Goal: Task Accomplishment & Management: Complete application form

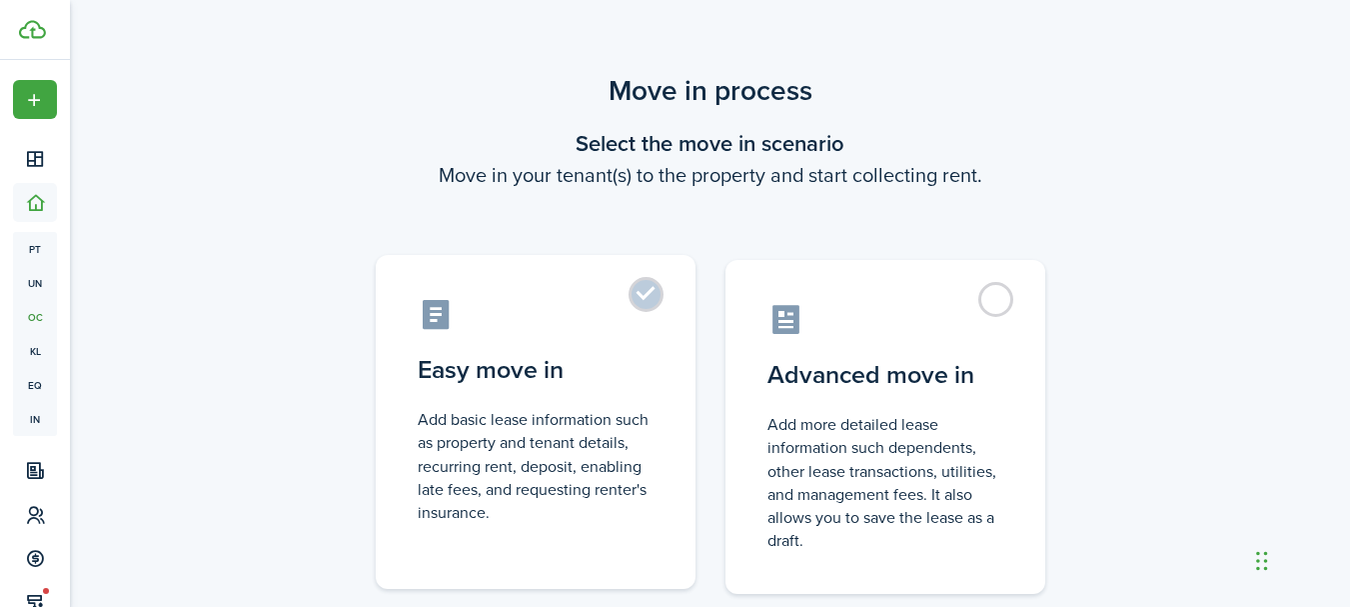
click at [650, 312] on label "Easy move in Add basic lease information such as property and tenant details, r…" at bounding box center [536, 422] width 320 height 334
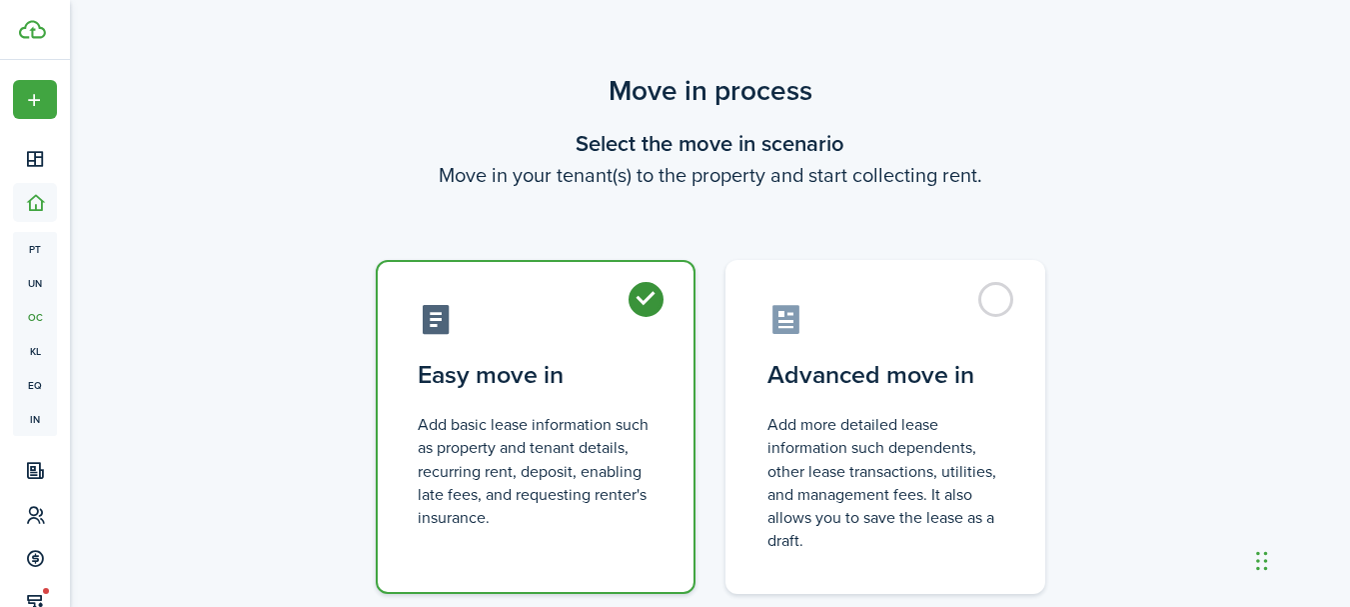
radio input "true"
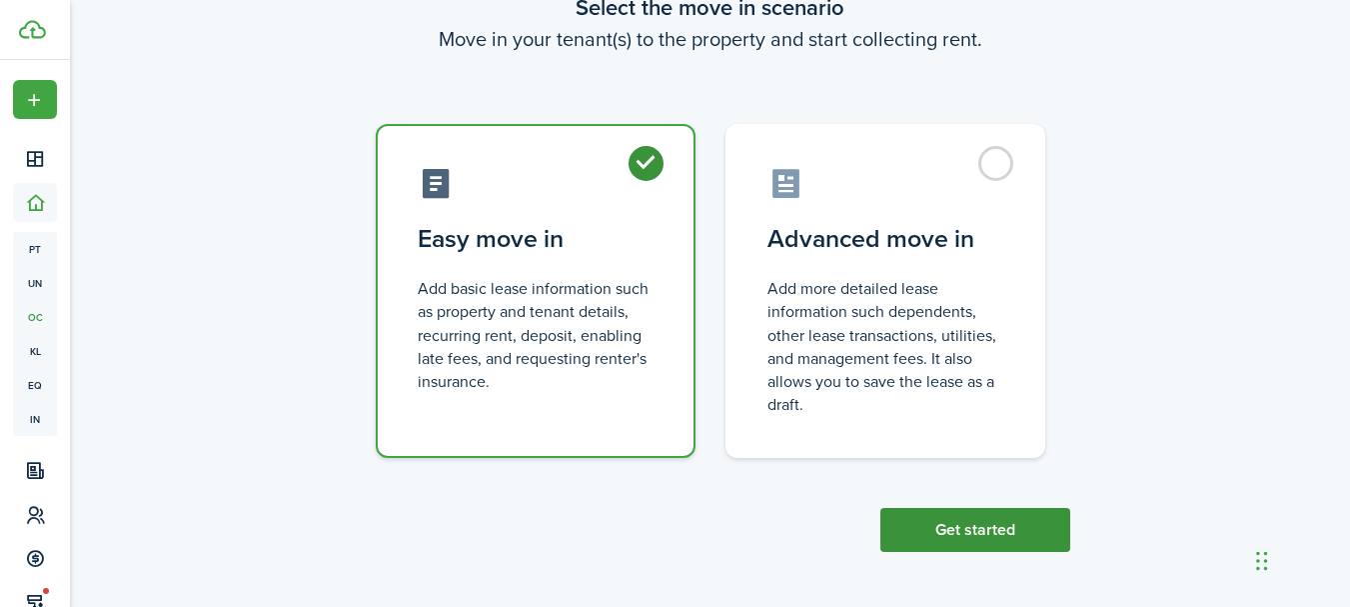
click at [931, 538] on button "Get started" at bounding box center [975, 530] width 190 height 44
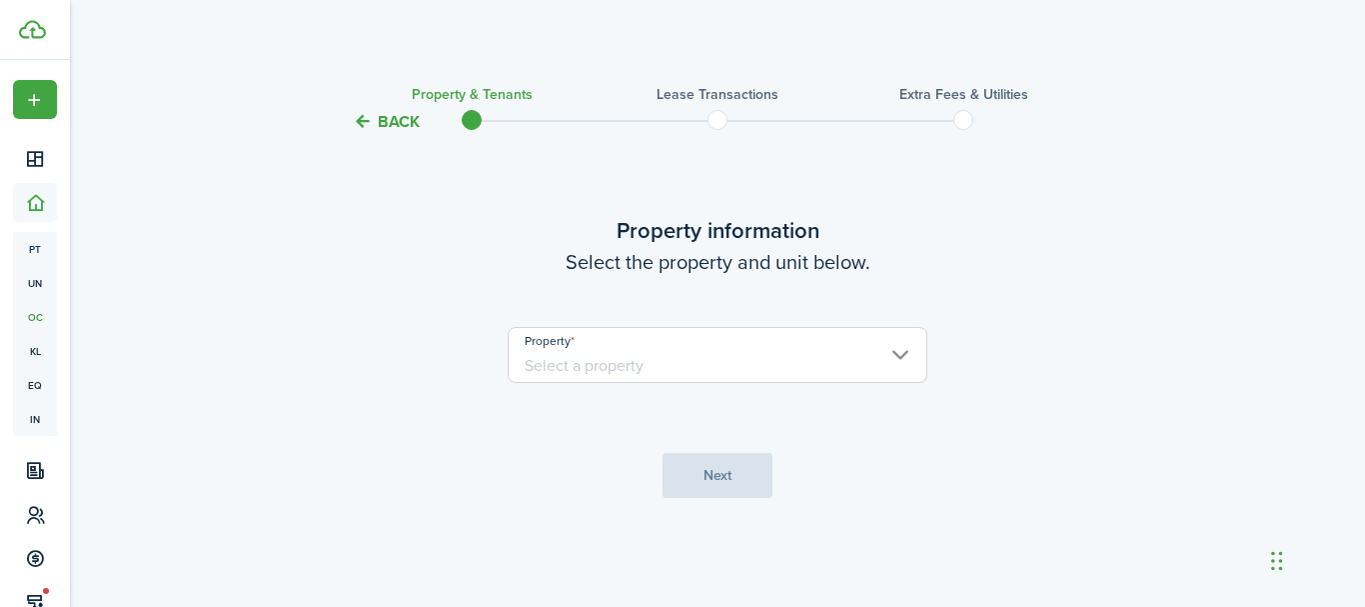
click at [752, 366] on input "Property" at bounding box center [718, 355] width 420 height 56
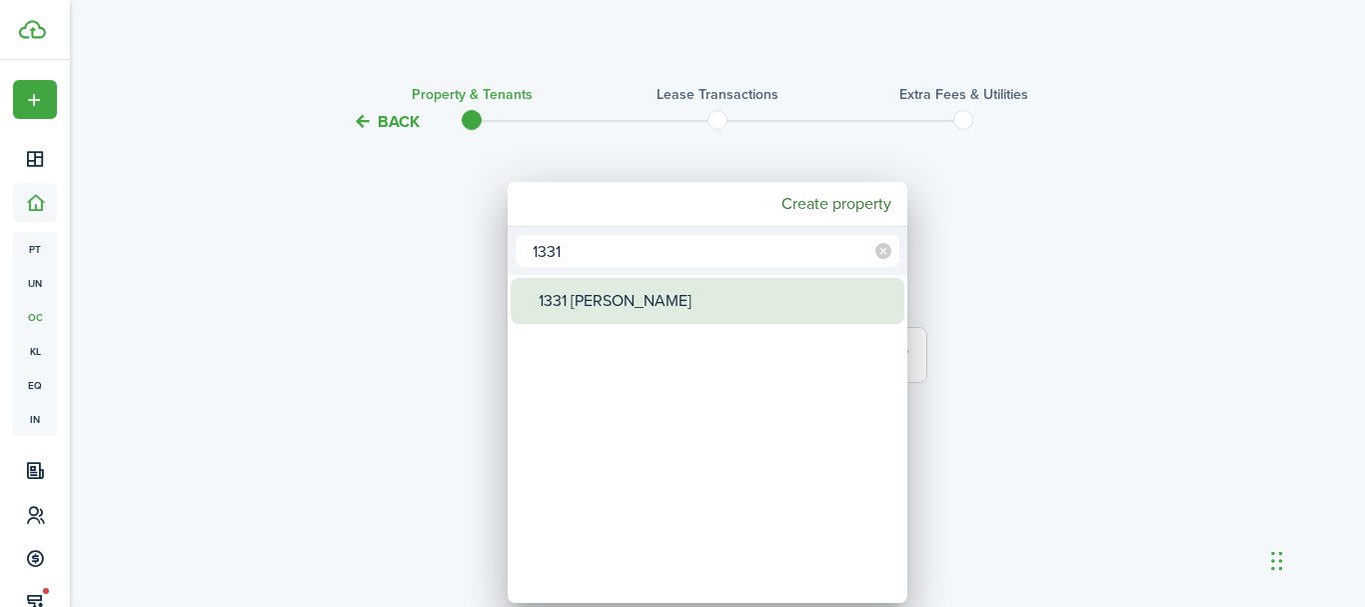
type input "1331"
click at [638, 313] on div "1331 [PERSON_NAME]" at bounding box center [716, 301] width 354 height 46
type input "1331 [PERSON_NAME]"
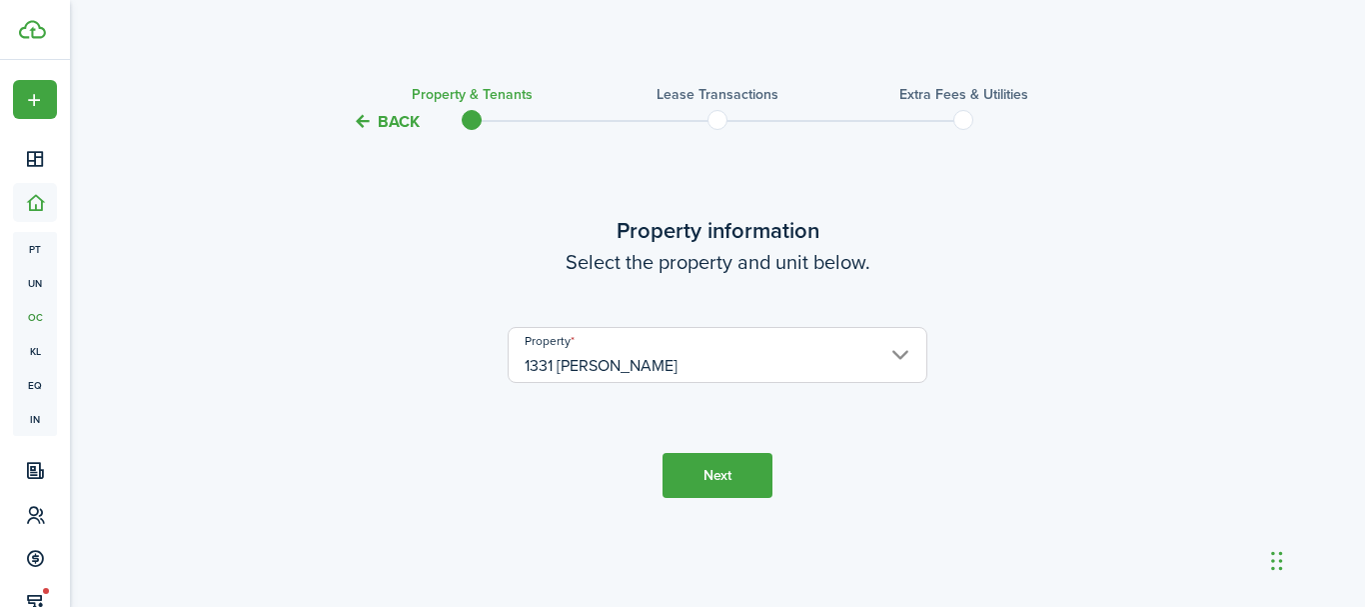
click at [750, 476] on button "Next" at bounding box center [718, 475] width 110 height 45
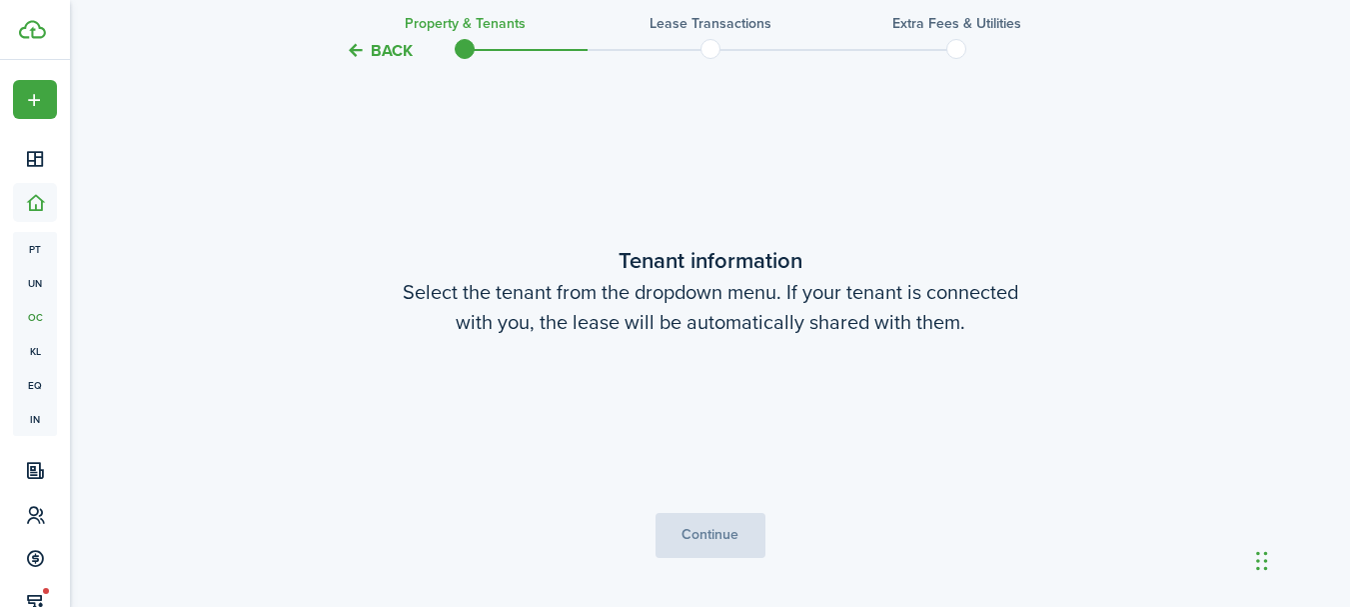
scroll to position [473, 0]
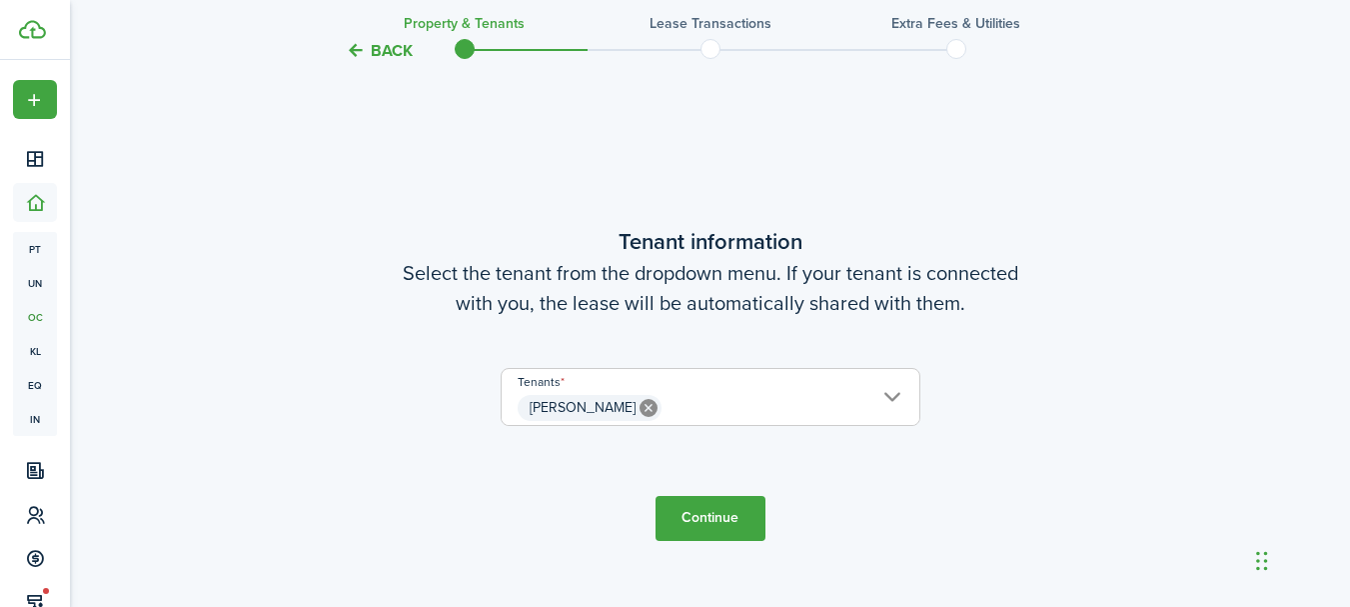
drag, startPoint x: 732, startPoint y: 512, endPoint x: 761, endPoint y: 510, distance: 30.0
click at [733, 512] on button "Continue" at bounding box center [711, 518] width 110 height 45
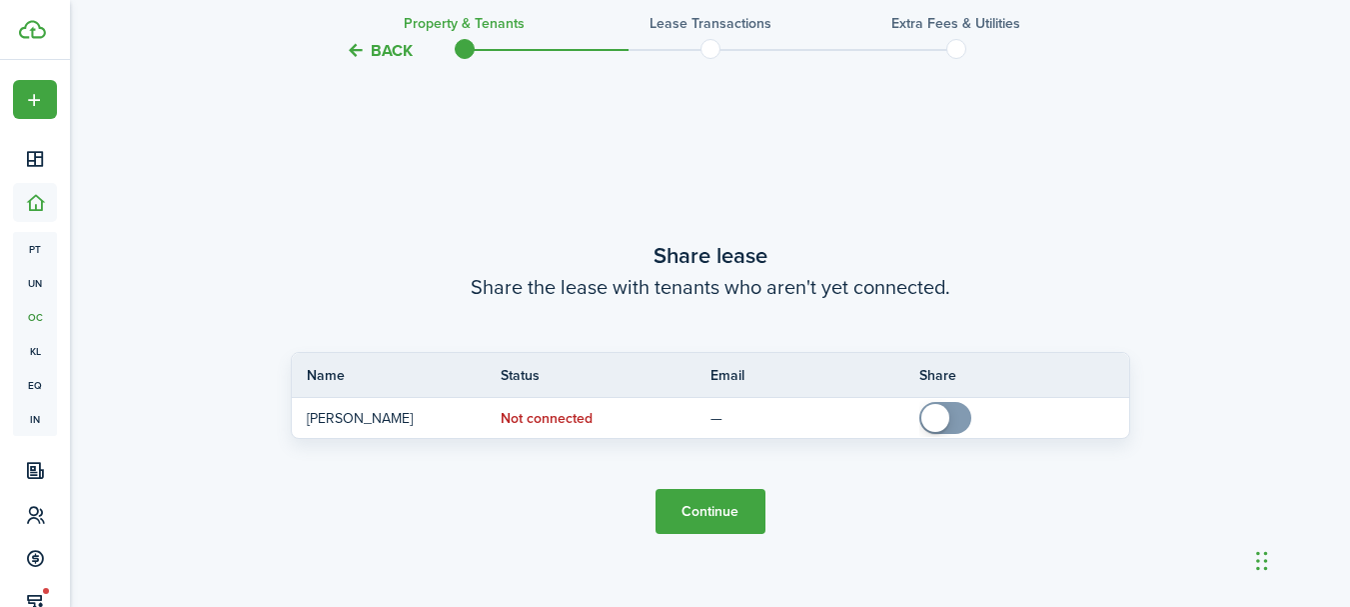
scroll to position [1079, 0]
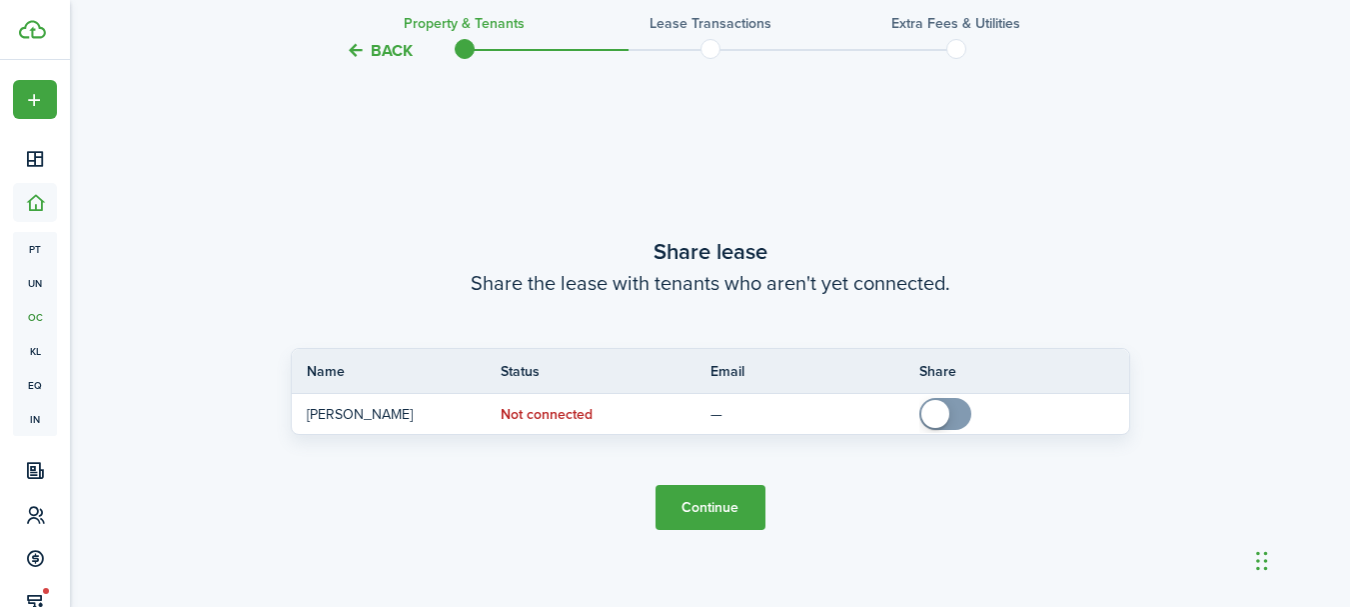
click at [745, 498] on button "Continue" at bounding box center [711, 507] width 110 height 45
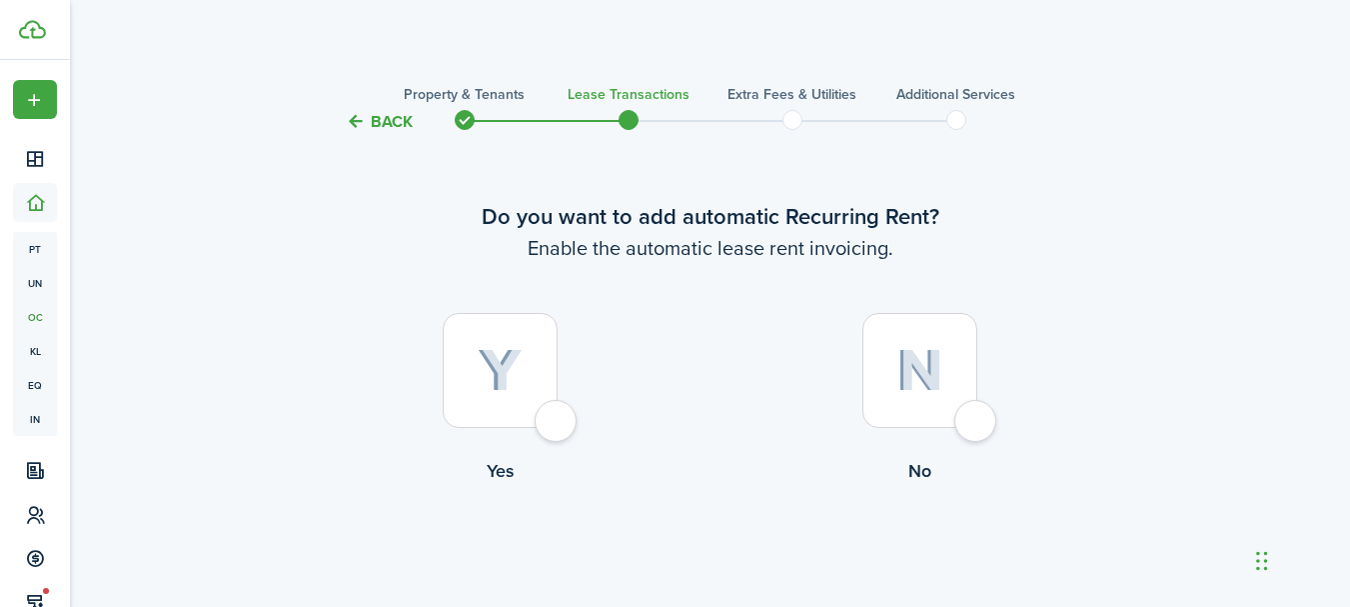
click at [960, 415] on div at bounding box center [919, 370] width 115 height 115
radio input "true"
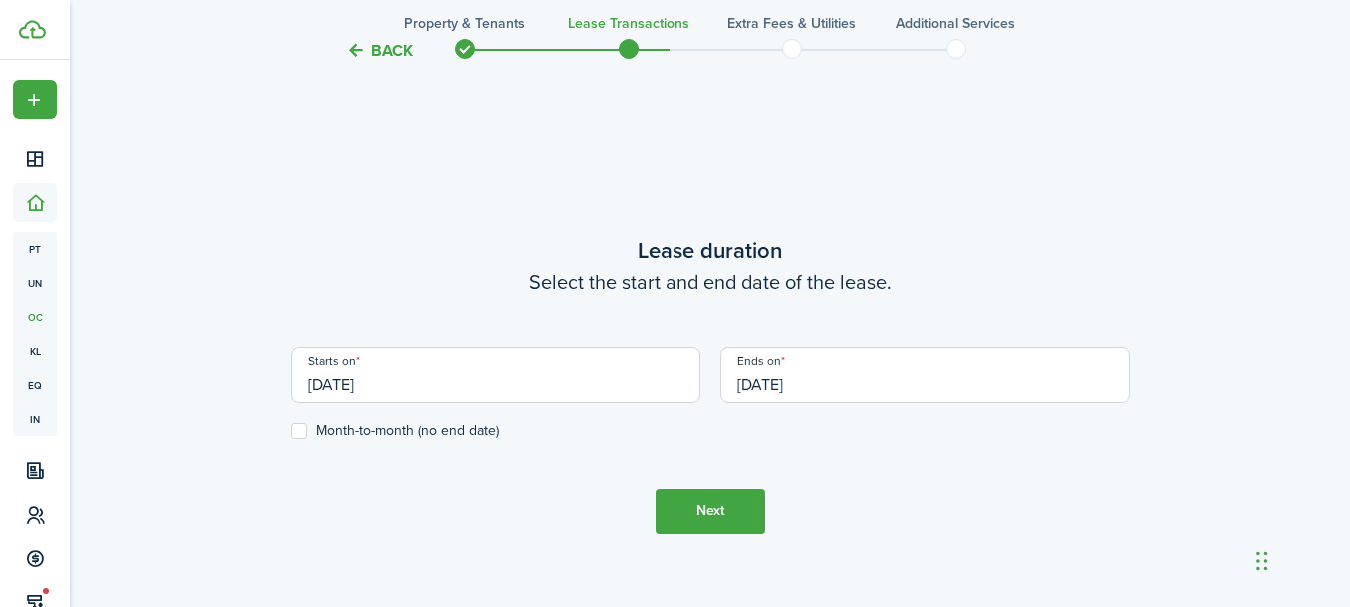
scroll to position [550, 0]
click at [575, 378] on input "[DATE]" at bounding box center [496, 374] width 410 height 56
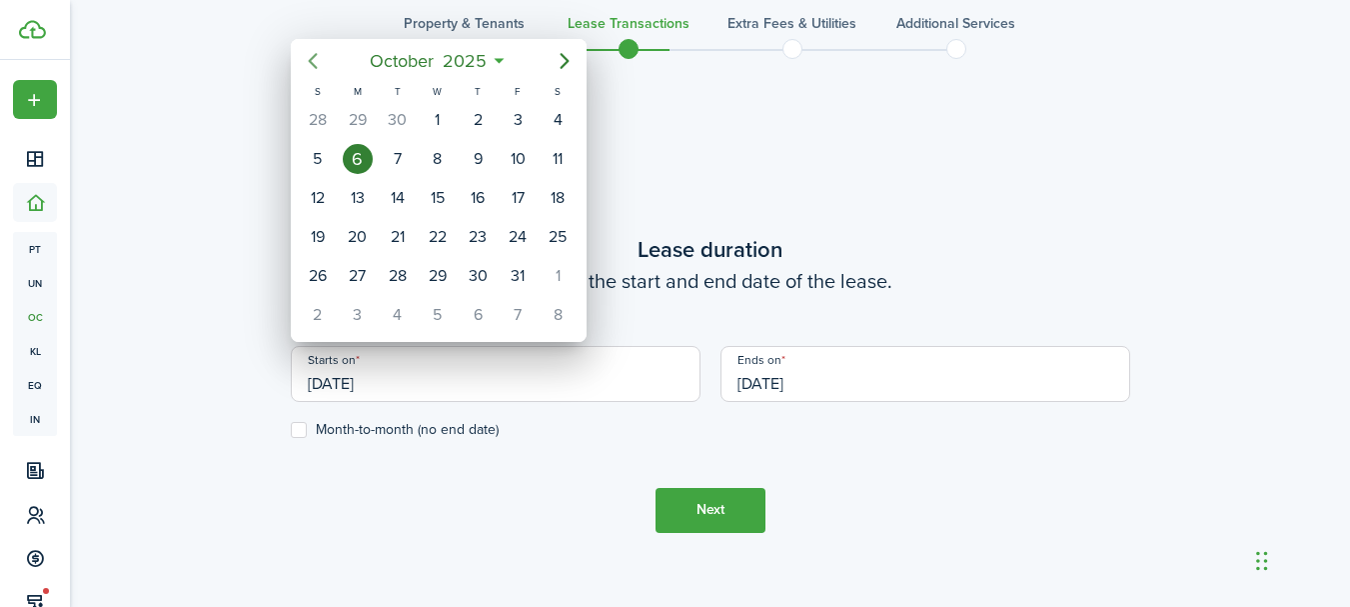
click at [312, 54] on icon "Previous page" at bounding box center [313, 61] width 24 height 24
click at [410, 123] on div "1" at bounding box center [398, 120] width 30 height 30
type input "[DATE]"
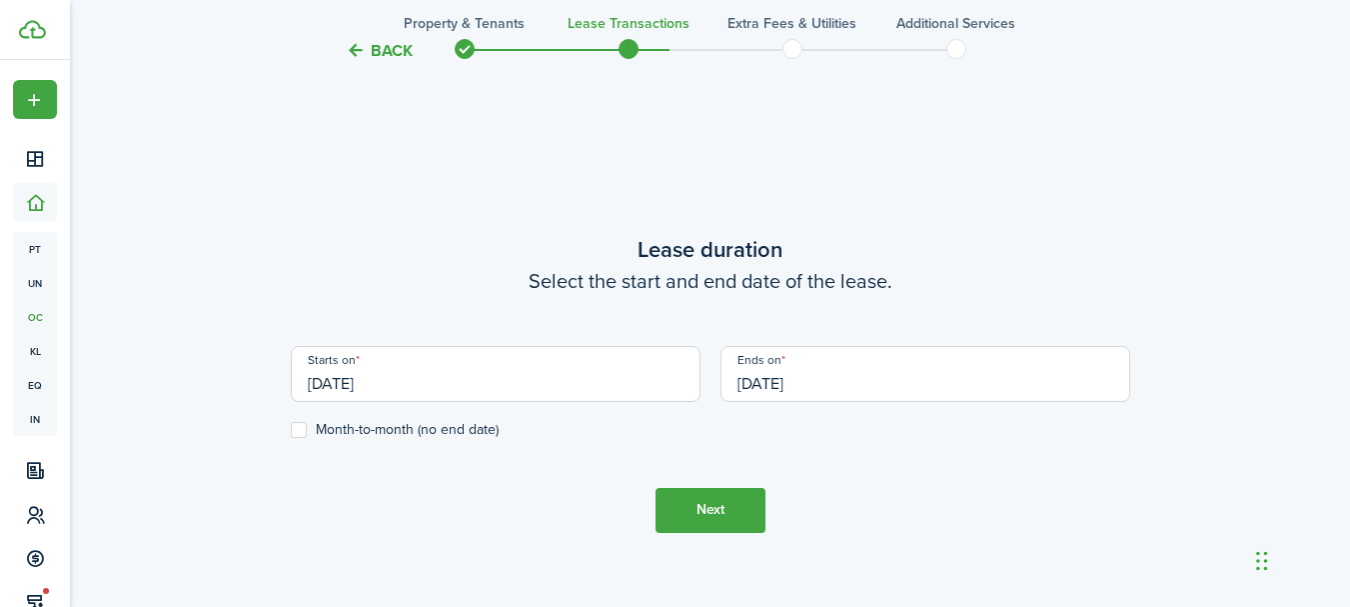
click at [769, 356] on input "[DATE]" at bounding box center [926, 374] width 410 height 56
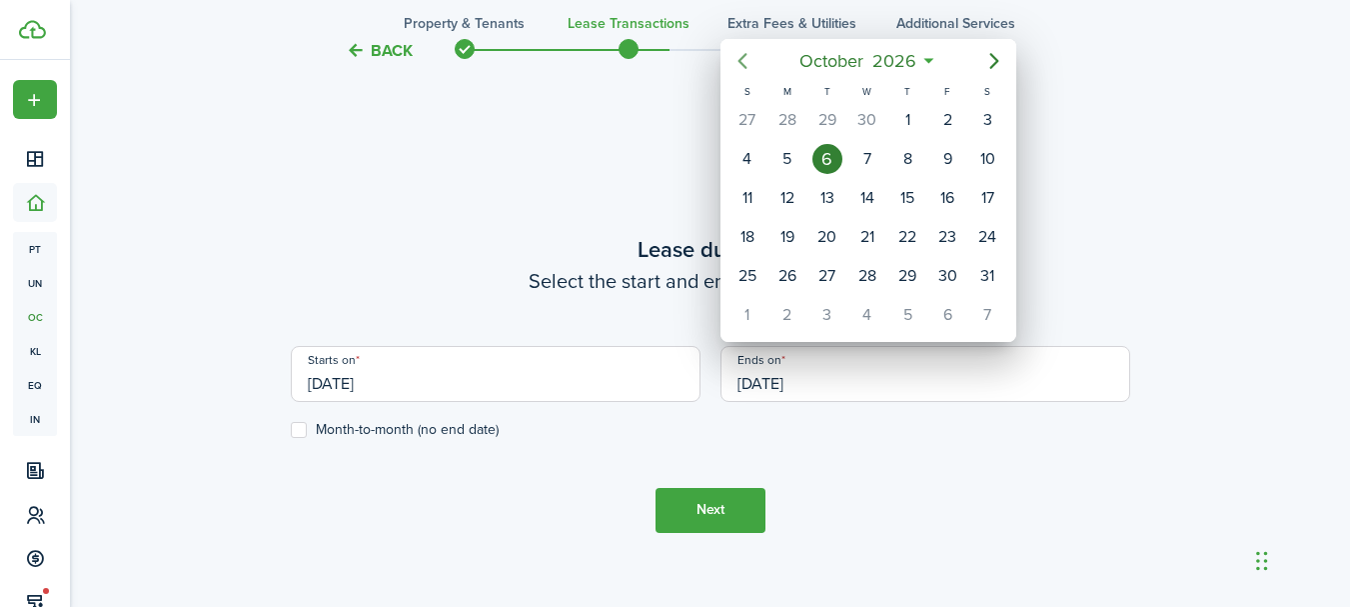
click at [739, 72] on icon "Previous page" at bounding box center [743, 61] width 24 height 24
click at [842, 274] on div "30" at bounding box center [827, 276] width 40 height 38
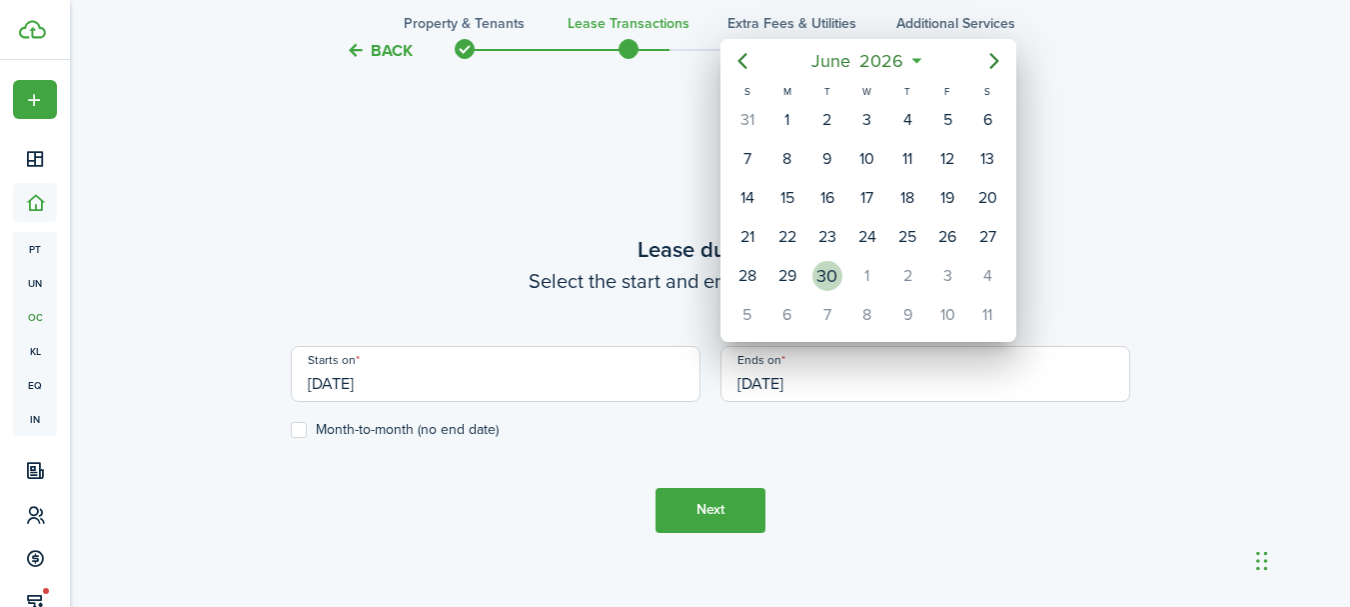
type input "[DATE]"
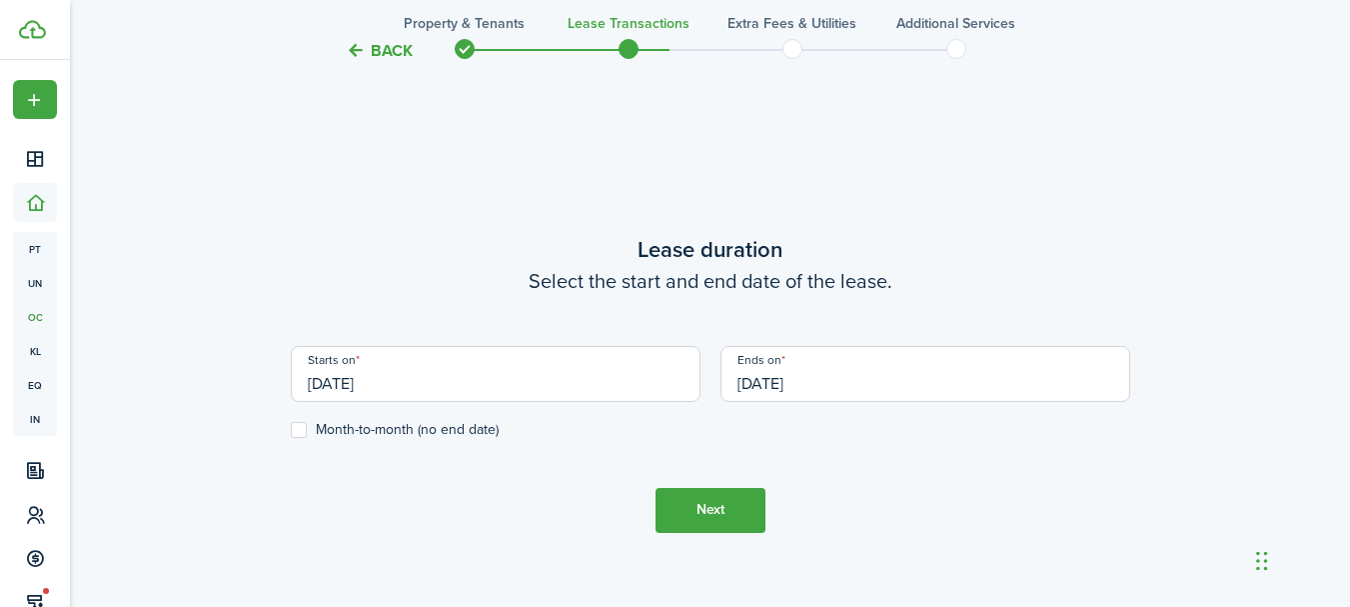
click at [745, 511] on button "Next" at bounding box center [711, 510] width 110 height 45
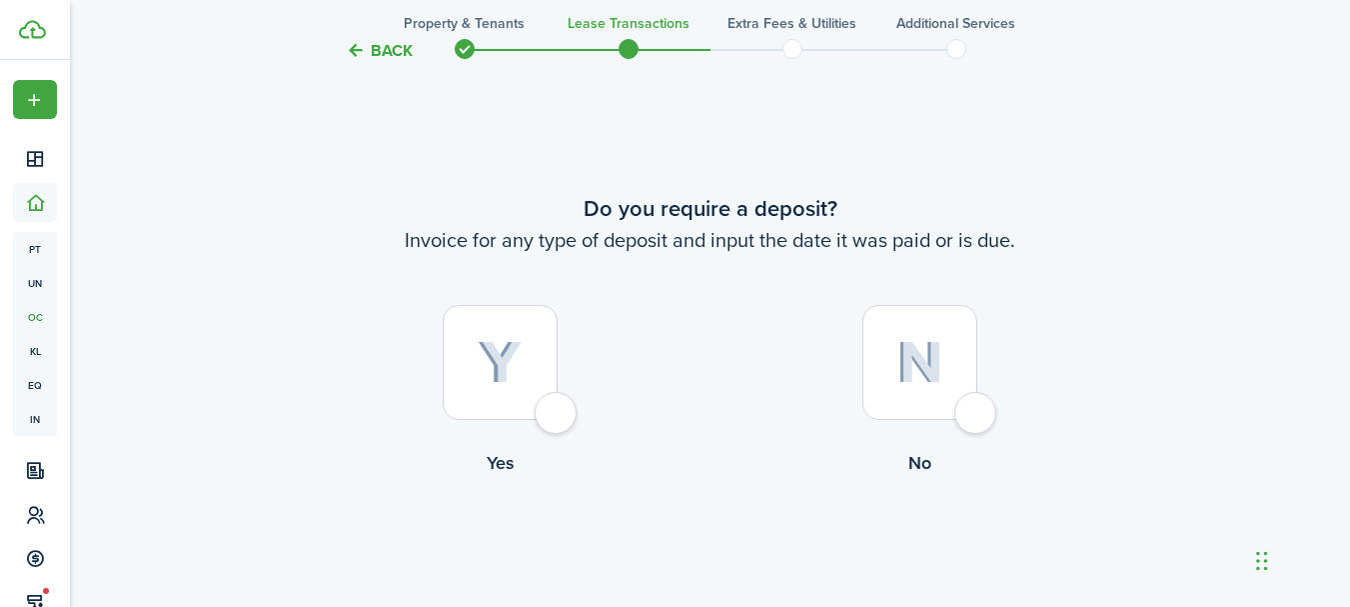
scroll to position [1156, 0]
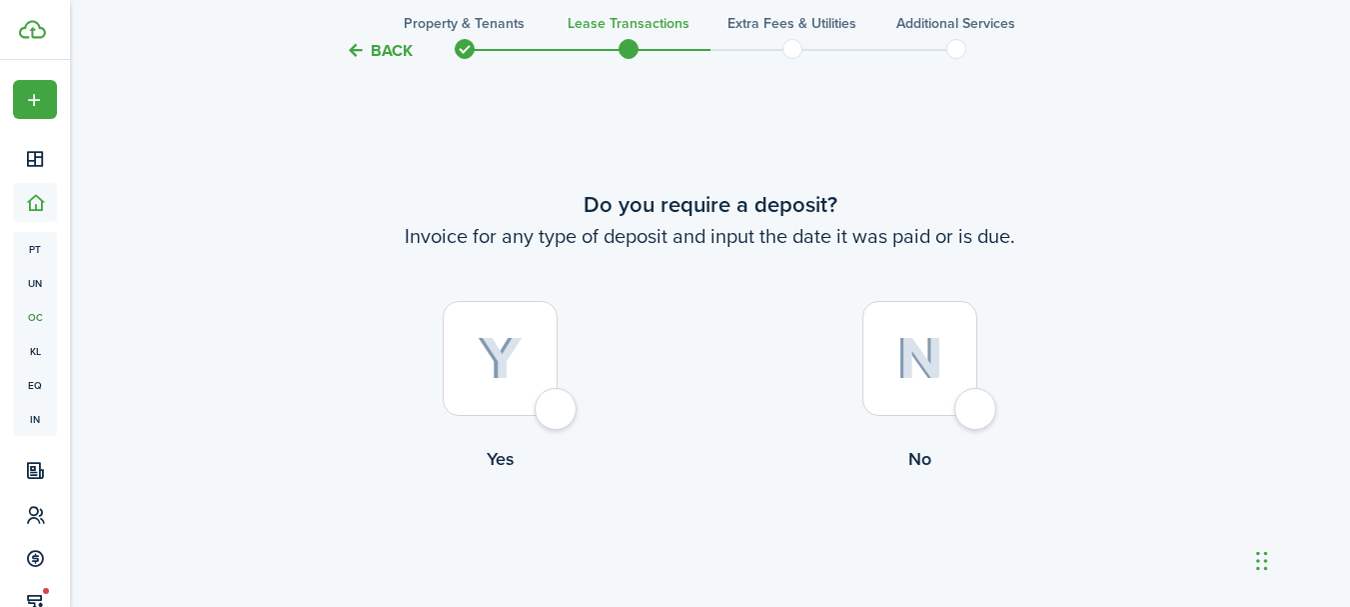
click at [966, 402] on div at bounding box center [919, 358] width 115 height 115
radio input "true"
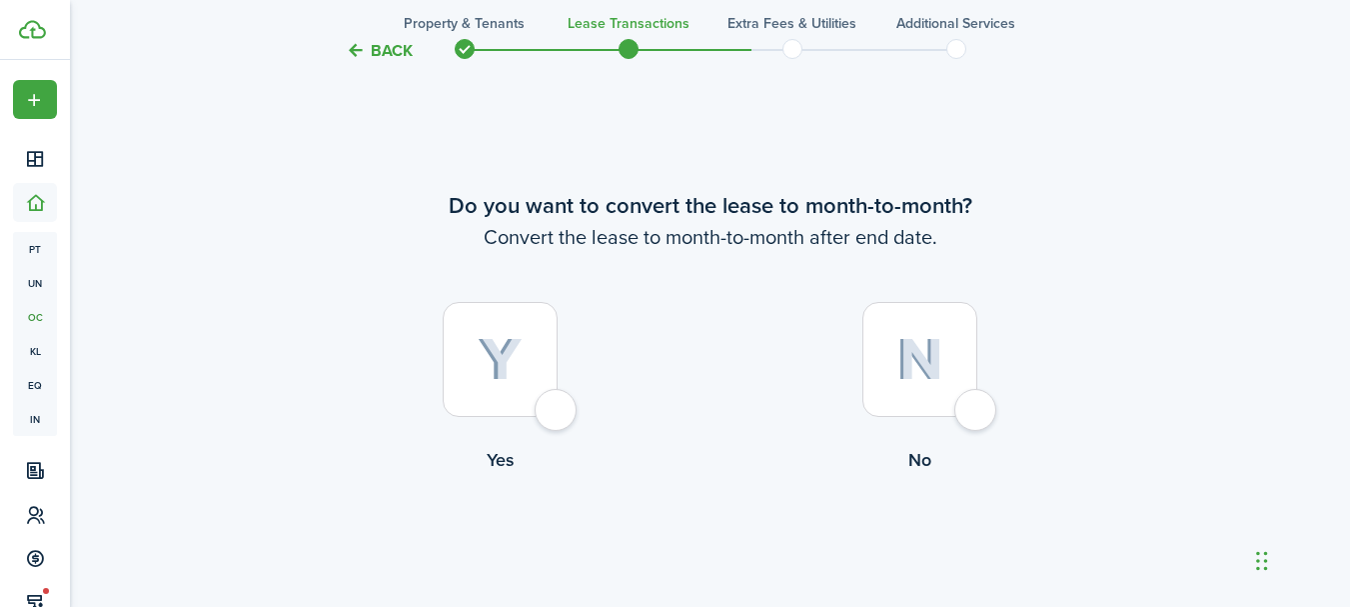
scroll to position [1763, 0]
click at [963, 389] on div at bounding box center [919, 358] width 115 height 115
radio input "true"
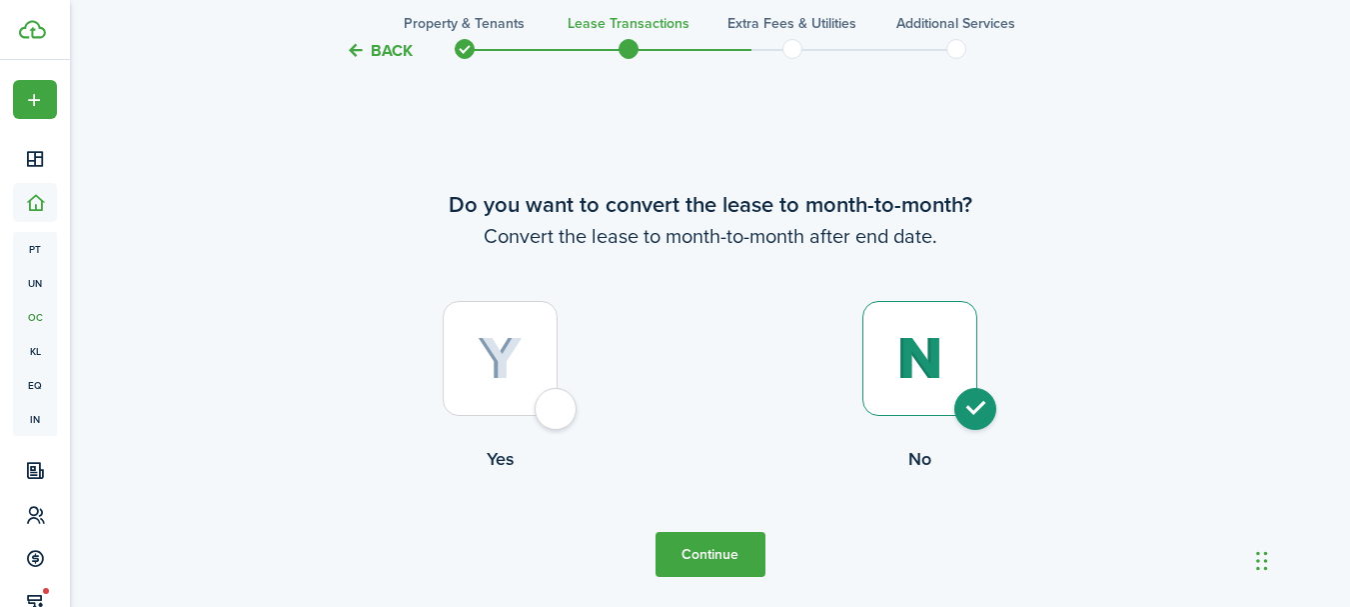
click at [731, 556] on button "Continue" at bounding box center [711, 554] width 110 height 45
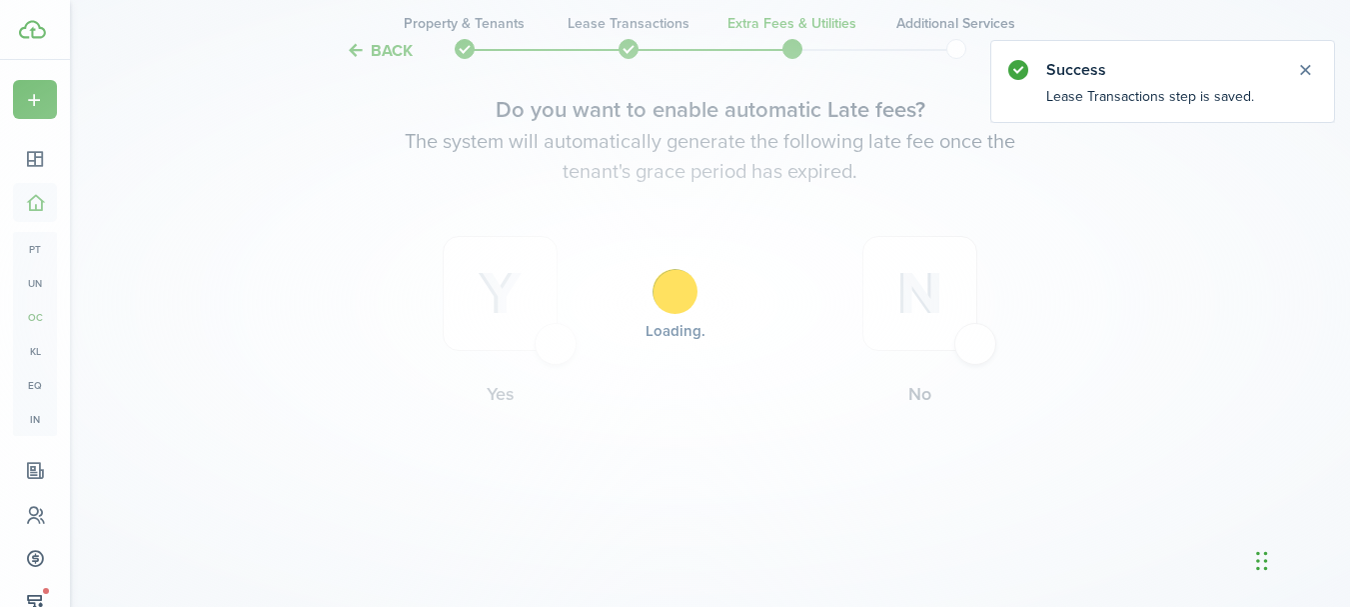
scroll to position [0, 0]
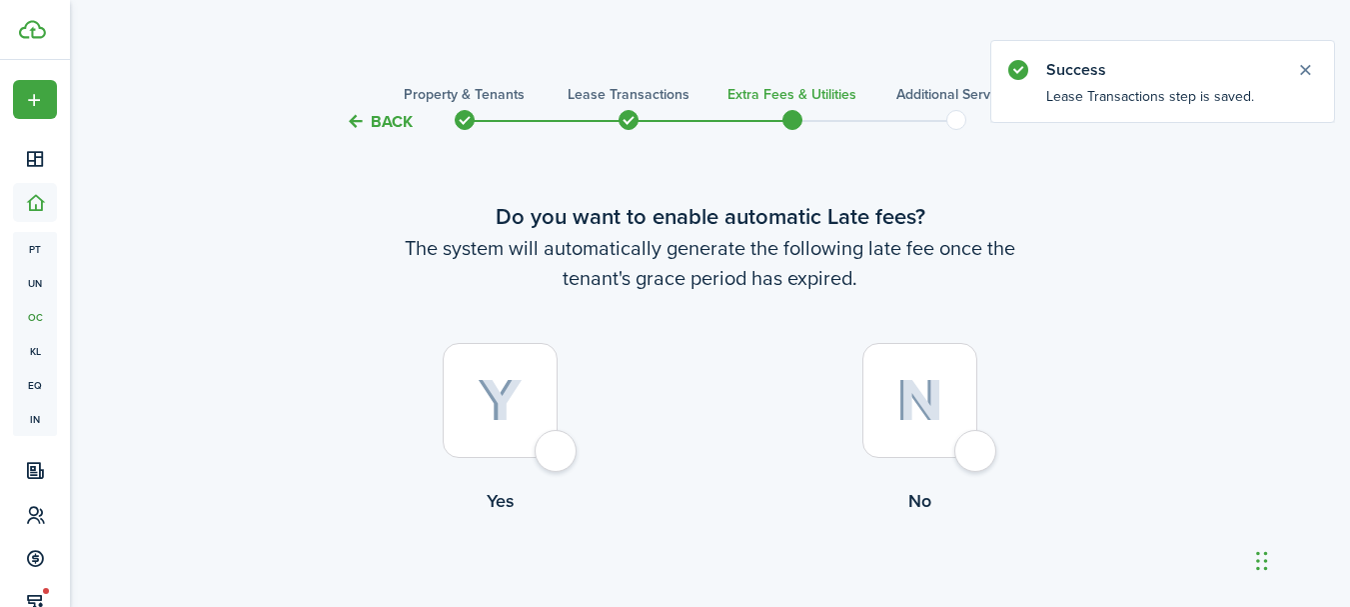
click at [977, 455] on div at bounding box center [919, 400] width 115 height 115
radio input "true"
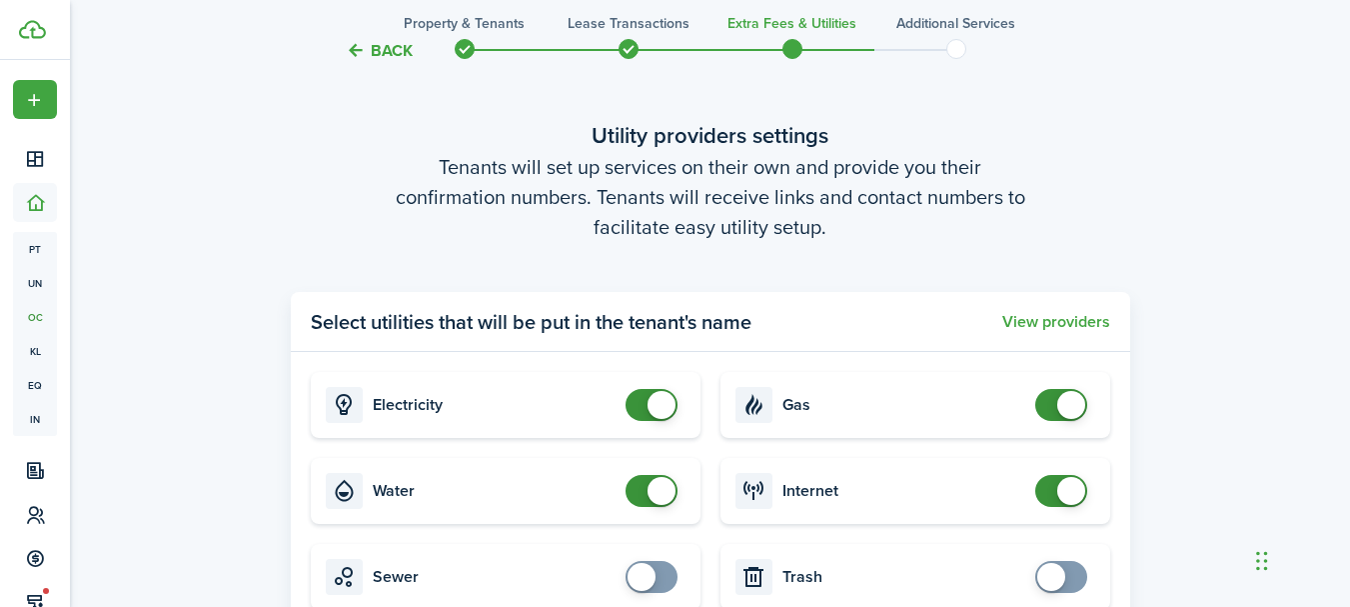
scroll to position [879, 0]
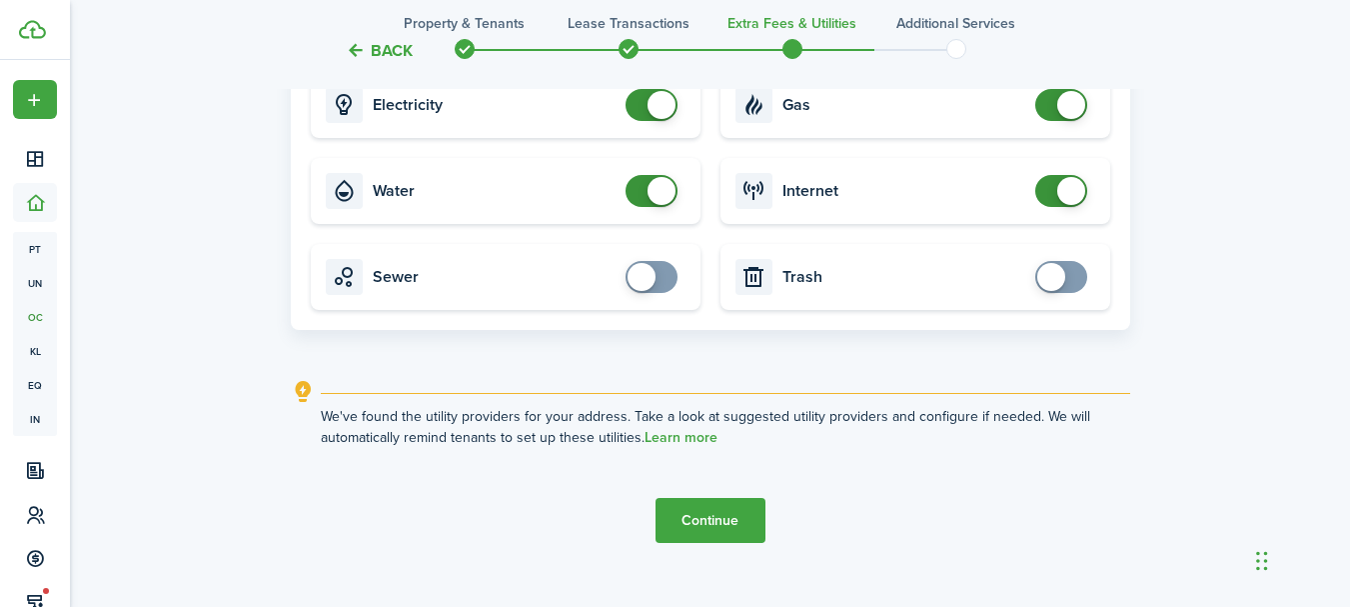
checkbox input "true"
click at [1050, 275] on span at bounding box center [1051, 277] width 28 height 28
checkbox input "true"
click at [650, 276] on span at bounding box center [642, 277] width 28 height 28
click at [750, 524] on button "Continue" at bounding box center [711, 520] width 110 height 45
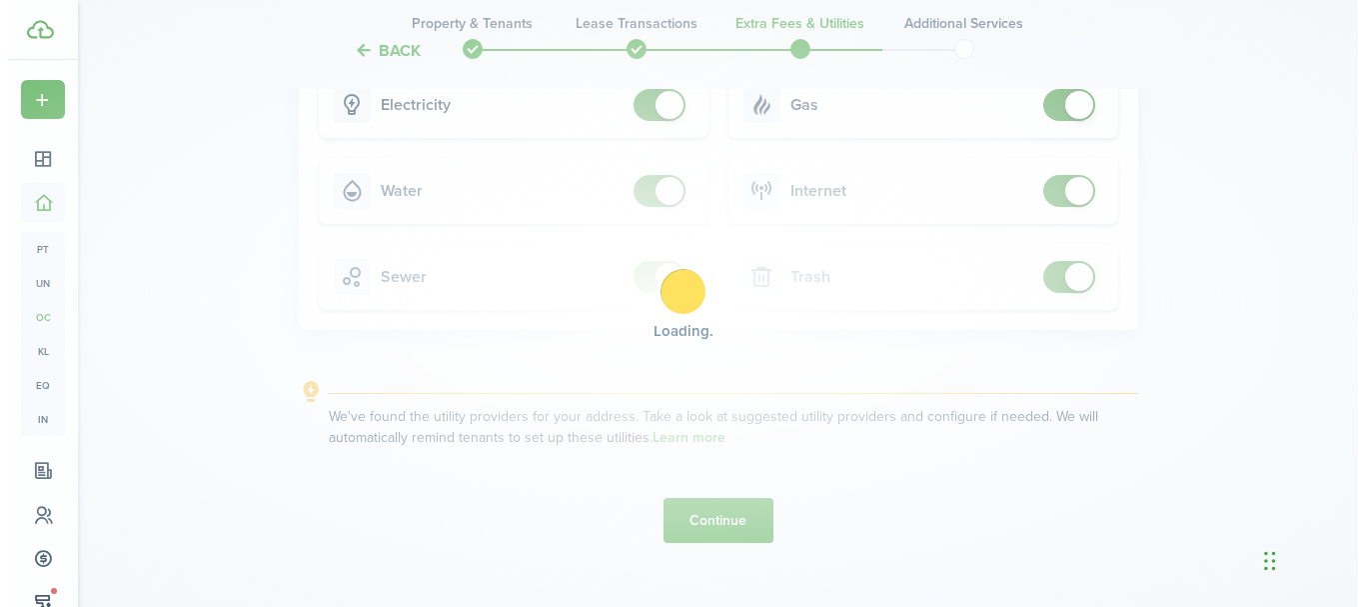
scroll to position [0, 0]
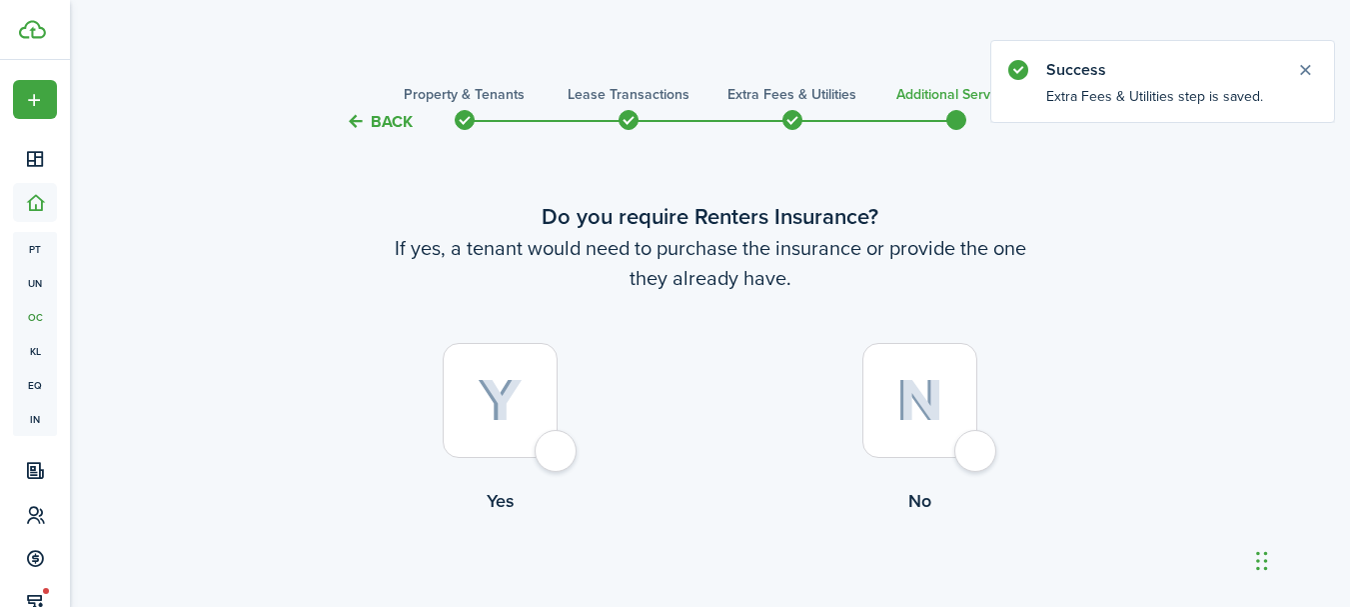
click at [977, 445] on div at bounding box center [919, 400] width 115 height 115
radio input "true"
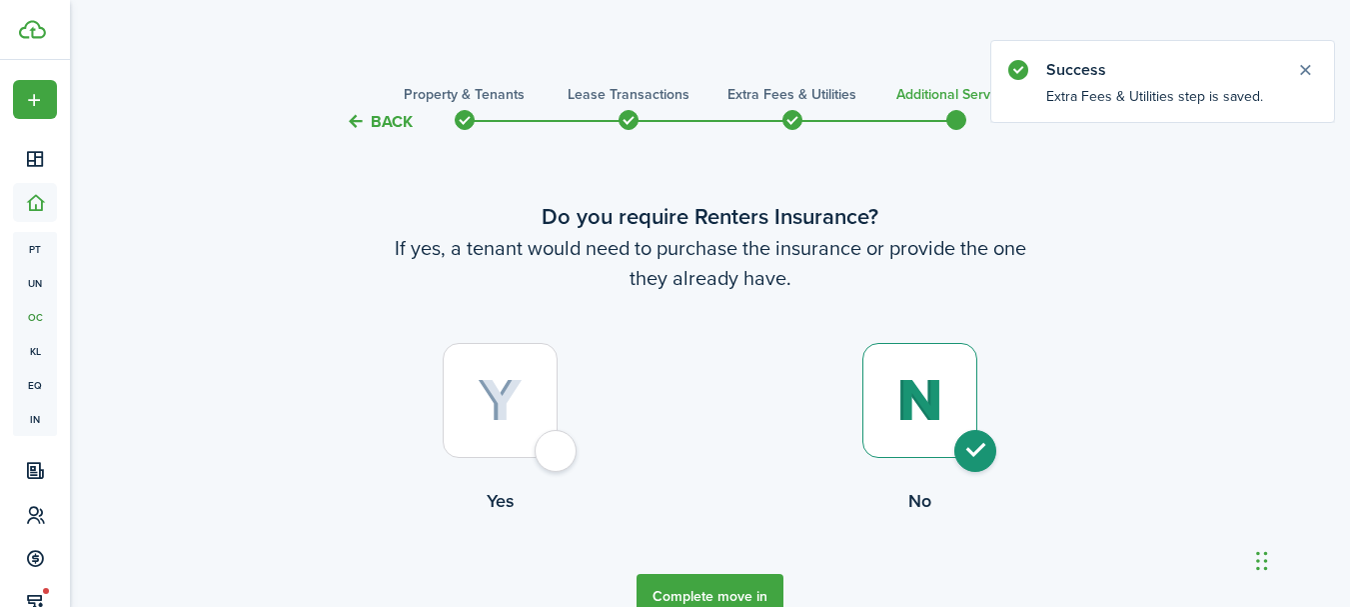
click at [722, 578] on button "Complete move in" at bounding box center [710, 596] width 147 height 45
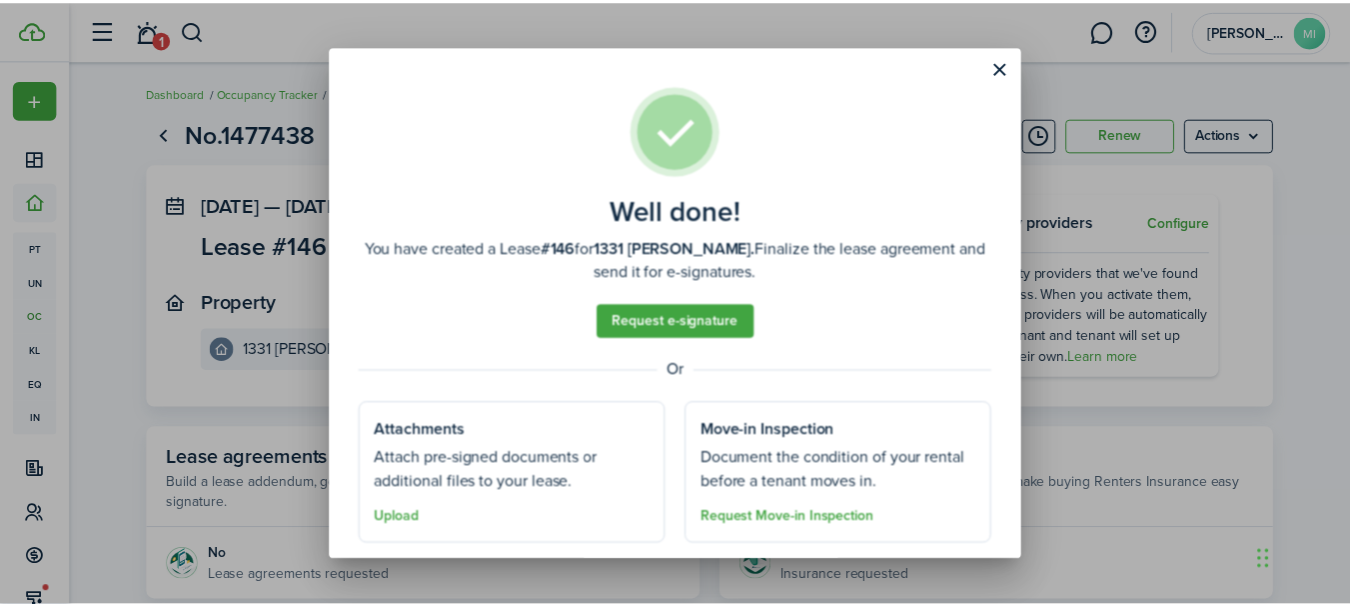
scroll to position [50, 0]
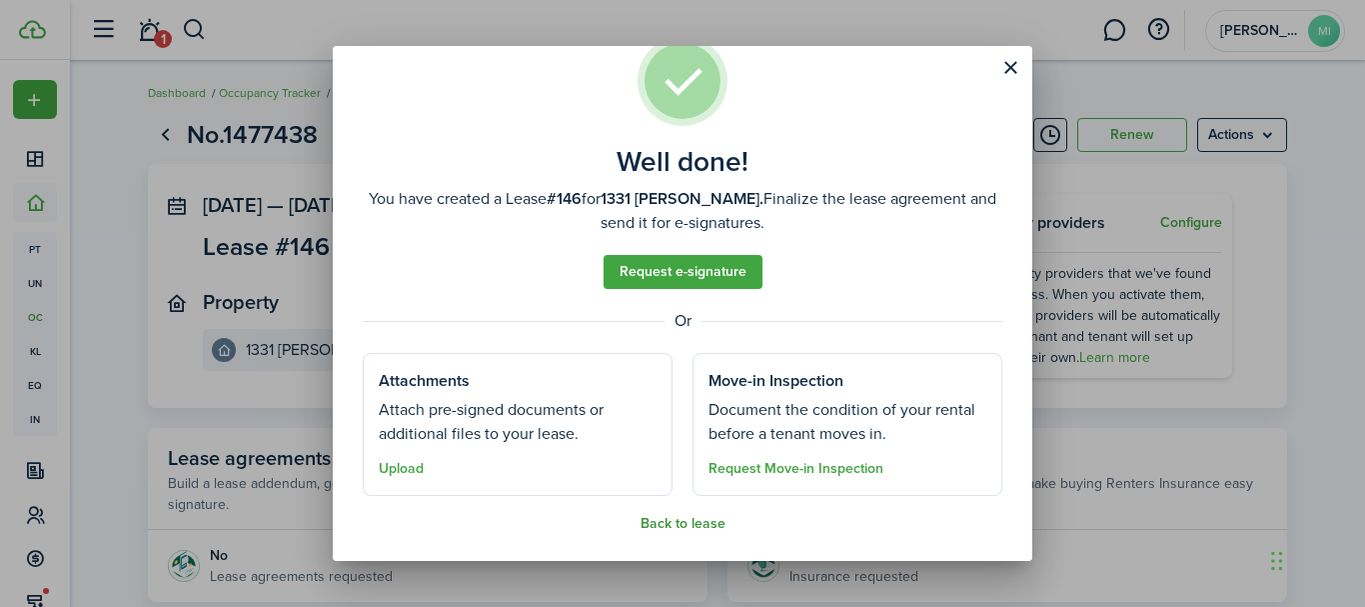
click at [657, 522] on button "Back to lease" at bounding box center [683, 524] width 85 height 16
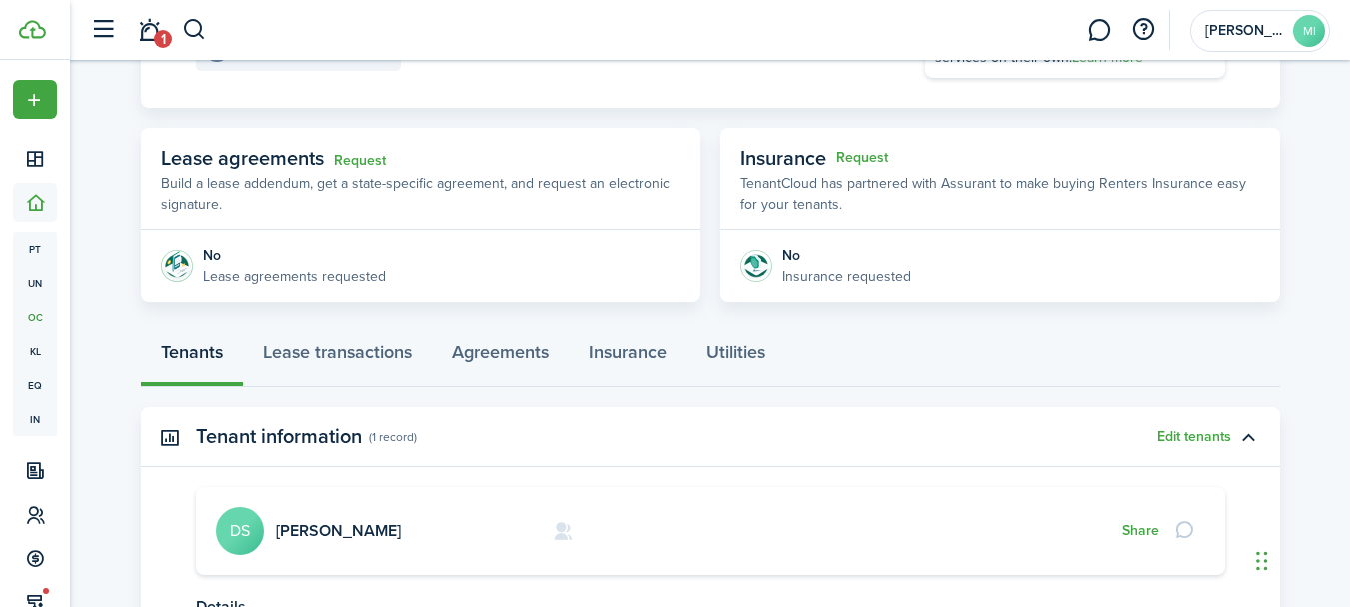
scroll to position [500, 0]
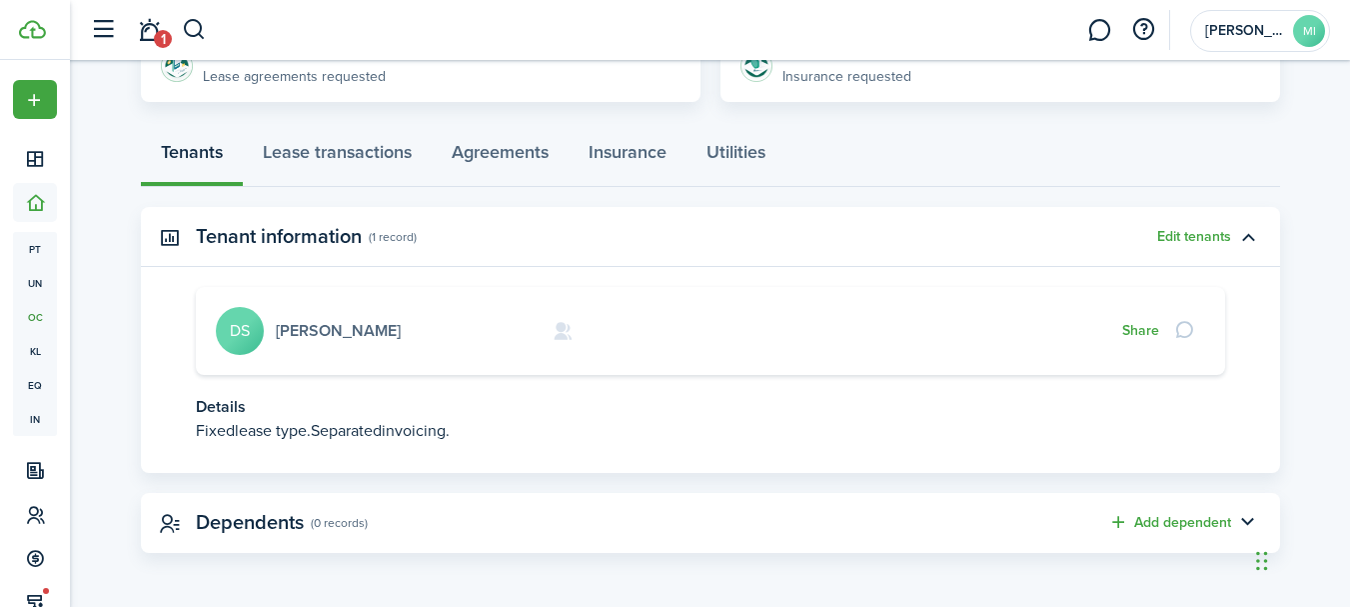
click at [351, 333] on link "[PERSON_NAME]" at bounding box center [338, 330] width 125 height 23
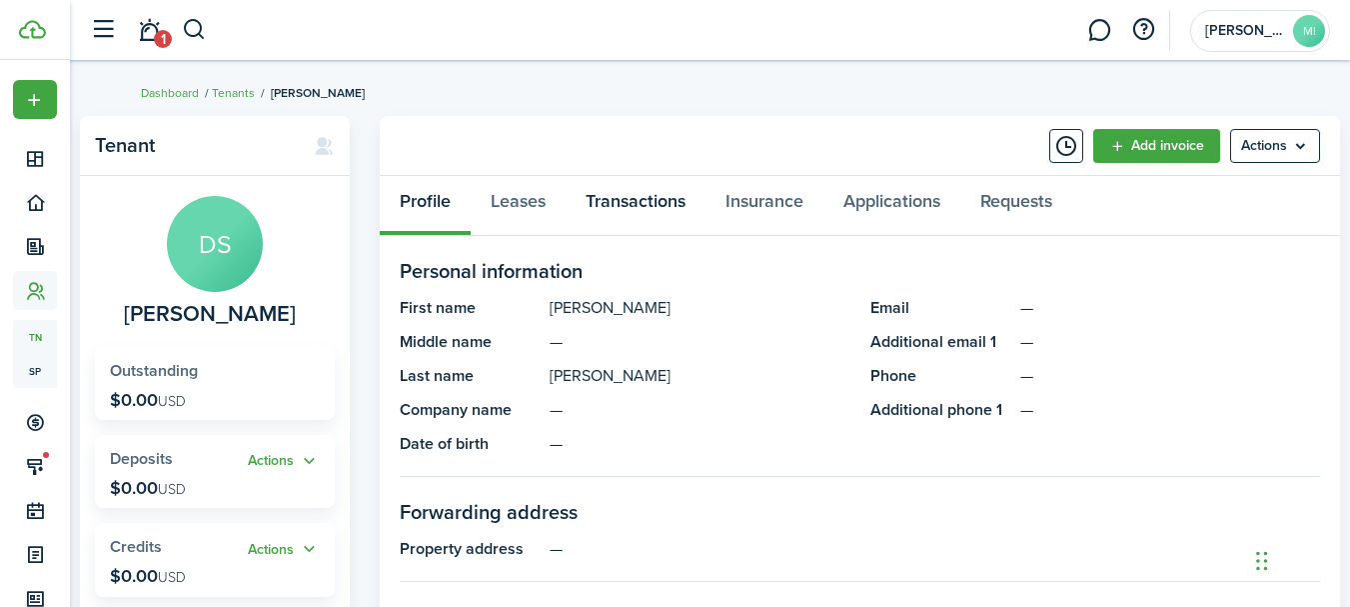
click at [658, 197] on link "Transactions" at bounding box center [636, 206] width 140 height 60
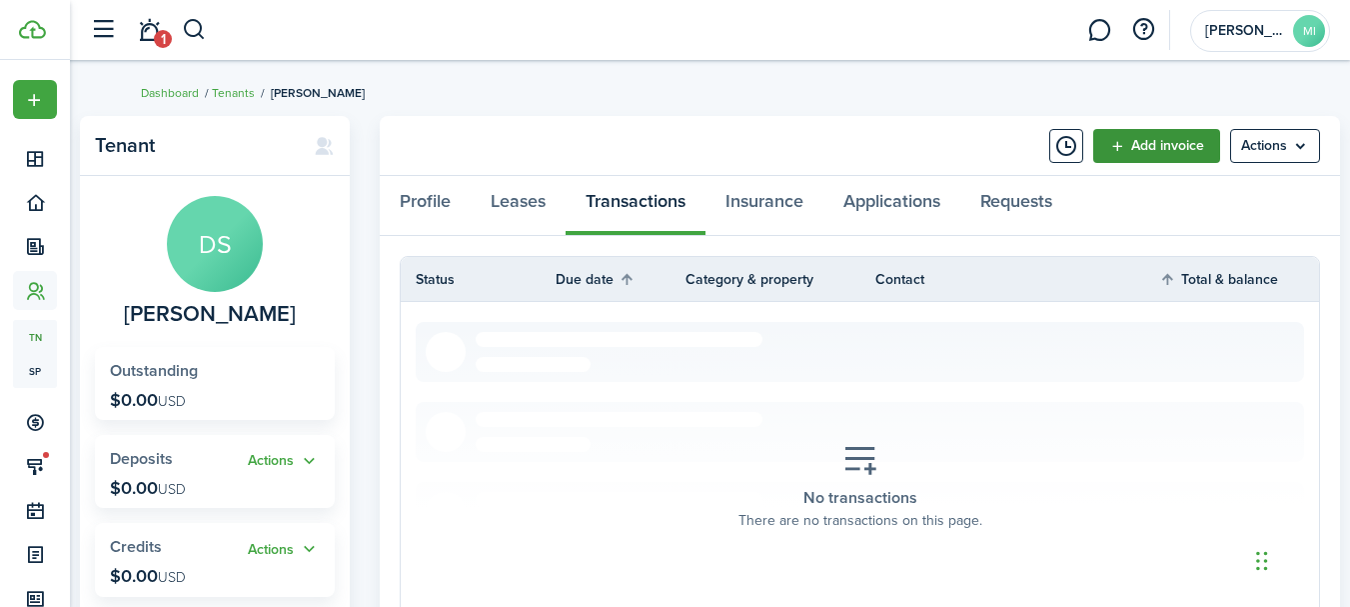
click at [1182, 153] on link "Add invoice" at bounding box center [1156, 146] width 127 height 34
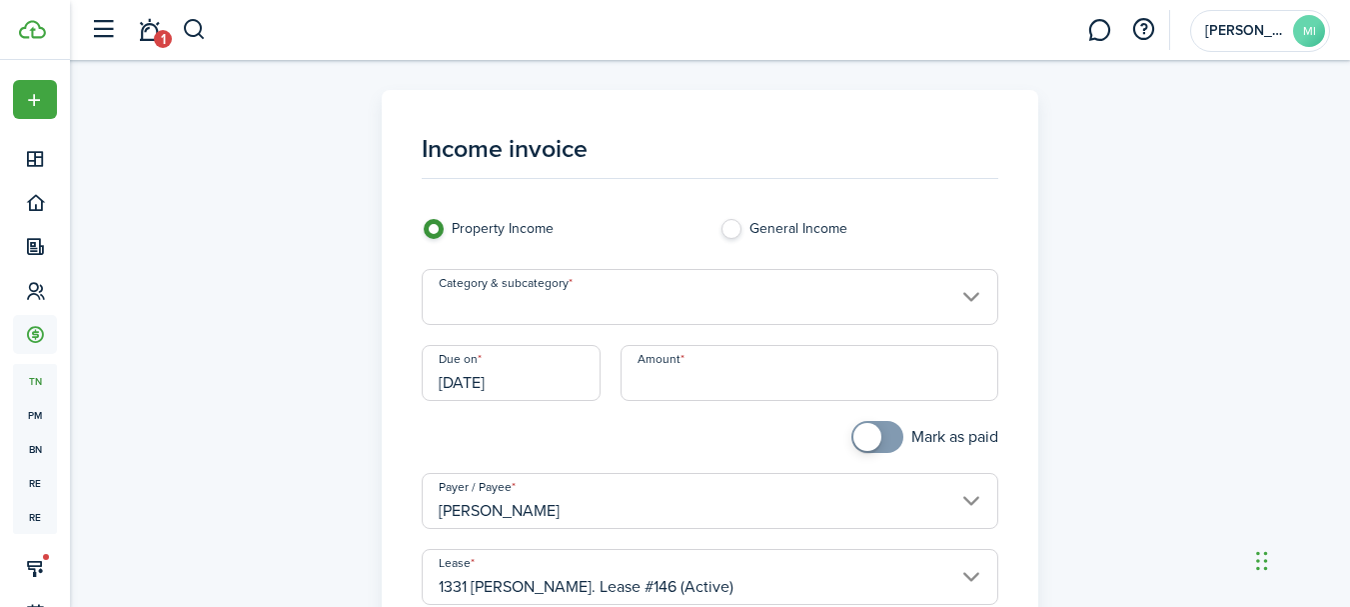
click at [635, 310] on input "Category & subcategory" at bounding box center [710, 297] width 577 height 56
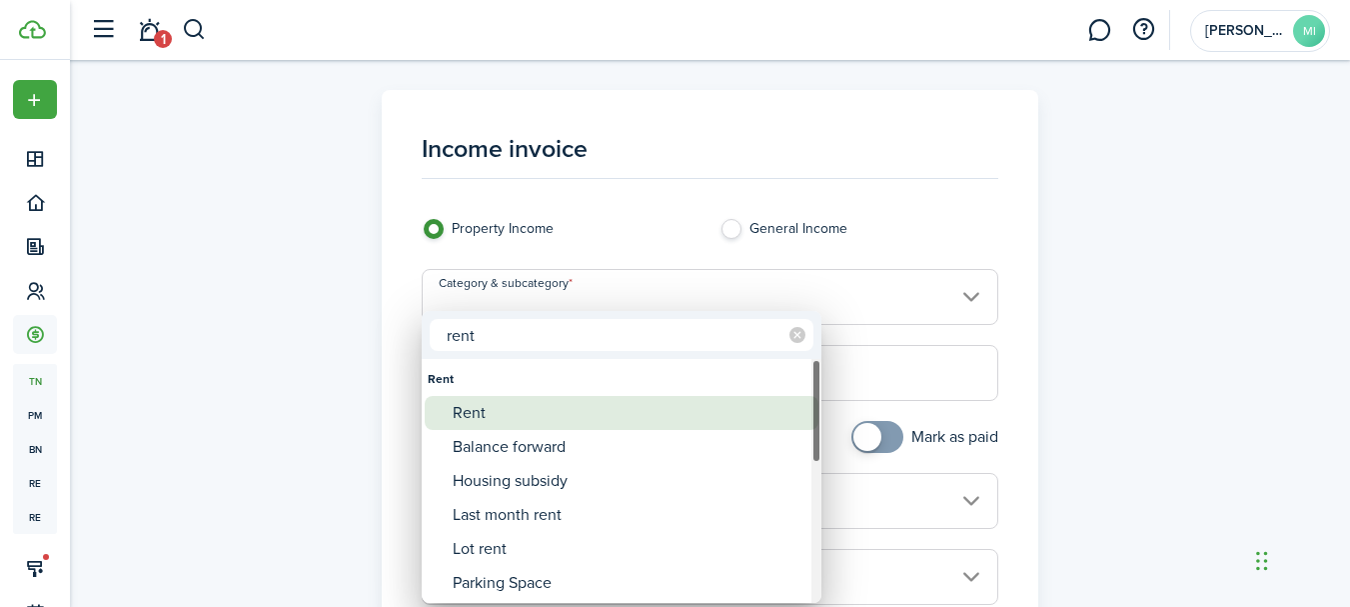
type input "rent"
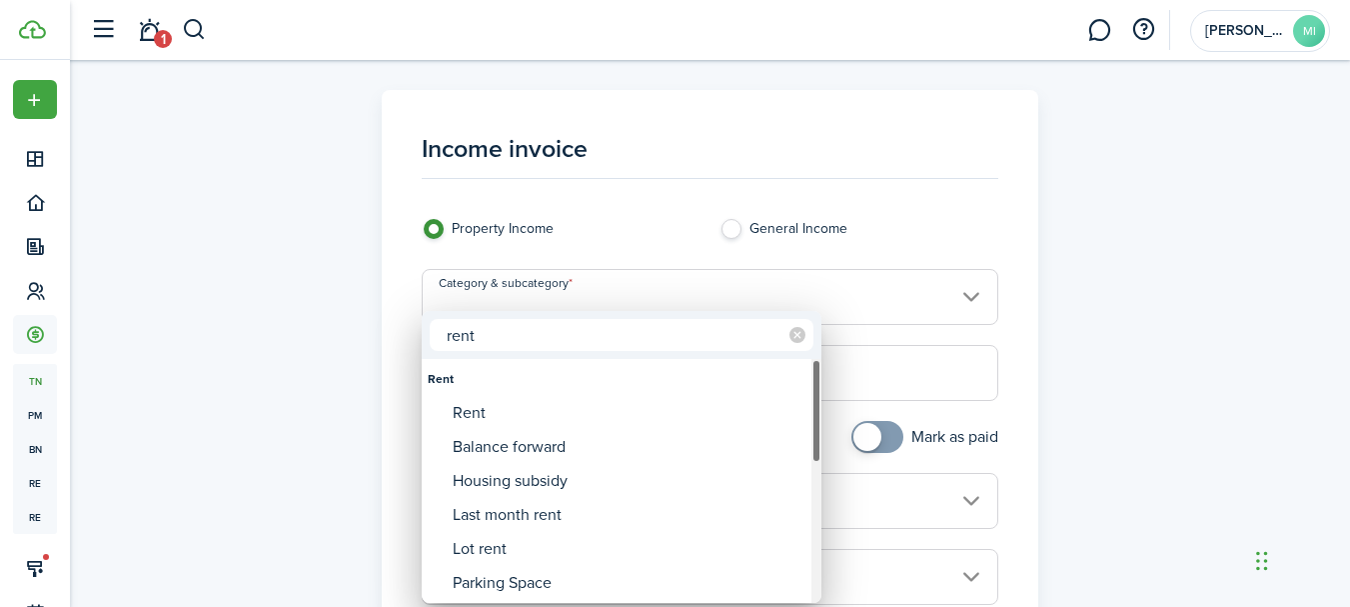
click at [490, 390] on div "Rent" at bounding box center [622, 379] width 388 height 34
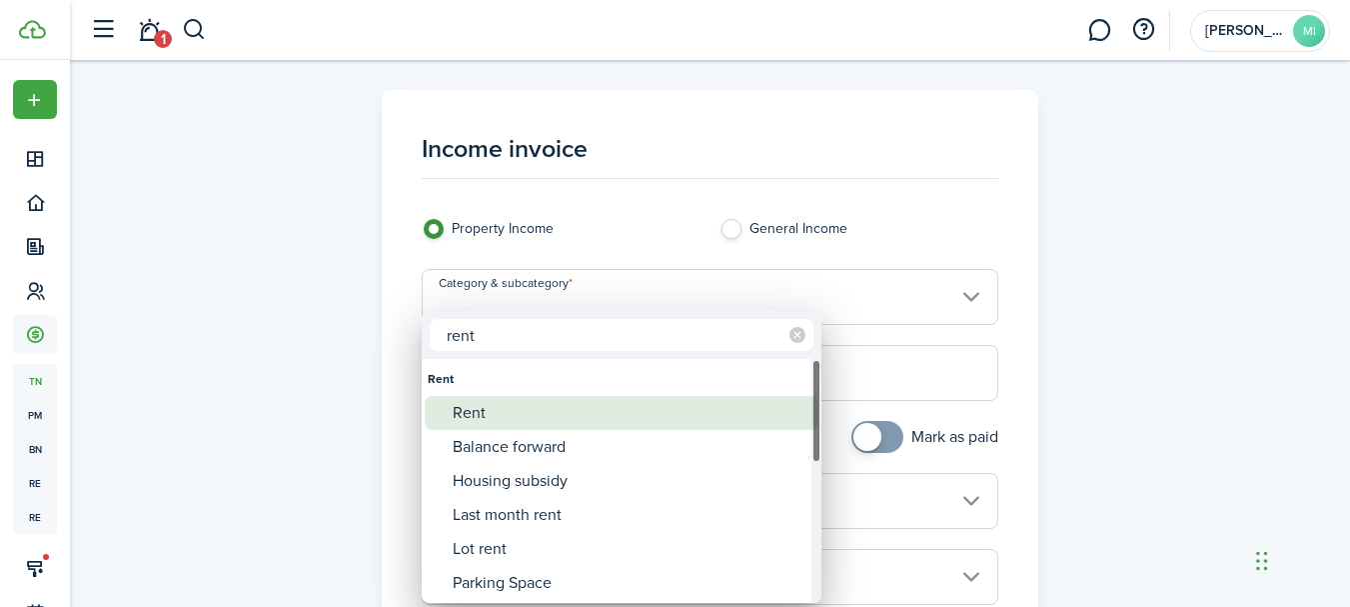
click at [492, 405] on div "Rent" at bounding box center [630, 413] width 354 height 34
type input "Rent"
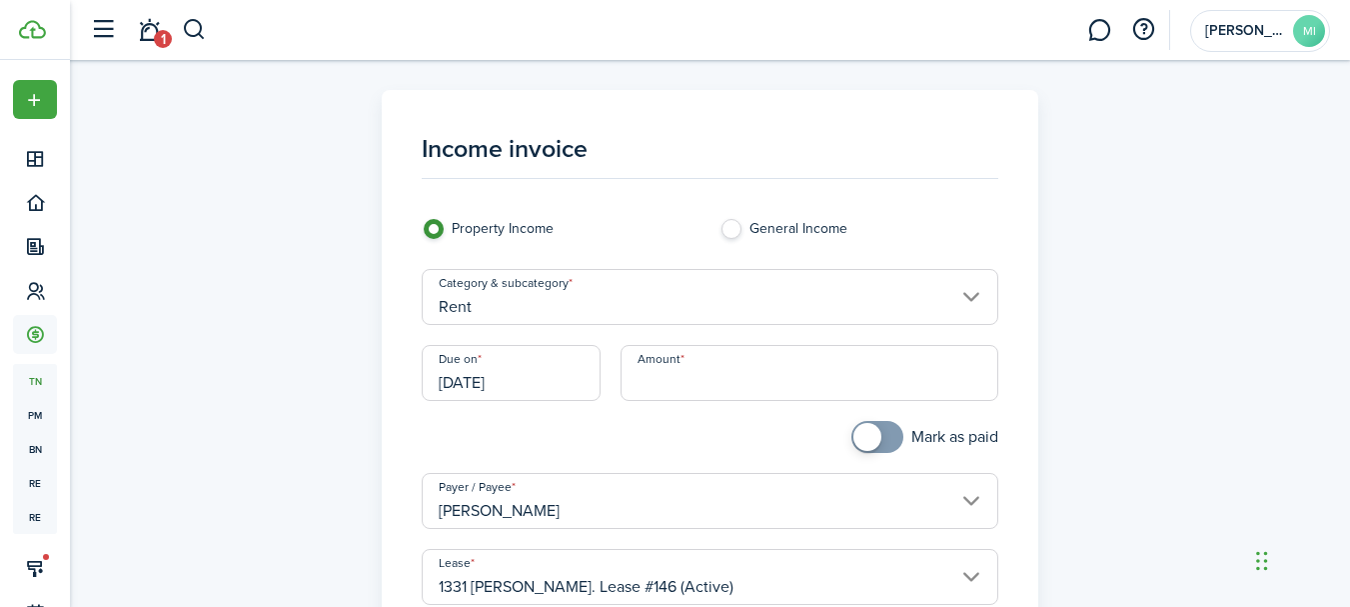
click at [507, 370] on input "[DATE]" at bounding box center [511, 373] width 179 height 56
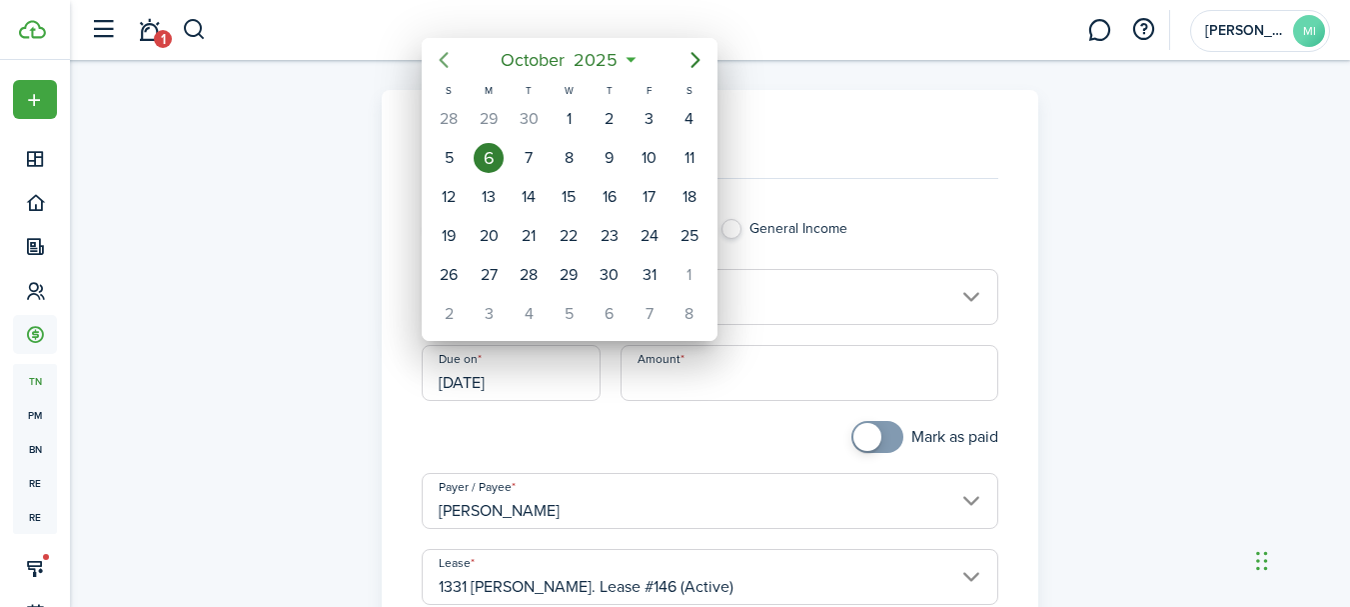
click at [448, 60] on icon "Previous page" at bounding box center [444, 60] width 24 height 24
click at [641, 194] on div "18" at bounding box center [650, 197] width 30 height 30
type input "[DATE]"
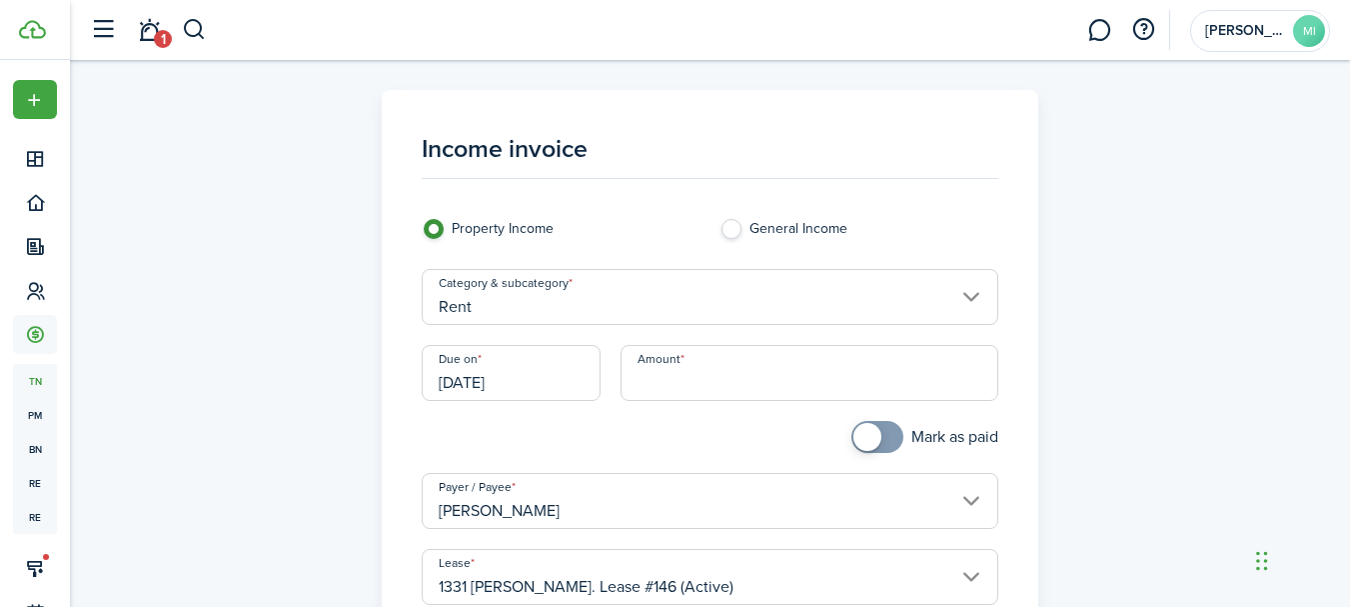
click at [693, 365] on input "Amount" at bounding box center [810, 373] width 378 height 56
type input "$429.00"
click at [696, 416] on div "Amount $429.00" at bounding box center [810, 383] width 398 height 76
checkbox input "true"
click at [875, 442] on span at bounding box center [867, 437] width 28 height 28
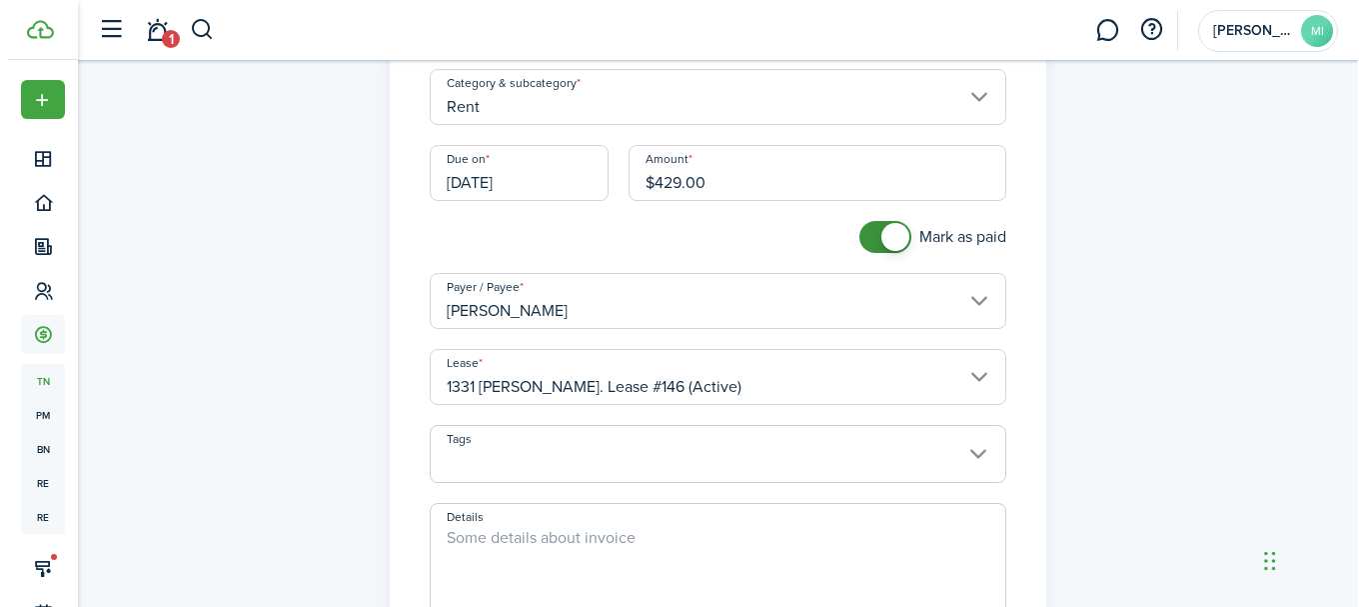
scroll to position [500, 0]
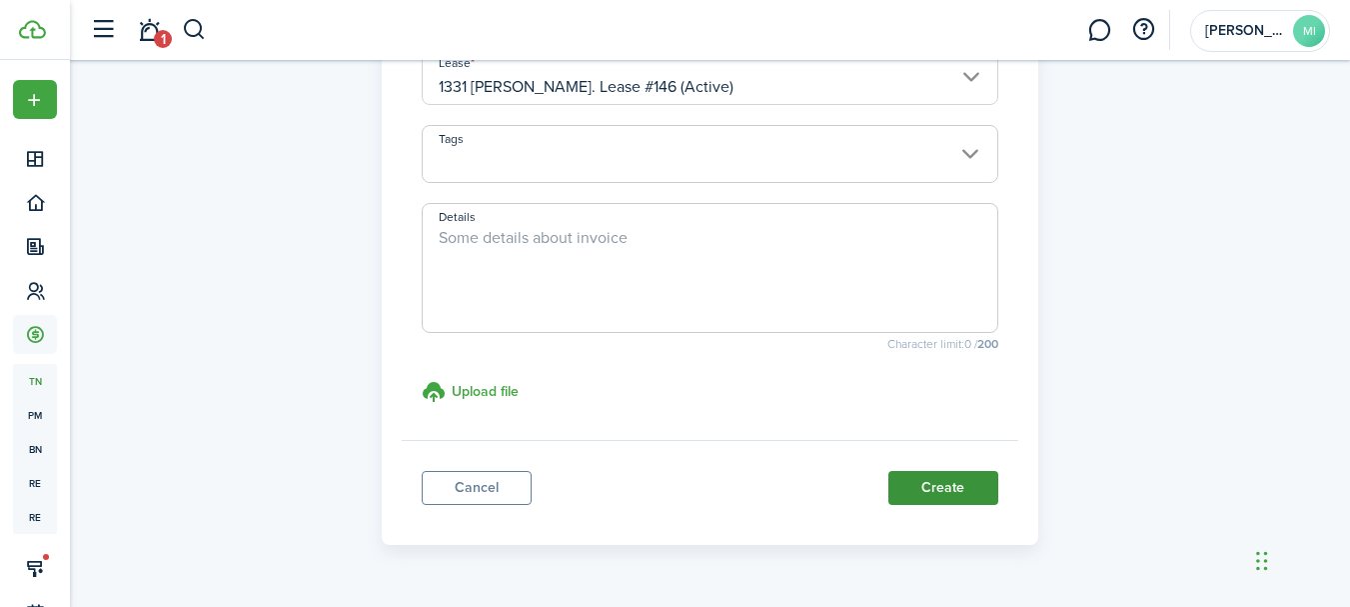
click at [986, 487] on button "Create" at bounding box center [943, 488] width 110 height 34
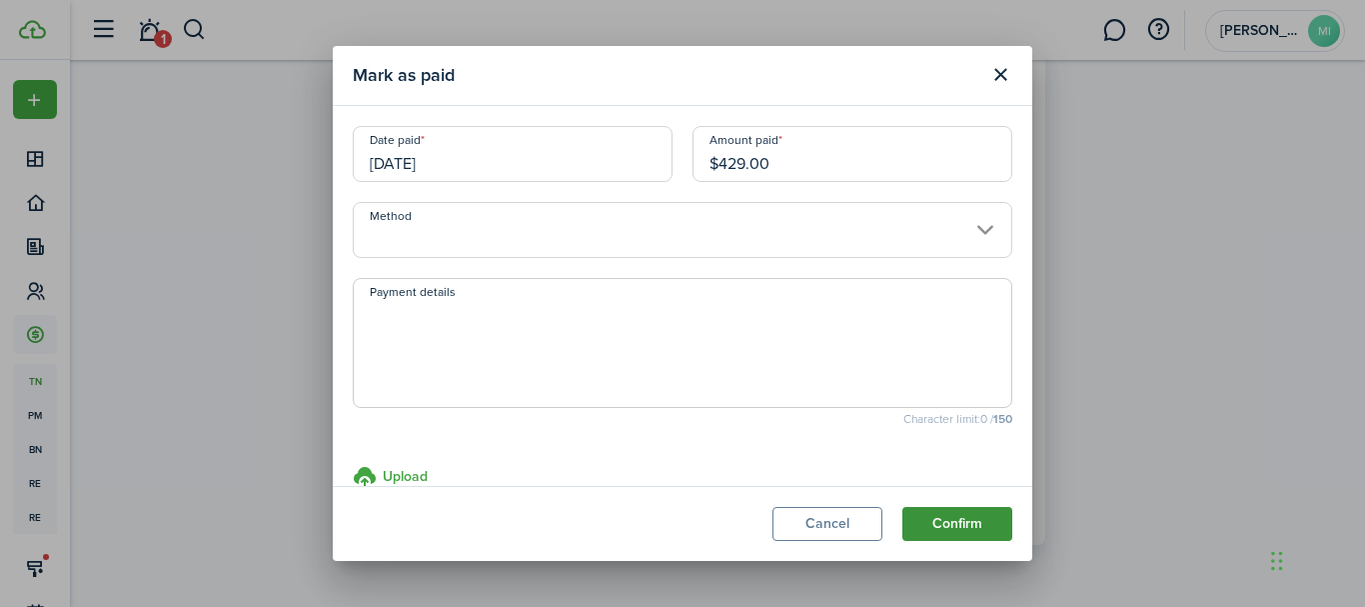
click at [994, 518] on button "Confirm" at bounding box center [957, 524] width 110 height 34
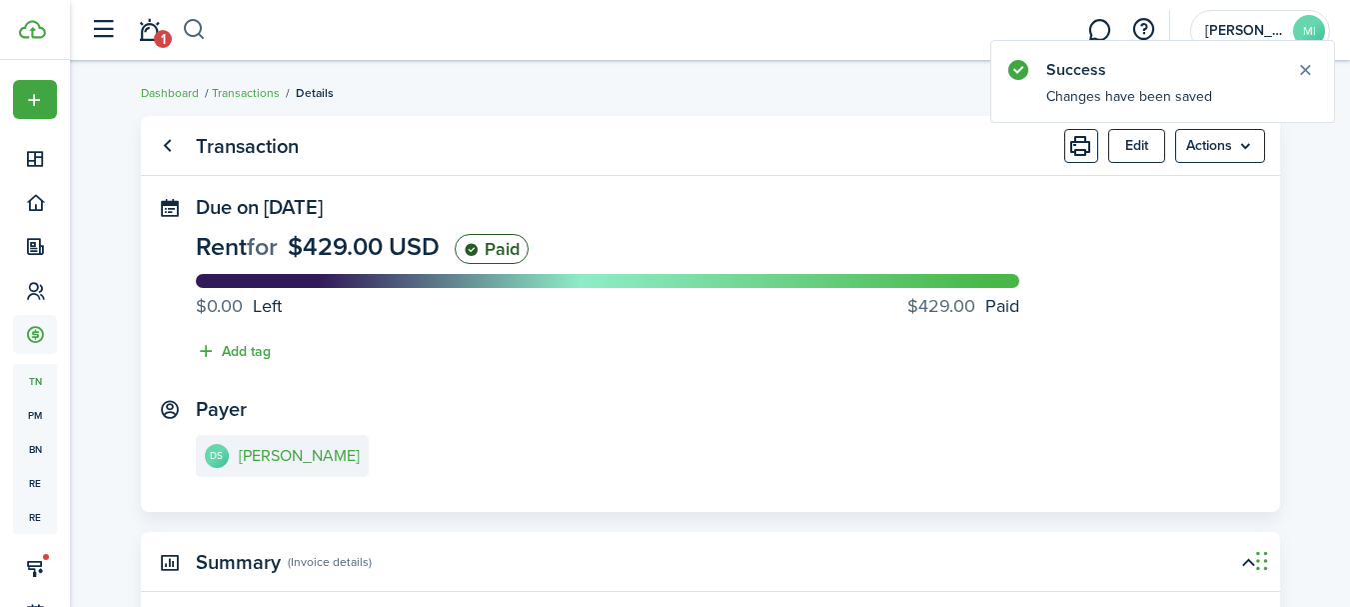
click at [194, 24] on button "button" at bounding box center [194, 30] width 25 height 34
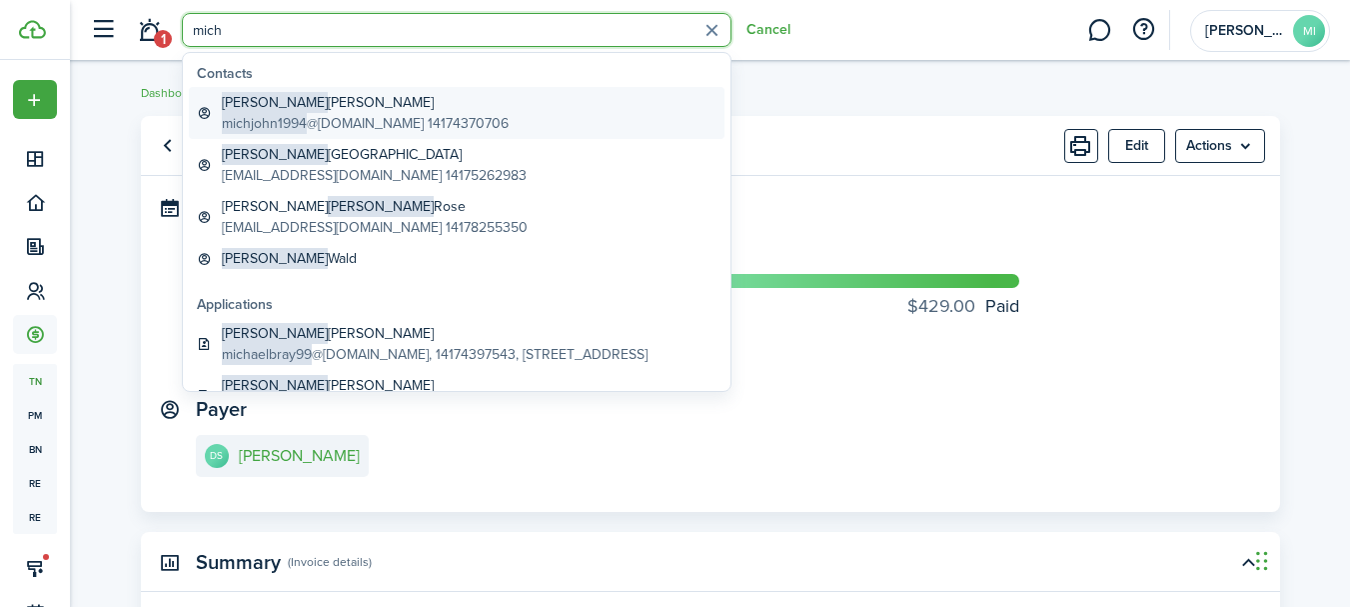
type input "mich"
click at [365, 104] on global-search-item-title "[PERSON_NAME]" at bounding box center [365, 102] width 287 height 21
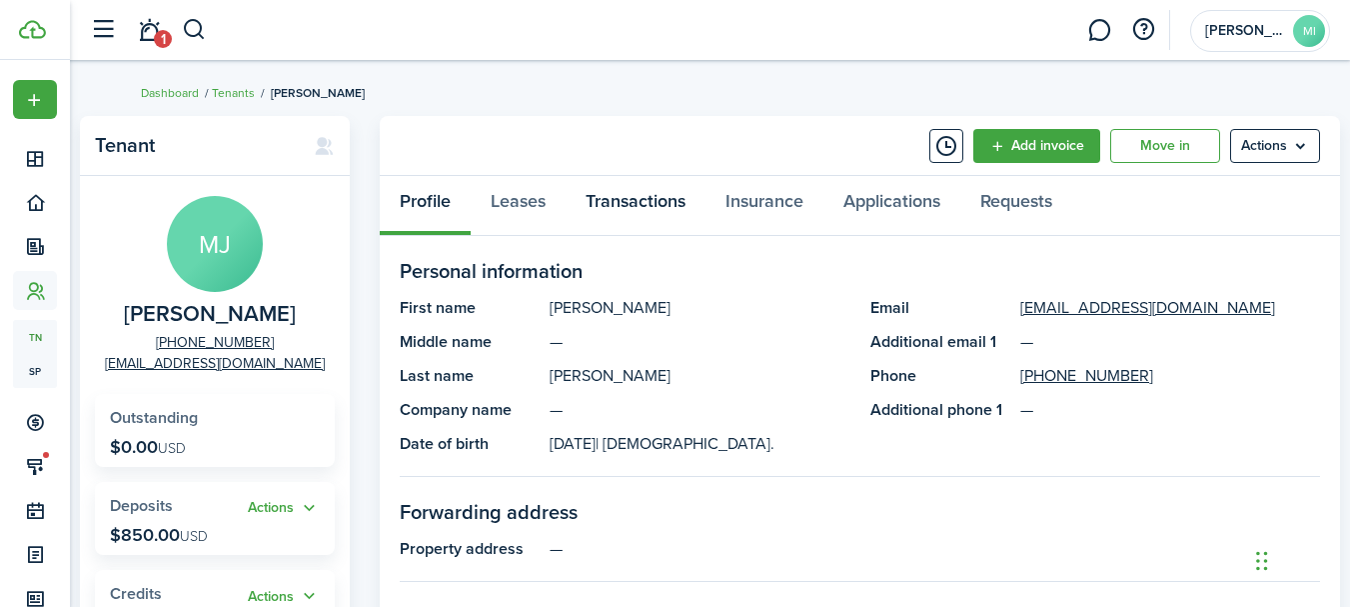
click at [691, 202] on link "Transactions" at bounding box center [636, 206] width 140 height 60
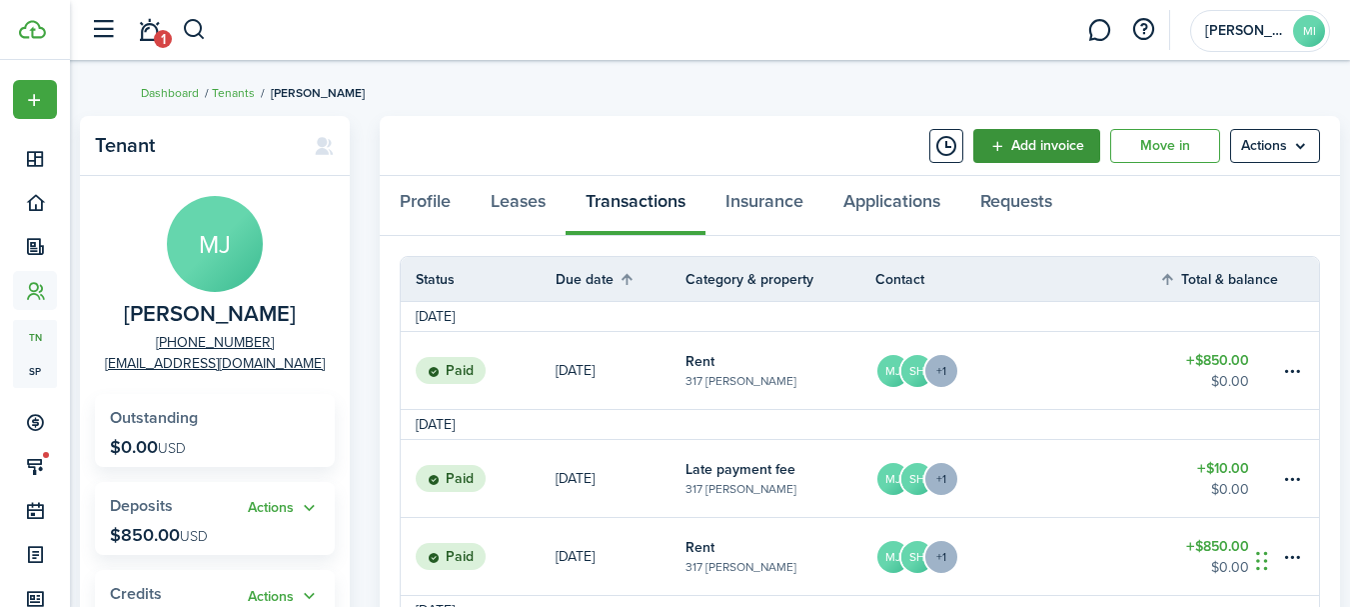
click at [1022, 154] on link "Add invoice" at bounding box center [1036, 146] width 127 height 34
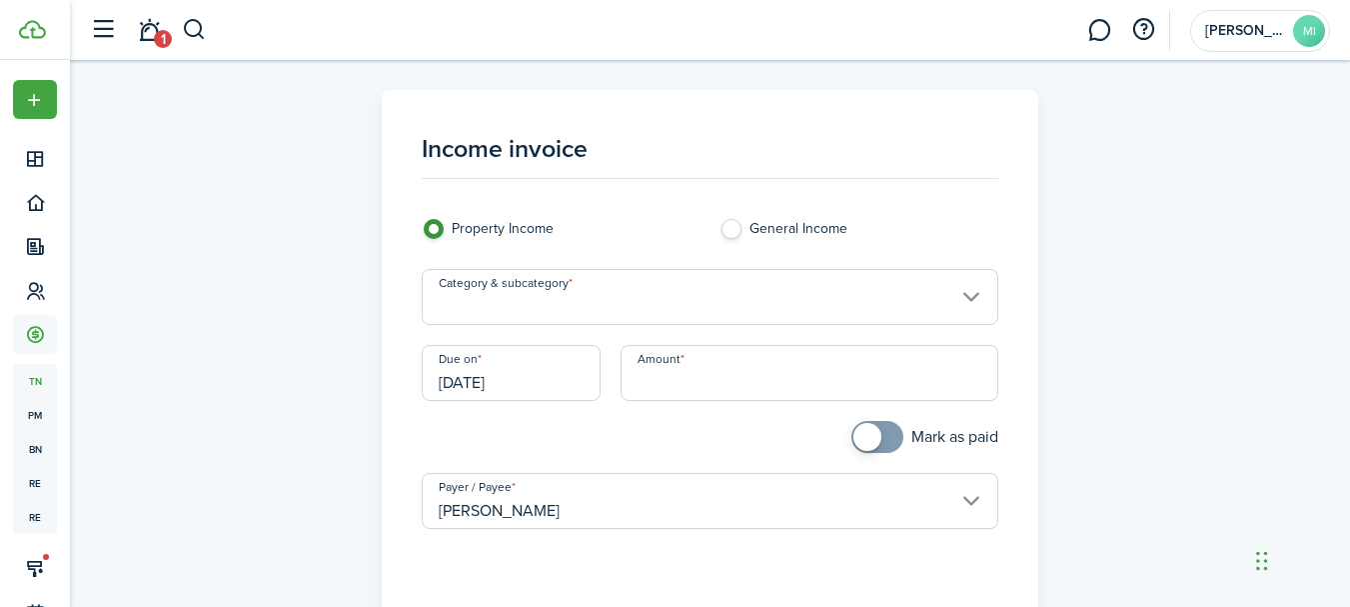
click at [805, 293] on input "Category & subcategory" at bounding box center [710, 297] width 577 height 56
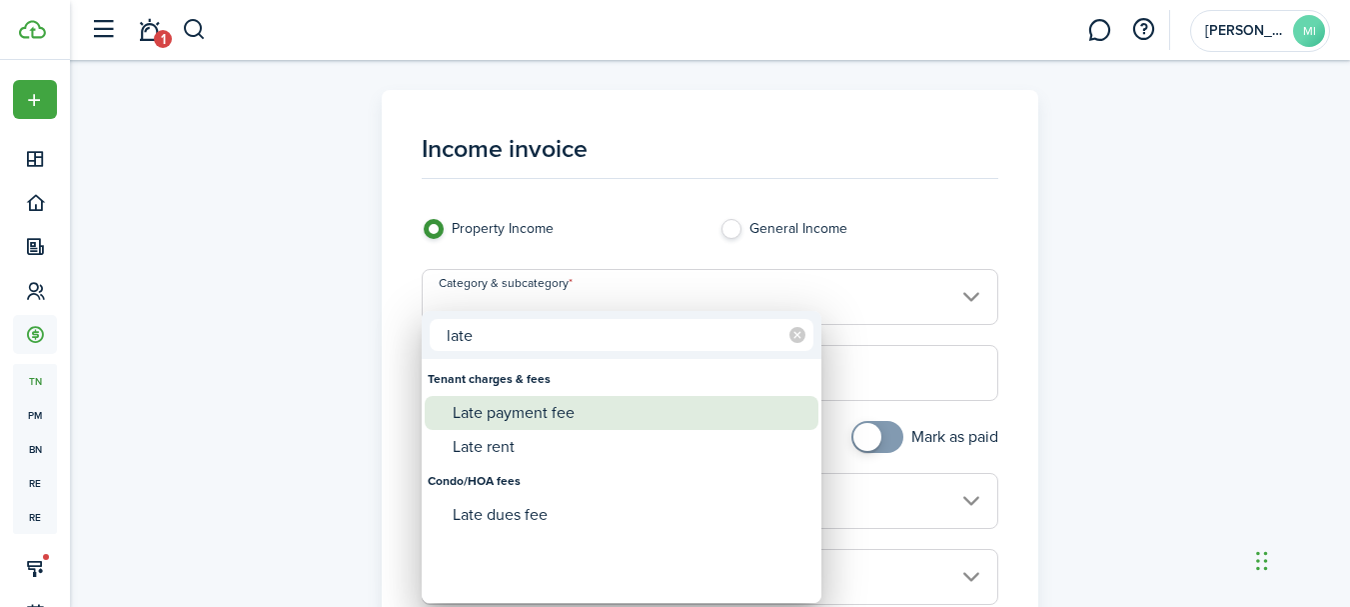
type input "late"
click at [584, 415] on div "Late payment fee" at bounding box center [630, 413] width 354 height 34
type input "Tenant charges & fees / Late payment fee"
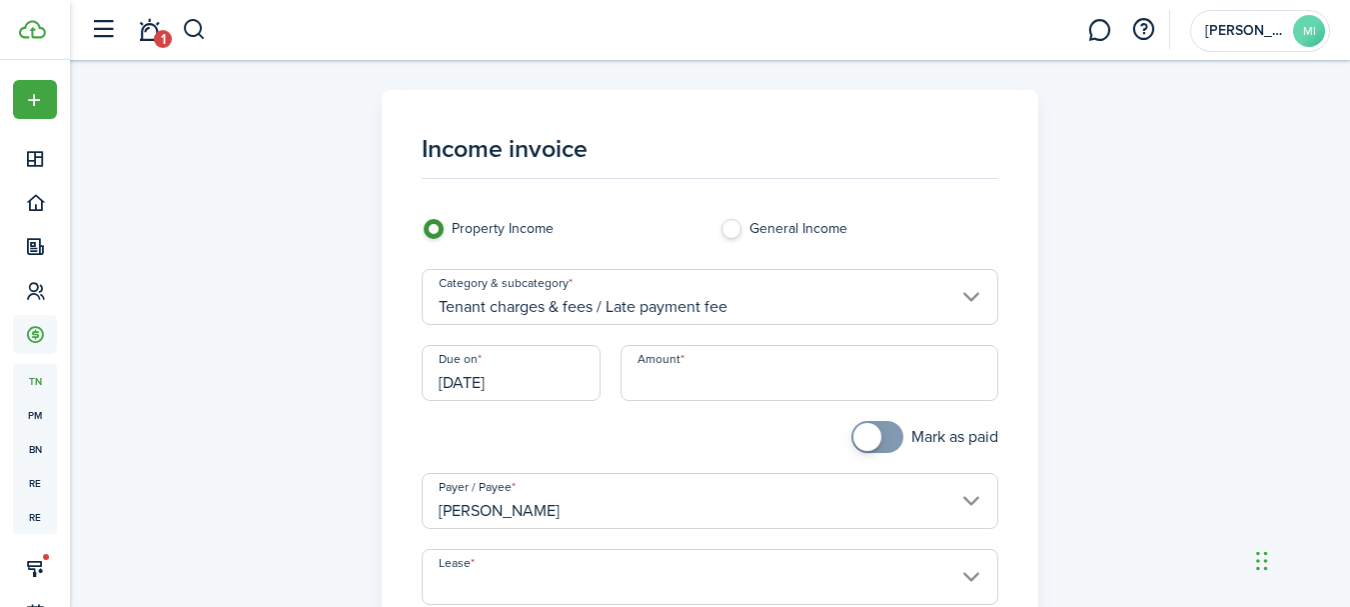
click at [511, 369] on input "[DATE]" at bounding box center [511, 373] width 179 height 56
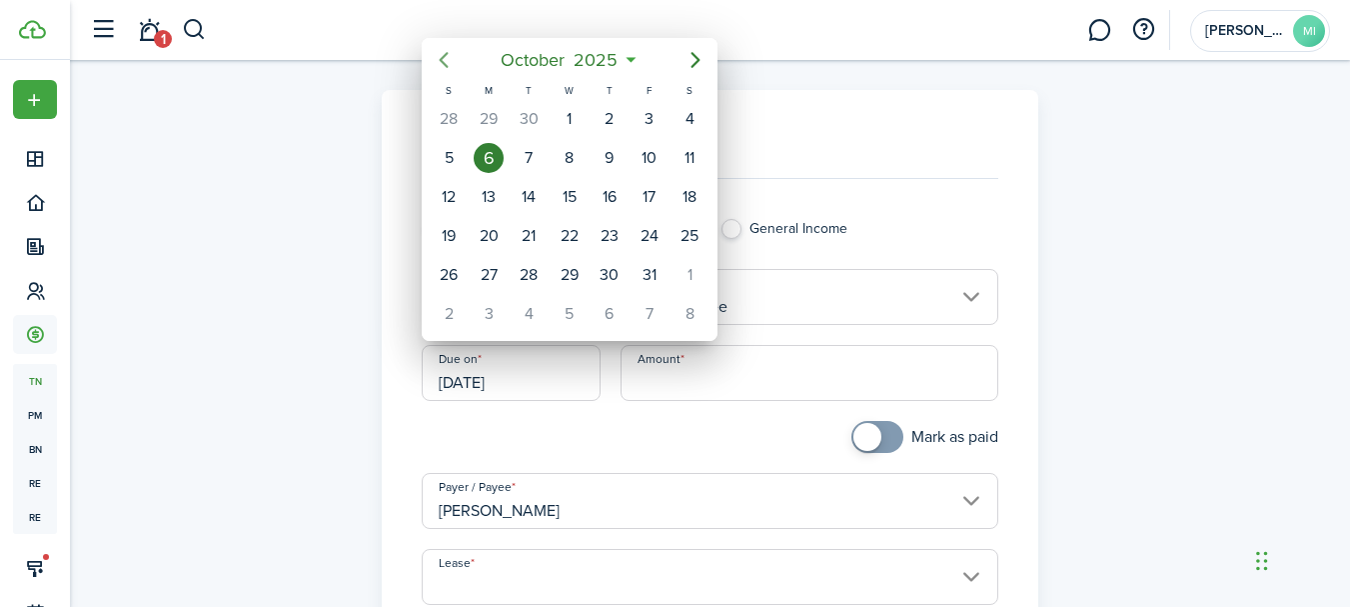
click at [452, 65] on icon "Previous page" at bounding box center [444, 60] width 24 height 24
click at [619, 241] on div "24" at bounding box center [610, 236] width 30 height 30
type input "[DATE]"
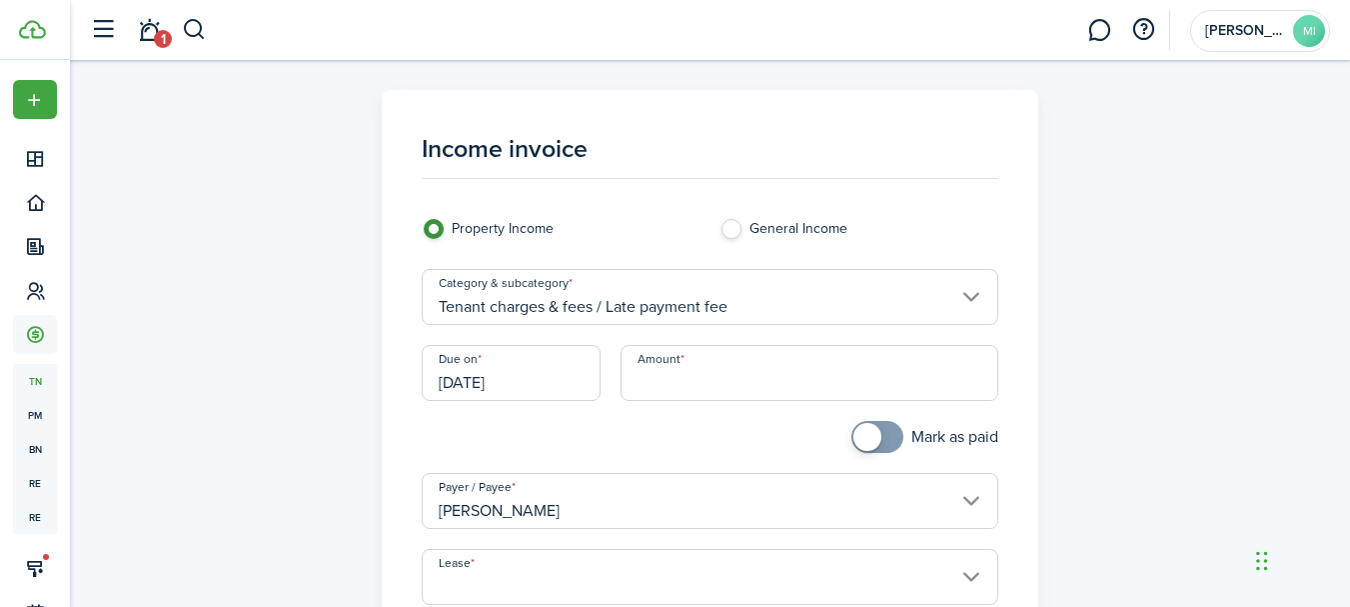
click at [722, 386] on input "Amount" at bounding box center [810, 373] width 378 height 56
type input "$130.00"
click at [657, 426] on div at bounding box center [561, 447] width 298 height 52
checkbox input "true"
click at [858, 441] on span at bounding box center [867, 437] width 28 height 28
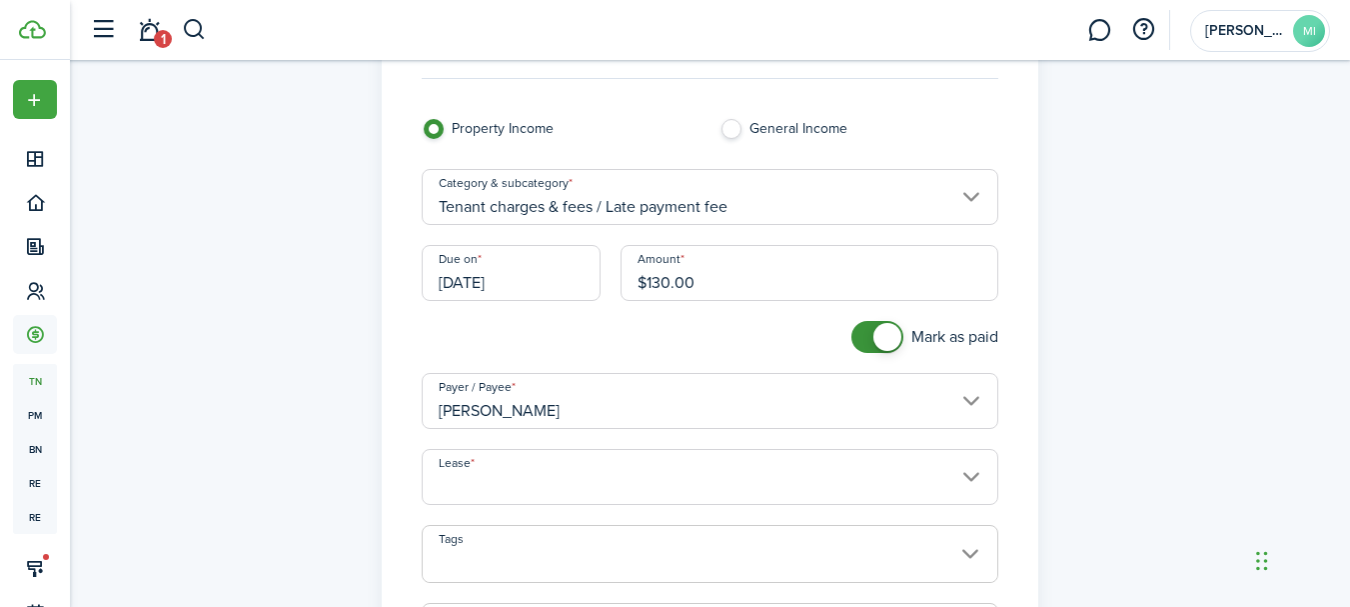
scroll to position [200, 0]
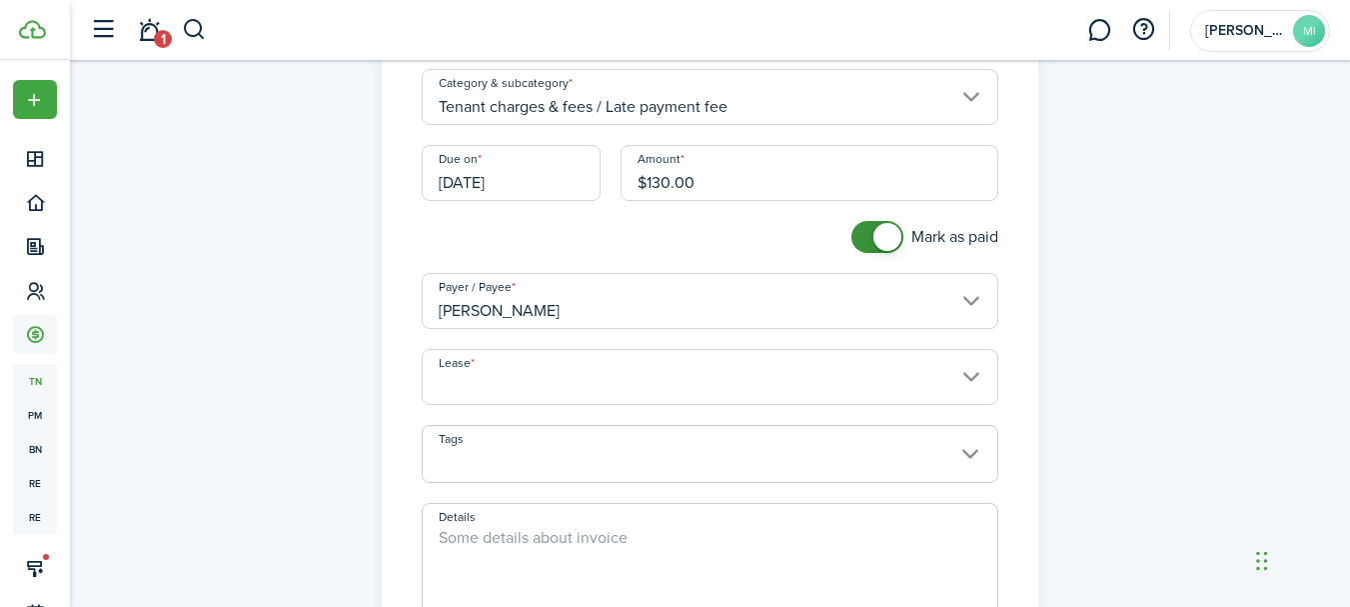
click at [592, 378] on input "Lease" at bounding box center [710, 377] width 577 height 56
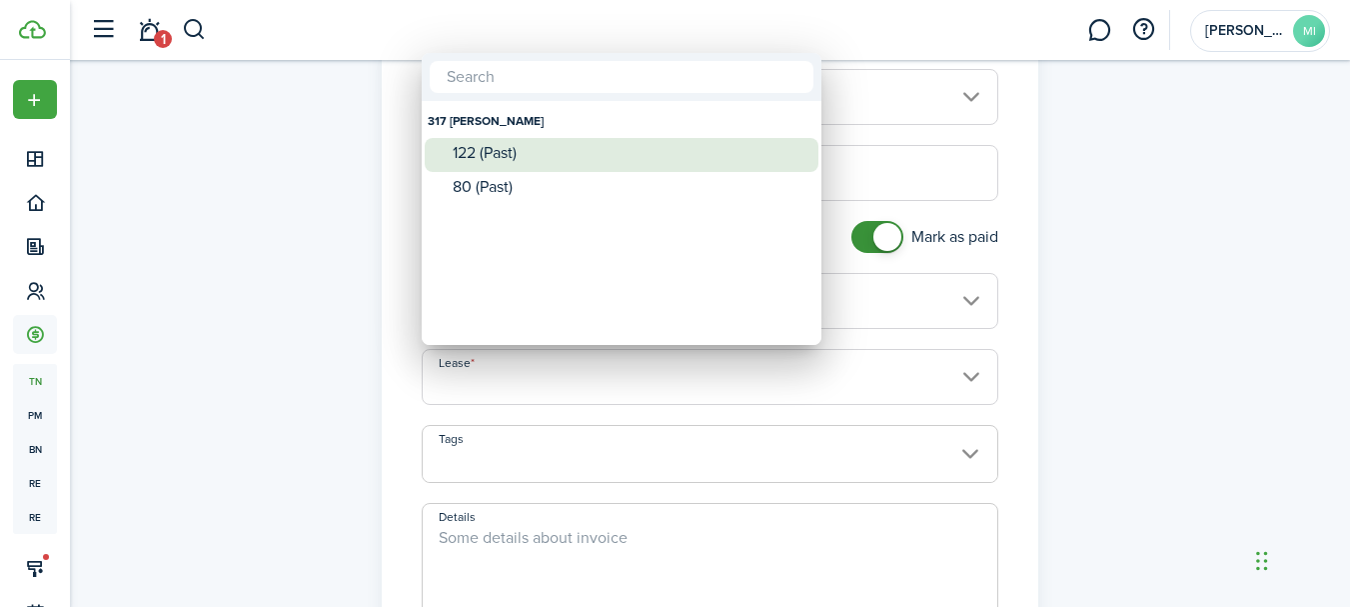
click at [520, 153] on div "122 (Past)" at bounding box center [630, 153] width 354 height 18
type input "317 [PERSON_NAME]. Lease #122 (Past)"
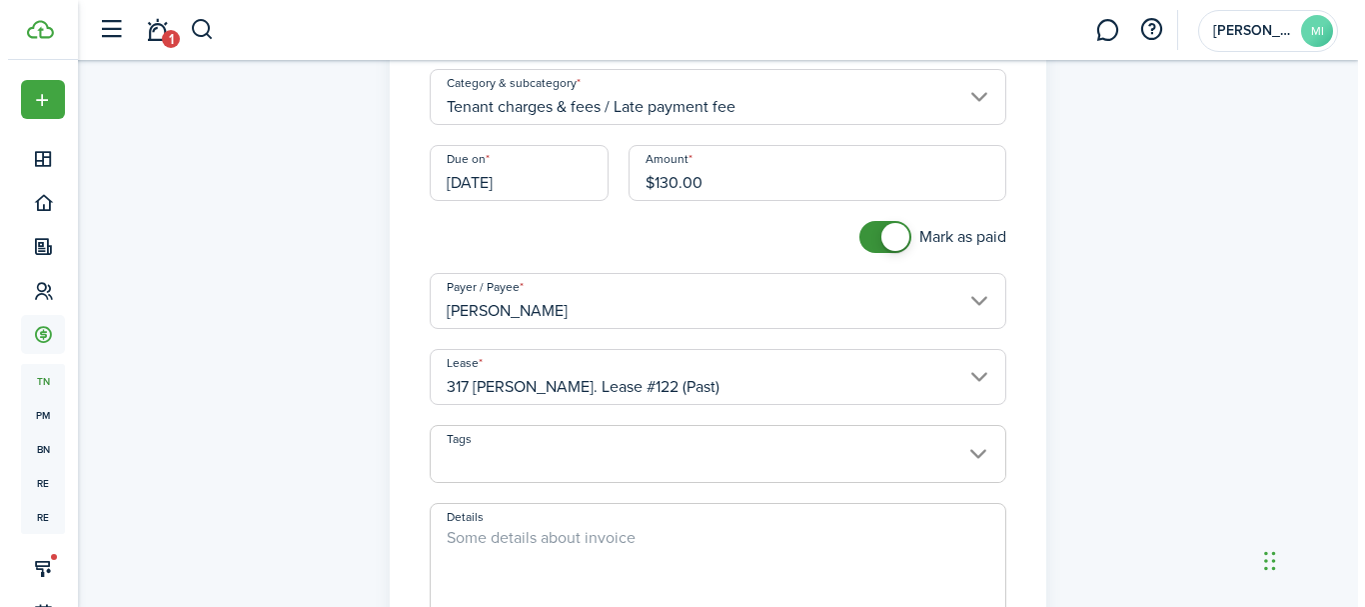
scroll to position [500, 0]
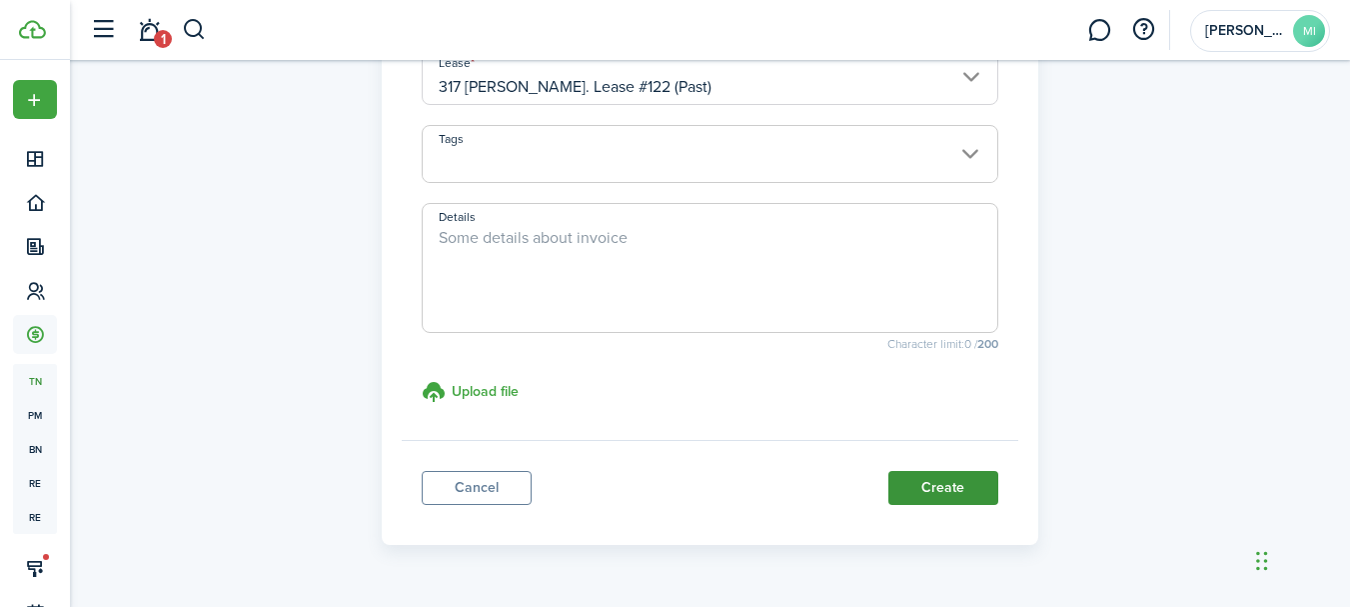
click at [952, 485] on button "Create" at bounding box center [943, 488] width 110 height 34
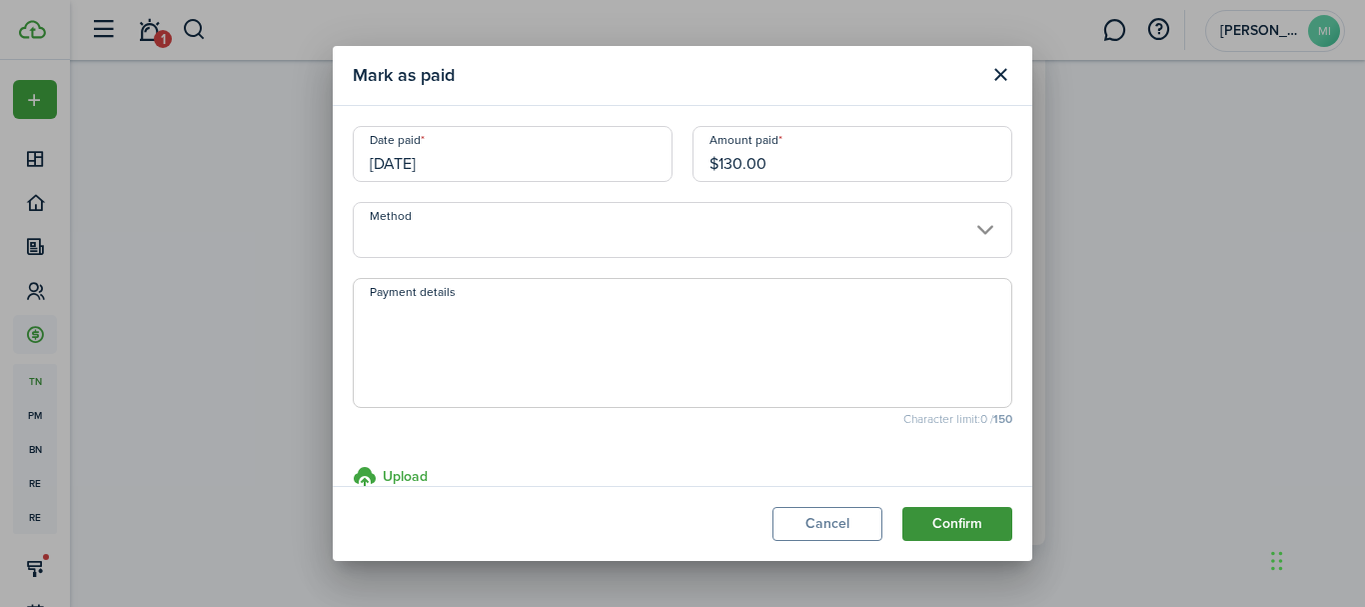
click at [997, 523] on button "Confirm" at bounding box center [957, 524] width 110 height 34
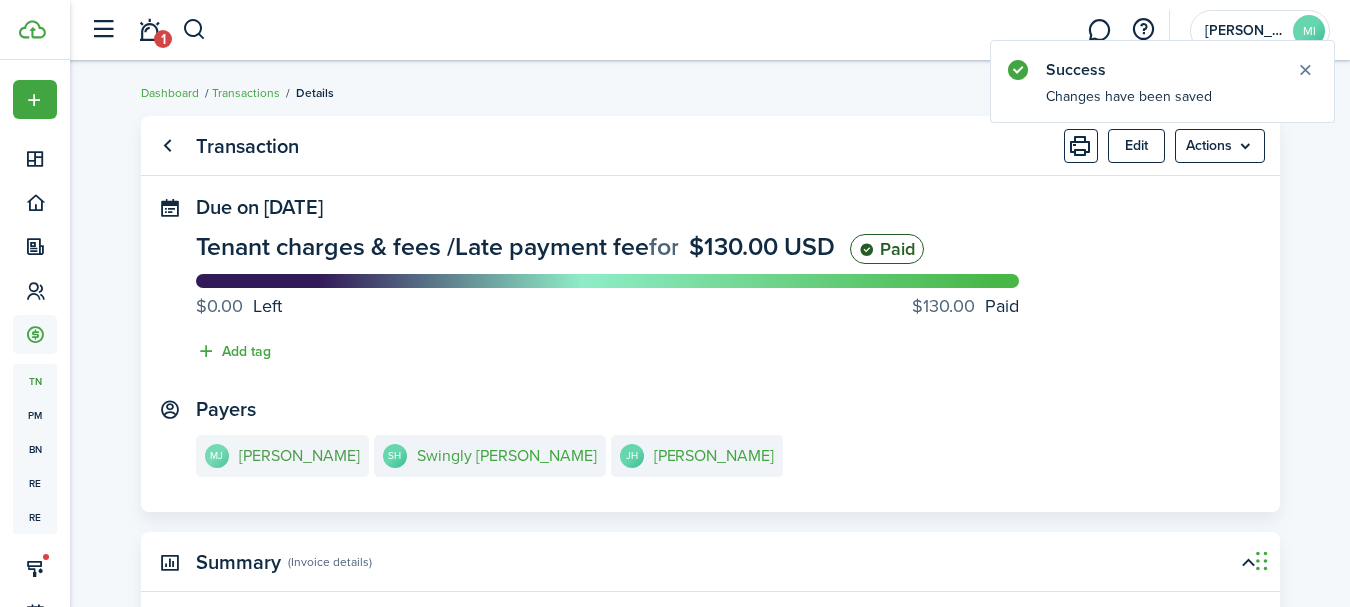
click at [332, 455] on e-details-info-title "[PERSON_NAME]" at bounding box center [299, 456] width 121 height 18
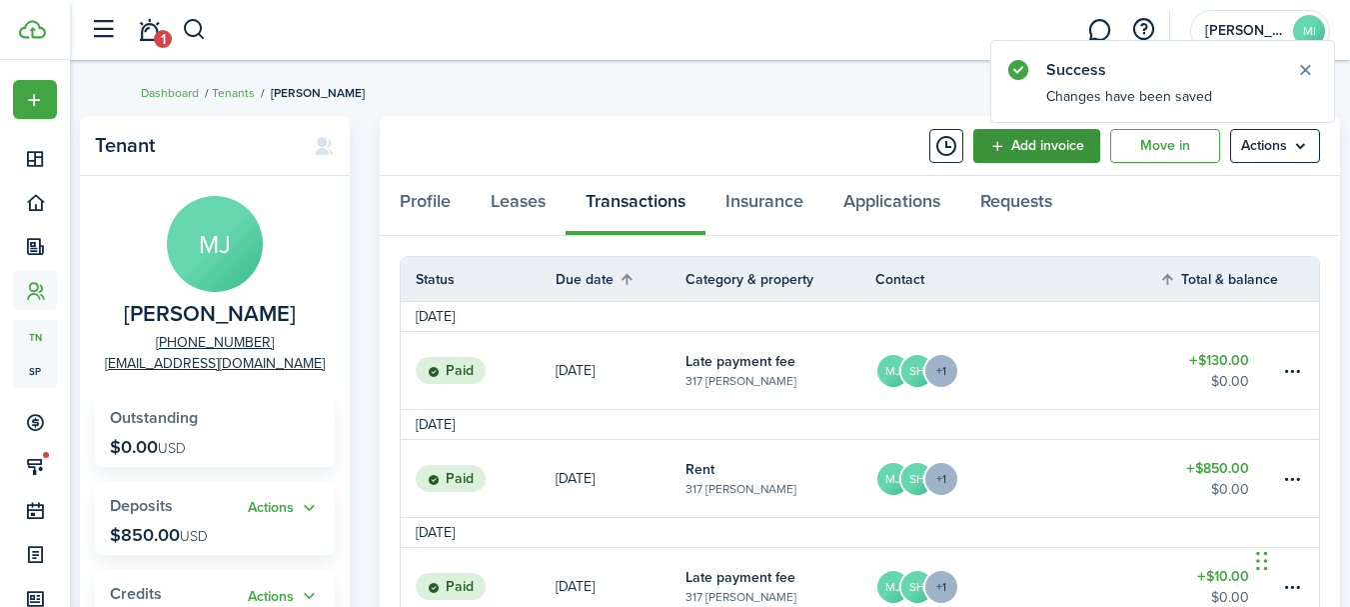
click at [1085, 147] on link "Add invoice" at bounding box center [1036, 146] width 127 height 34
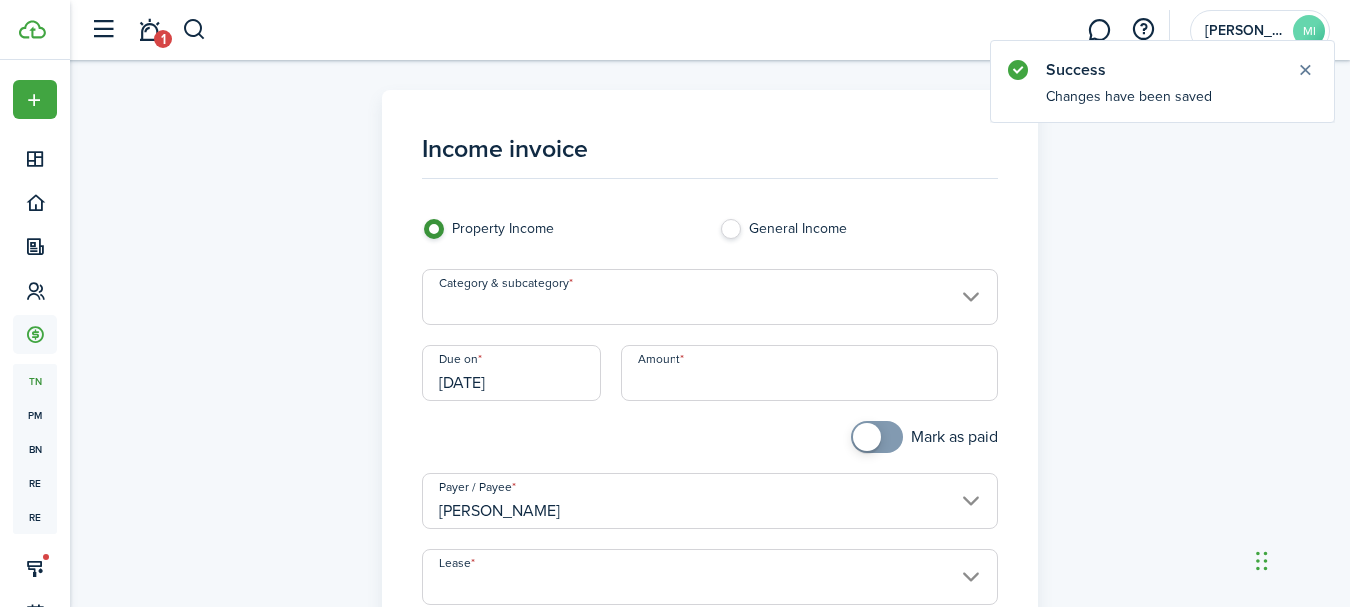
click at [676, 291] on input "Category & subcategory" at bounding box center [710, 297] width 577 height 56
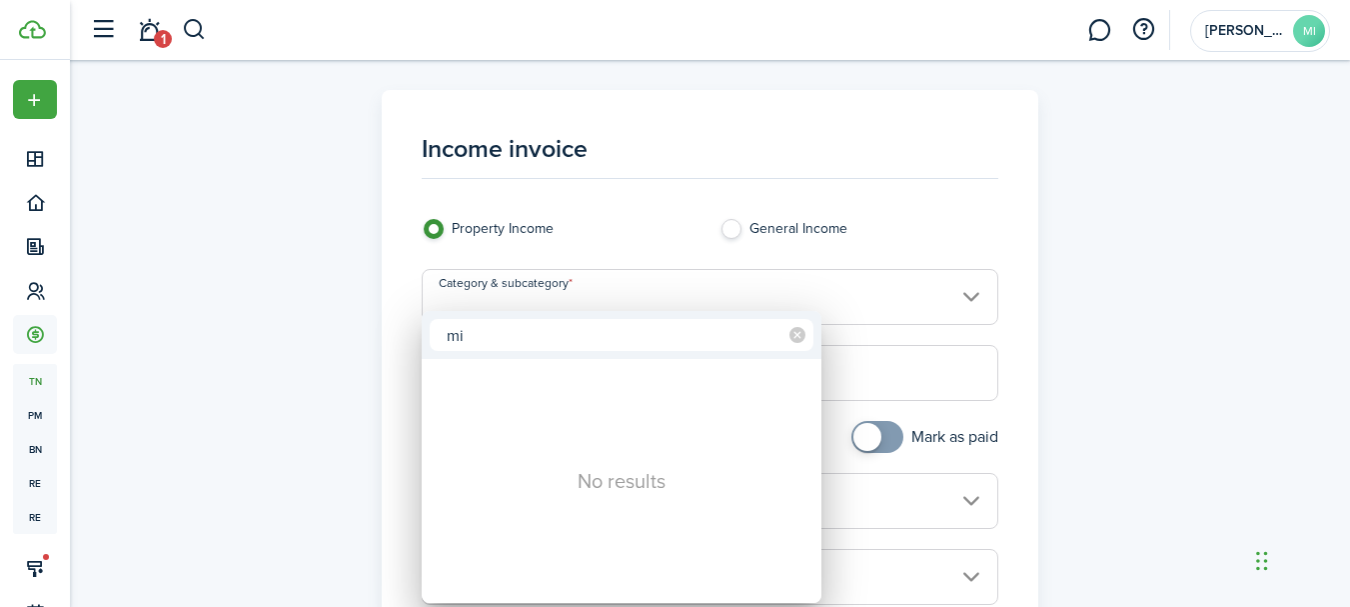
type input "m"
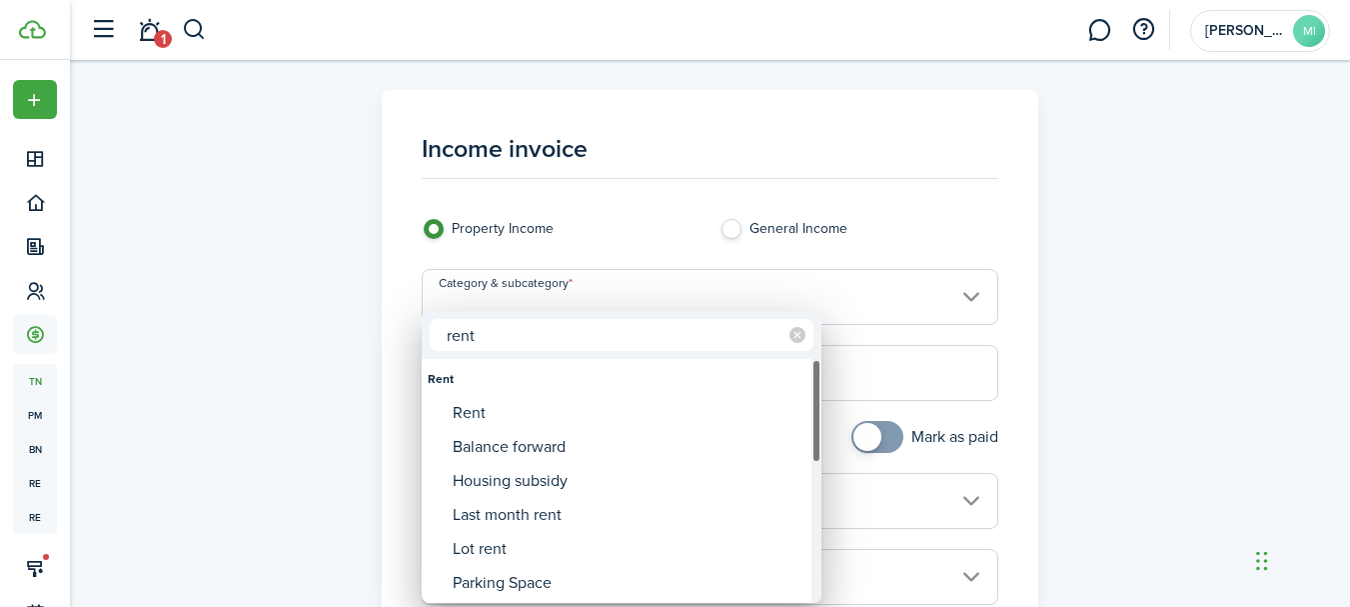
type input "rent"
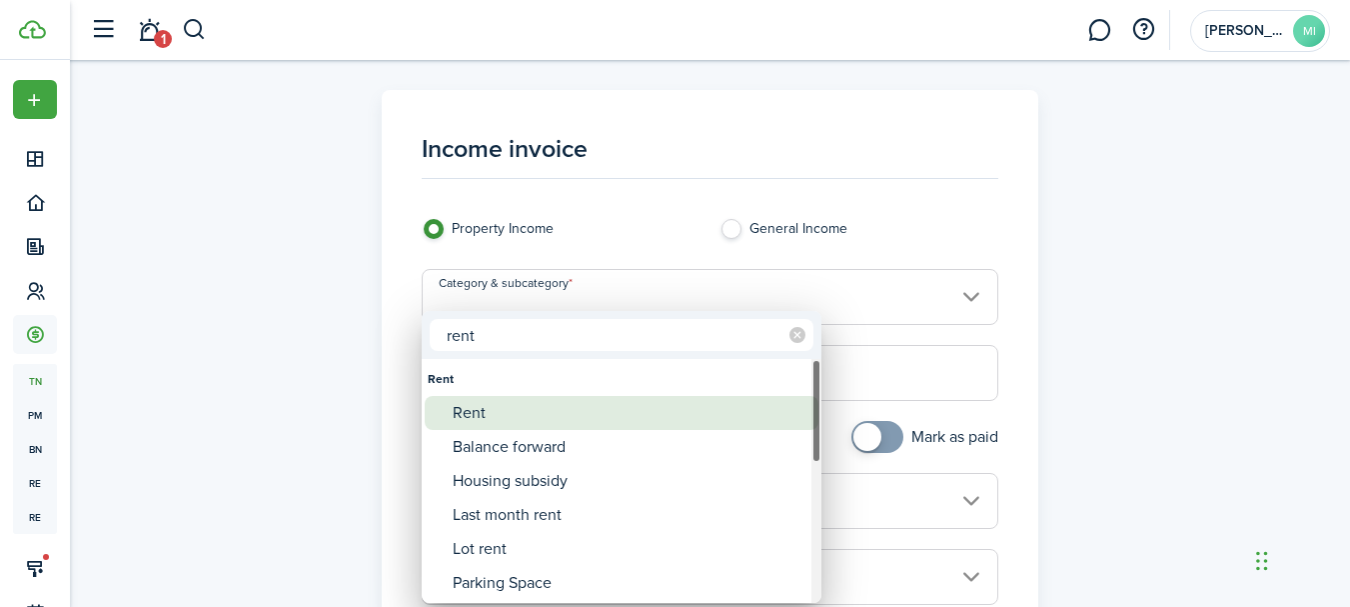
click at [585, 407] on div "Rent" at bounding box center [630, 413] width 354 height 34
type input "Rent"
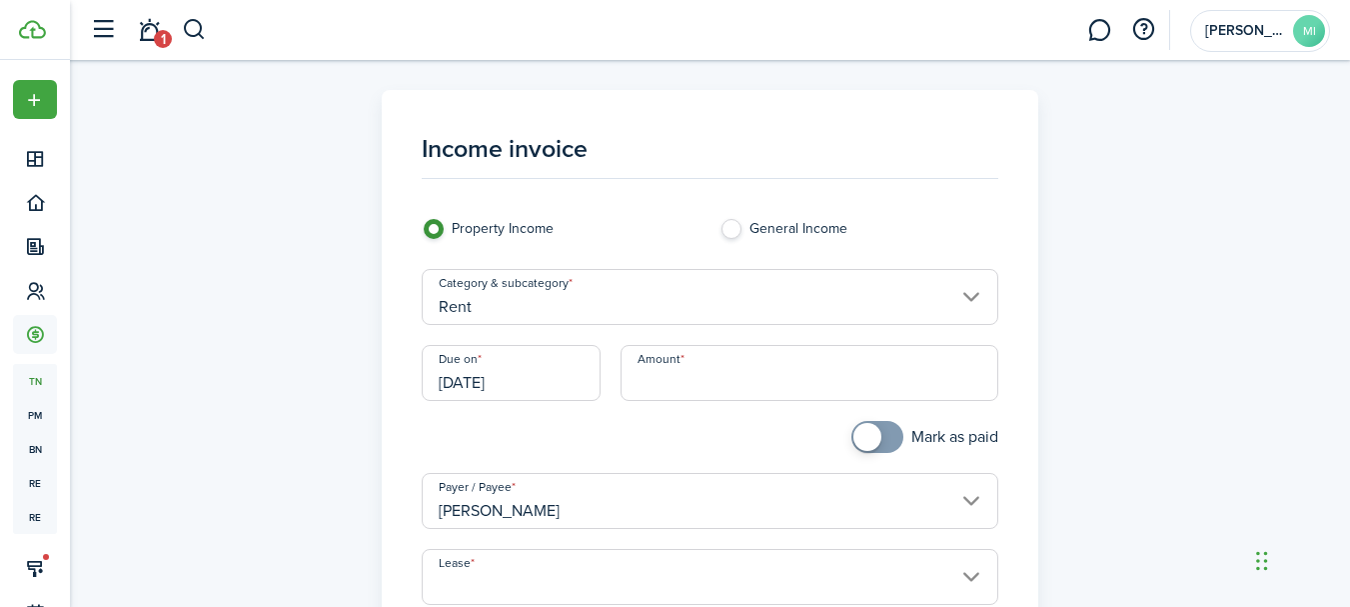
click at [570, 383] on input "[DATE]" at bounding box center [511, 373] width 179 height 56
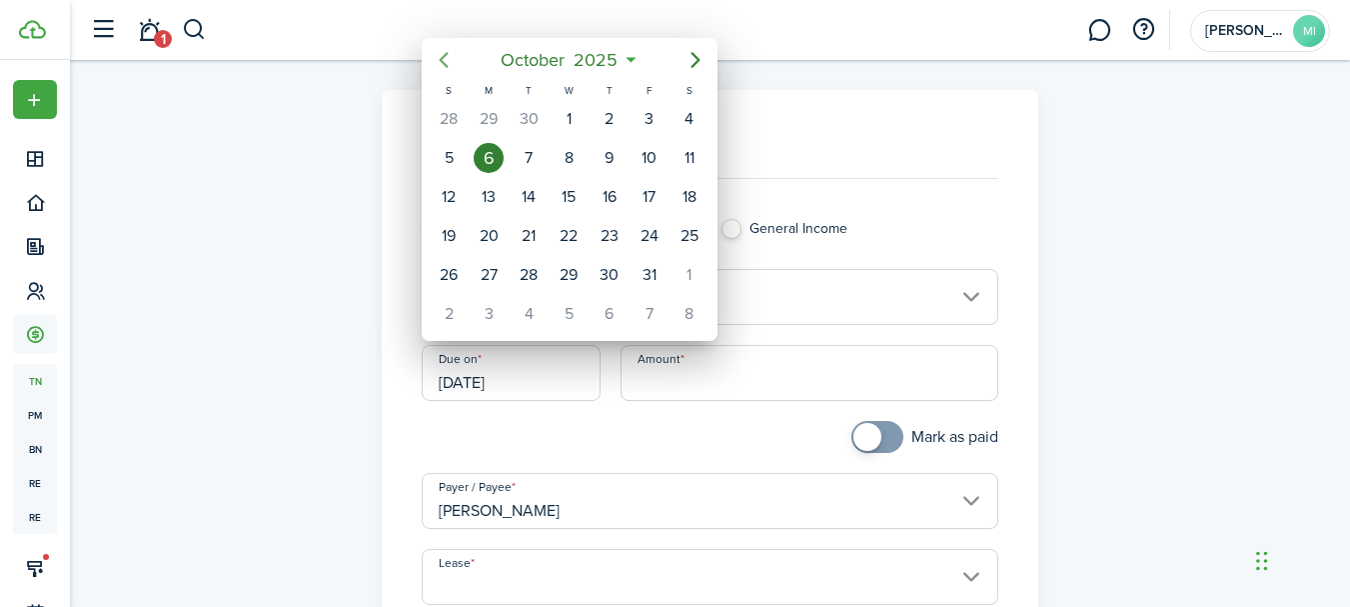
click at [447, 60] on icon "Previous page" at bounding box center [444, 60] width 24 height 24
click at [601, 235] on div "24" at bounding box center [610, 236] width 30 height 30
type input "[DATE]"
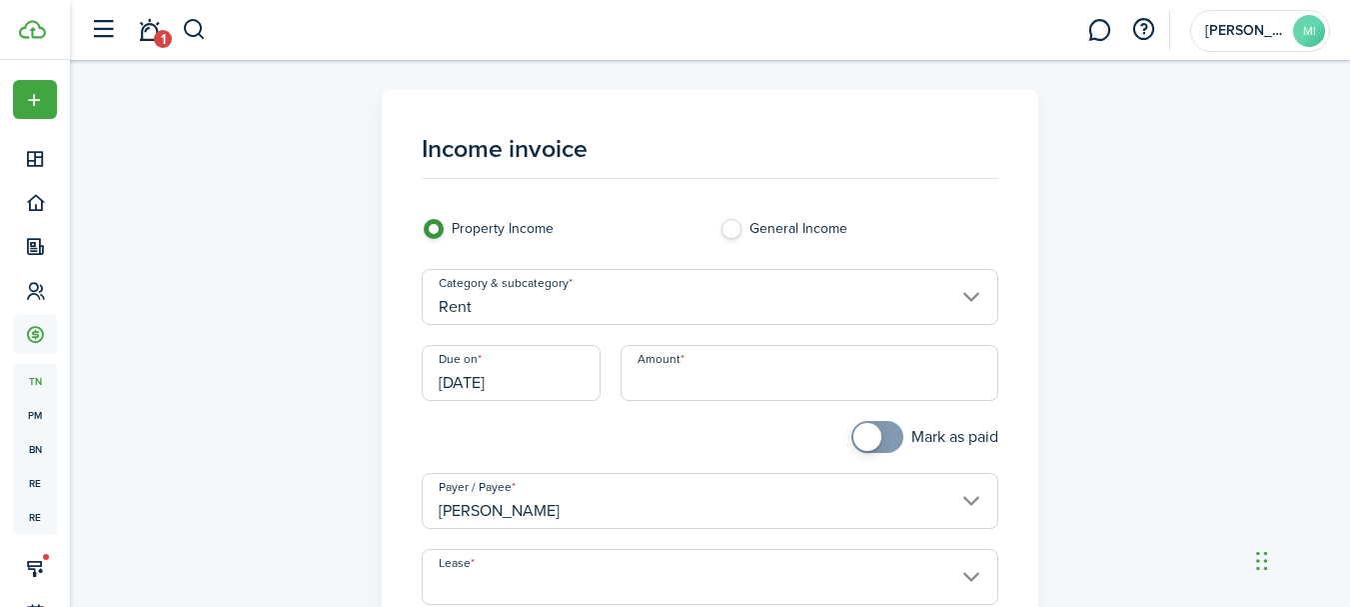
click at [701, 379] on input "Amount" at bounding box center [810, 373] width 378 height 56
type input "$720.00"
click at [702, 426] on div at bounding box center [561, 447] width 298 height 52
checkbox input "true"
click at [873, 437] on span at bounding box center [867, 437] width 28 height 28
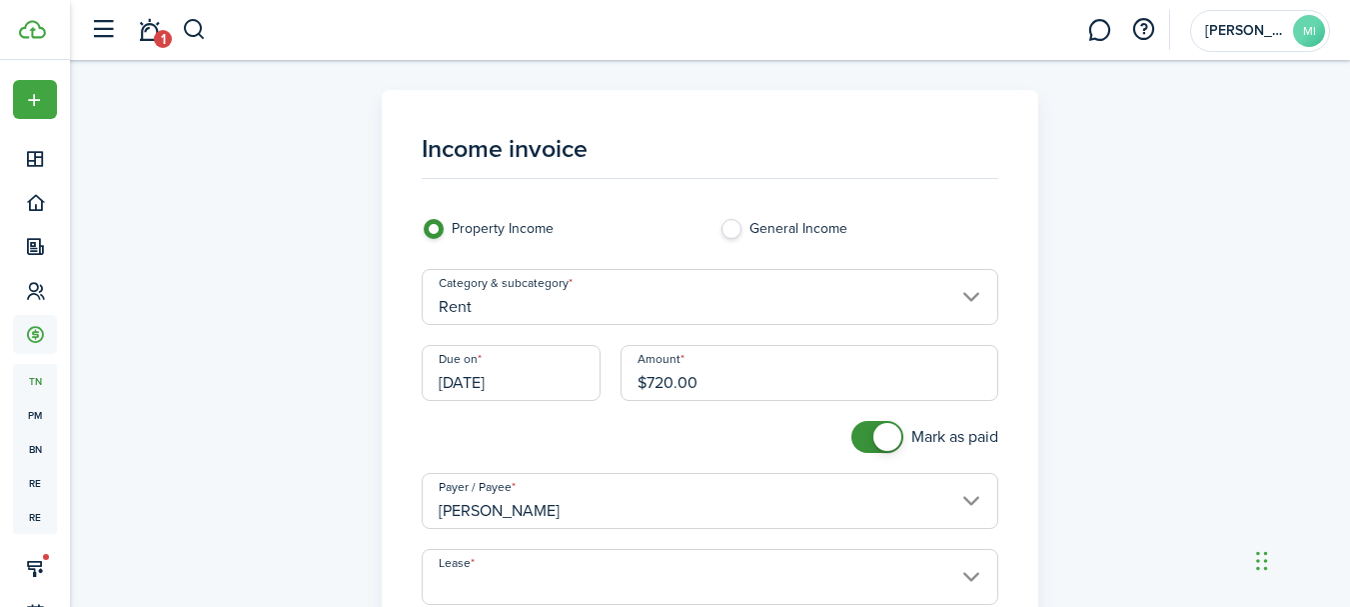
scroll to position [300, 0]
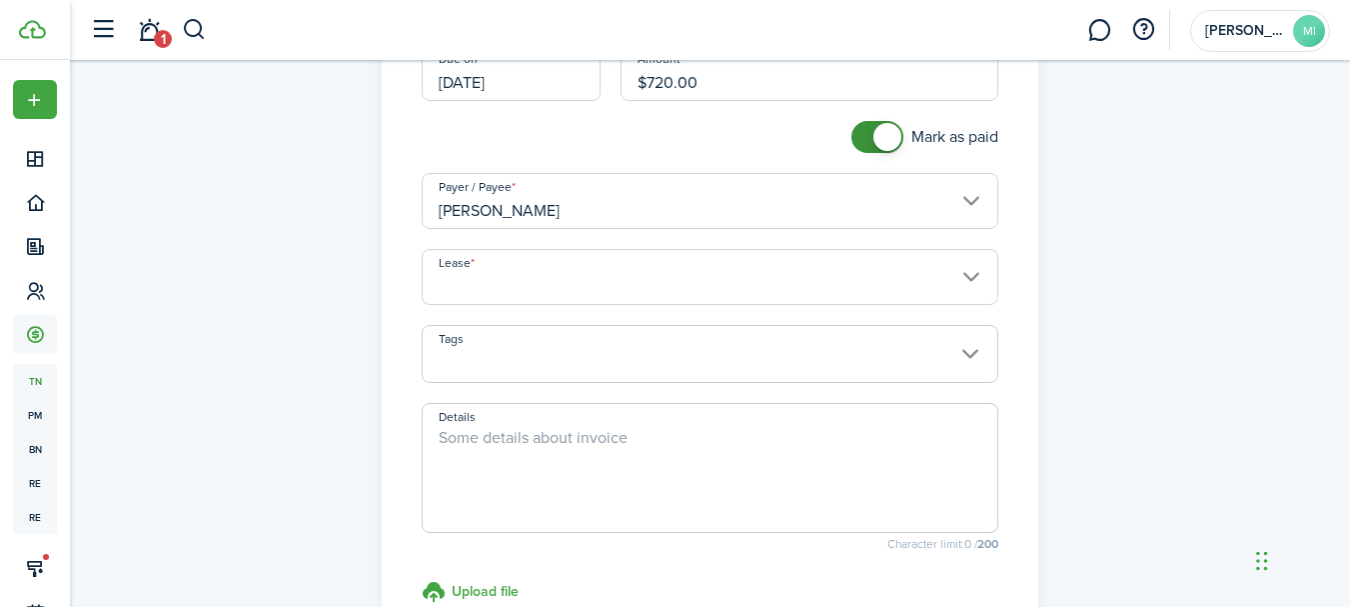
click at [873, 278] on input "Lease" at bounding box center [710, 277] width 577 height 56
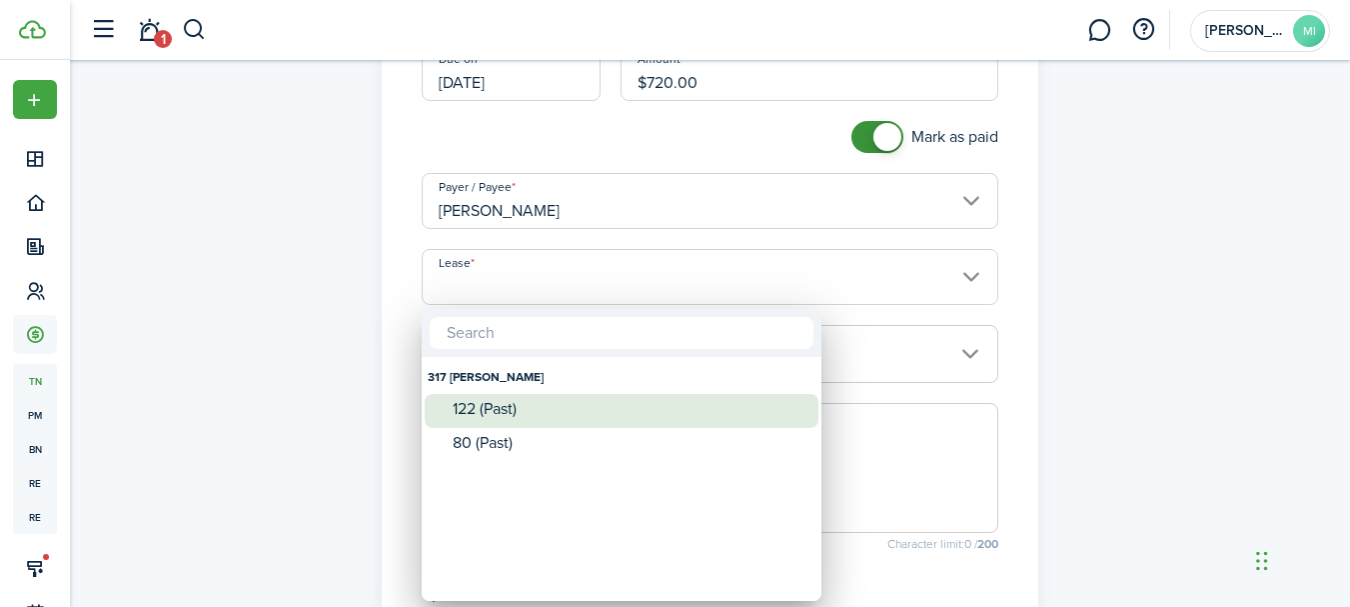
click at [568, 404] on div "122 (Past)" at bounding box center [630, 409] width 354 height 18
type input "317 [PERSON_NAME]. Lease #122 (Past)"
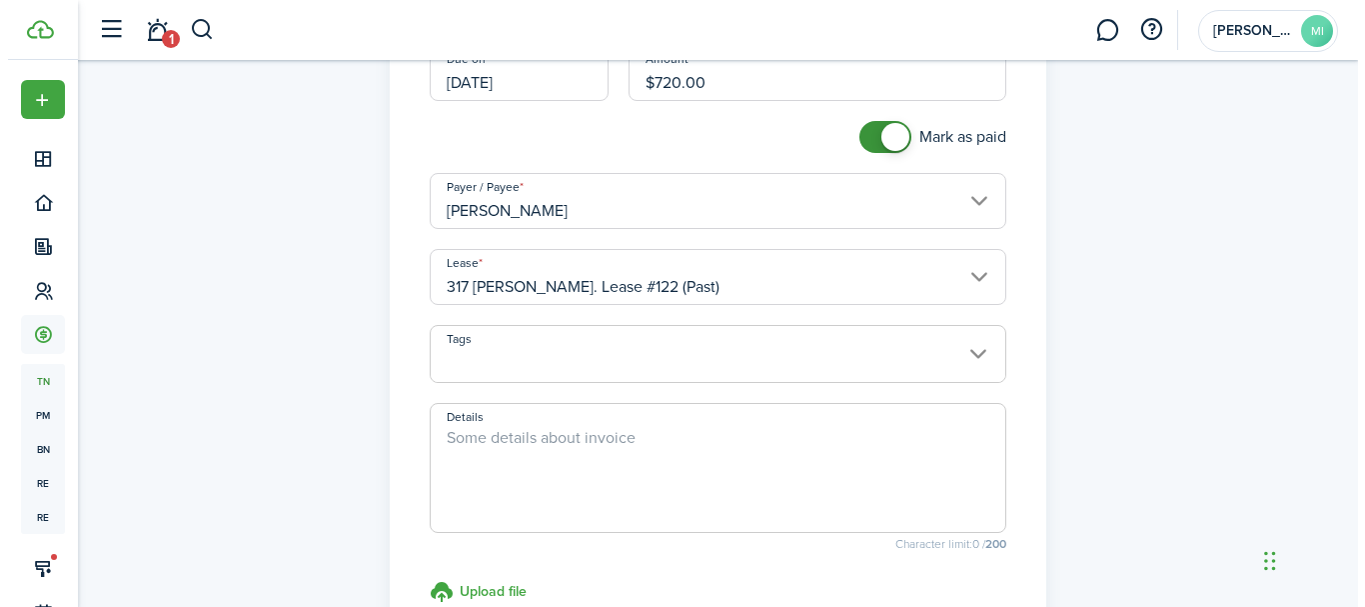
scroll to position [553, 0]
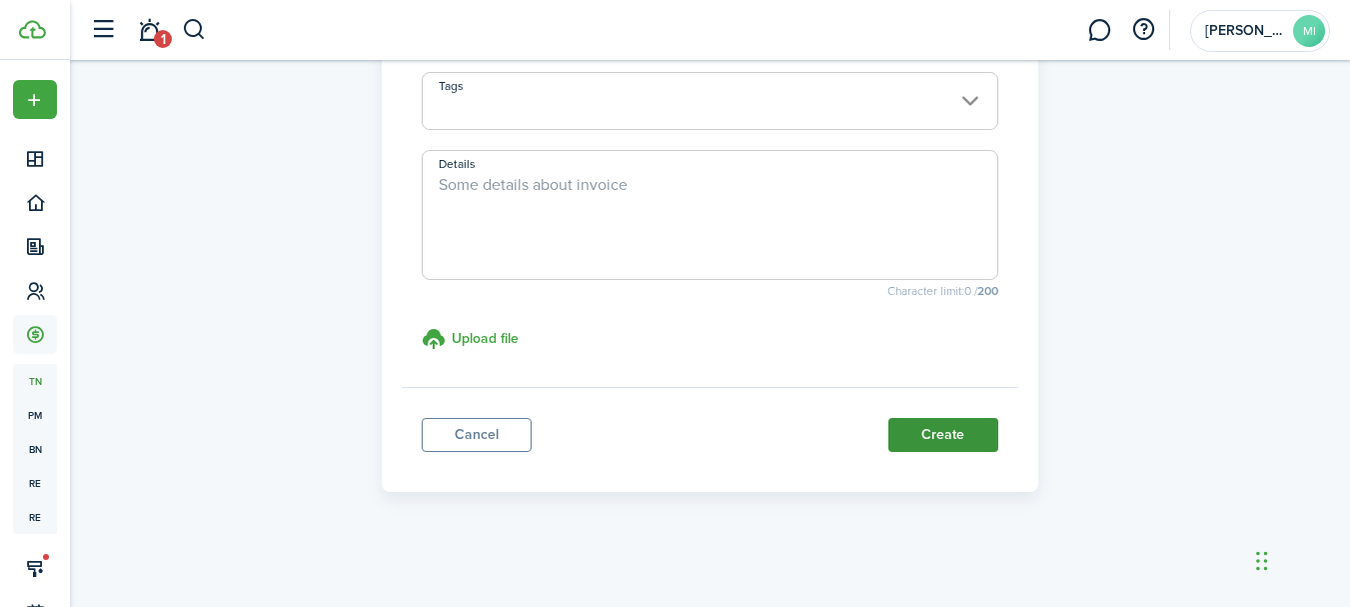
click at [979, 439] on button "Create" at bounding box center [943, 435] width 110 height 34
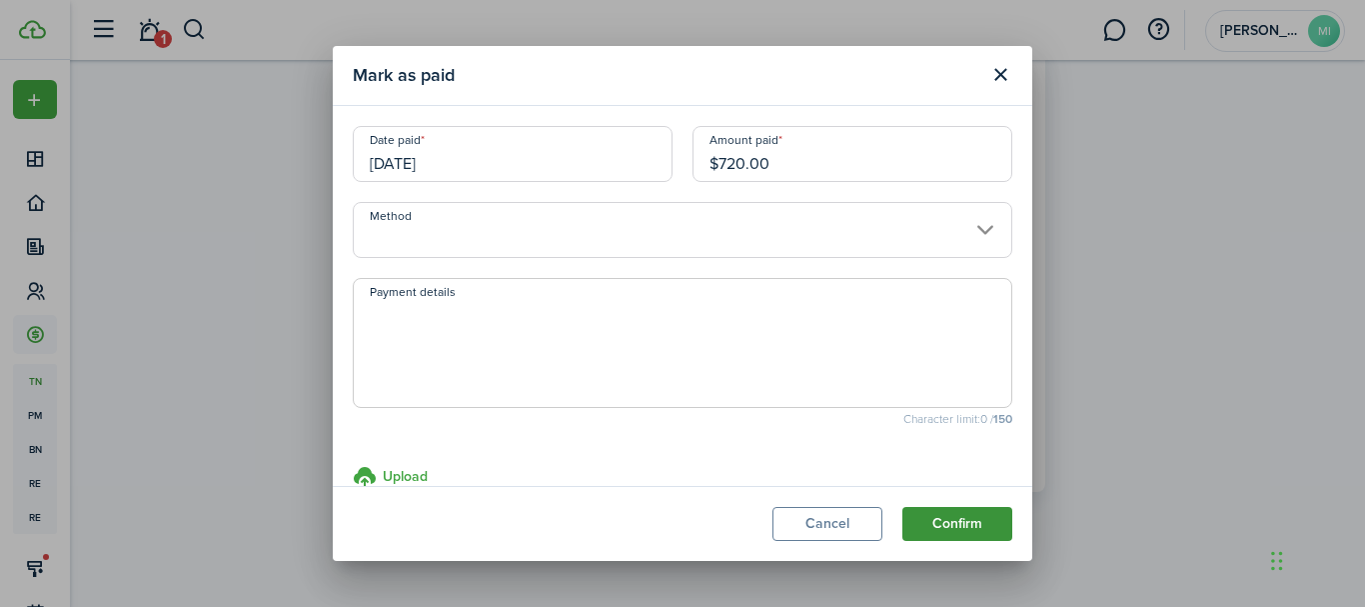
click at [991, 520] on button "Confirm" at bounding box center [957, 524] width 110 height 34
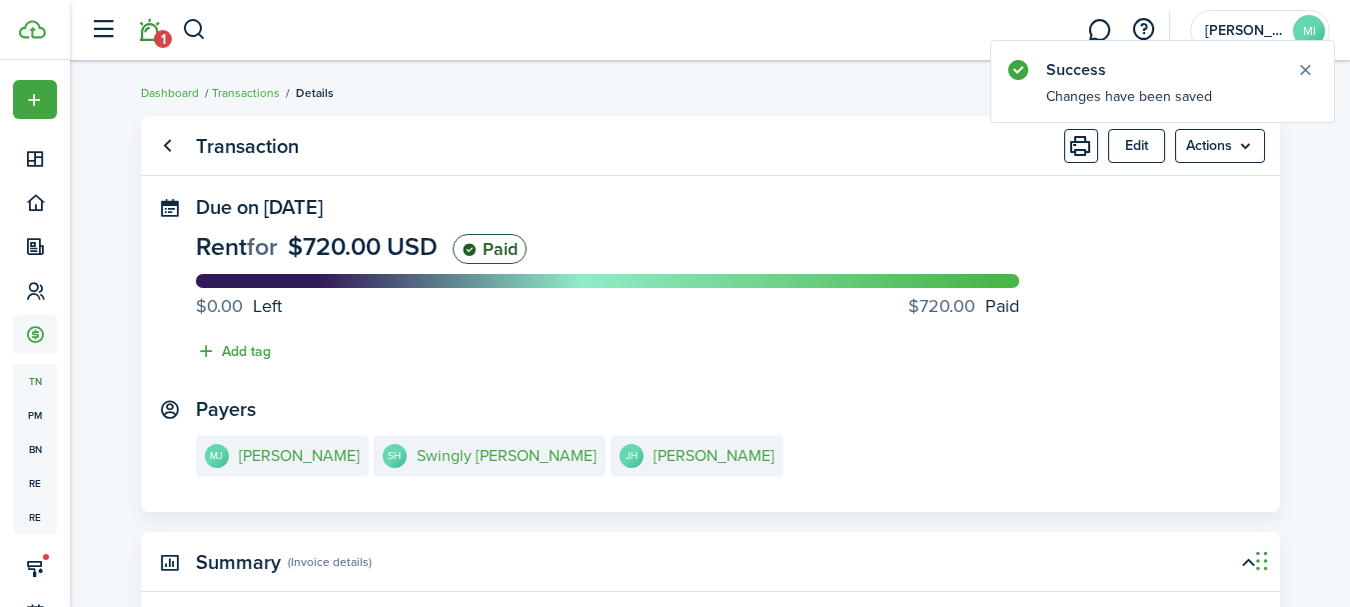
click at [161, 41] on span "1" at bounding box center [163, 39] width 18 height 18
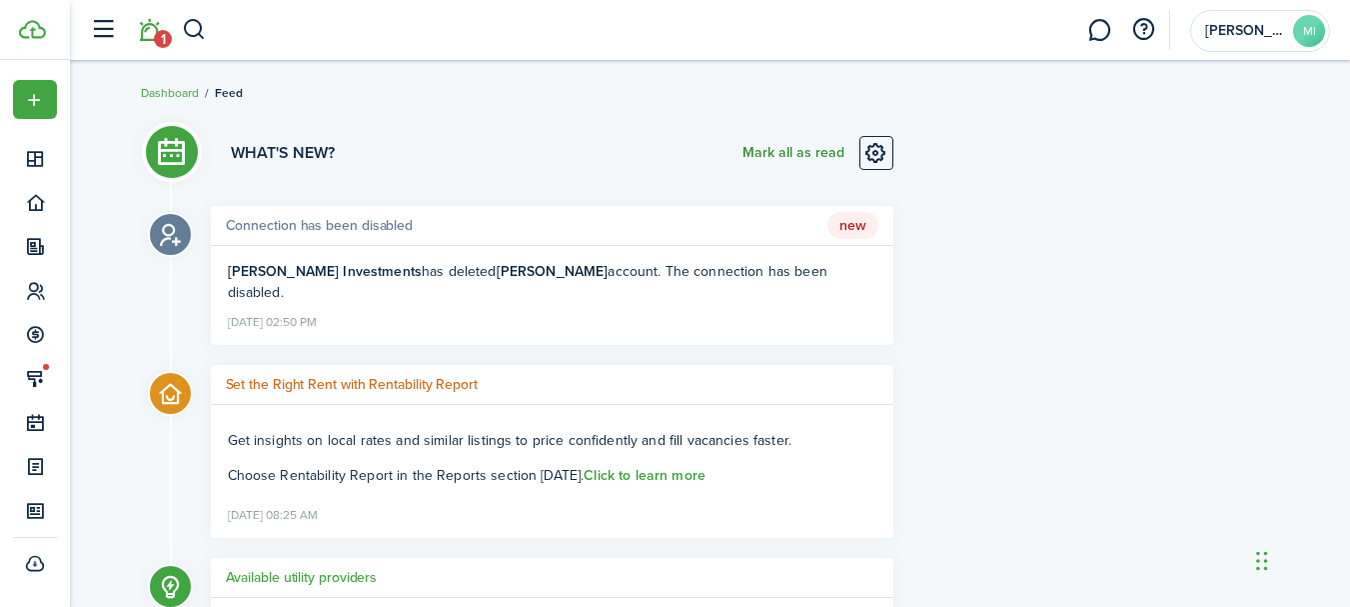
click at [775, 154] on button "Mark all as read" at bounding box center [793, 153] width 102 height 34
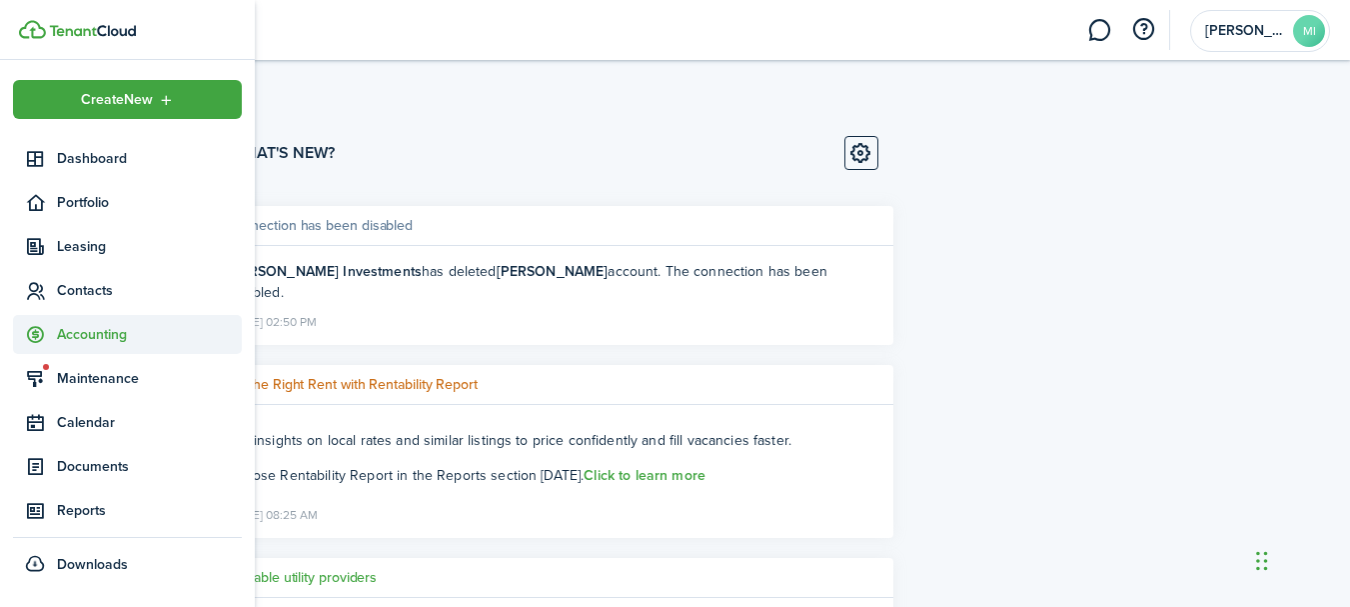
click at [71, 330] on span "Accounting" at bounding box center [149, 334] width 185 height 21
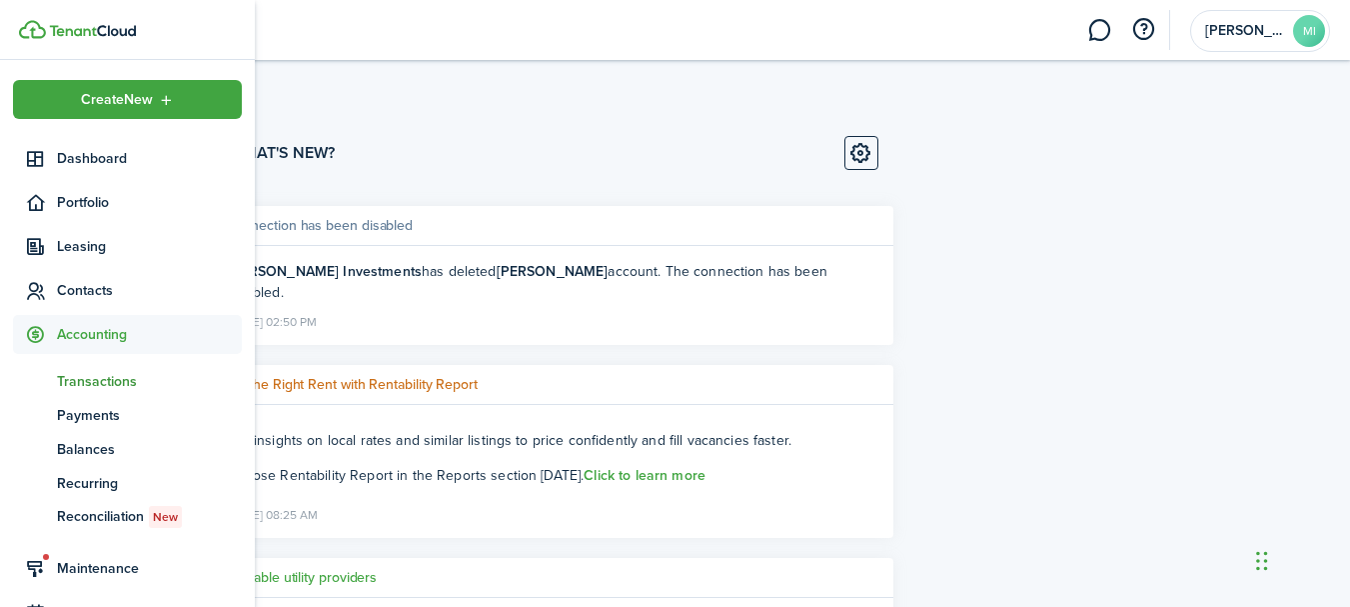
click at [106, 379] on span "Transactions" at bounding box center [149, 381] width 185 height 21
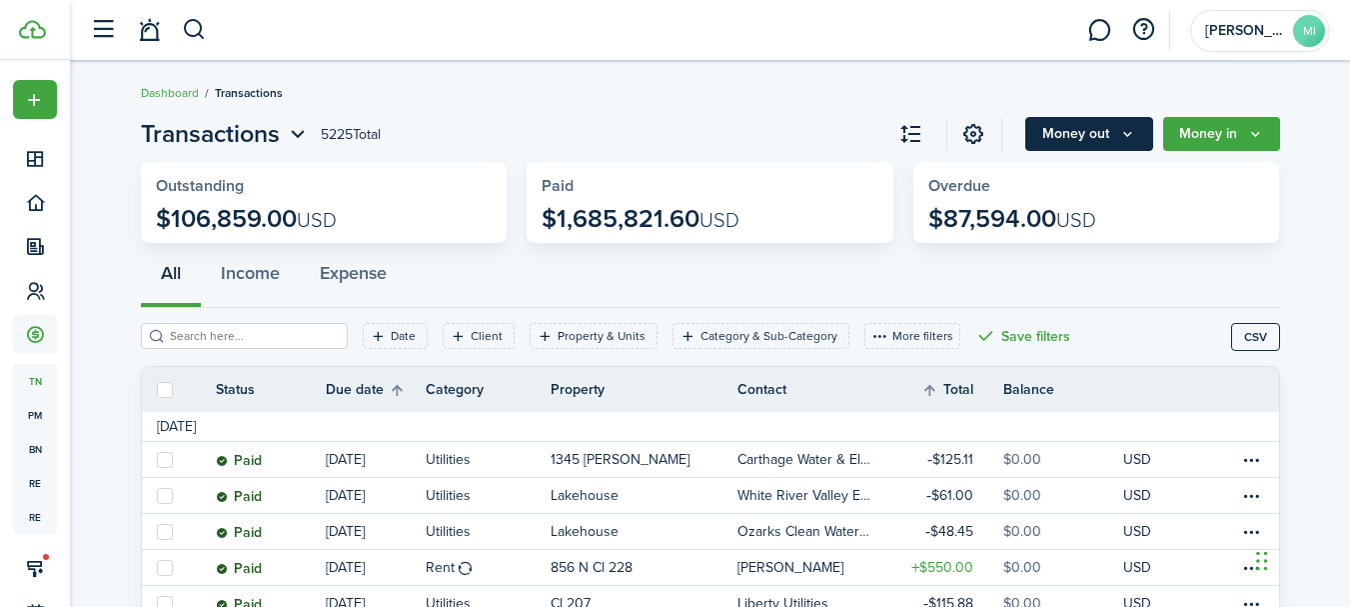
click at [1123, 142] on icon "Money out" at bounding box center [1127, 134] width 17 height 16
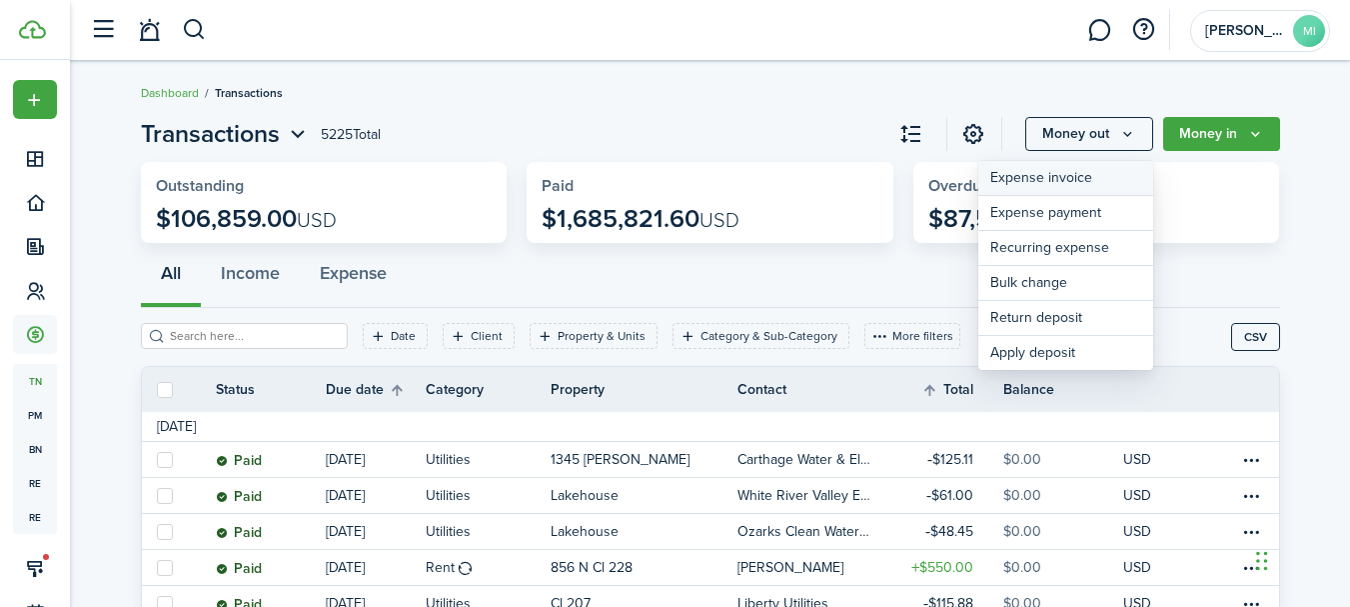
click at [1089, 179] on link "Expense invoice" at bounding box center [1065, 178] width 175 height 35
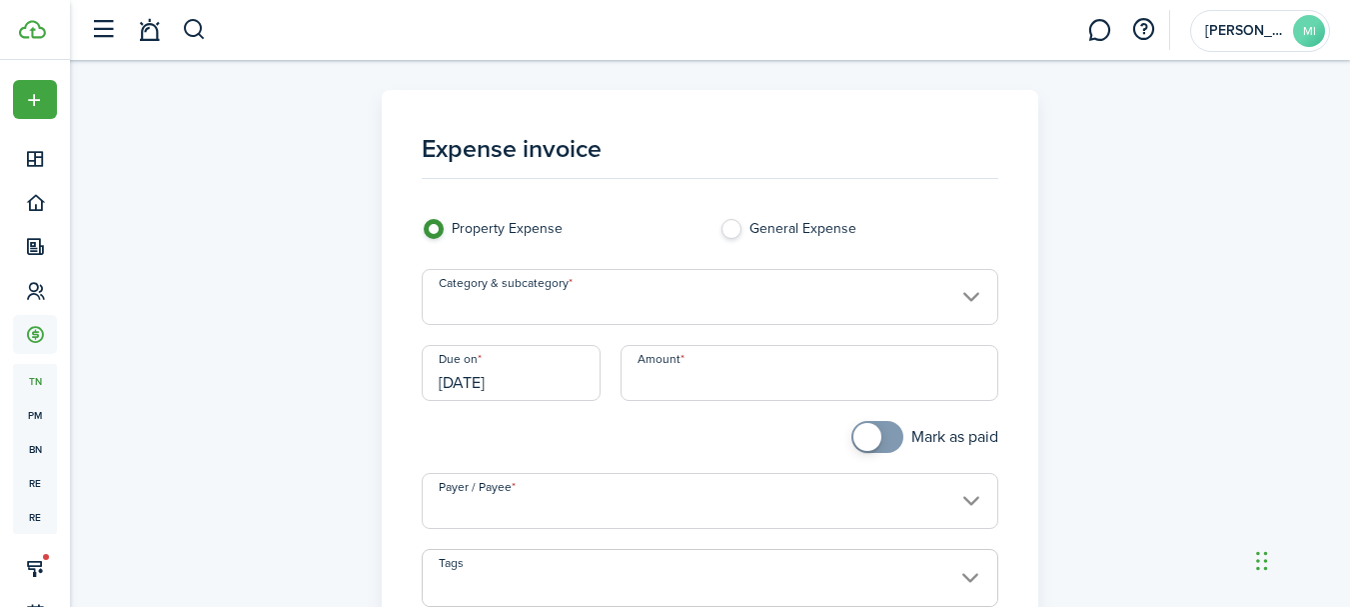
click at [791, 286] on input "Category & subcategory" at bounding box center [710, 297] width 577 height 56
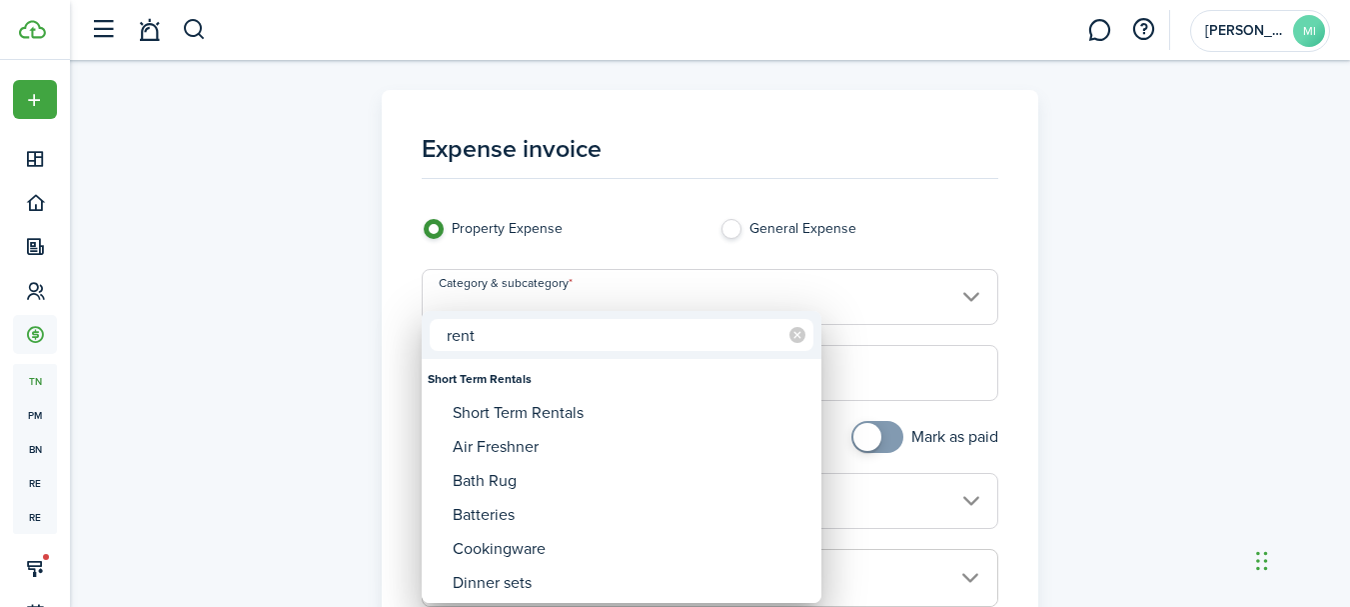
type input "rent"
click at [198, 37] on div at bounding box center [675, 303] width 1670 height 926
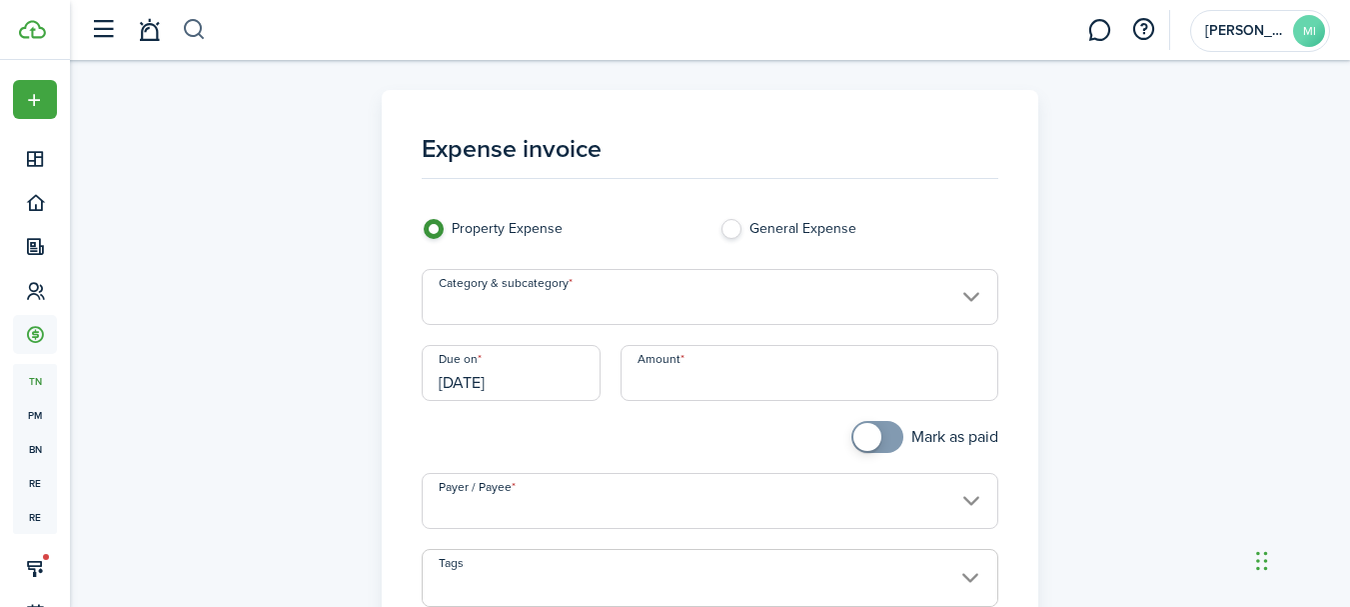
click at [200, 33] on button "button" at bounding box center [194, 30] width 25 height 34
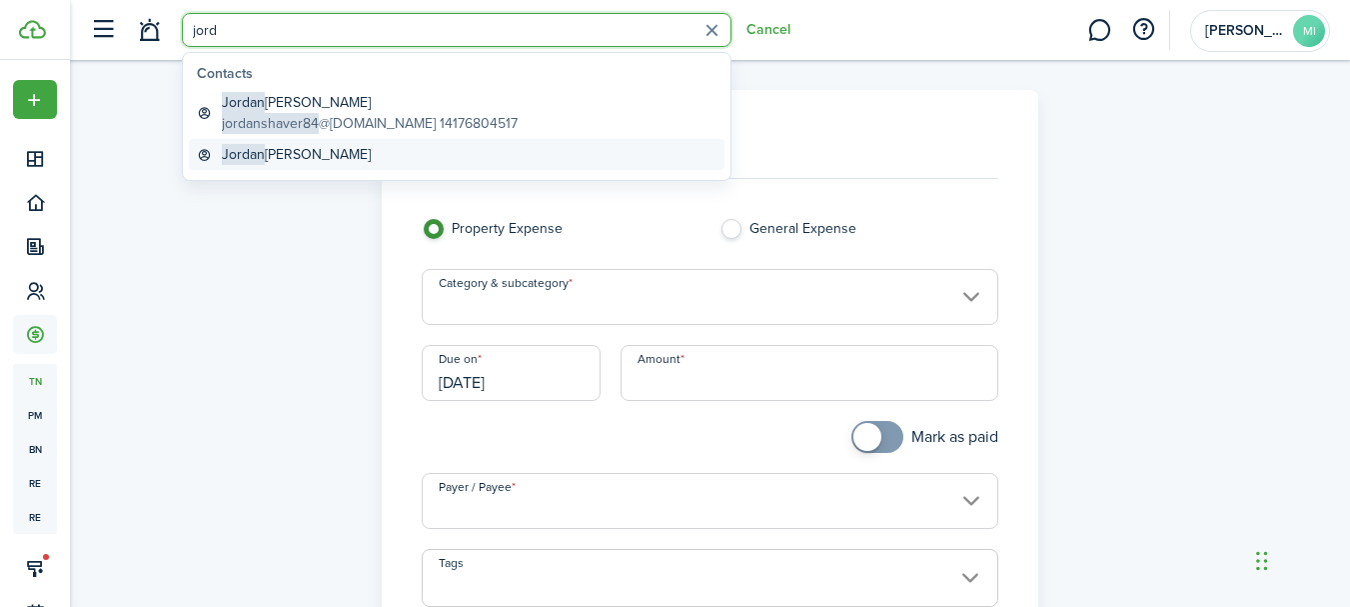
type input "jord"
click at [368, 150] on link "[PERSON_NAME]" at bounding box center [457, 154] width 536 height 31
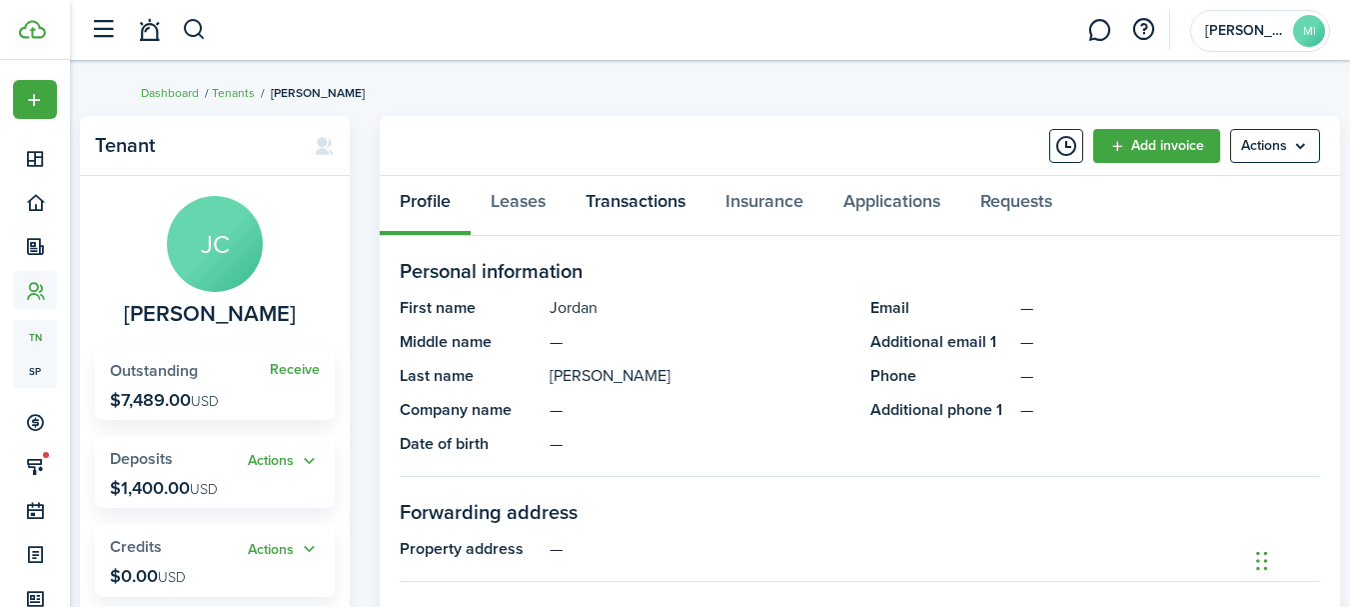
click at [609, 203] on link "Transactions" at bounding box center [636, 206] width 140 height 60
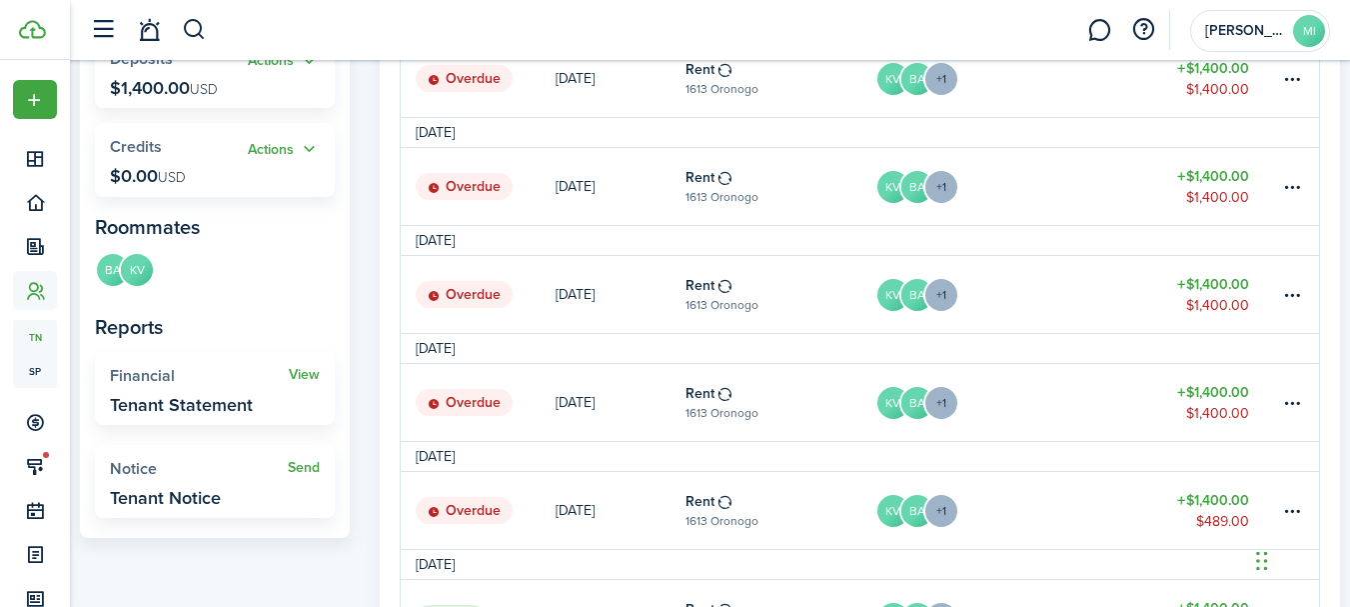
scroll to position [500, 0]
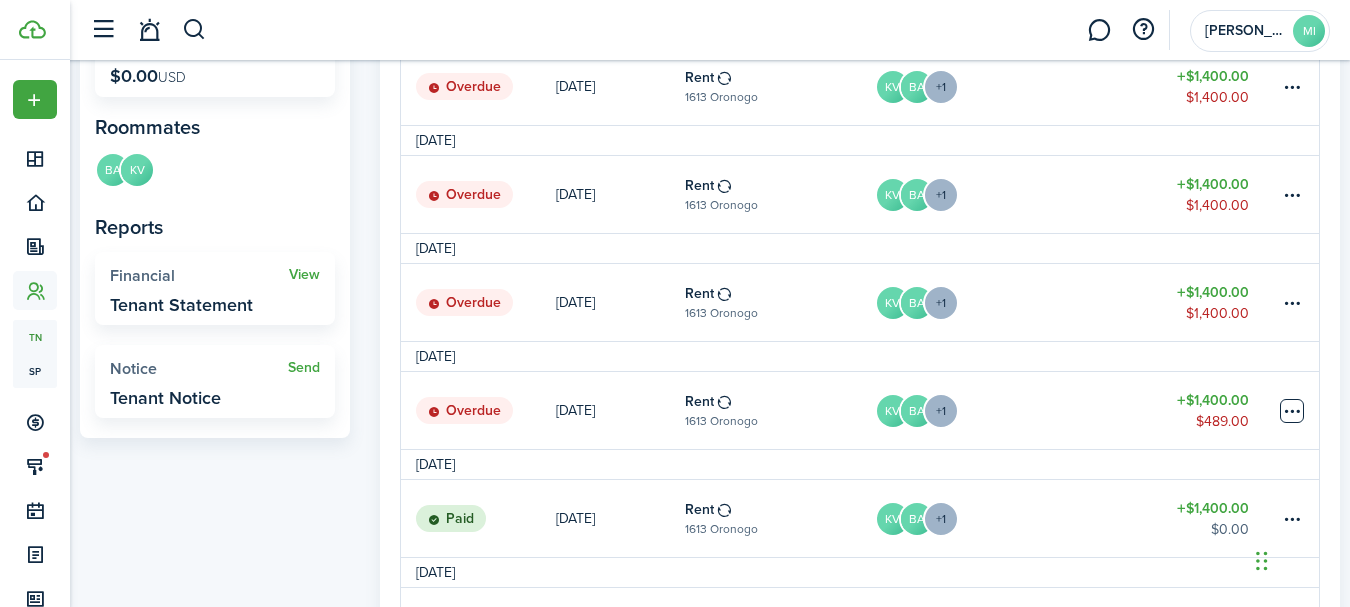
click at [1295, 410] on table-menu-btn-icon at bounding box center [1292, 411] width 24 height 24
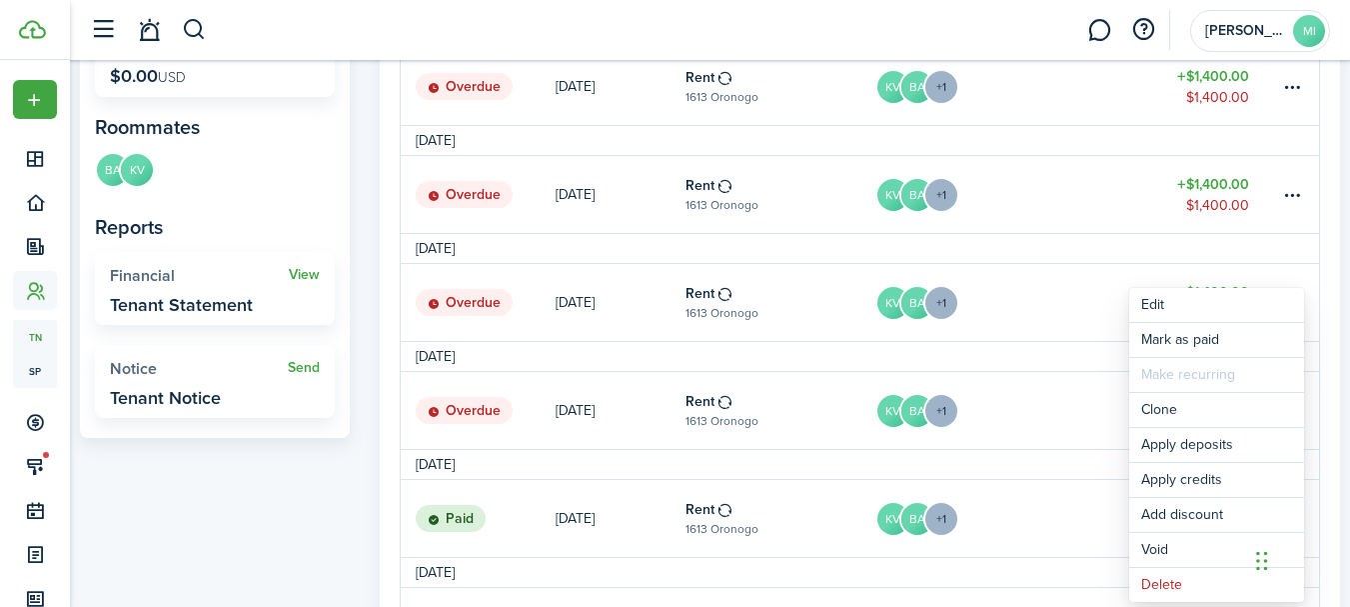
click at [1021, 401] on link "KV BA +1" at bounding box center [1017, 410] width 284 height 77
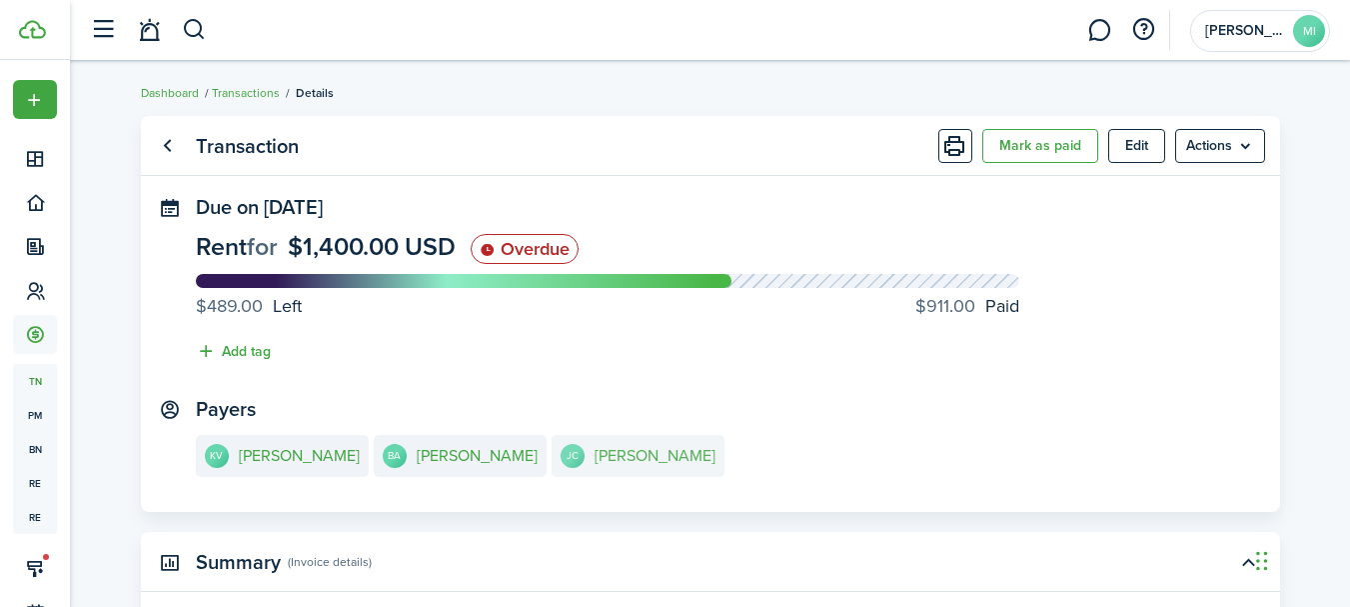
click at [637, 468] on link "[PERSON_NAME] [PERSON_NAME]" at bounding box center [638, 456] width 173 height 42
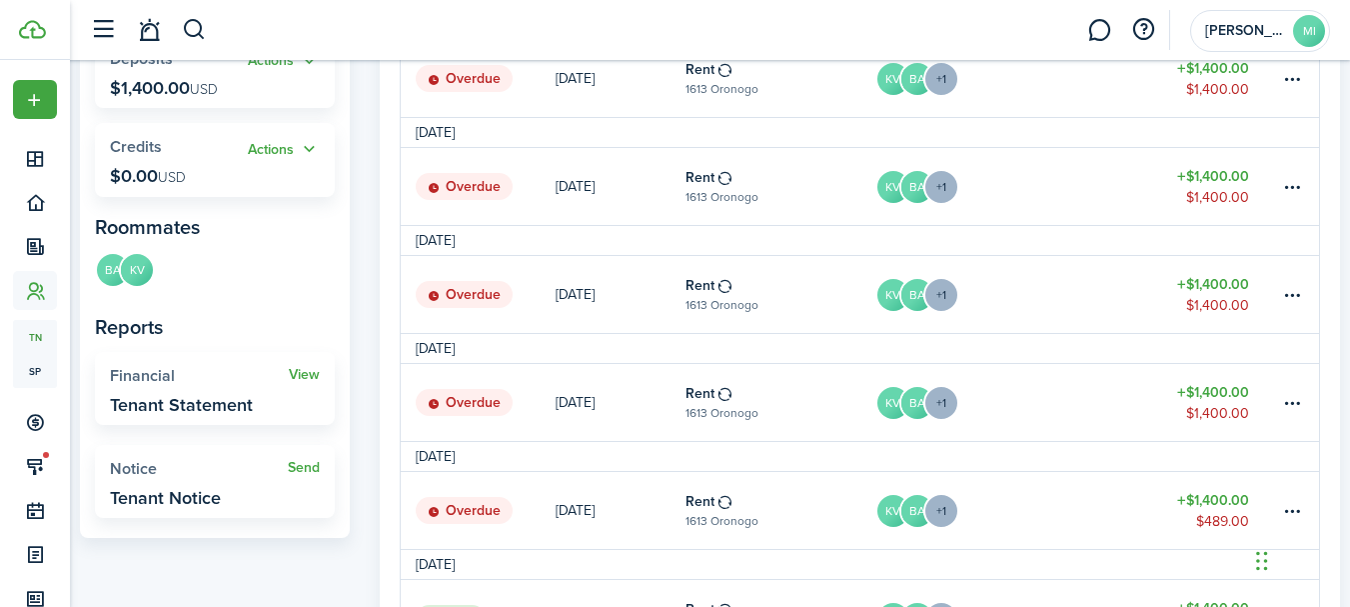
scroll to position [500, 0]
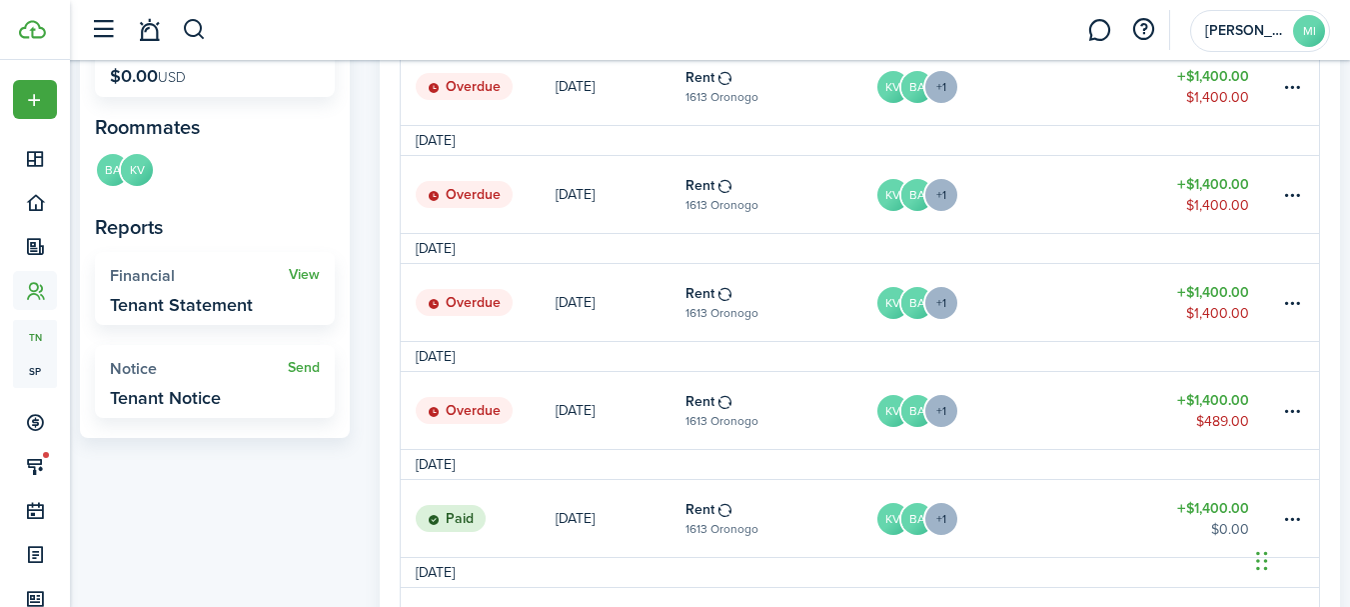
click at [1020, 529] on link "KV BA +1" at bounding box center [1017, 518] width 284 height 77
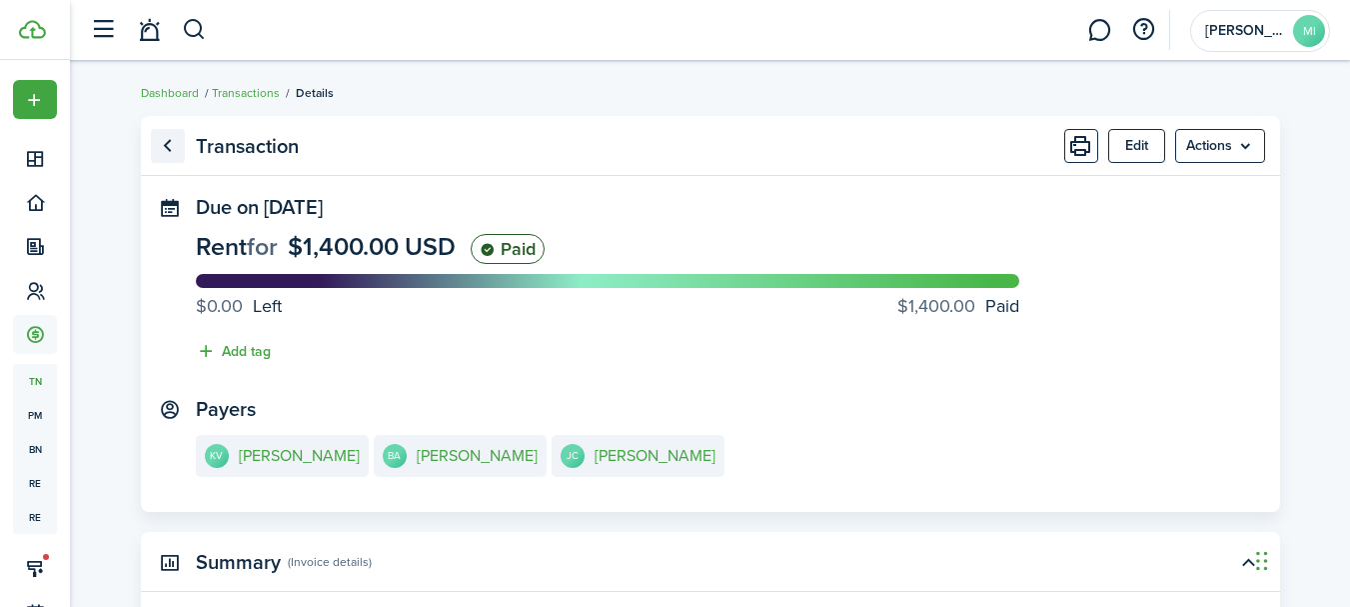
click at [174, 148] on link "Go back" at bounding box center [168, 146] width 34 height 34
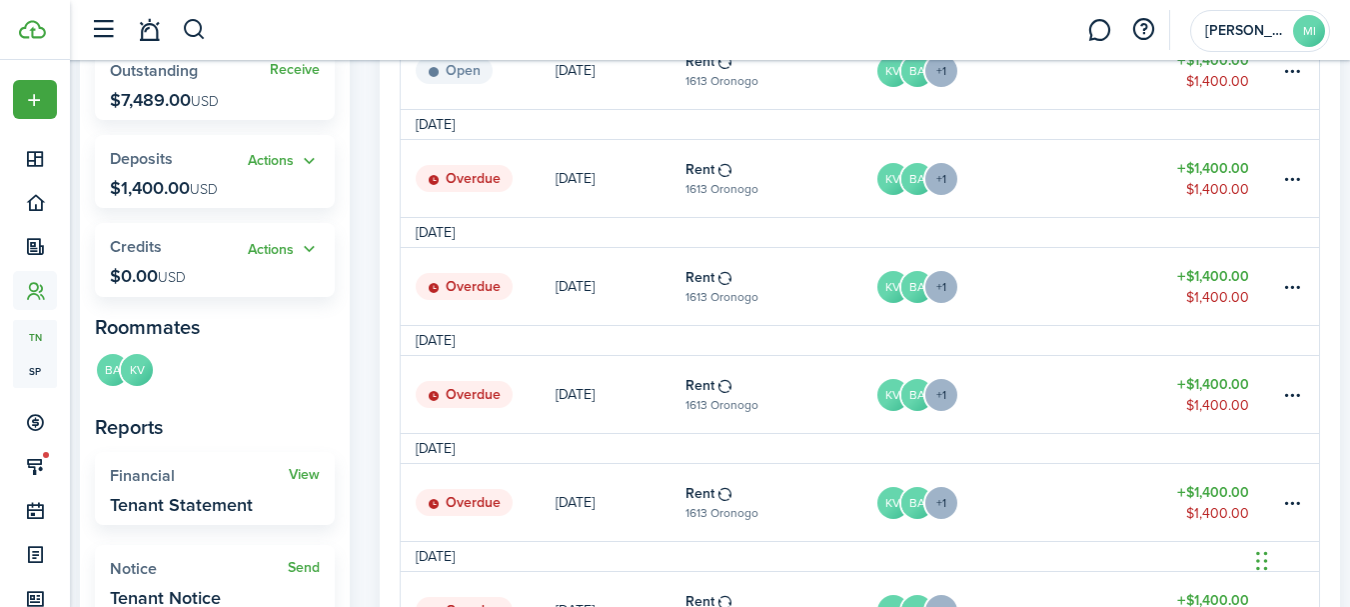
scroll to position [400, 0]
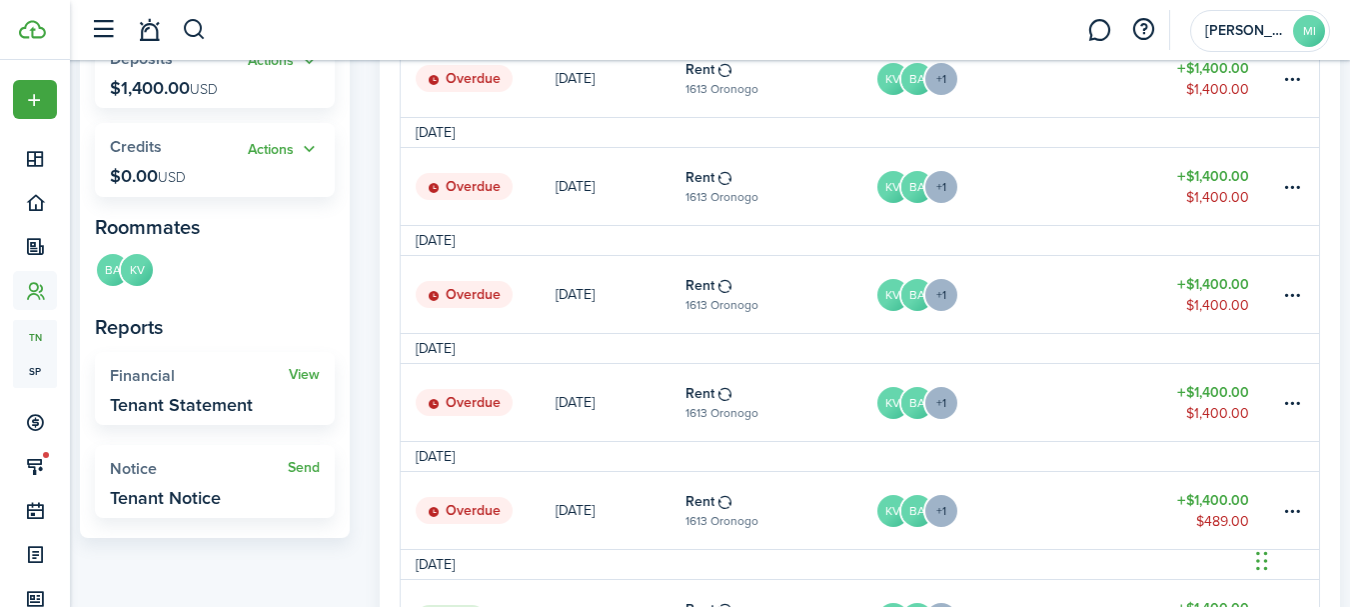
click at [1085, 494] on link "KV BA +1" at bounding box center [1017, 510] width 284 height 77
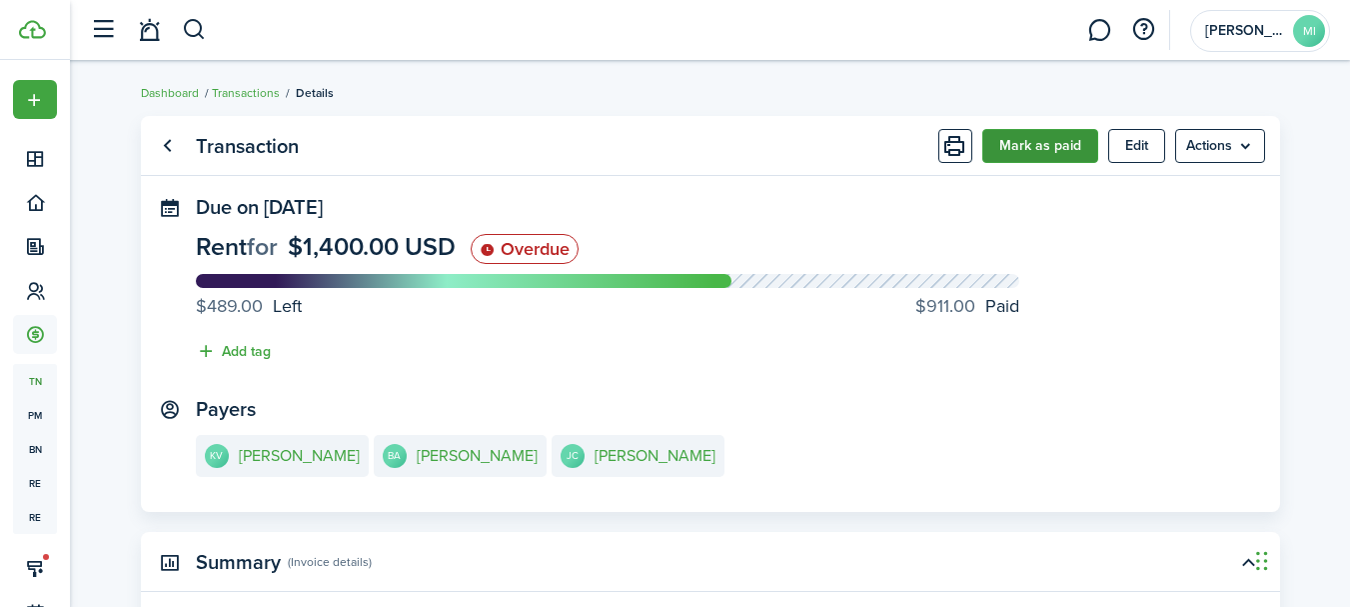
click at [1039, 153] on button "Mark as paid" at bounding box center [1040, 146] width 116 height 34
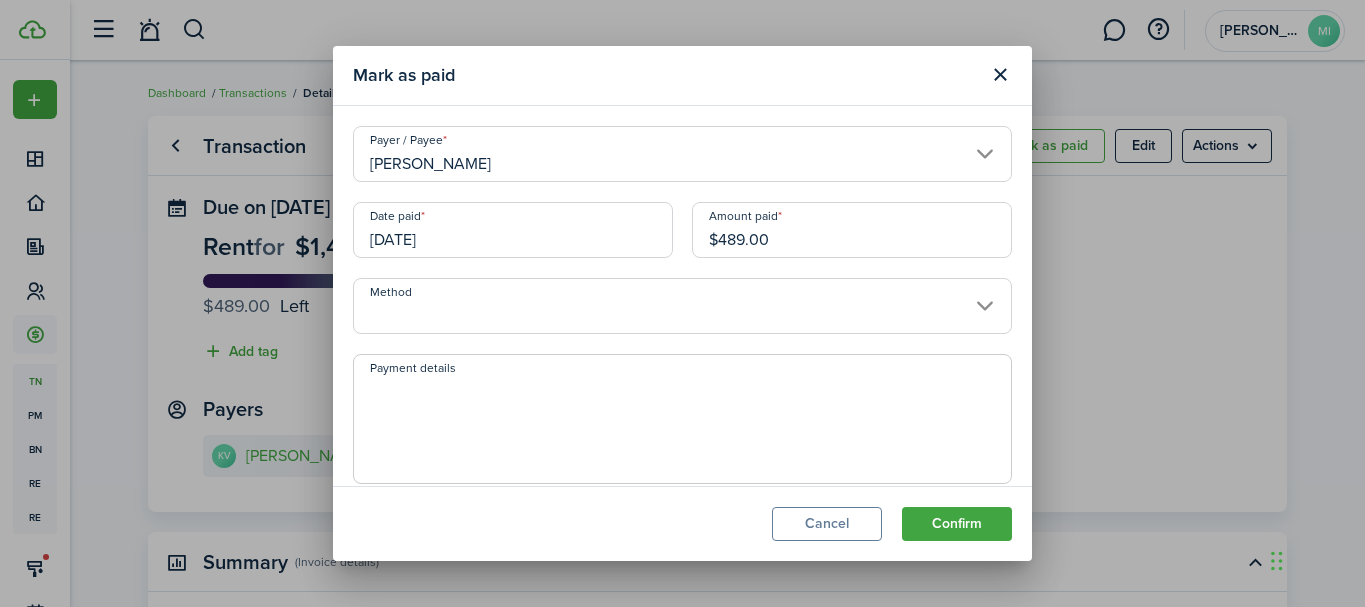
click at [737, 242] on input "$489.00" at bounding box center [853, 230] width 320 height 56
click at [565, 228] on input "[DATE]" at bounding box center [513, 230] width 320 height 56
type input "$63.00"
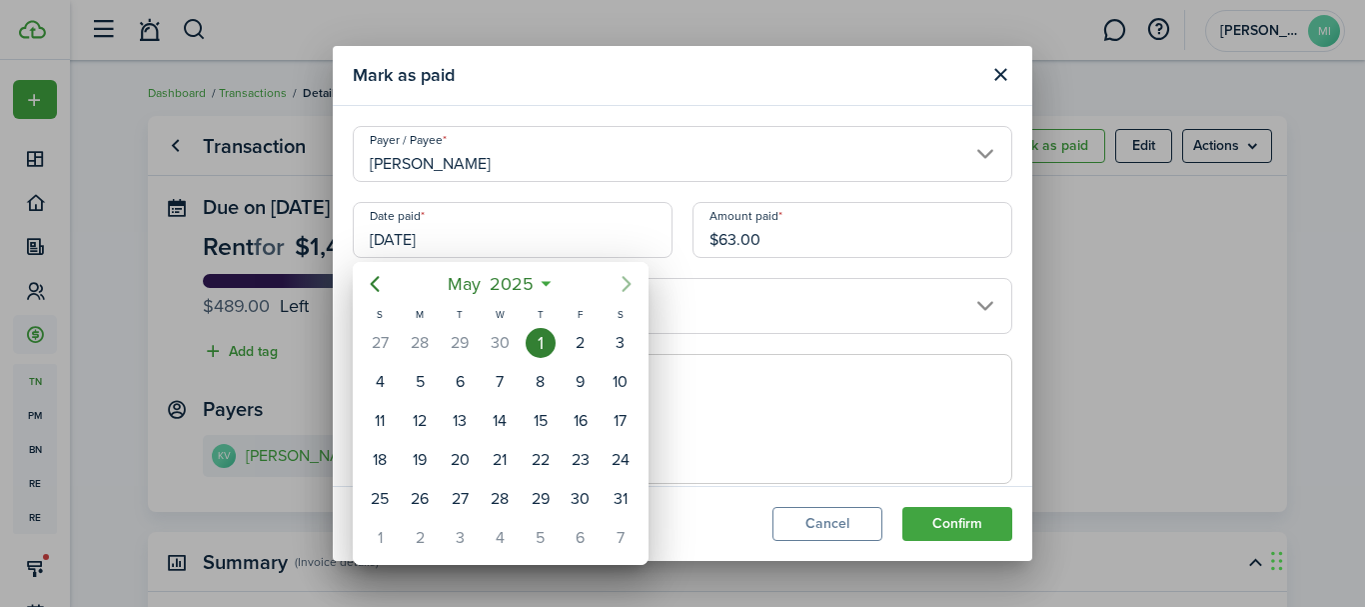
click at [623, 293] on icon "Next page" at bounding box center [627, 284] width 24 height 24
click at [468, 496] on div "29" at bounding box center [460, 499] width 30 height 30
type input "[DATE]"
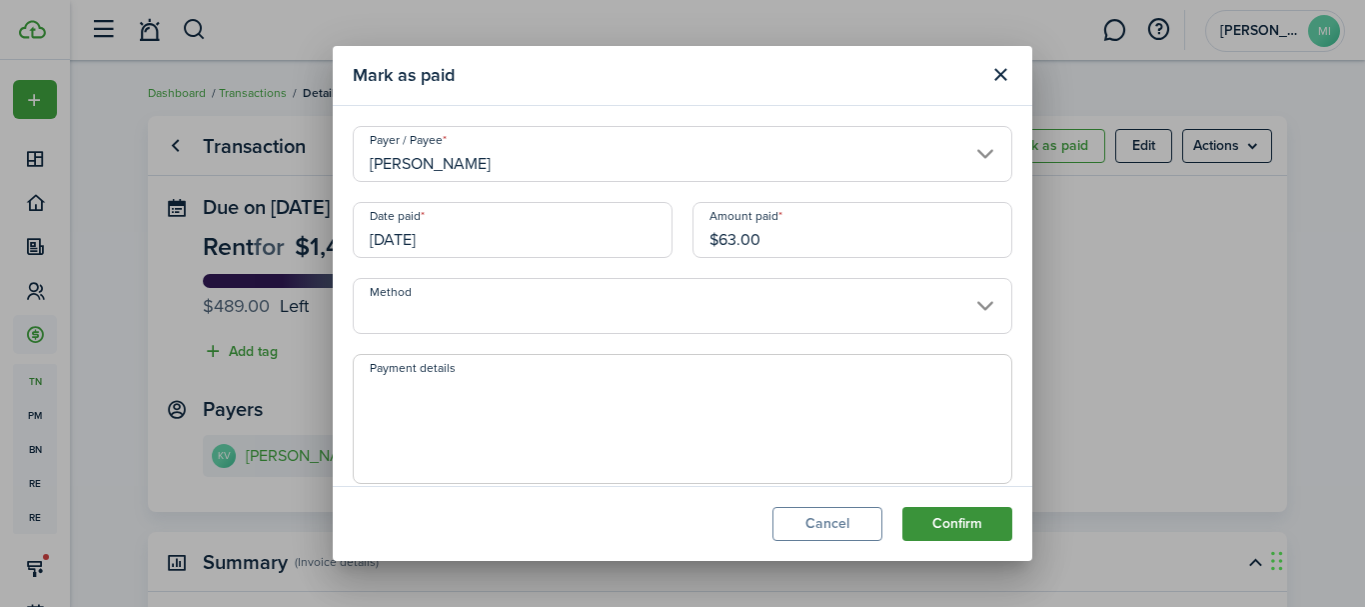
click at [999, 526] on button "Confirm" at bounding box center [957, 524] width 110 height 34
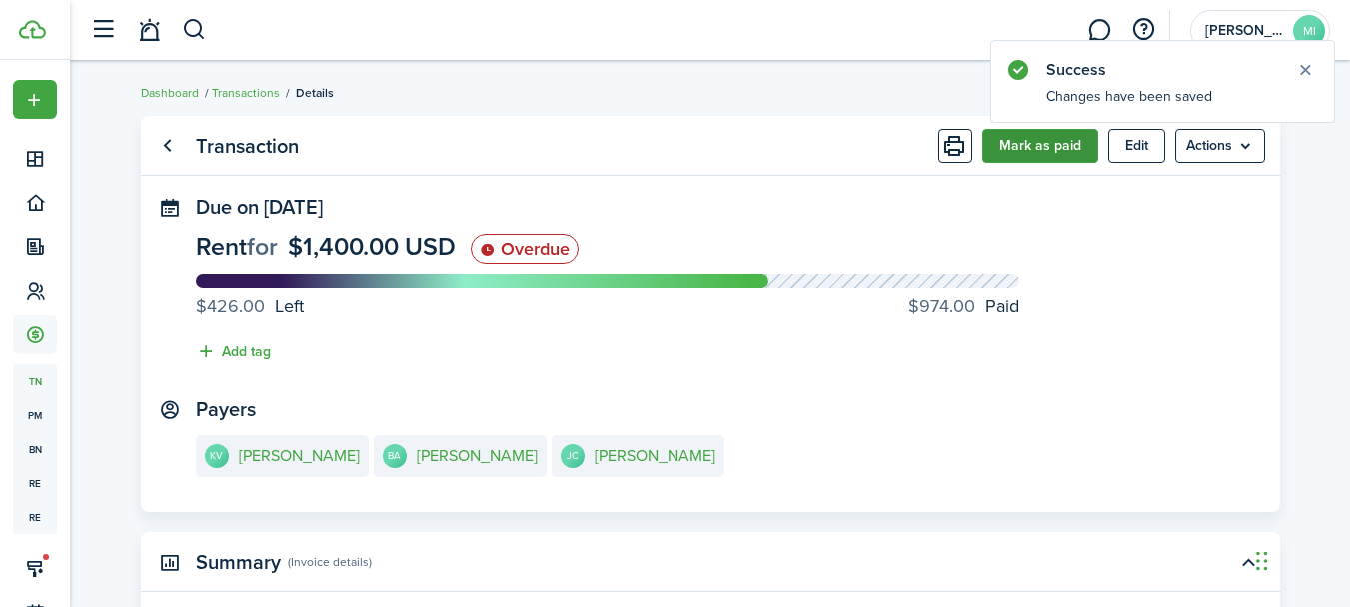
click at [1079, 153] on button "Mark as paid" at bounding box center [1040, 146] width 116 height 34
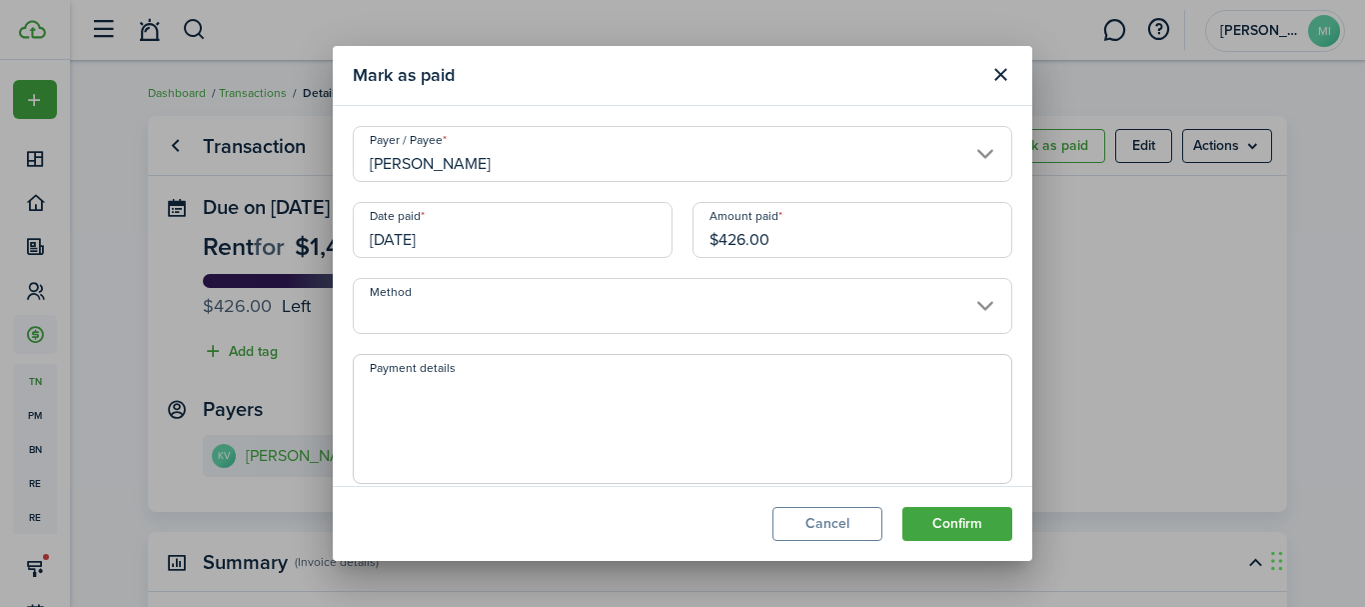
click at [608, 223] on input "[DATE]" at bounding box center [513, 230] width 320 height 56
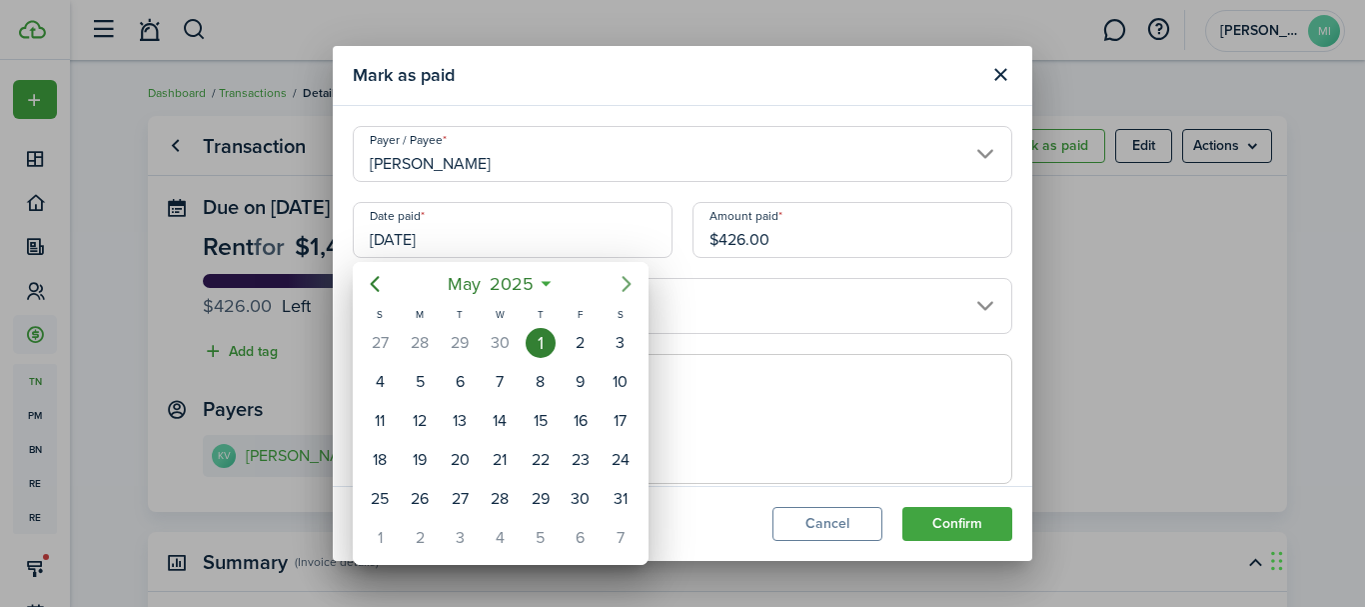
click at [622, 286] on icon "Next page" at bounding box center [627, 284] width 24 height 24
click at [621, 286] on icon "Next page" at bounding box center [627, 284] width 24 height 24
click at [617, 284] on icon "Next page" at bounding box center [627, 284] width 24 height 24
click at [620, 284] on icon "Next page" at bounding box center [627, 284] width 24 height 24
click at [462, 495] on div "29" at bounding box center [460, 499] width 30 height 30
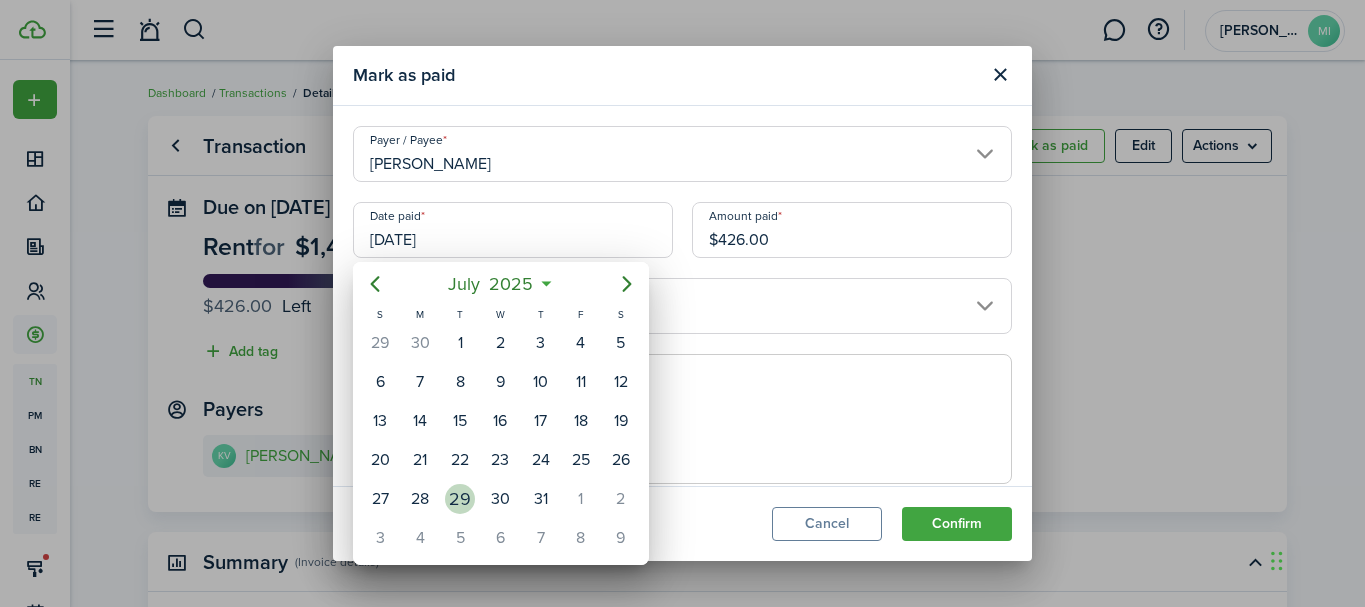
type input "[DATE]"
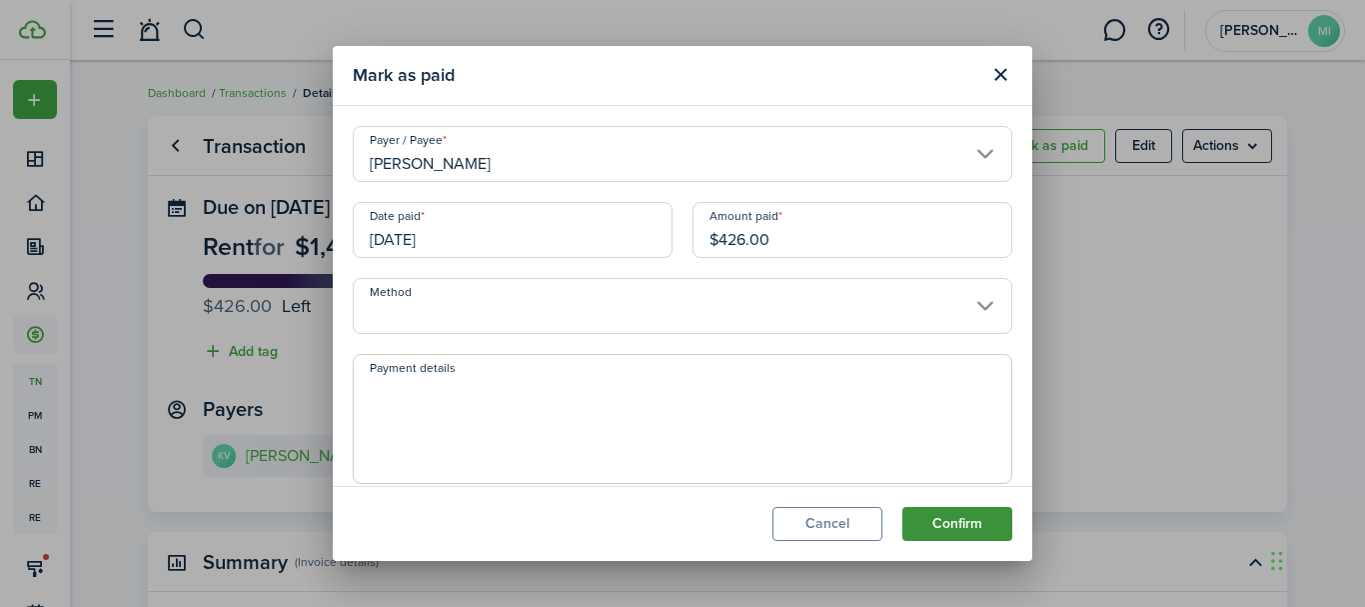
click at [953, 515] on button "Confirm" at bounding box center [957, 524] width 110 height 34
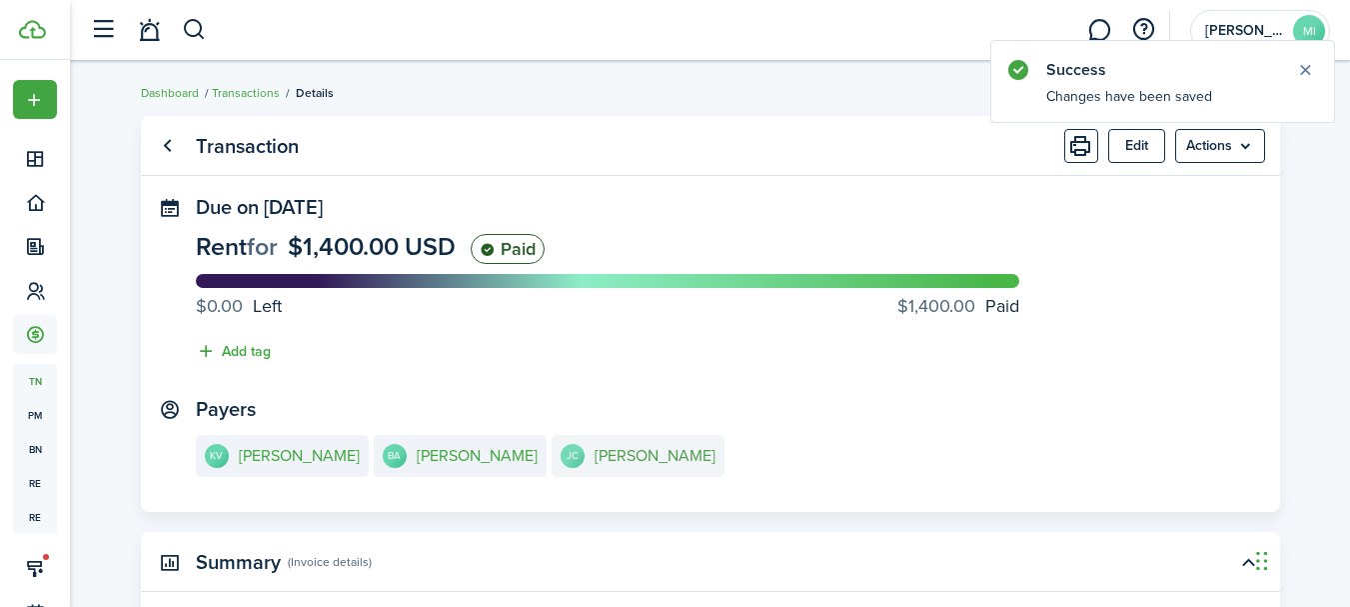
click at [642, 457] on e-details-info-title "[PERSON_NAME]" at bounding box center [655, 456] width 121 height 18
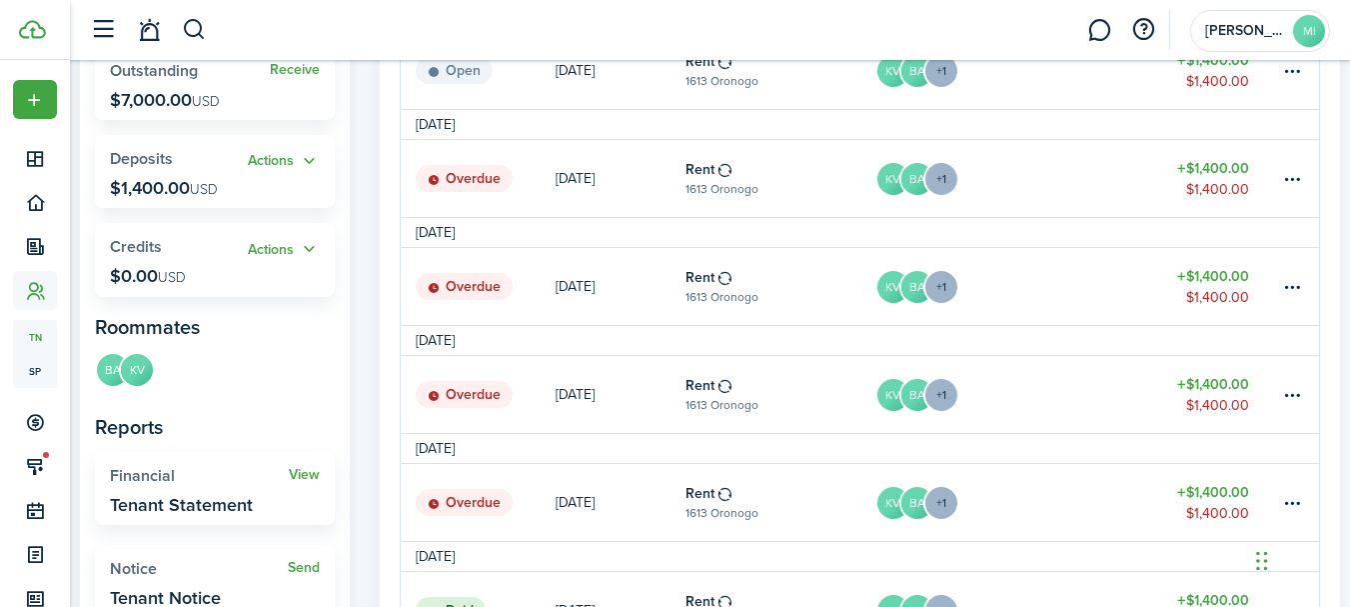
scroll to position [400, 0]
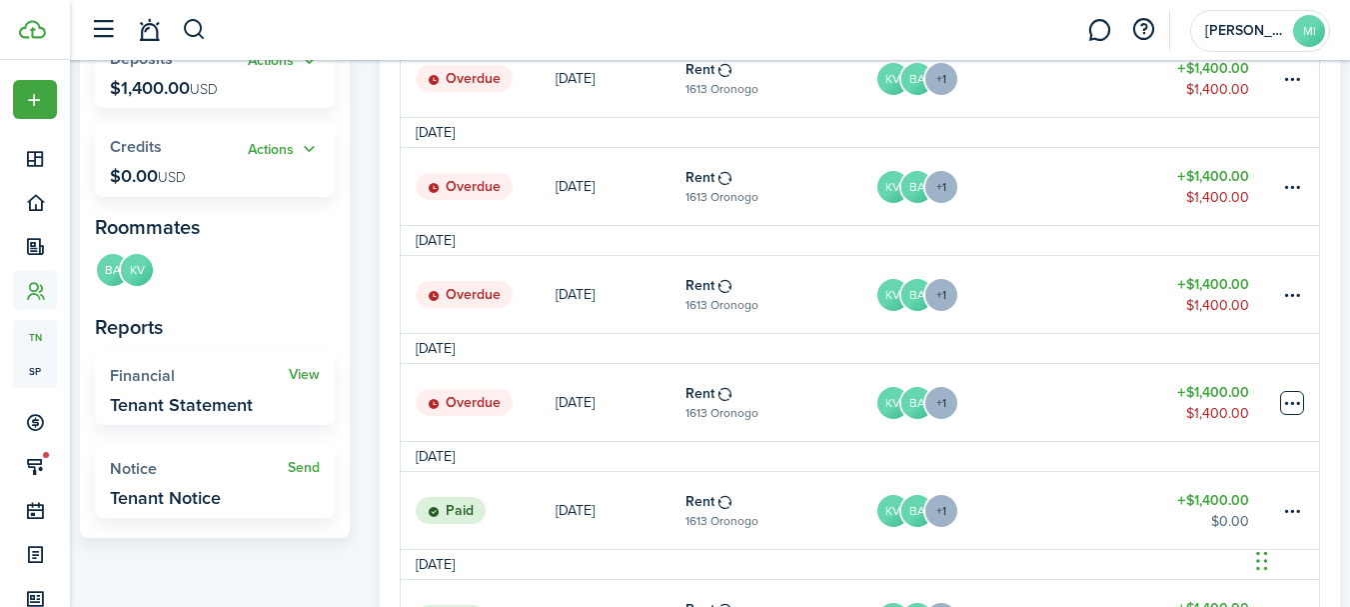
click at [1287, 403] on table-menu-btn-icon at bounding box center [1292, 403] width 24 height 24
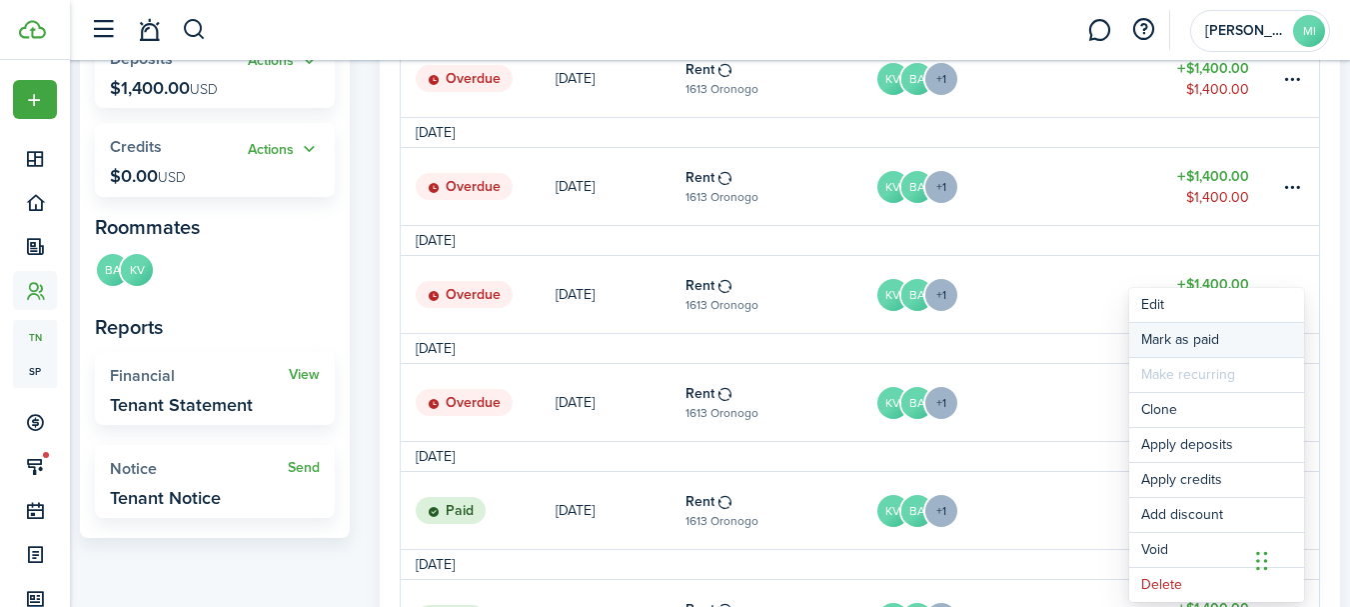
click at [1239, 337] on link "Mark as paid" at bounding box center [1216, 340] width 175 height 34
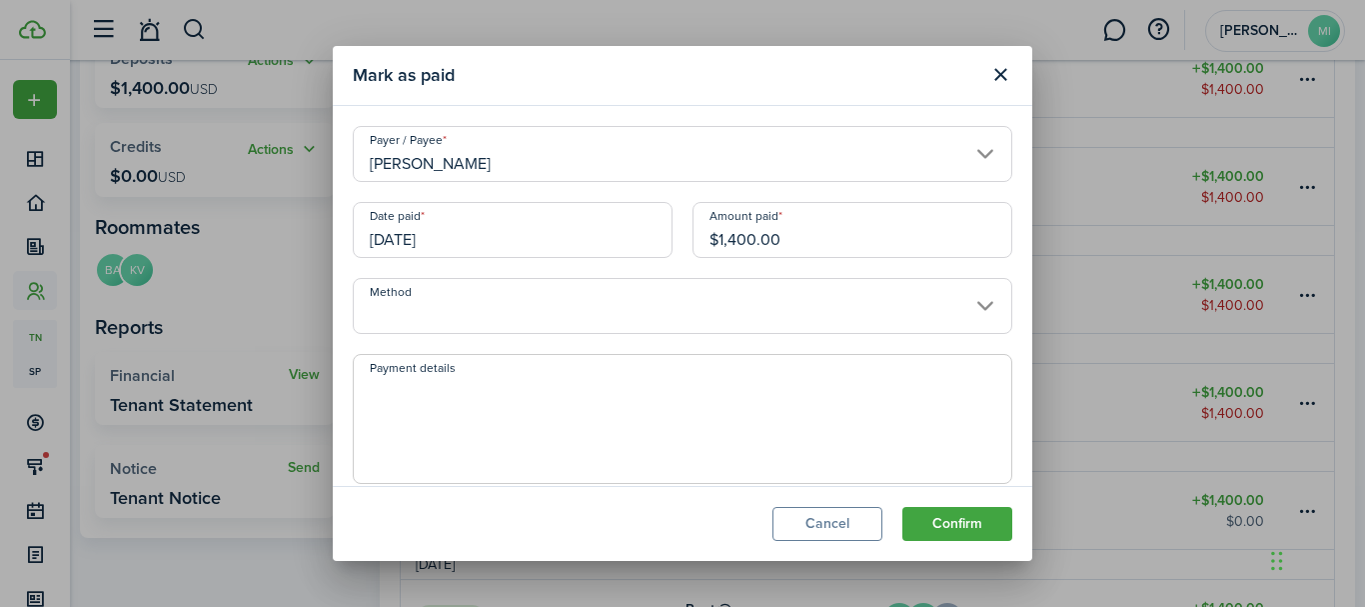
click at [739, 235] on input "$1,400.00" at bounding box center [853, 230] width 320 height 56
type input "$911.00"
click at [989, 537] on button "Confirm" at bounding box center [957, 524] width 110 height 34
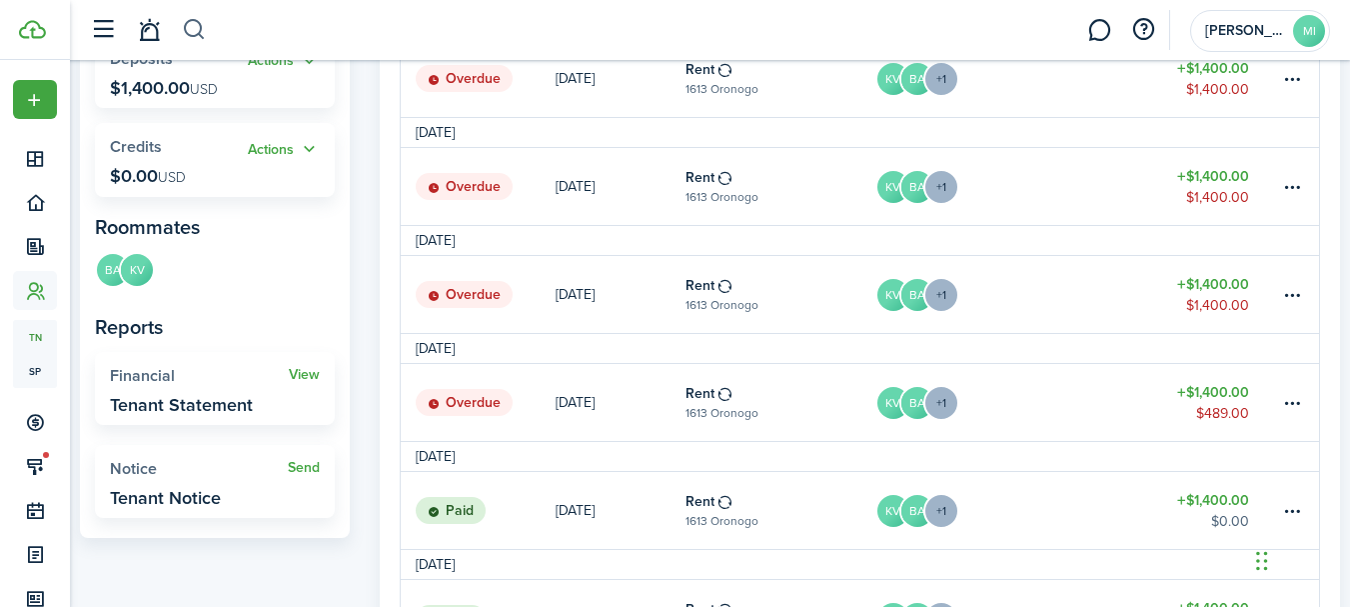
click at [201, 30] on button "button" at bounding box center [194, 30] width 25 height 34
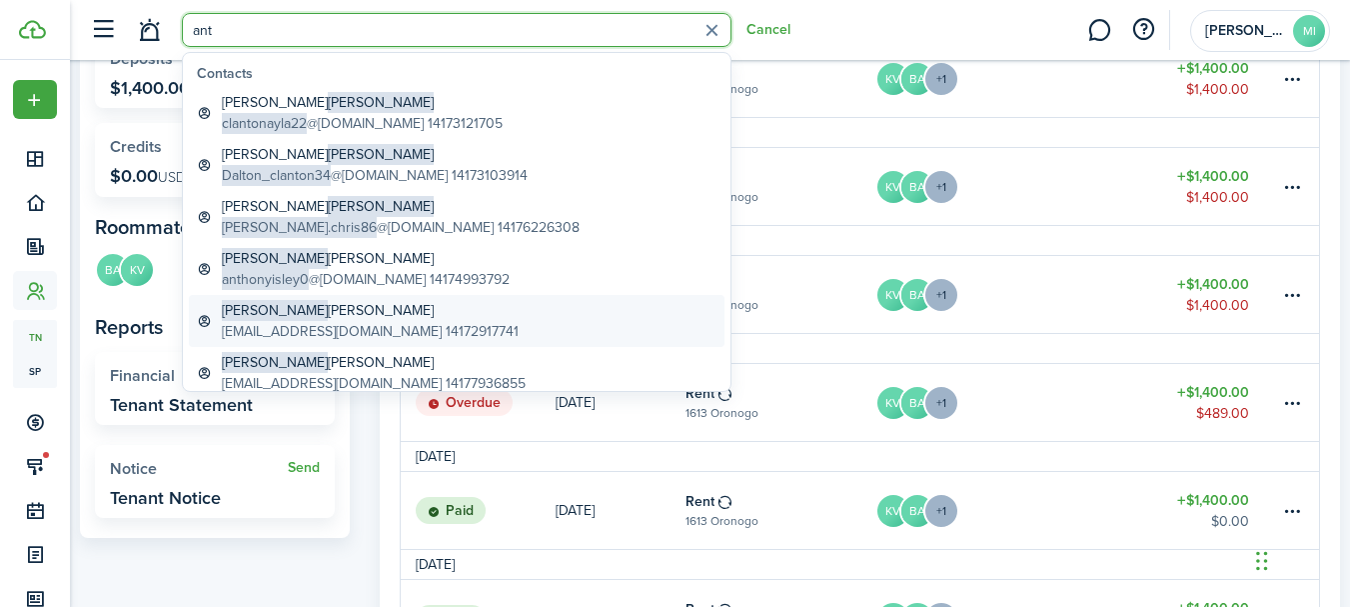
scroll to position [100, 0]
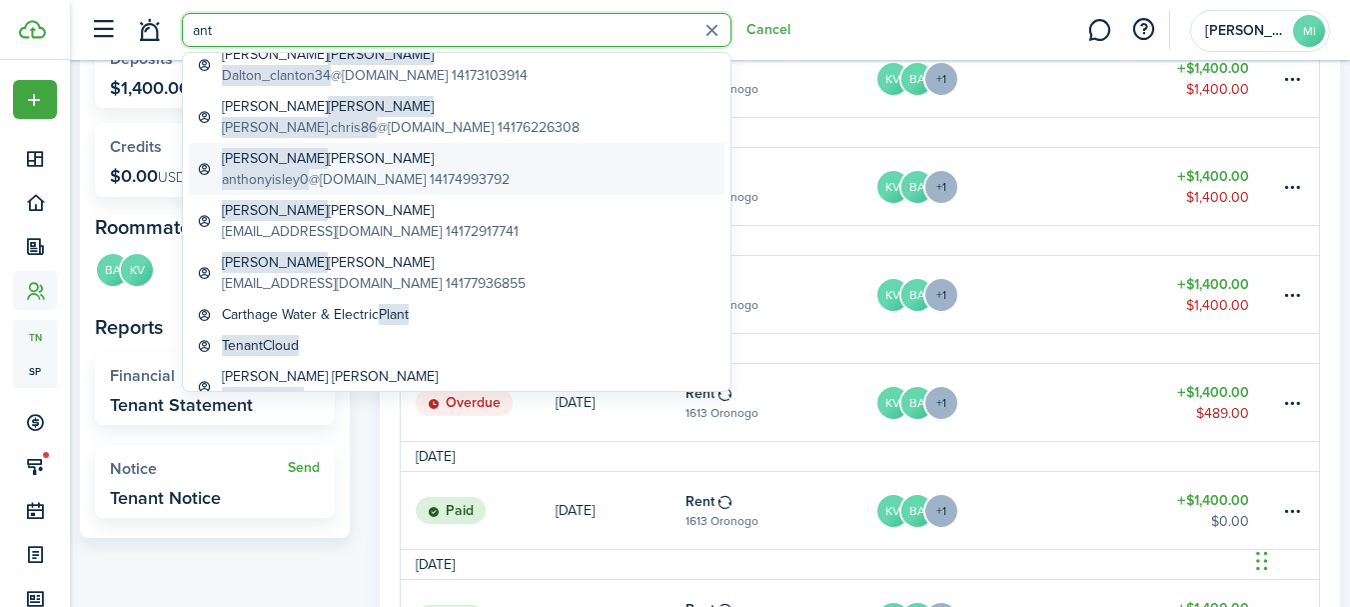
type input "ant"
click at [437, 174] on global-search-item-description "anthonyisley0 @[DOMAIN_NAME] 14174993792" at bounding box center [366, 179] width 288 height 21
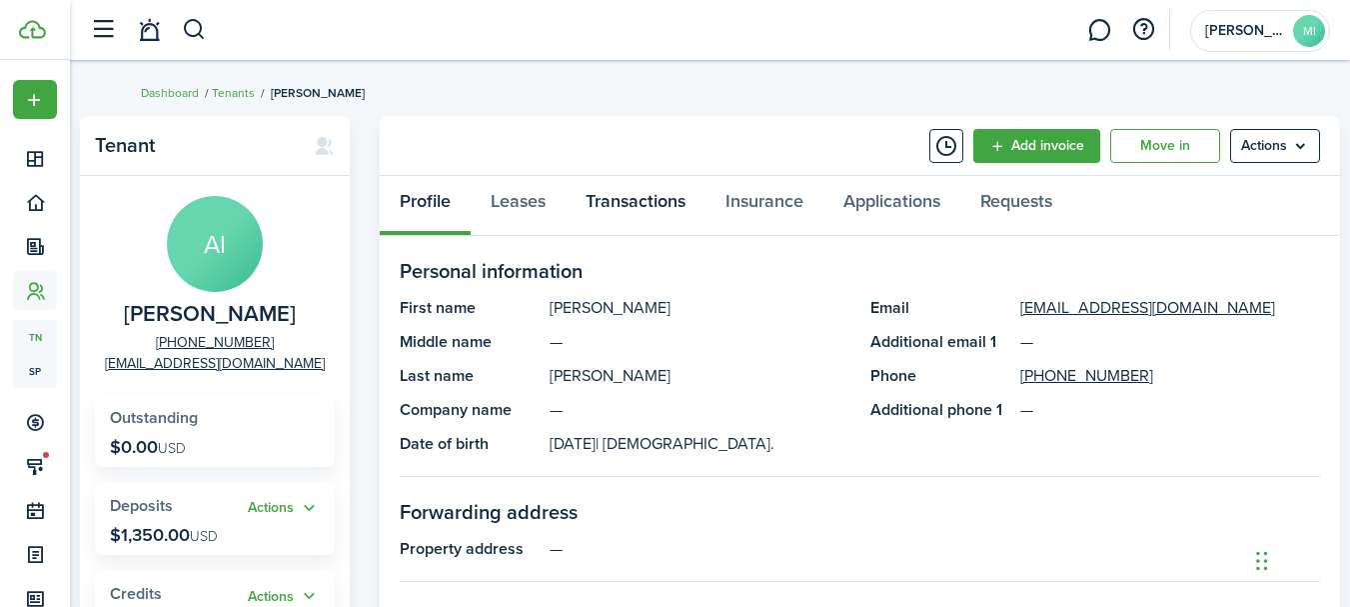
click at [616, 205] on link "Transactions" at bounding box center [636, 206] width 140 height 60
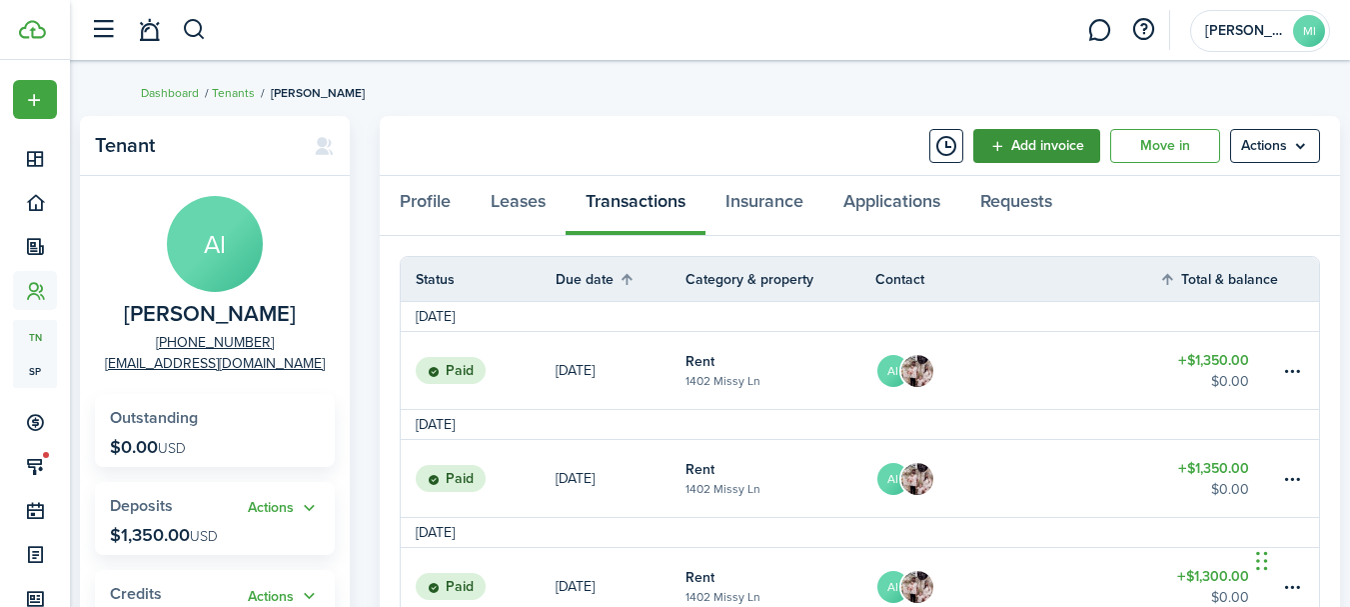
click at [1035, 145] on link "Add invoice" at bounding box center [1036, 146] width 127 height 34
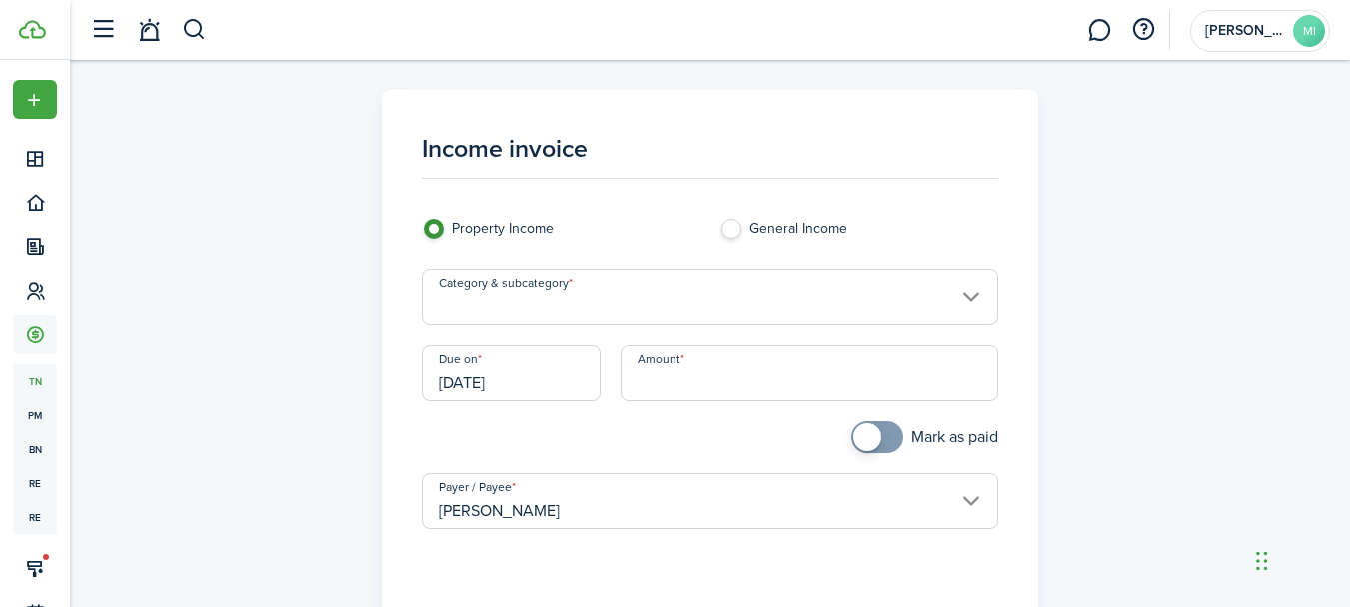
click at [730, 293] on input "Category & subcategory" at bounding box center [710, 297] width 577 height 56
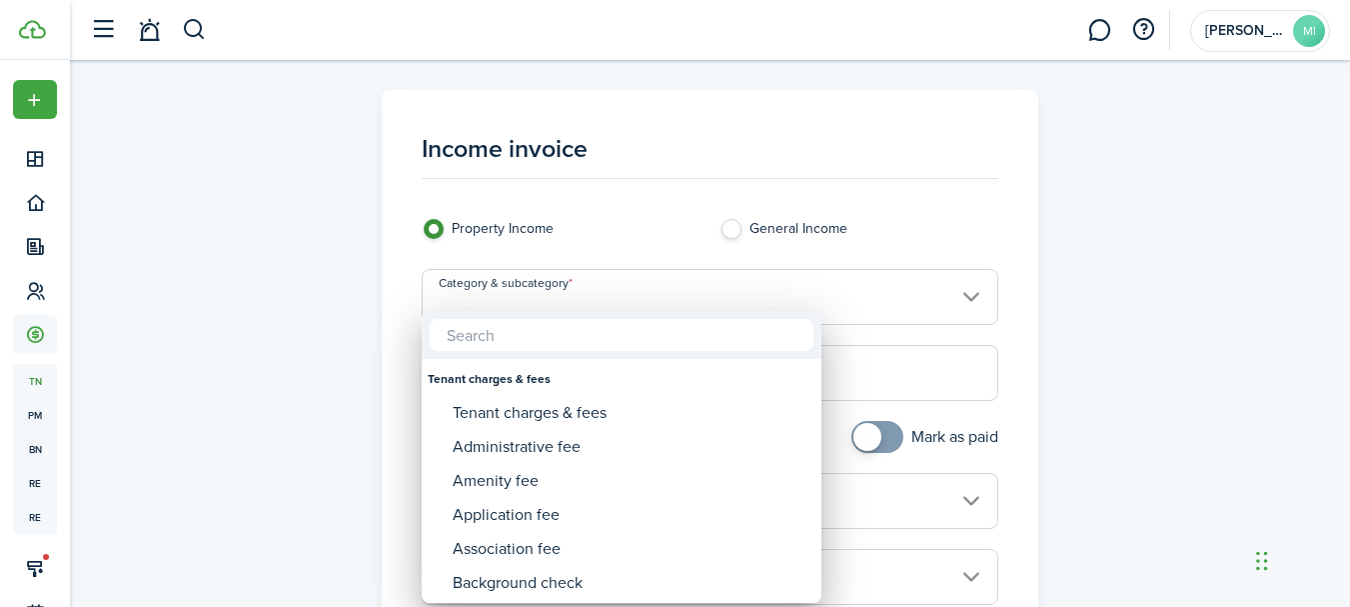
type input "m"
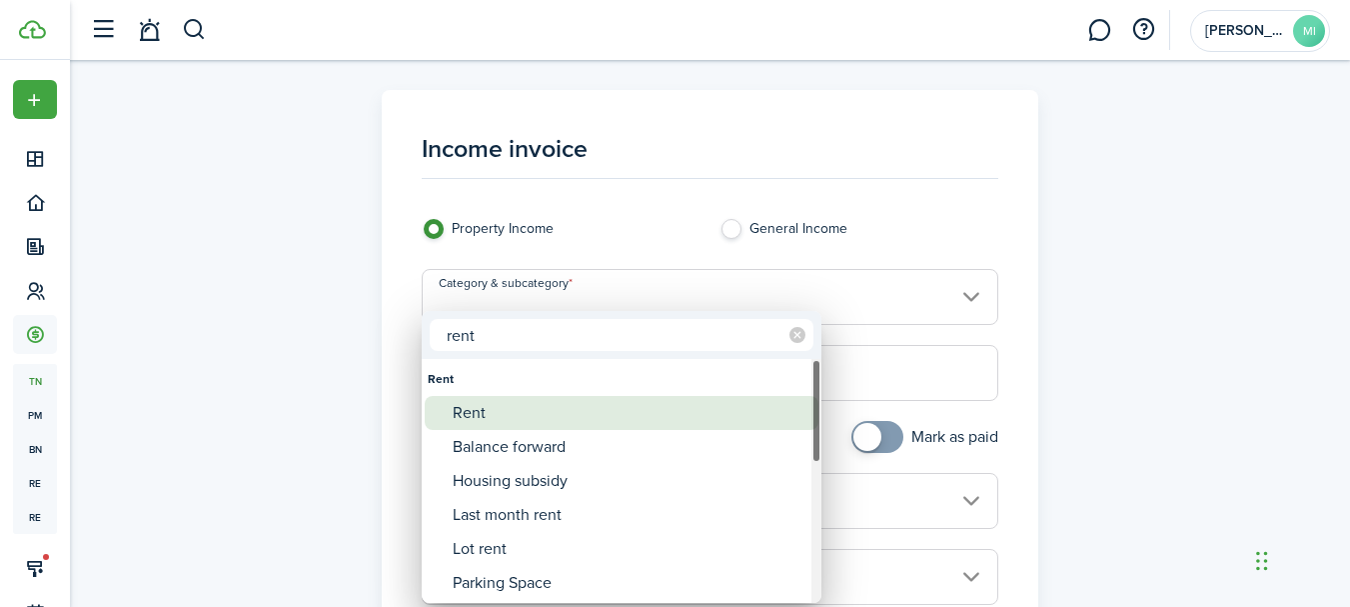
type input "rent"
click at [651, 405] on div "Rent" at bounding box center [630, 413] width 354 height 34
type input "Rent"
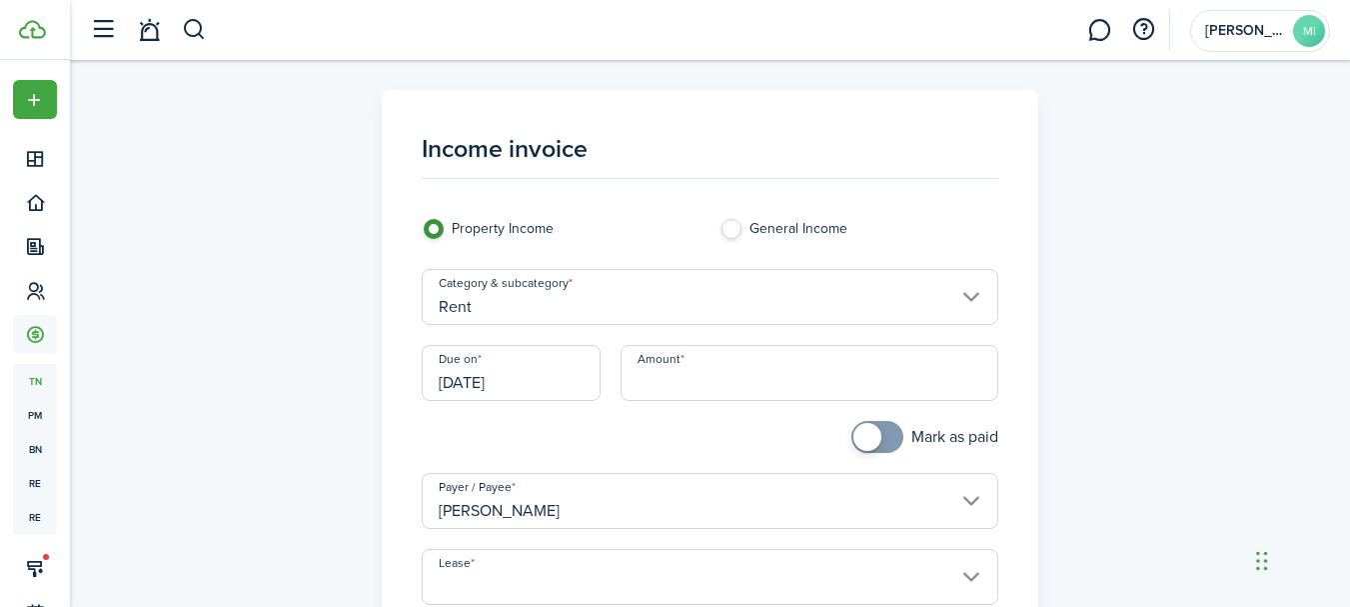
click at [525, 371] on input "[DATE]" at bounding box center [511, 373] width 179 height 56
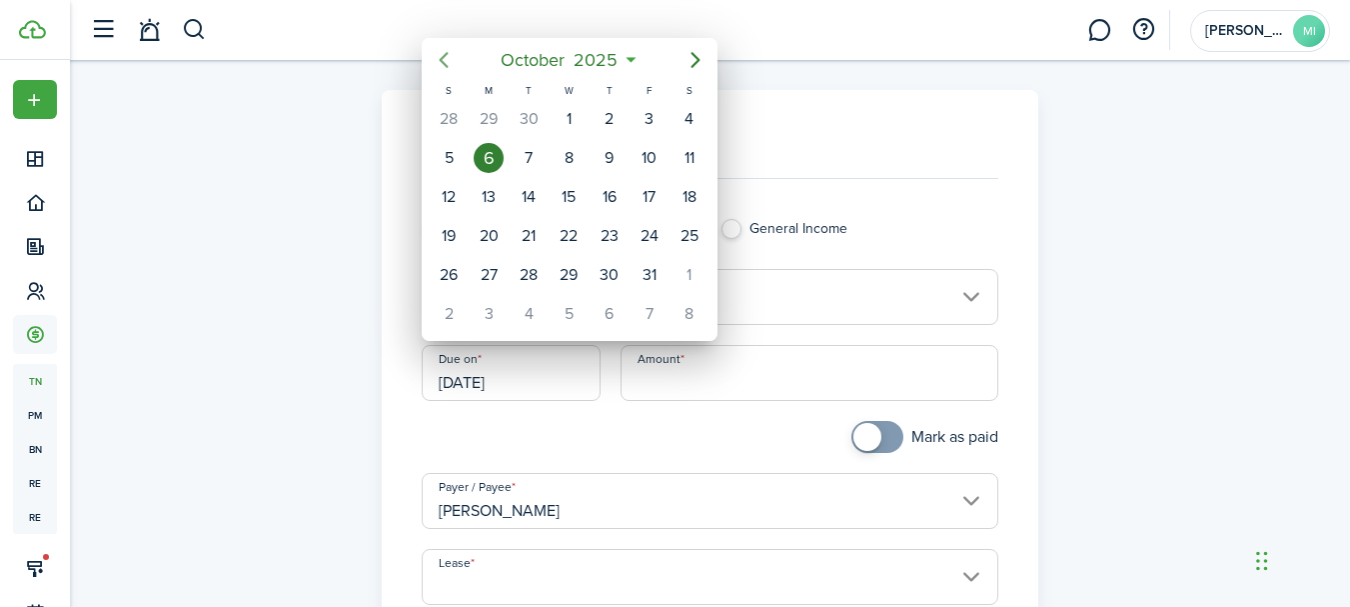
click at [451, 60] on icon "Previous page" at bounding box center [444, 60] width 24 height 24
click at [569, 114] on div "30" at bounding box center [570, 119] width 30 height 30
type input "[DATE]"
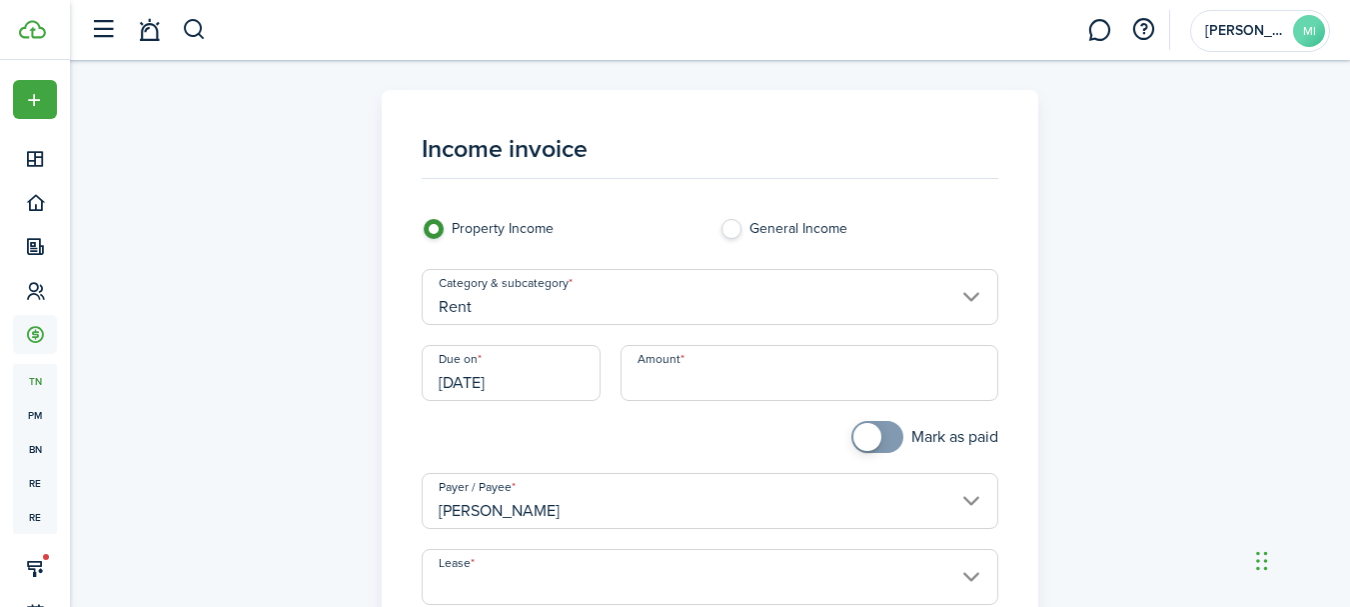
click at [660, 373] on input "Amount" at bounding box center [810, 373] width 378 height 56
type input "$1,350.00"
click at [640, 419] on div "Amount $1,350.00" at bounding box center [810, 383] width 398 height 76
checkbox input "true"
click at [877, 438] on span at bounding box center [867, 437] width 28 height 28
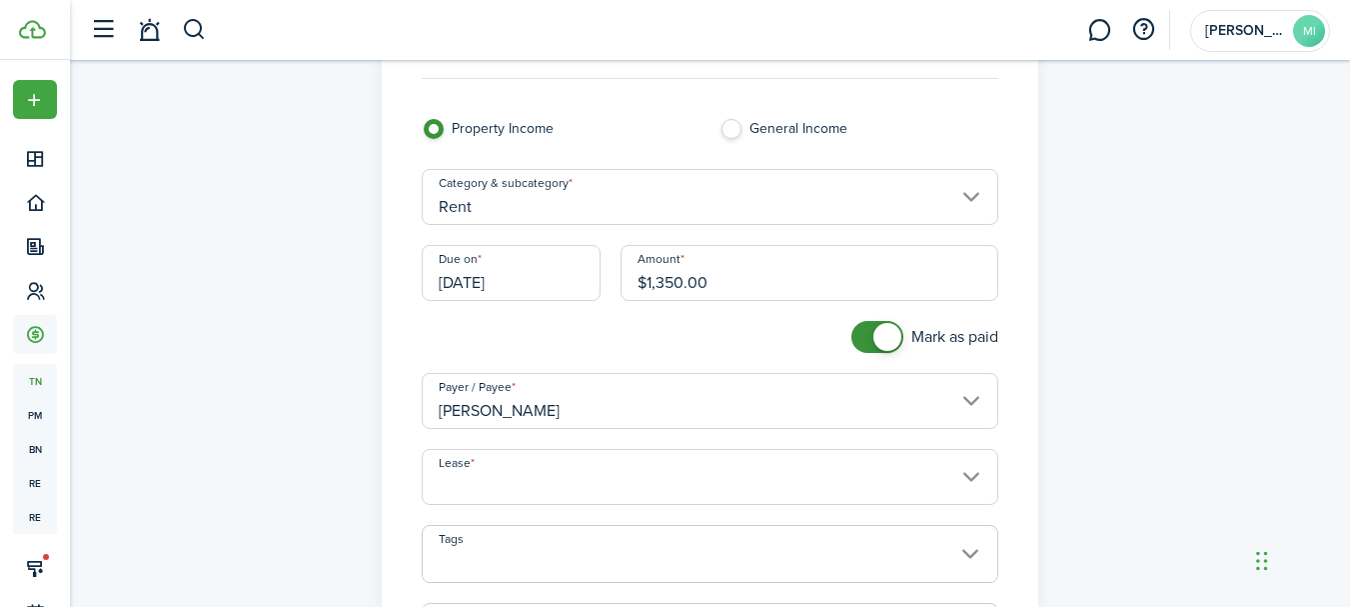
scroll to position [200, 0]
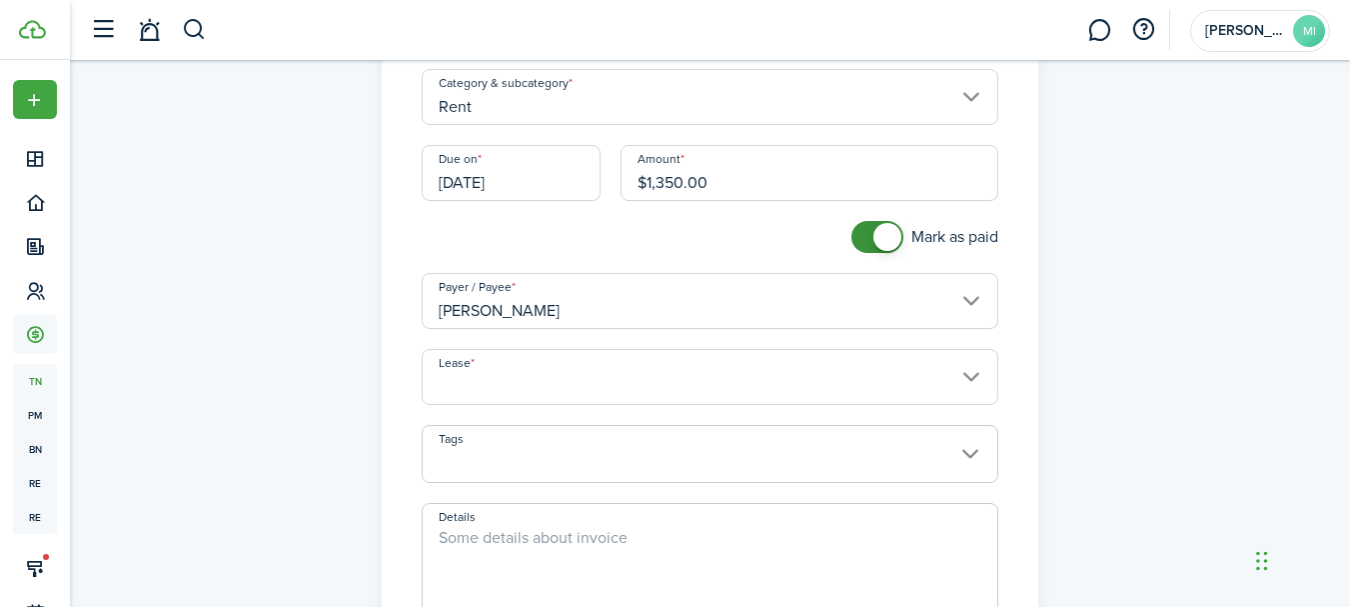
click at [625, 363] on input "Lease" at bounding box center [710, 377] width 577 height 56
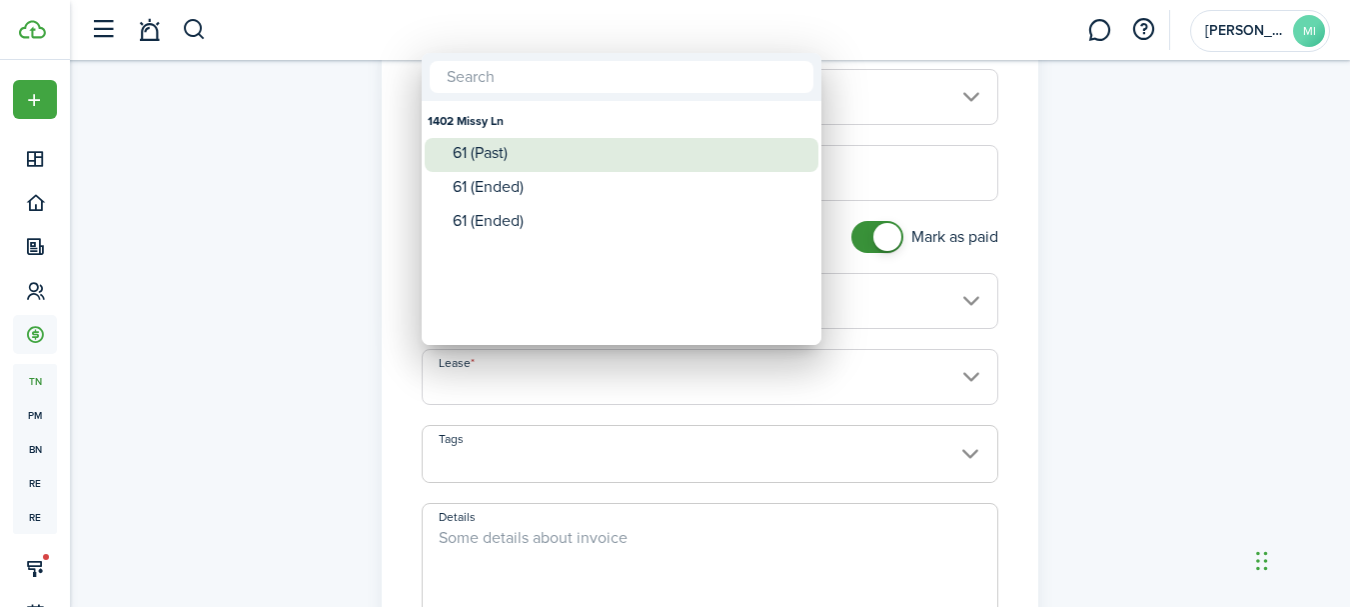
click at [565, 162] on div "61 (Past)" at bounding box center [630, 153] width 354 height 30
type input "1402 Missy Ln. Lease #61 (Past)"
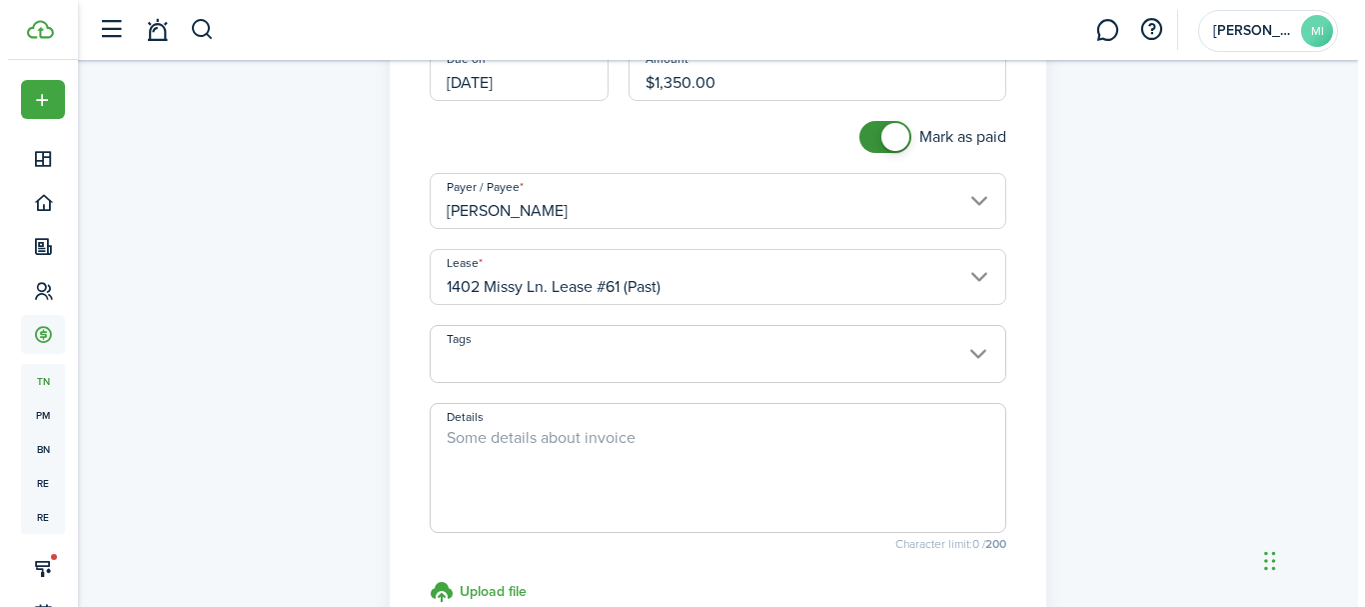
scroll to position [500, 0]
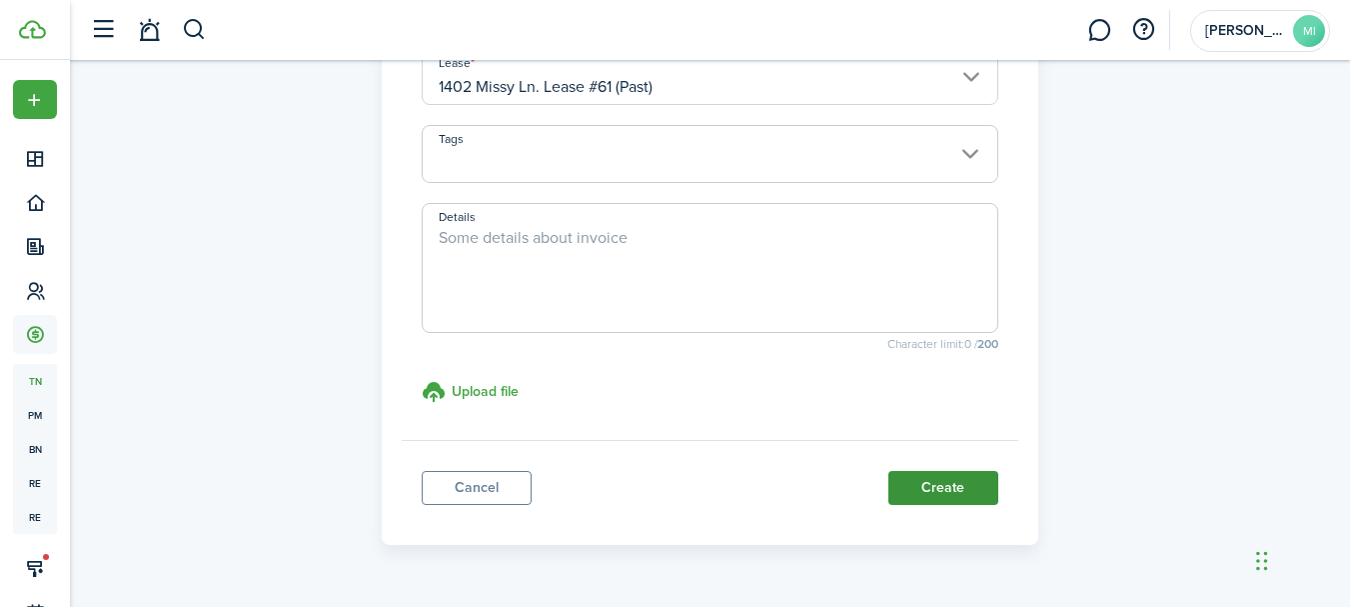
click at [987, 482] on button "Create" at bounding box center [943, 488] width 110 height 34
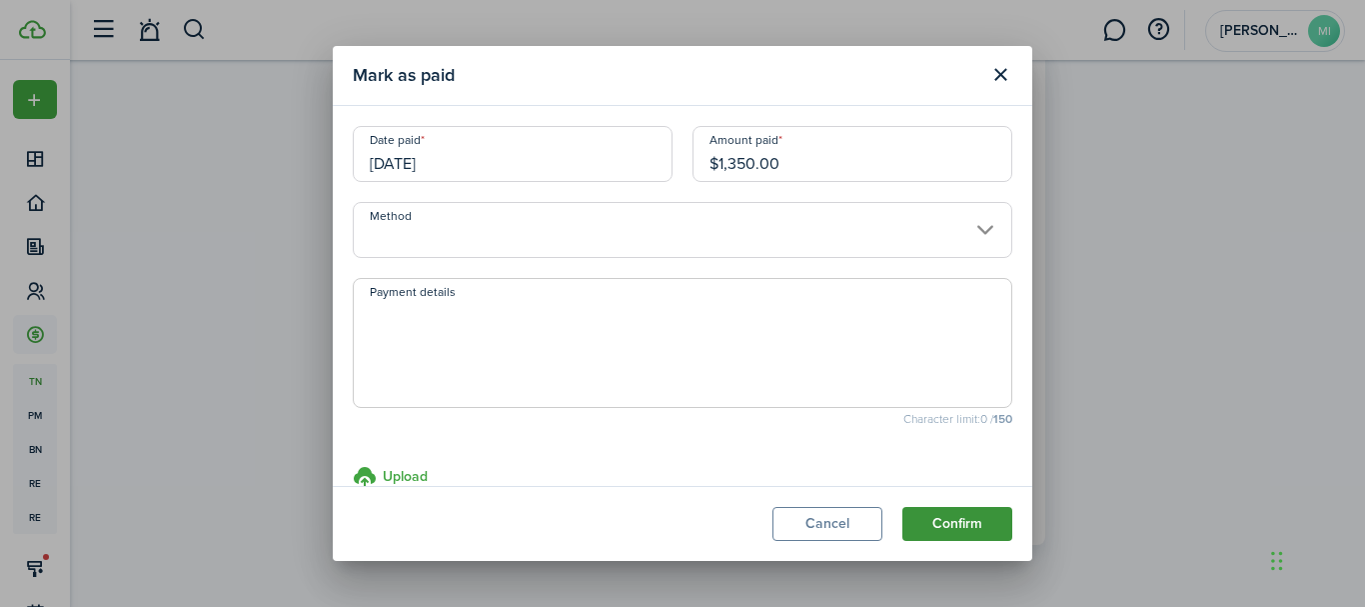
click at [992, 521] on button "Confirm" at bounding box center [957, 524] width 110 height 34
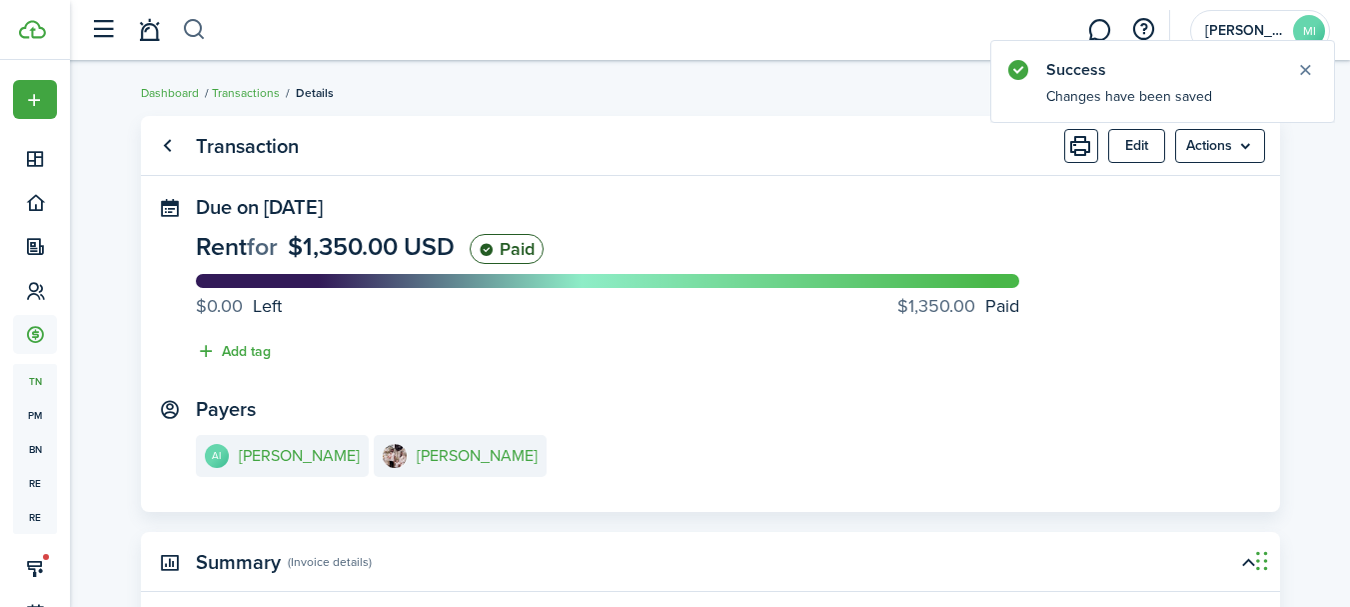
click at [195, 29] on button "button" at bounding box center [194, 30] width 25 height 34
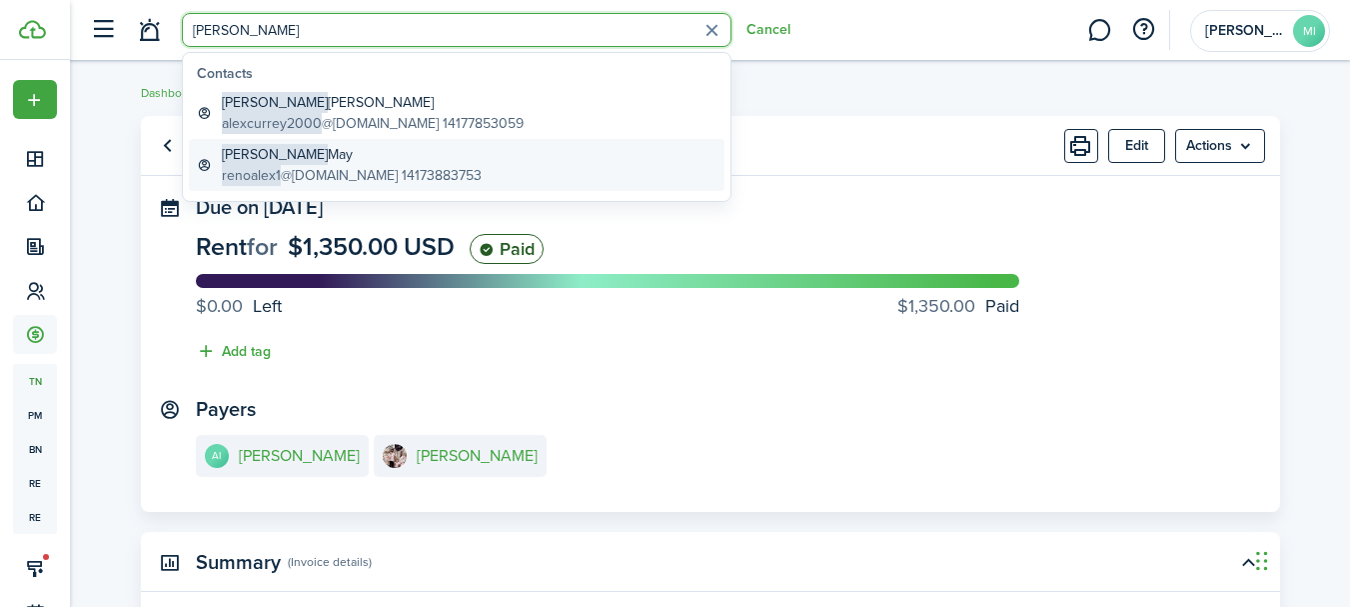
type input "[PERSON_NAME]"
click at [493, 158] on link "[PERSON_NAME] renoalex1 @[DOMAIN_NAME] 14173883753" at bounding box center [457, 165] width 536 height 52
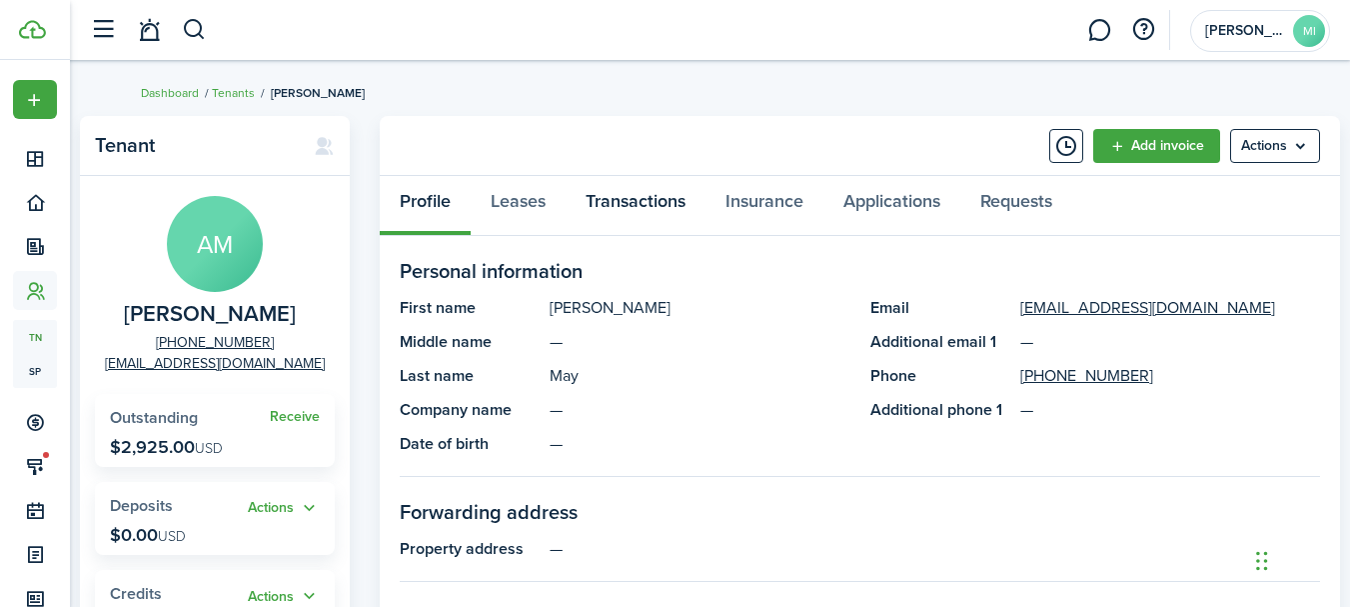
click at [700, 201] on link "Transactions" at bounding box center [636, 206] width 140 height 60
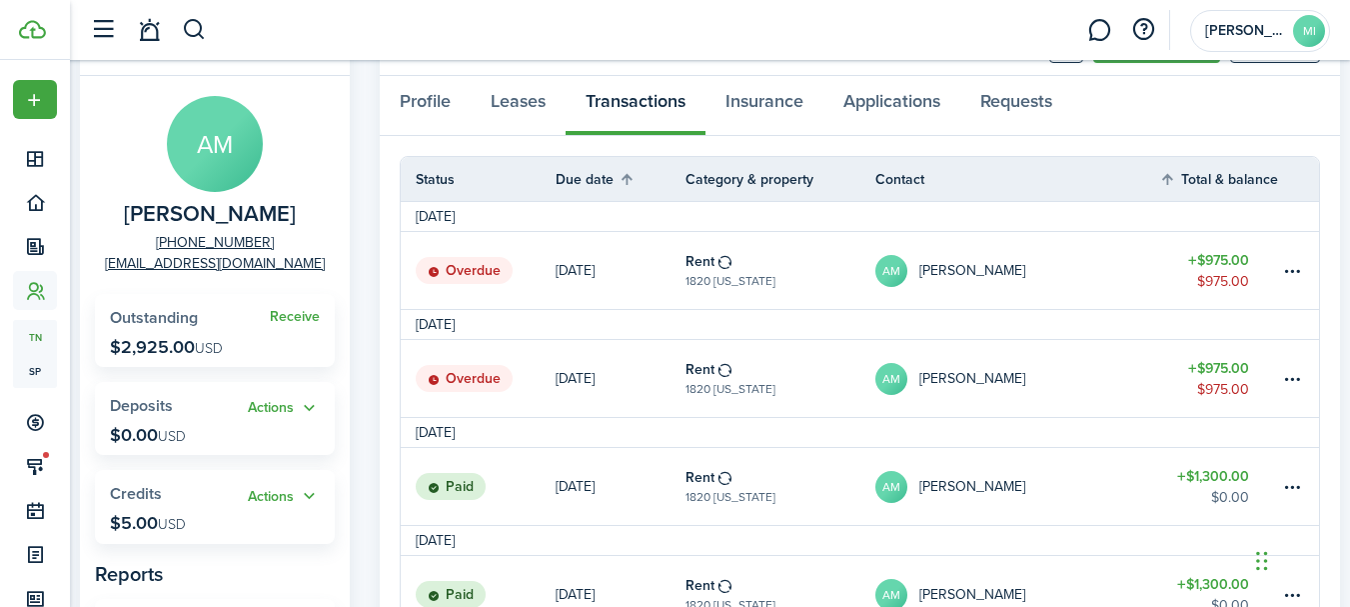
scroll to position [200, 0]
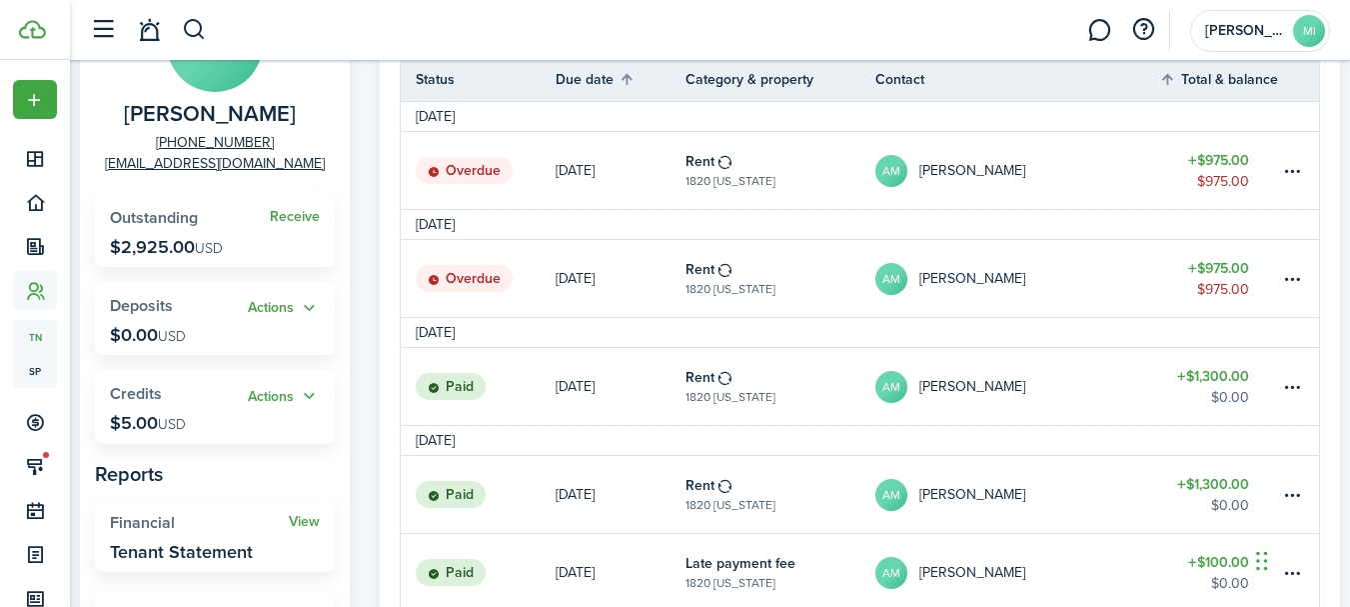
click at [1304, 279] on link at bounding box center [1299, 278] width 40 height 77
click at [1292, 279] on table-menu-btn-icon at bounding box center [1292, 279] width 24 height 24
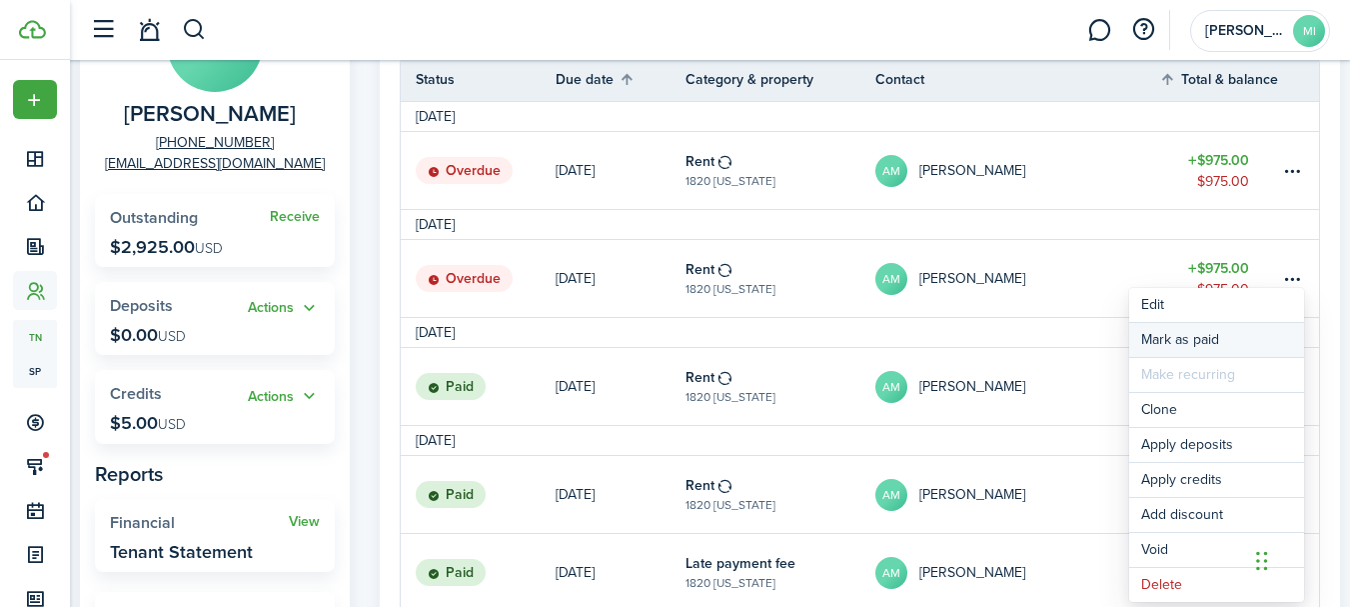
click at [1247, 330] on link "Mark as paid" at bounding box center [1216, 340] width 175 height 34
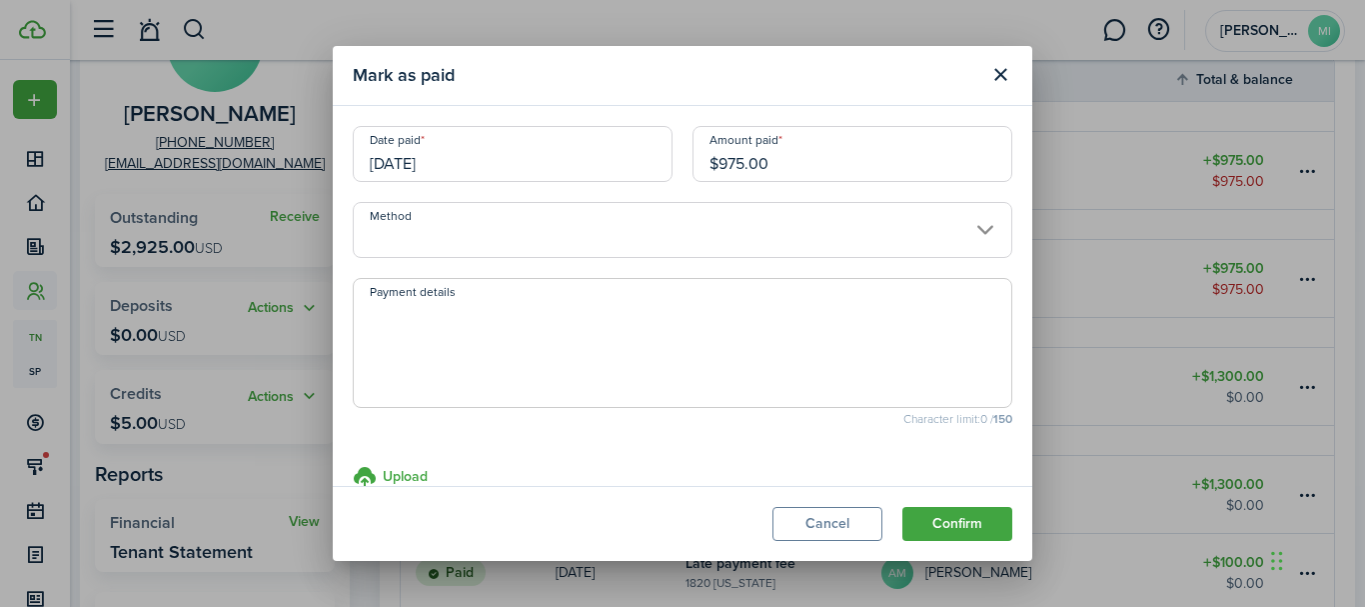
click at [736, 164] on input "$975.00" at bounding box center [853, 154] width 320 height 56
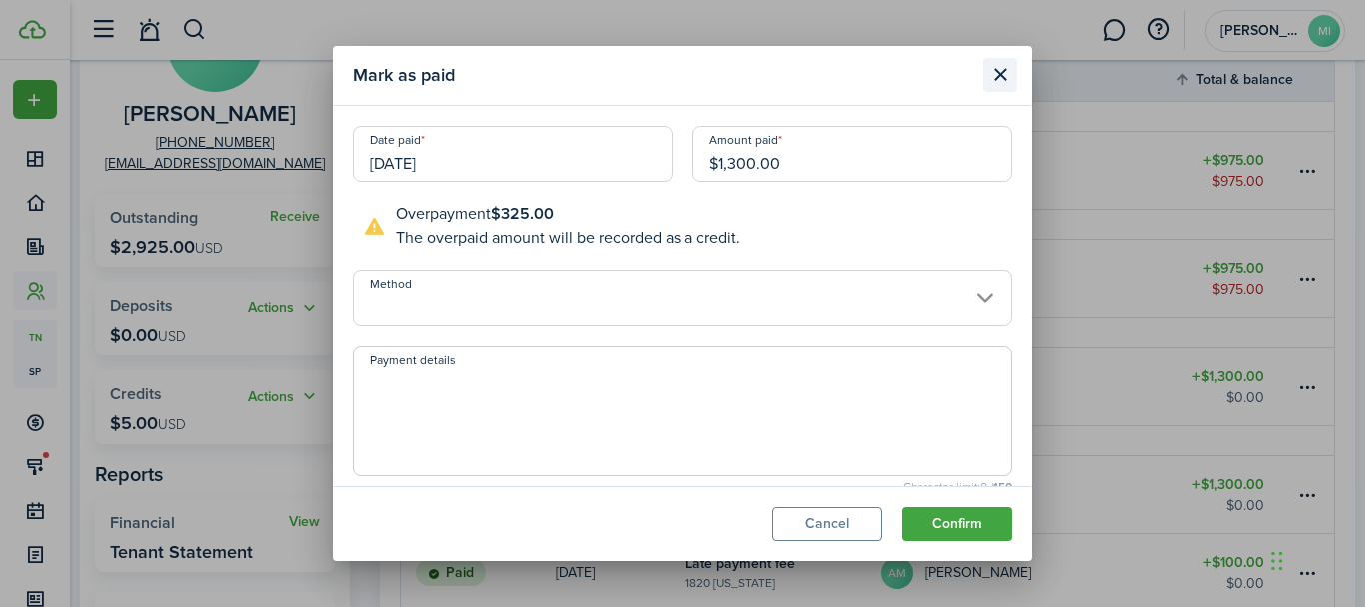
type input "$1,300.00"
click at [993, 85] on button "Close modal" at bounding box center [1000, 75] width 34 height 34
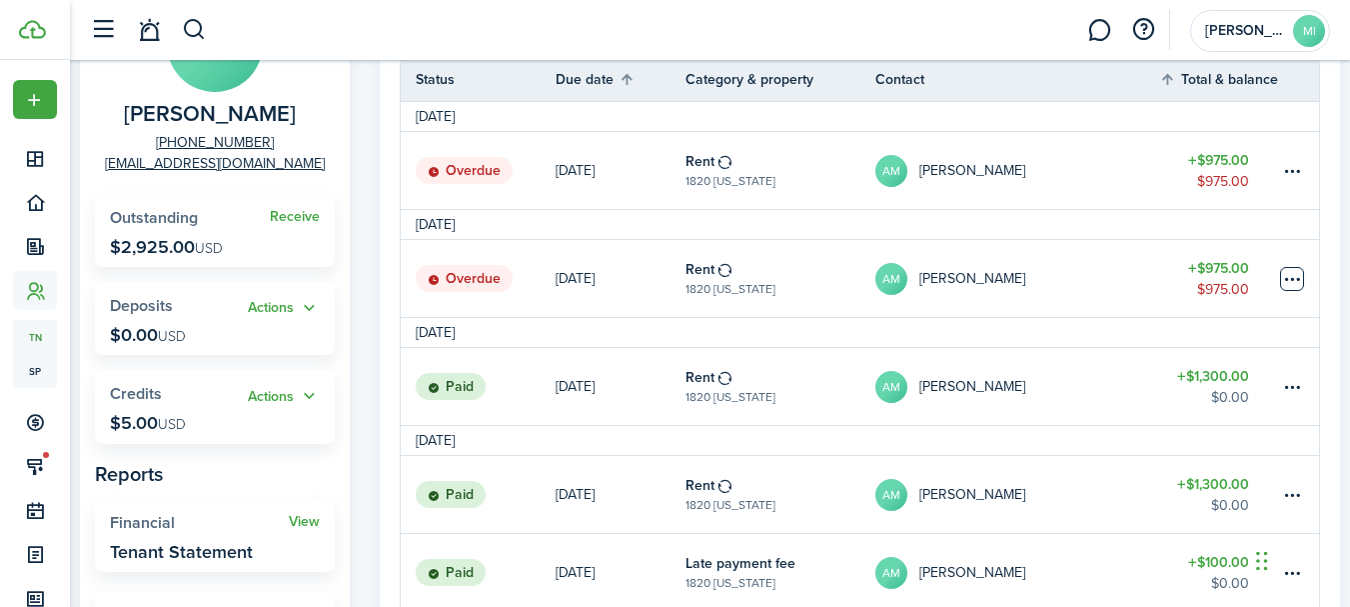
click at [1288, 283] on table-menu-btn-icon "Open menu" at bounding box center [1292, 279] width 24 height 24
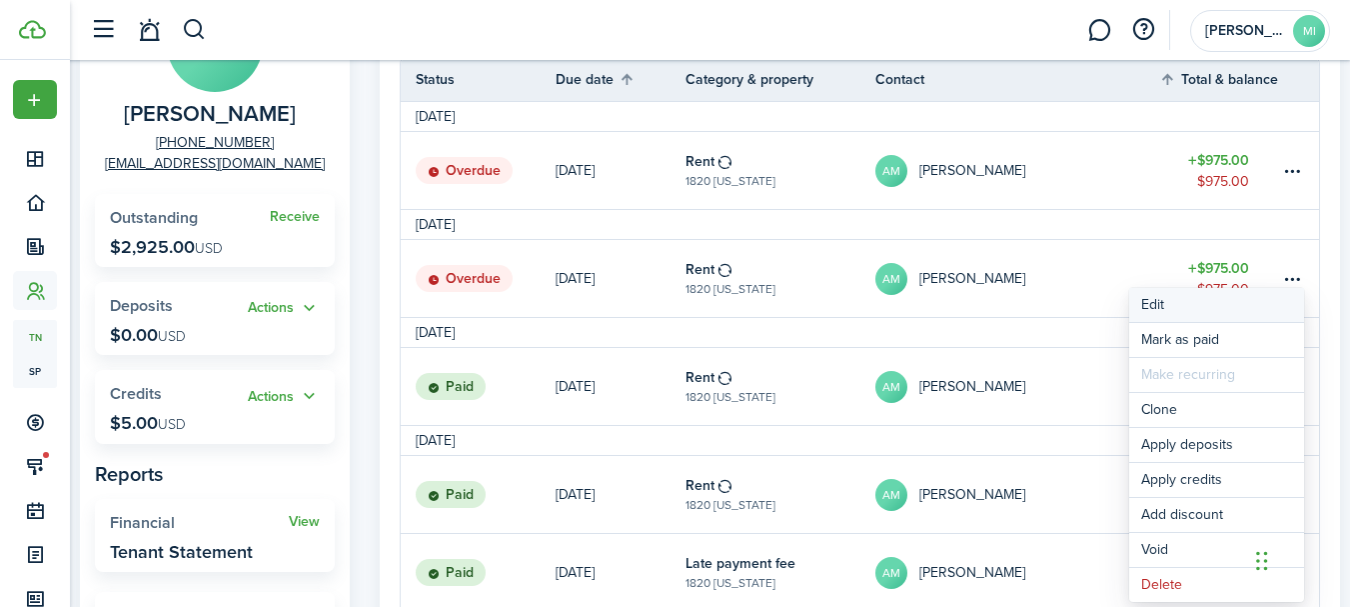
click at [1196, 308] on button "Edit" at bounding box center [1216, 305] width 175 height 34
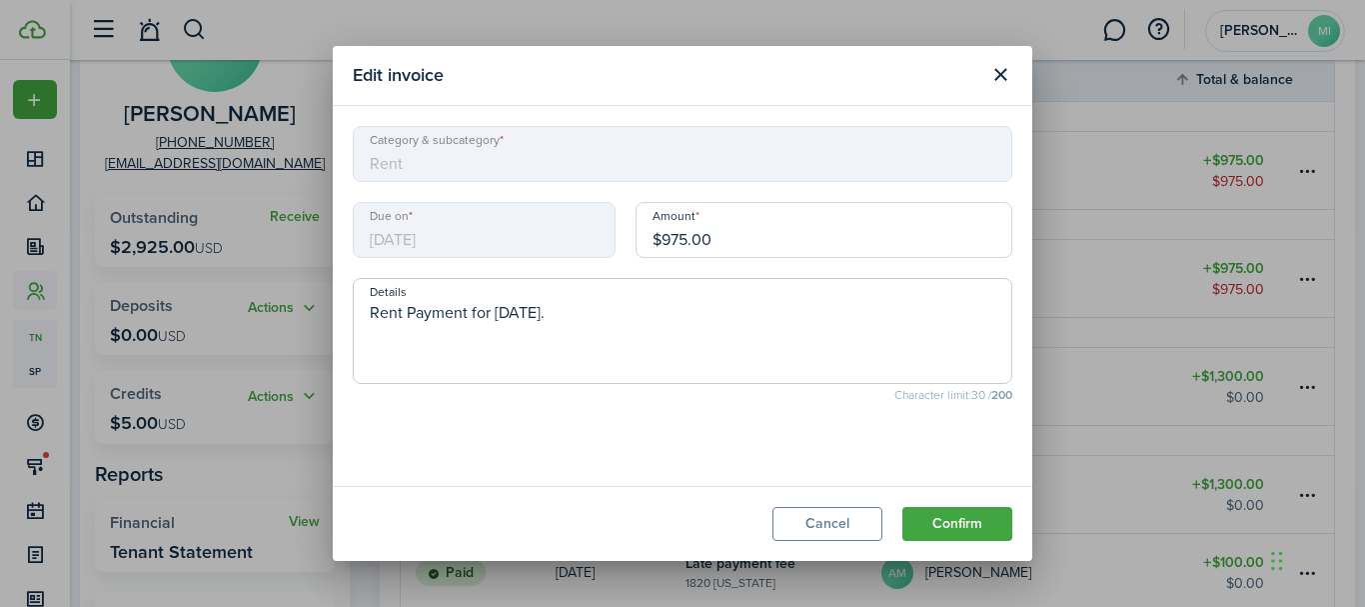
click at [682, 241] on input "$975.00" at bounding box center [824, 230] width 377 height 56
type input "$1,300.00"
click at [962, 535] on button "Confirm" at bounding box center [957, 524] width 110 height 34
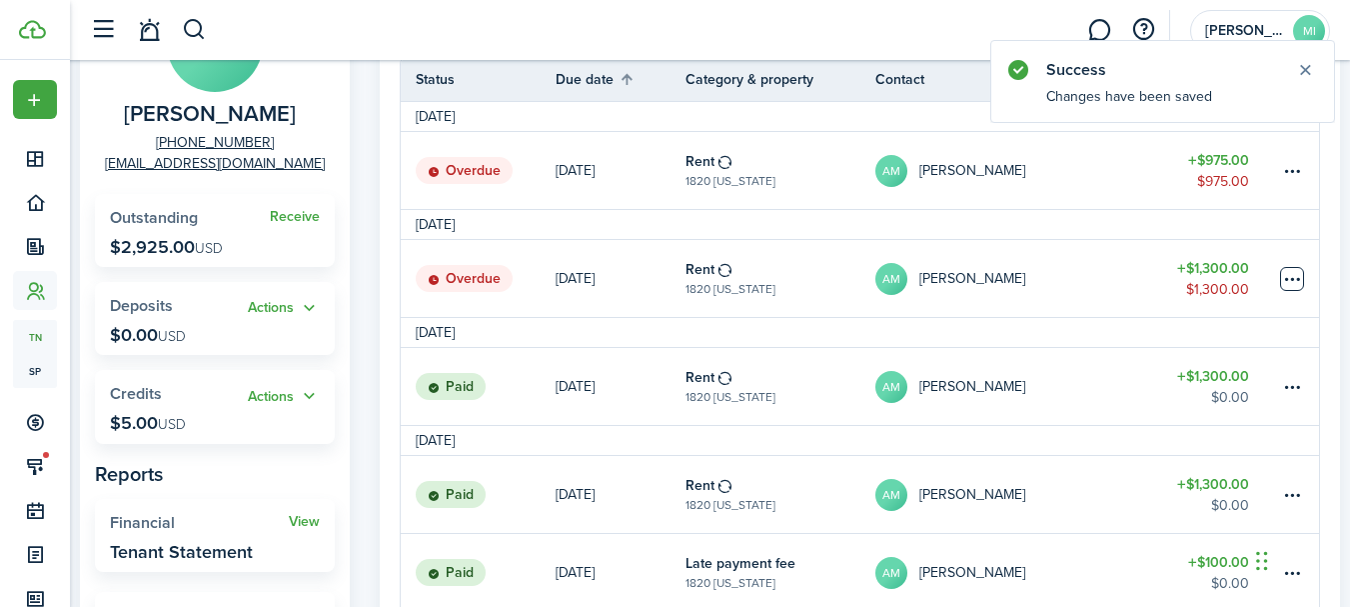
click at [1293, 289] on table-menu-btn-icon at bounding box center [1292, 279] width 24 height 24
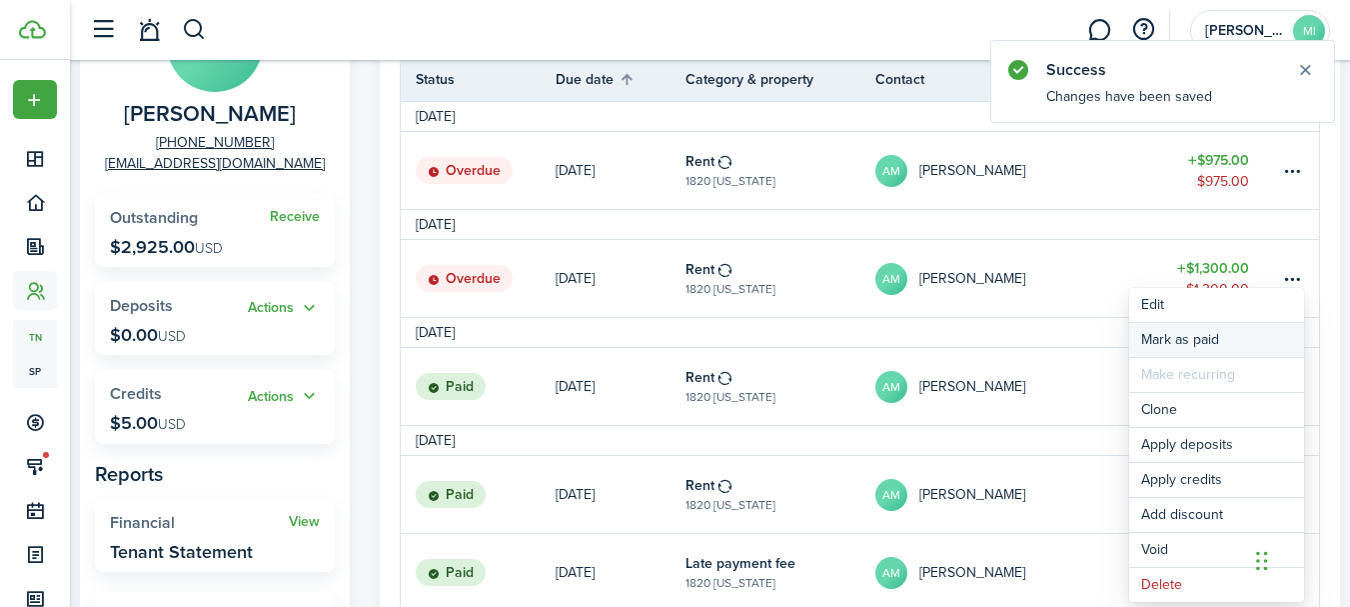
click at [1254, 336] on link "Mark as paid" at bounding box center [1216, 340] width 175 height 34
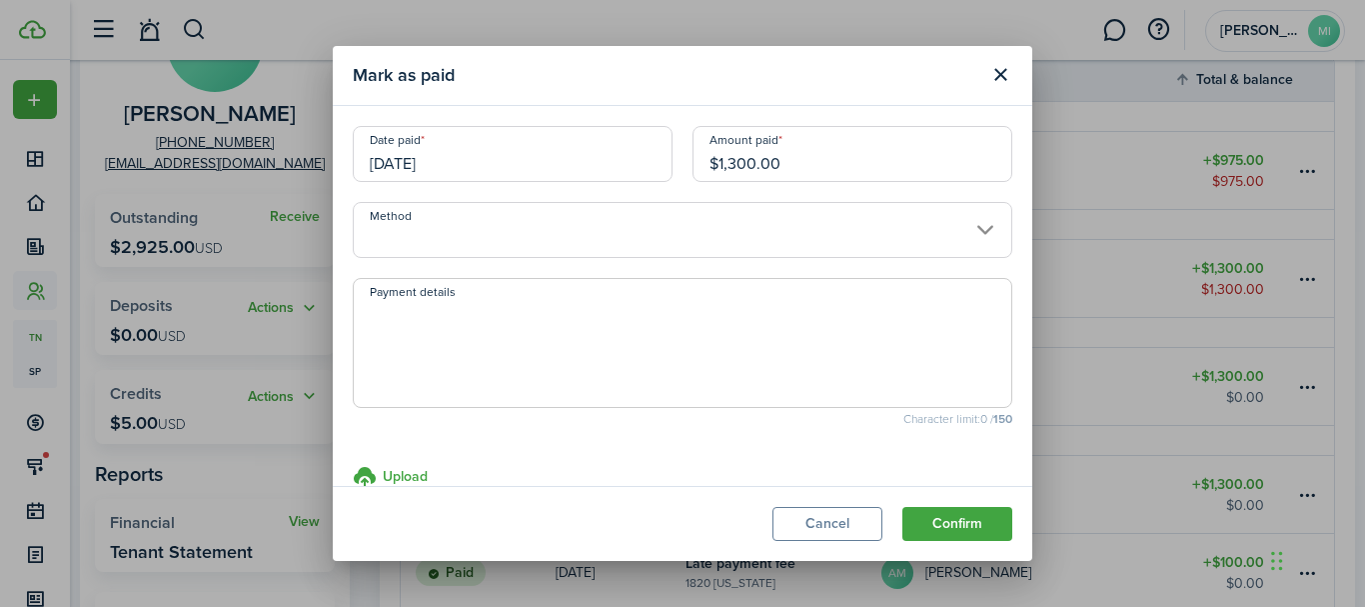
click at [622, 140] on input "[DATE]" at bounding box center [513, 154] width 320 height 56
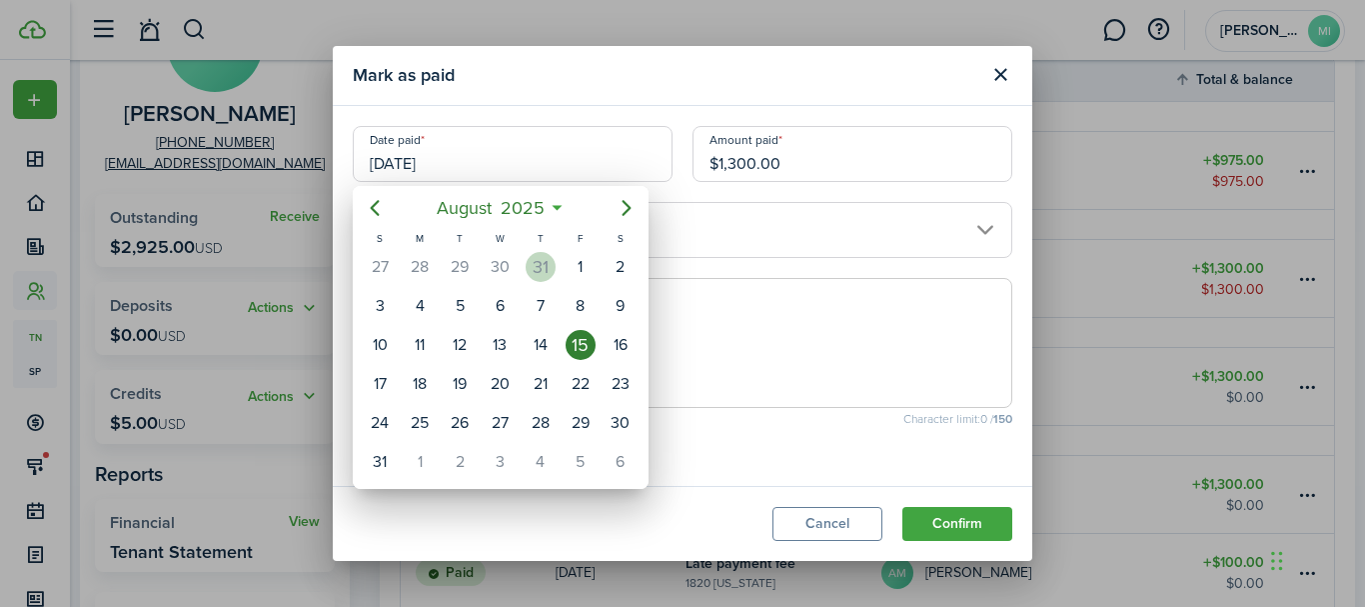
click at [541, 266] on div "31" at bounding box center [541, 267] width 30 height 30
type input "[DATE]"
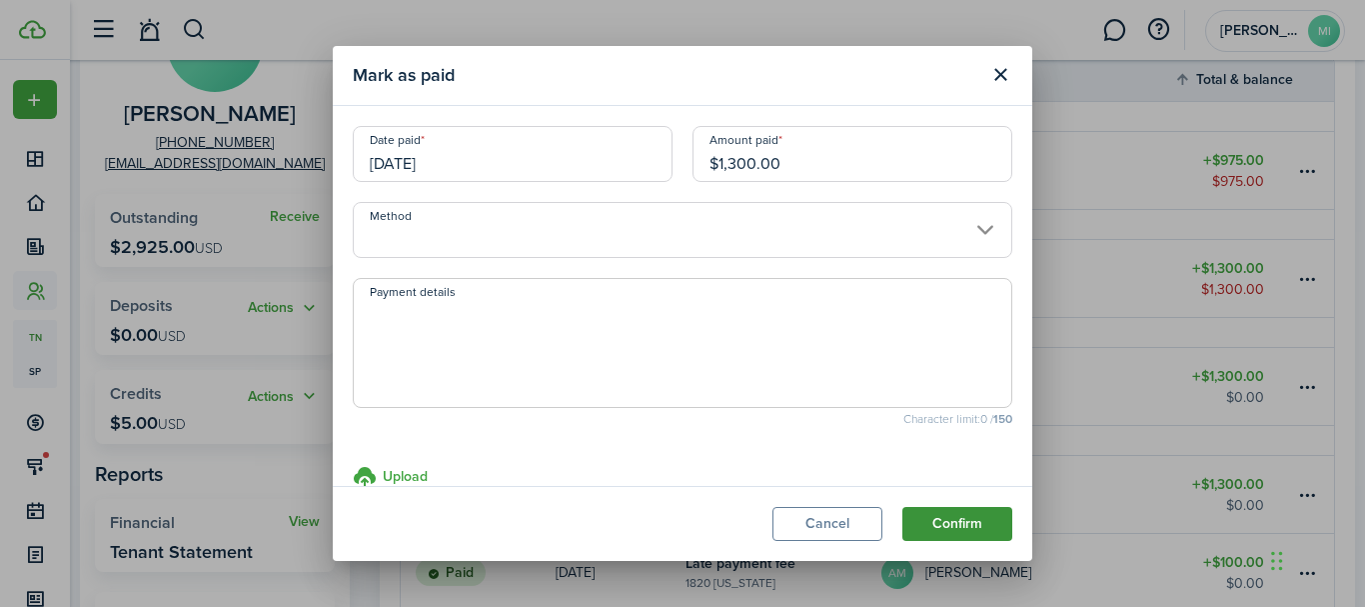
click at [972, 541] on button "Confirm" at bounding box center [957, 524] width 110 height 34
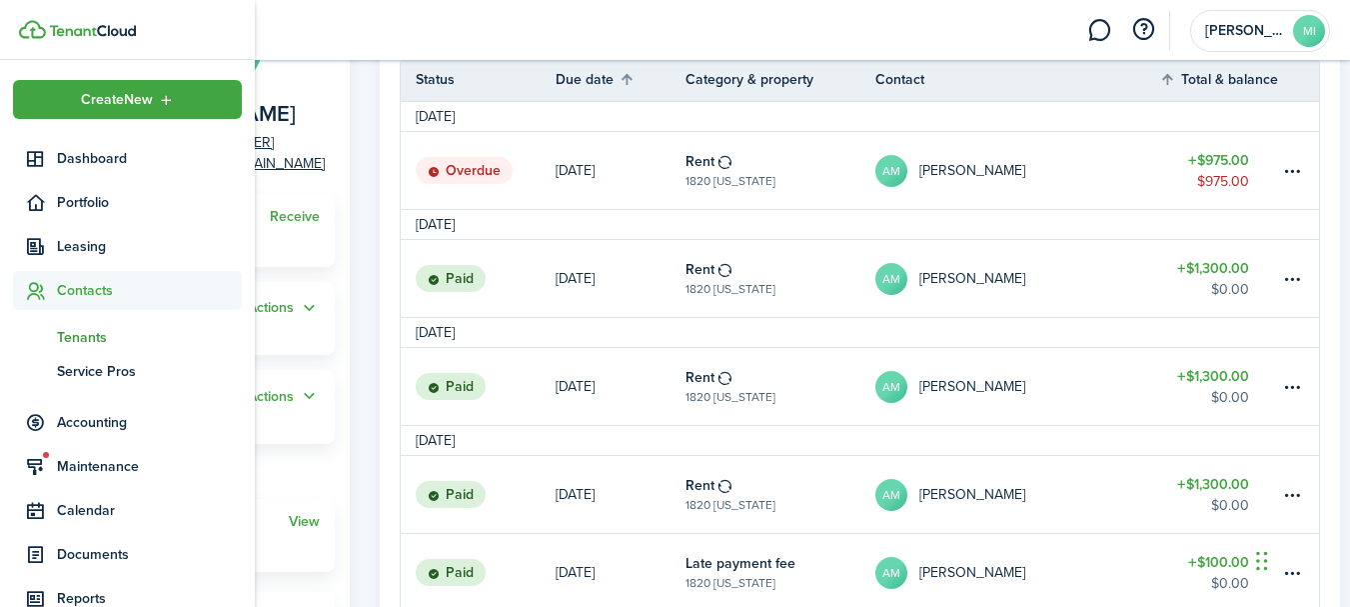
click at [91, 335] on span "Tenants" at bounding box center [149, 337] width 185 height 21
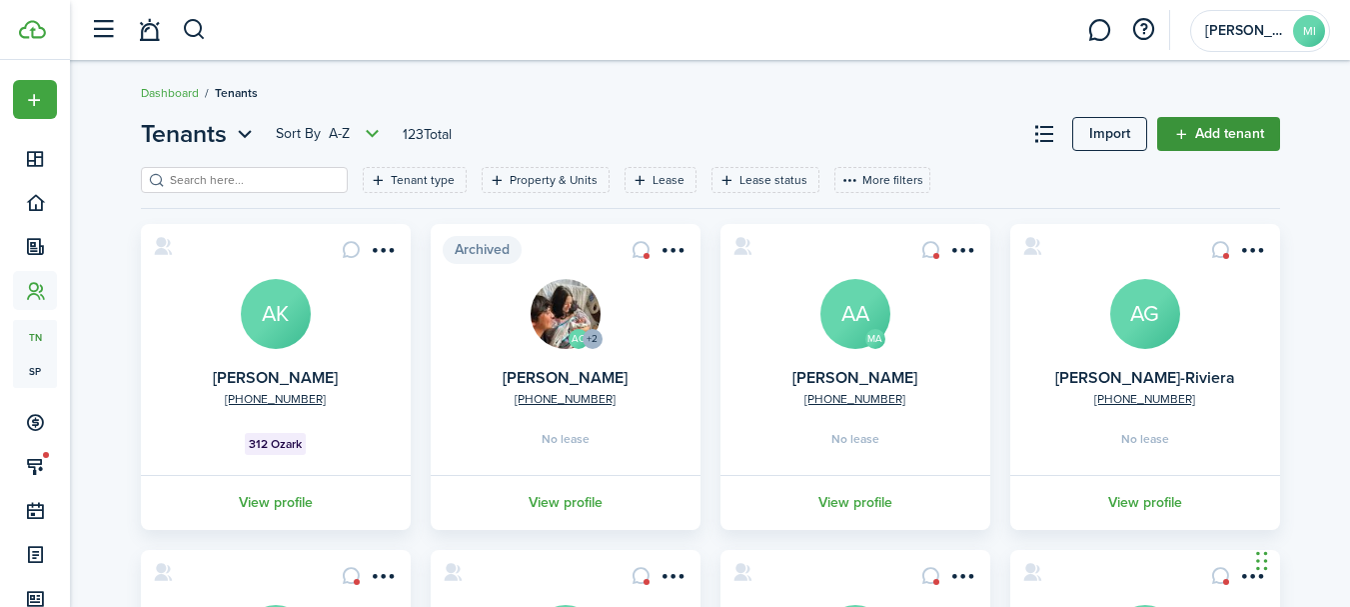
click at [1269, 132] on link "Add tenant" at bounding box center [1218, 134] width 123 height 34
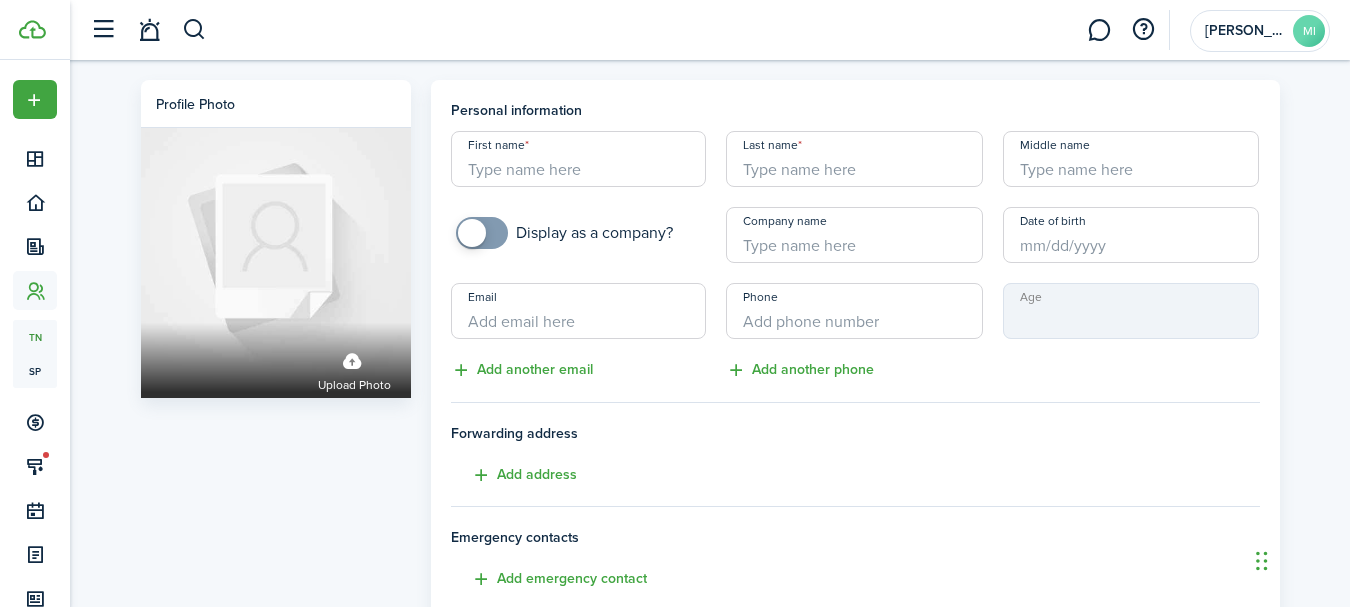
click at [614, 152] on input "First name" at bounding box center [579, 159] width 257 height 56
type input "[PERSON_NAME]"
click at [786, 177] on input "Last name" at bounding box center [855, 159] width 257 height 56
type input "[PERSON_NAME]"
click at [700, 247] on mobiscroll-switch "Display as a company?" at bounding box center [579, 233] width 257 height 32
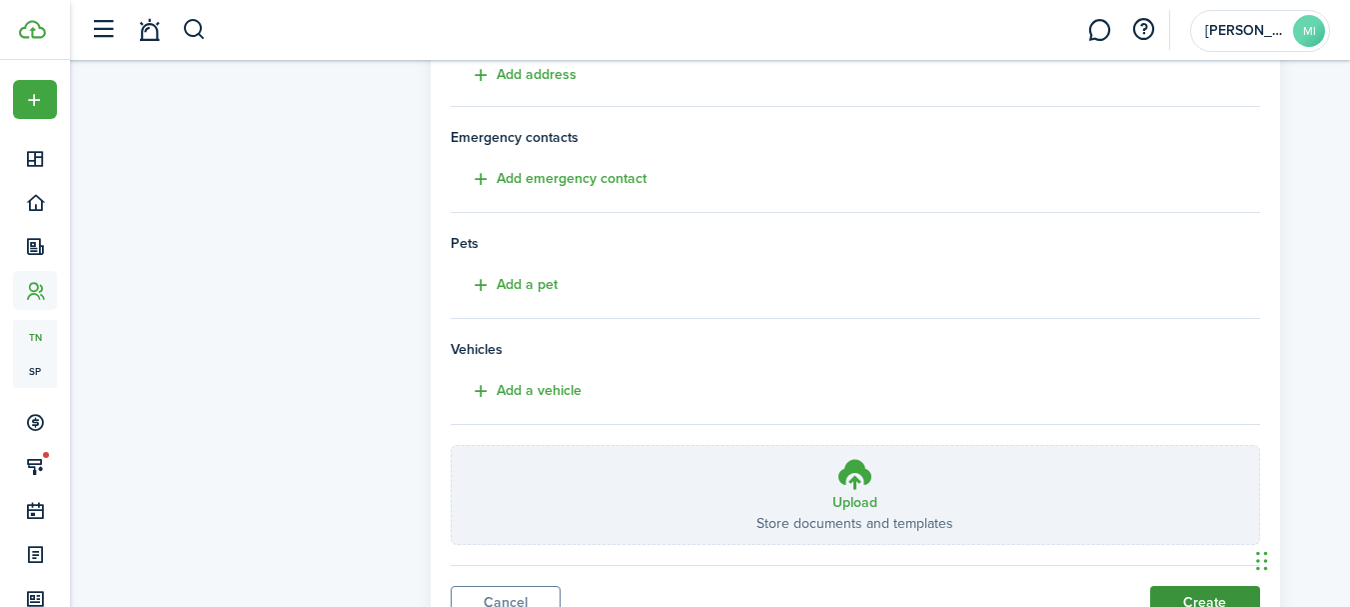
scroll to position [488, 0]
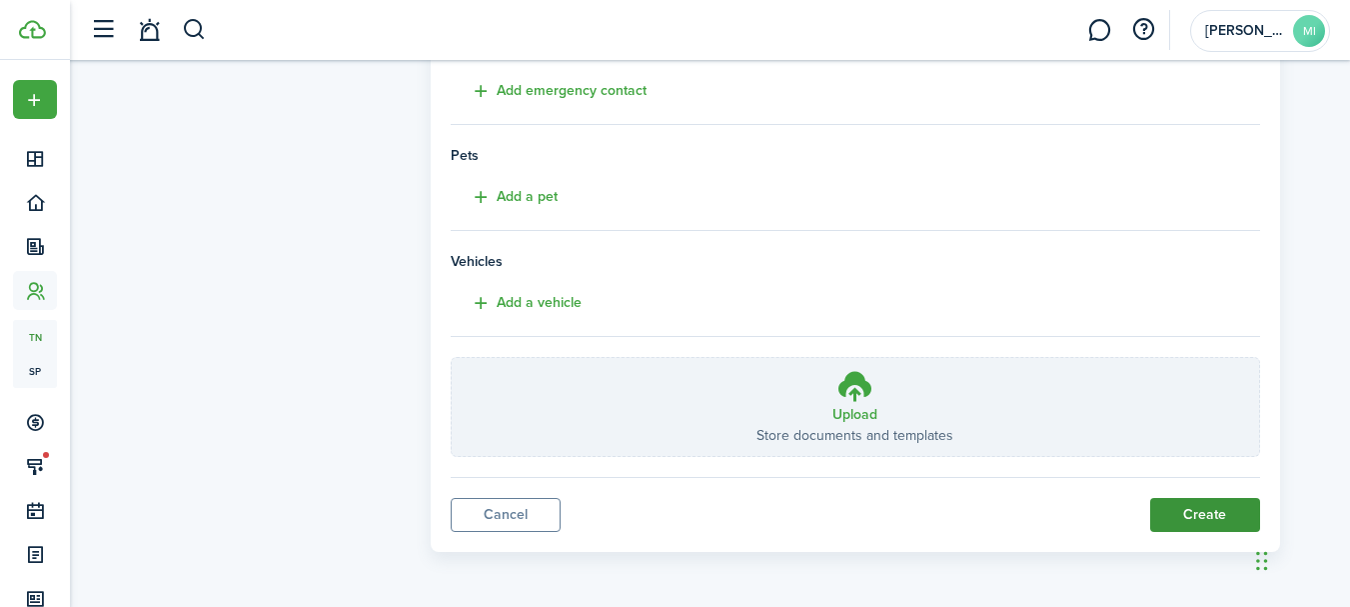
click at [1248, 510] on button "Create" at bounding box center [1205, 515] width 110 height 34
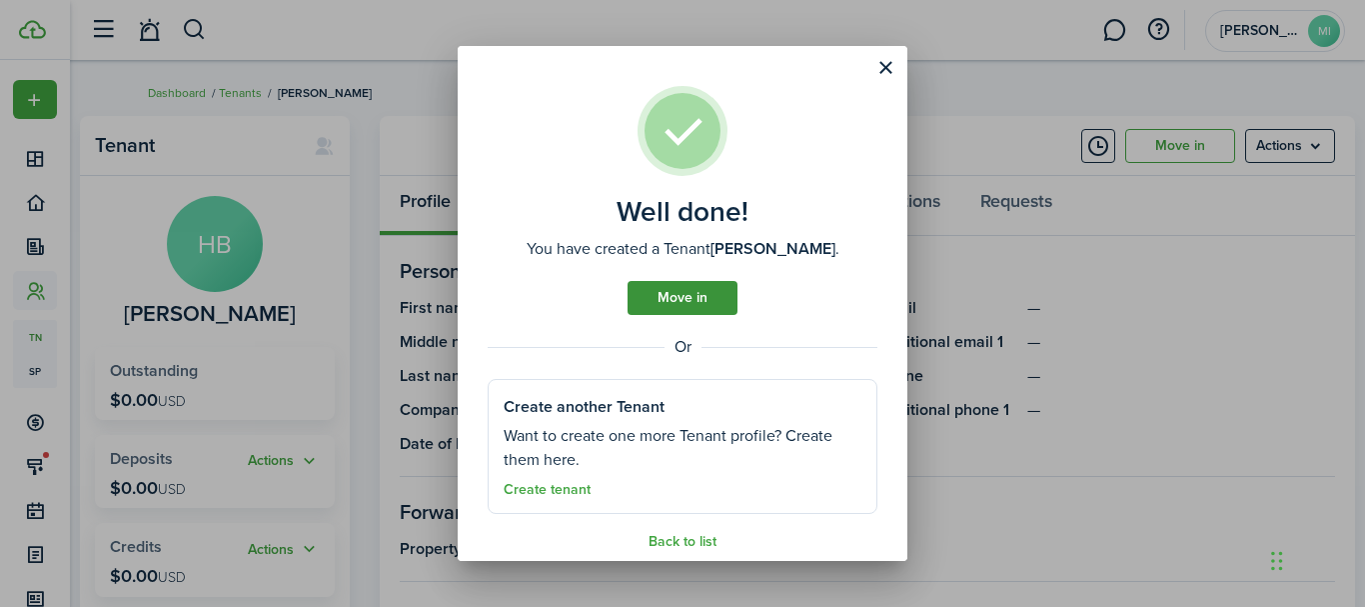
click at [718, 295] on link "Move in" at bounding box center [683, 298] width 110 height 34
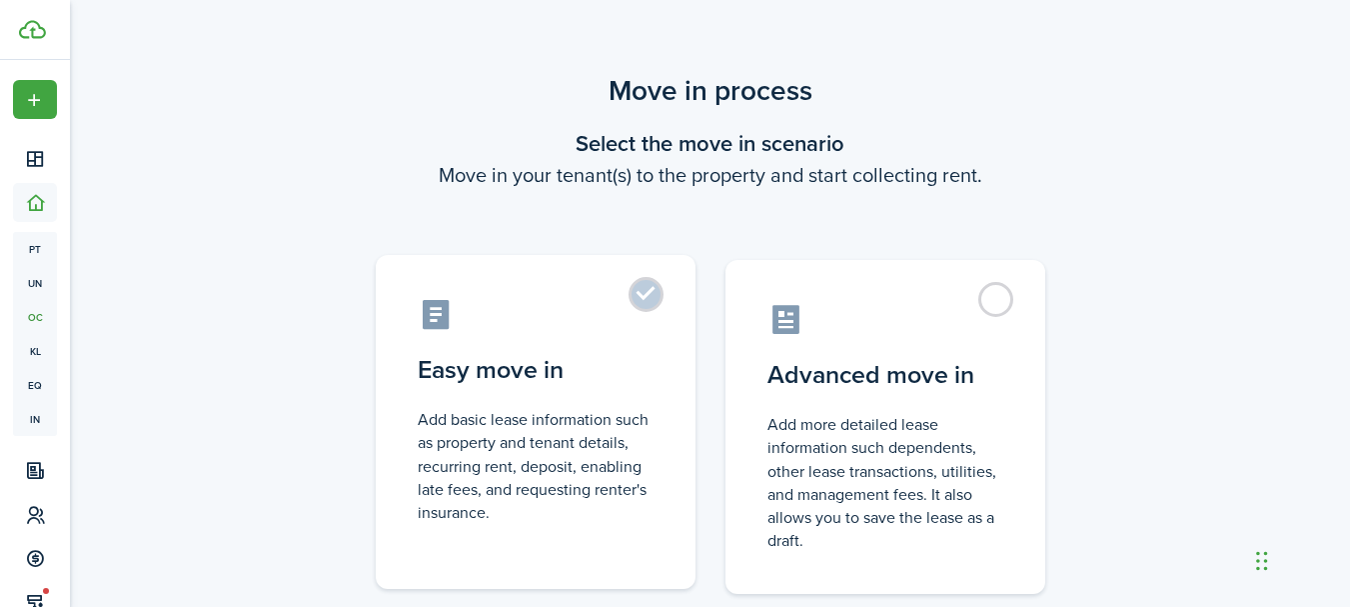
click at [645, 301] on label "Easy move in Add basic lease information such as property and tenant details, r…" at bounding box center [536, 422] width 320 height 334
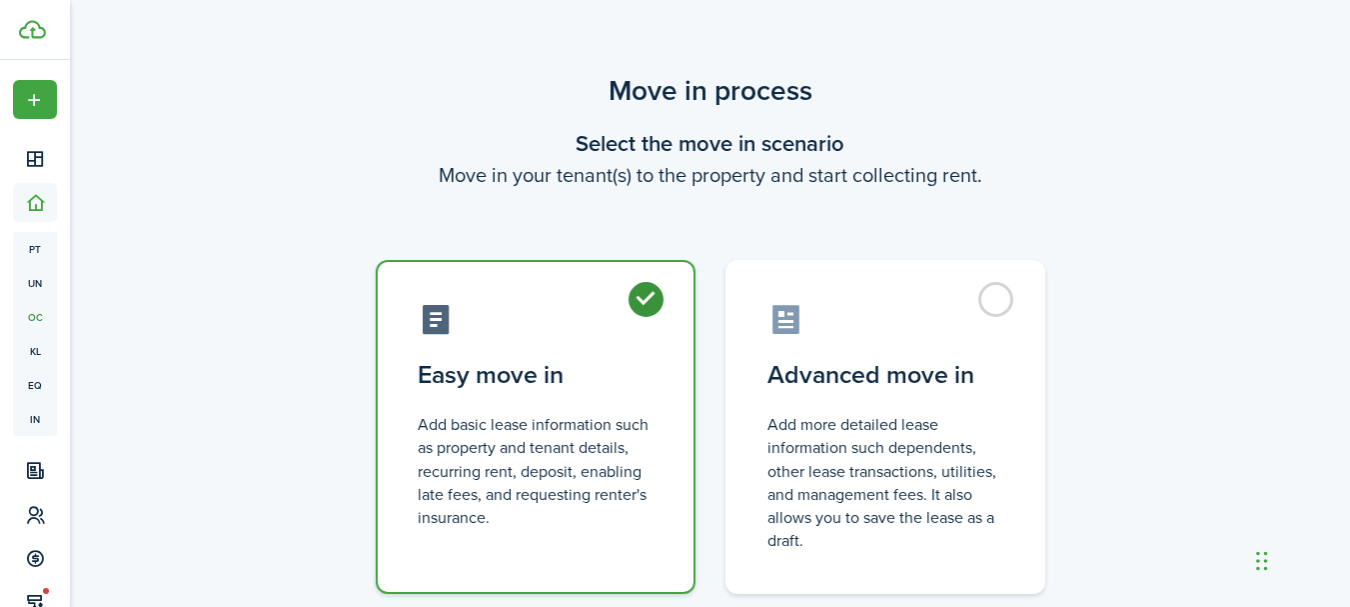
radio input "true"
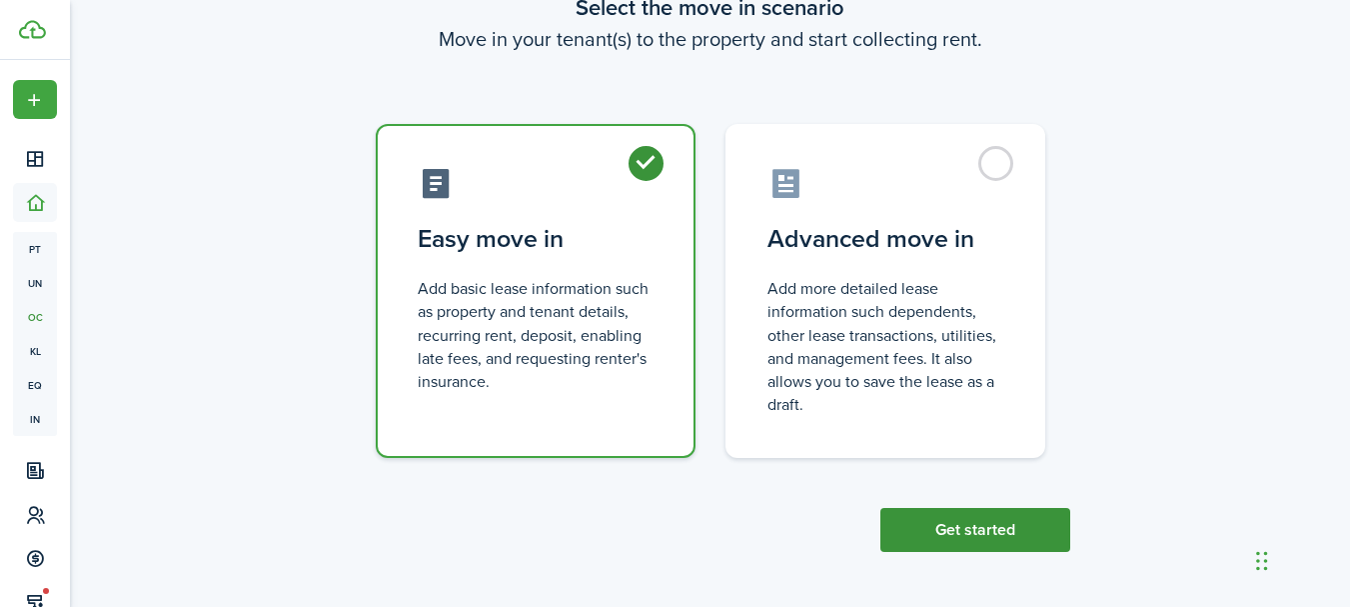
click at [1046, 518] on button "Get started" at bounding box center [975, 530] width 190 height 44
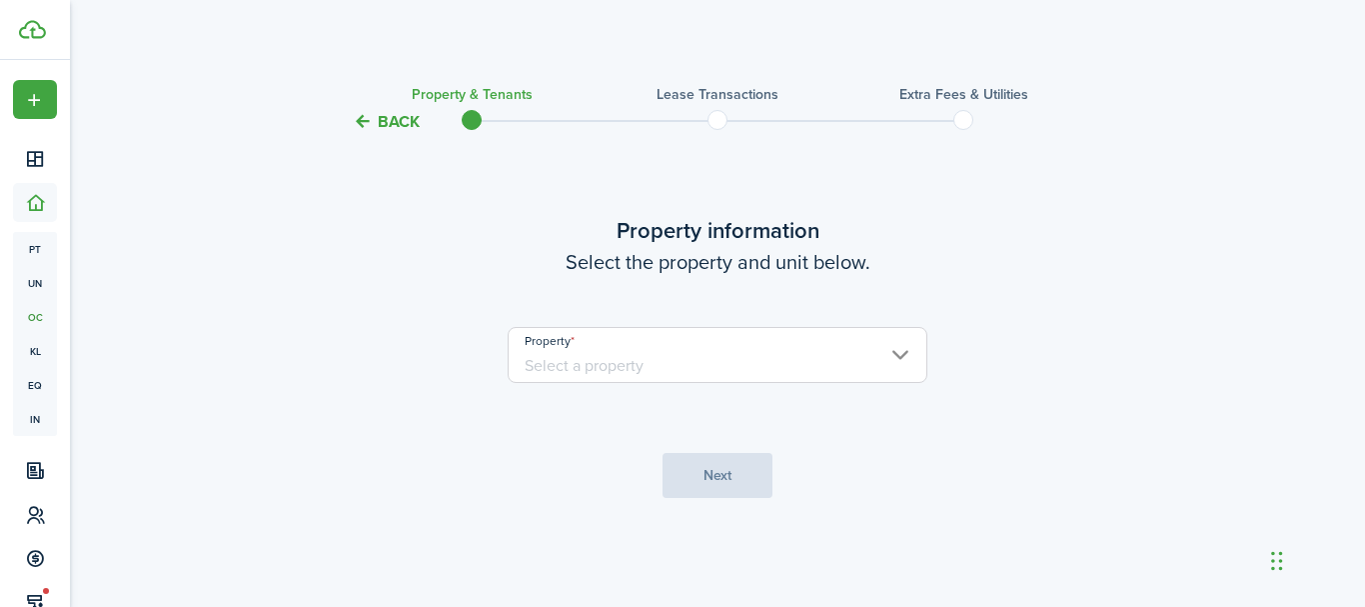
click at [888, 347] on input "Property" at bounding box center [718, 355] width 420 height 56
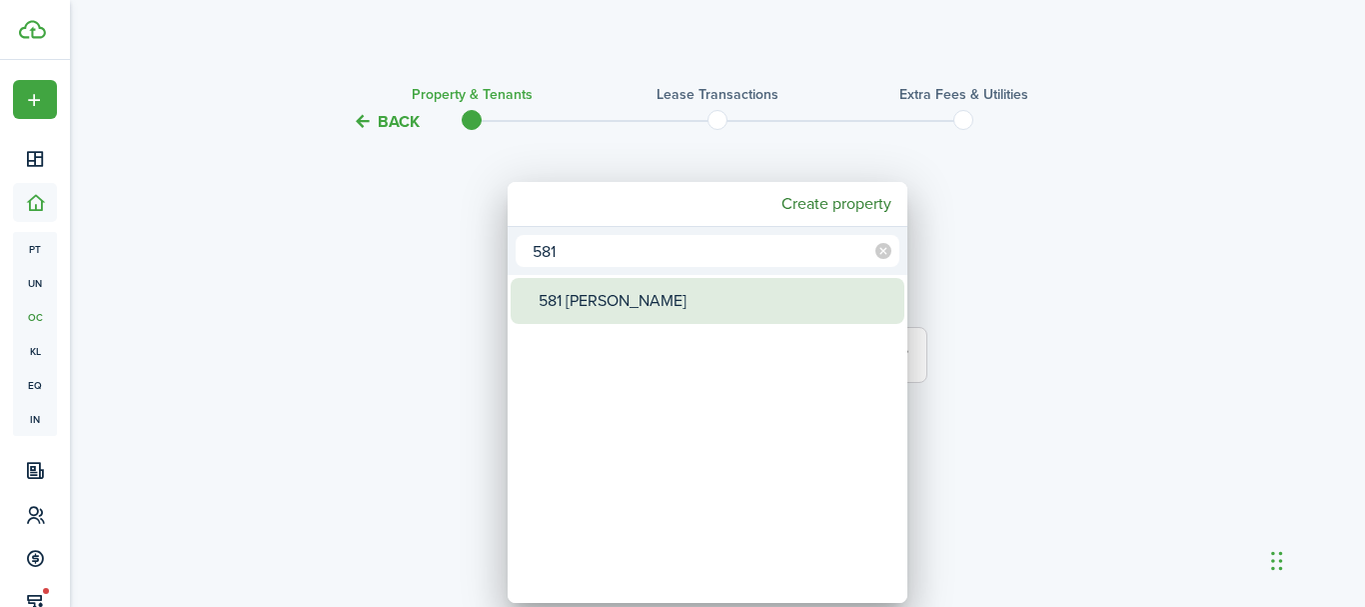
type input "581"
click at [788, 305] on div "581 [PERSON_NAME]" at bounding box center [716, 301] width 354 height 46
type input "581 [PERSON_NAME]"
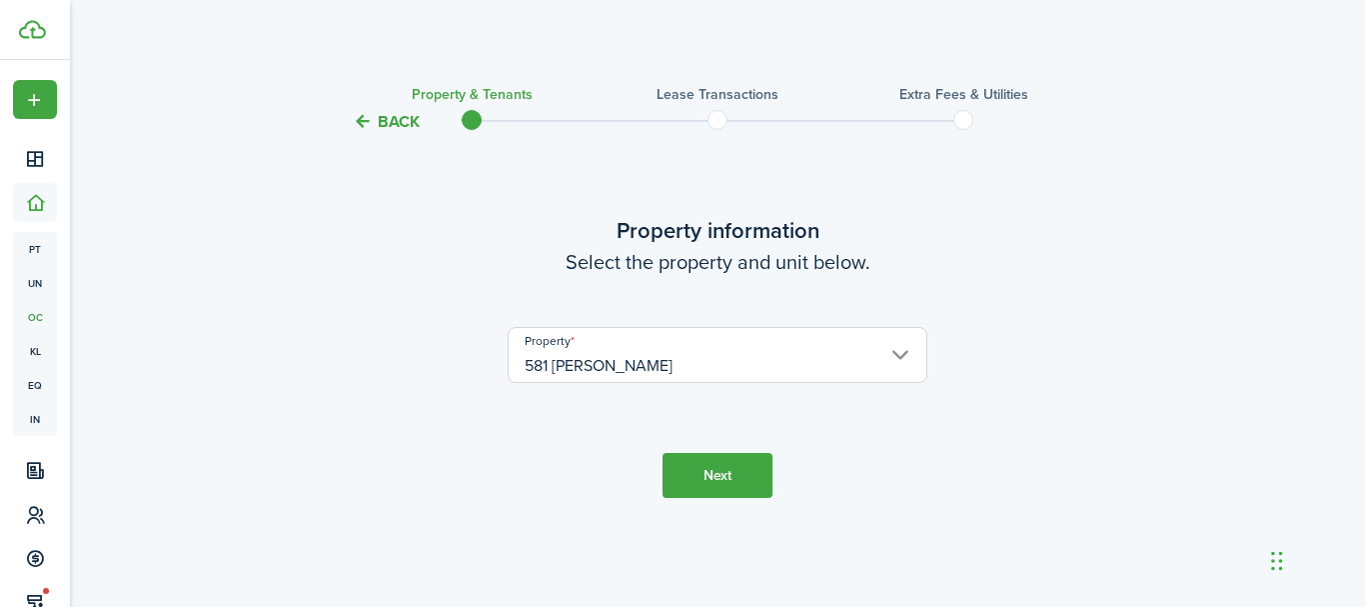
click at [750, 466] on button "Next" at bounding box center [718, 475] width 110 height 45
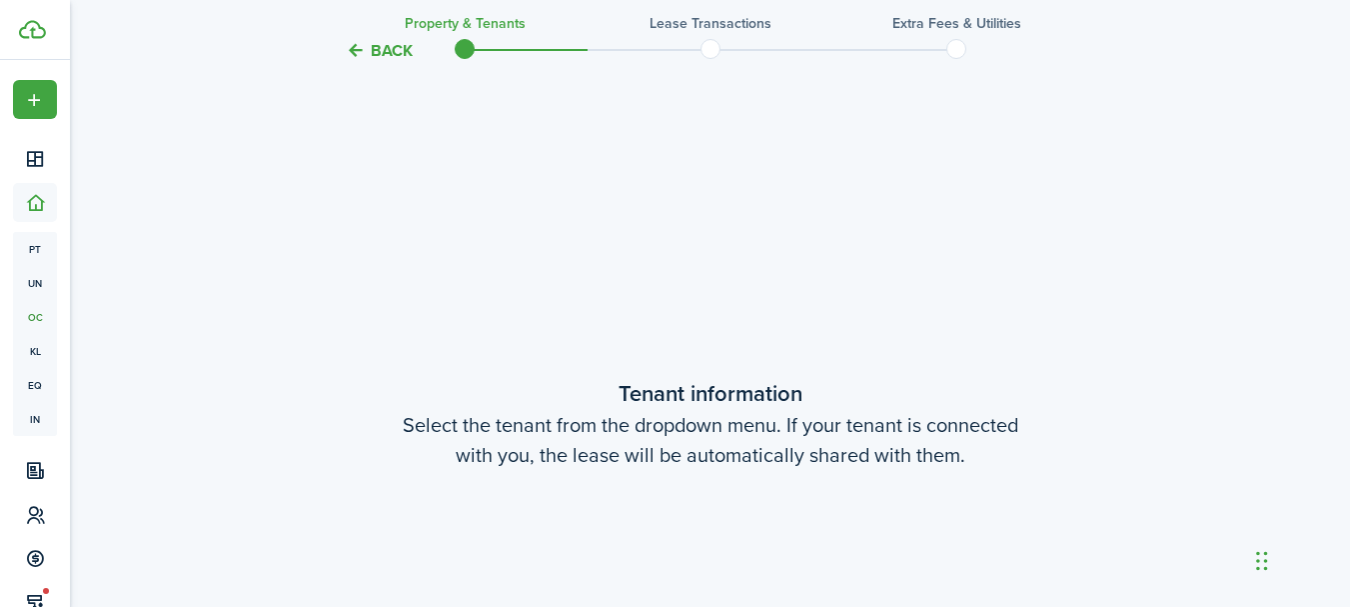
scroll to position [473, 0]
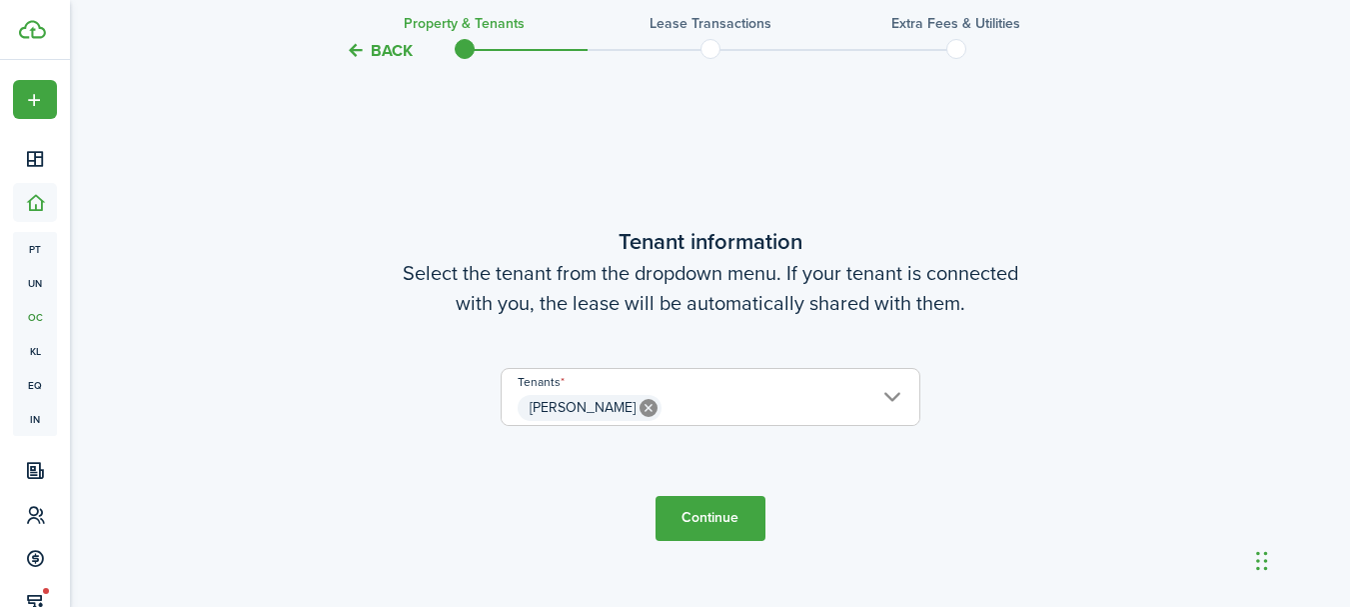
click at [748, 509] on button "Continue" at bounding box center [711, 518] width 110 height 45
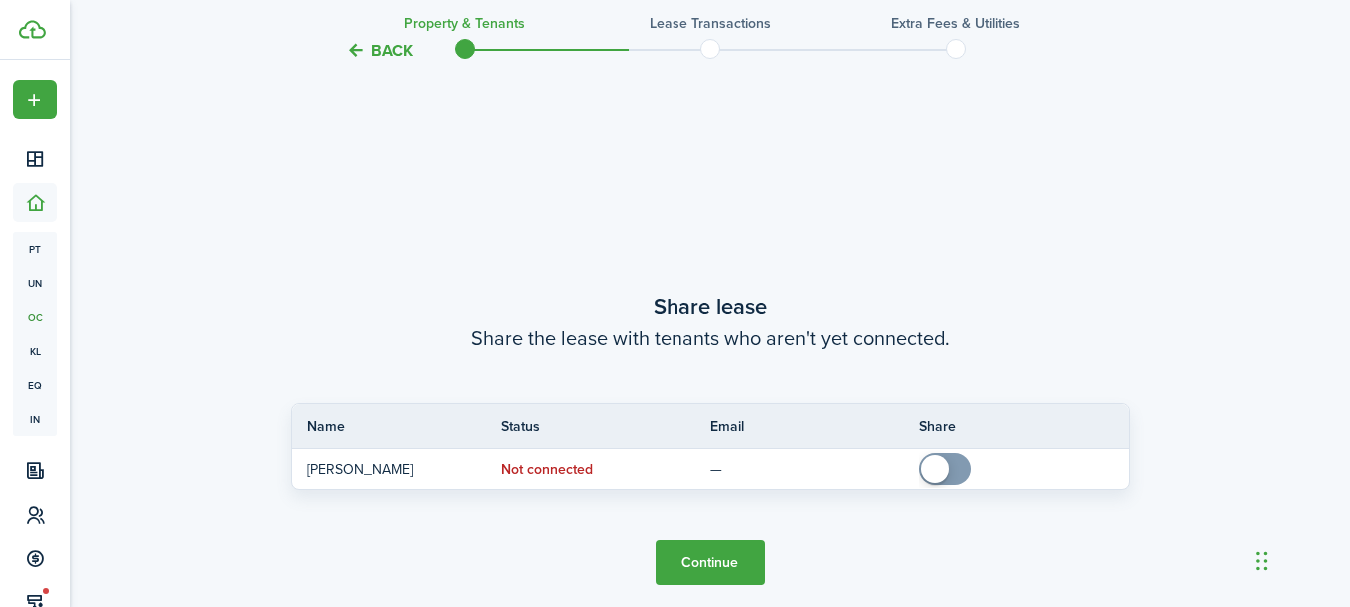
scroll to position [1079, 0]
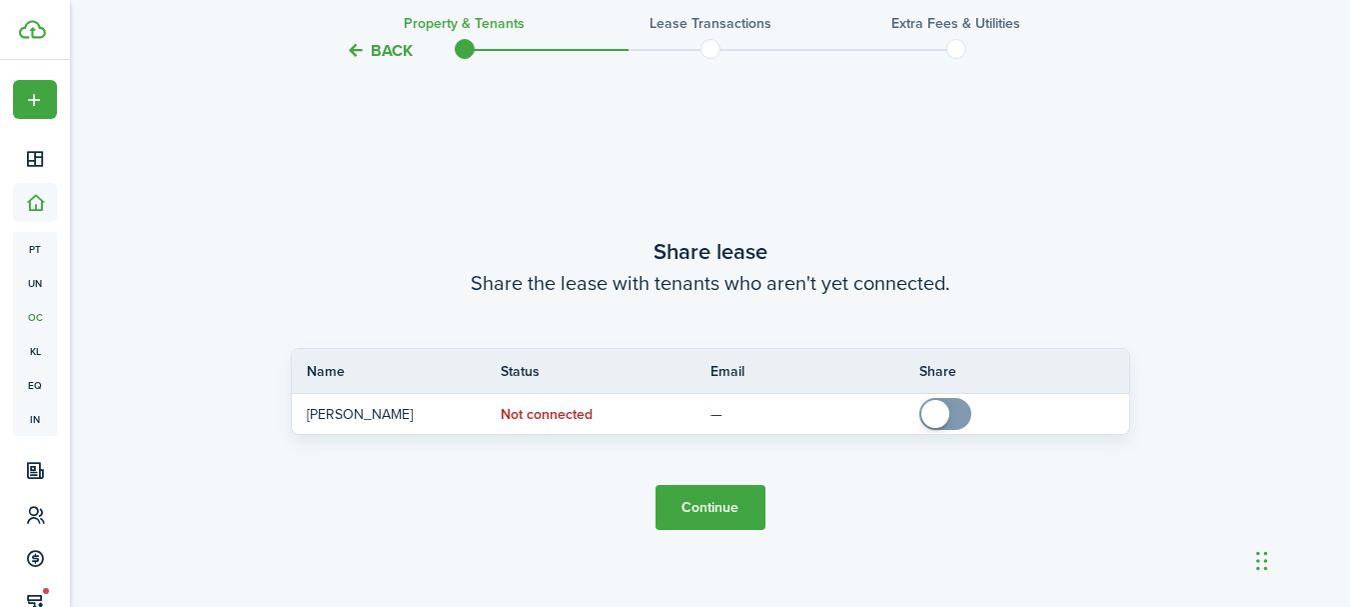
click at [742, 514] on button "Continue" at bounding box center [711, 507] width 110 height 45
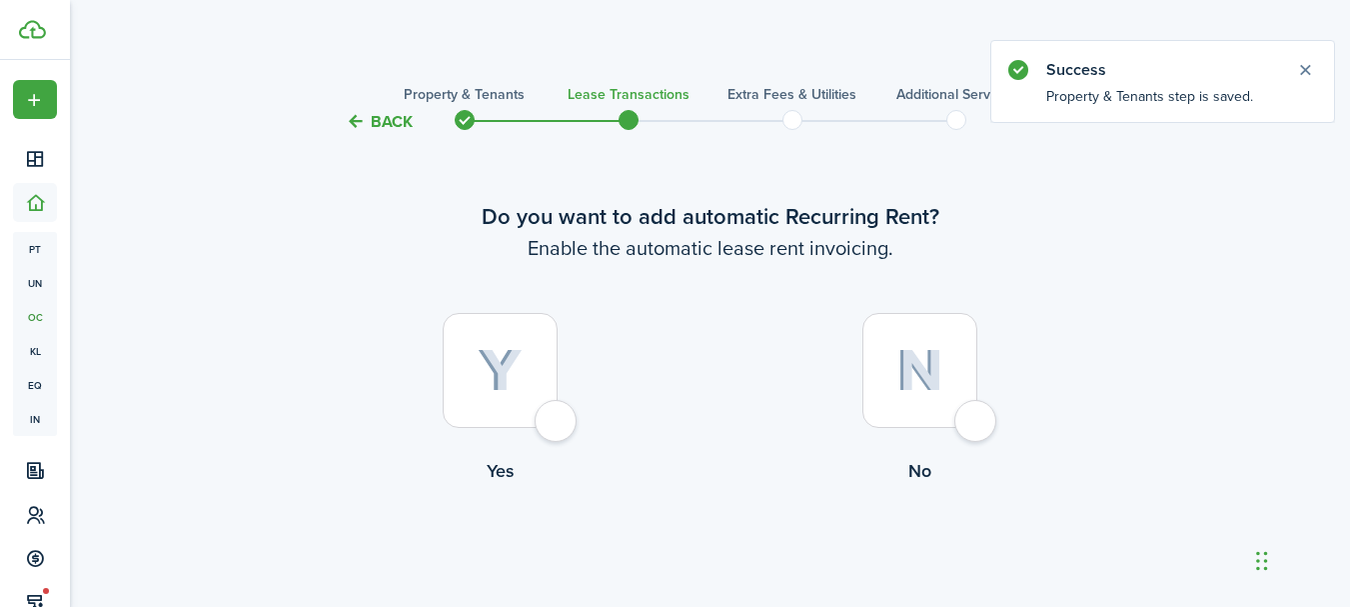
click at [968, 419] on div at bounding box center [919, 370] width 115 height 115
radio input "true"
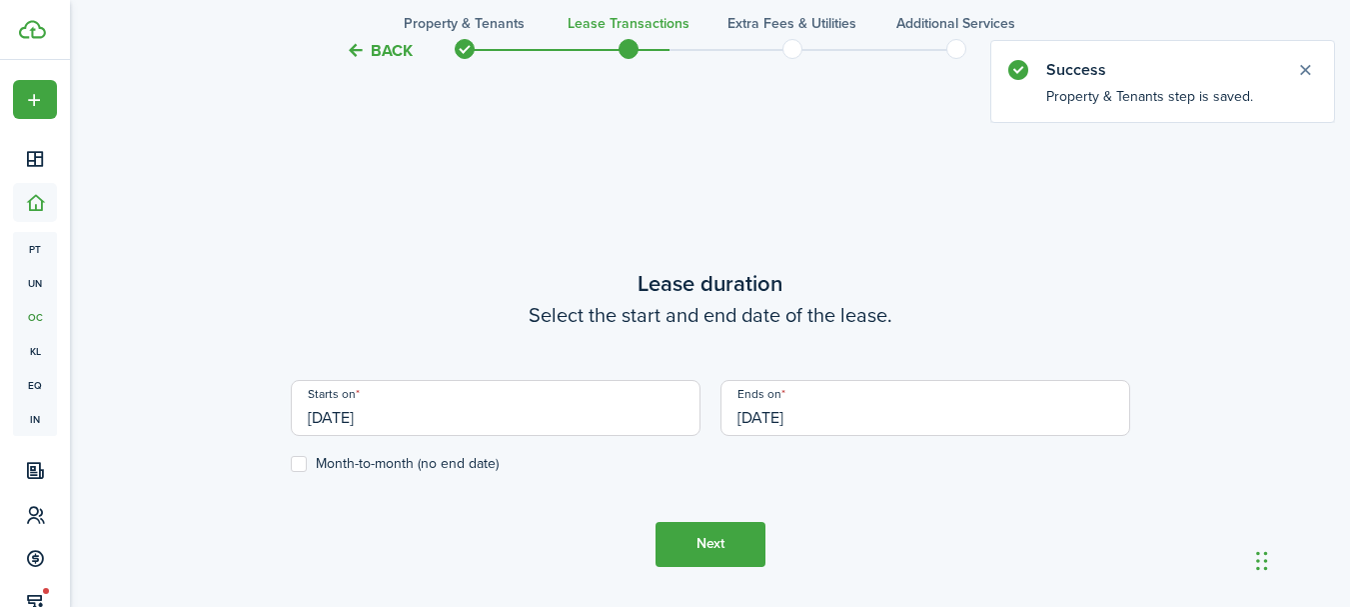
scroll to position [550, 0]
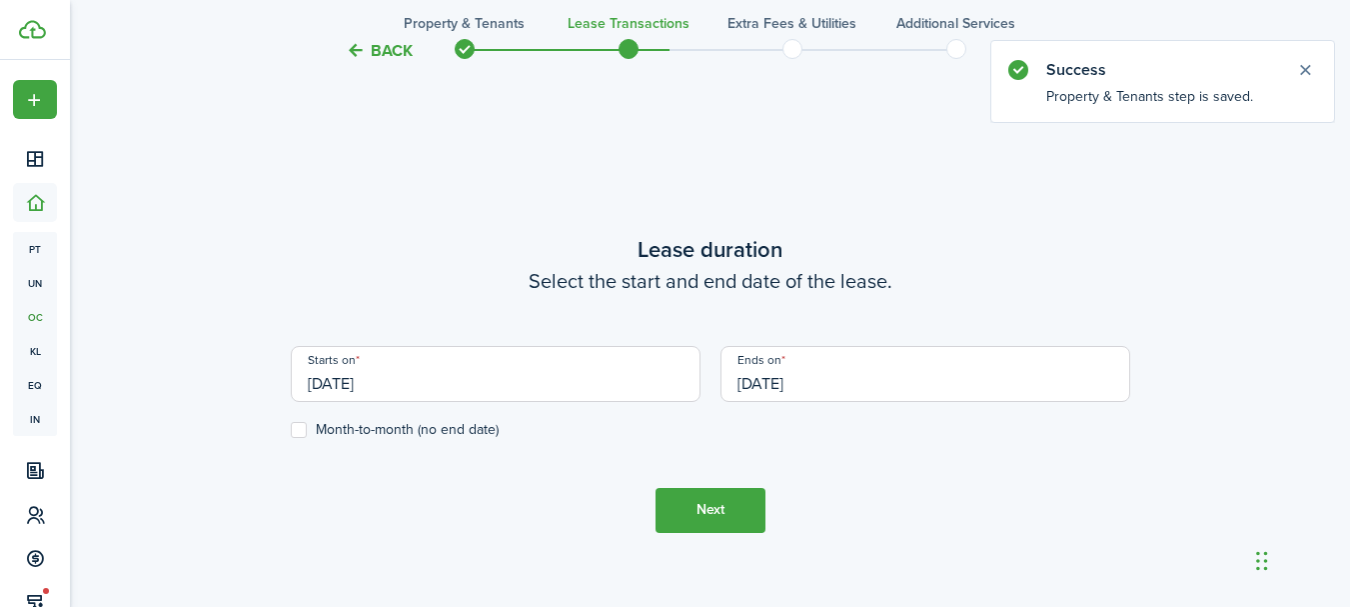
click at [628, 379] on input "[DATE]" at bounding box center [496, 374] width 410 height 56
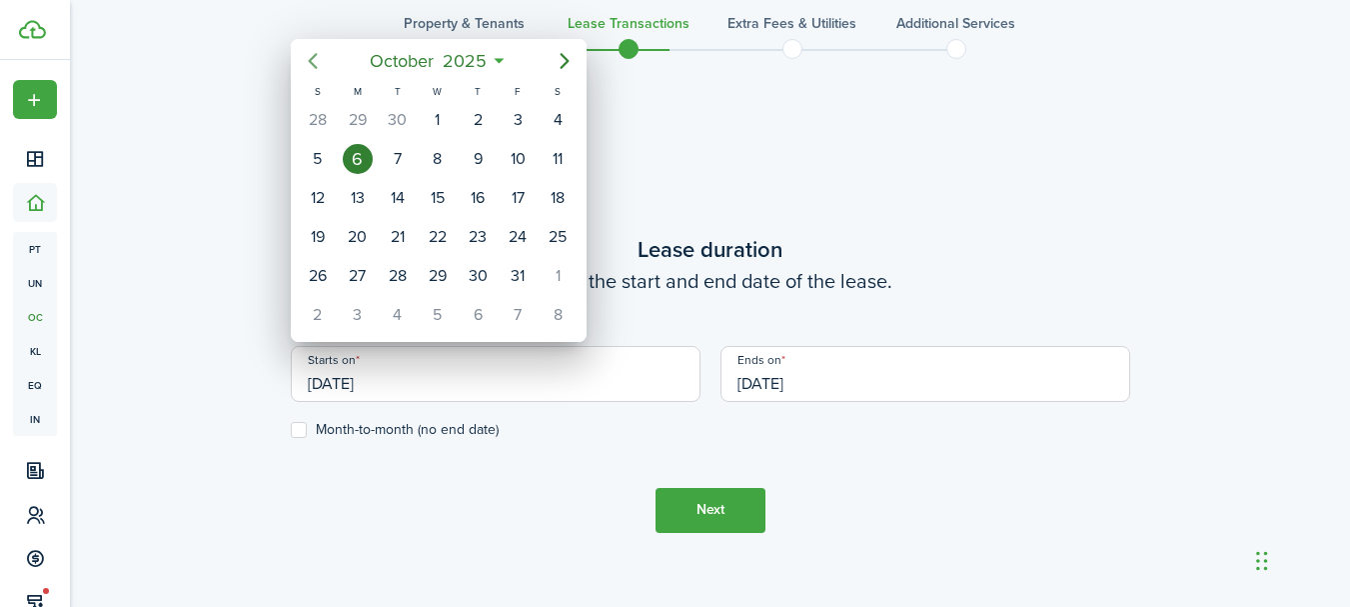
click at [321, 67] on icon "Previous page" at bounding box center [313, 61] width 24 height 24
click at [313, 59] on icon "Previous page" at bounding box center [313, 61] width 24 height 24
click at [319, 310] on div "31" at bounding box center [318, 315] width 30 height 30
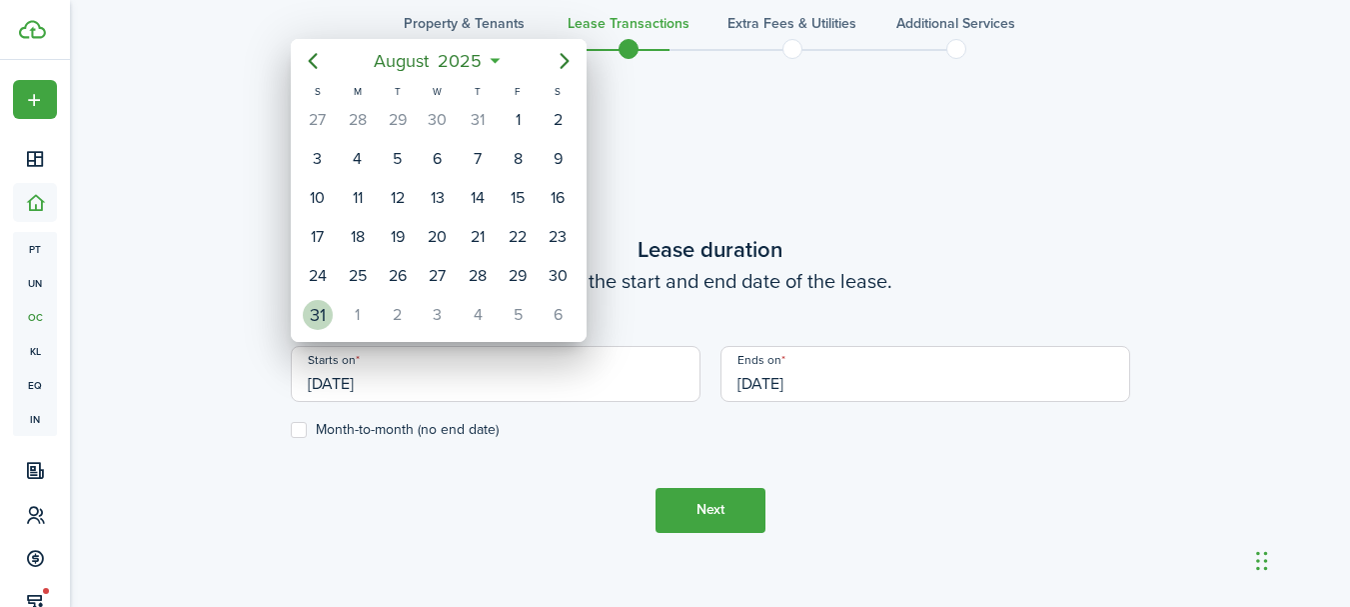
type input "[DATE]"
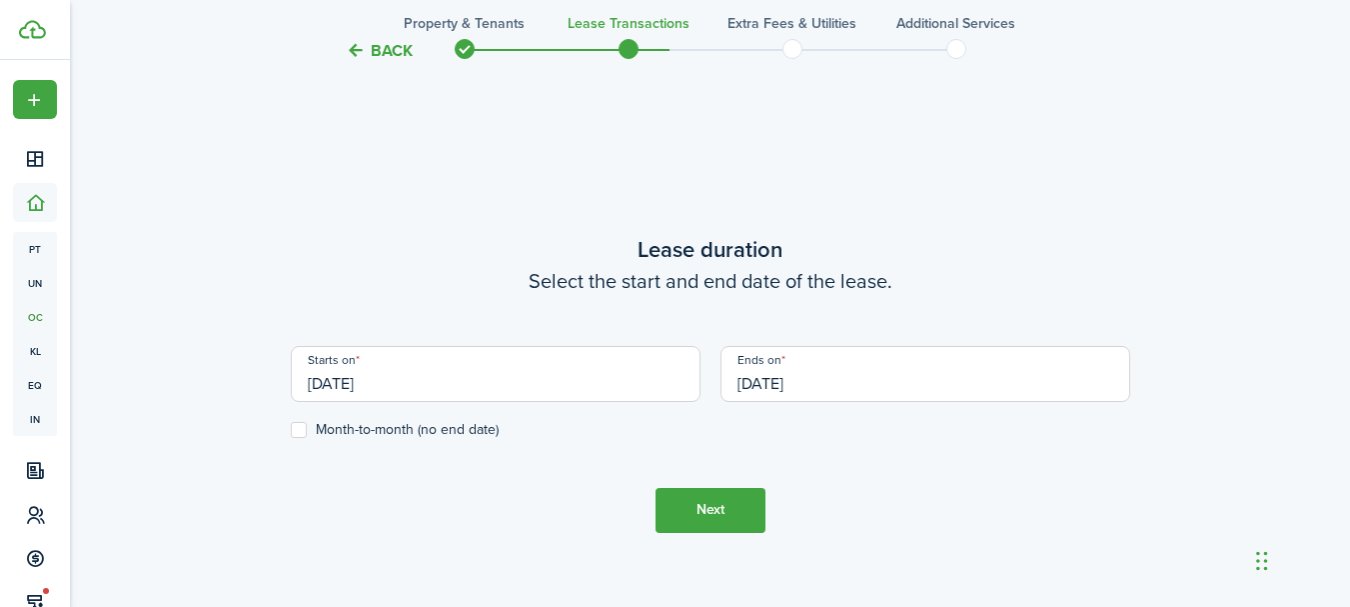
click at [776, 377] on input "[DATE]" at bounding box center [926, 374] width 410 height 56
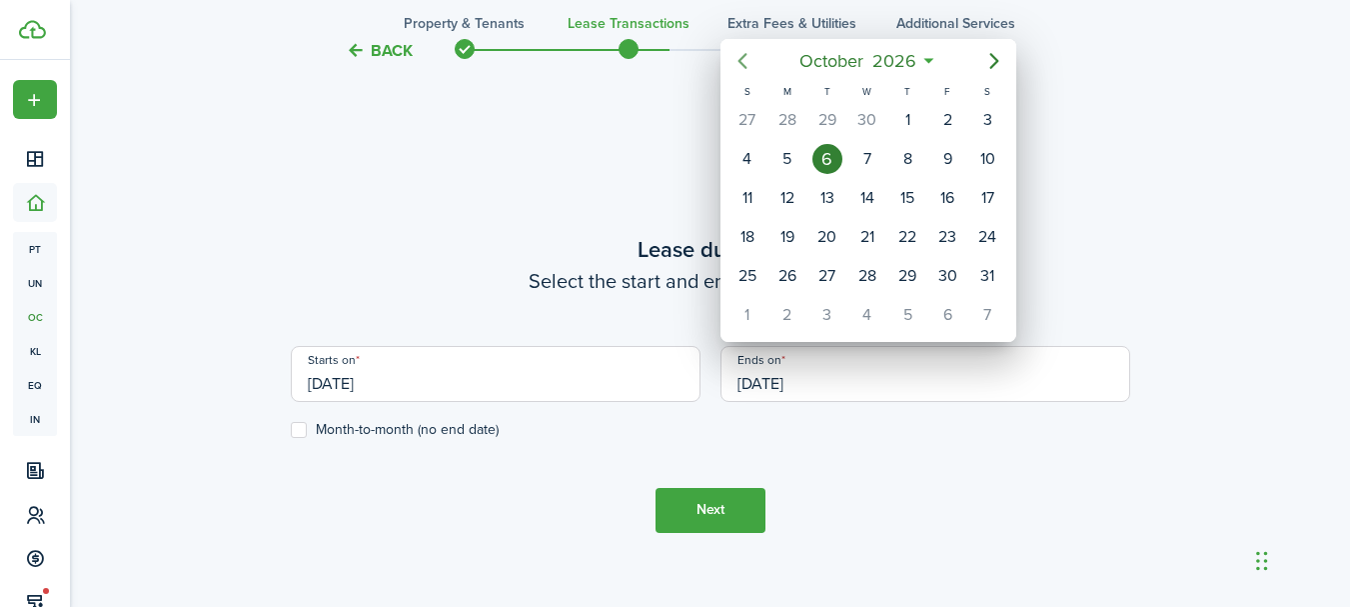
click at [750, 67] on icon "Previous page" at bounding box center [743, 61] width 24 height 24
click at [789, 303] on div "31" at bounding box center [787, 315] width 30 height 30
type input "[DATE]"
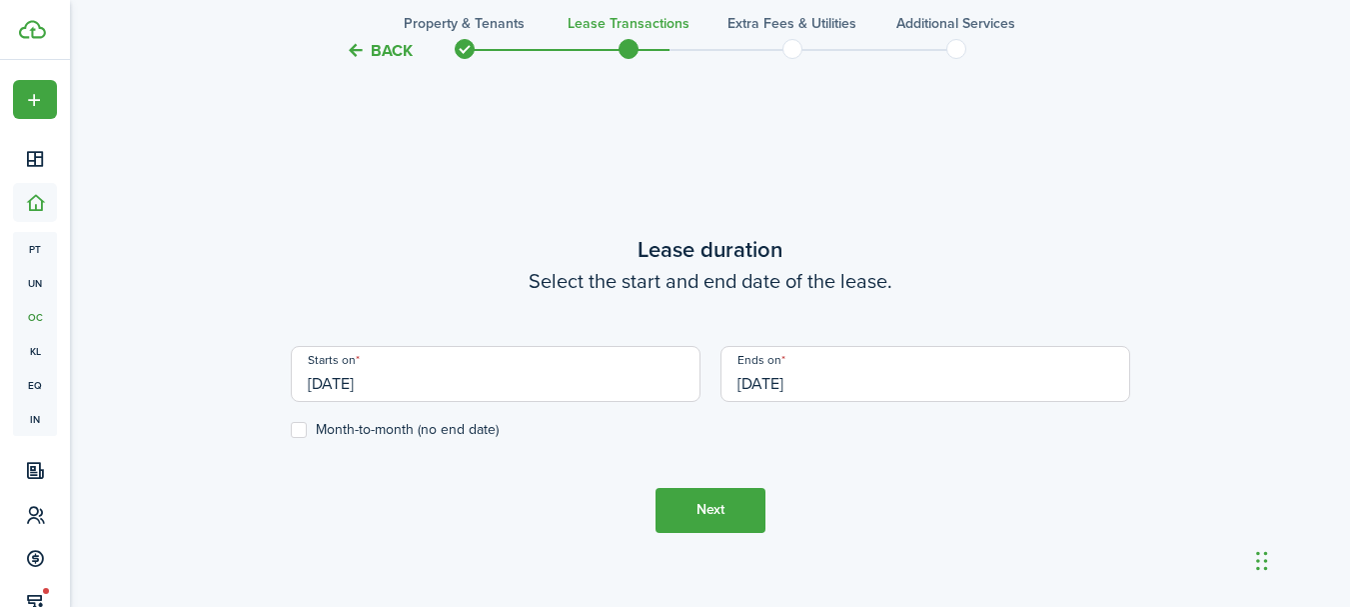
click at [747, 511] on button "Next" at bounding box center [711, 510] width 110 height 45
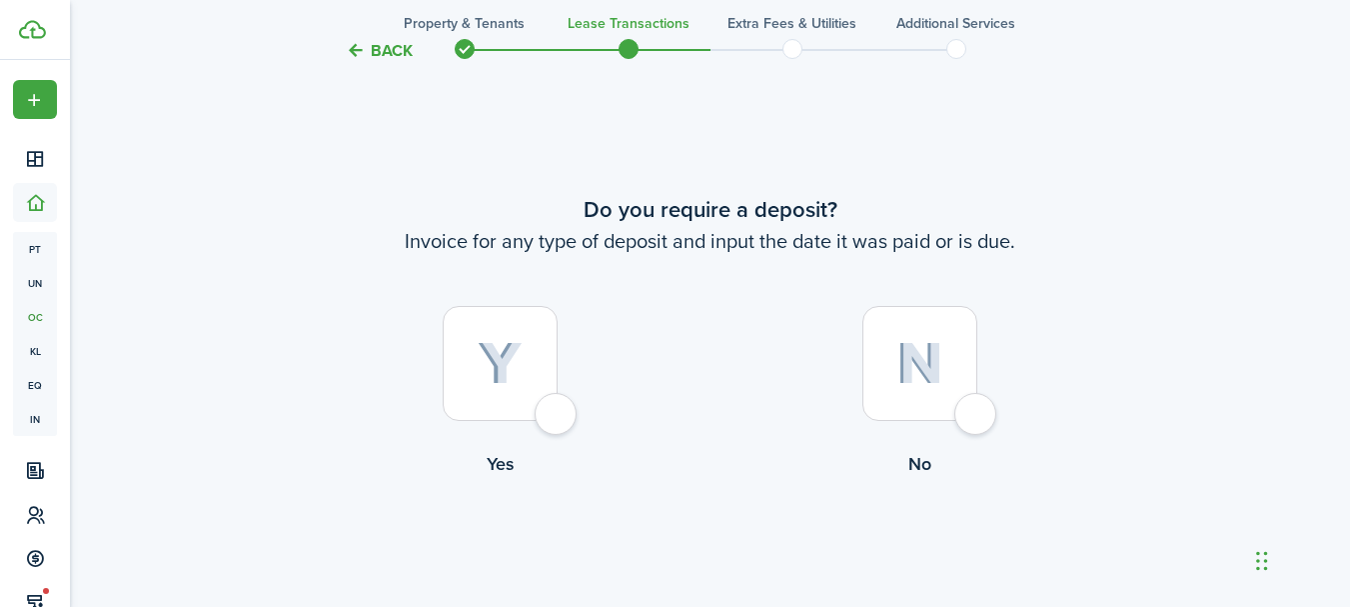
scroll to position [1156, 0]
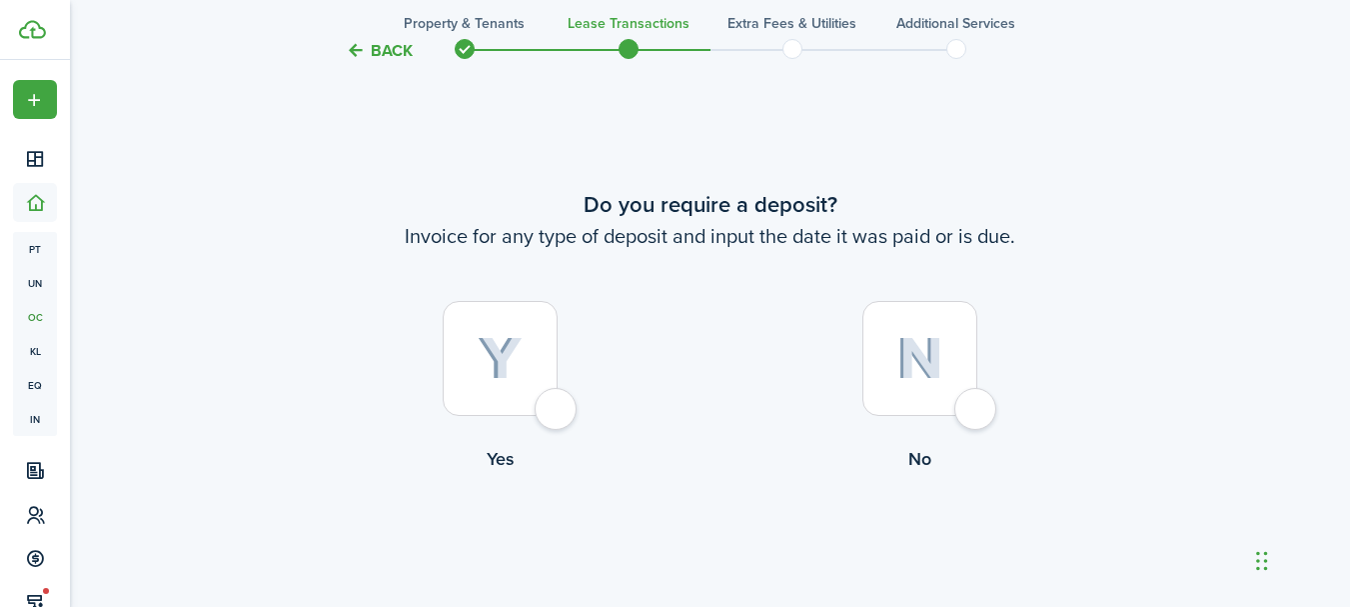
click at [977, 413] on div at bounding box center [919, 358] width 115 height 115
radio input "true"
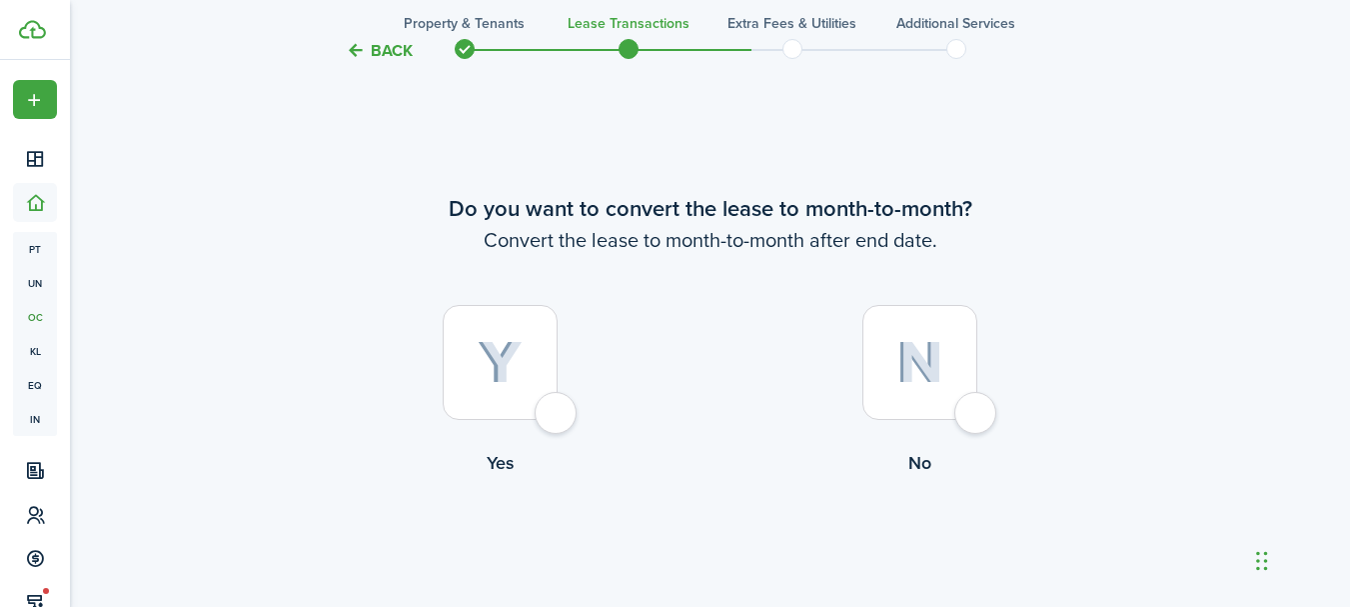
scroll to position [1763, 0]
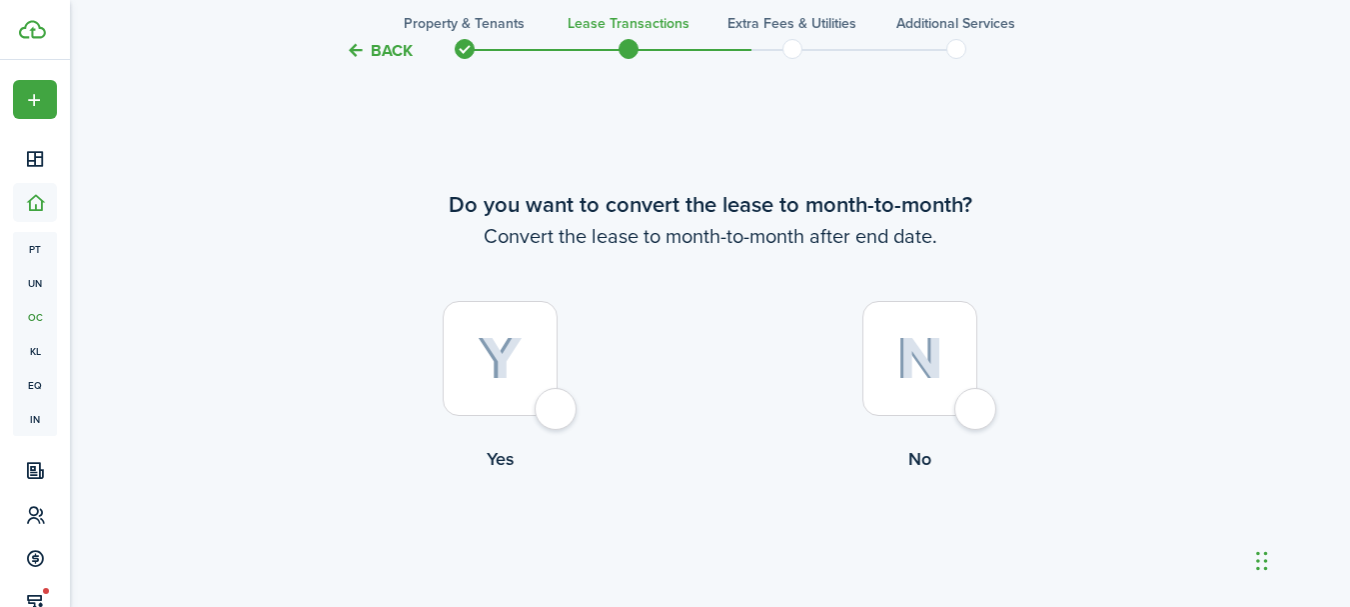
click at [977, 413] on div at bounding box center [919, 358] width 115 height 115
radio input "true"
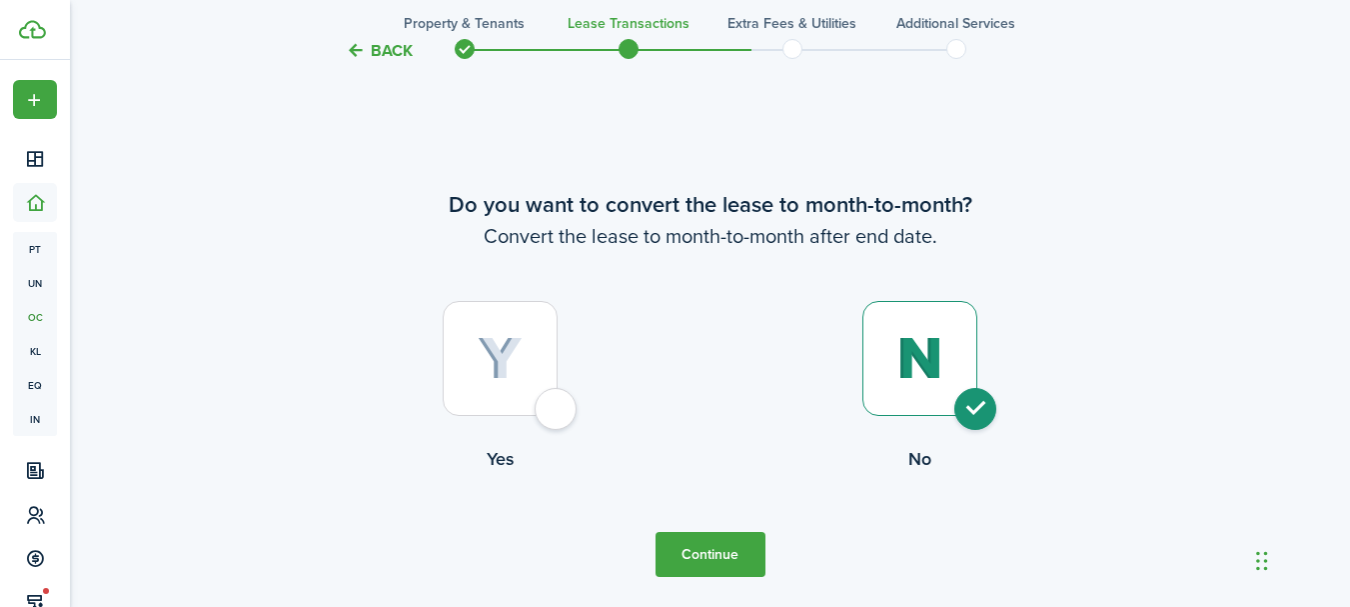
click at [739, 559] on button "Continue" at bounding box center [711, 554] width 110 height 45
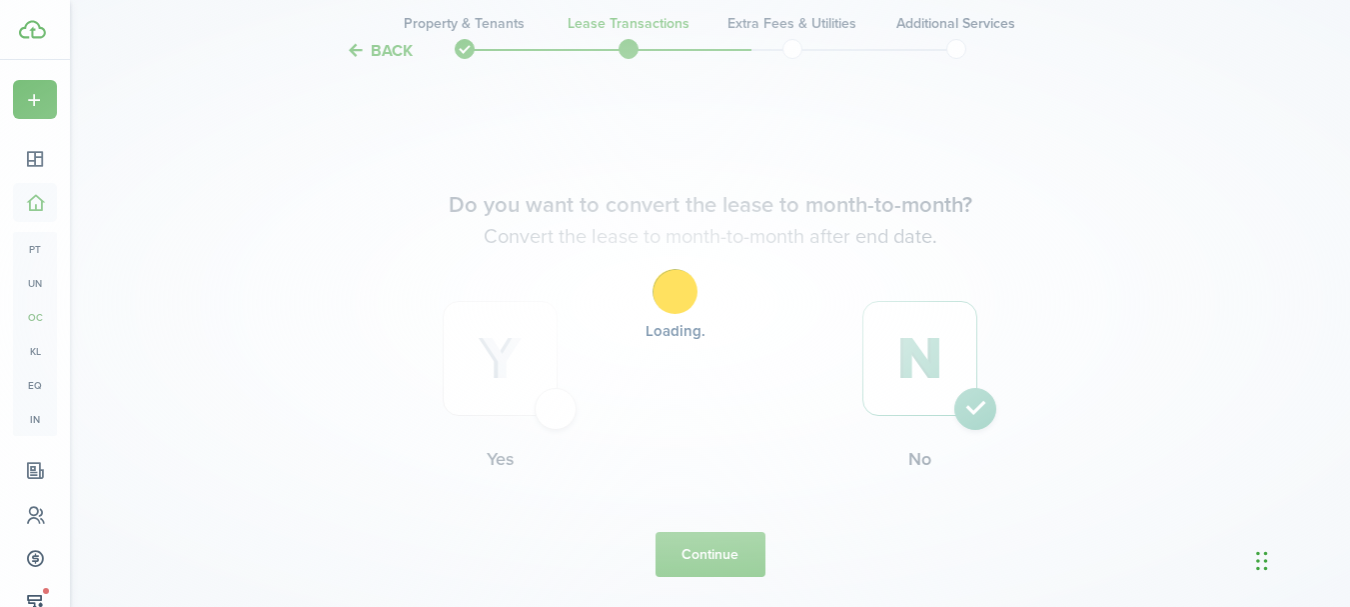
scroll to position [0, 0]
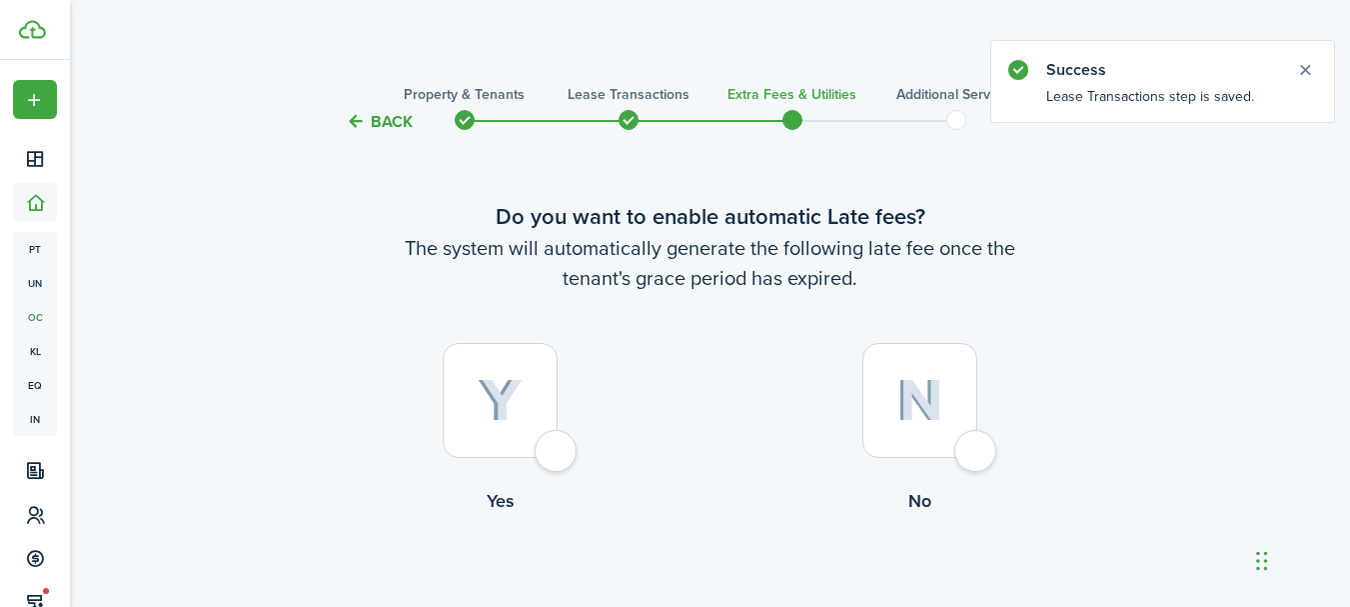
click at [974, 453] on div at bounding box center [919, 400] width 115 height 115
radio input "true"
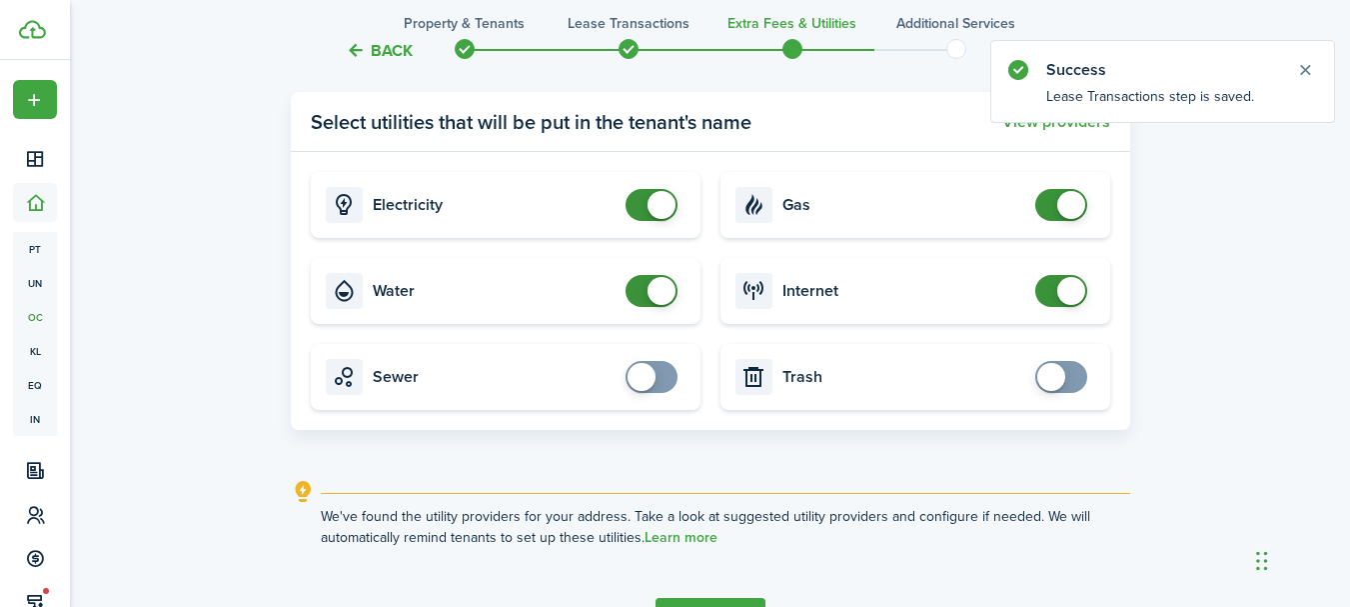
scroll to position [910, 0]
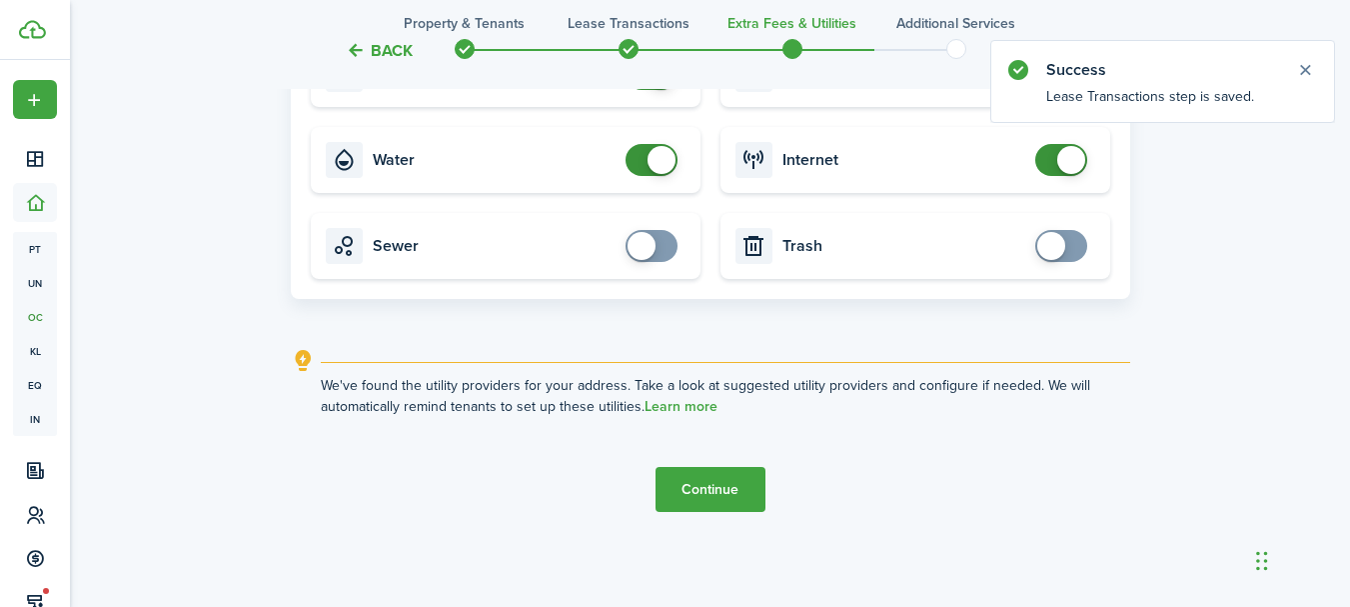
click at [729, 490] on button "Continue" at bounding box center [711, 489] width 110 height 45
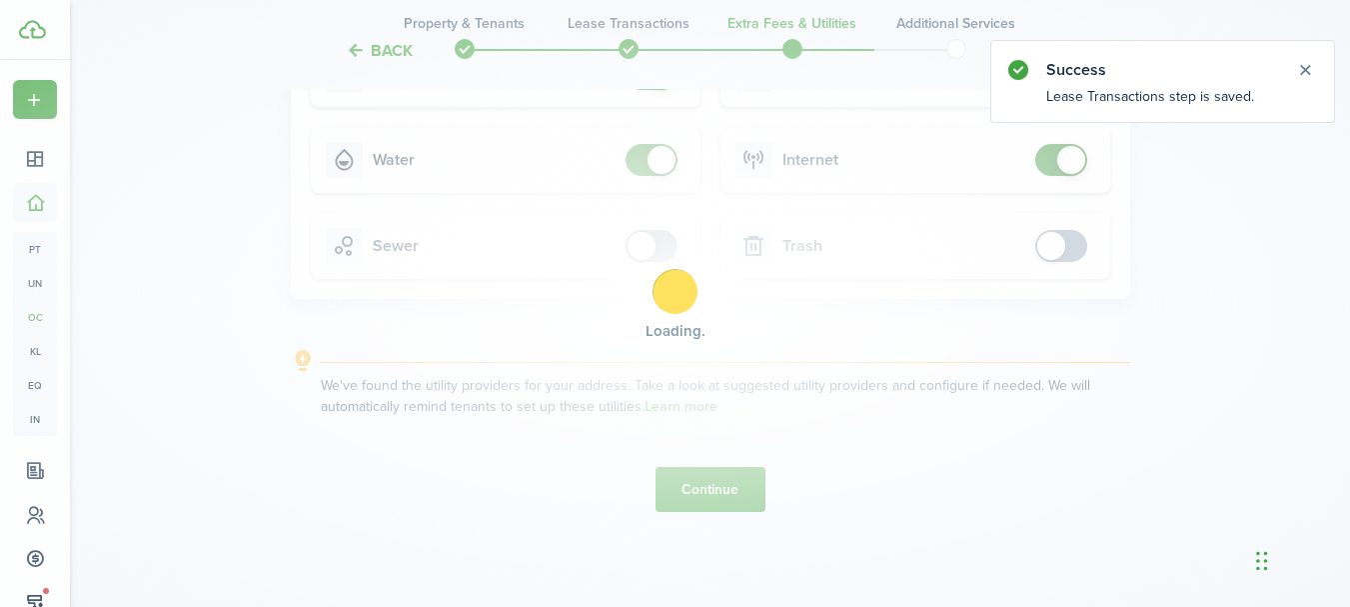
scroll to position [0, 0]
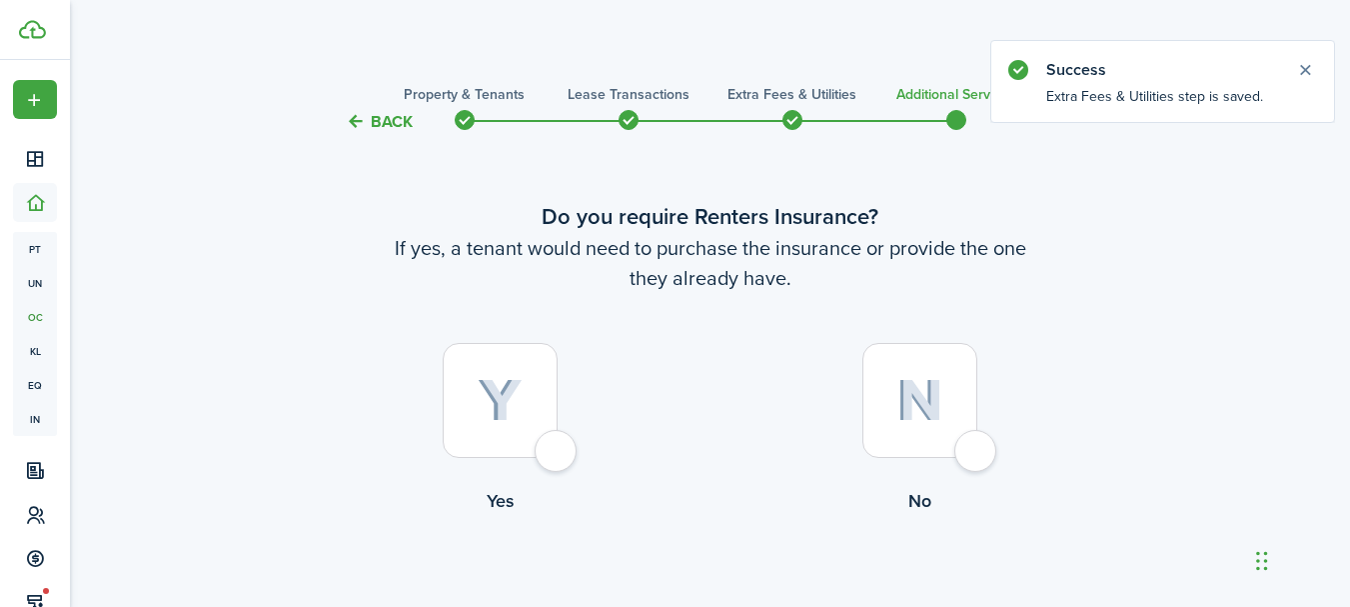
click at [977, 448] on div at bounding box center [919, 400] width 115 height 115
radio input "true"
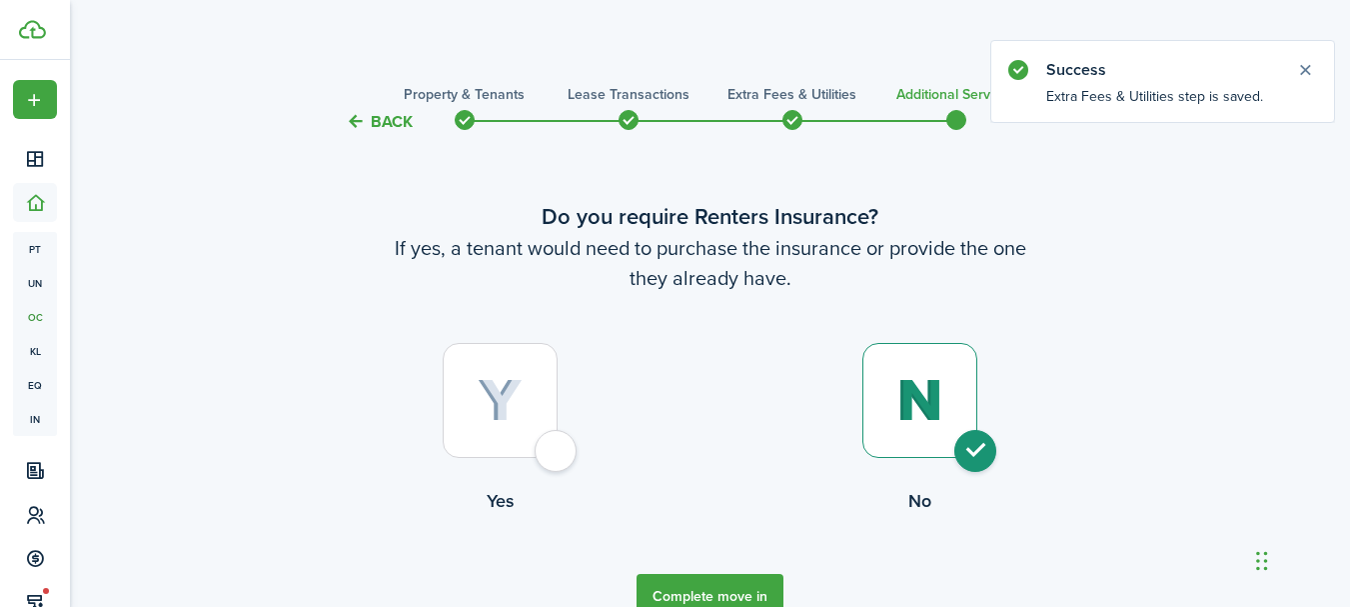
scroll to position [107, 0]
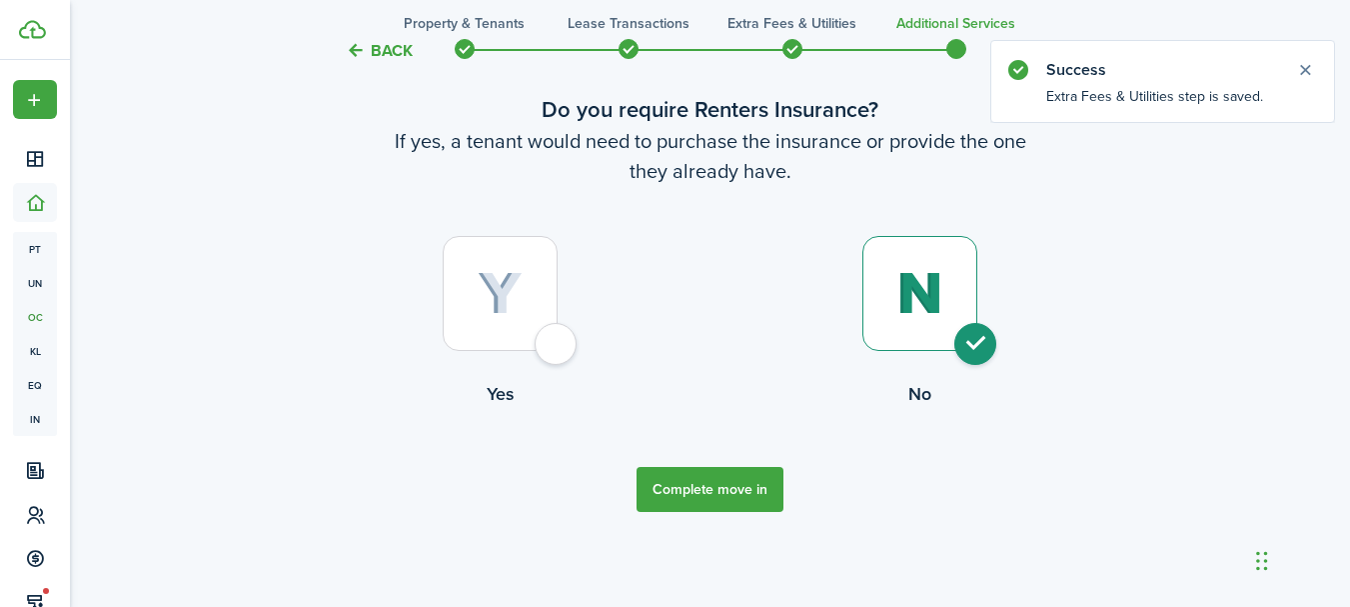
click at [767, 495] on button "Complete move in" at bounding box center [710, 489] width 147 height 45
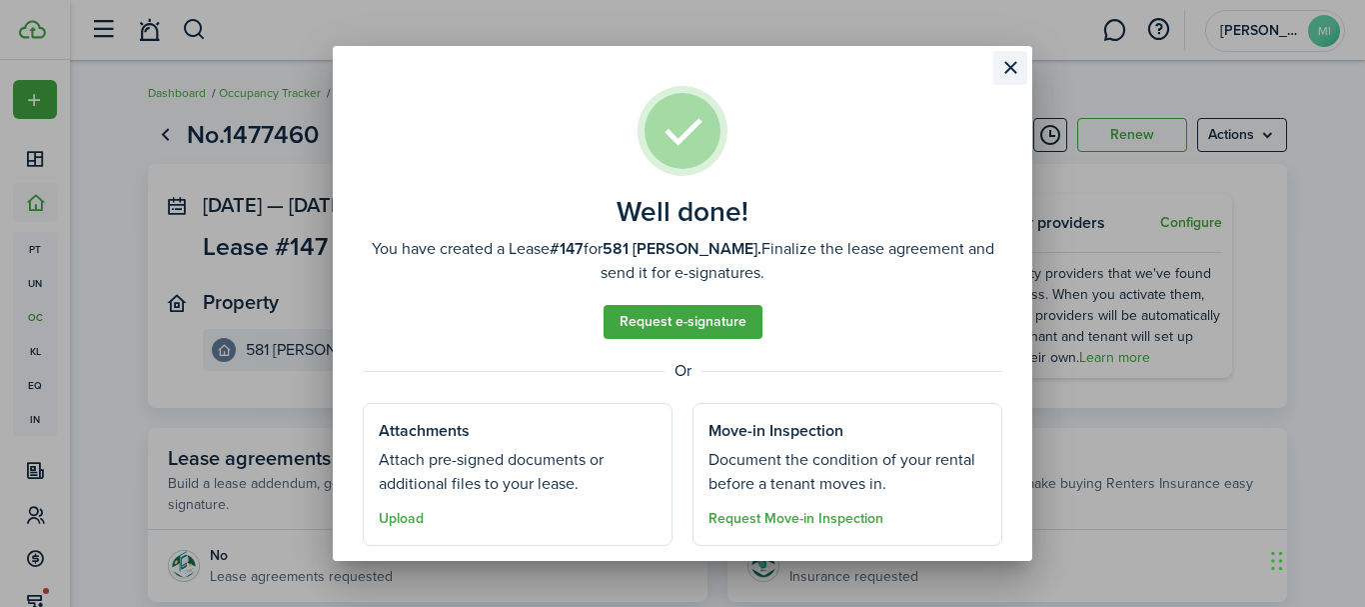
click at [999, 69] on button "Close modal" at bounding box center [1010, 68] width 34 height 34
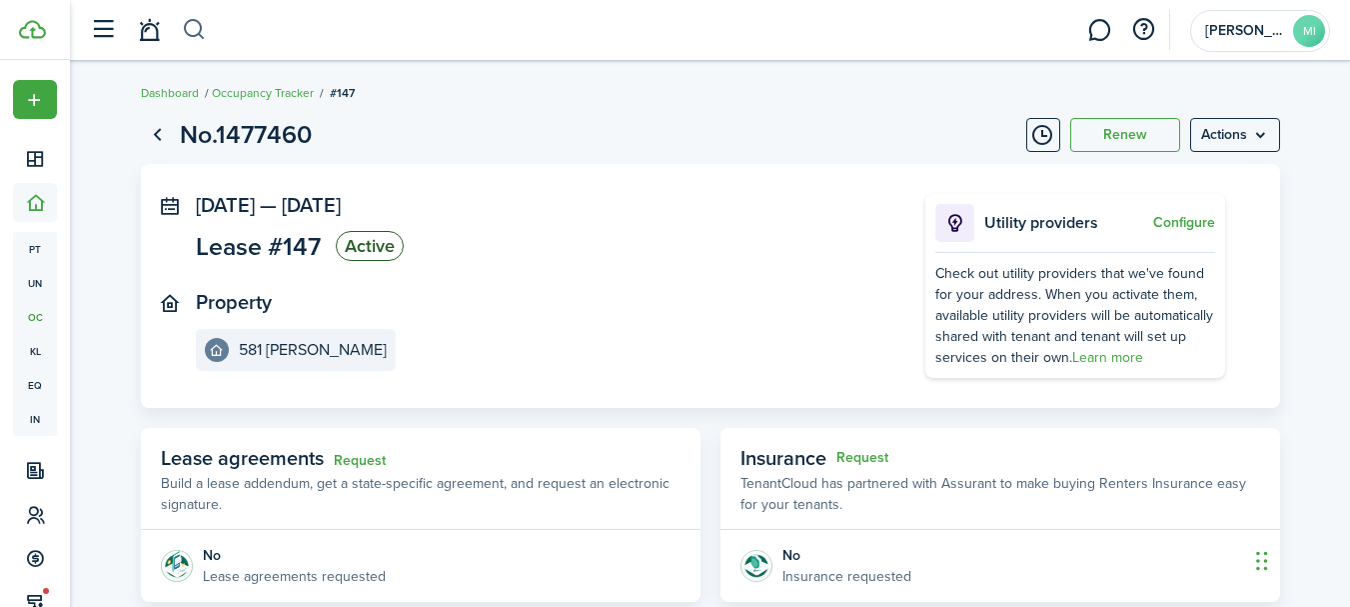
click at [203, 24] on button "button" at bounding box center [194, 30] width 25 height 34
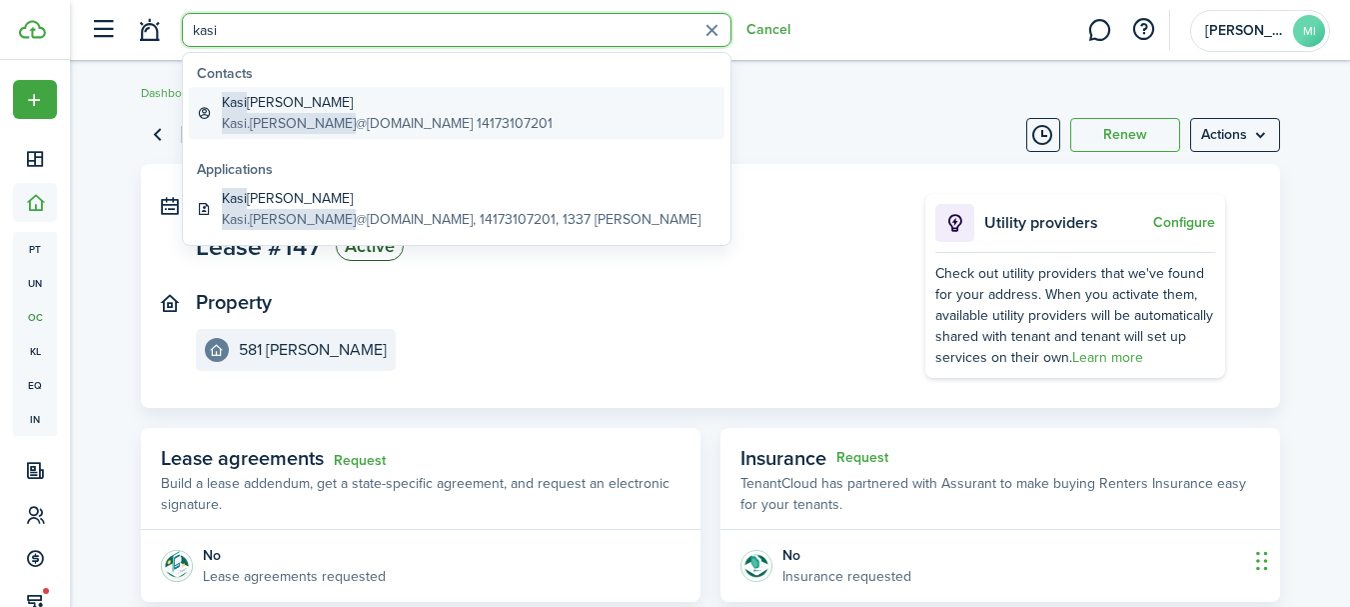
type input "kasi"
click at [436, 98] on global-search-item-title "[PERSON_NAME]" at bounding box center [387, 102] width 331 height 21
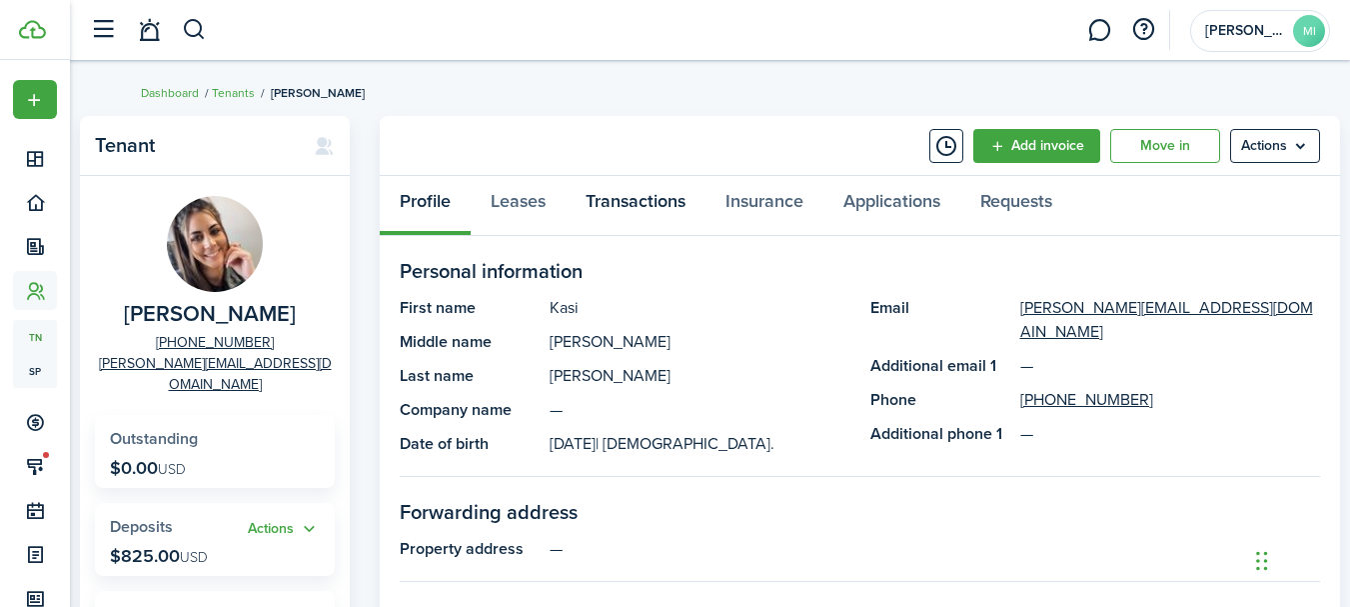
click at [641, 212] on link "Transactions" at bounding box center [636, 206] width 140 height 60
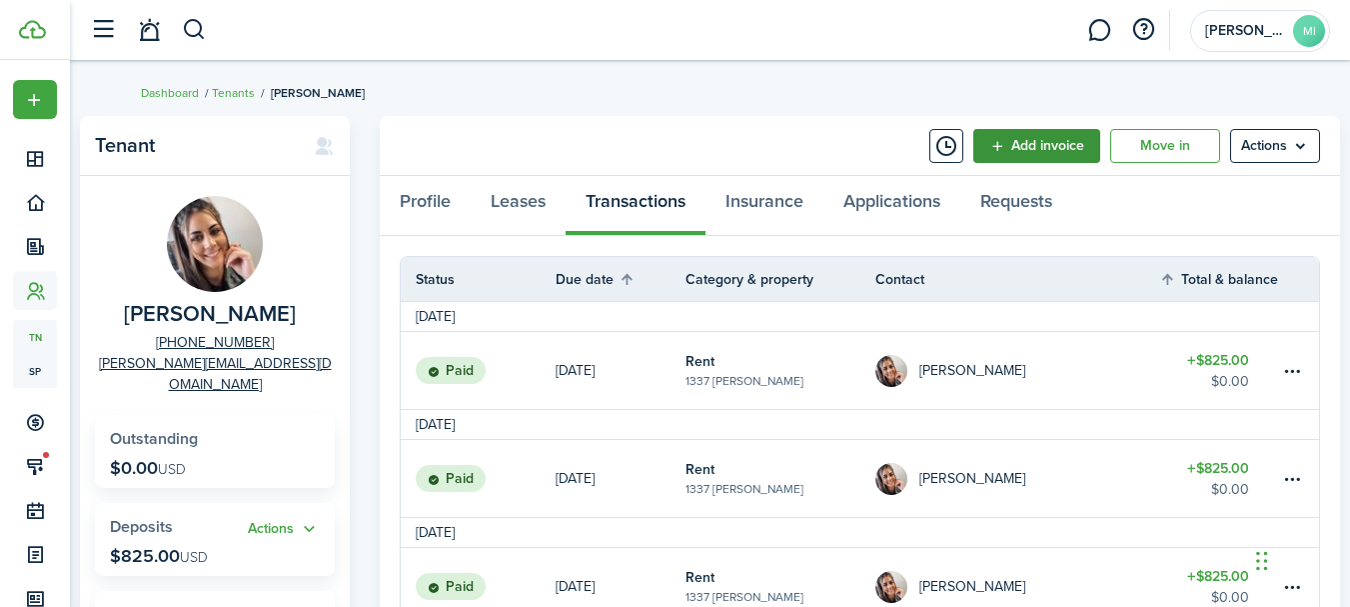
click at [1088, 146] on link "Add invoice" at bounding box center [1036, 146] width 127 height 34
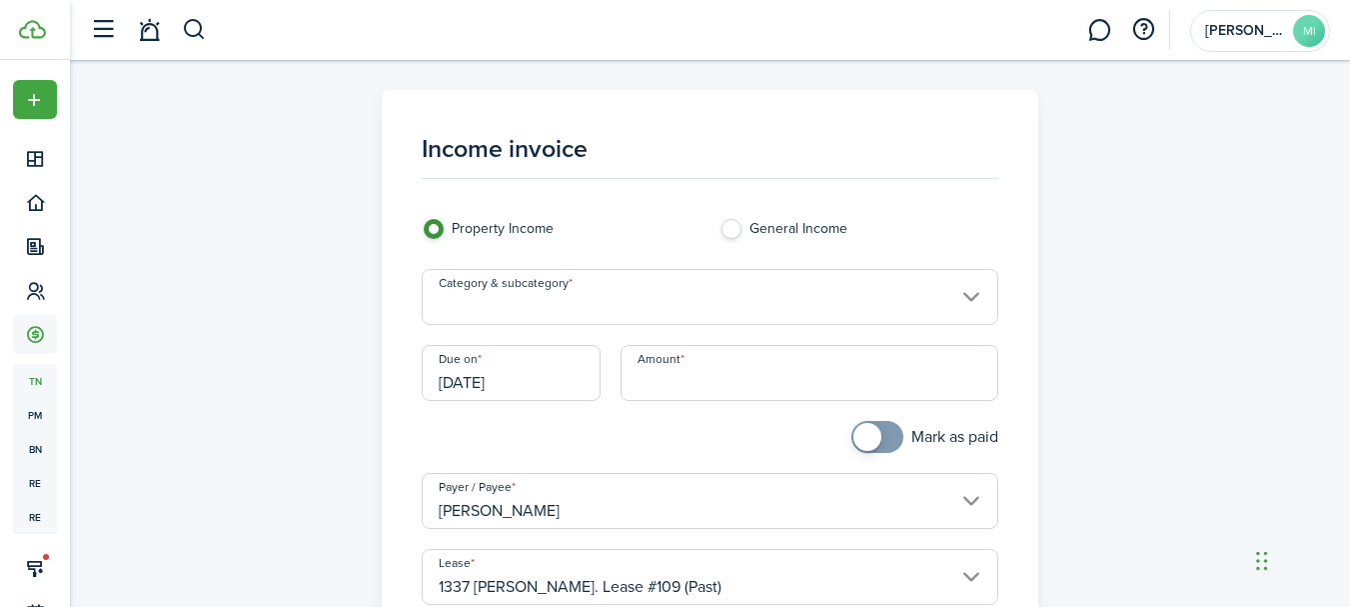
click at [574, 300] on input "Category & subcategory" at bounding box center [710, 297] width 577 height 56
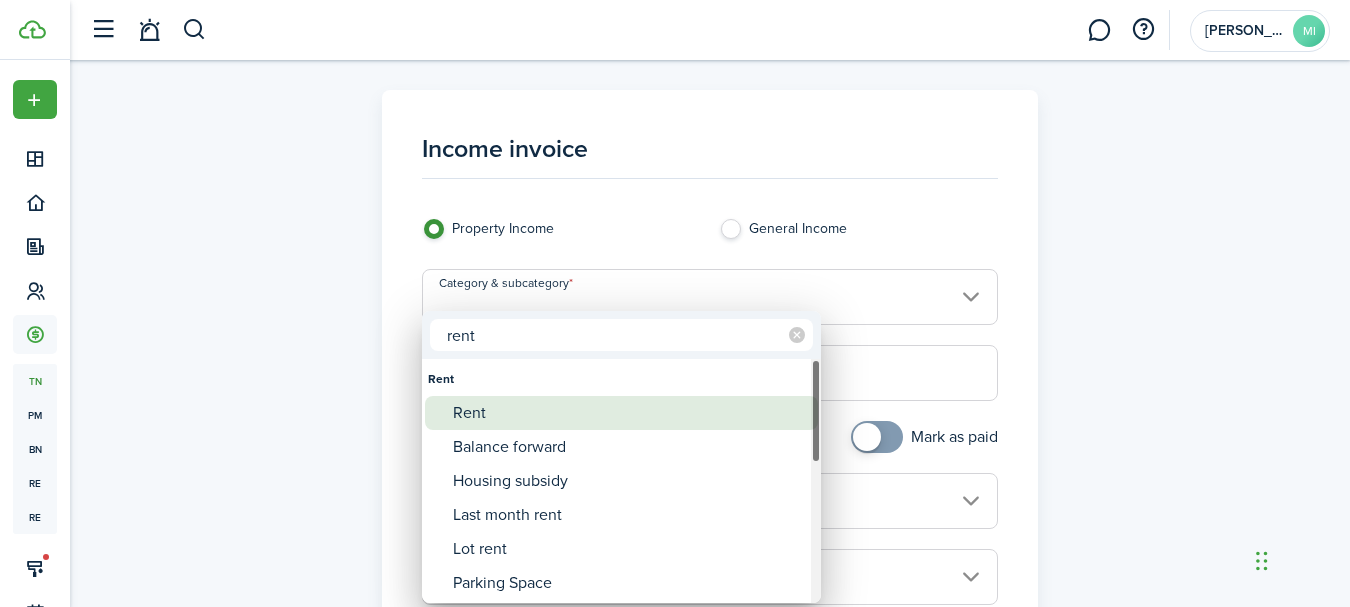
type input "rent"
click at [551, 411] on div "Rent" at bounding box center [630, 413] width 354 height 34
type input "Rent"
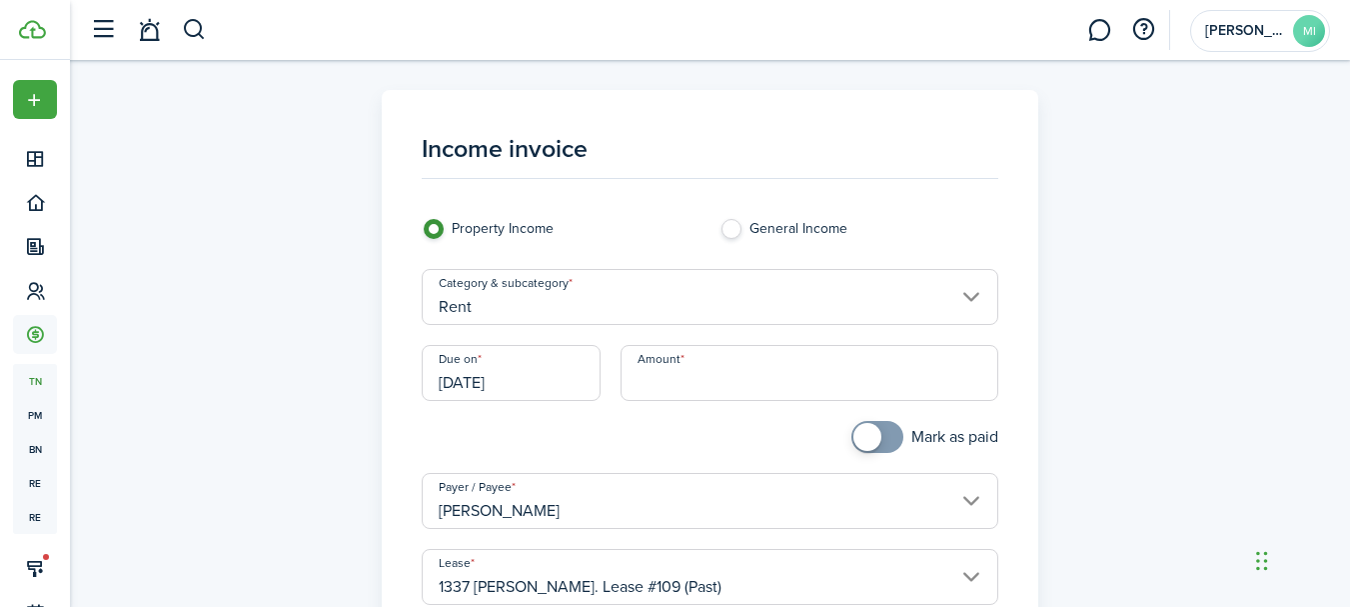
click at [540, 380] on input "[DATE]" at bounding box center [511, 373] width 179 height 56
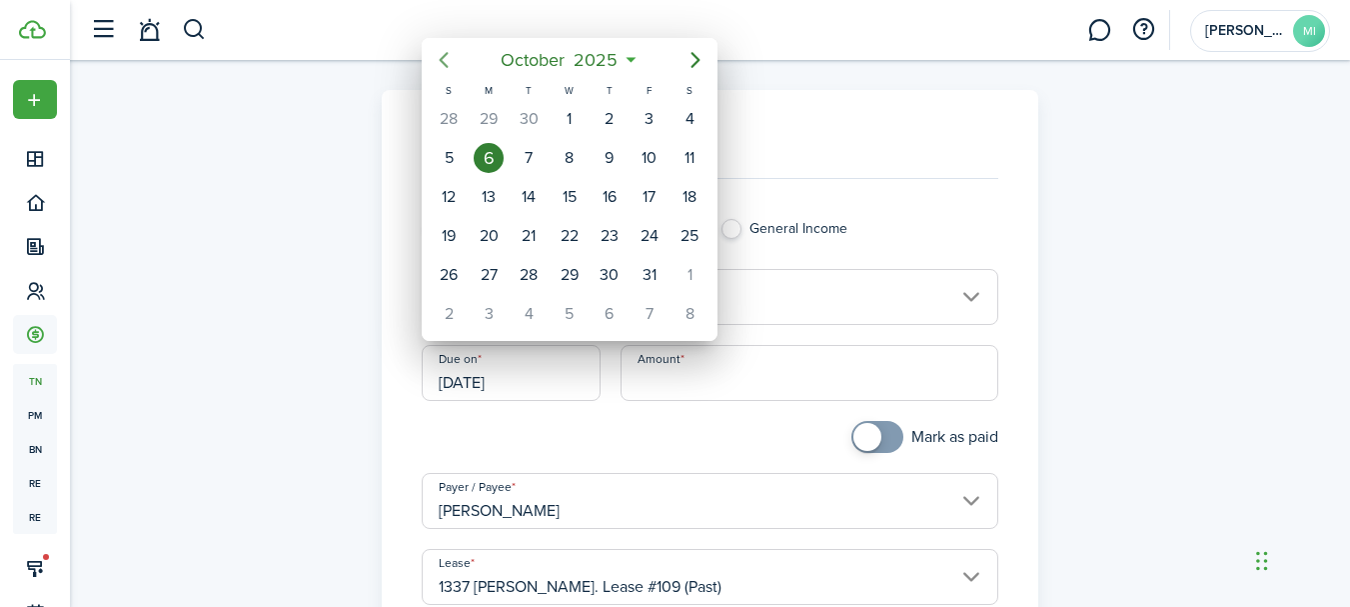
click at [445, 72] on mbsc-button "Previous page" at bounding box center [444, 60] width 40 height 40
click at [637, 116] on div "1" at bounding box center [650, 119] width 30 height 30
type input "[DATE]"
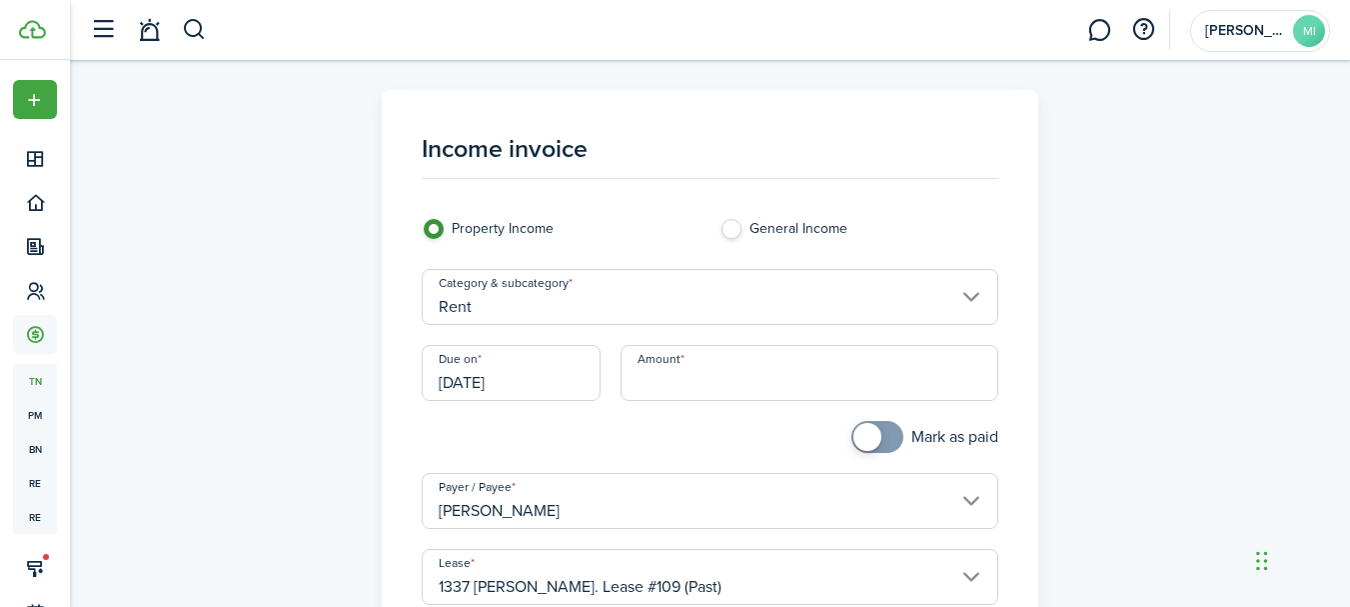
click at [656, 379] on input "Amount" at bounding box center [810, 373] width 378 height 56
type input "$825.00"
click at [664, 443] on div at bounding box center [561, 447] width 298 height 52
checkbox input "true"
click at [887, 440] on span at bounding box center [877, 437] width 20 height 32
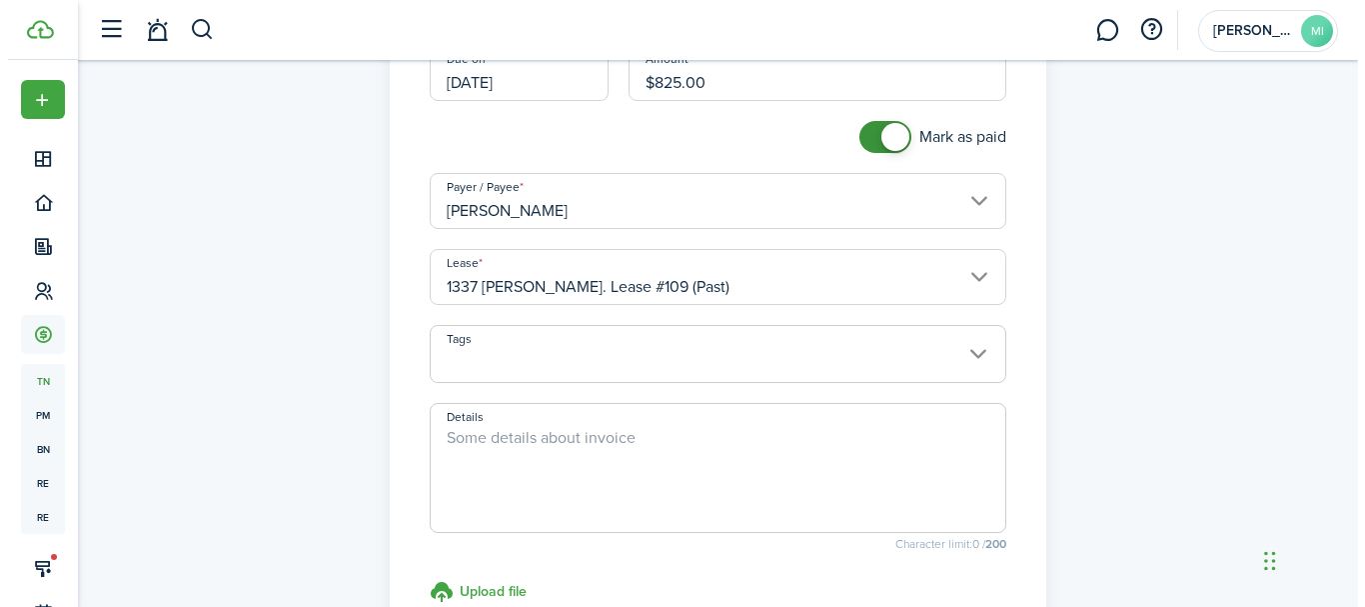
scroll to position [400, 0]
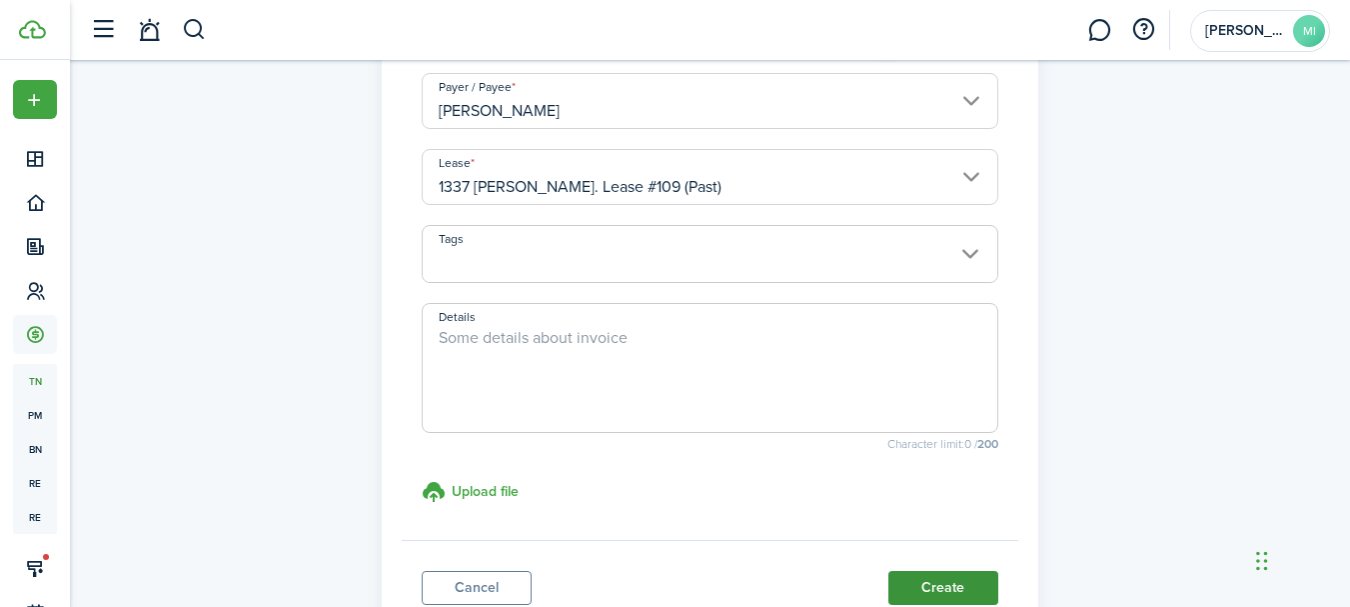
click at [981, 587] on button "Create" at bounding box center [943, 588] width 110 height 34
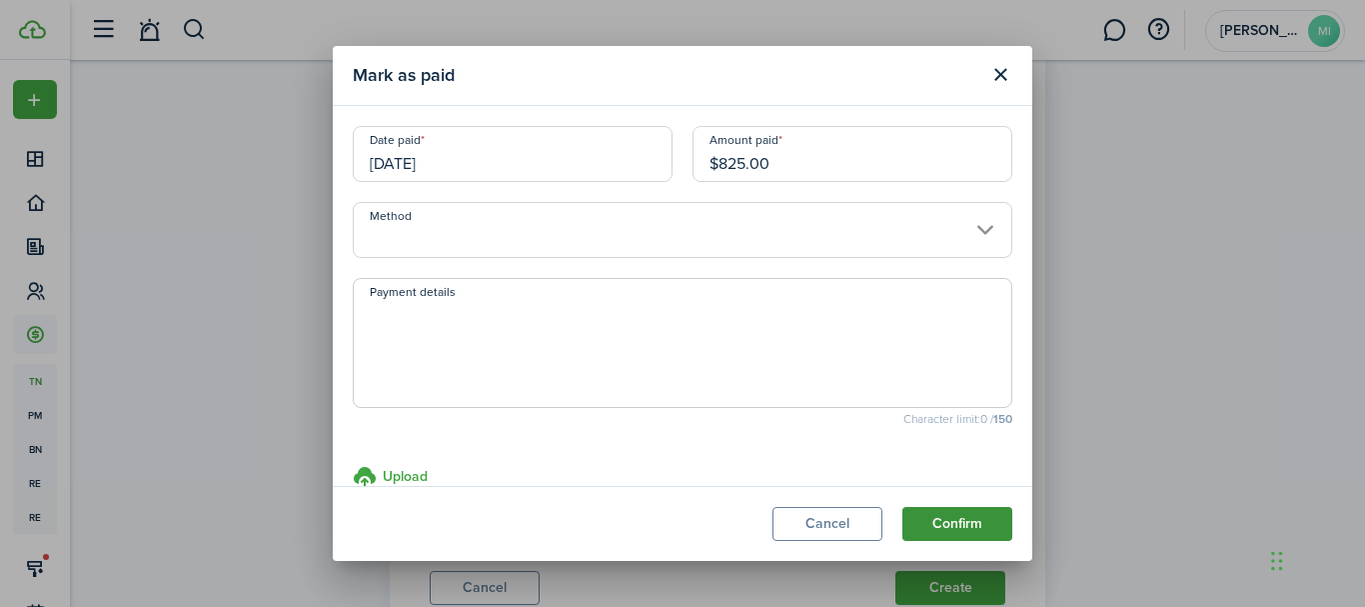
click at [994, 508] on button "Confirm" at bounding box center [957, 524] width 110 height 34
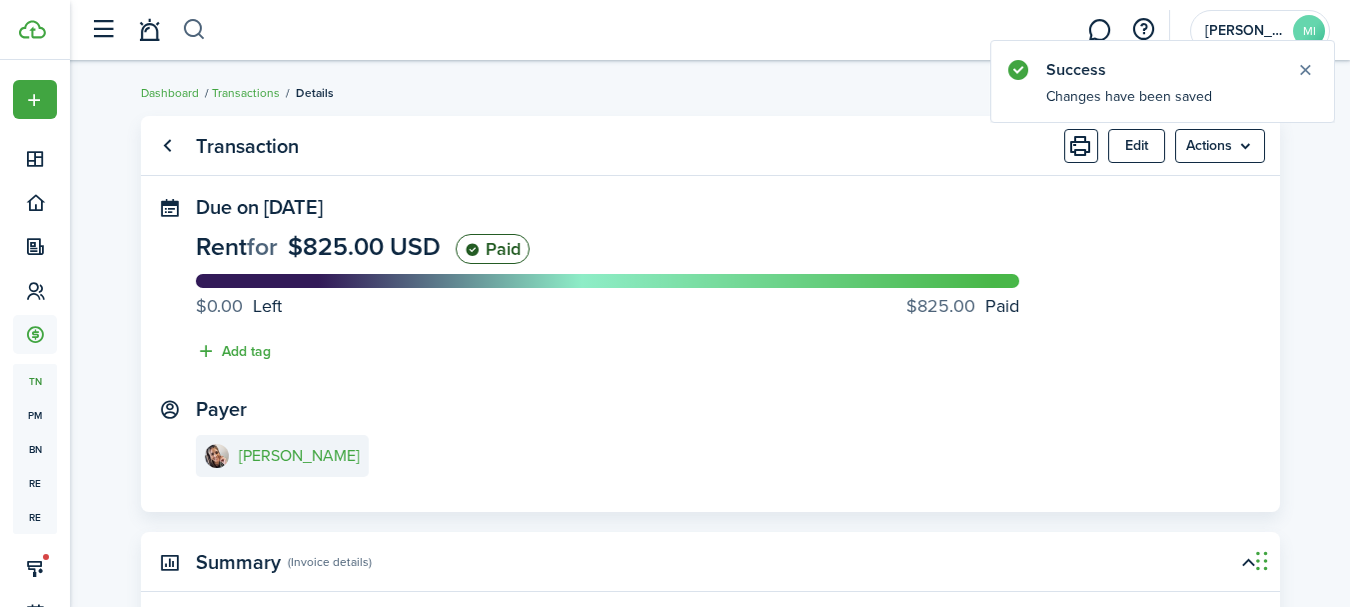
click at [194, 29] on button "button" at bounding box center [194, 30] width 25 height 34
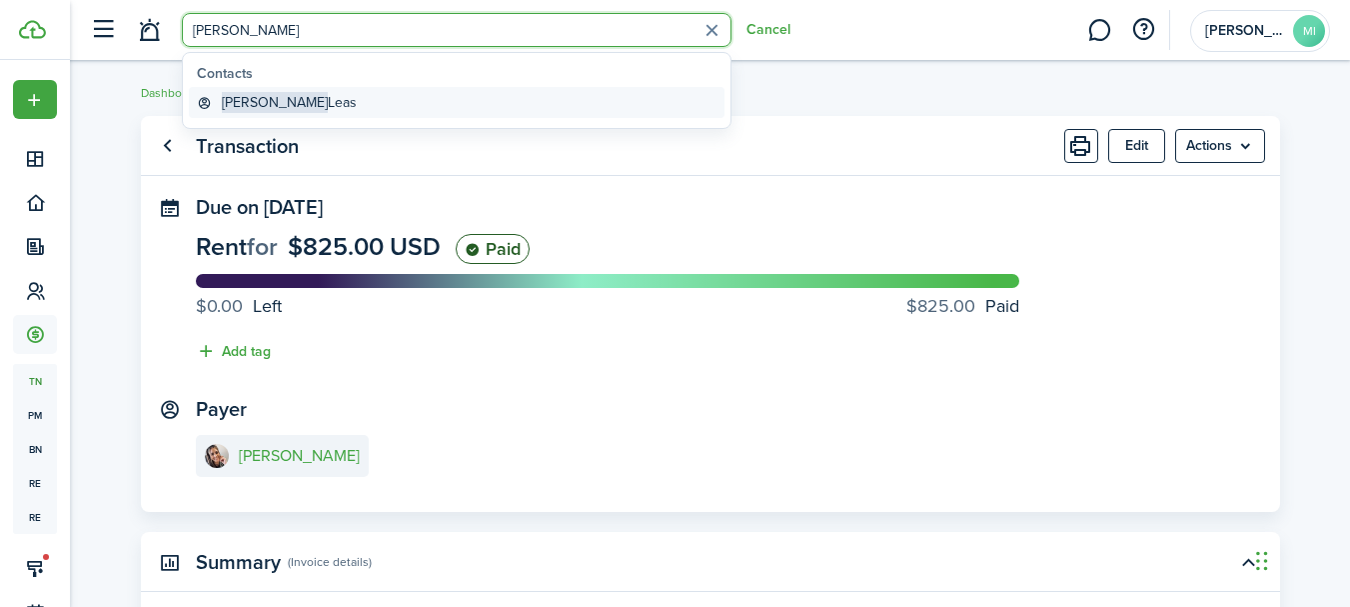
type input "[PERSON_NAME]"
click at [310, 96] on link "[PERSON_NAME]" at bounding box center [457, 102] width 536 height 31
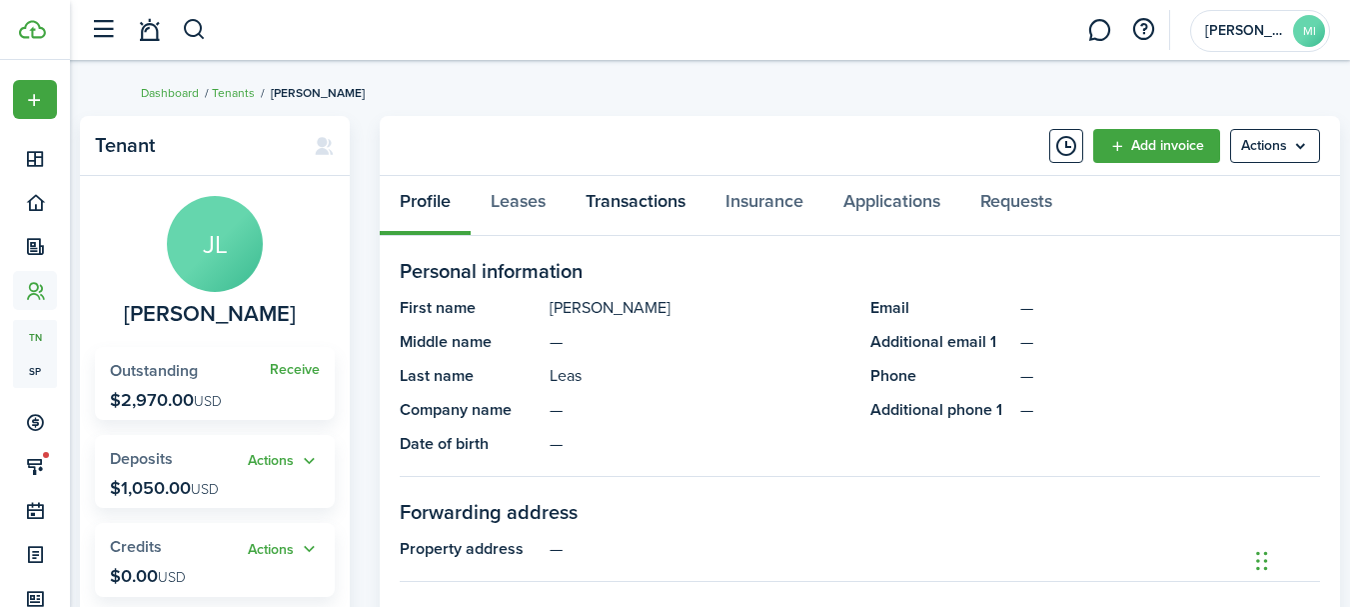
click at [695, 202] on link "Transactions" at bounding box center [636, 206] width 140 height 60
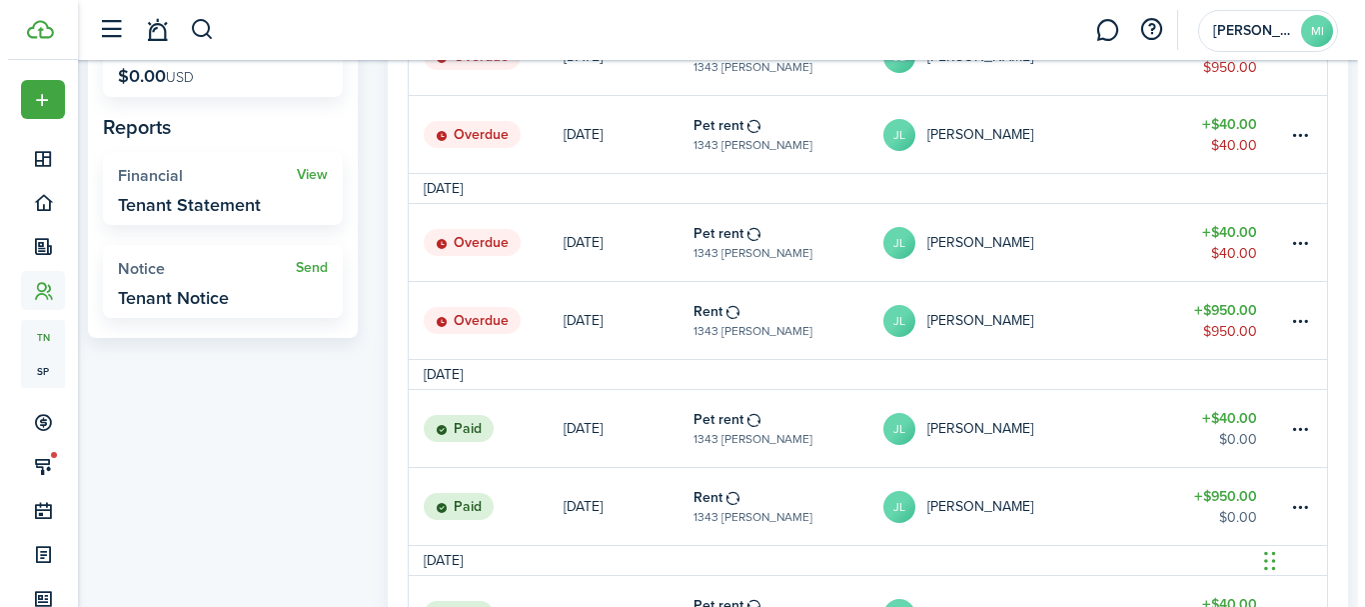
scroll to position [600, 0]
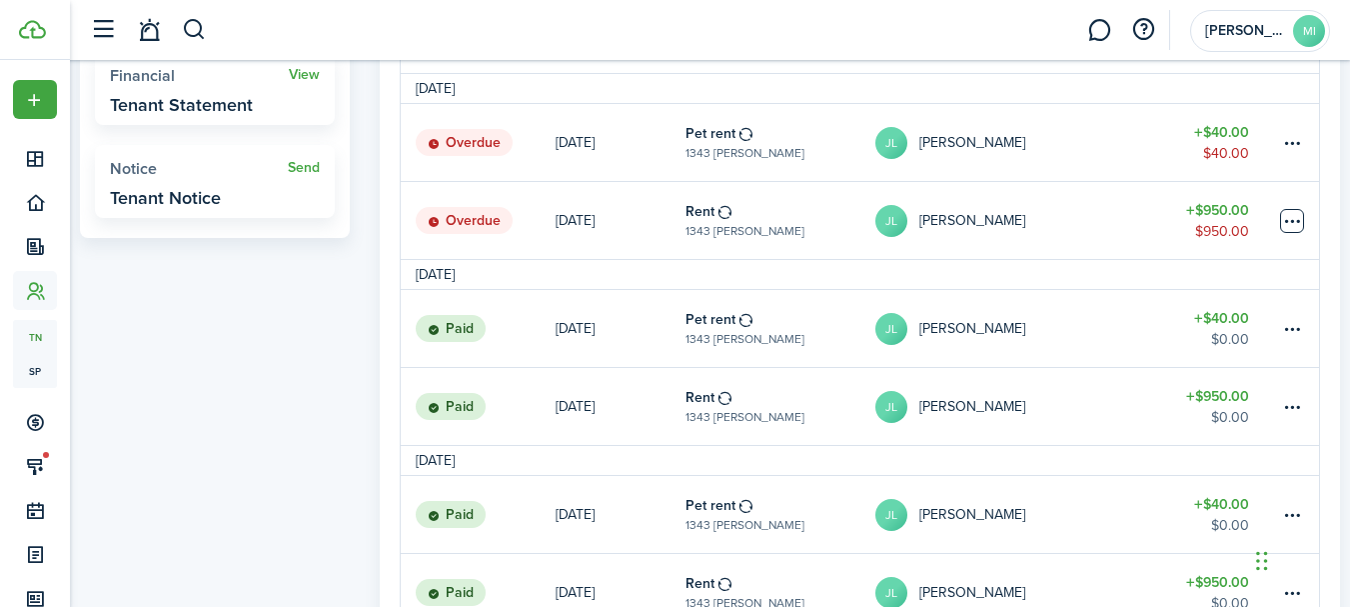
click at [1302, 220] on table-menu-btn-icon at bounding box center [1292, 221] width 24 height 24
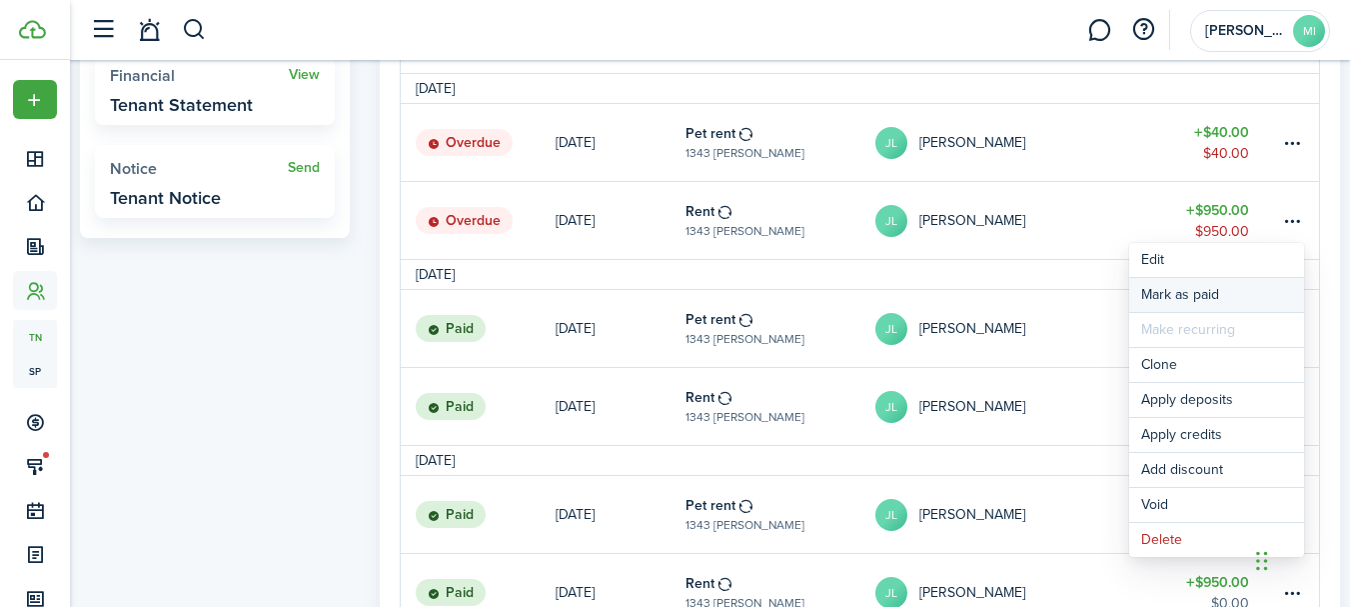
click at [1250, 297] on link "Mark as paid" at bounding box center [1216, 295] width 175 height 34
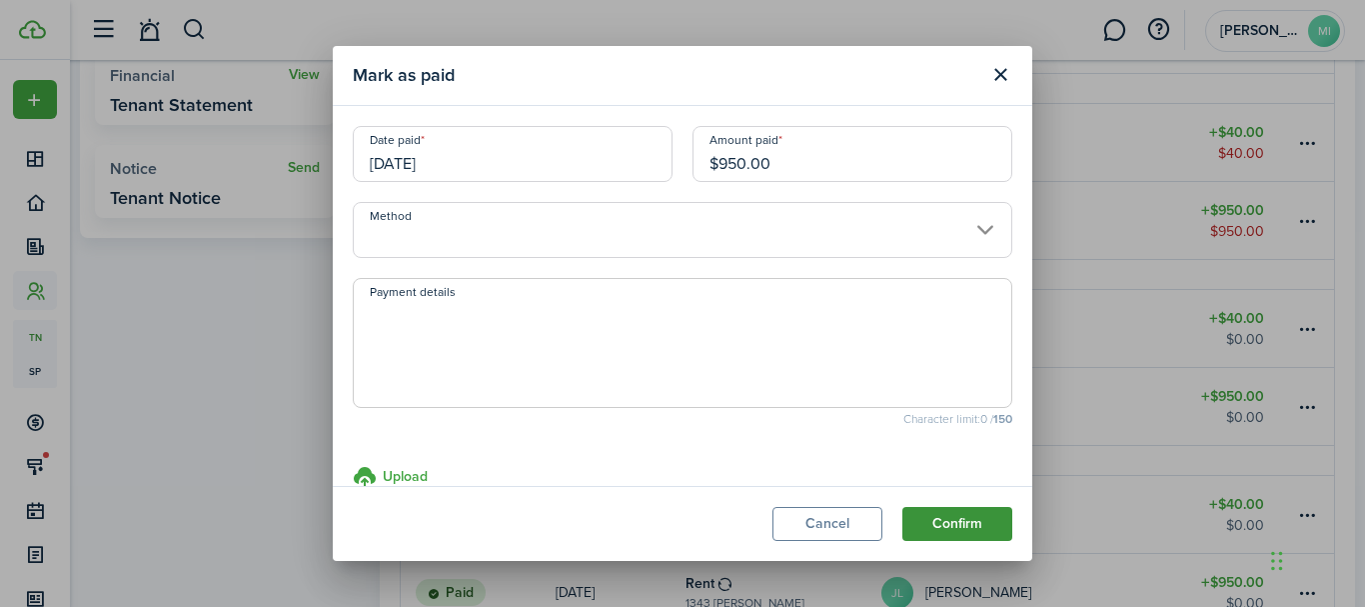
click at [992, 531] on button "Confirm" at bounding box center [957, 524] width 110 height 34
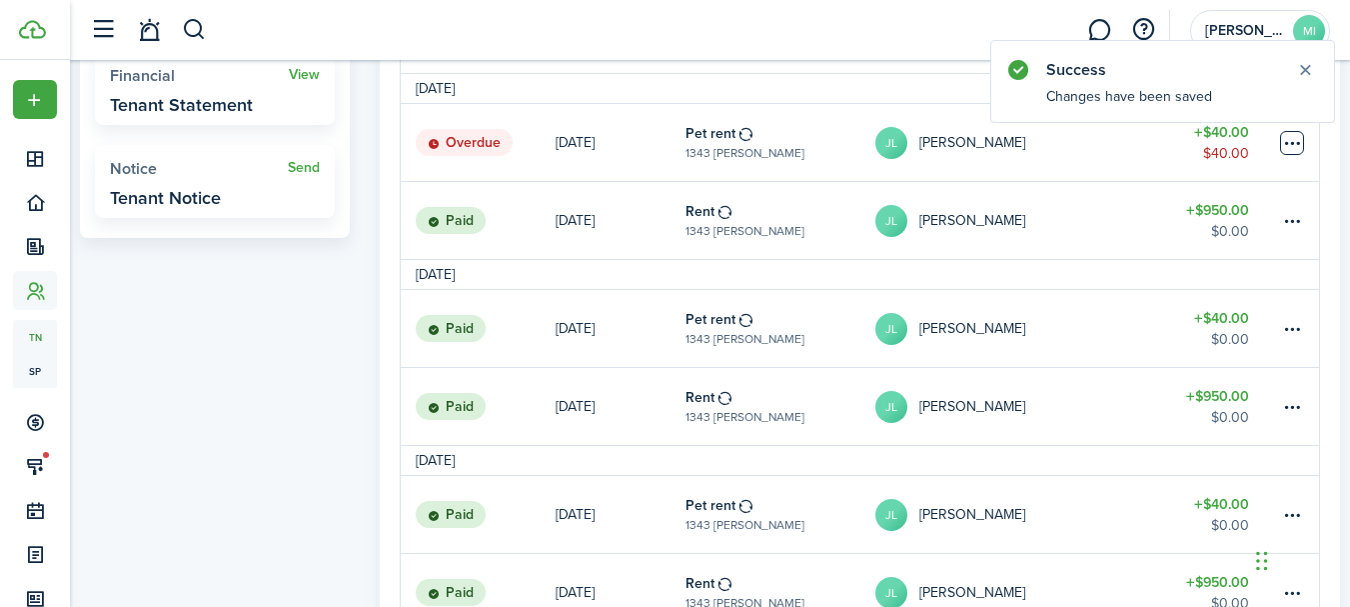
click at [1303, 140] on table-menu-btn-icon at bounding box center [1292, 143] width 24 height 24
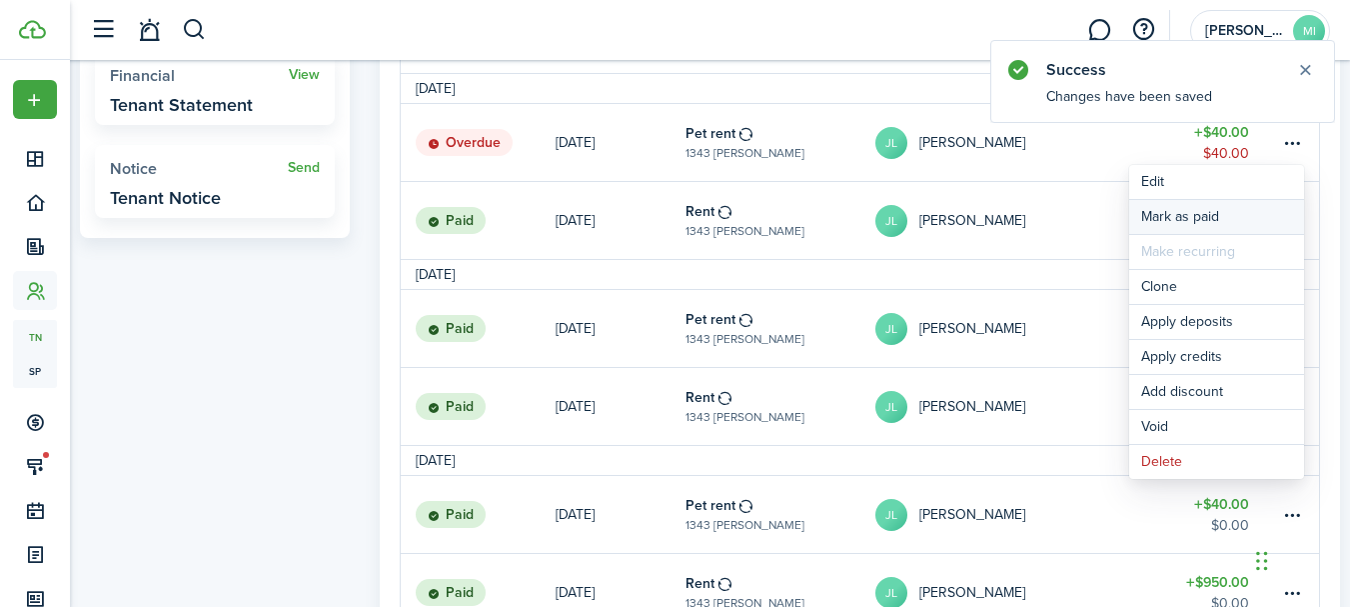
click at [1269, 206] on link "Mark as paid" at bounding box center [1216, 217] width 175 height 34
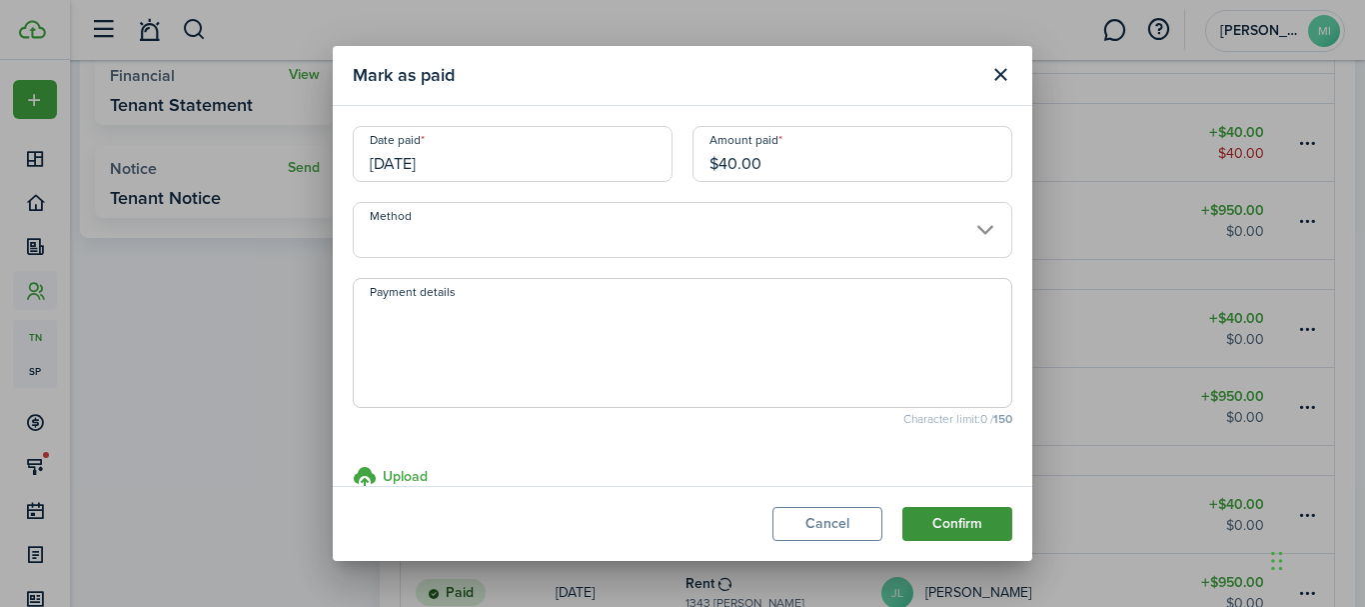
click at [1004, 530] on button "Confirm" at bounding box center [957, 524] width 110 height 34
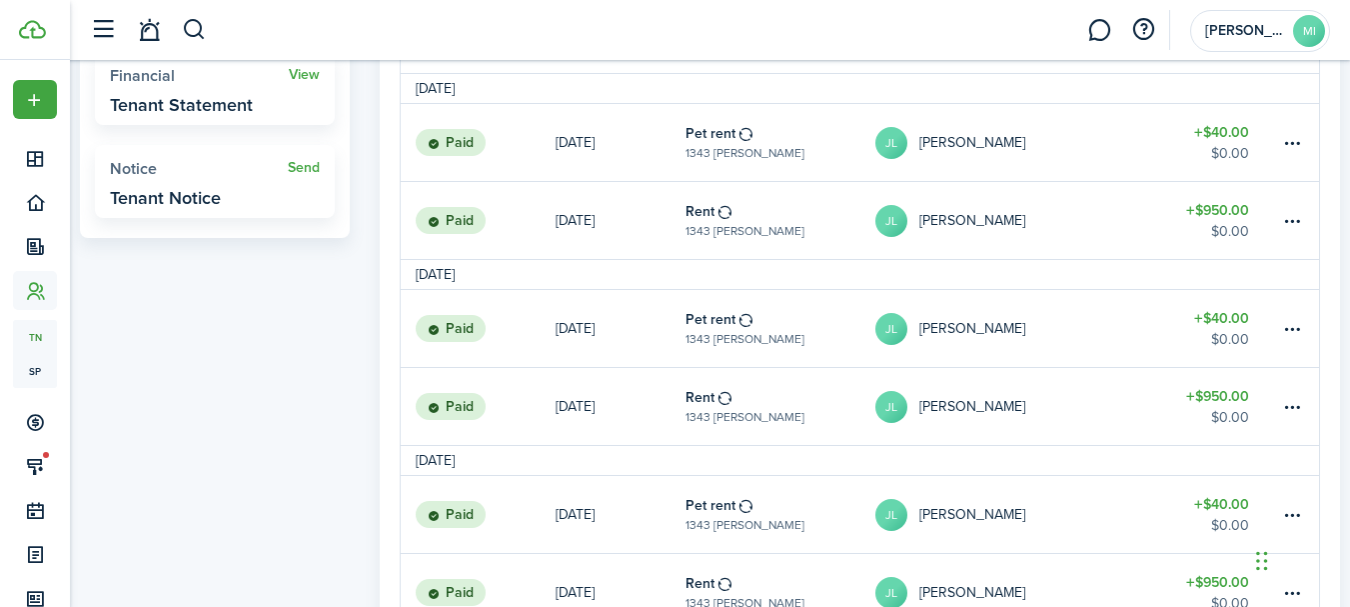
click at [208, 42] on header-wrapper "[PERSON_NAME] Investments MI" at bounding box center [705, 30] width 1250 height 60
click at [206, 33] on button "button" at bounding box center [194, 30] width 25 height 34
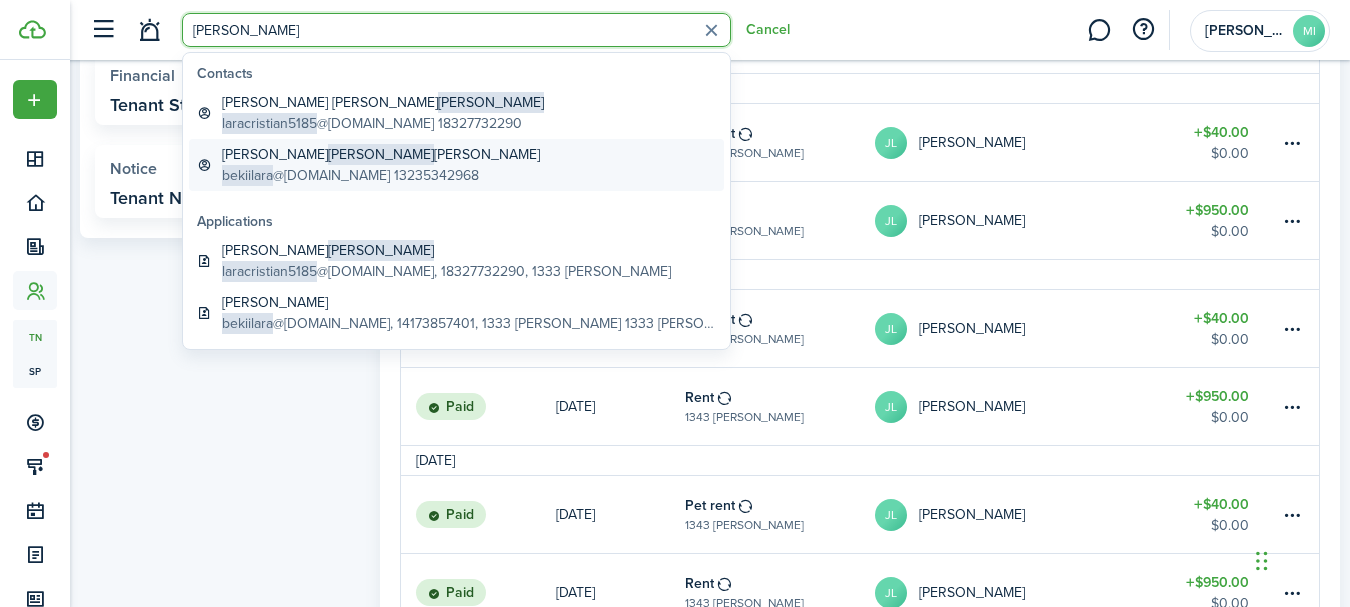
type input "[PERSON_NAME]"
click at [444, 154] on link "[PERSON_NAME] [PERSON_NAME] bekiilara @[DOMAIN_NAME] 13235342968" at bounding box center [457, 165] width 536 height 52
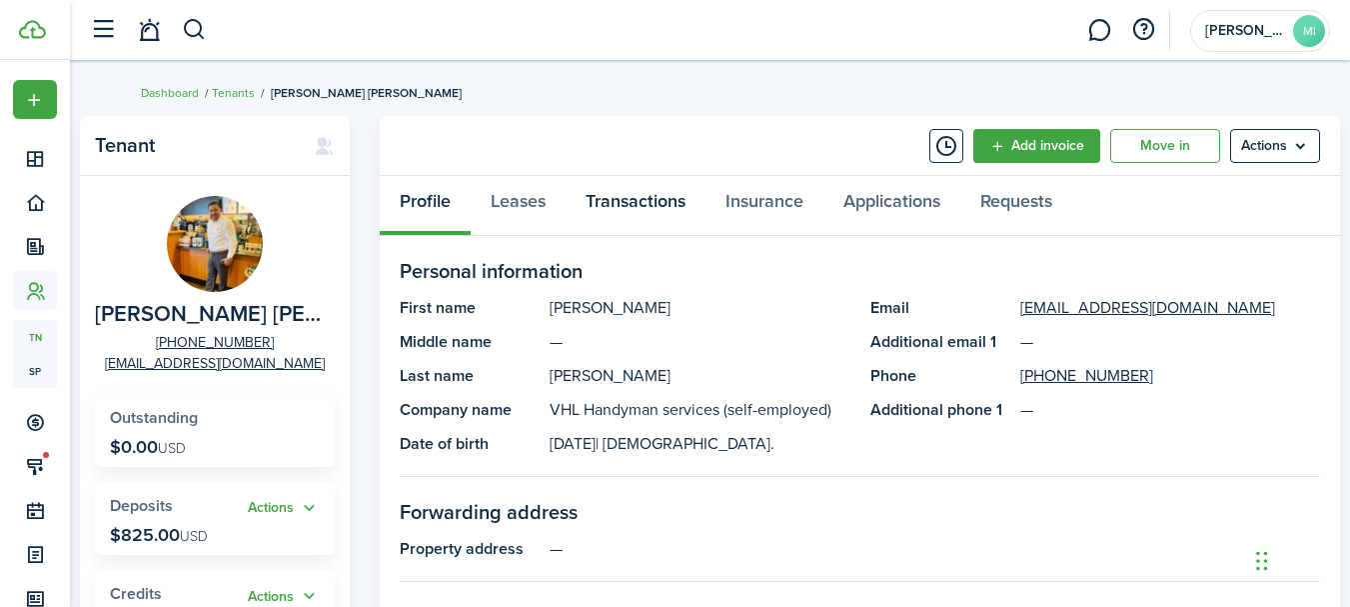
click at [602, 208] on link "Transactions" at bounding box center [636, 206] width 140 height 60
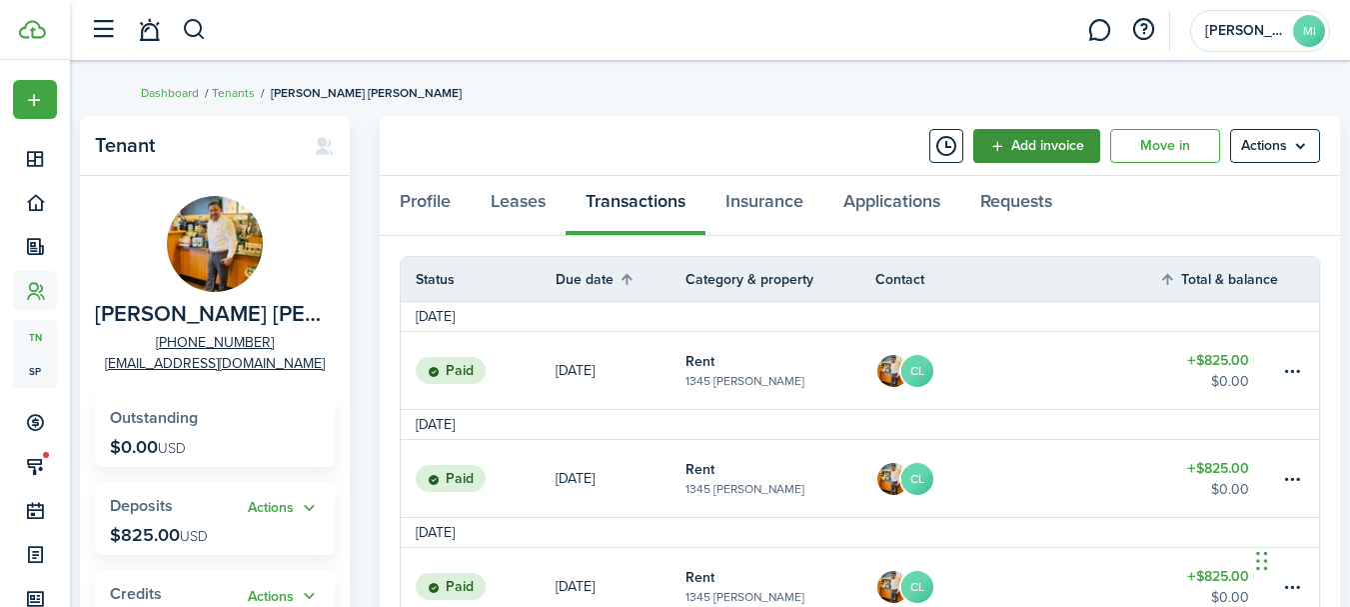
click at [1058, 139] on link "Add invoice" at bounding box center [1036, 146] width 127 height 34
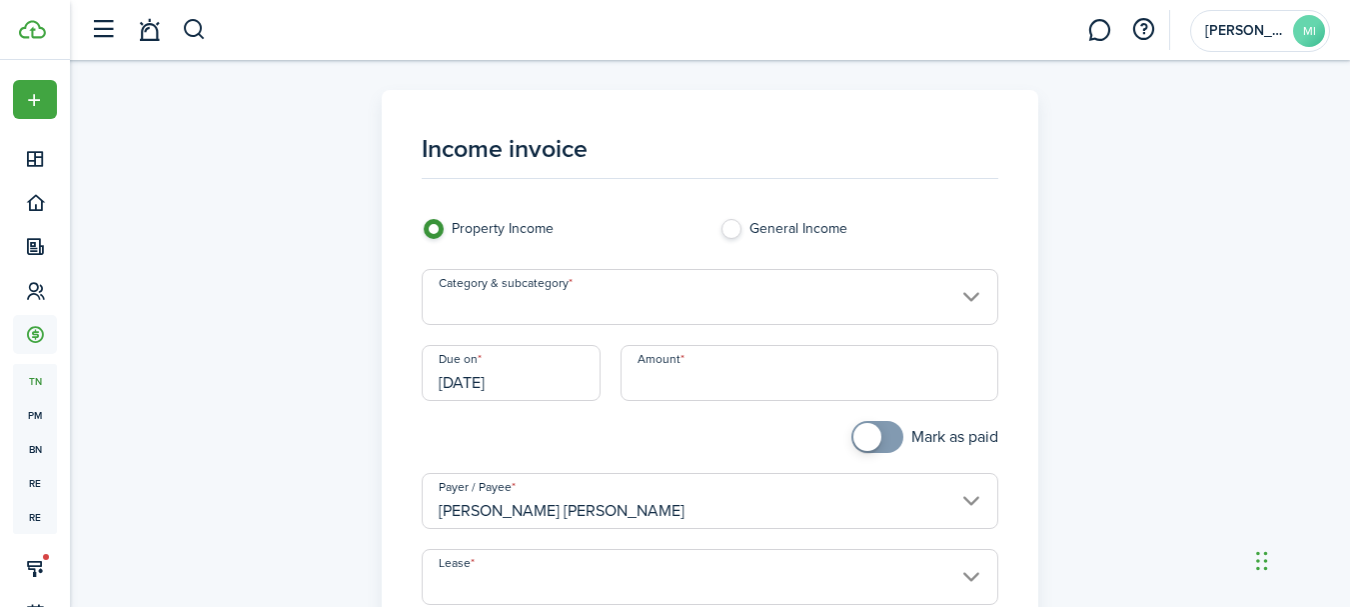
click at [710, 292] on input "Category & subcategory" at bounding box center [710, 297] width 577 height 56
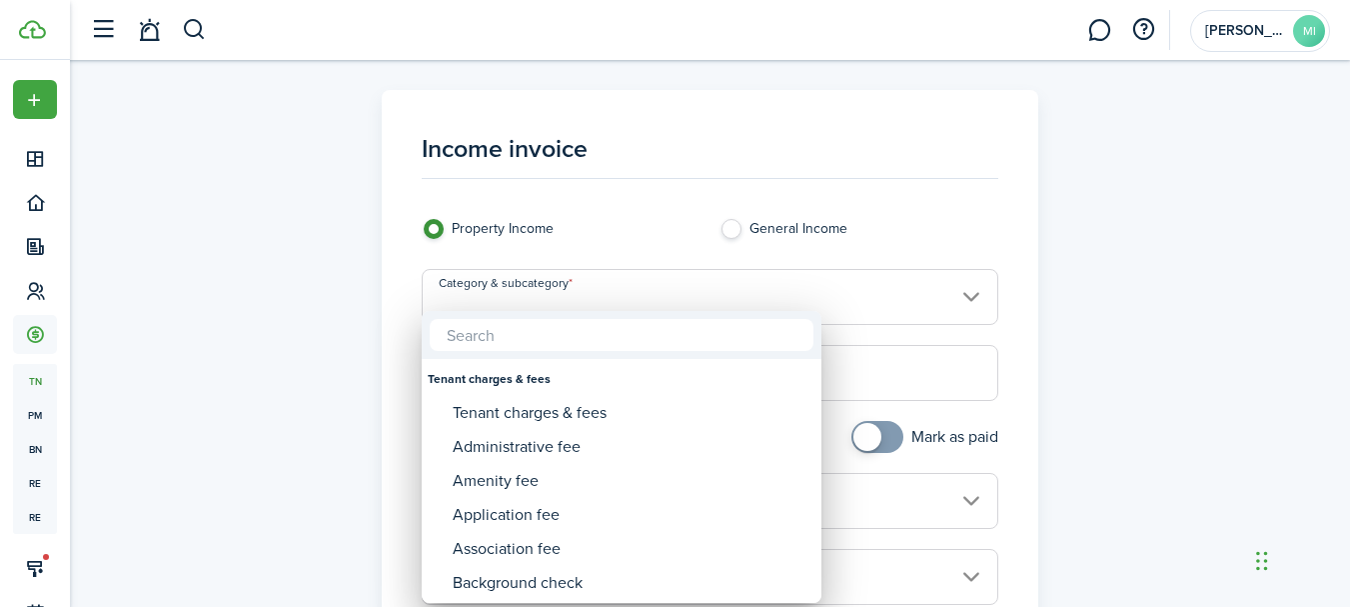
type input "m"
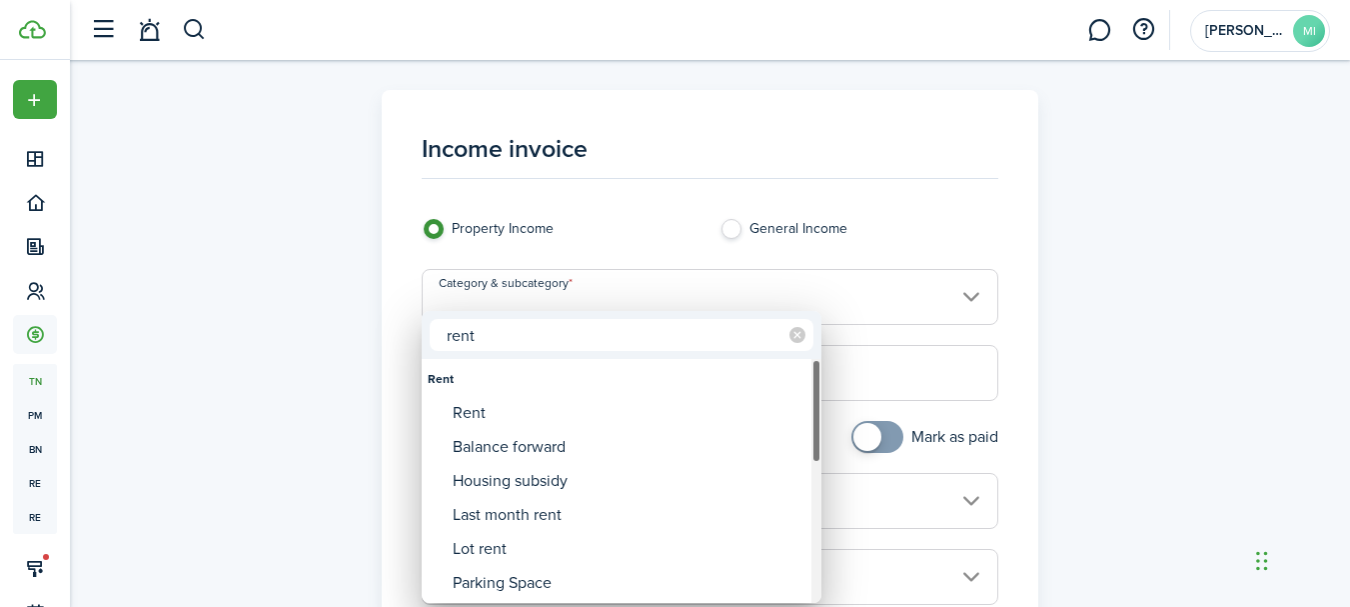
type input "rent"
click at [633, 393] on div "Rent" at bounding box center [622, 379] width 388 height 34
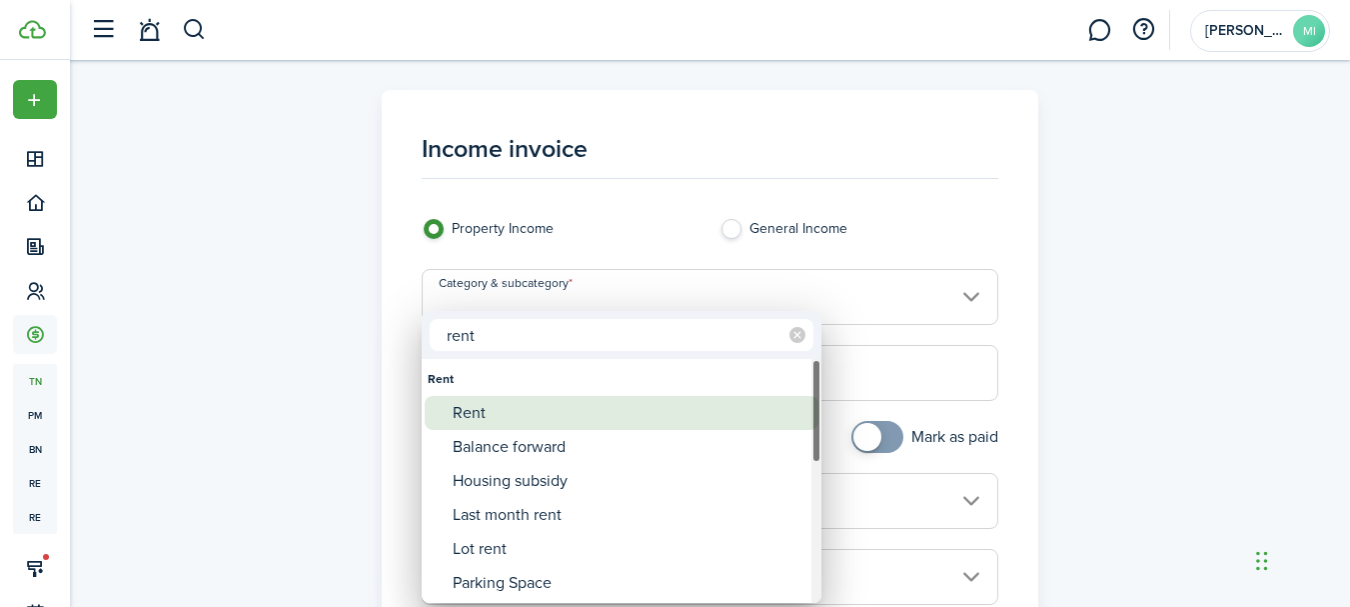
click at [630, 402] on div "Rent" at bounding box center [630, 413] width 354 height 34
type input "Rent"
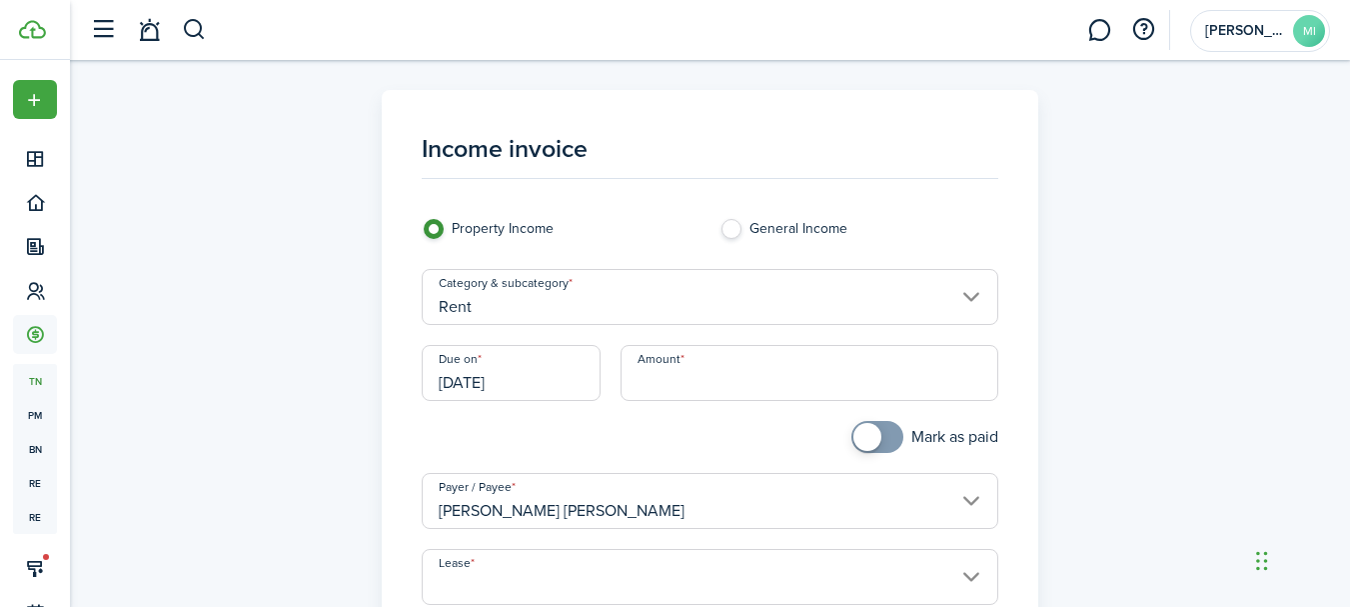
click at [544, 380] on input "[DATE]" at bounding box center [511, 373] width 179 height 56
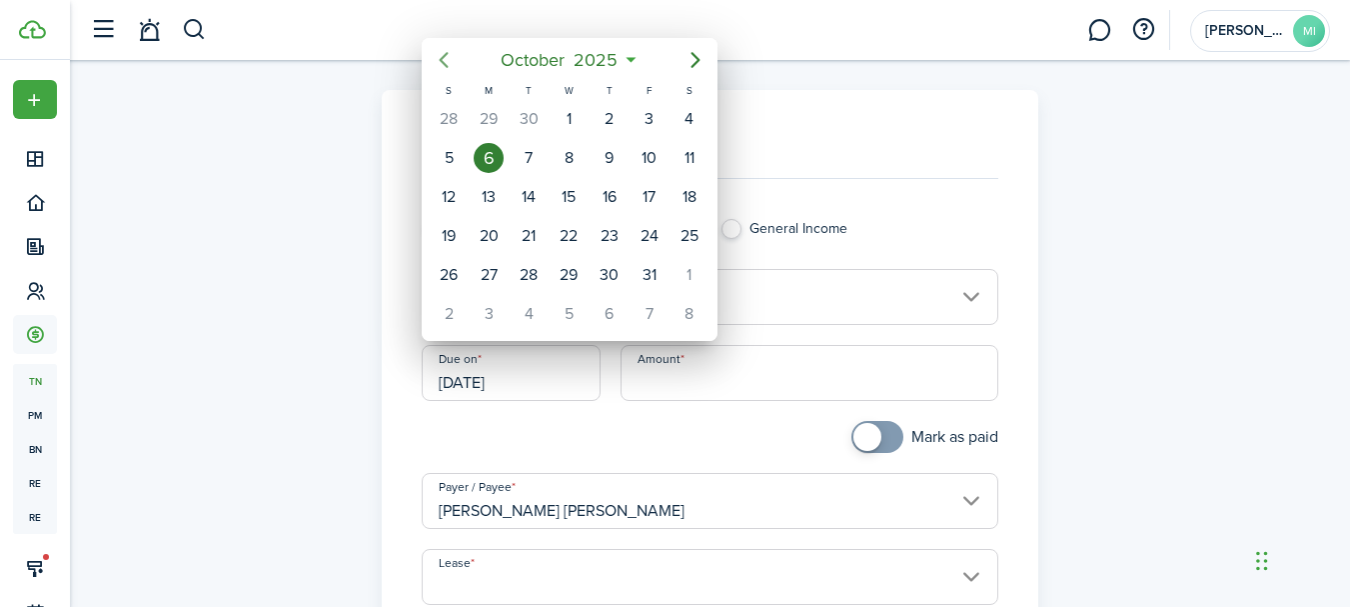
click at [449, 62] on icon "Previous page" at bounding box center [444, 60] width 24 height 24
click at [645, 119] on div "1" at bounding box center [650, 119] width 30 height 30
type input "[DATE]"
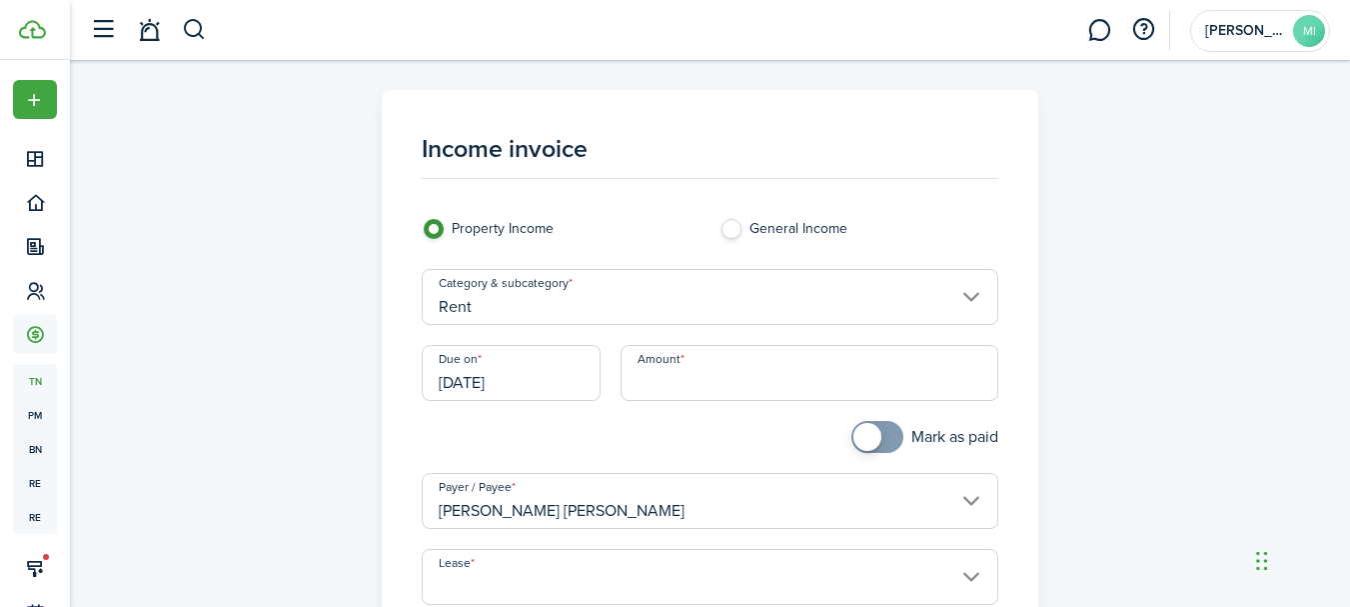
click at [650, 392] on input "Amount" at bounding box center [810, 373] width 378 height 56
type input "$825.00"
drag, startPoint x: 630, startPoint y: 430, endPoint x: 667, endPoint y: 442, distance: 38.9
click at [630, 430] on div at bounding box center [561, 447] width 298 height 52
checkbox input "true"
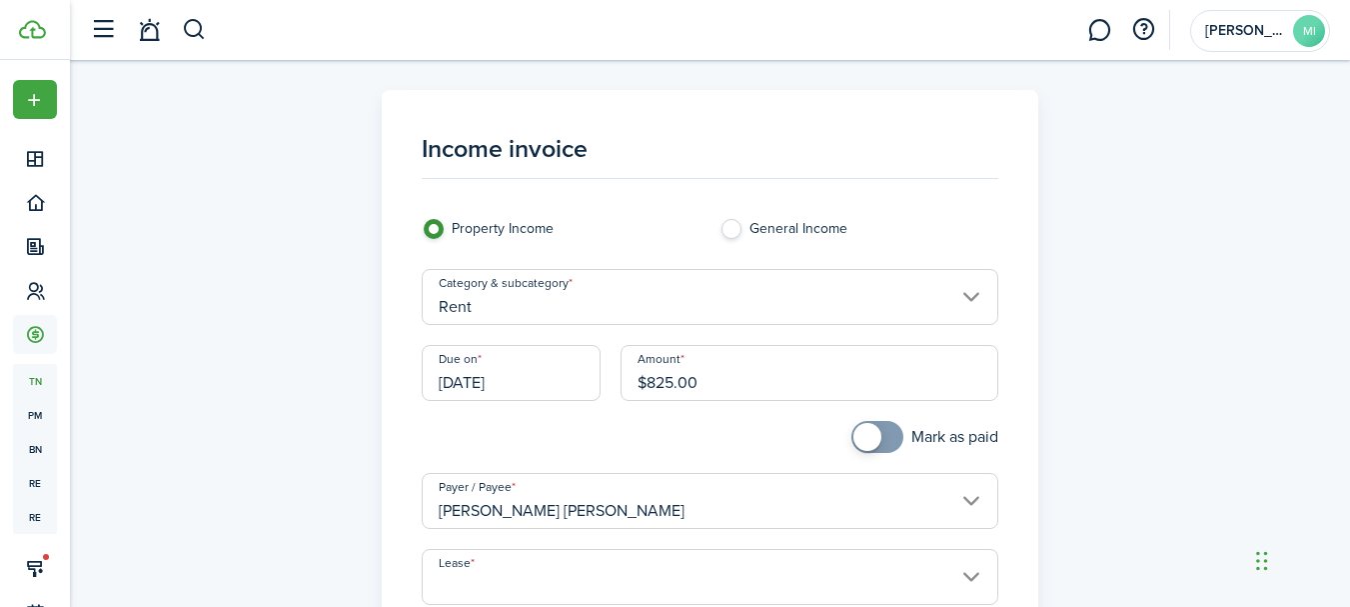
click at [878, 445] on span at bounding box center [867, 437] width 28 height 28
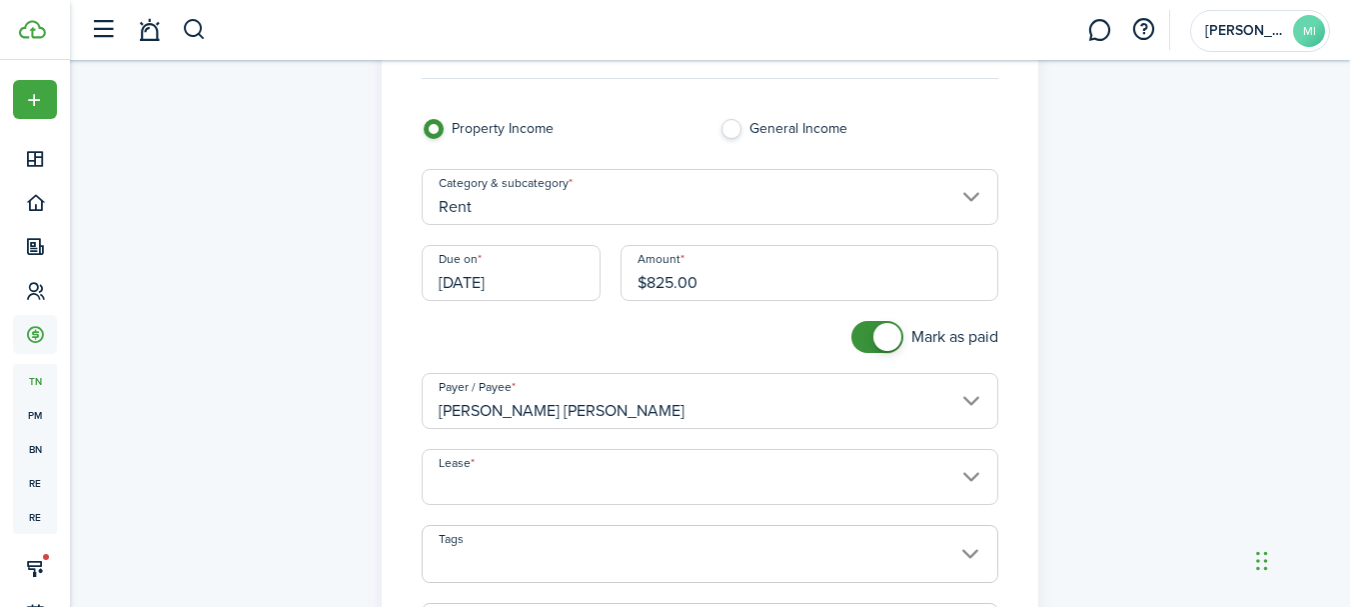
click at [627, 456] on input "Lease" at bounding box center [710, 477] width 577 height 56
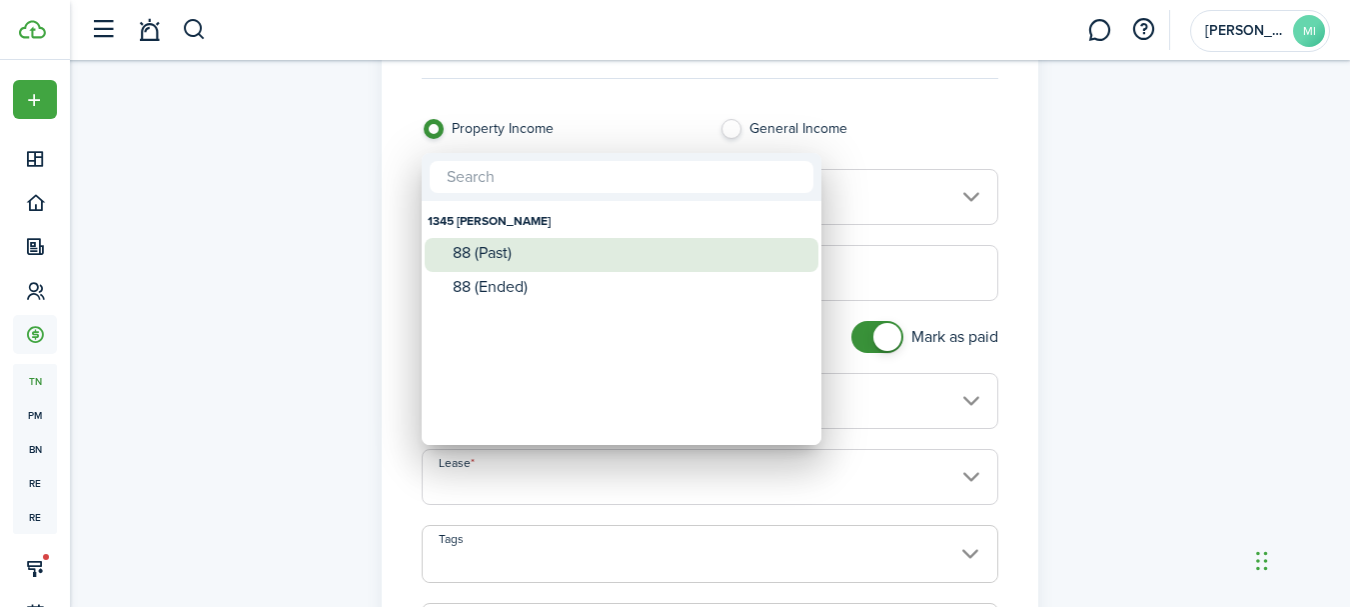
click at [526, 253] on div "88 (Past)" at bounding box center [630, 253] width 354 height 18
type input "1345 [PERSON_NAME]. Lease #88 (Past)"
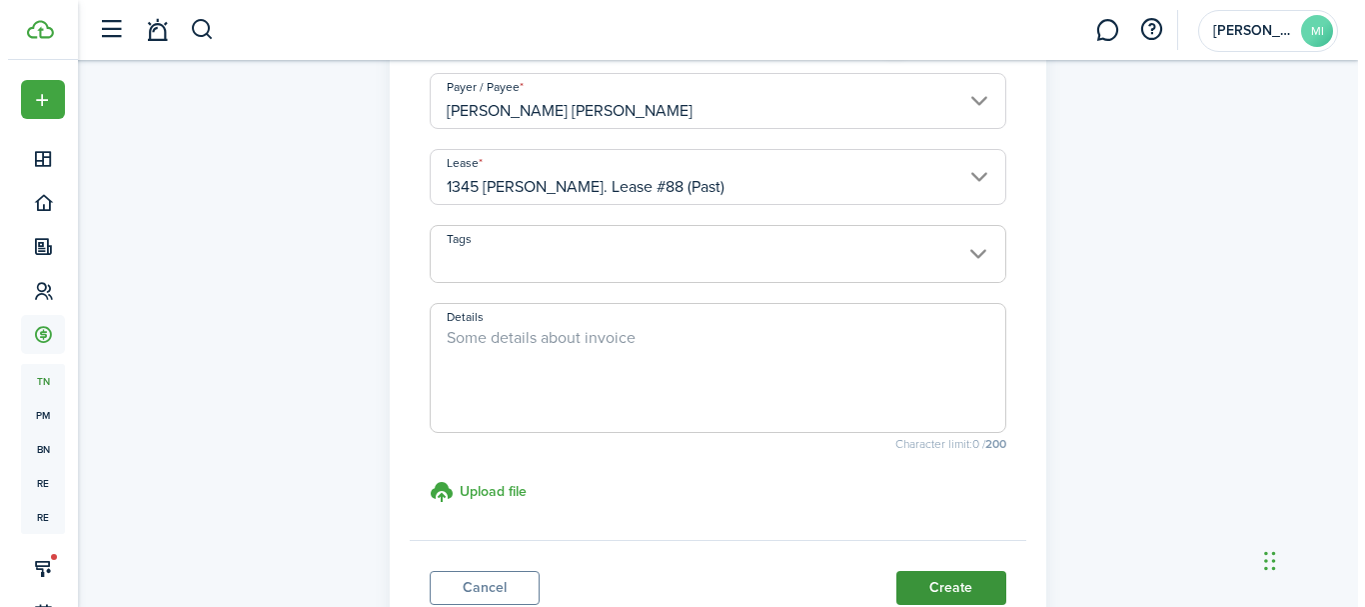
scroll to position [553, 0]
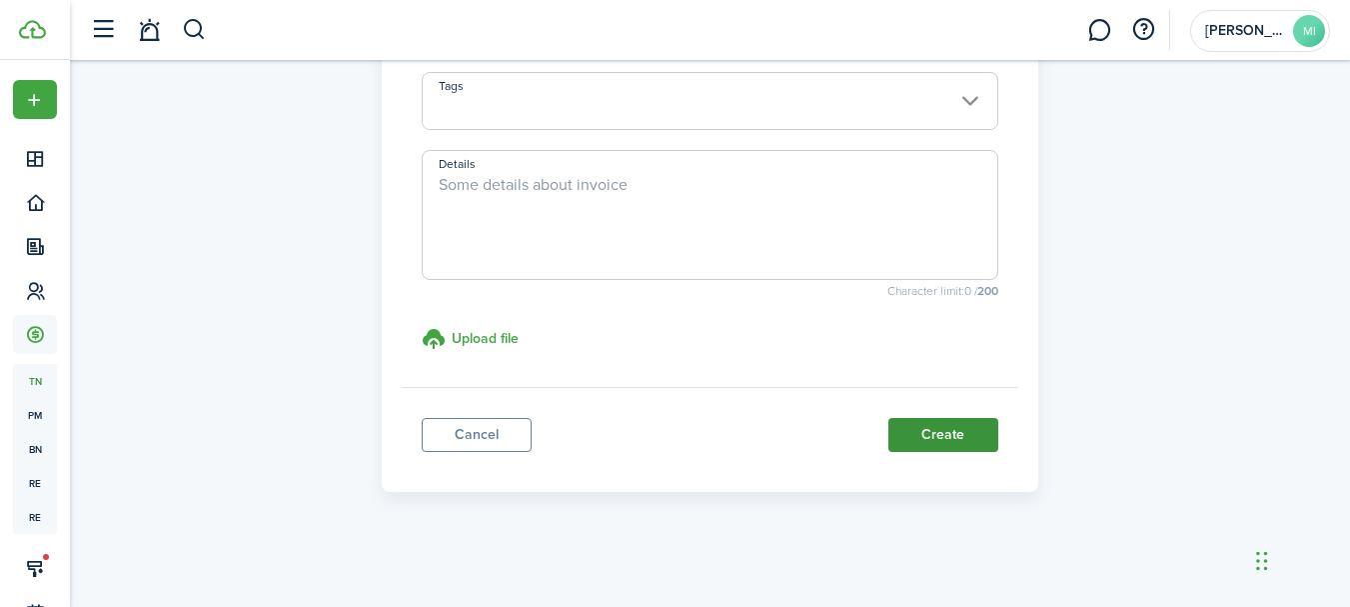
click at [985, 434] on button "Create" at bounding box center [943, 435] width 110 height 34
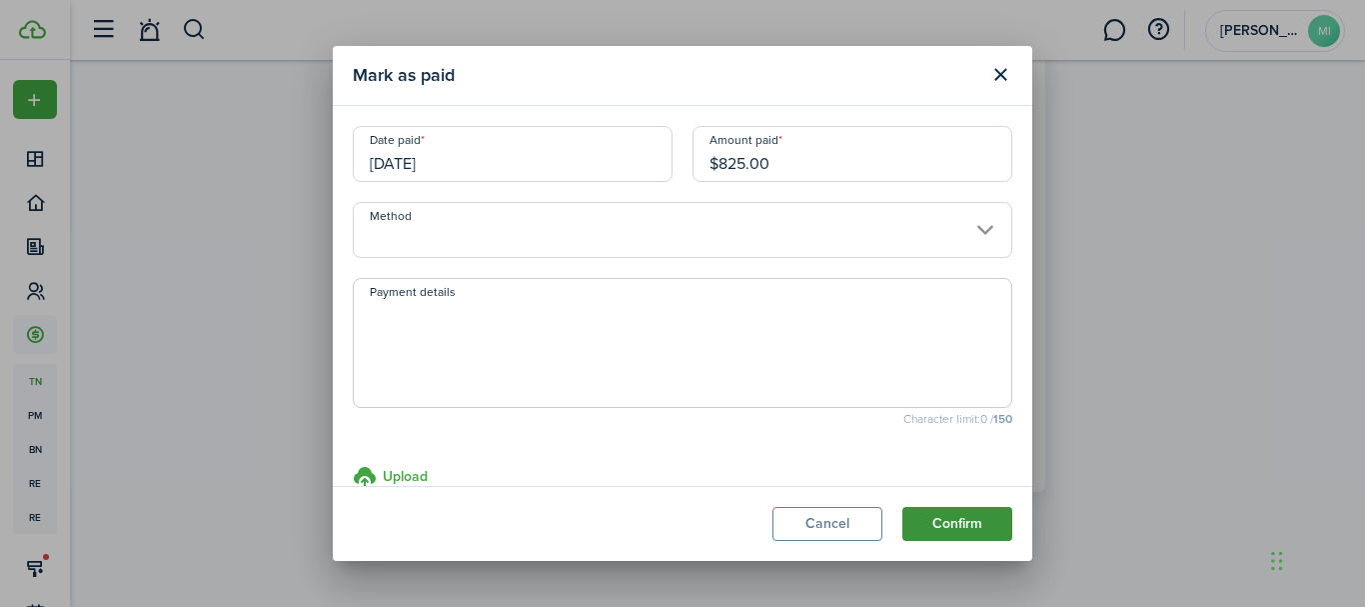
click at [1001, 516] on button "Confirm" at bounding box center [957, 524] width 110 height 34
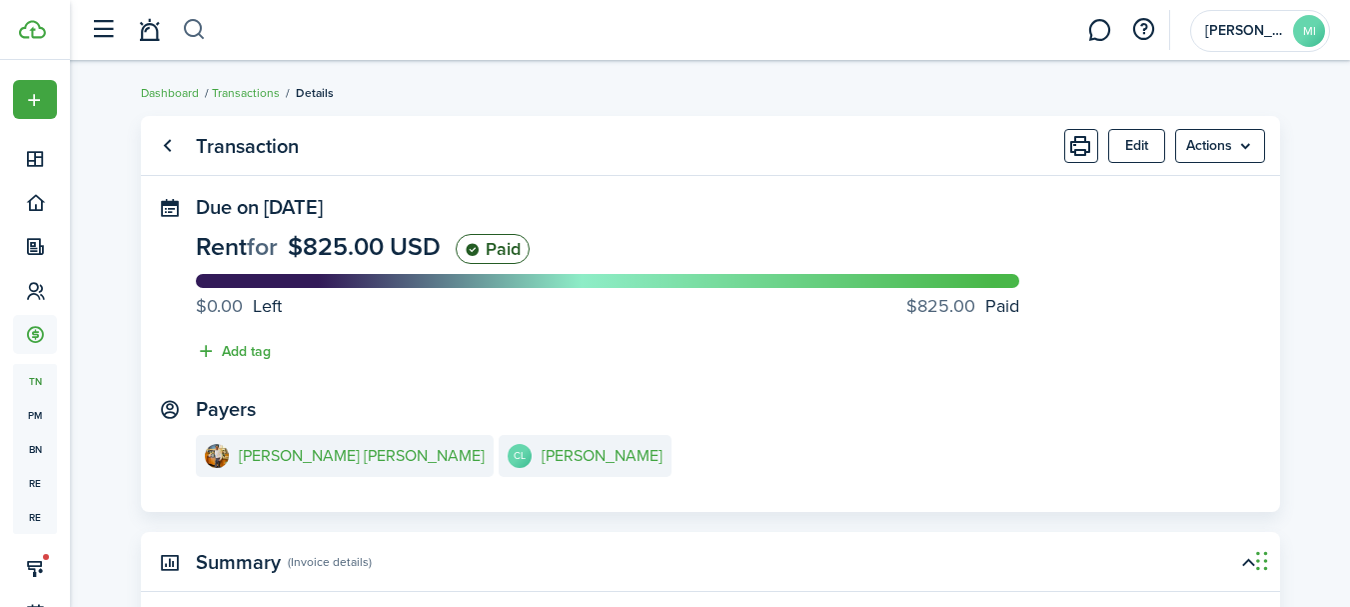
click at [196, 29] on button "button" at bounding box center [194, 30] width 25 height 34
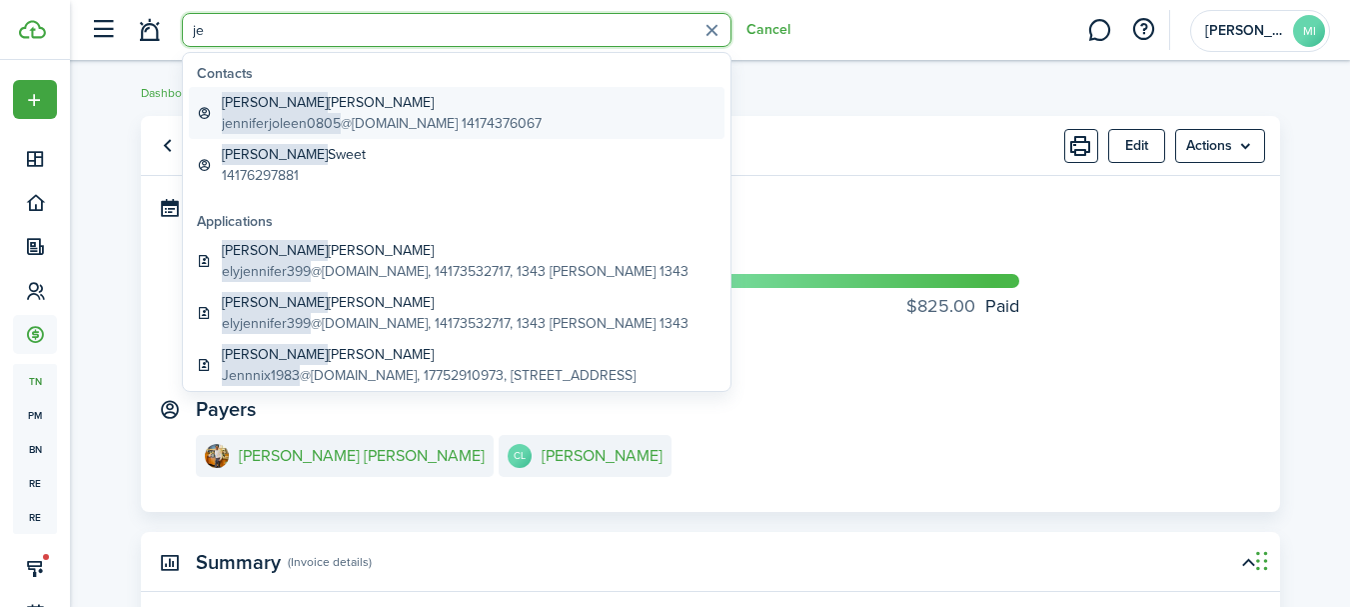
type input "j"
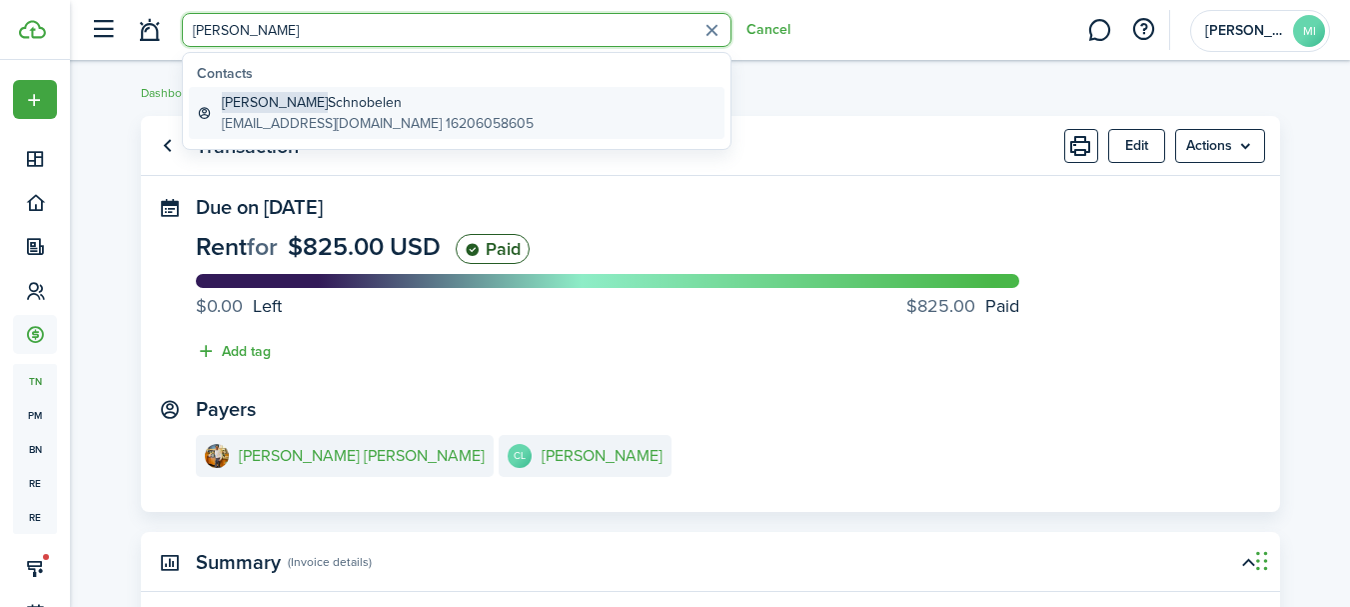
type input "[PERSON_NAME]"
click at [542, 106] on link "[PERSON_NAME] [EMAIL_ADDRESS][DOMAIN_NAME] 16206058605" at bounding box center [457, 113] width 536 height 52
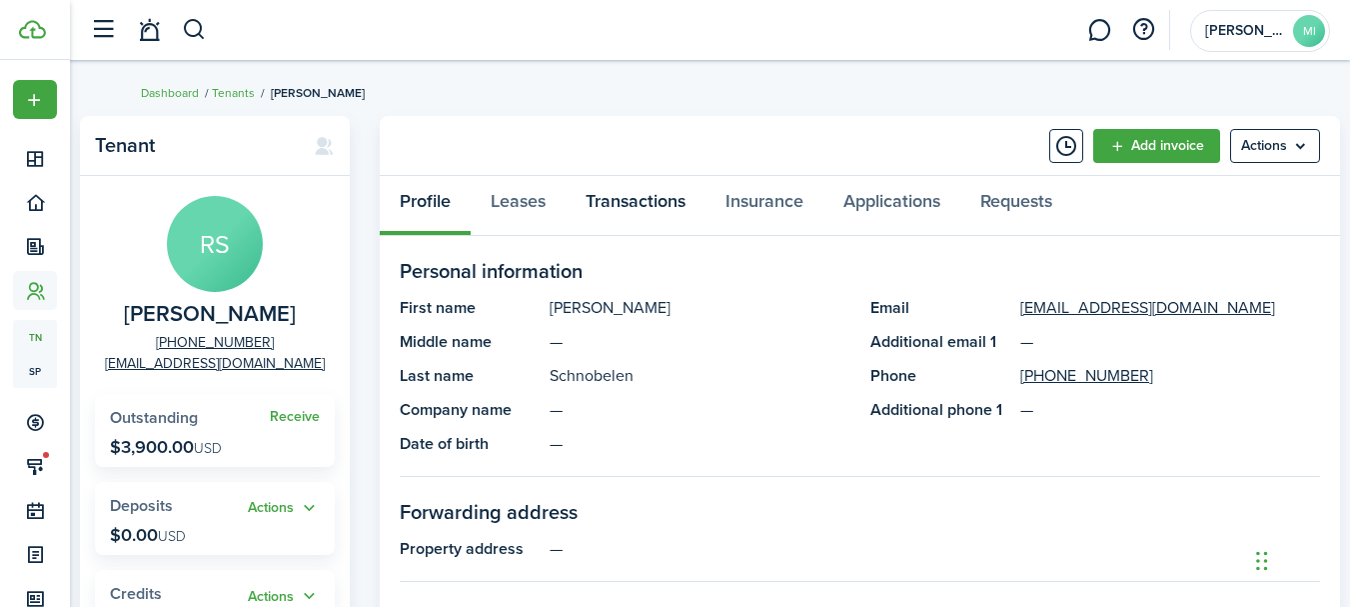
click at [694, 198] on link "Transactions" at bounding box center [636, 206] width 140 height 60
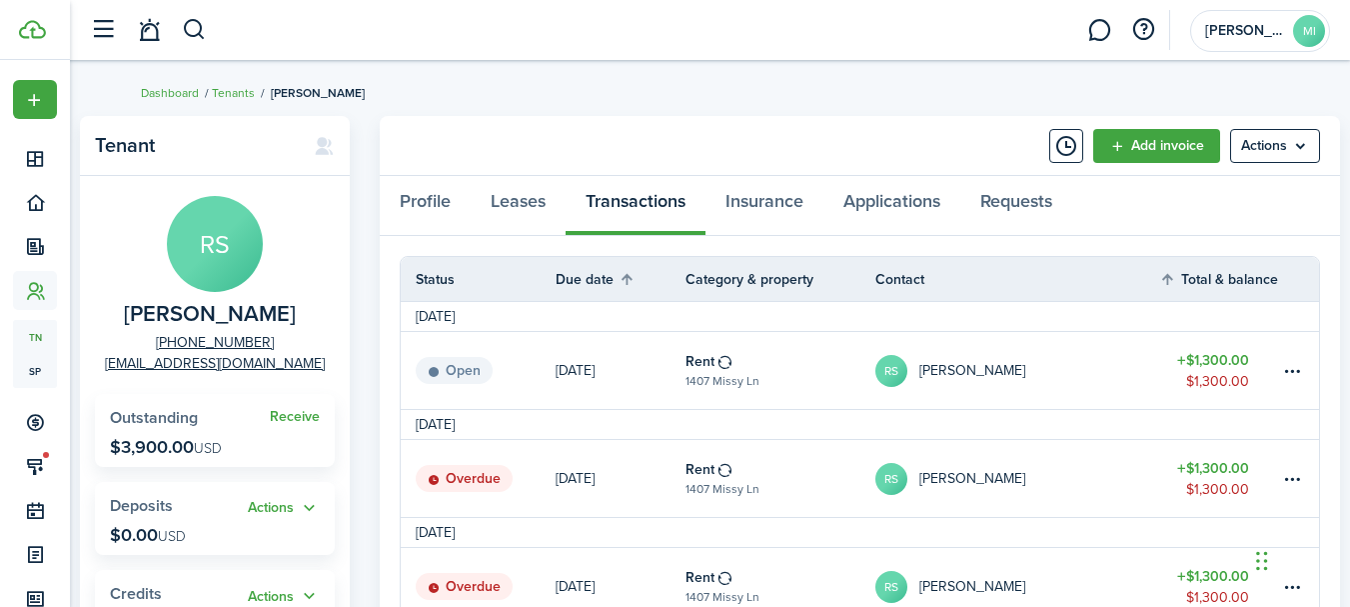
scroll to position [200, 0]
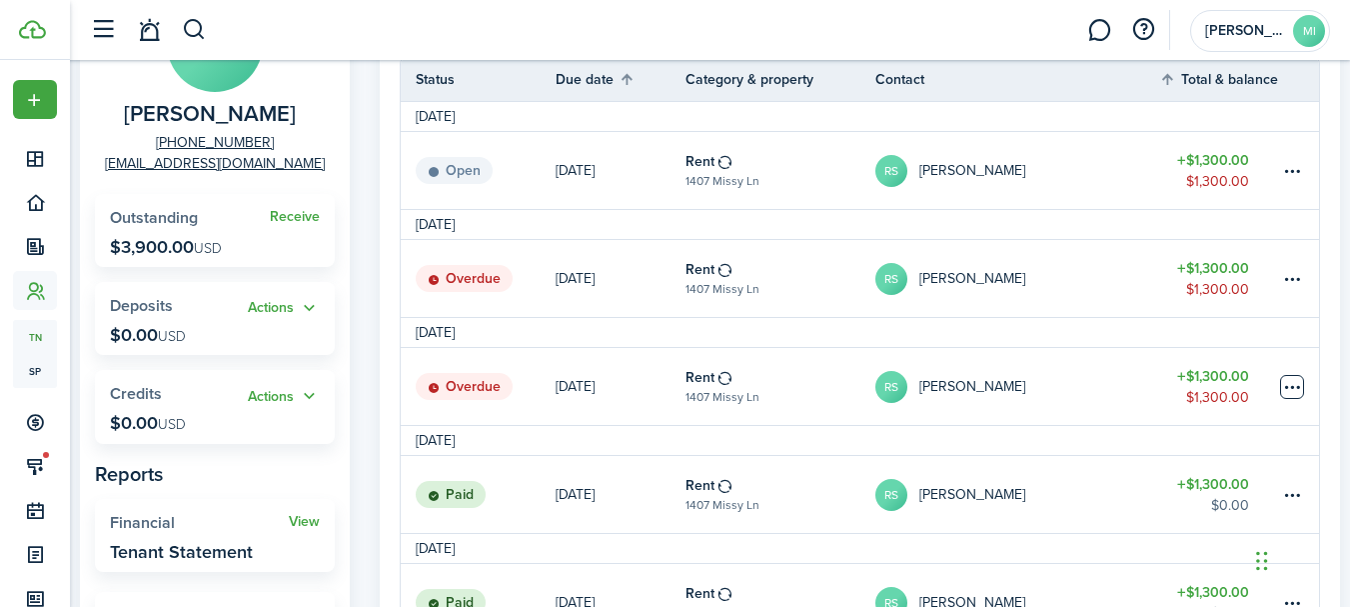
click at [1289, 385] on table-menu-btn-icon at bounding box center [1292, 387] width 24 height 24
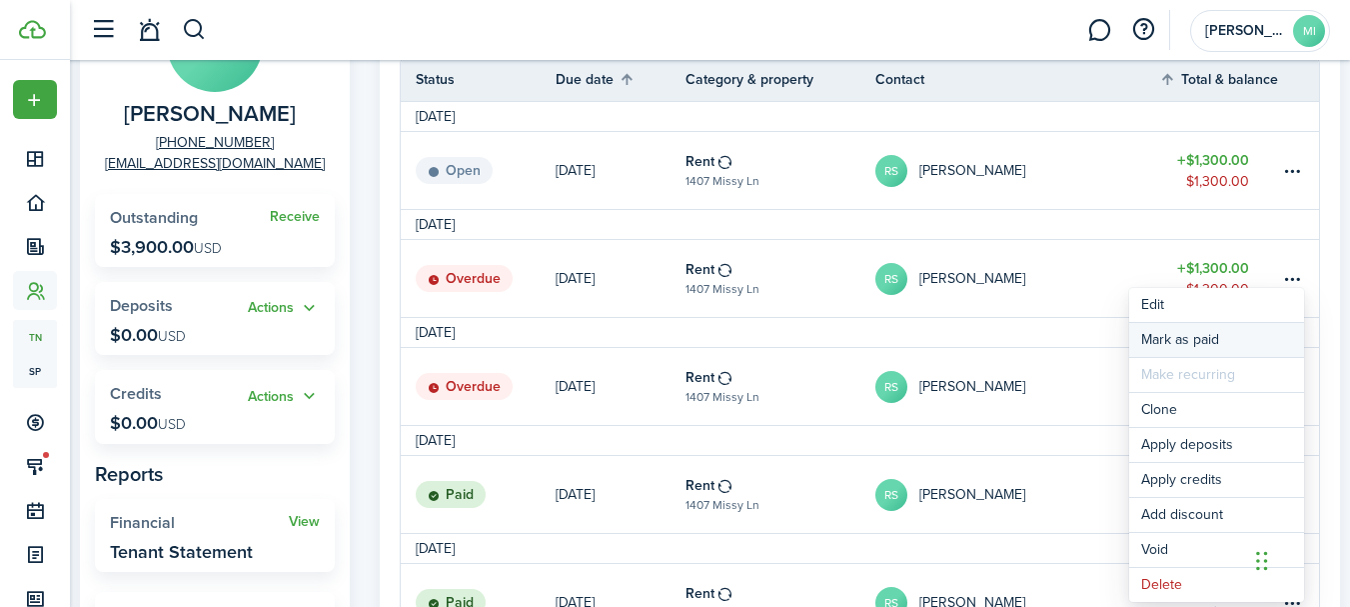
click at [1248, 333] on link "Mark as paid" at bounding box center [1216, 340] width 175 height 34
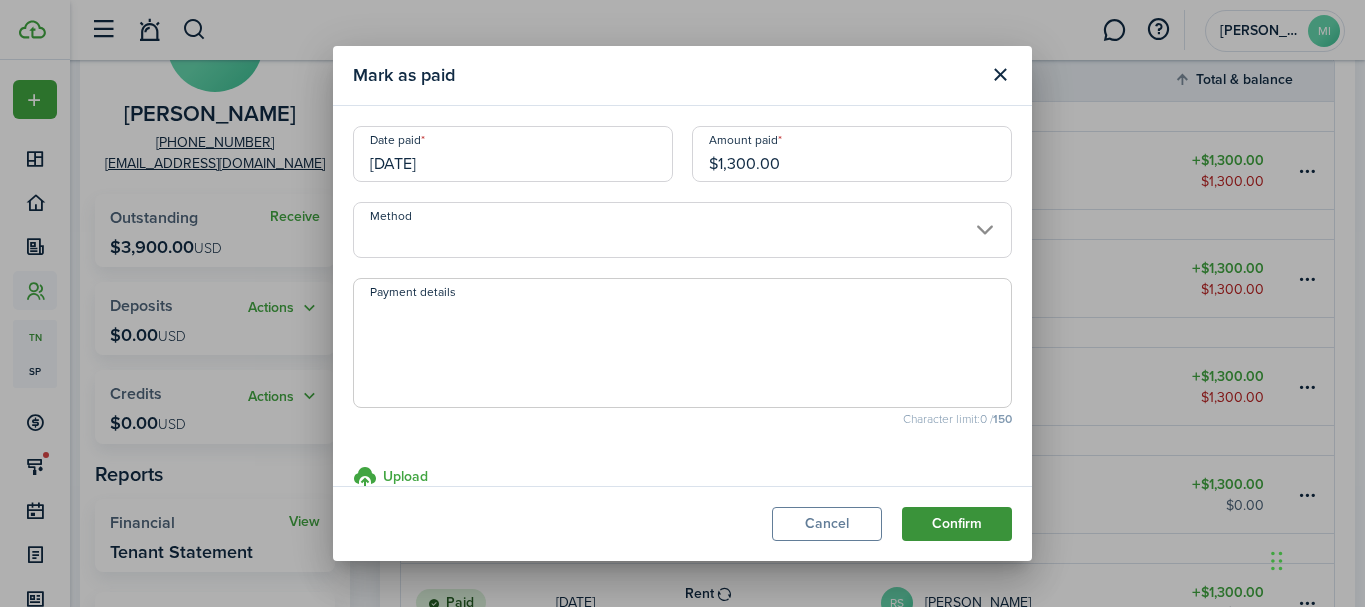
click at [999, 522] on button "Confirm" at bounding box center [957, 524] width 110 height 34
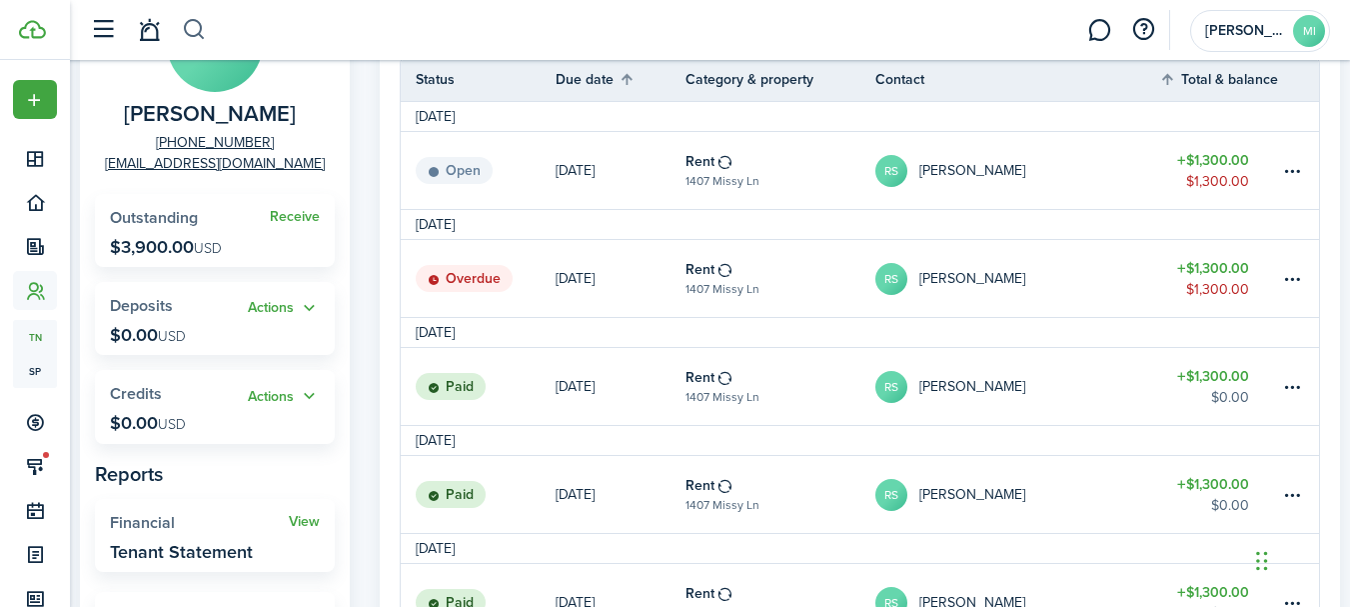
click at [197, 29] on button "button" at bounding box center [194, 30] width 25 height 34
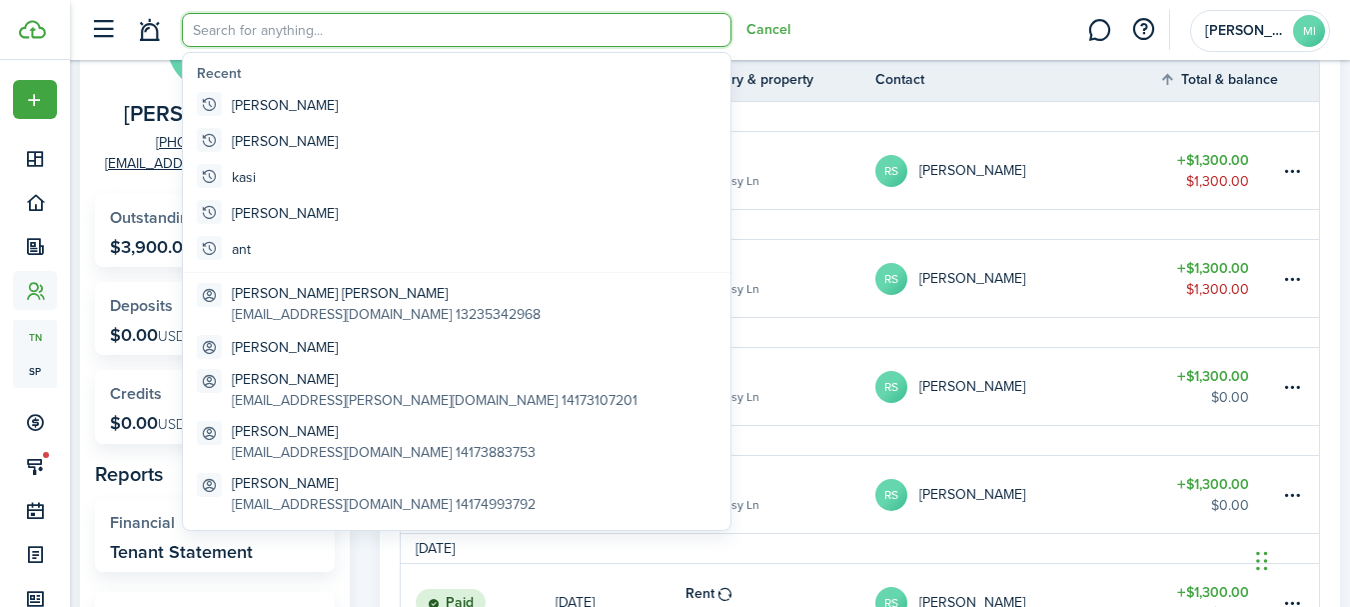
scroll to position [0, 0]
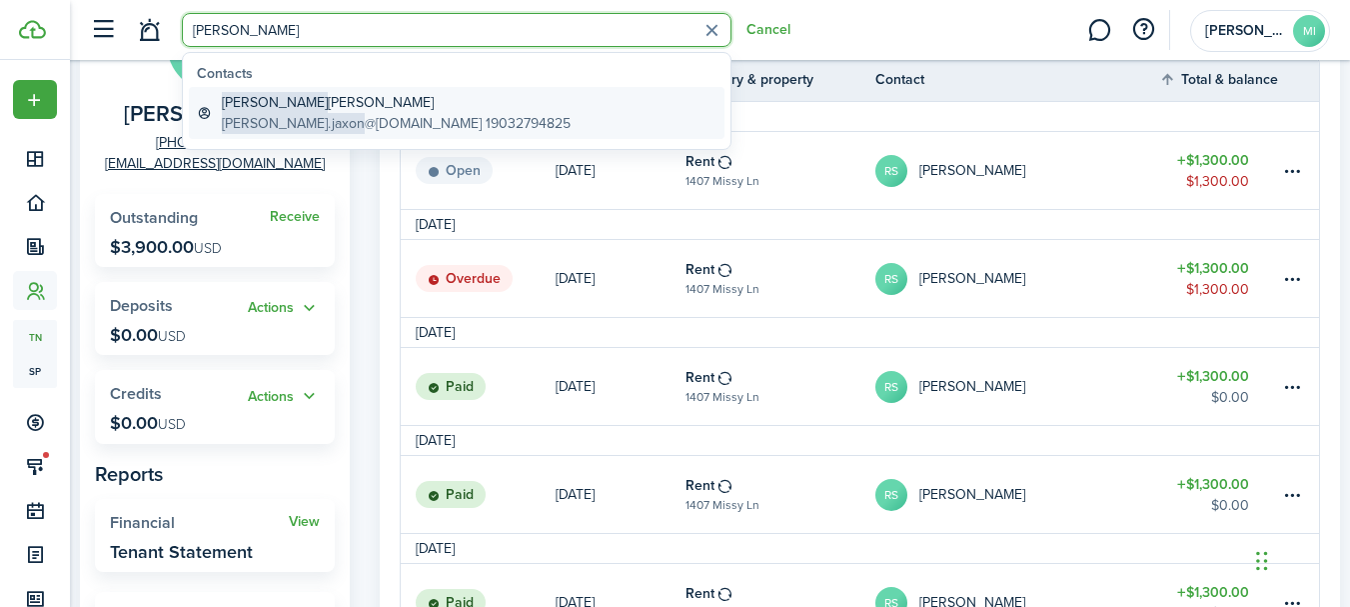
type input "[PERSON_NAME]"
click at [497, 105] on link "[PERSON_NAME] [PERSON_NAME].jaxon @[DOMAIN_NAME] 19032794825" at bounding box center [457, 113] width 536 height 52
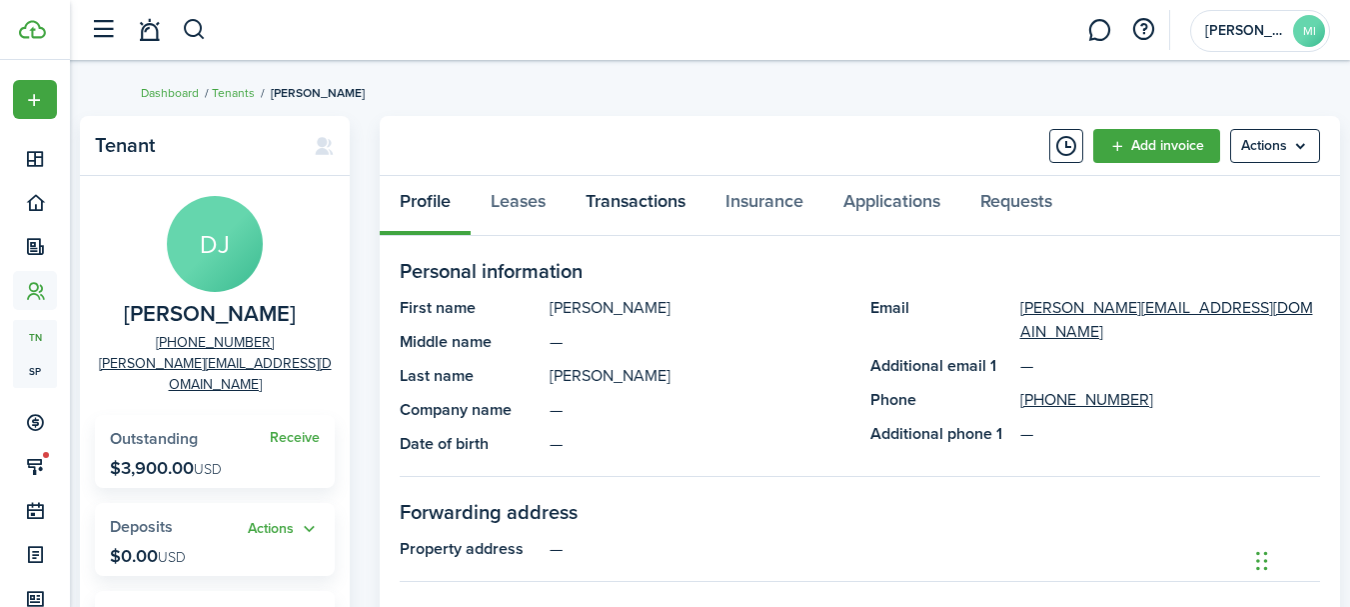
click at [688, 203] on link "Transactions" at bounding box center [636, 206] width 140 height 60
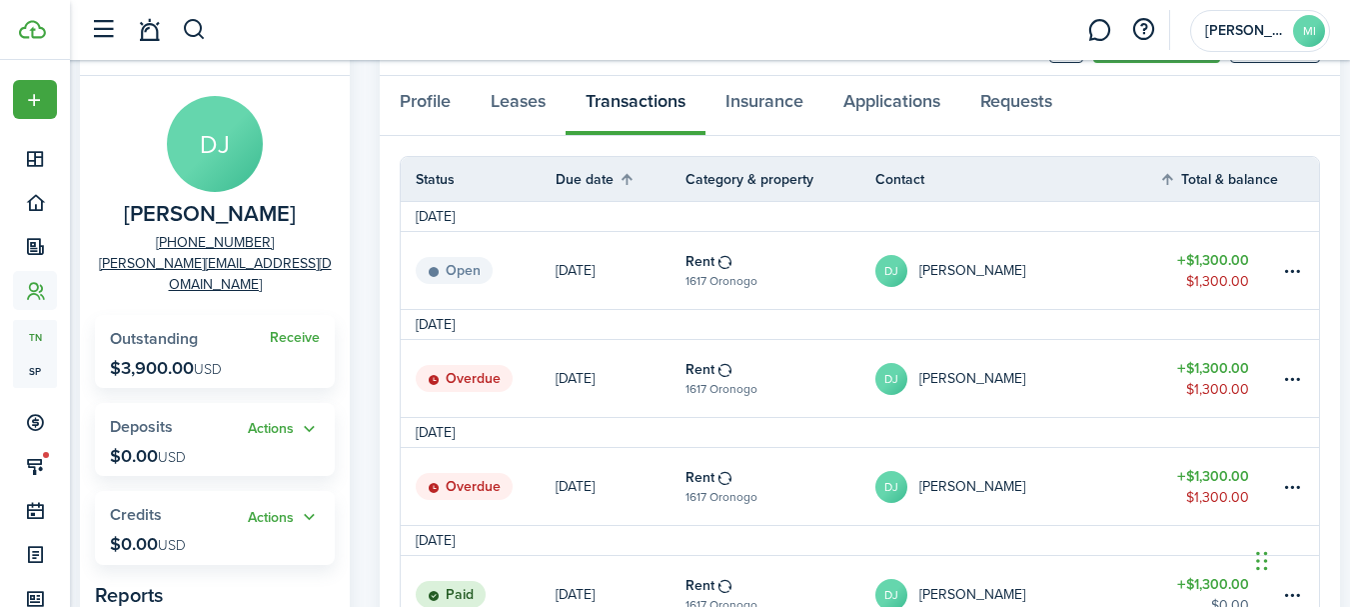
scroll to position [200, 0]
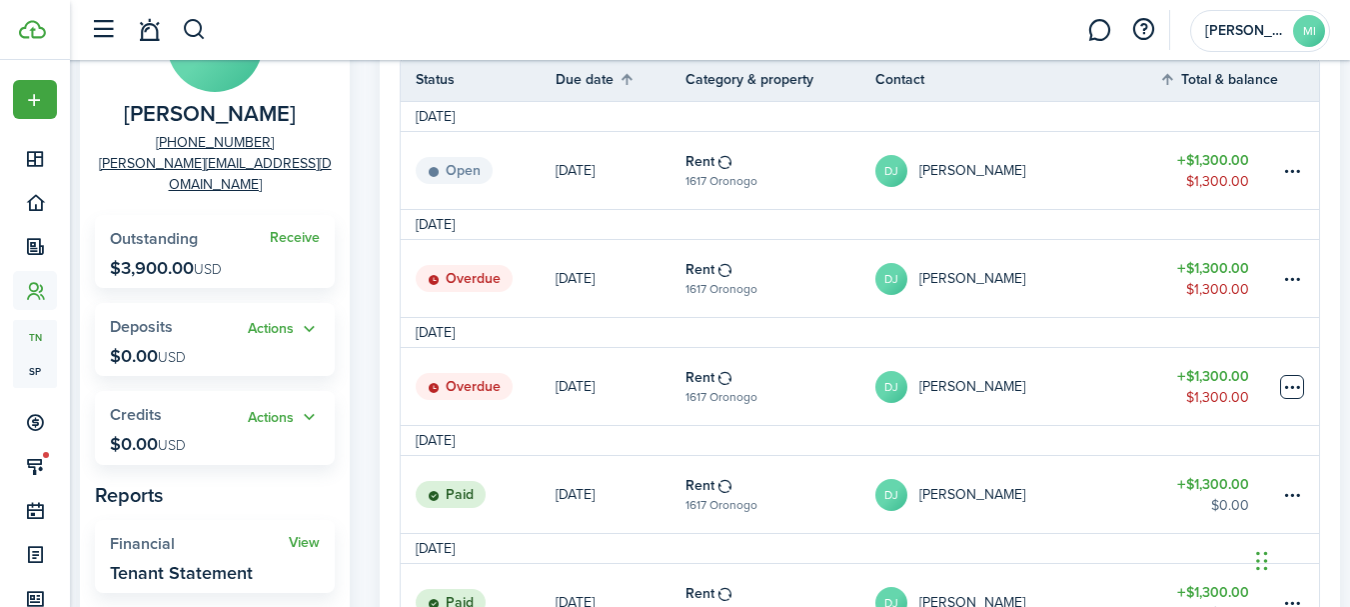
click at [1300, 388] on table-menu-btn-icon at bounding box center [1292, 387] width 24 height 24
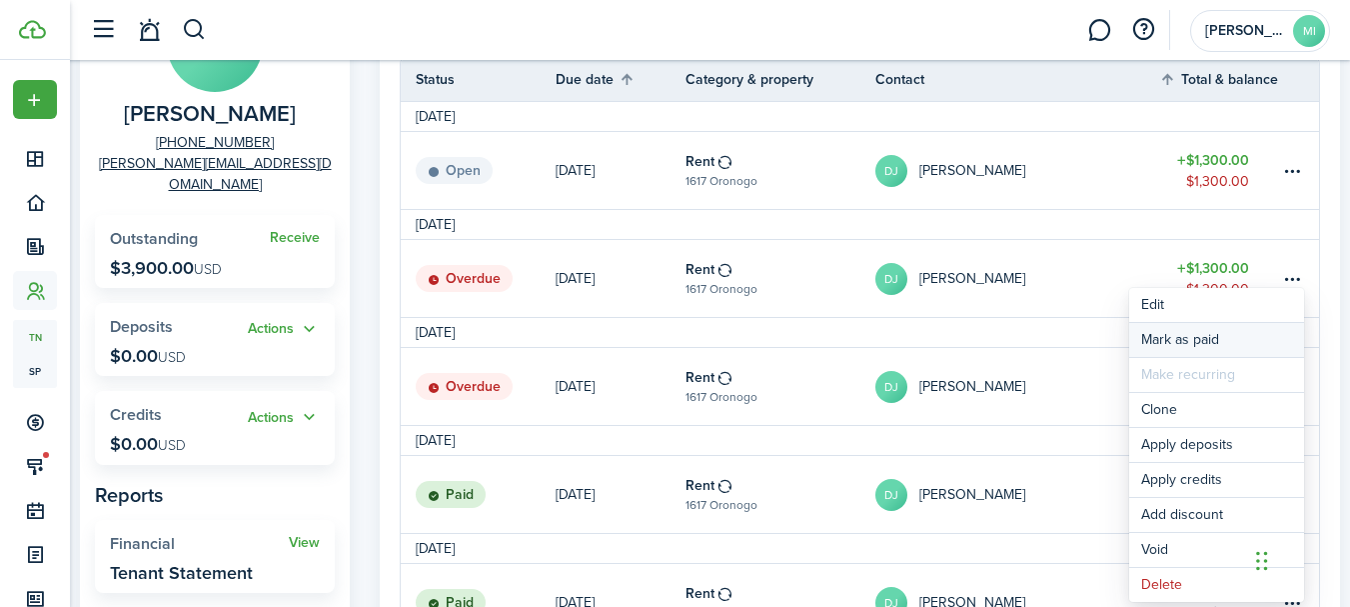
click at [1255, 333] on link "Mark as paid" at bounding box center [1216, 340] width 175 height 34
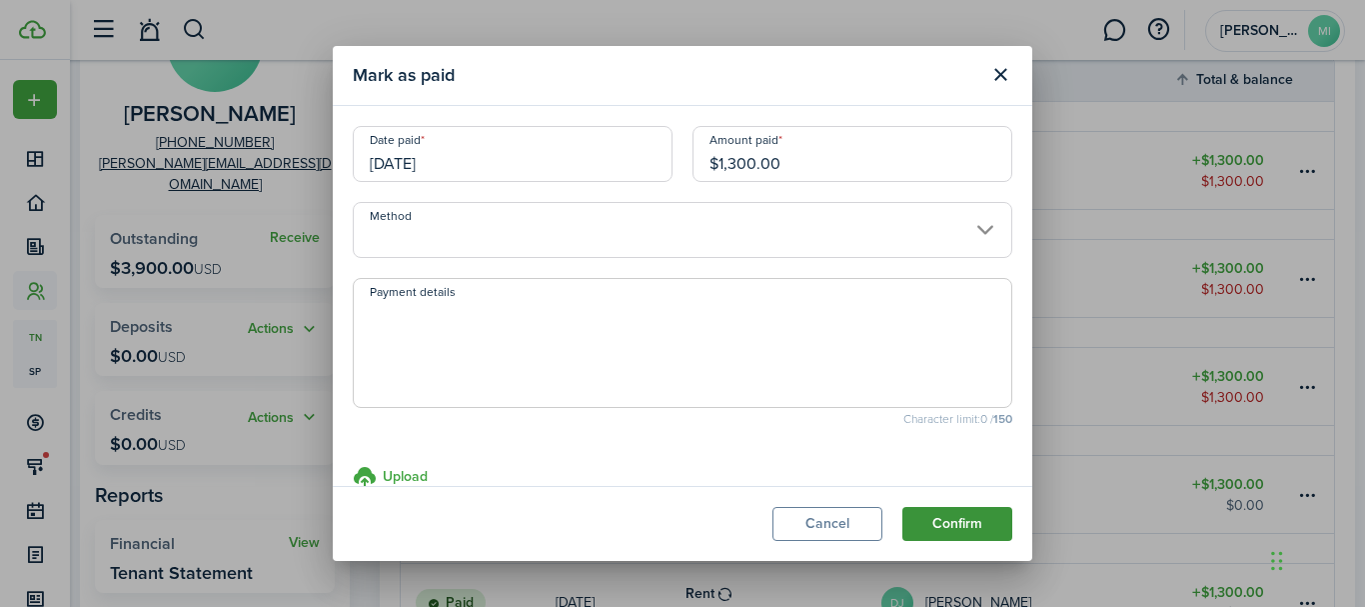
click at [989, 523] on button "Confirm" at bounding box center [957, 524] width 110 height 34
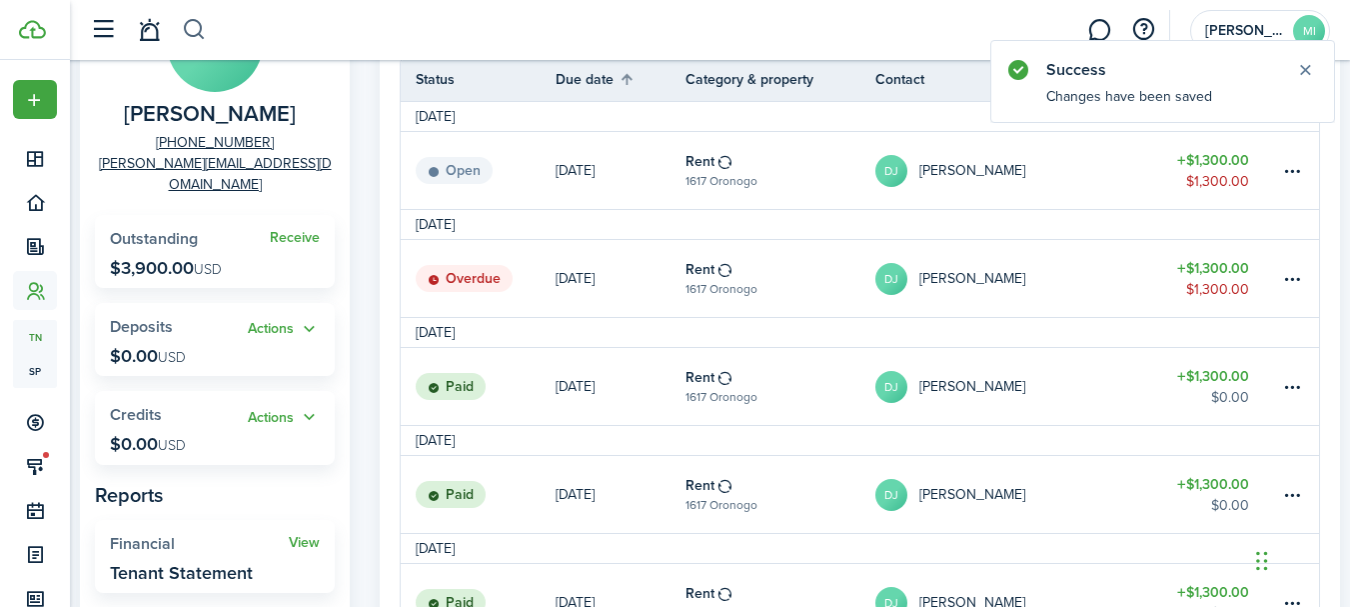
click at [197, 24] on button "button" at bounding box center [194, 30] width 25 height 34
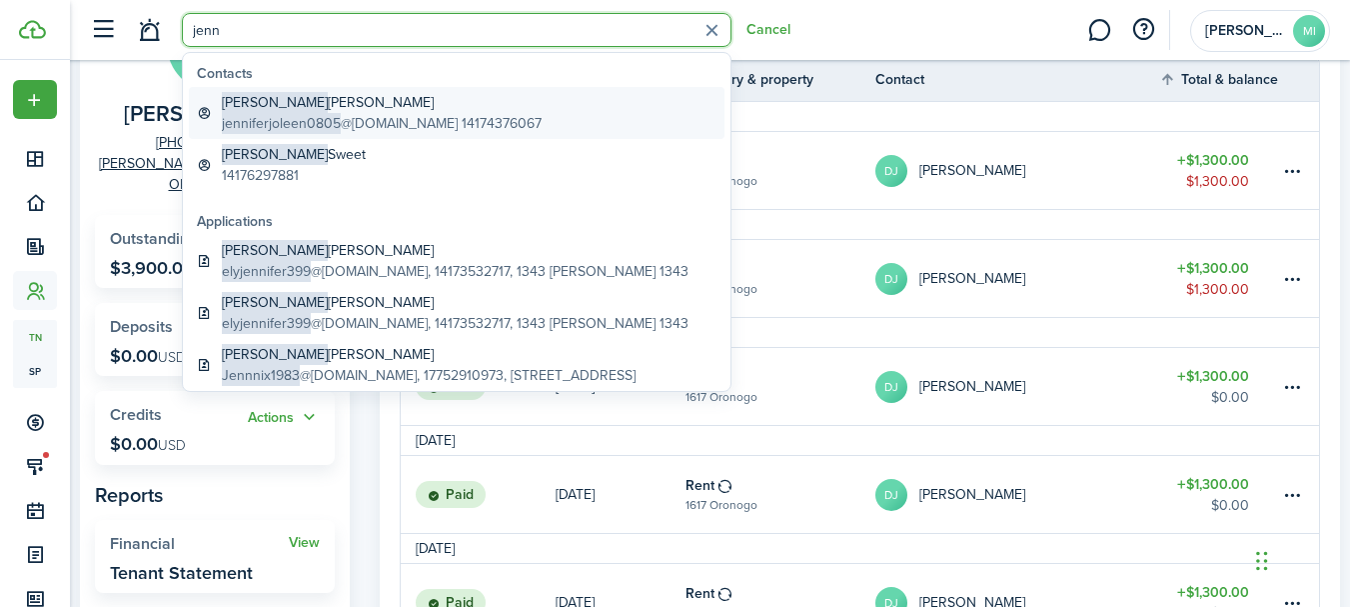
type input "jenn"
click at [373, 106] on global-search-item-title "[PERSON_NAME]" at bounding box center [382, 102] width 320 height 21
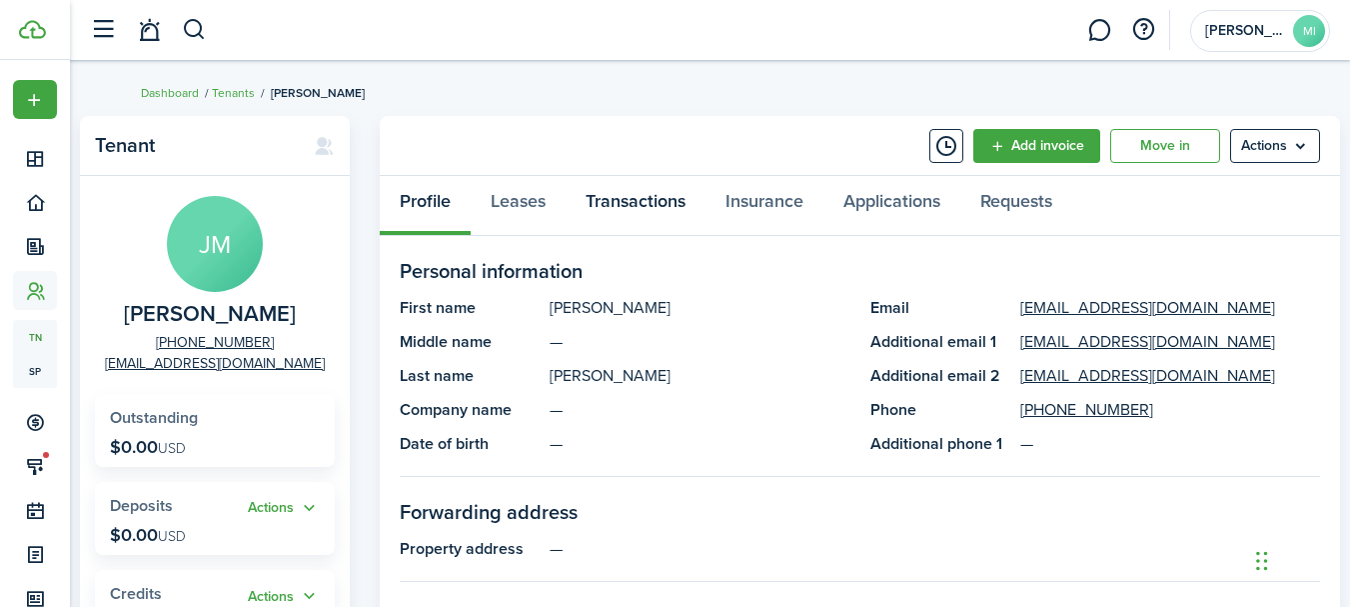
click at [676, 205] on link "Transactions" at bounding box center [636, 206] width 140 height 60
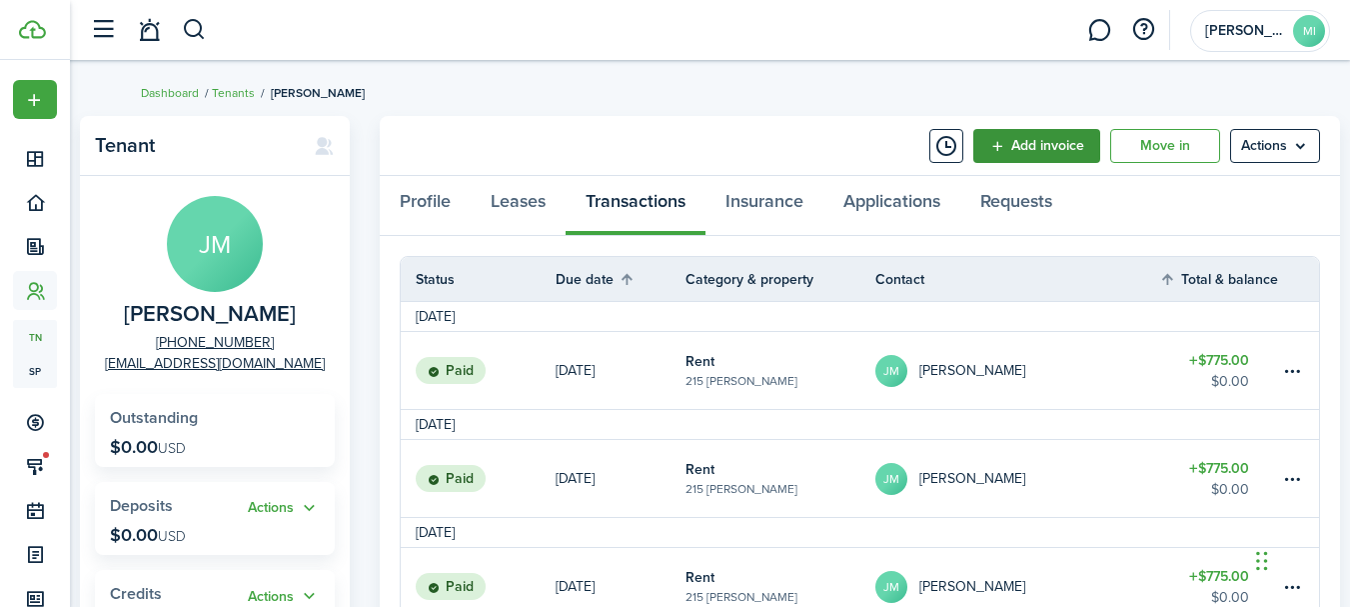
click at [1012, 140] on link "Add invoice" at bounding box center [1036, 146] width 127 height 34
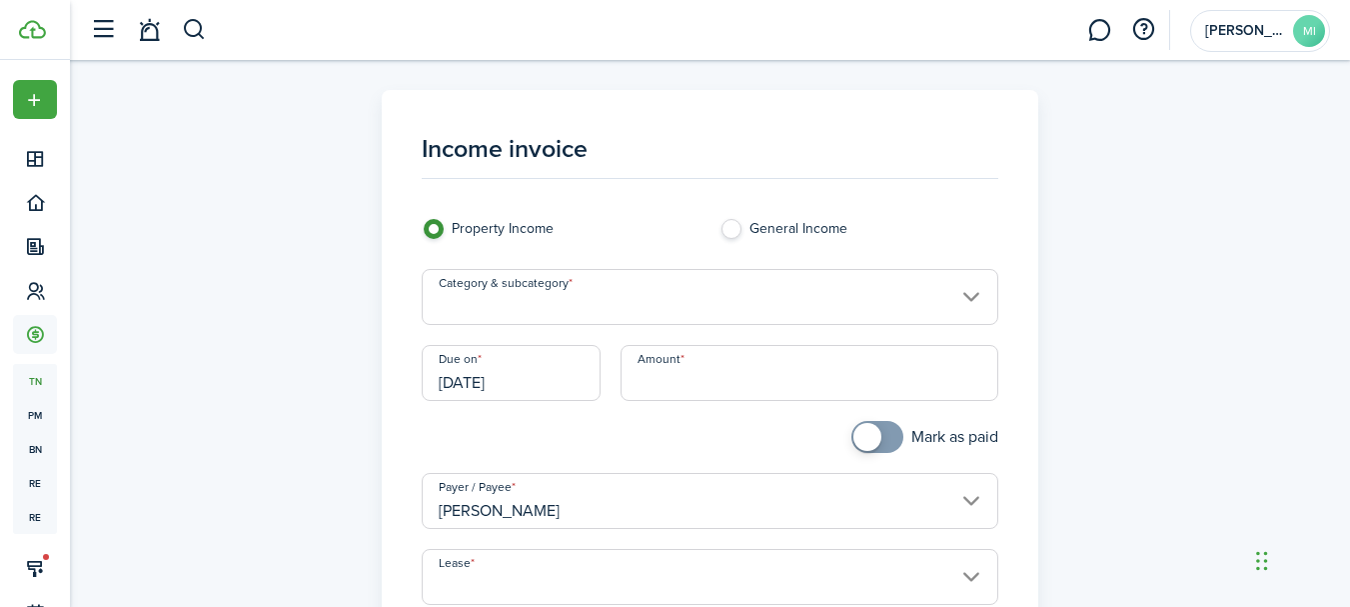
click at [548, 365] on input "[DATE]" at bounding box center [511, 373] width 179 height 56
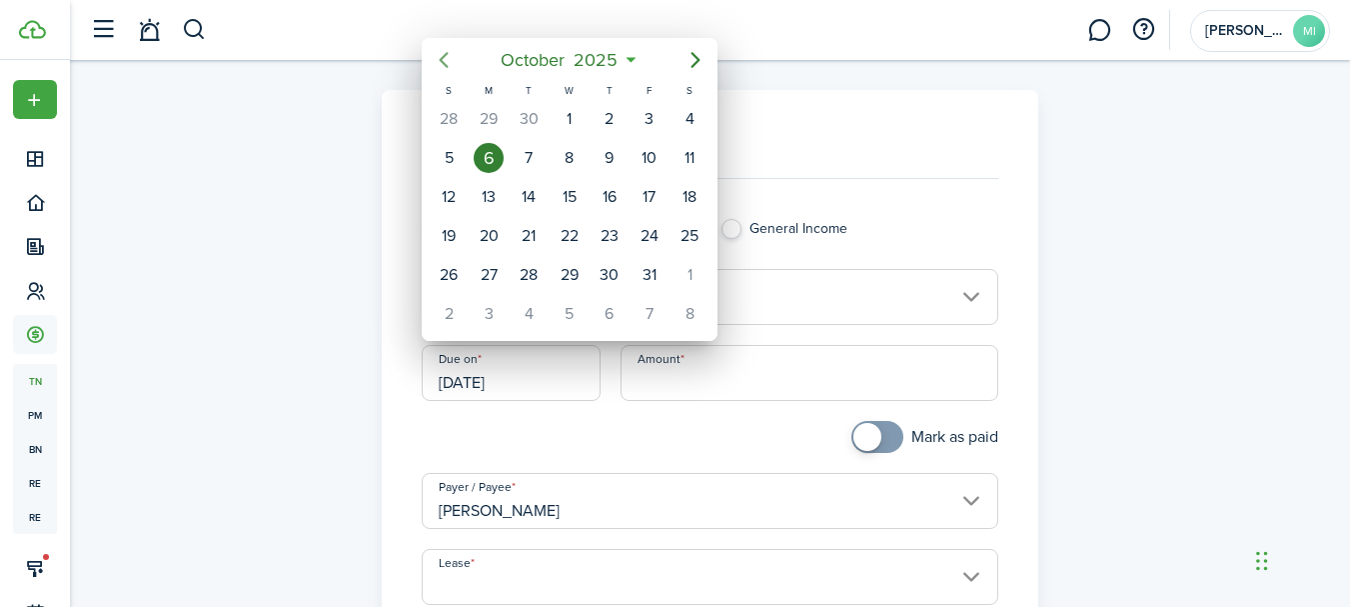
click at [451, 69] on icon "Previous page" at bounding box center [444, 60] width 24 height 24
click at [654, 118] on div "1" at bounding box center [650, 119] width 30 height 30
type input "[DATE]"
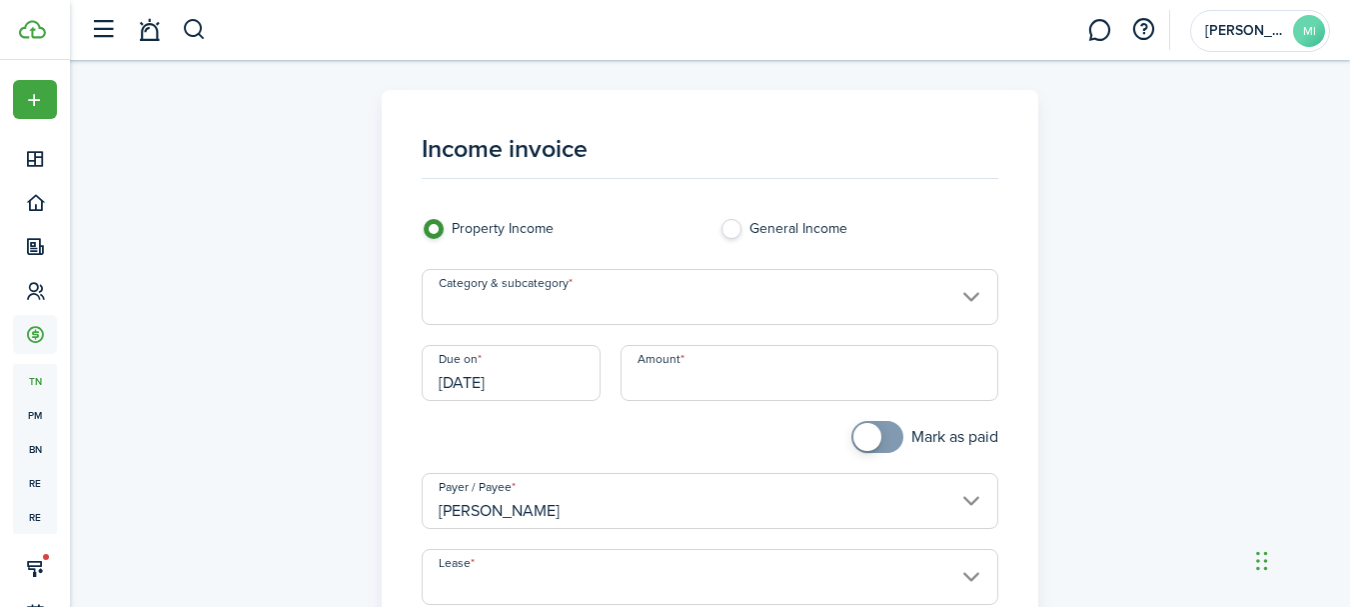
click at [558, 303] on input "Category & subcategory" at bounding box center [710, 297] width 577 height 56
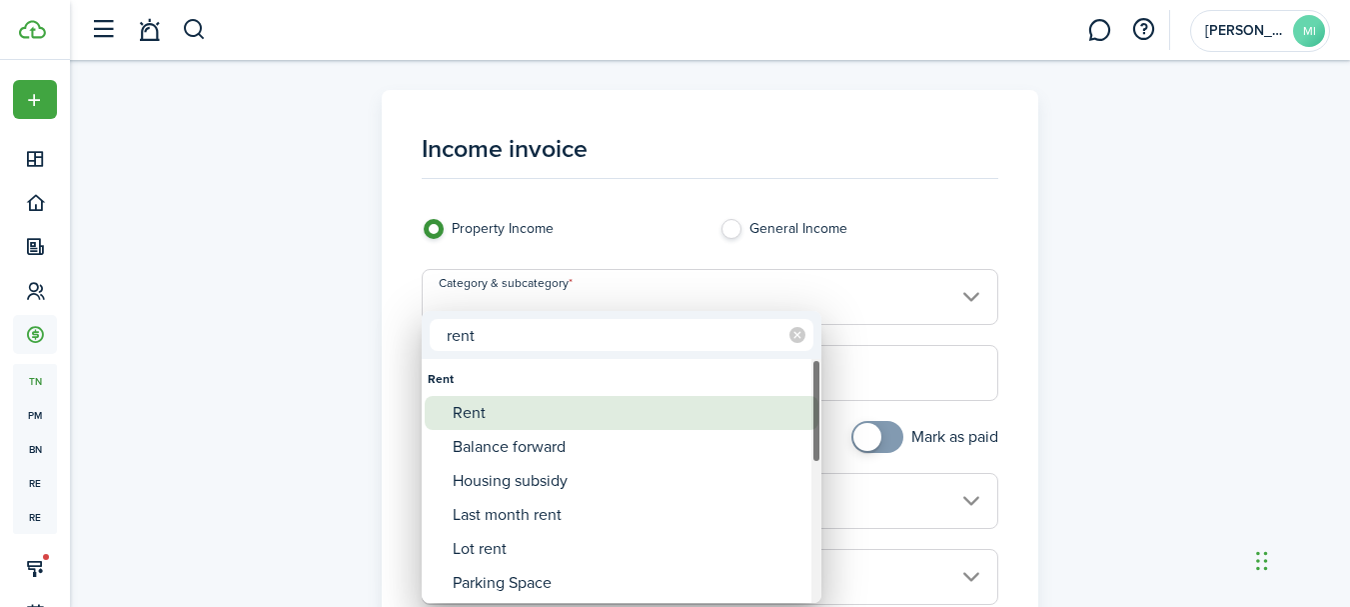
type input "rent"
click at [568, 402] on div "Rent" at bounding box center [630, 413] width 354 height 34
type input "Rent"
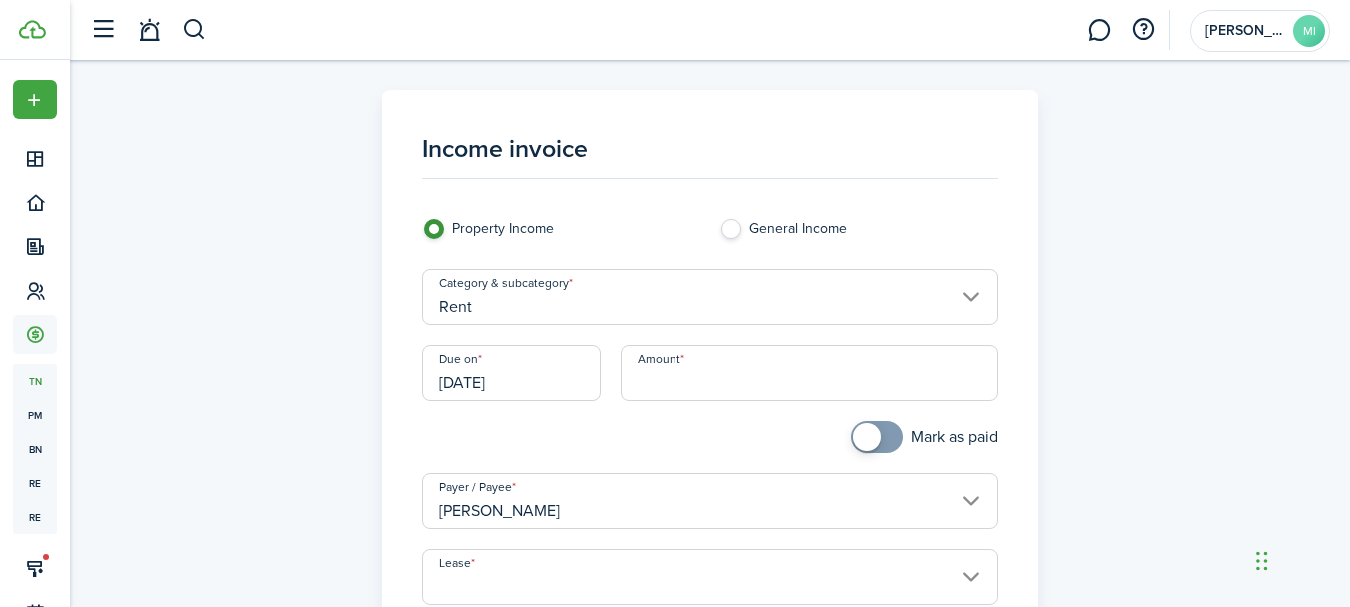
click at [686, 376] on input "Amount" at bounding box center [810, 373] width 378 height 56
type input "$775.00"
click at [649, 441] on div at bounding box center [561, 447] width 298 height 52
checkbox input "true"
click at [864, 440] on span at bounding box center [867, 437] width 28 height 28
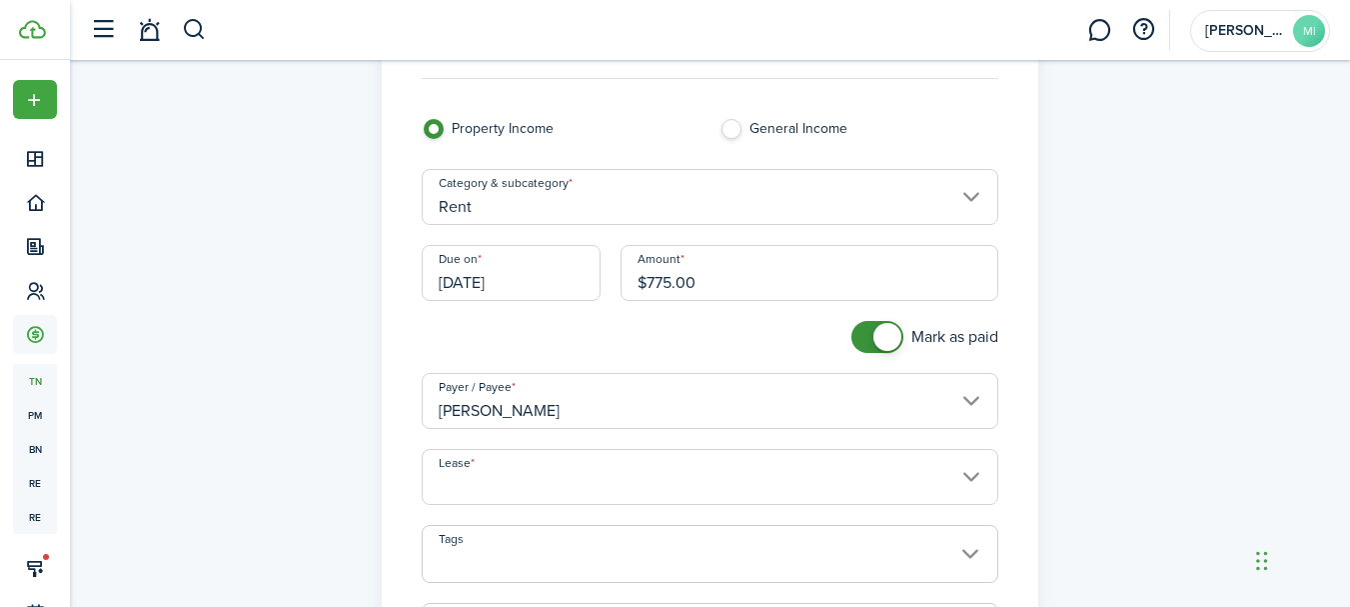
scroll to position [200, 0]
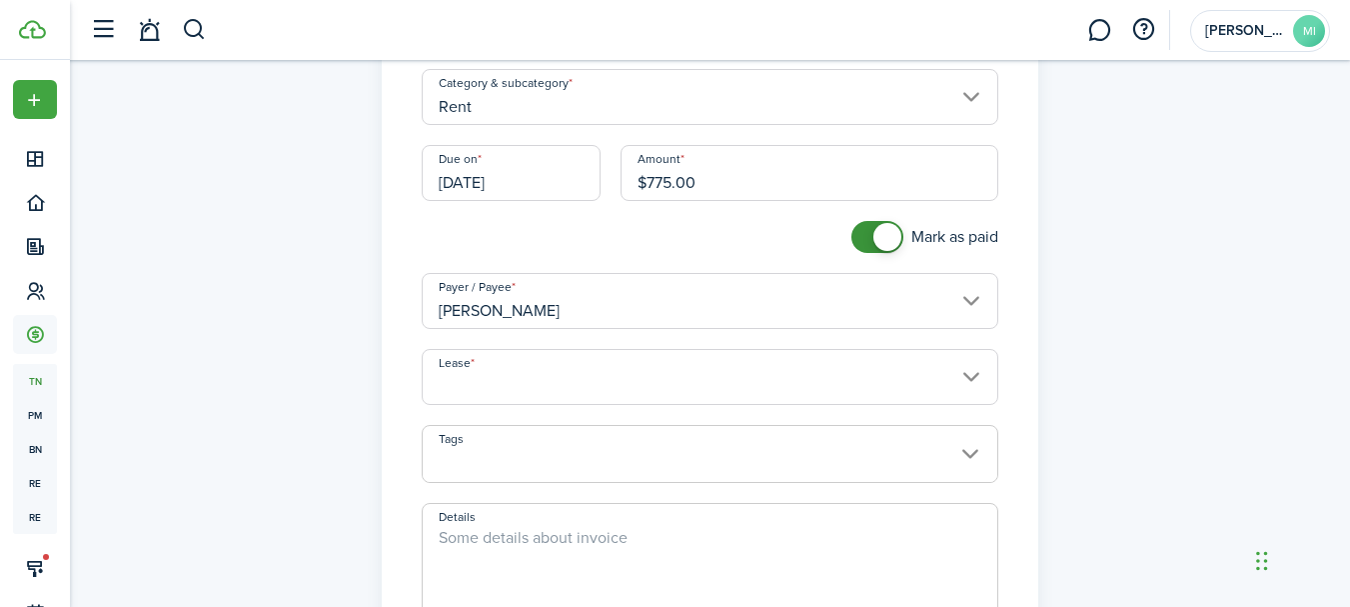
click at [674, 375] on input "Lease" at bounding box center [710, 377] width 577 height 56
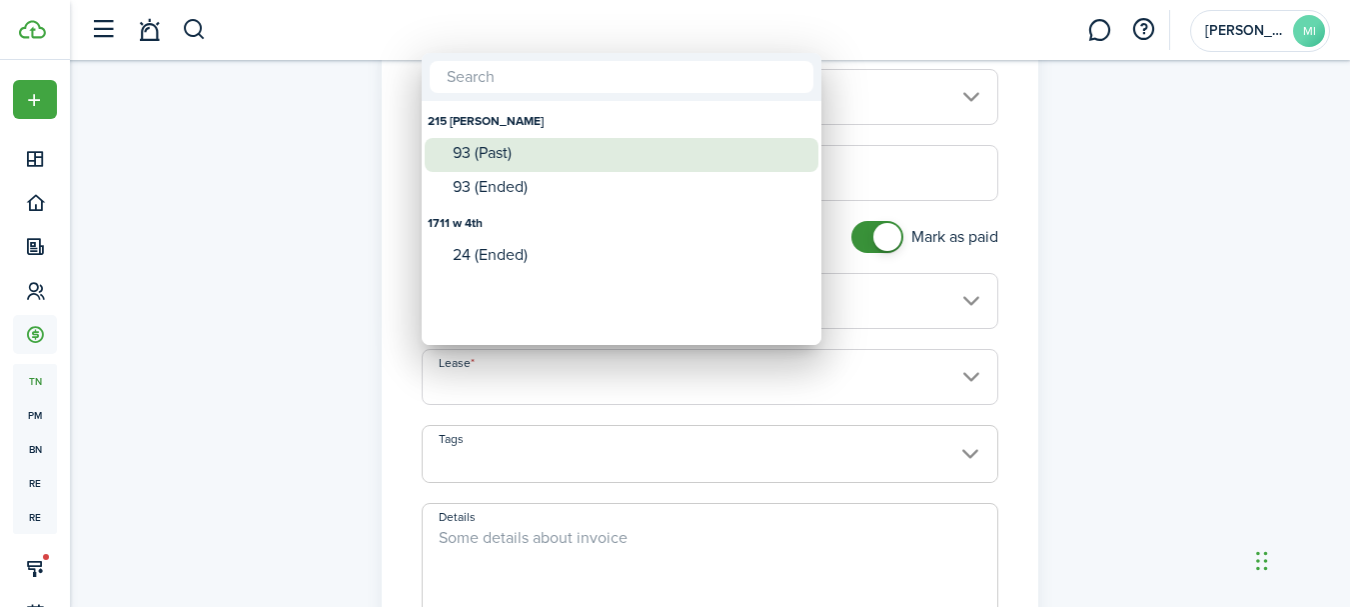
click at [576, 158] on div "93 (Past)" at bounding box center [630, 153] width 354 height 18
type input "215 [PERSON_NAME]. Lease #93 (Past)"
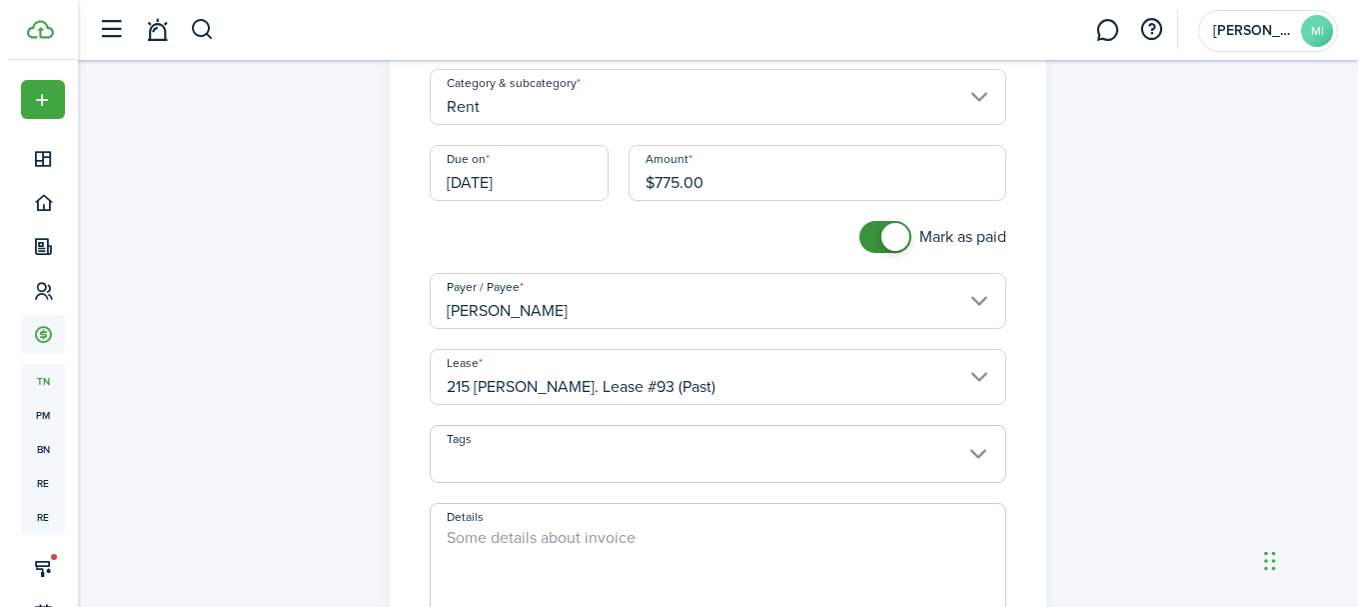
scroll to position [500, 0]
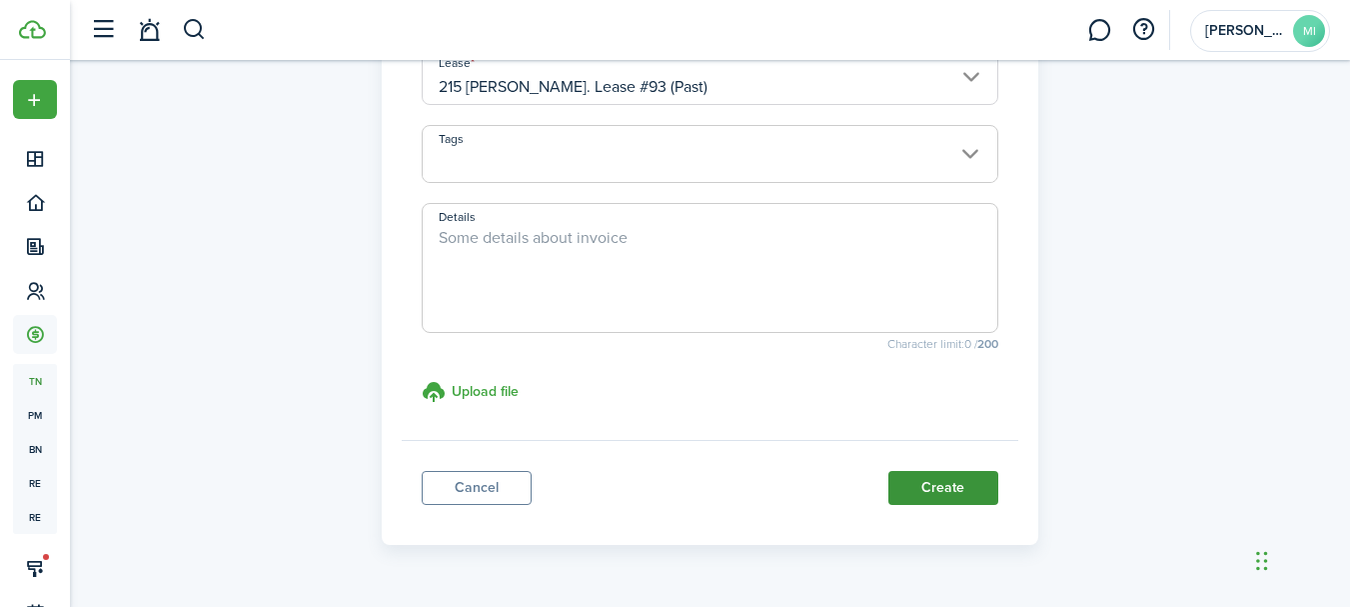
click at [984, 478] on button "Create" at bounding box center [943, 488] width 110 height 34
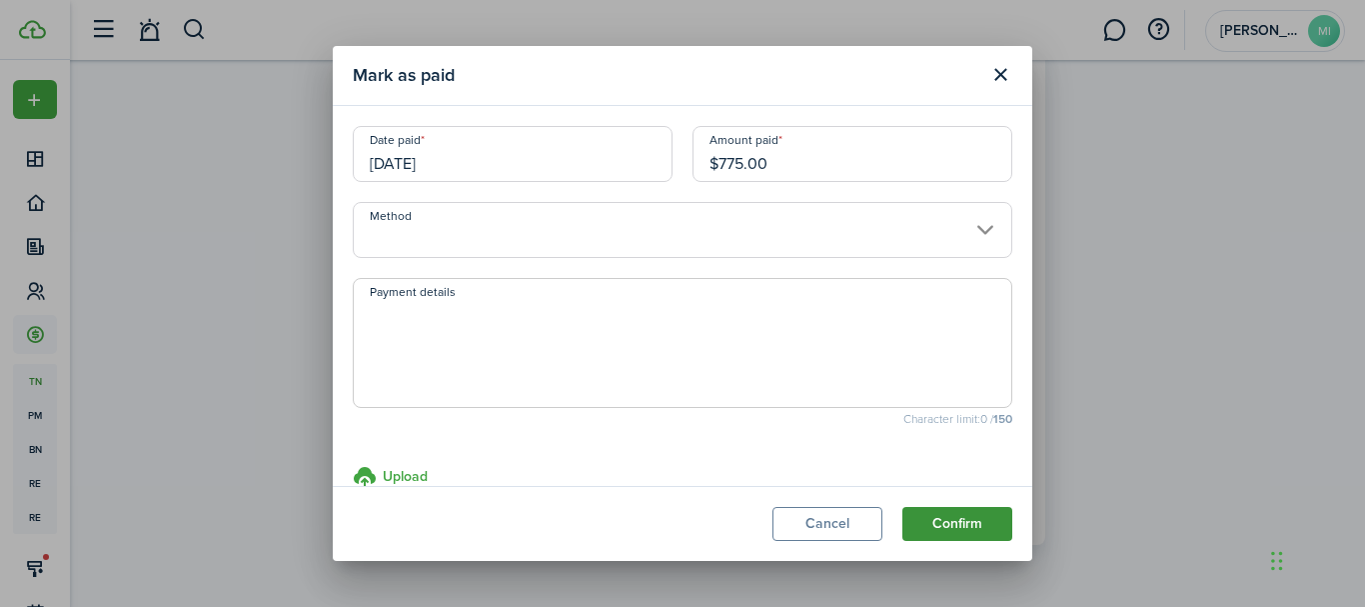
click at [990, 521] on button "Confirm" at bounding box center [957, 524] width 110 height 34
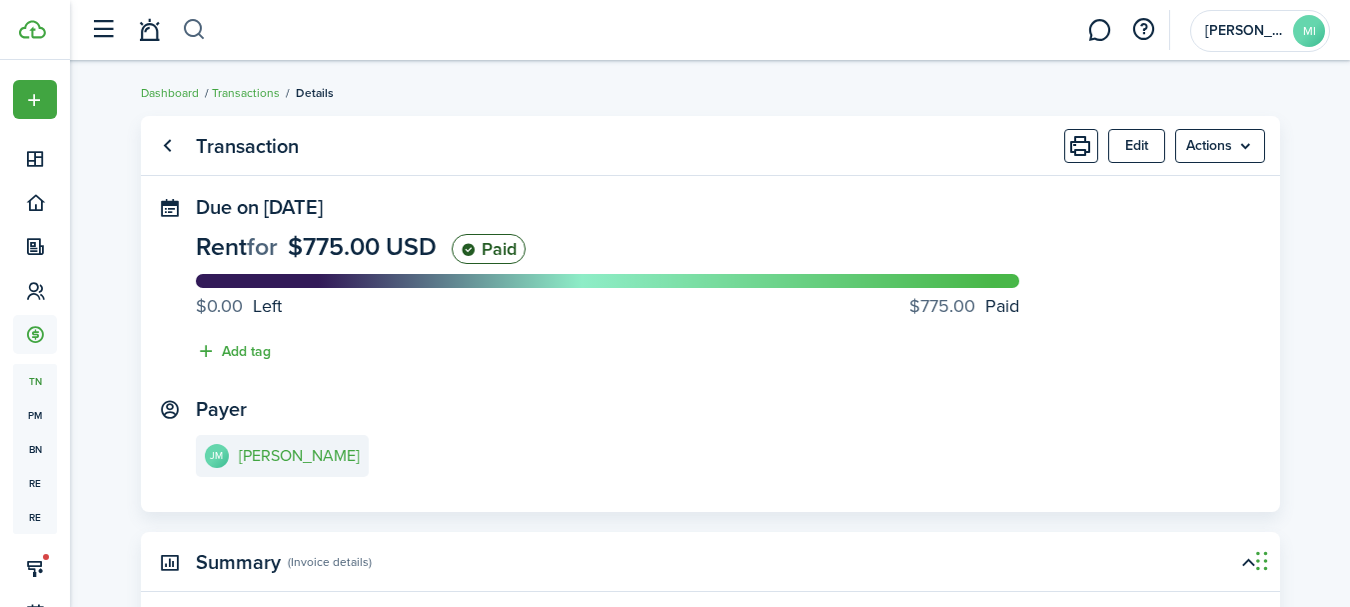
click at [190, 26] on button "button" at bounding box center [194, 30] width 25 height 34
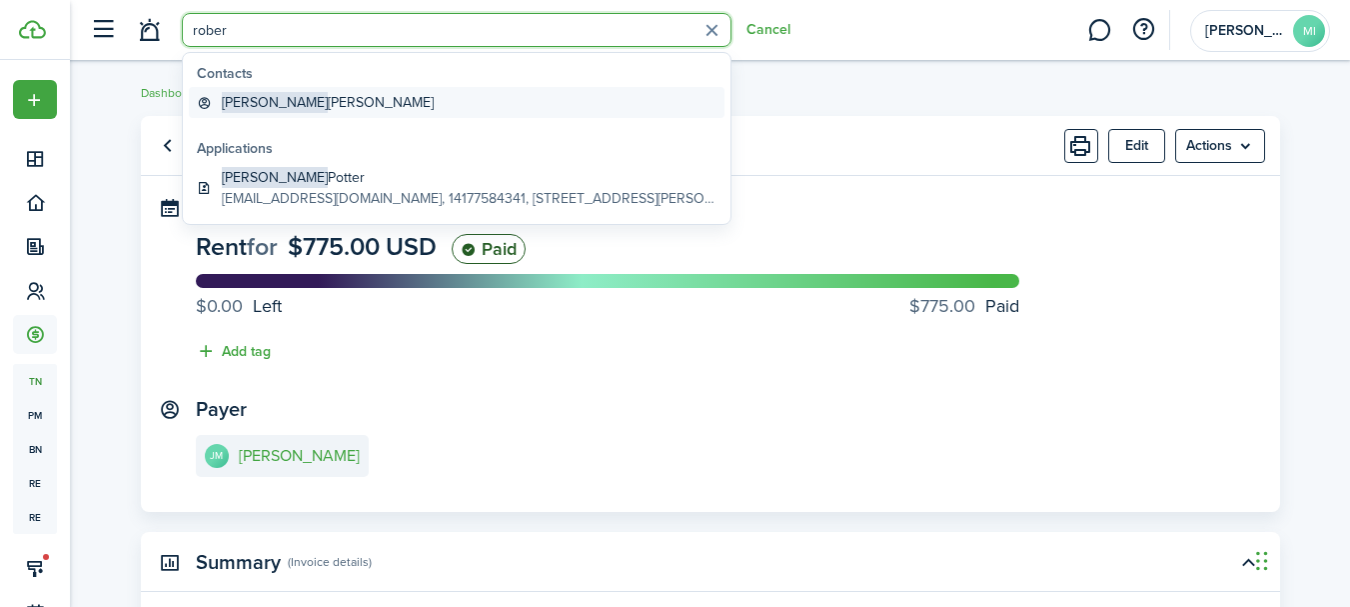
type input "rober"
click at [329, 101] on link "[PERSON_NAME]" at bounding box center [457, 102] width 536 height 31
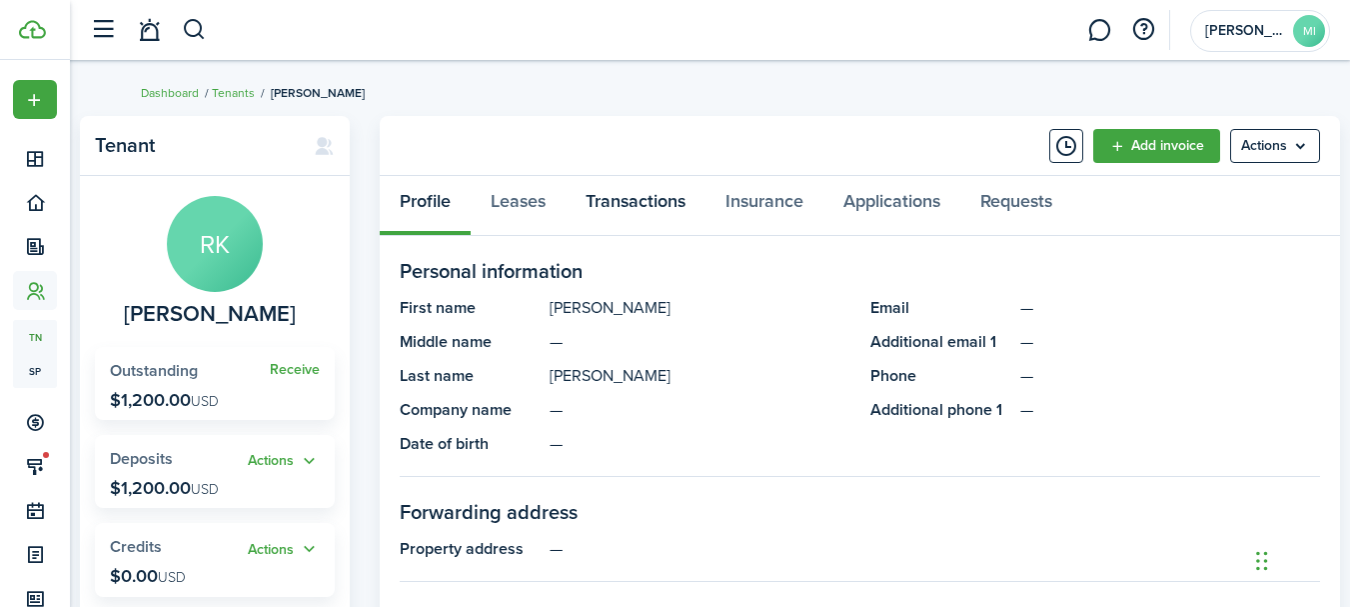
click at [696, 204] on link "Transactions" at bounding box center [636, 206] width 140 height 60
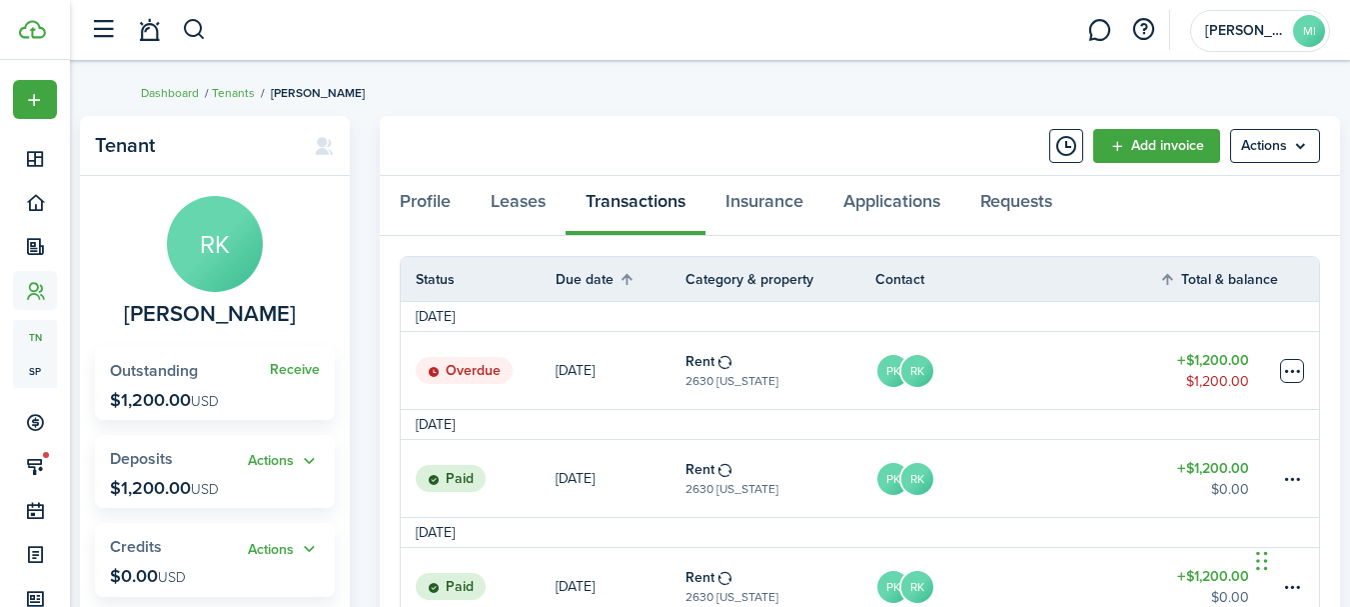
click at [1299, 370] on table-menu-btn-icon at bounding box center [1292, 371] width 24 height 24
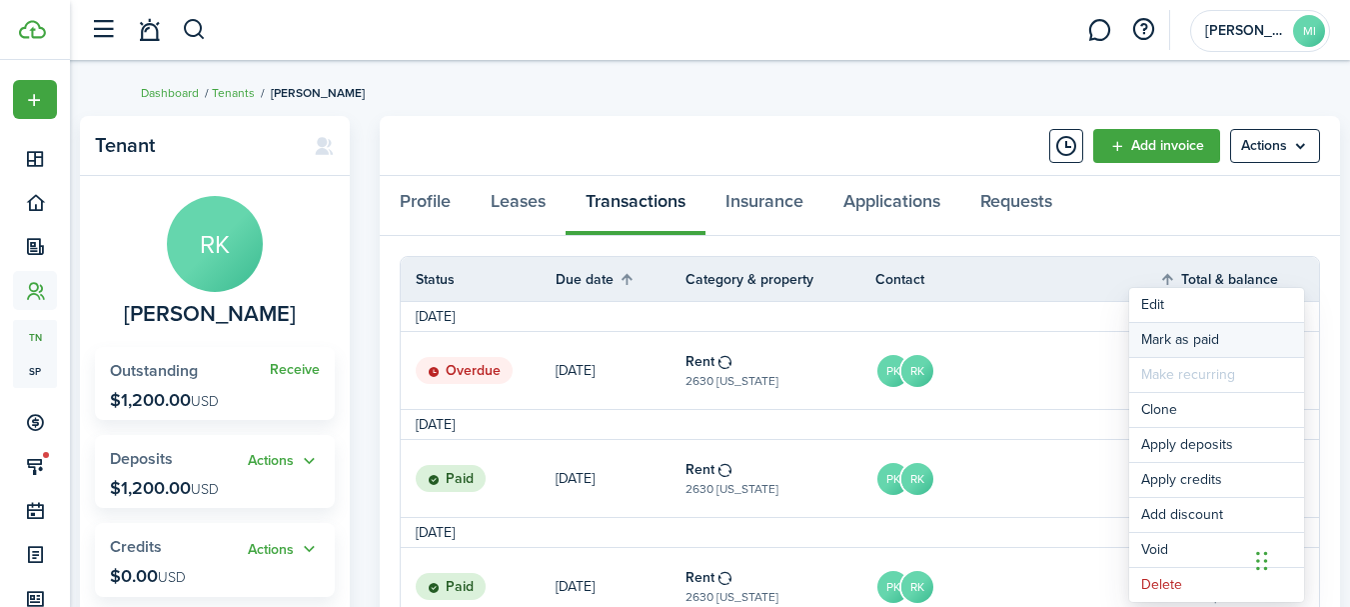
click at [1255, 333] on link "Mark as paid" at bounding box center [1216, 340] width 175 height 34
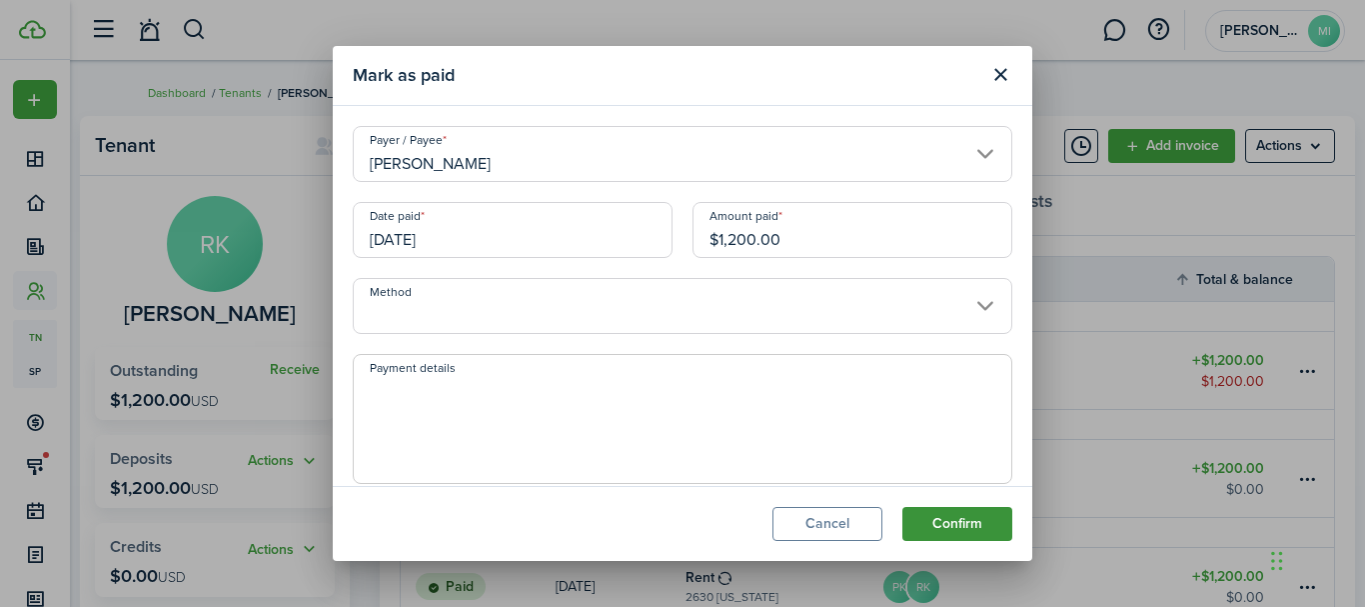
click at [992, 519] on button "Confirm" at bounding box center [957, 524] width 110 height 34
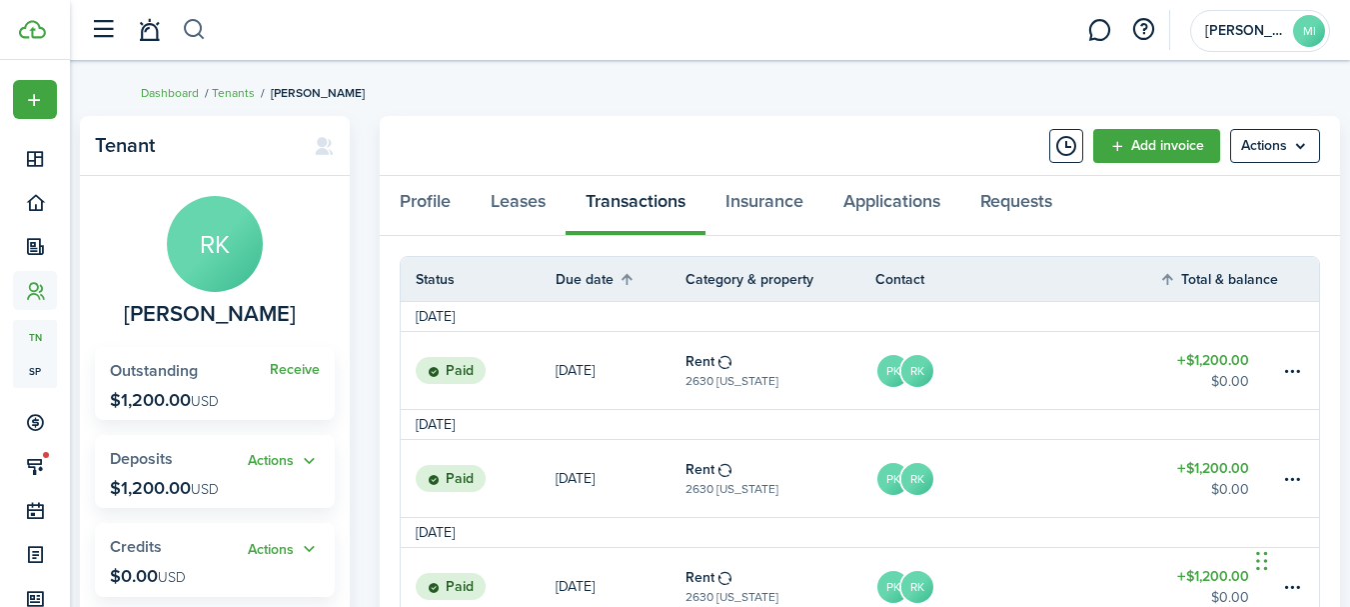
click at [191, 35] on button "button" at bounding box center [194, 30] width 25 height 34
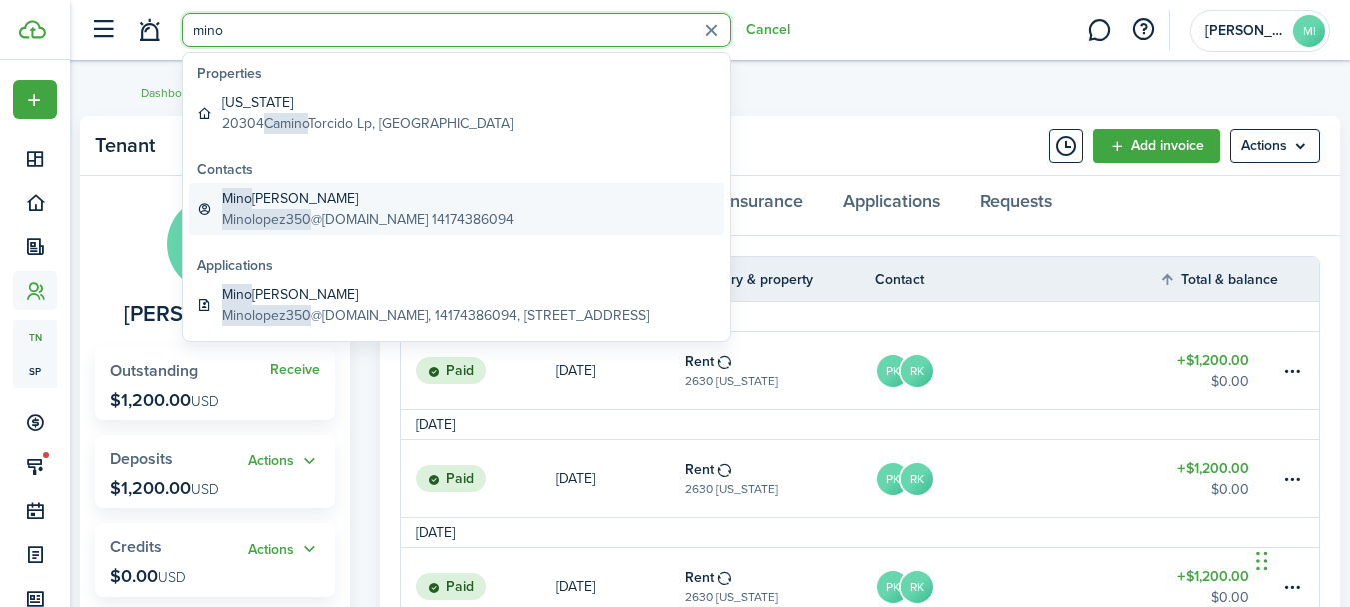
type input "mino"
click at [503, 203] on link "[PERSON_NAME] Minolopez350 @[DOMAIN_NAME] 14174386094" at bounding box center [457, 209] width 536 height 52
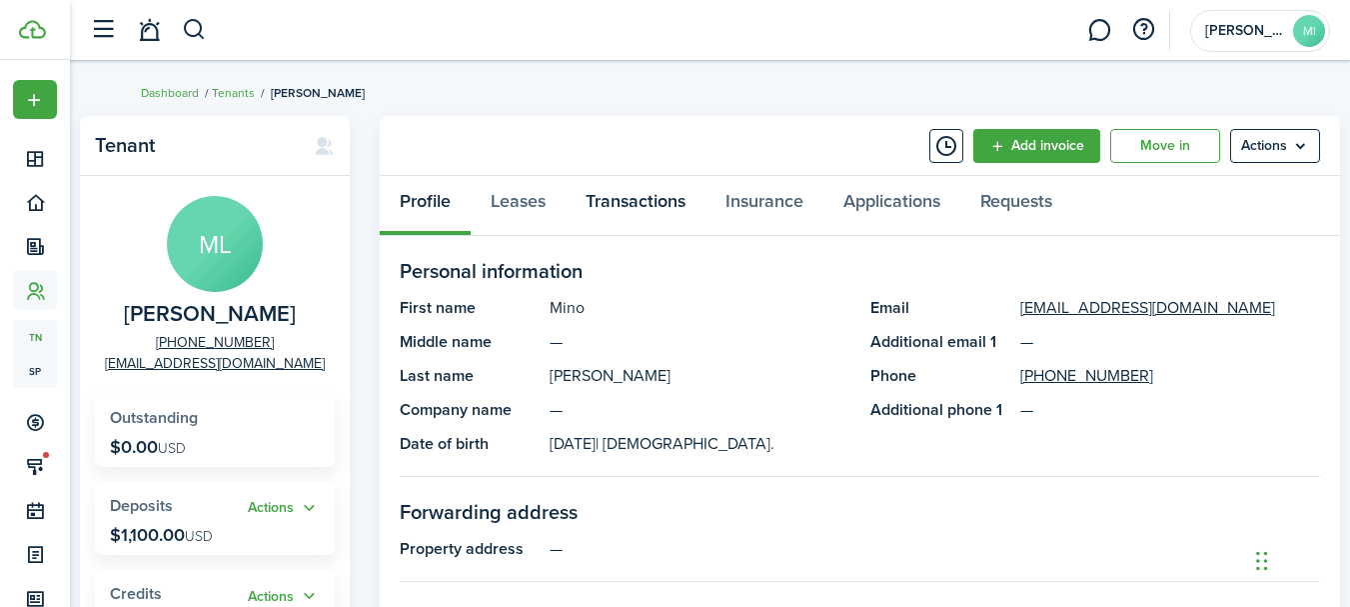
click at [689, 201] on link "Transactions" at bounding box center [636, 206] width 140 height 60
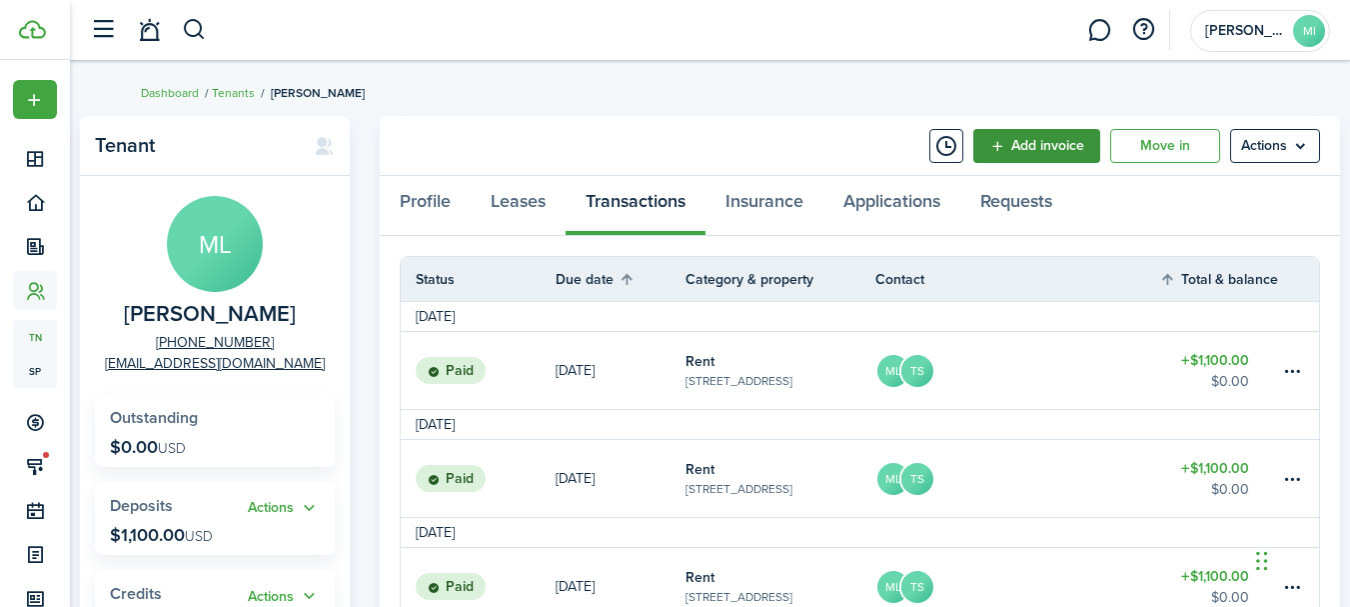
click at [1053, 157] on link "Add invoice" at bounding box center [1036, 146] width 127 height 34
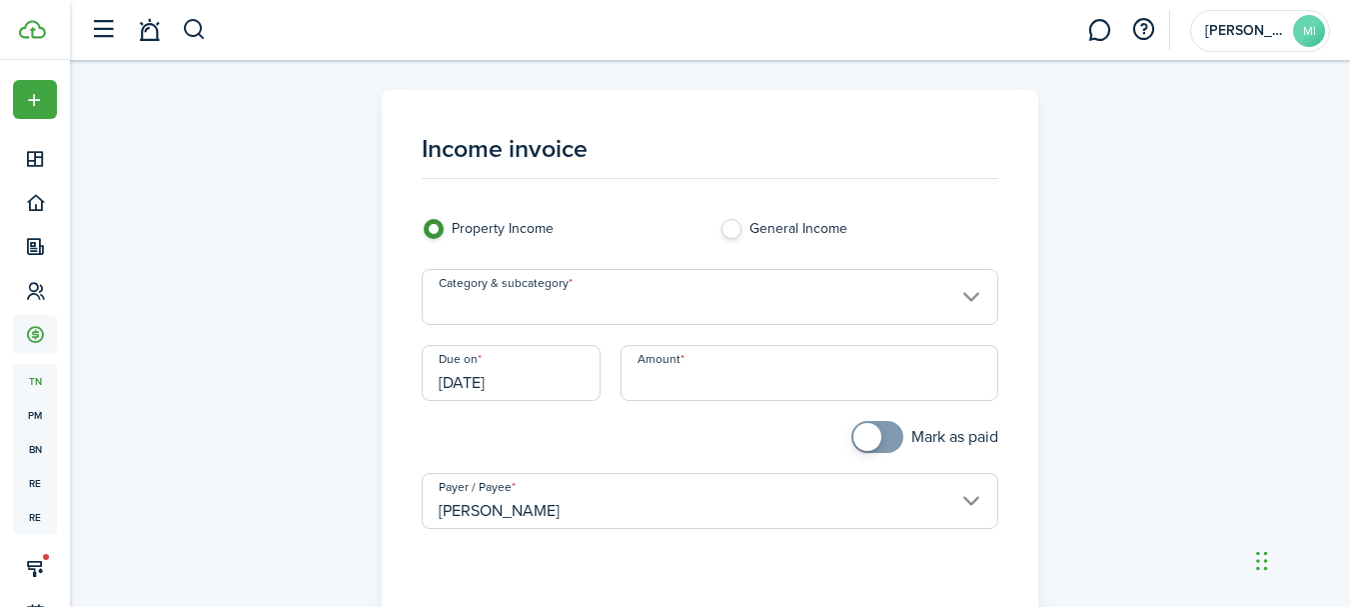
click at [881, 287] on input "Category & subcategory" at bounding box center [710, 297] width 577 height 56
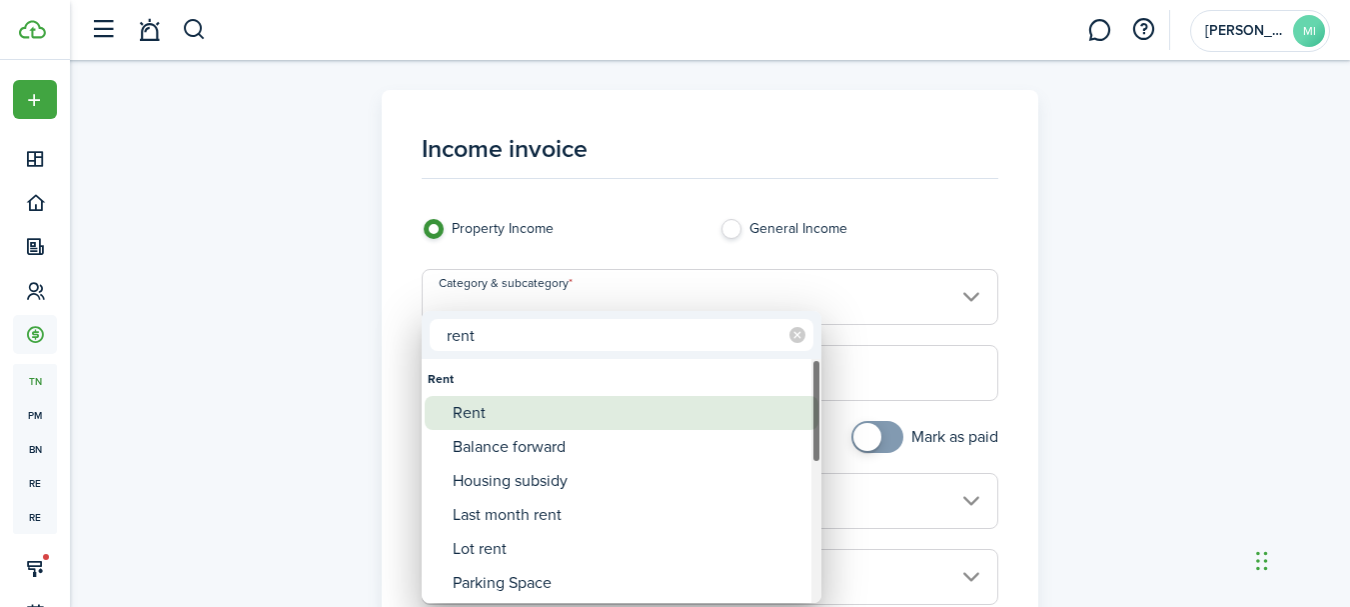
type input "rent"
click at [628, 404] on div "Rent" at bounding box center [630, 413] width 354 height 34
type input "Rent"
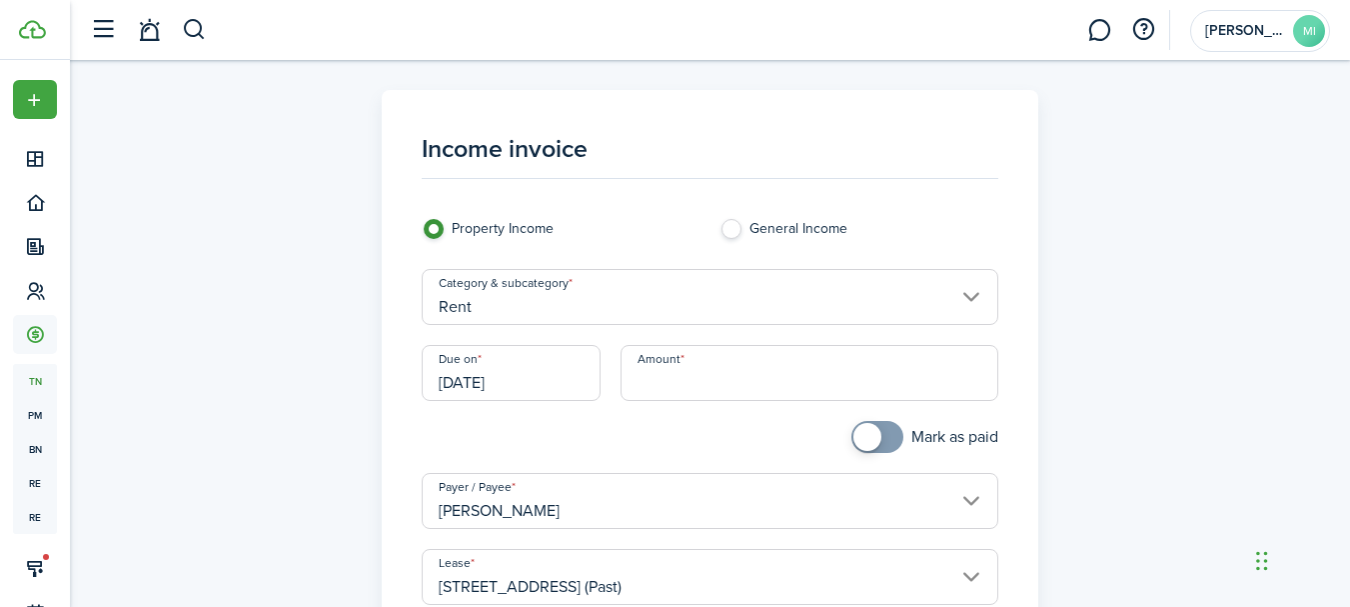
click at [553, 382] on input "[DATE]" at bounding box center [511, 373] width 179 height 56
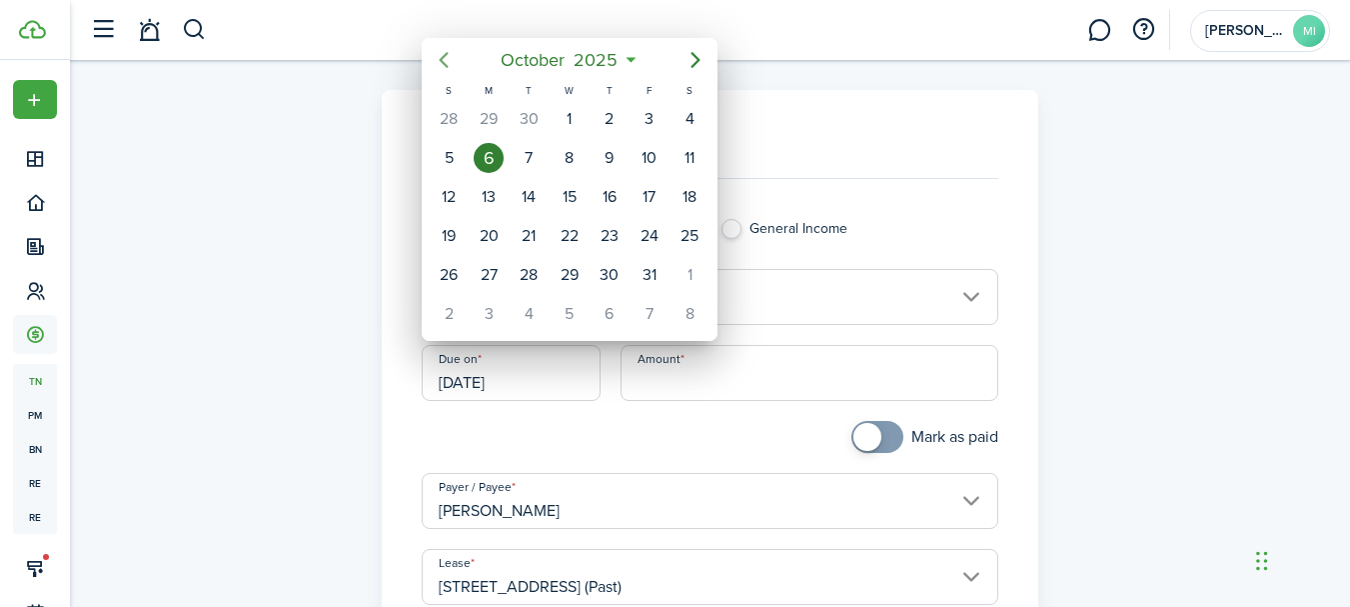
click at [449, 58] on icon "Previous page" at bounding box center [444, 60] width 24 height 24
click at [655, 120] on div "1" at bounding box center [650, 119] width 30 height 30
type input "[DATE]"
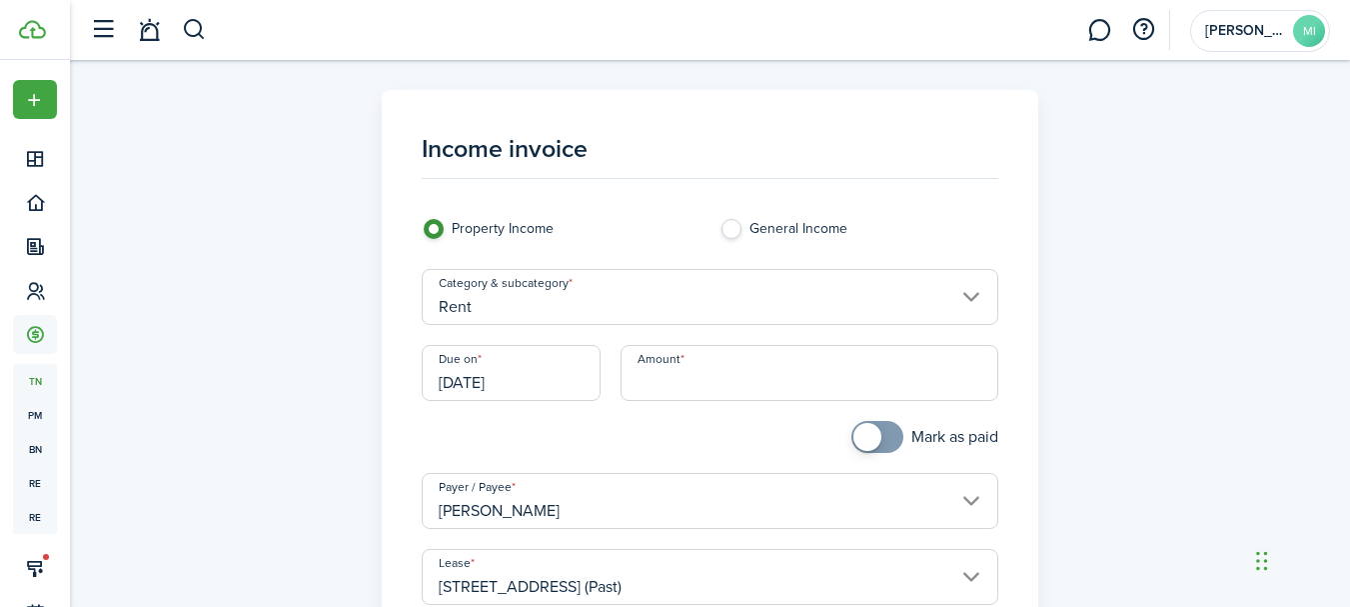
click at [691, 373] on input "Amount" at bounding box center [810, 373] width 378 height 56
type input "$1,100.00"
click at [691, 422] on div at bounding box center [561, 447] width 298 height 52
checkbox input "true"
click at [865, 438] on span at bounding box center [867, 437] width 28 height 28
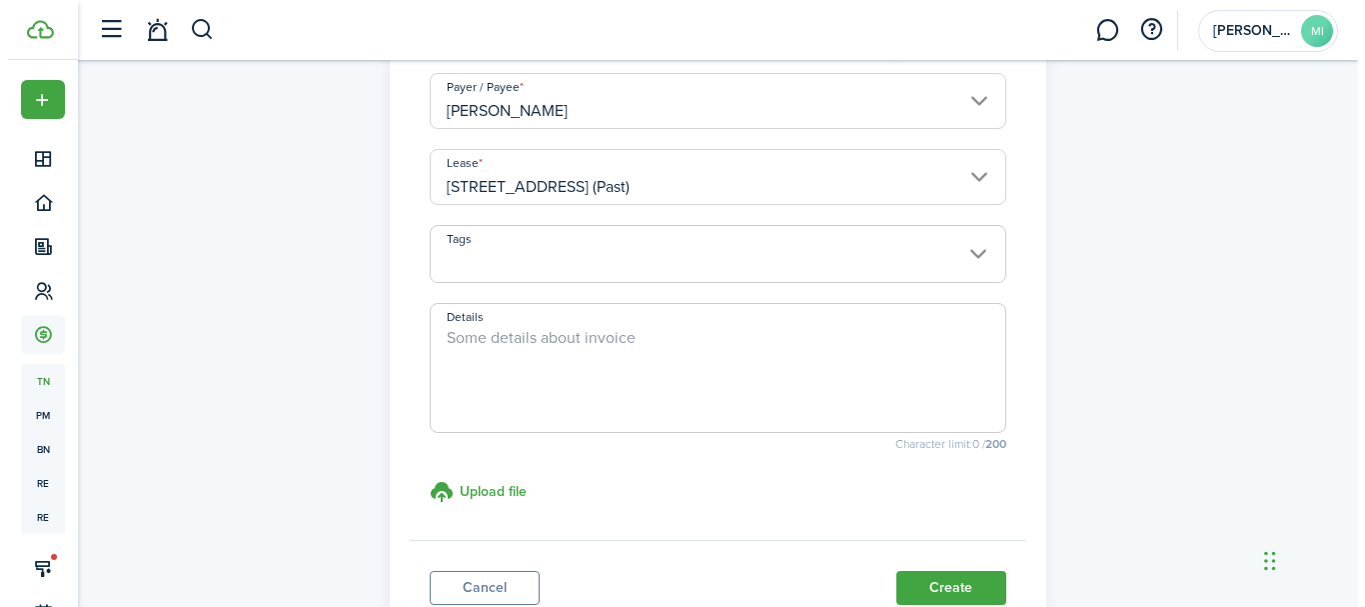
scroll to position [500, 0]
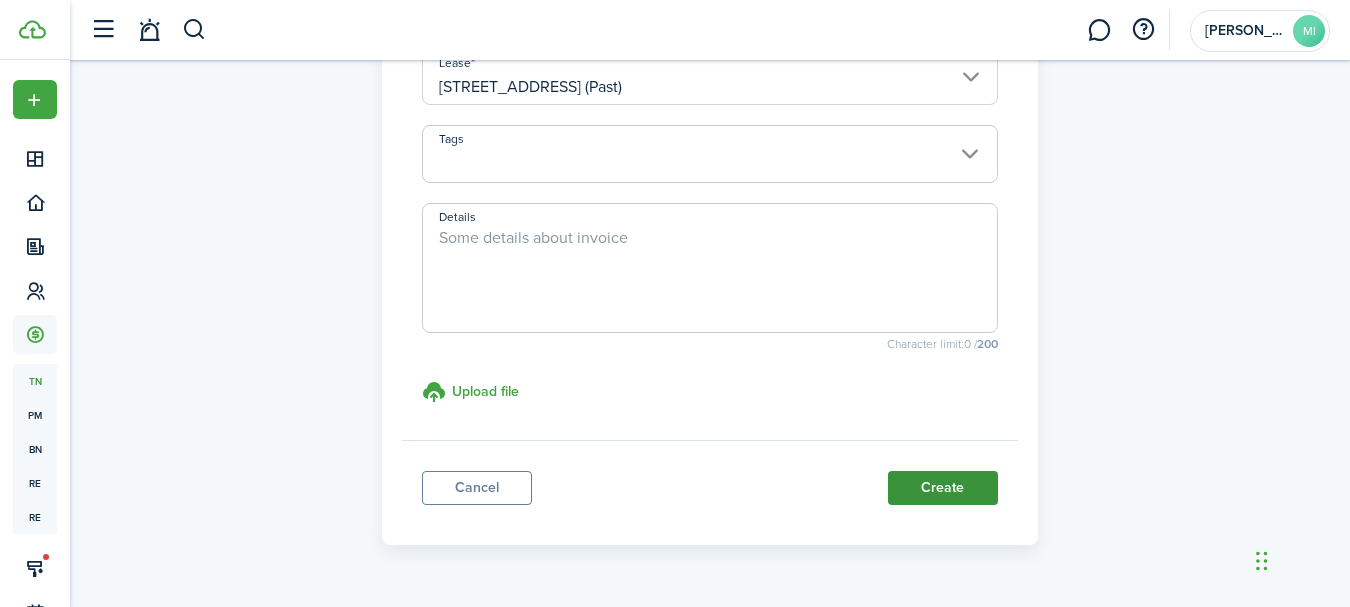
click at [984, 490] on button "Create" at bounding box center [943, 488] width 110 height 34
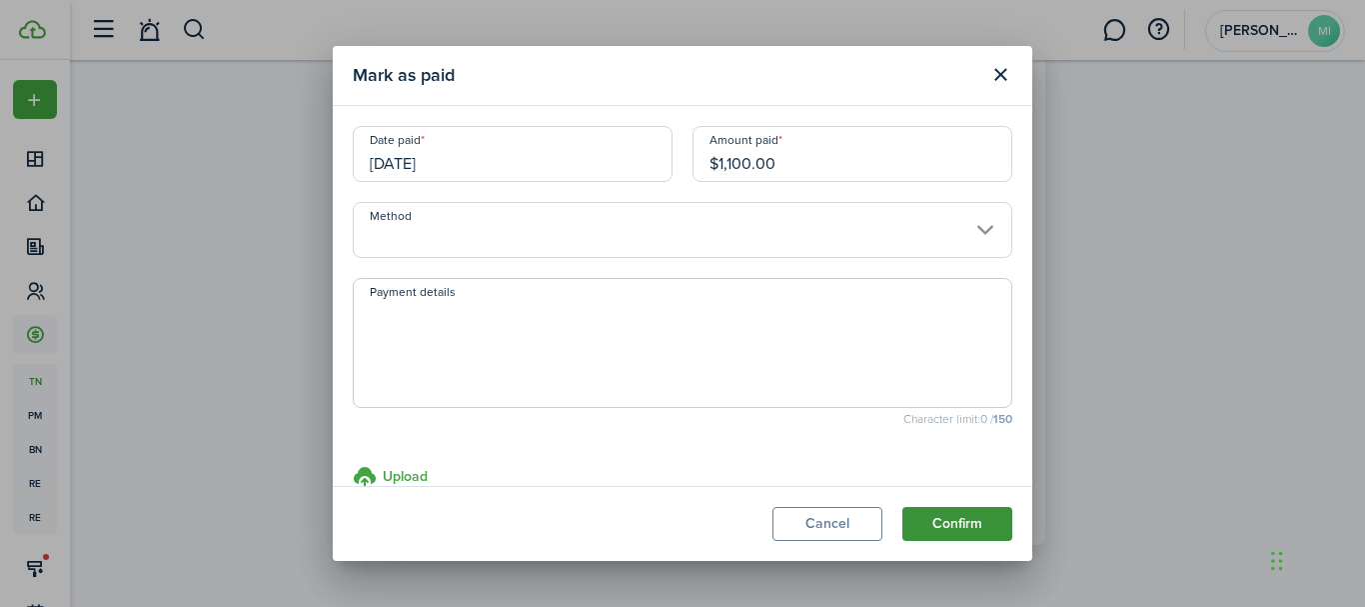
click at [993, 518] on button "Confirm" at bounding box center [957, 524] width 110 height 34
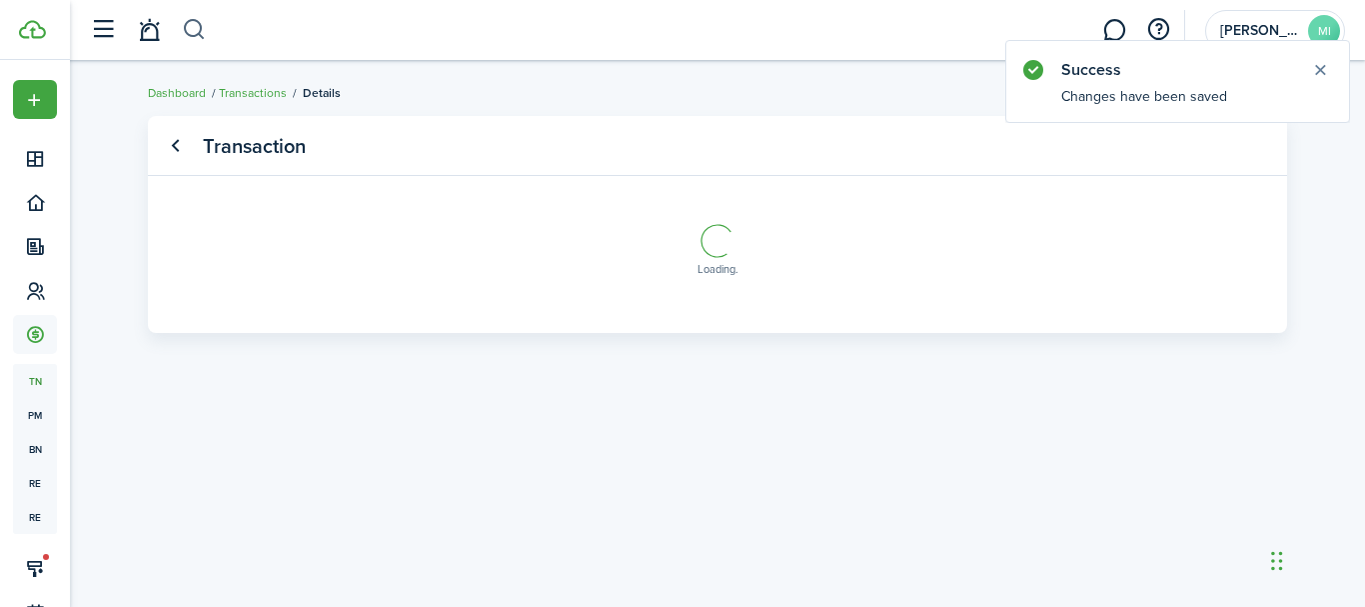
click at [200, 28] on button "button" at bounding box center [194, 30] width 25 height 34
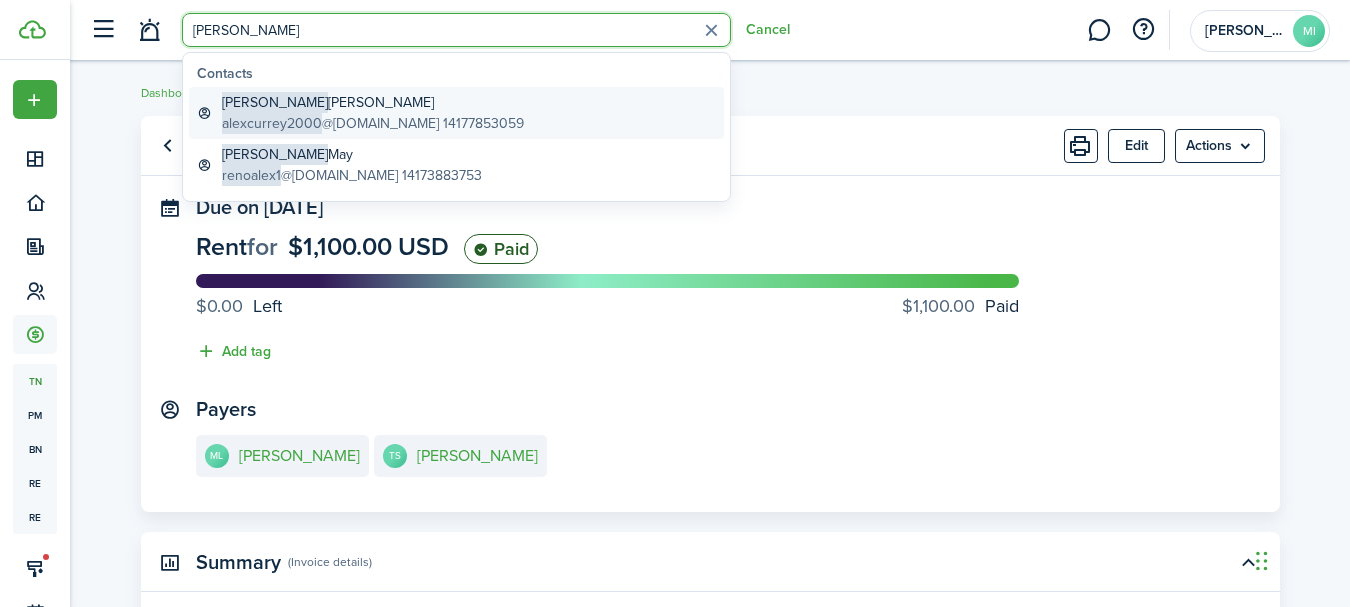
type input "[PERSON_NAME]"
click at [532, 104] on link "[PERSON_NAME] alexcurrey2000 @[DOMAIN_NAME] 14177853059" at bounding box center [457, 113] width 536 height 52
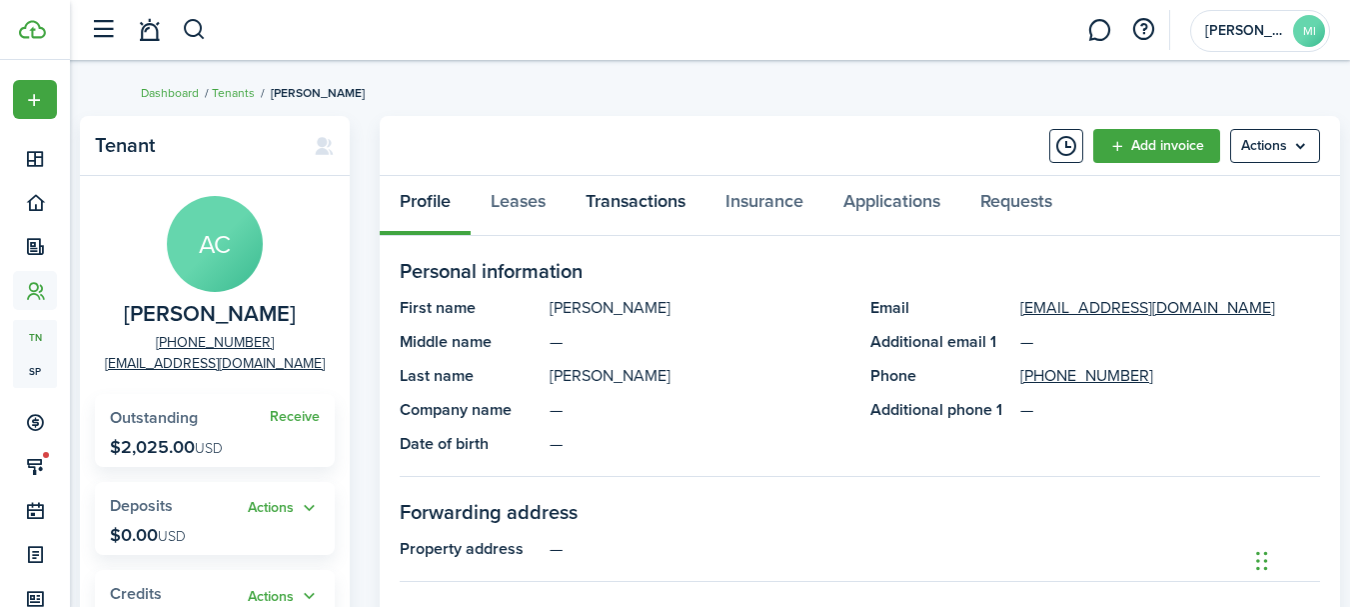
click at [696, 198] on link "Transactions" at bounding box center [636, 206] width 140 height 60
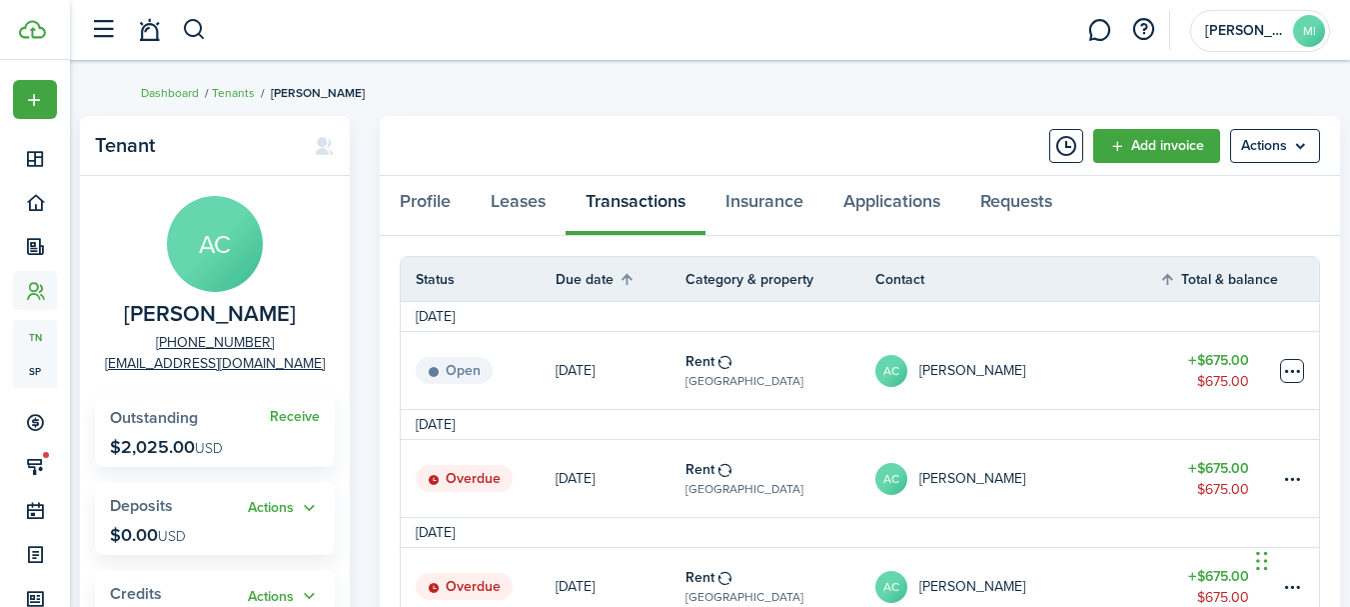
click at [1283, 374] on table-menu-btn-icon at bounding box center [1292, 371] width 24 height 24
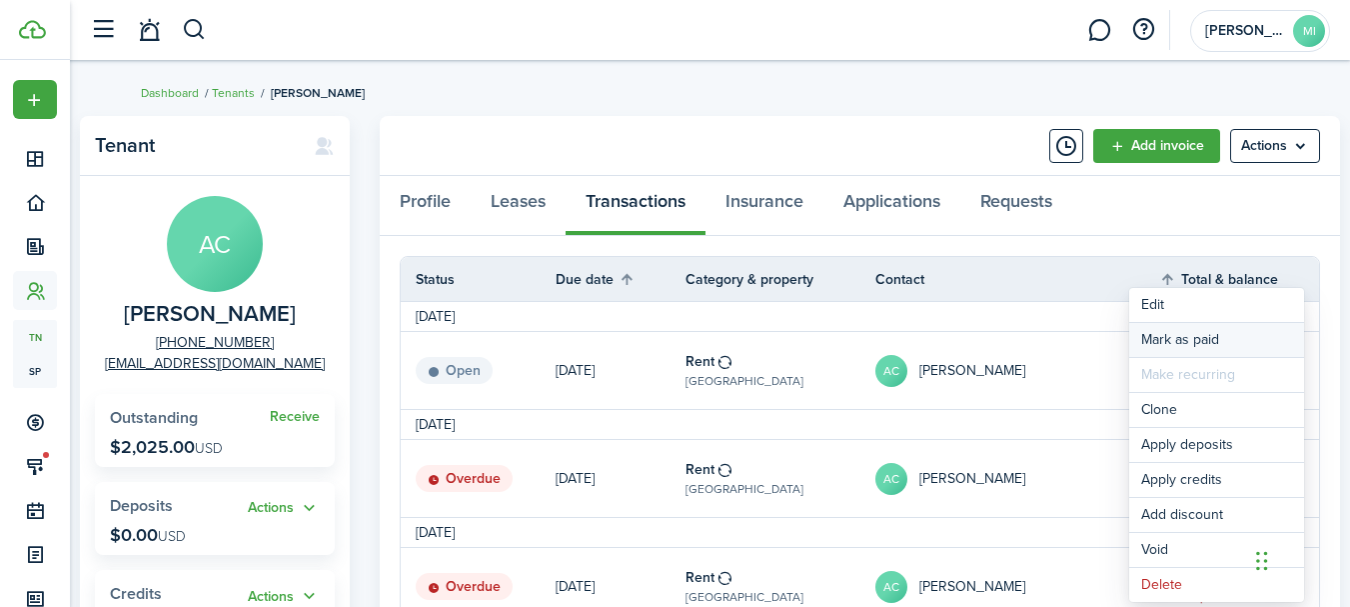
click at [1263, 332] on link "Mark as paid" at bounding box center [1216, 340] width 175 height 34
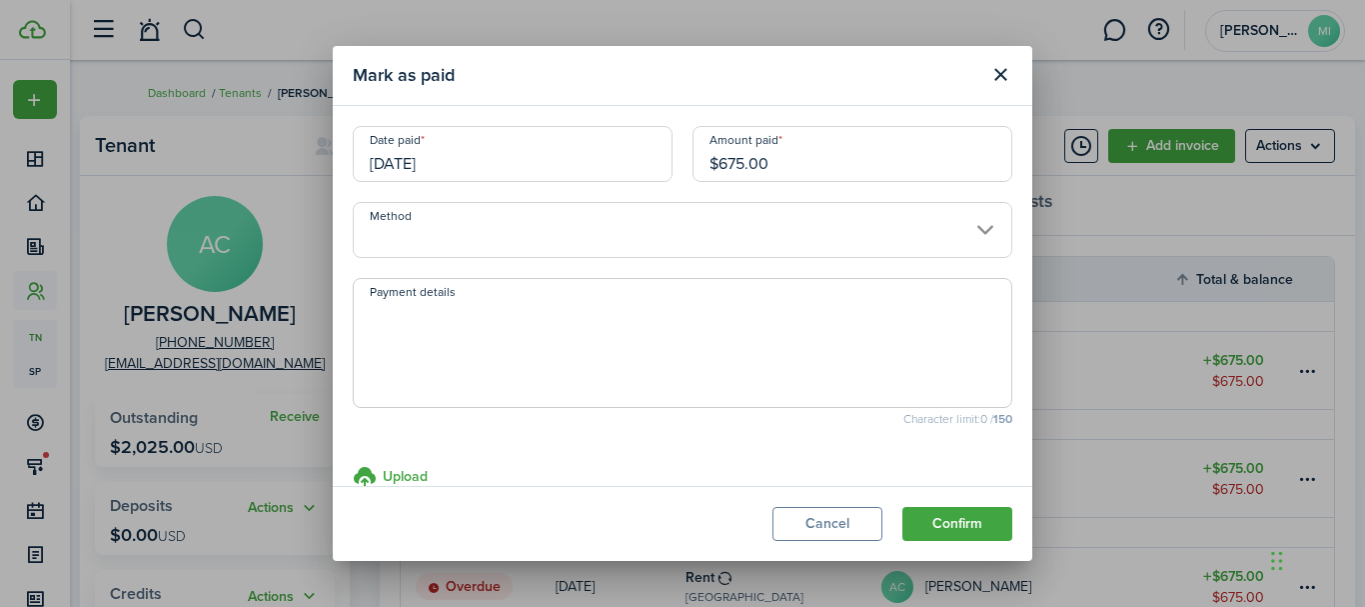
click at [521, 145] on input "[DATE]" at bounding box center [513, 154] width 320 height 56
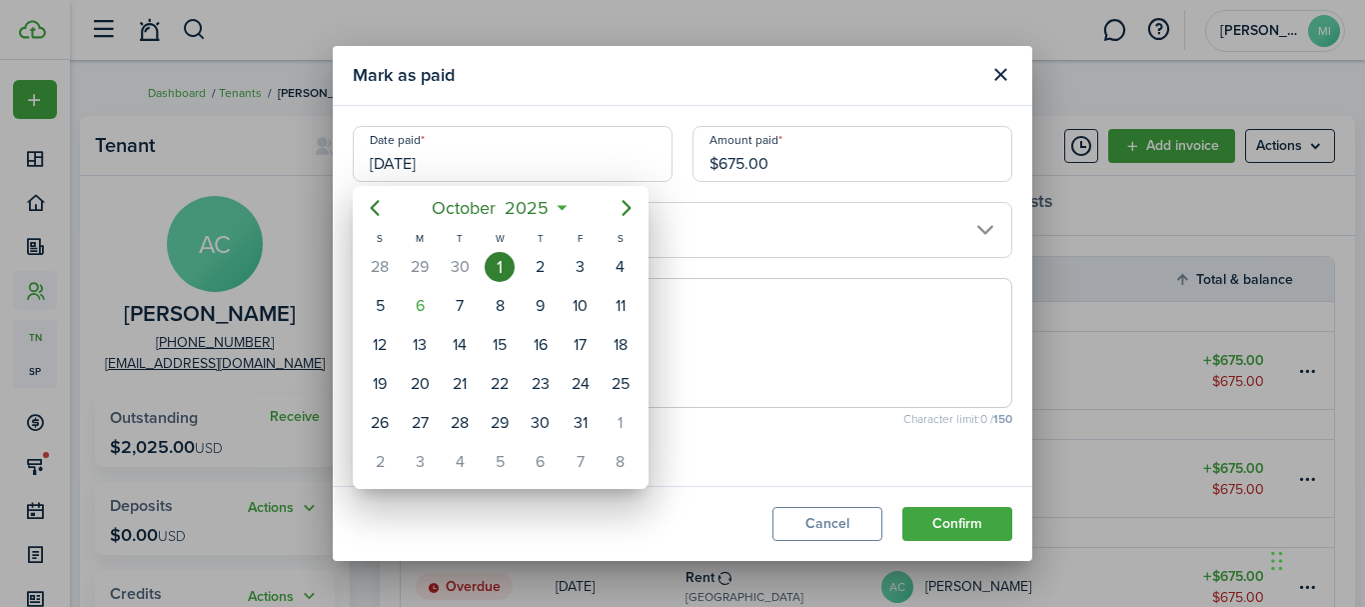
click at [1014, 79] on div at bounding box center [682, 303] width 1685 height 926
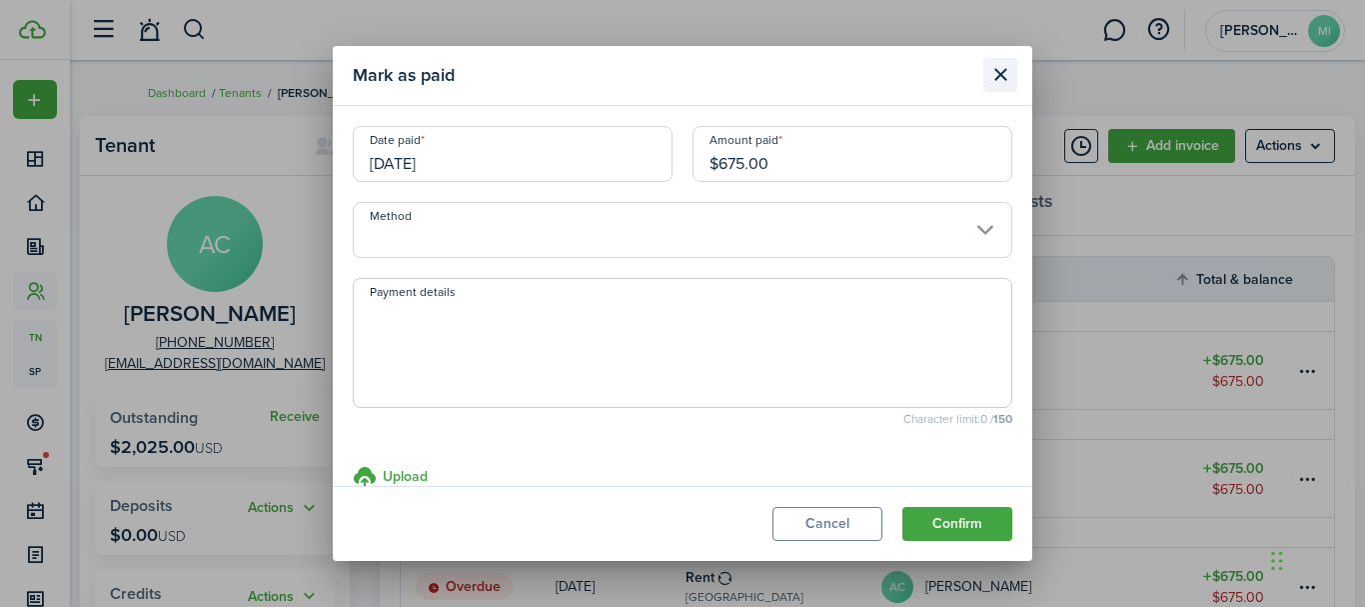
click at [999, 74] on button "Close modal" at bounding box center [1000, 75] width 34 height 34
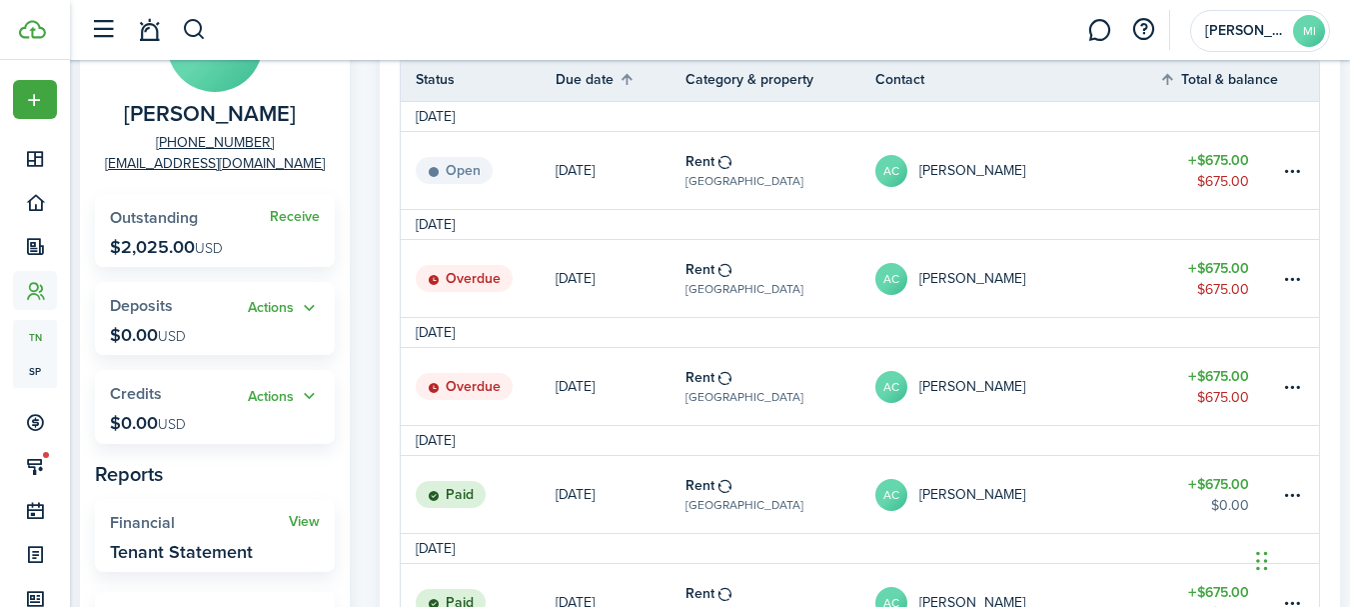
scroll to position [300, 0]
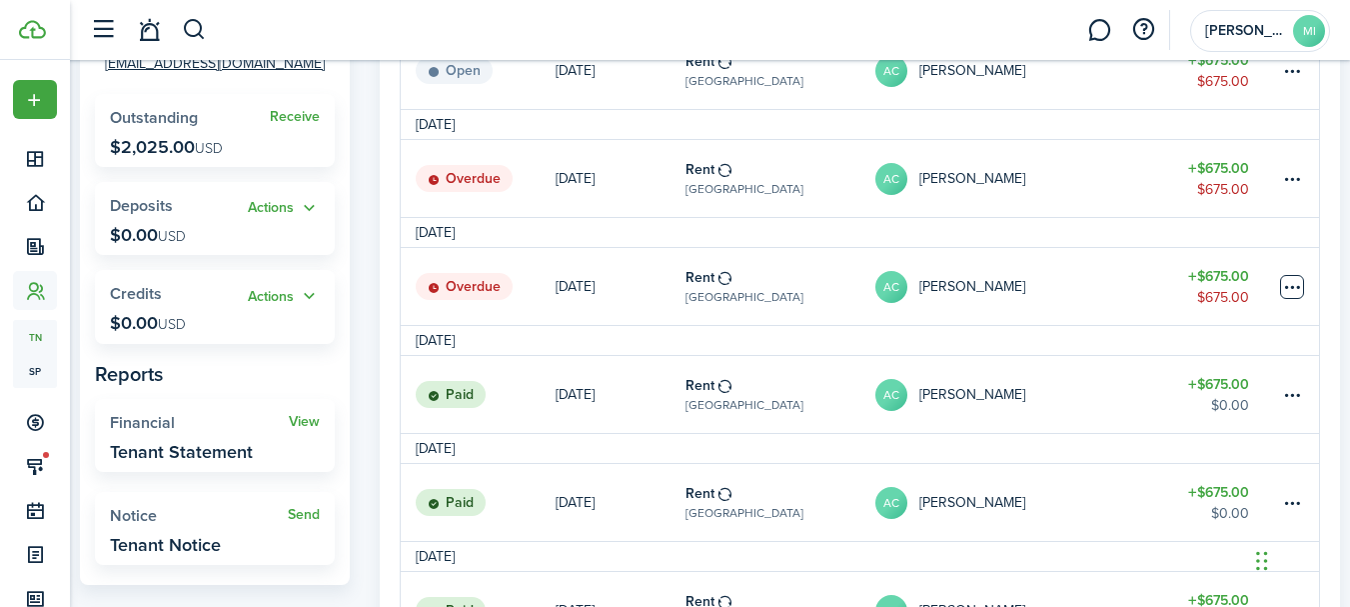
click at [1296, 284] on table-menu-btn-icon at bounding box center [1292, 287] width 24 height 24
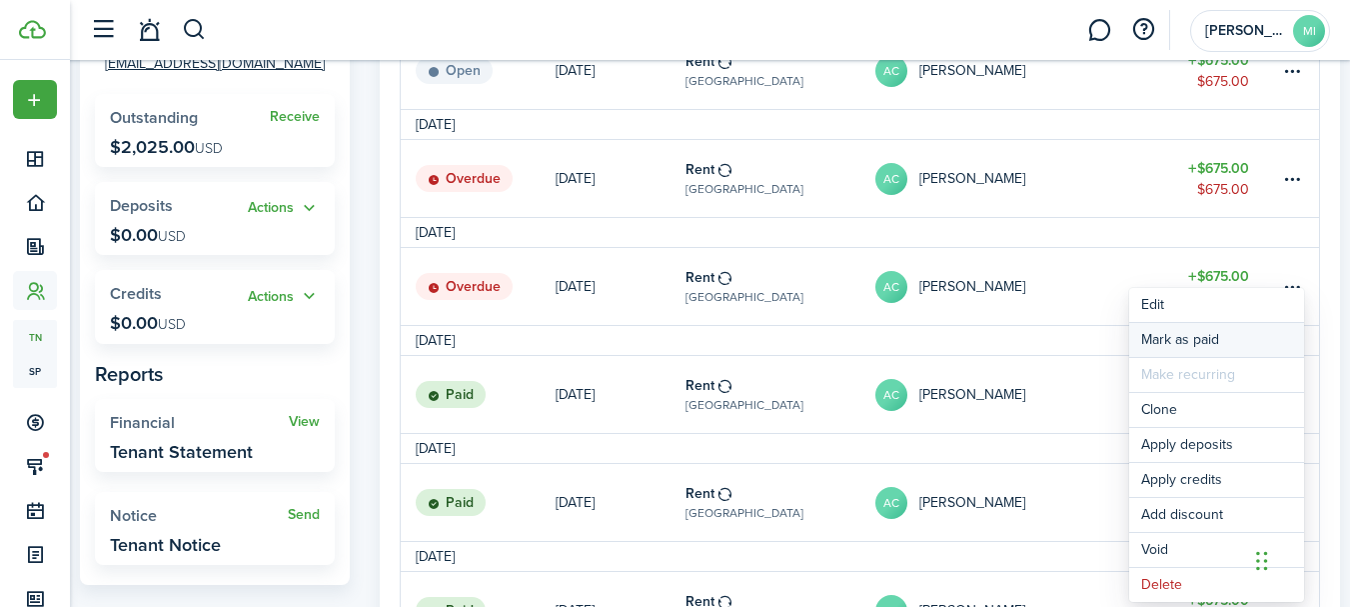
click at [1260, 335] on link "Mark as paid" at bounding box center [1216, 340] width 175 height 34
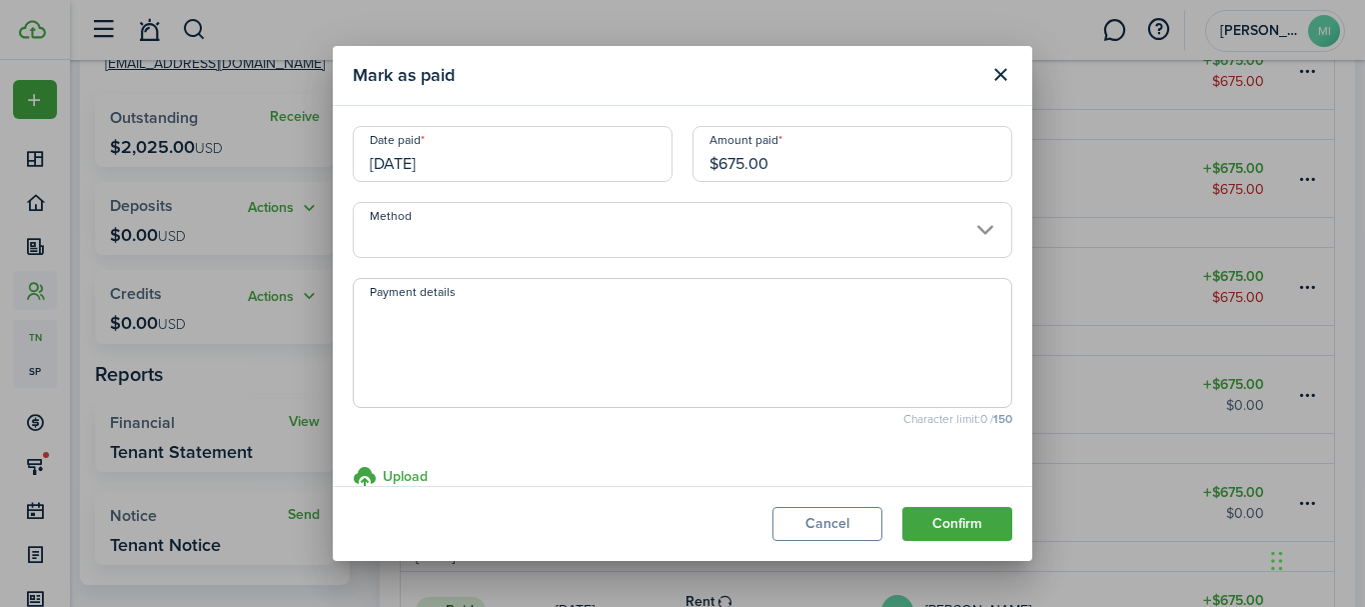
click at [969, 528] on button "Confirm" at bounding box center [957, 524] width 110 height 34
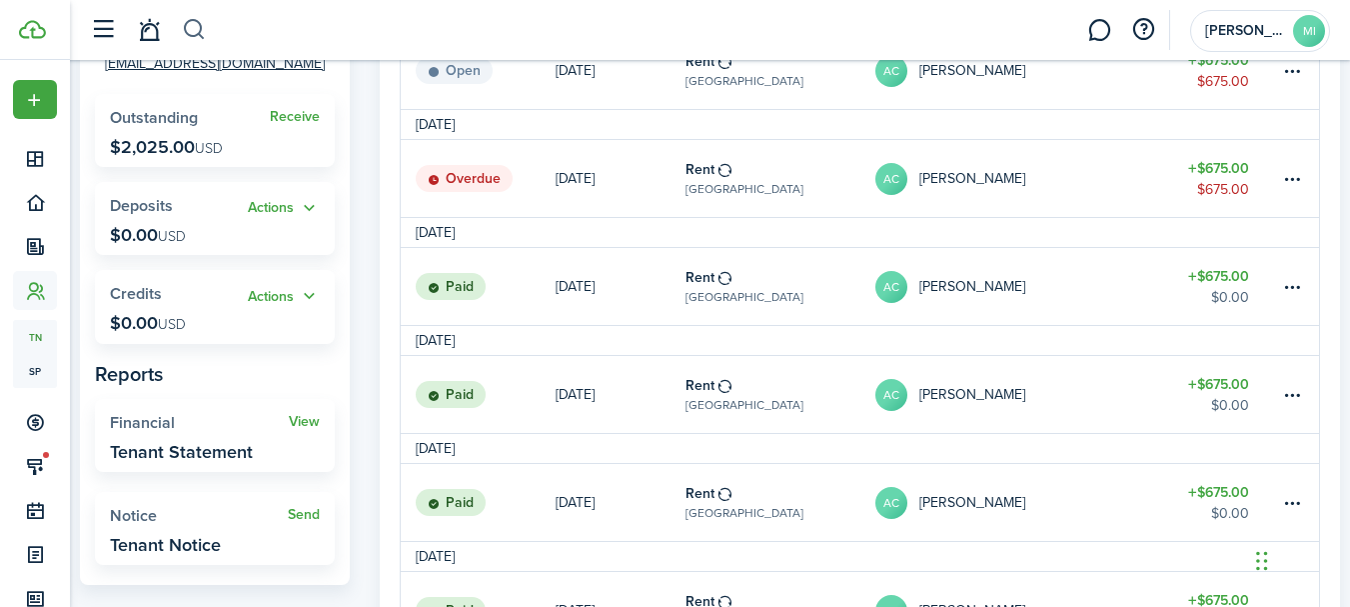
click at [193, 30] on button "button" at bounding box center [194, 30] width 25 height 34
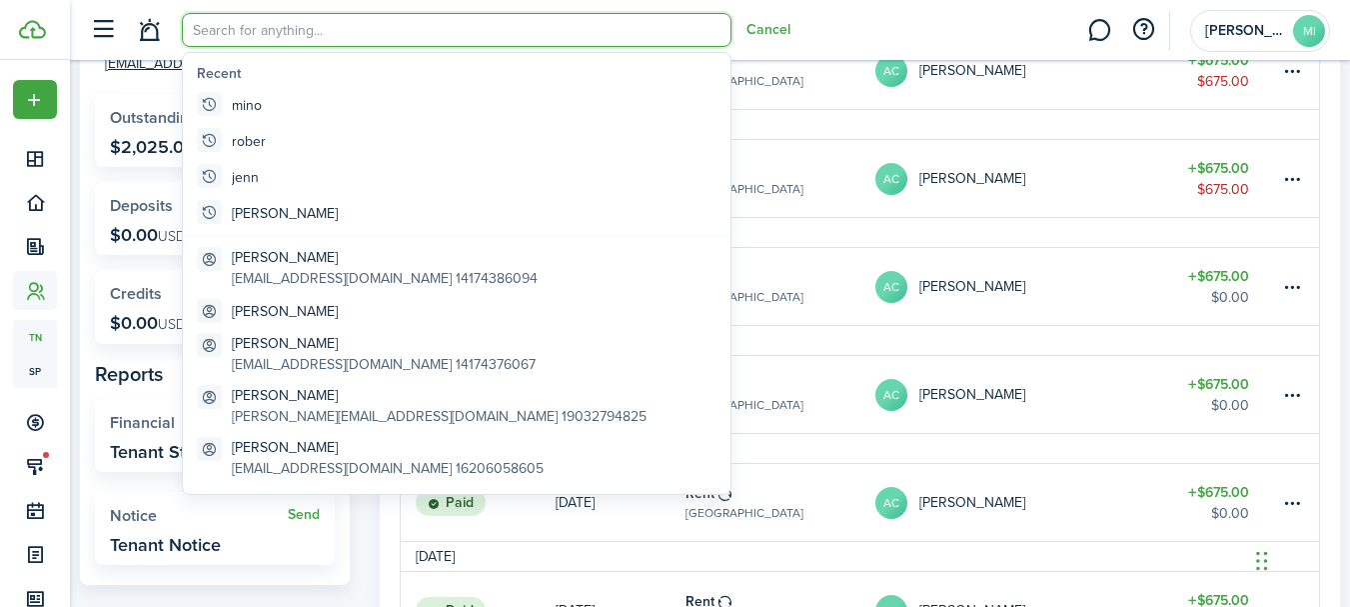
scroll to position [0, 0]
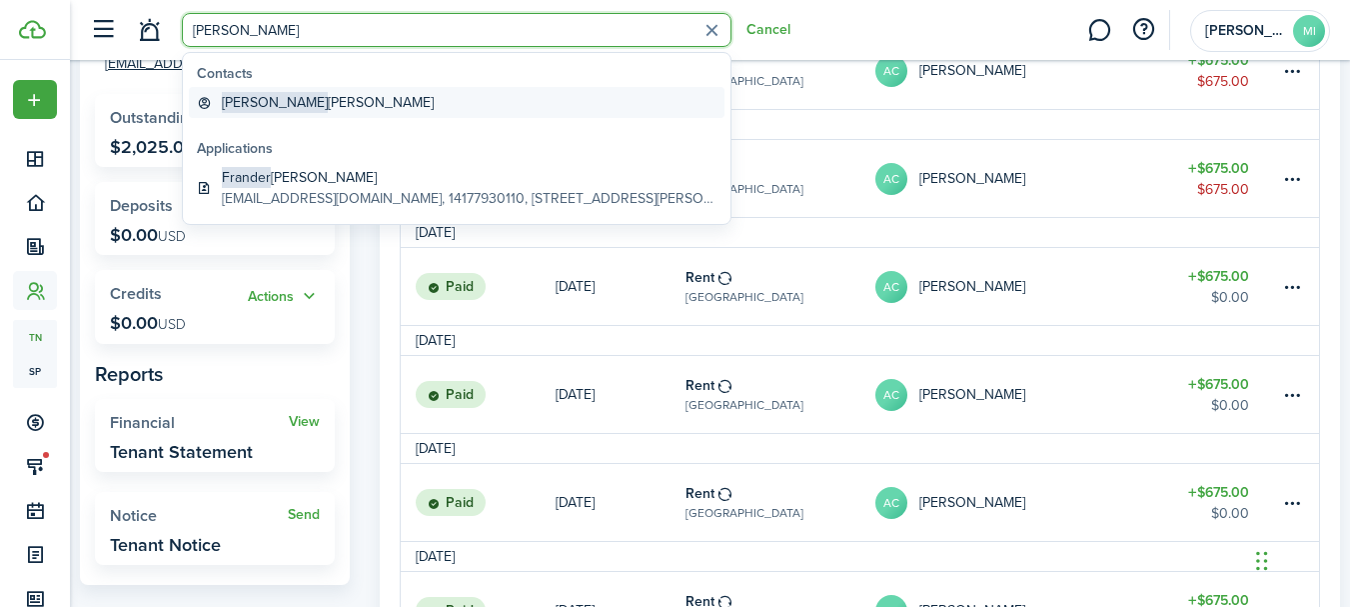
type input "[PERSON_NAME]"
click at [359, 108] on link "[PERSON_NAME]" at bounding box center [457, 102] width 536 height 31
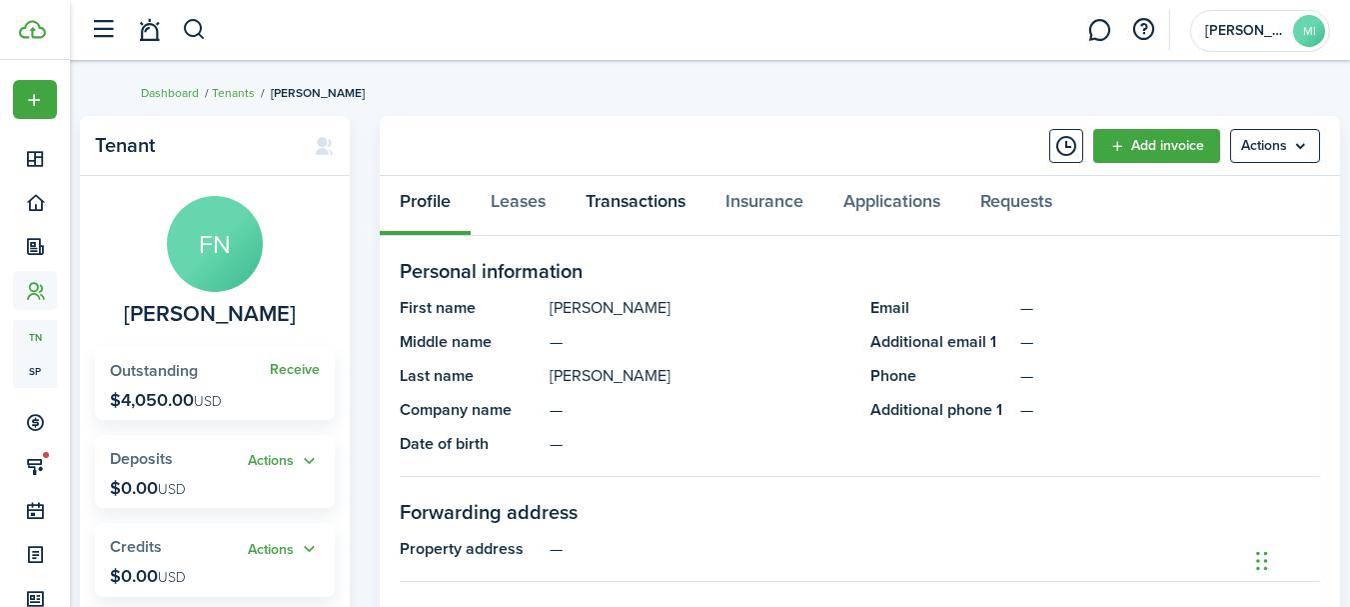
click at [693, 203] on link "Transactions" at bounding box center [636, 206] width 140 height 60
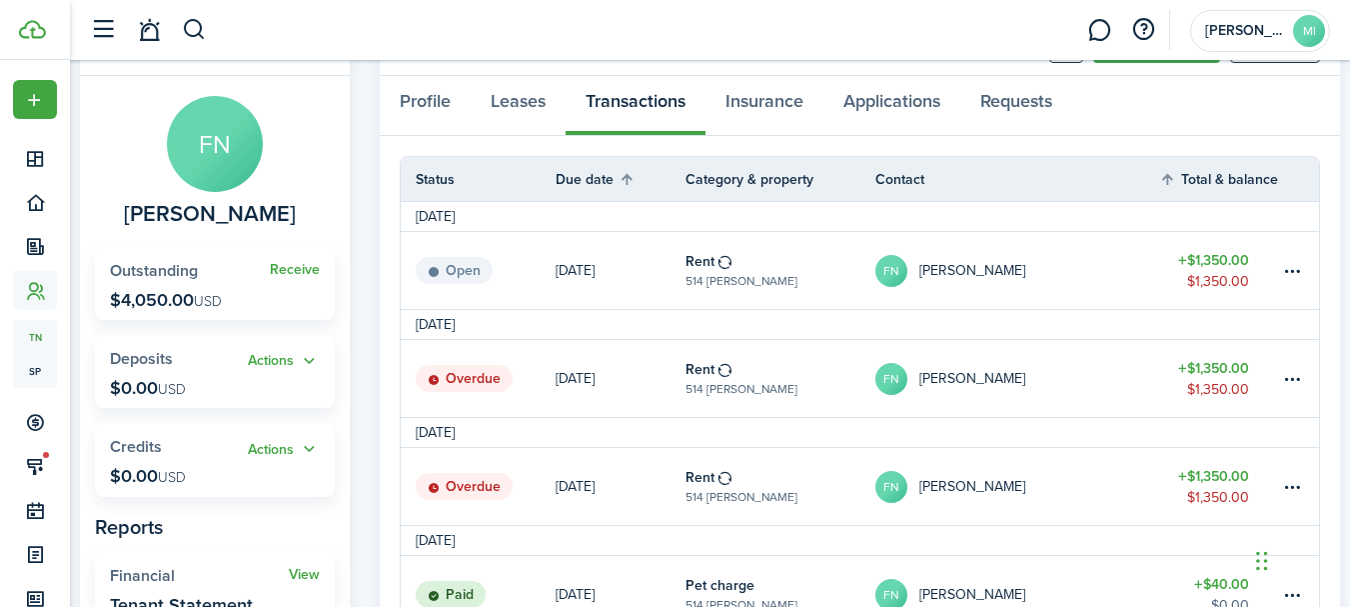
scroll to position [200, 0]
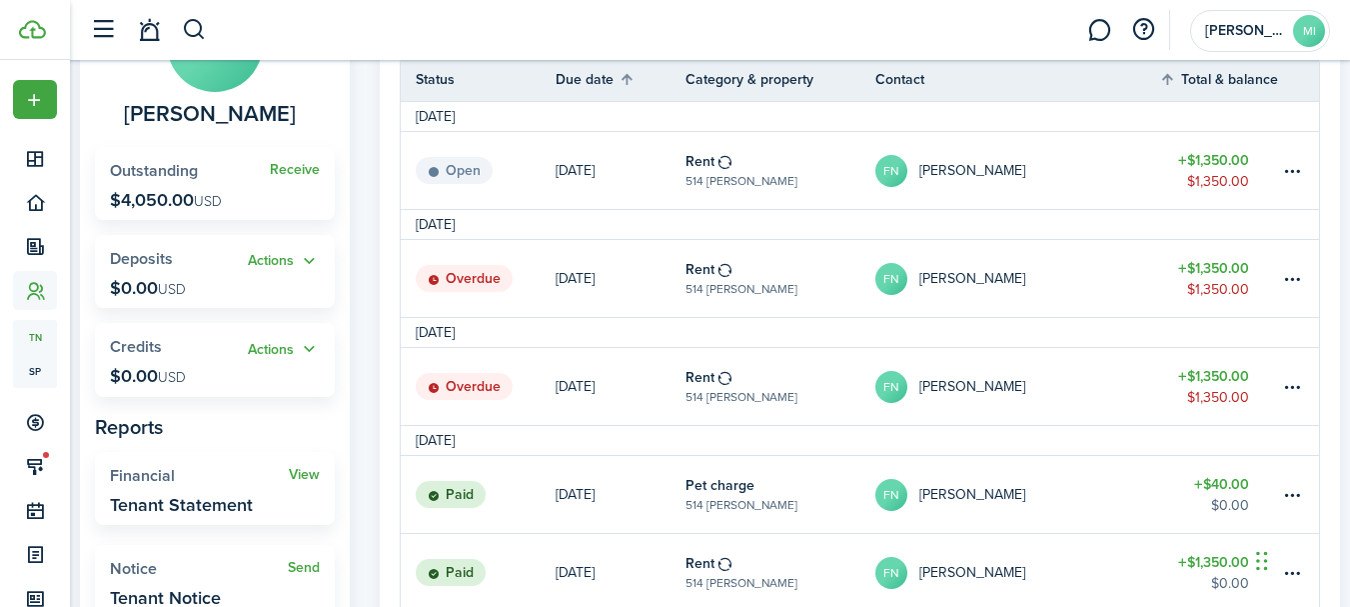
click at [1305, 386] on link at bounding box center [1299, 386] width 40 height 77
click at [1292, 387] on table-menu-btn-icon at bounding box center [1292, 387] width 24 height 24
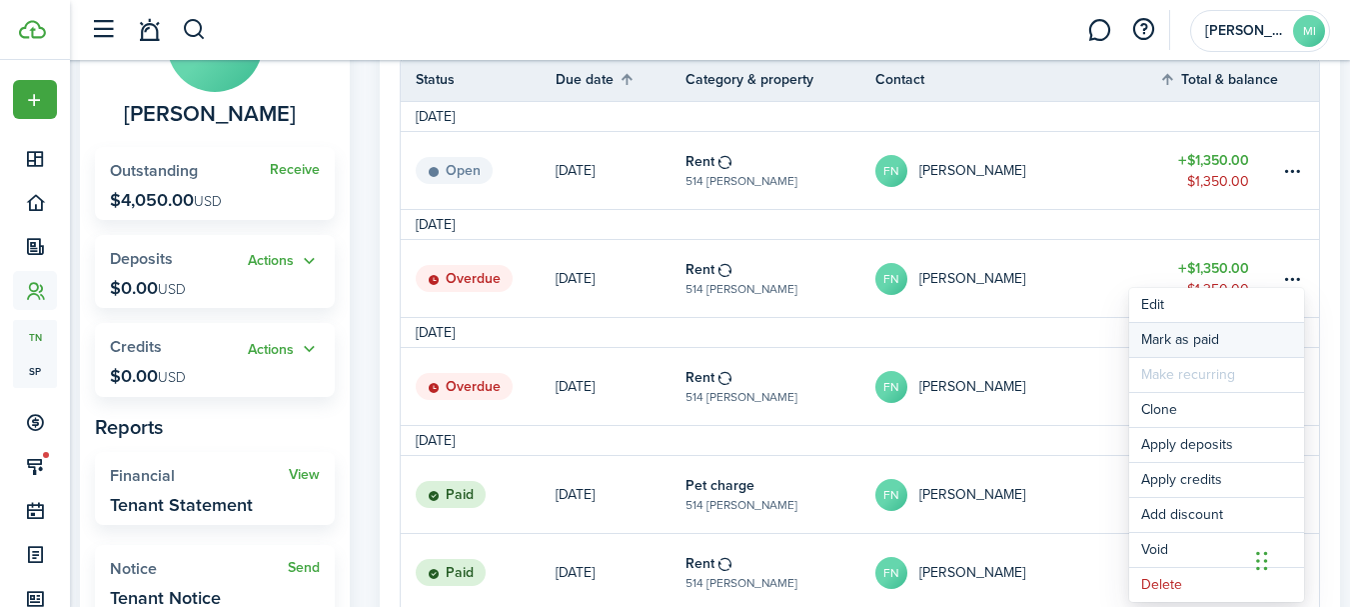
click at [1243, 325] on link "Mark as paid" at bounding box center [1216, 340] width 175 height 34
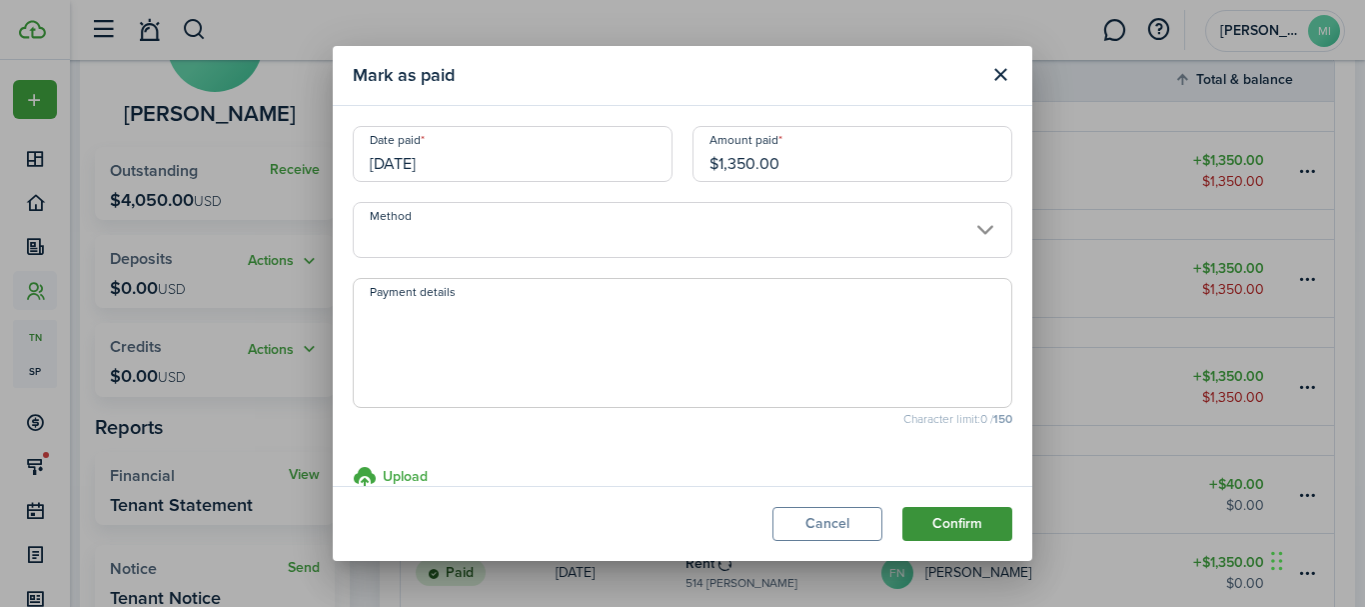
click at [955, 529] on button "Confirm" at bounding box center [957, 524] width 110 height 34
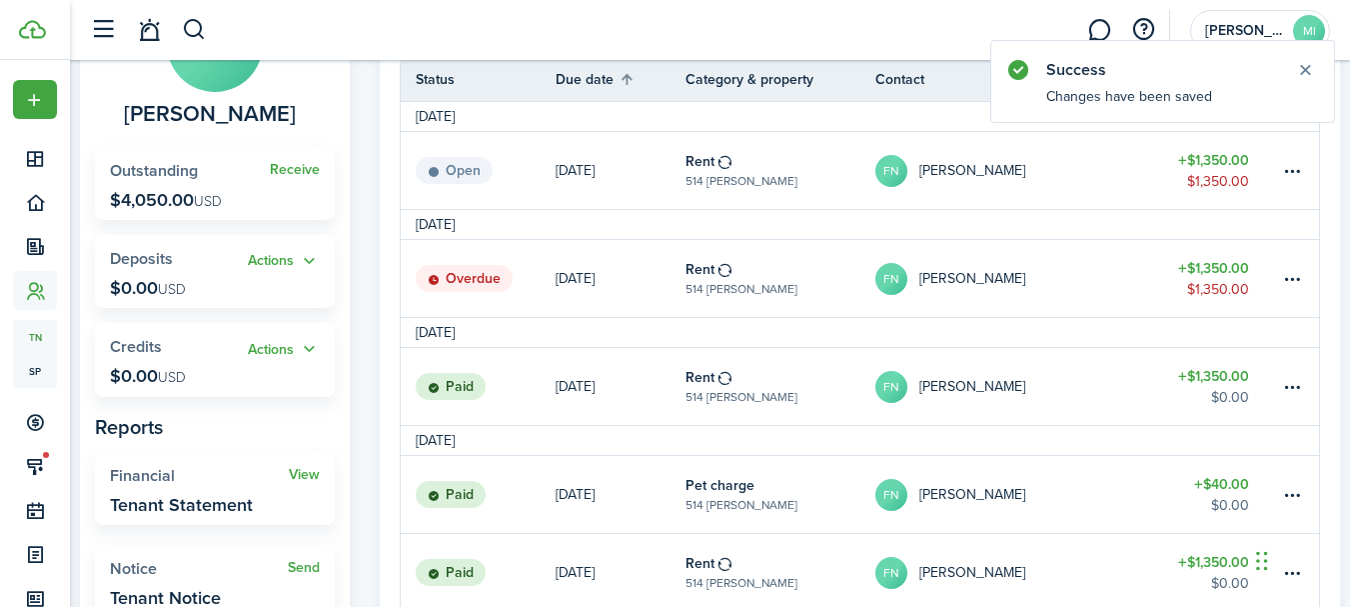
scroll to position [0, 0]
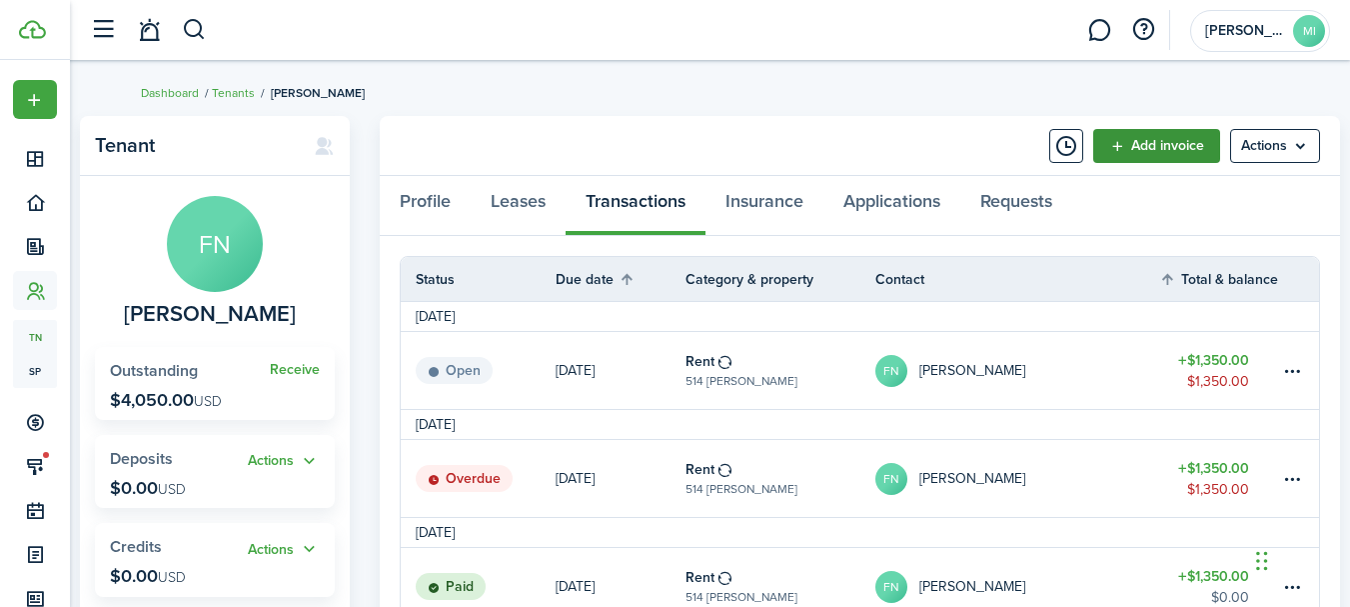
click at [1135, 148] on link "Add invoice" at bounding box center [1156, 146] width 127 height 34
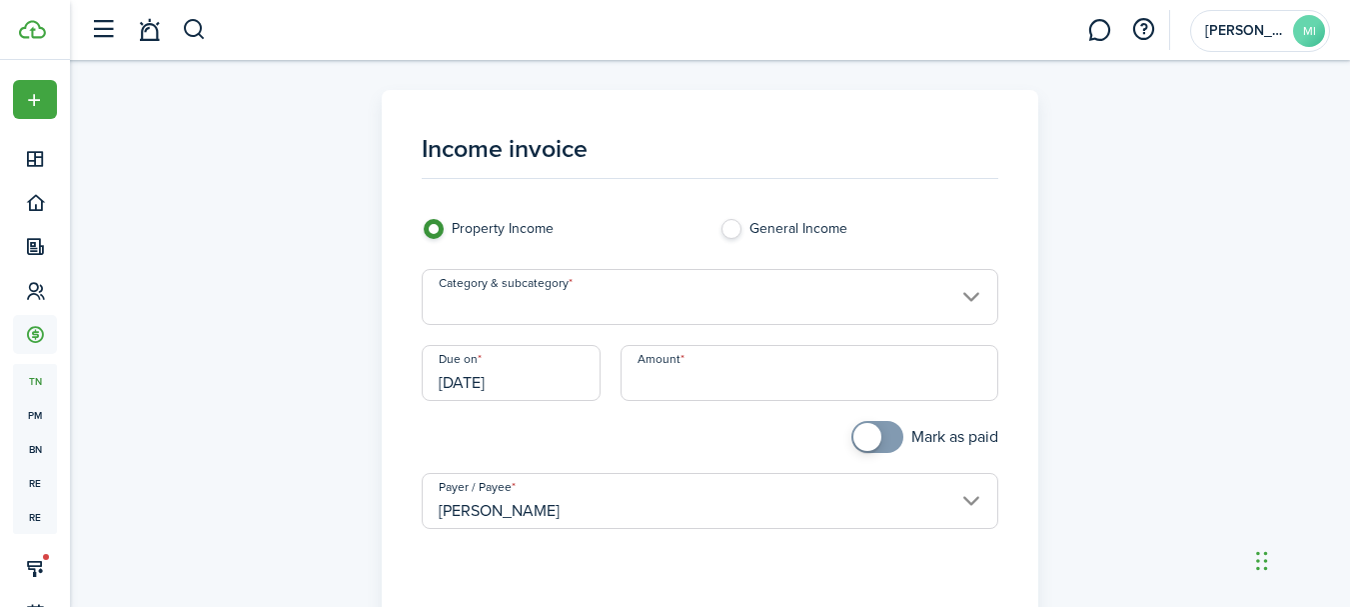
click at [767, 294] on input "Category & subcategory" at bounding box center [710, 297] width 577 height 56
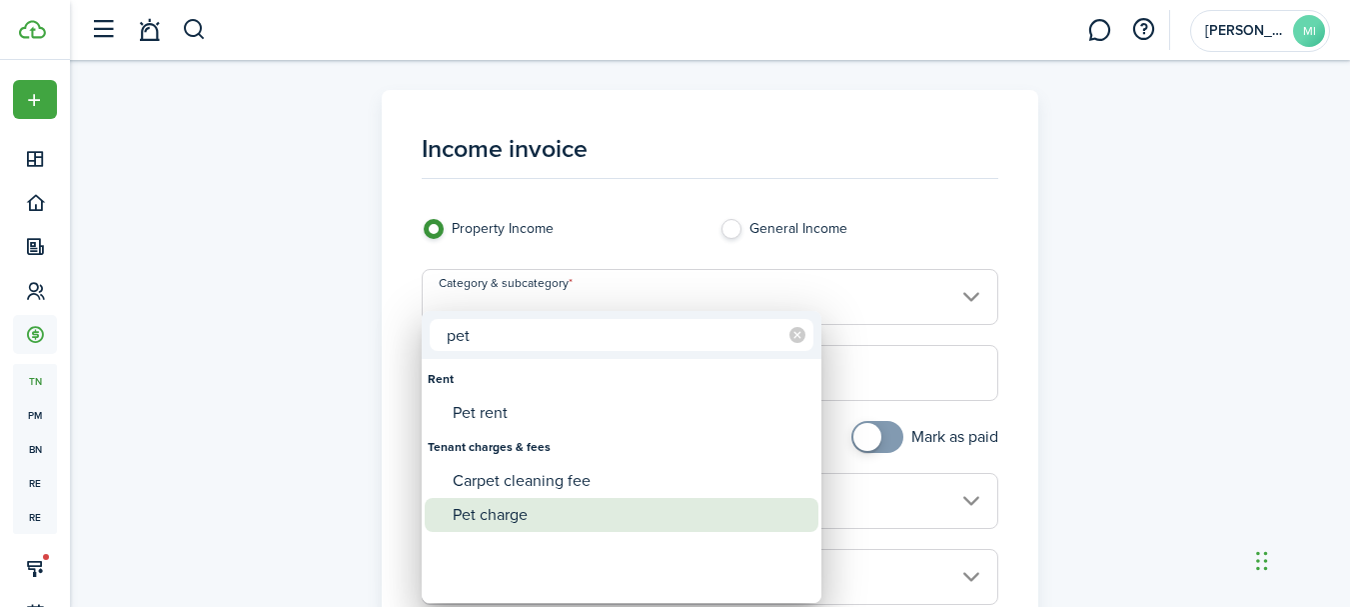
type input "pet"
click at [601, 508] on div "Pet charge" at bounding box center [630, 515] width 354 height 34
type input "Tenant charges & fees / Pet charge"
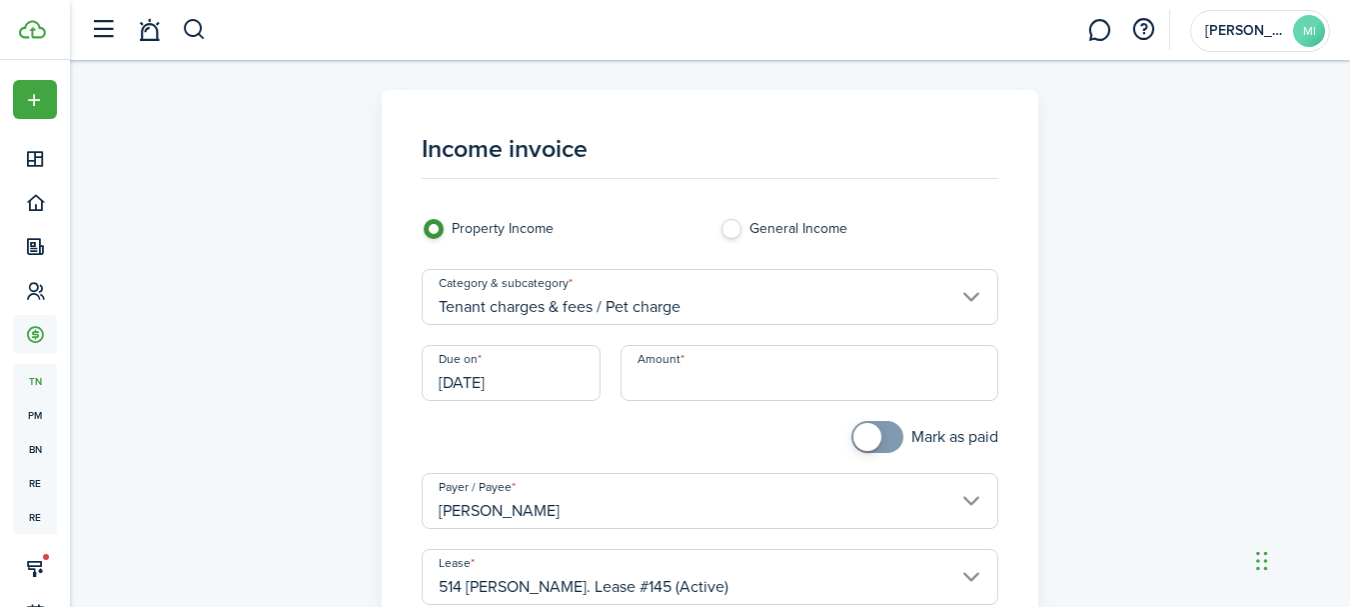
click at [578, 379] on input "[DATE]" at bounding box center [511, 373] width 179 height 56
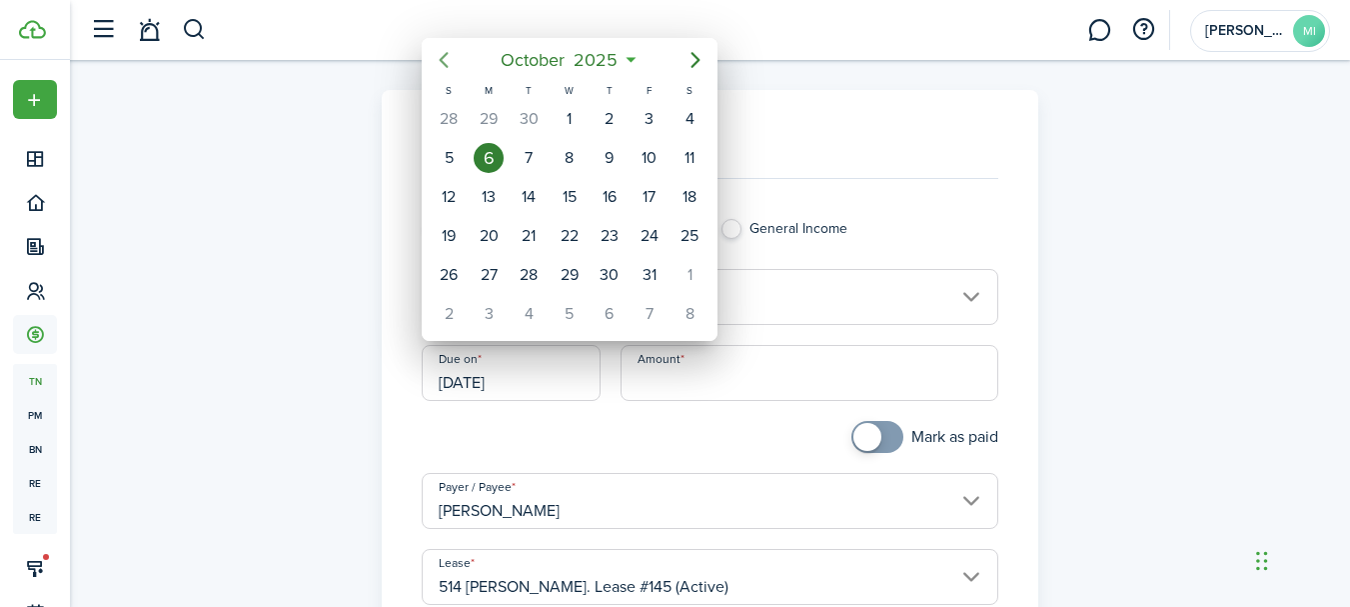
click at [436, 72] on mbsc-button "Previous page" at bounding box center [444, 60] width 40 height 40
click at [634, 122] on div "[DATE]" at bounding box center [650, 119] width 40 height 38
type input "[DATE]"
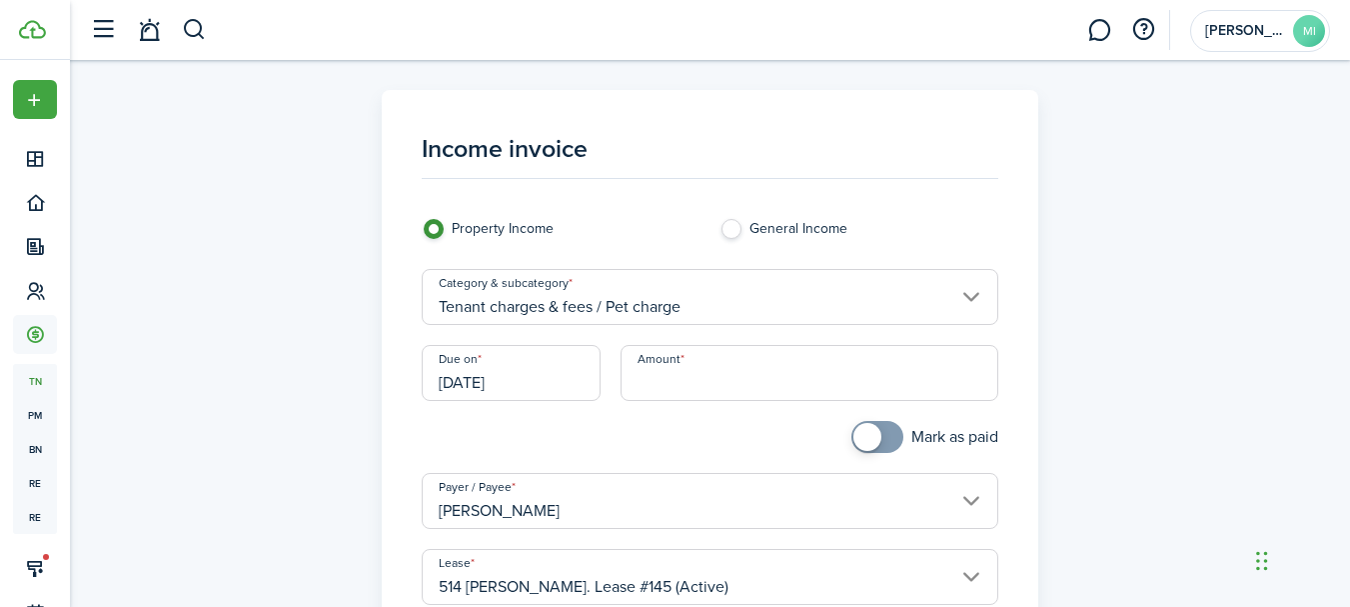
click at [676, 382] on input "Amount" at bounding box center [810, 373] width 378 height 56
type input "$40.00"
click at [697, 425] on div at bounding box center [561, 447] width 298 height 52
checkbox input "true"
click at [868, 431] on span at bounding box center [867, 437] width 28 height 28
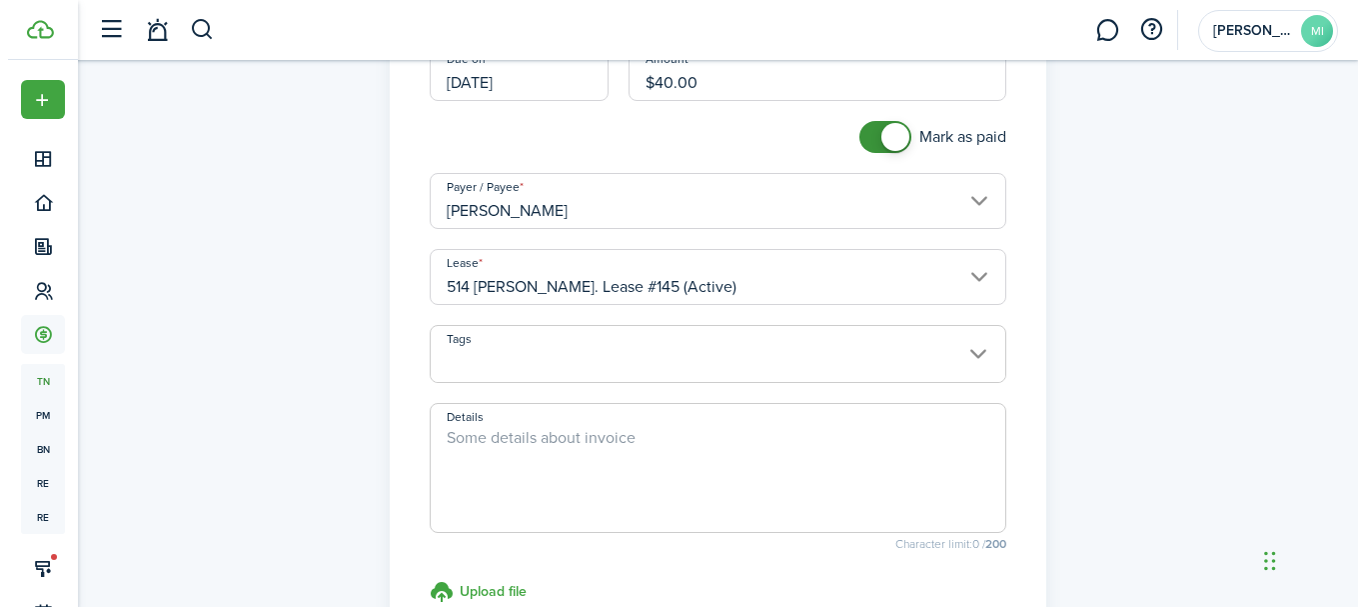
scroll to position [500, 0]
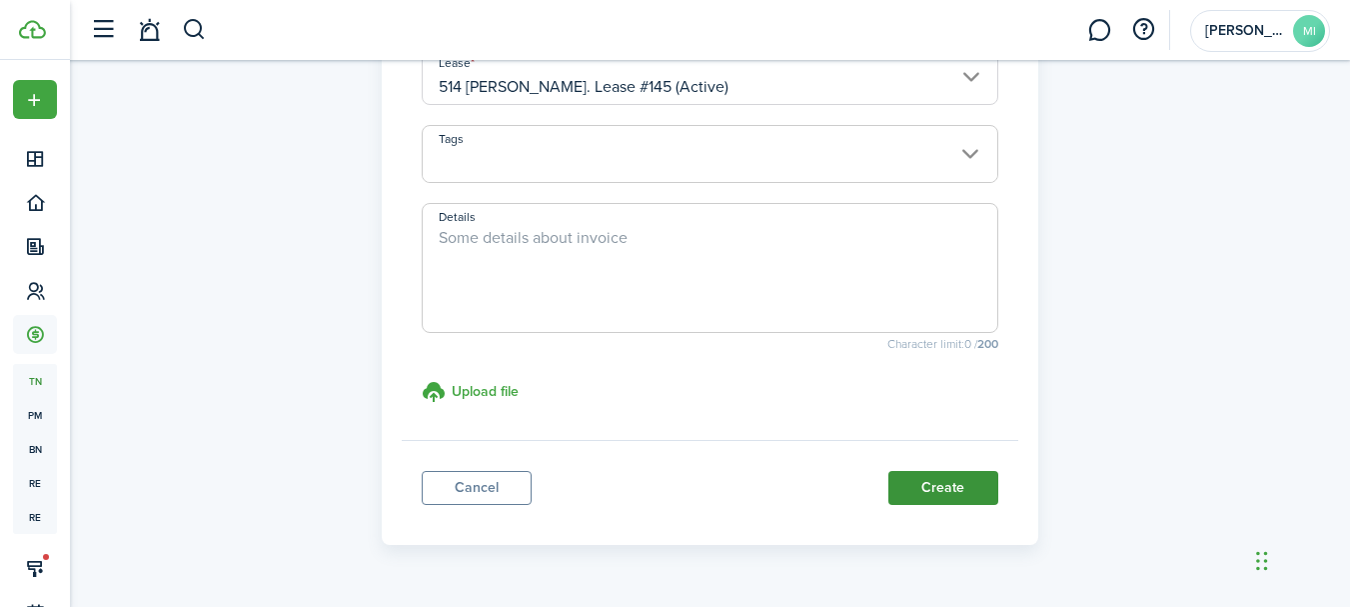
click at [967, 497] on button "Create" at bounding box center [943, 488] width 110 height 34
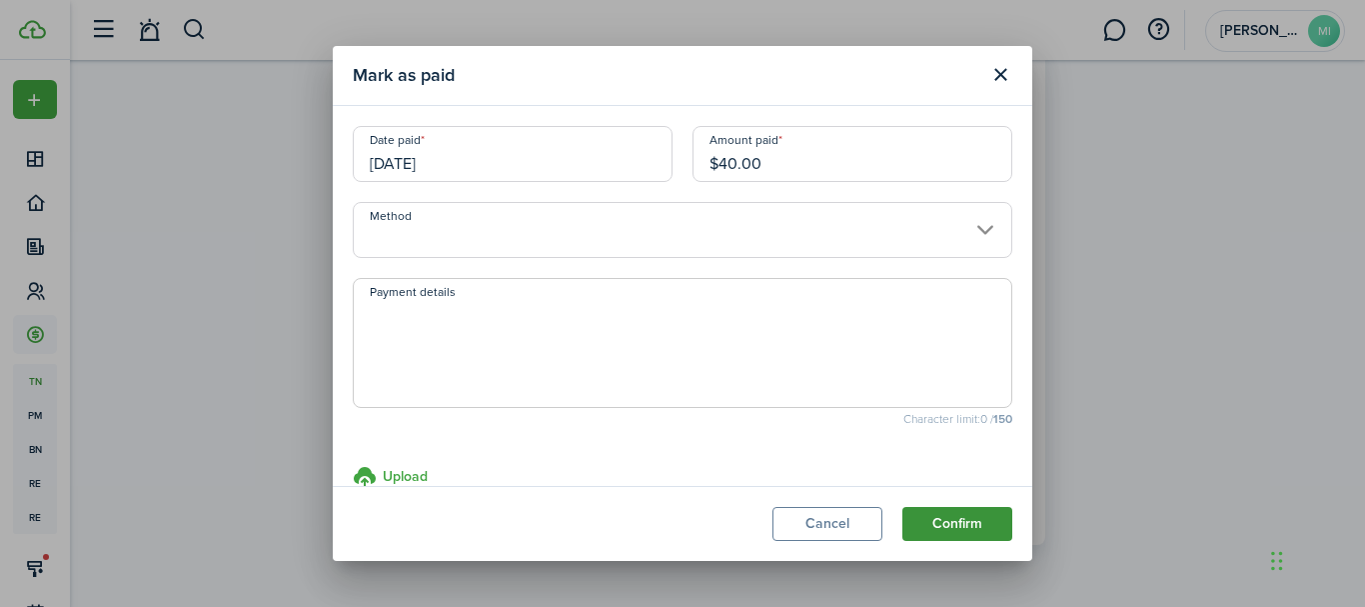
click at [954, 519] on button "Confirm" at bounding box center [957, 524] width 110 height 34
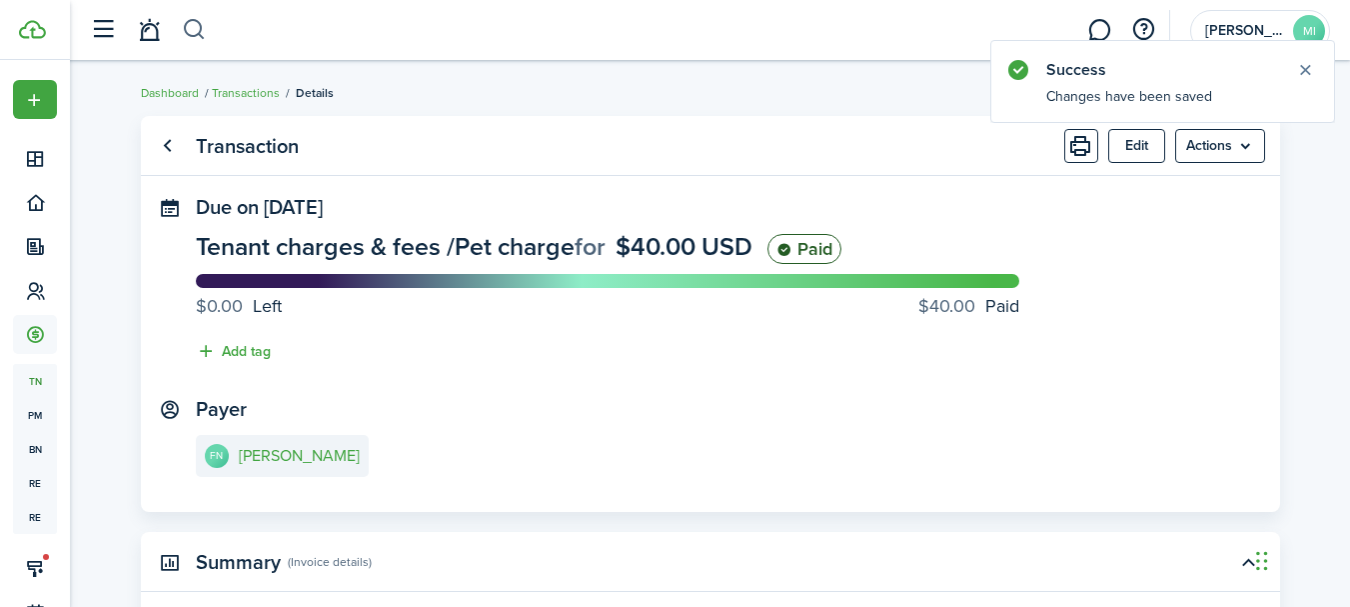
click at [196, 30] on button "button" at bounding box center [194, 30] width 25 height 34
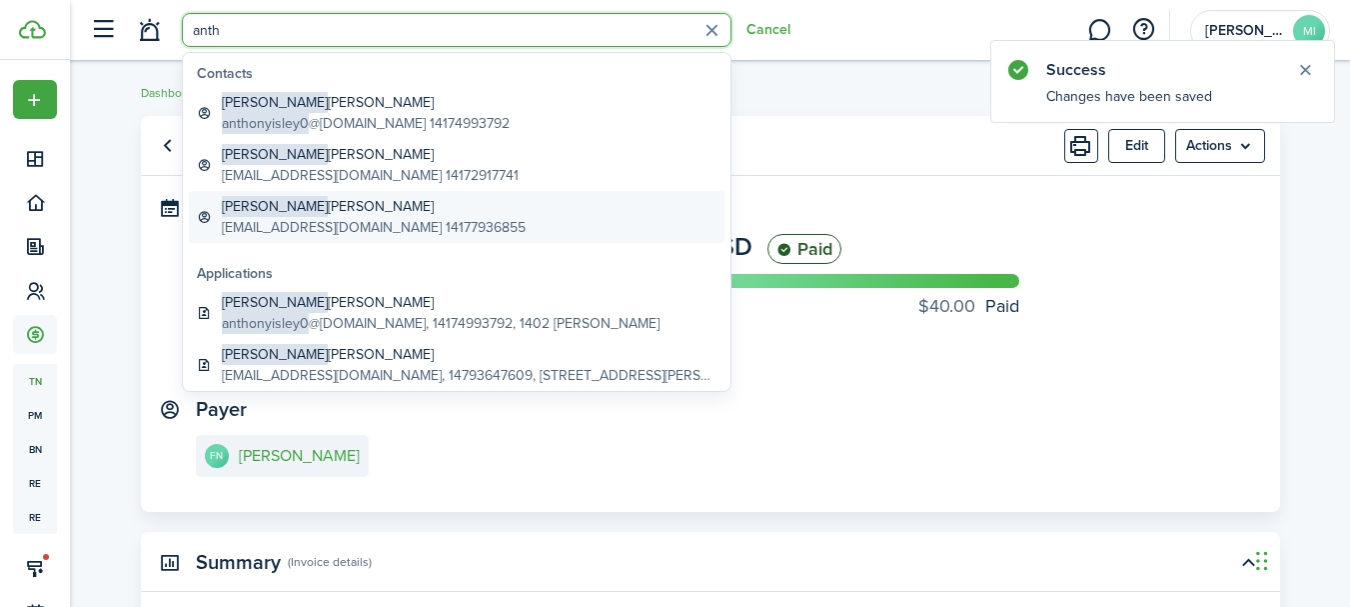
type input "anth"
click at [492, 219] on link "[PERSON_NAME] [EMAIL_ADDRESS][DOMAIN_NAME] 14177936855" at bounding box center [457, 217] width 536 height 52
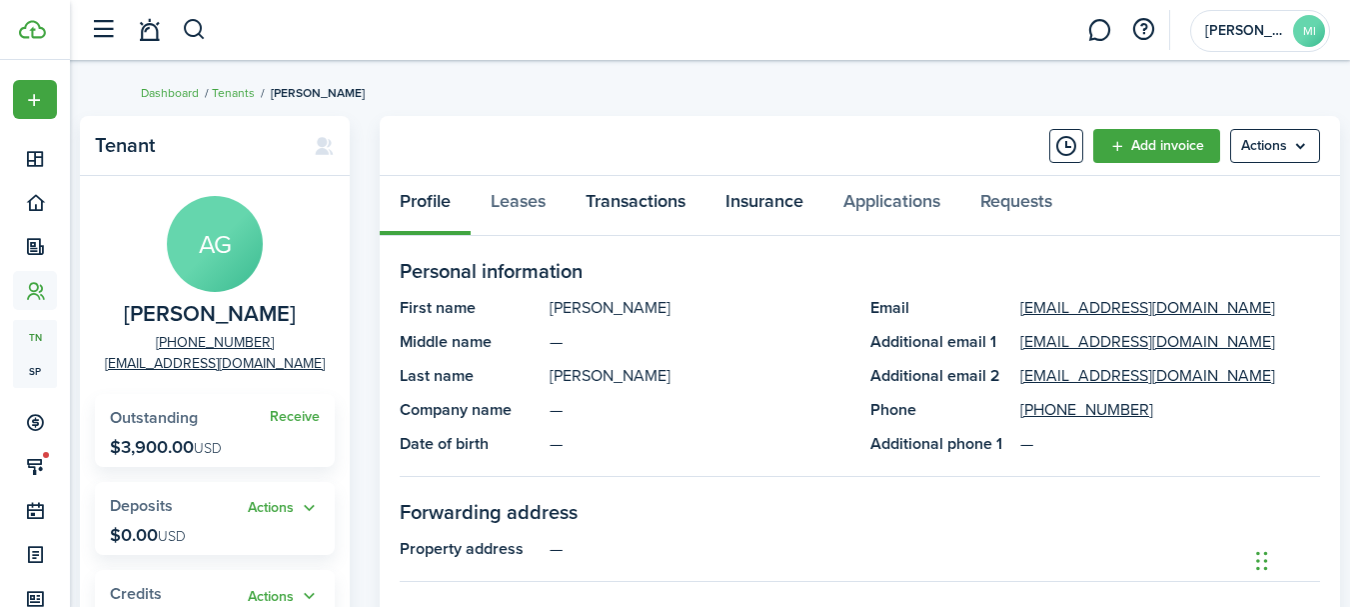
click at [709, 204] on link "Insurance" at bounding box center [765, 206] width 118 height 60
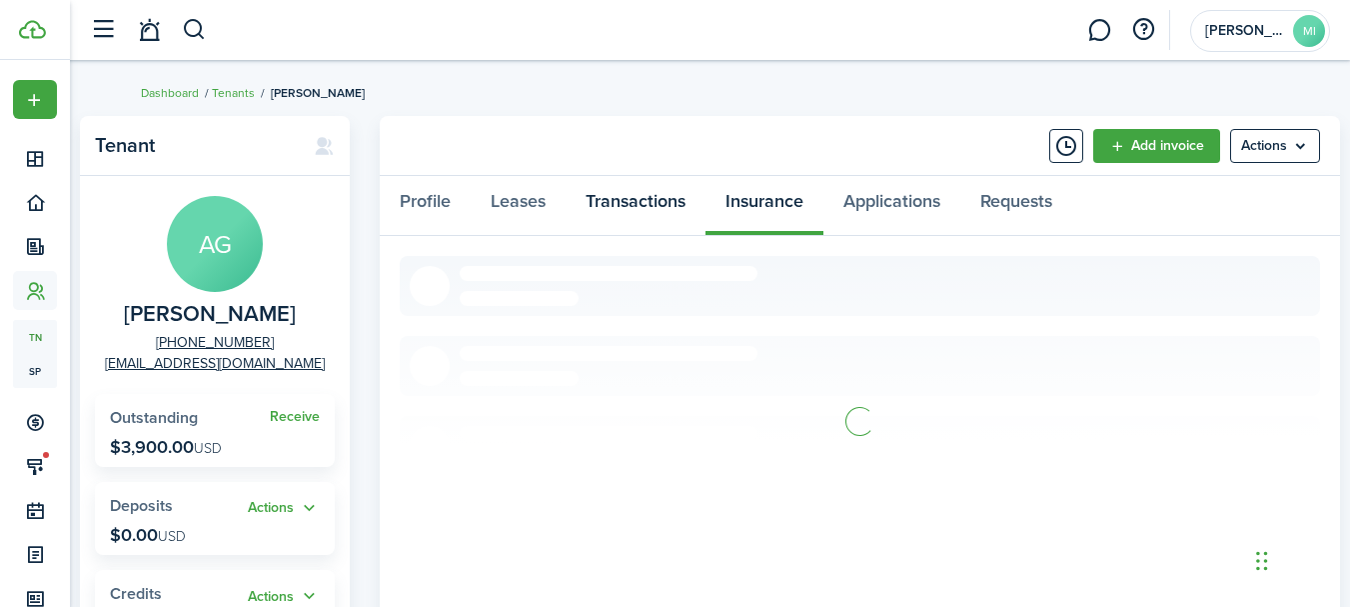
click at [687, 204] on link "Transactions" at bounding box center [636, 206] width 140 height 60
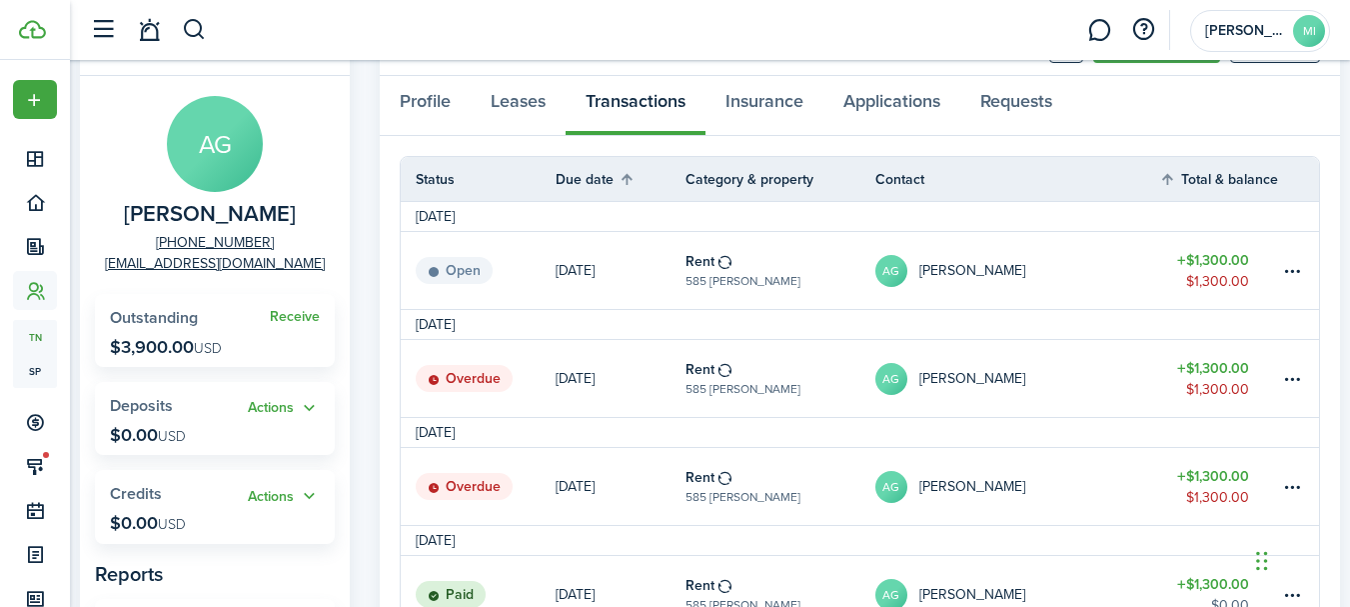
scroll to position [200, 0]
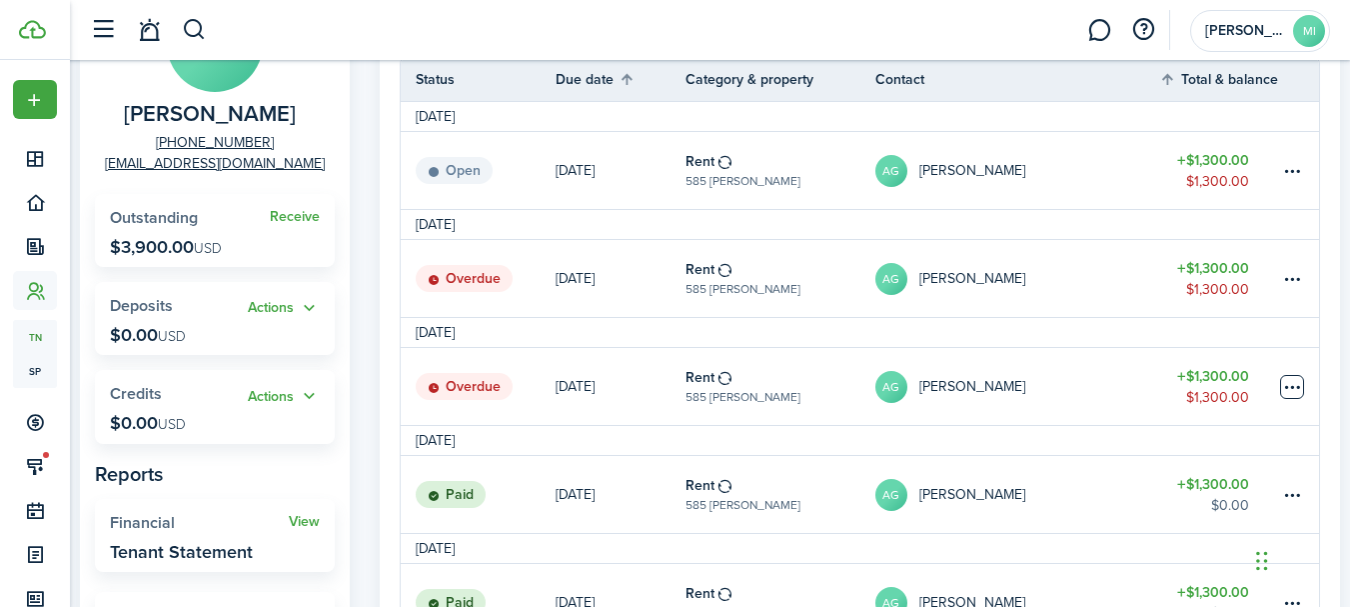
click at [1284, 384] on table-menu-btn-icon at bounding box center [1292, 387] width 24 height 24
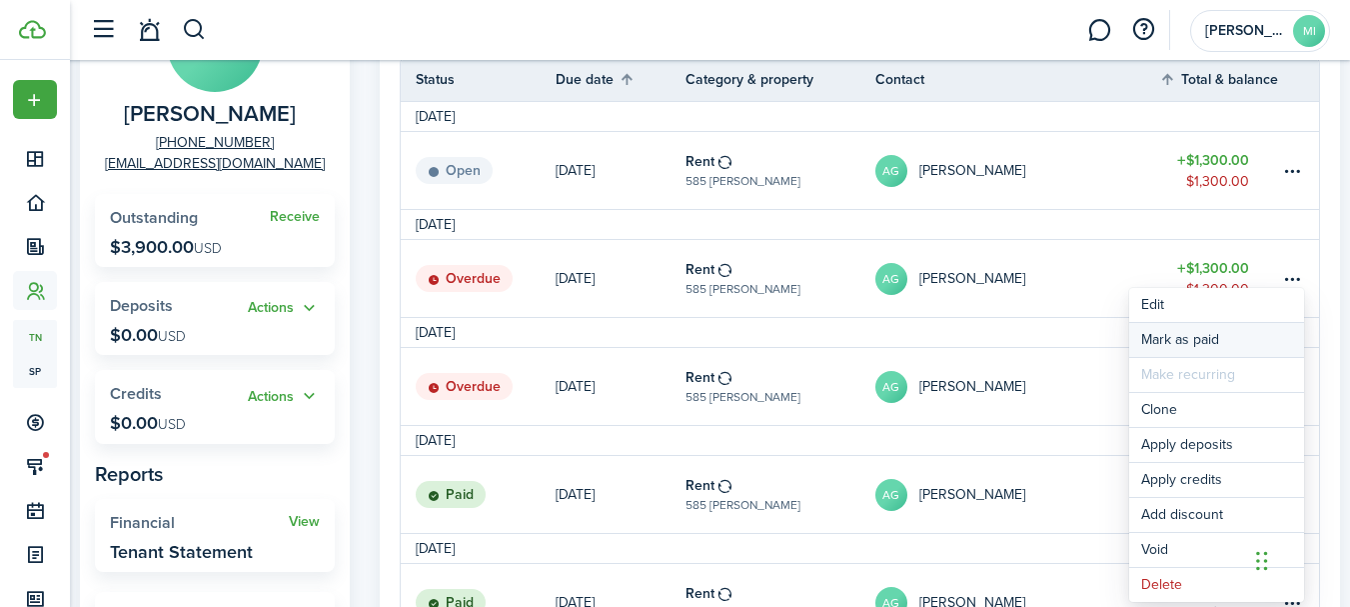
click at [1277, 345] on link "Mark as paid" at bounding box center [1216, 340] width 175 height 34
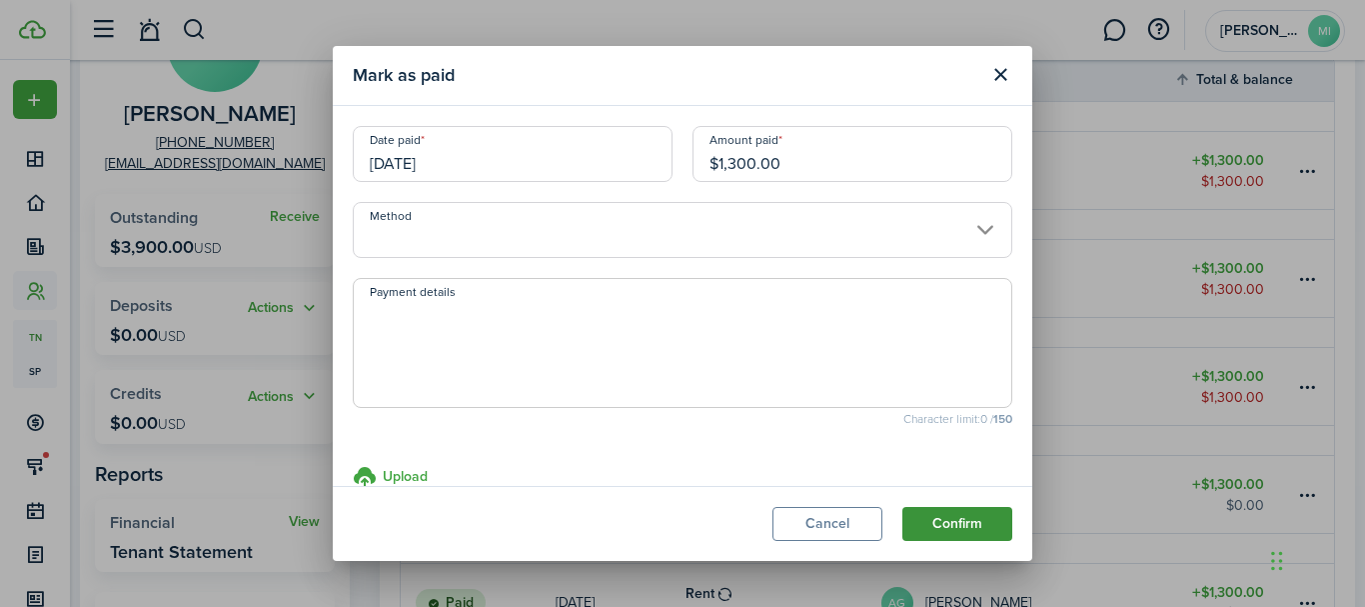
click at [1000, 522] on button "Confirm" at bounding box center [957, 524] width 110 height 34
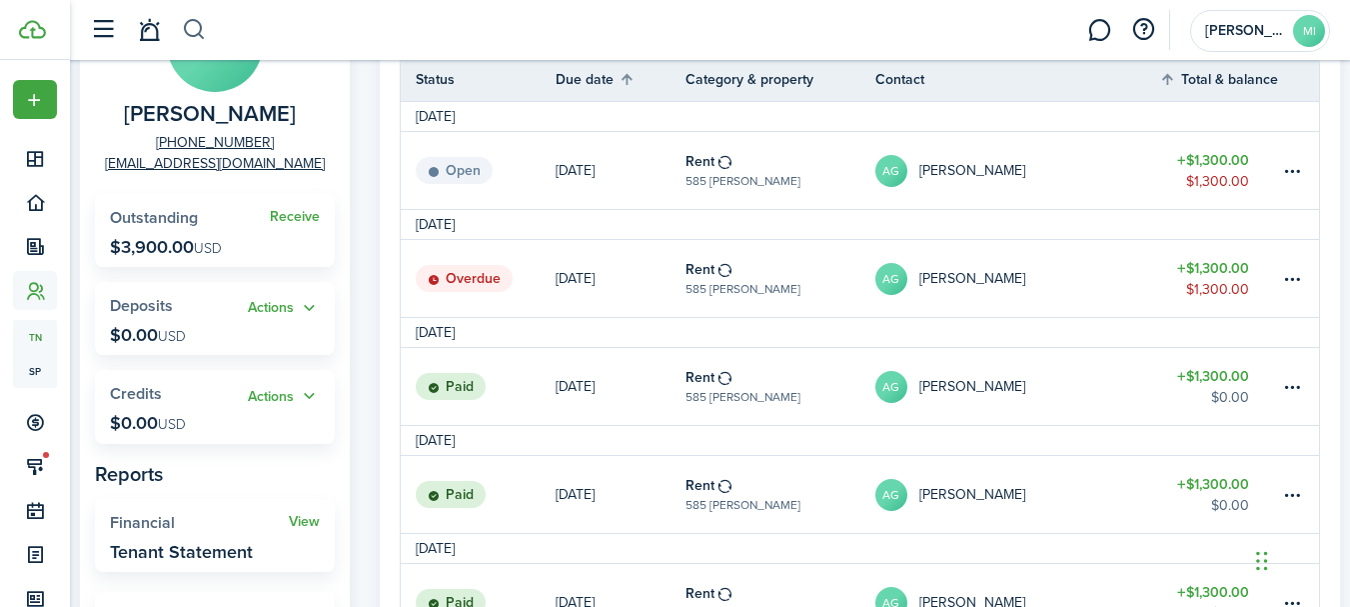
click at [195, 33] on button "button" at bounding box center [194, 30] width 25 height 34
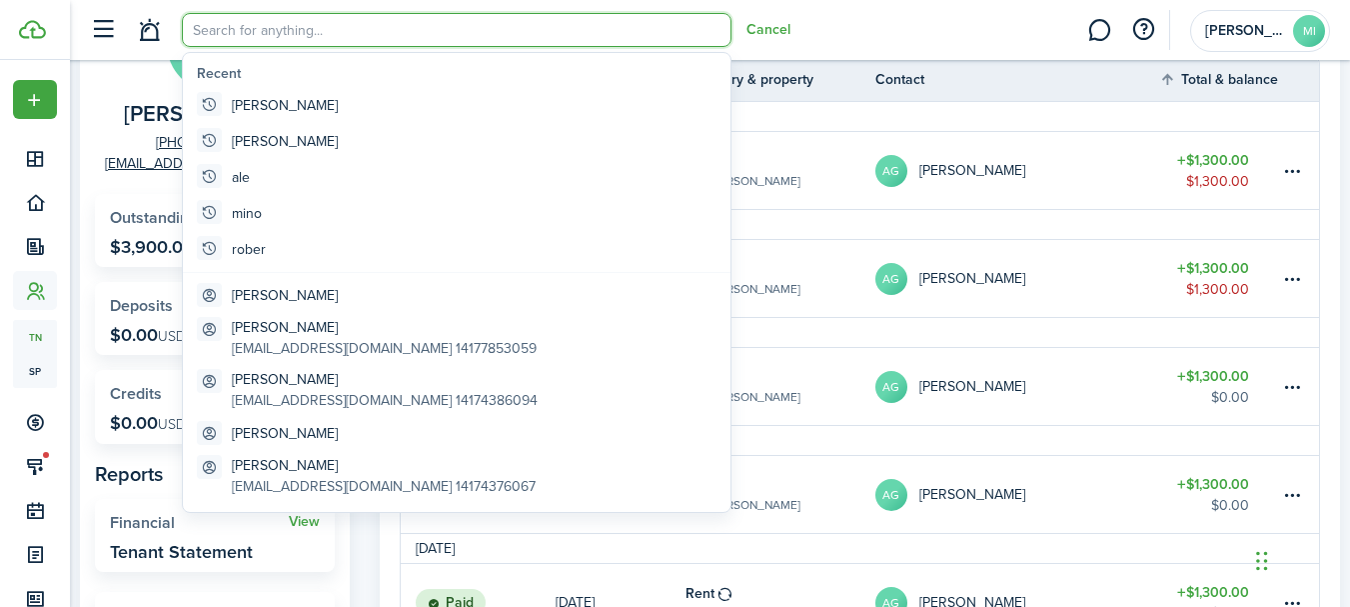
scroll to position [0, 0]
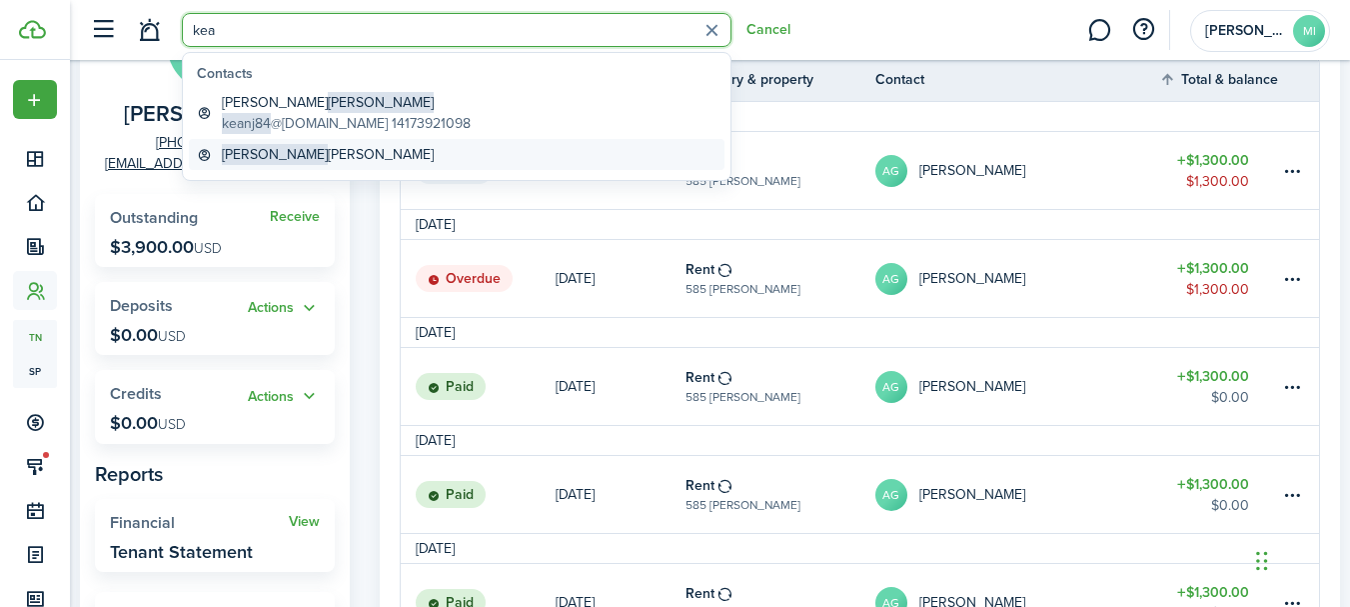
type input "kea"
click at [357, 146] on link "[PERSON_NAME]" at bounding box center [457, 154] width 536 height 31
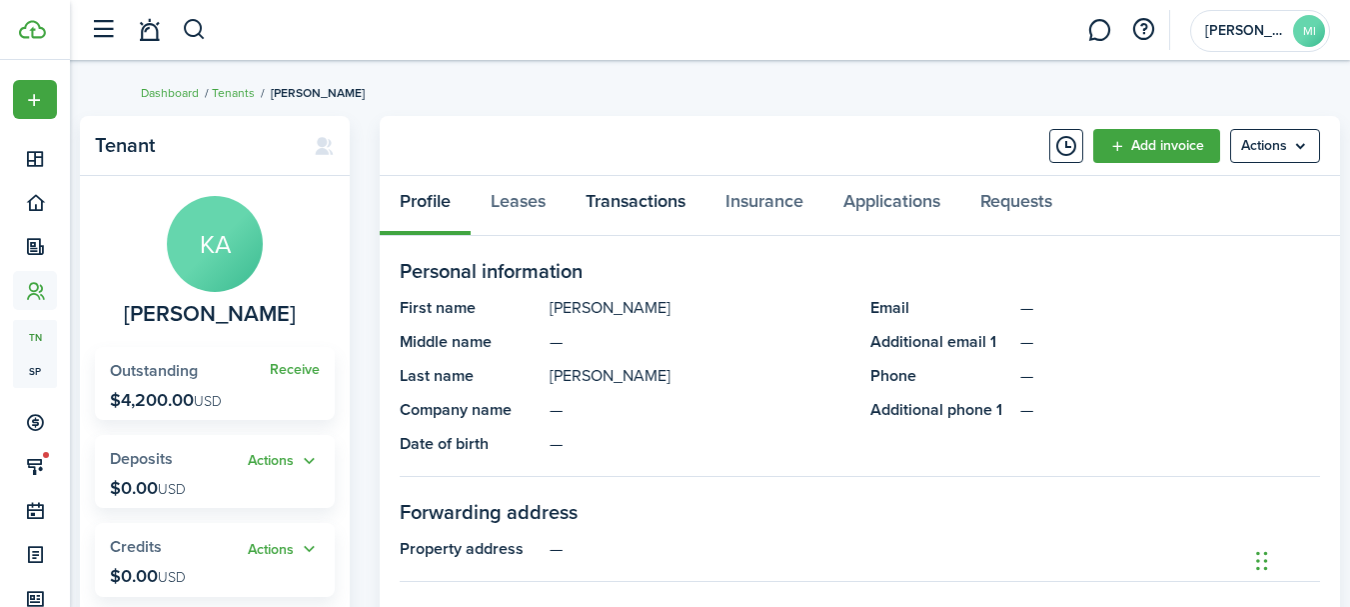
click at [690, 201] on link "Transactions" at bounding box center [636, 206] width 140 height 60
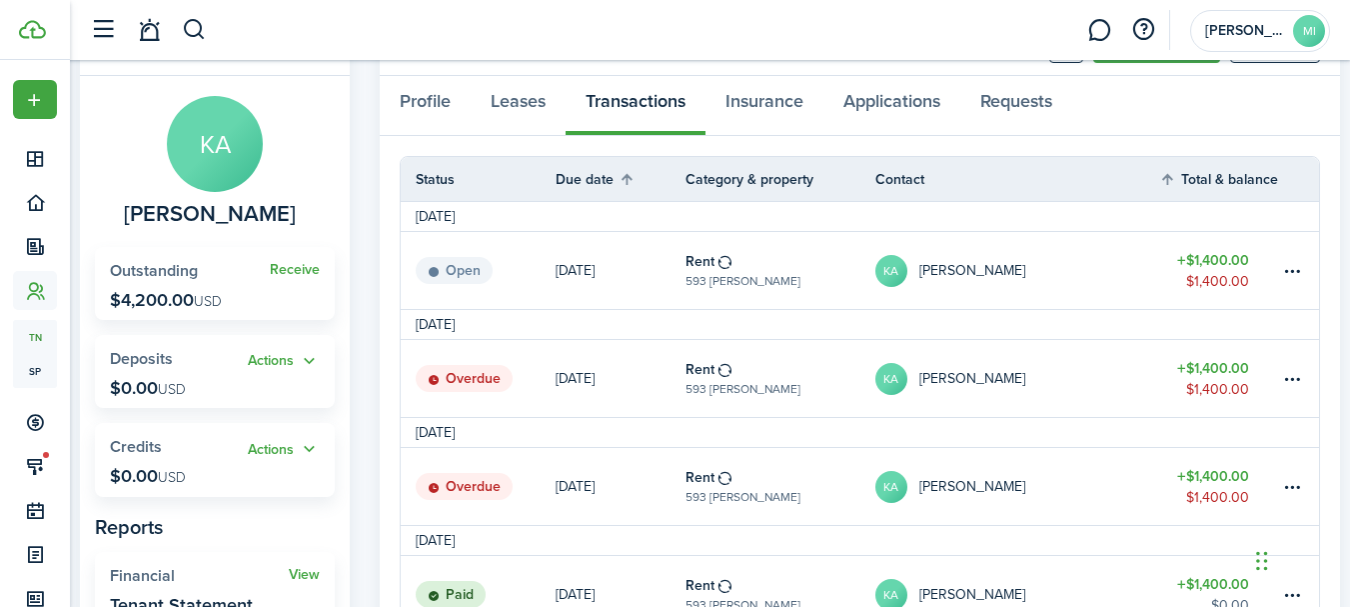
scroll to position [200, 0]
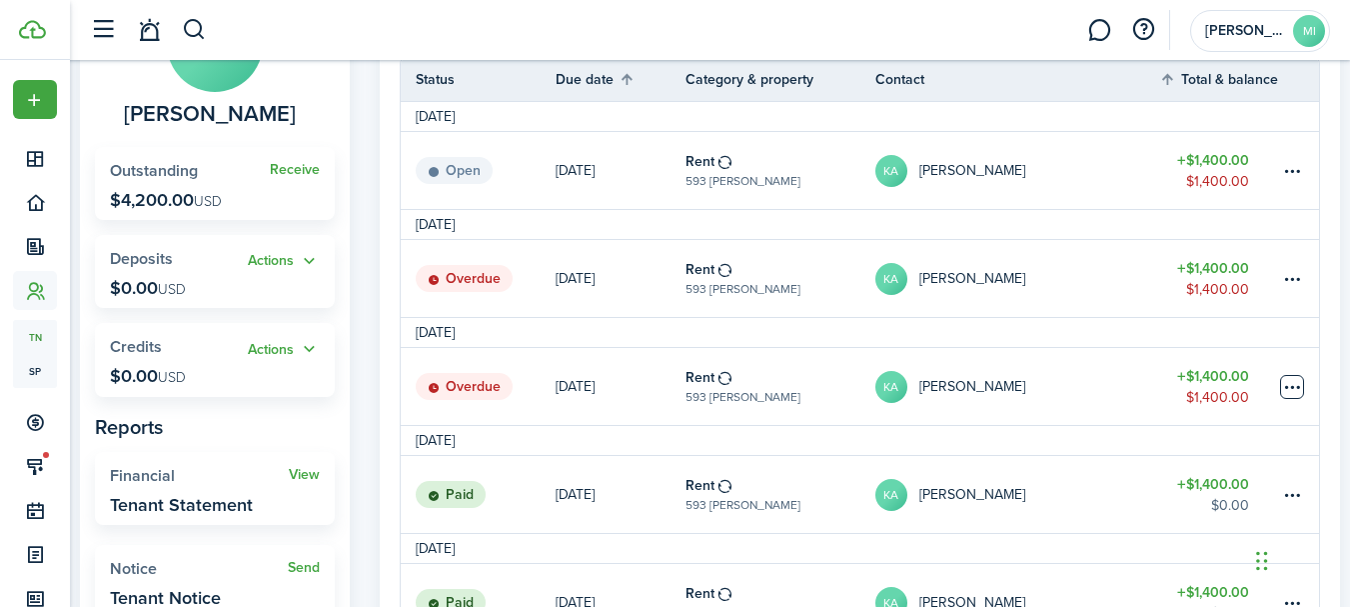
click at [1290, 383] on table-menu-btn-icon at bounding box center [1292, 387] width 24 height 24
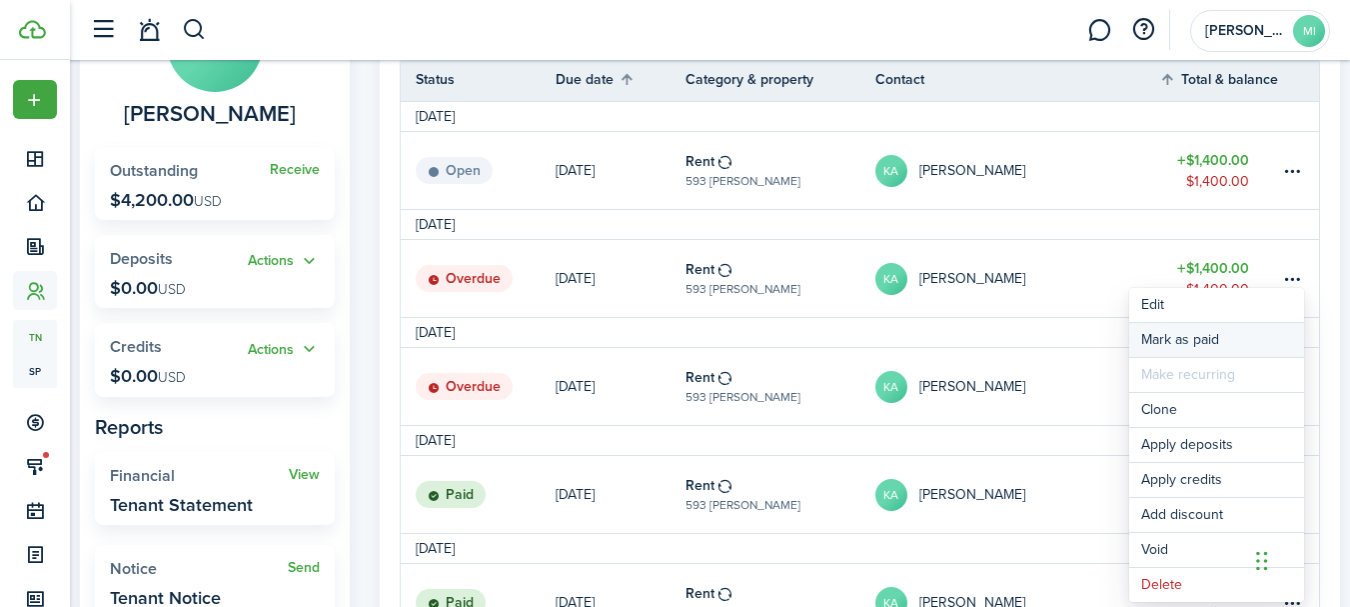
click at [1264, 328] on link "Mark as paid" at bounding box center [1216, 340] width 175 height 34
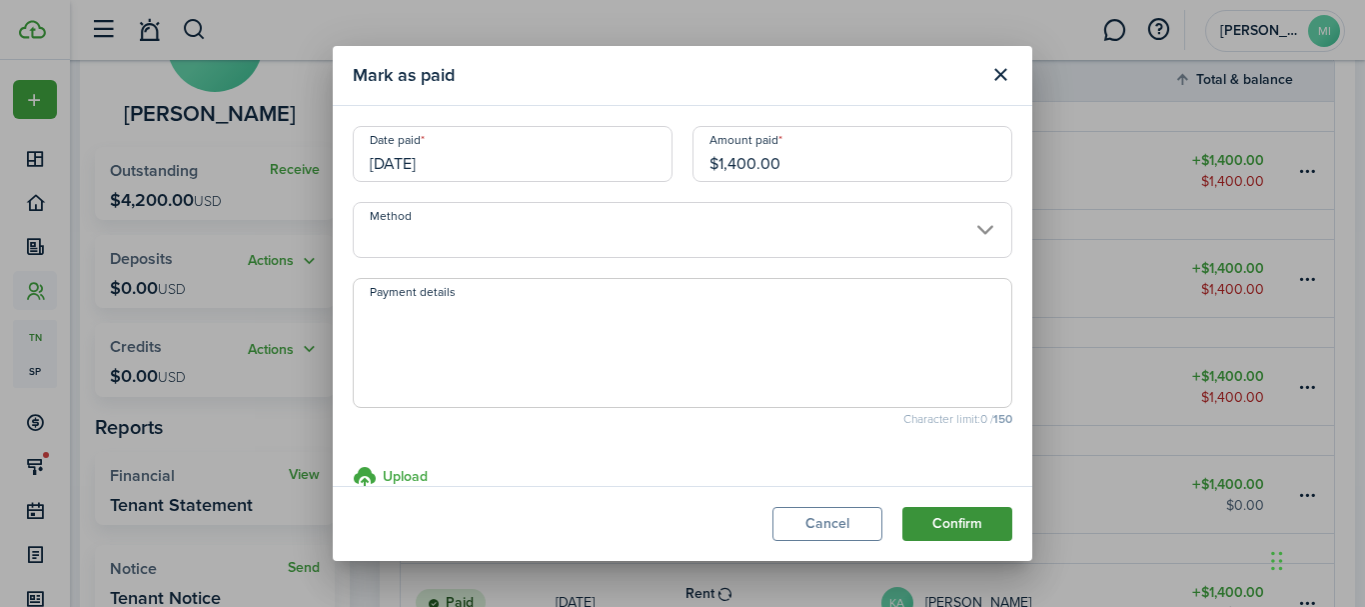
click at [996, 524] on button "Confirm" at bounding box center [957, 524] width 110 height 34
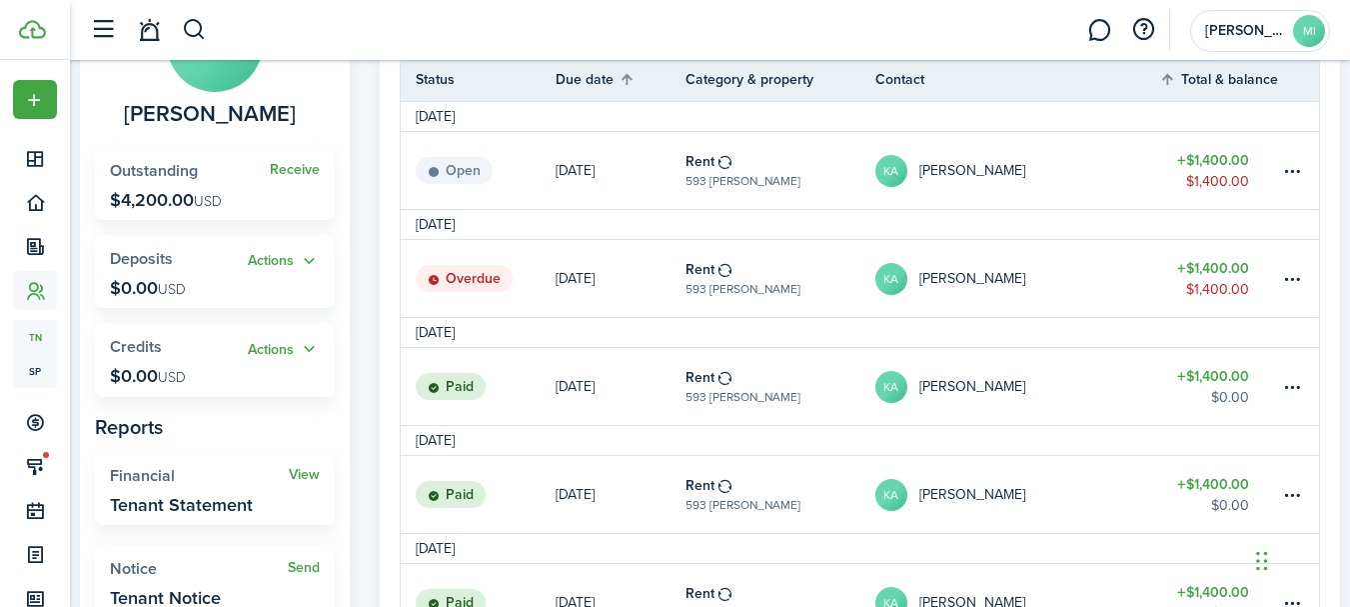
scroll to position [0, 0]
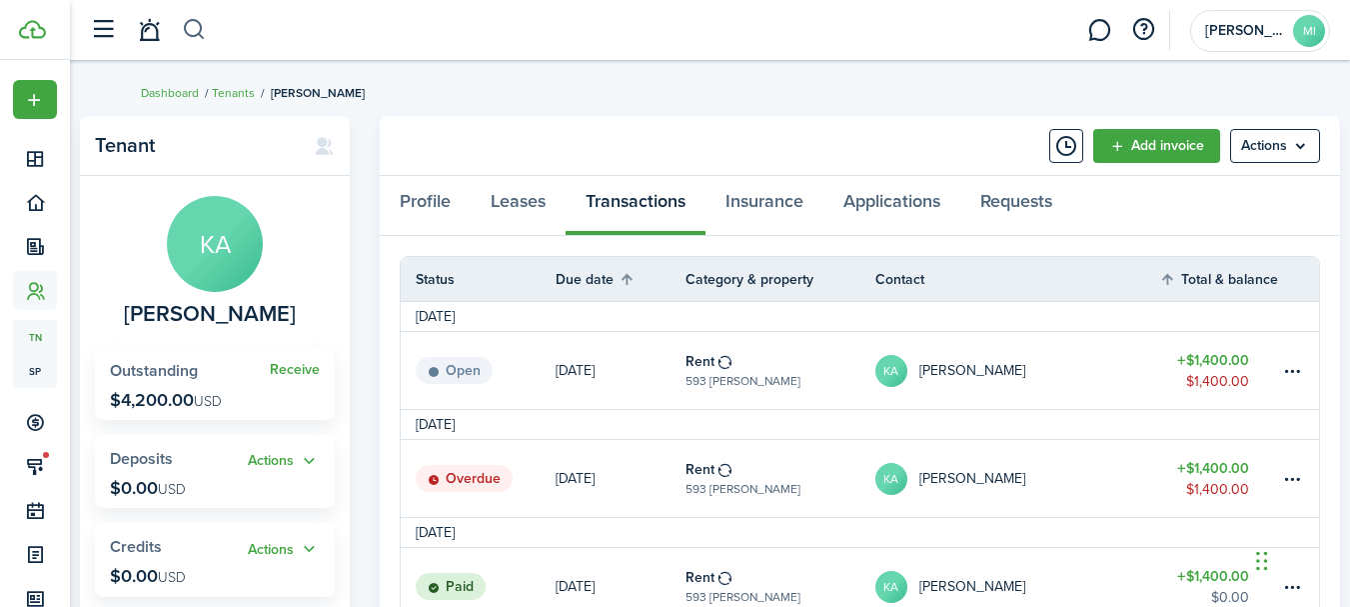
click at [197, 35] on button "button" at bounding box center [194, 30] width 25 height 34
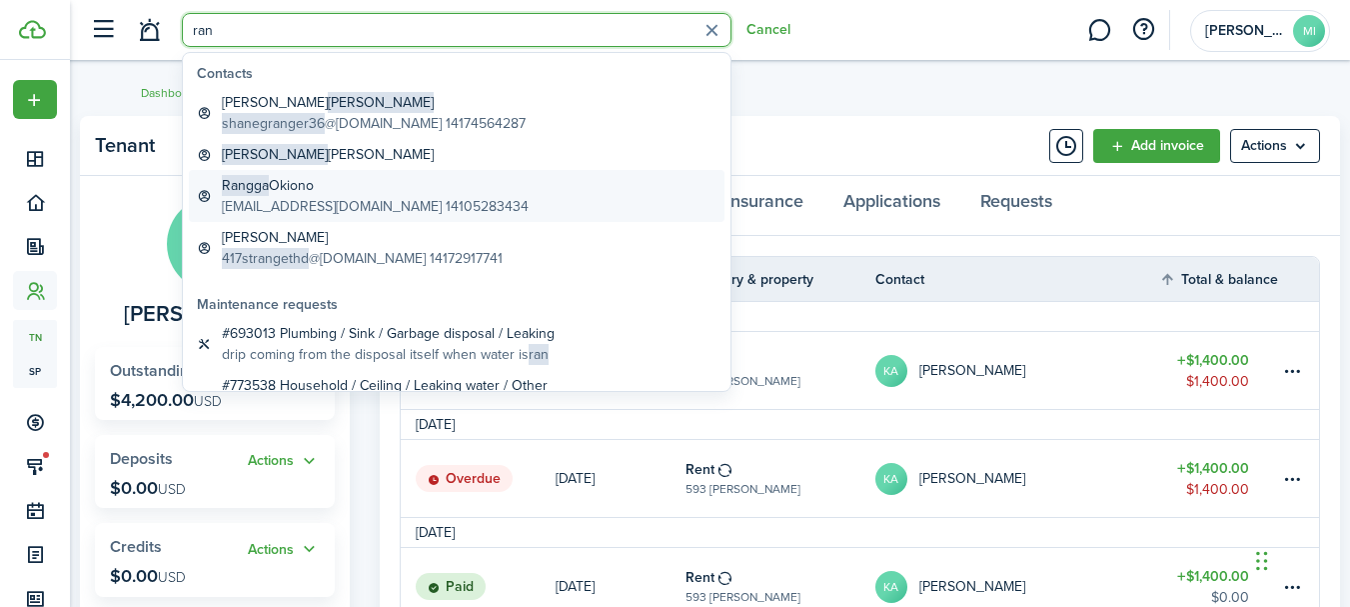
type input "ran"
click at [464, 188] on link "[PERSON_NAME] [EMAIL_ADDRESS][DOMAIN_NAME] 14105283434" at bounding box center [457, 196] width 536 height 52
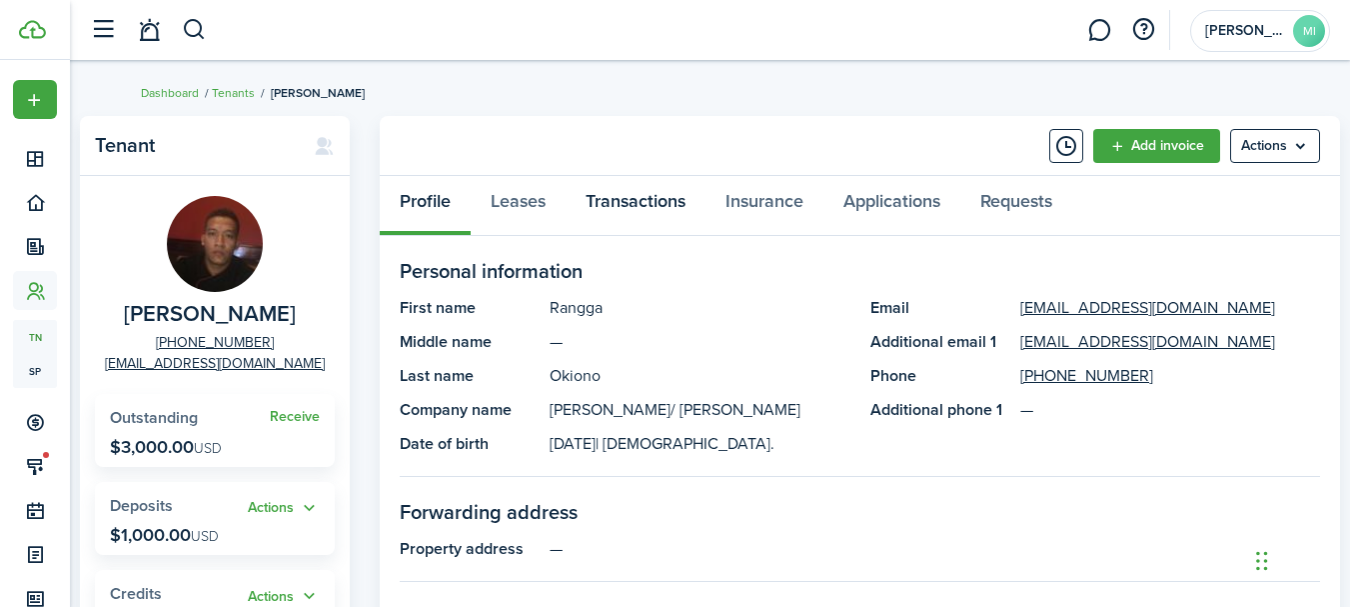
click at [691, 201] on link "Transactions" at bounding box center [636, 206] width 140 height 60
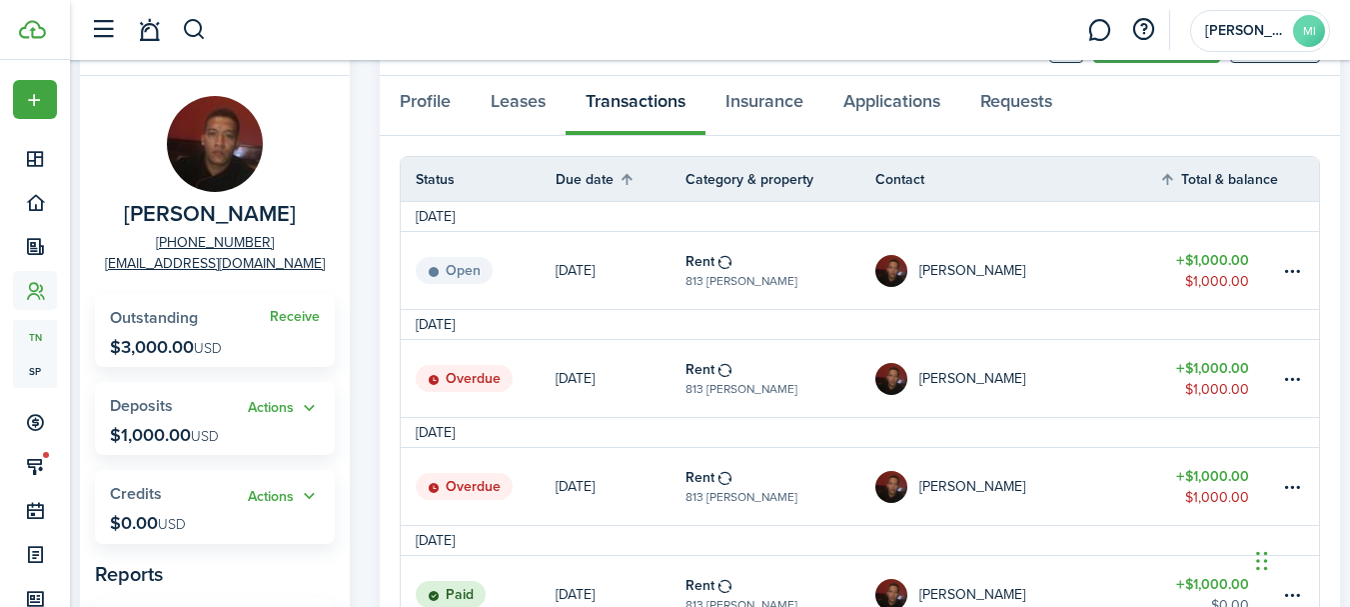
scroll to position [200, 0]
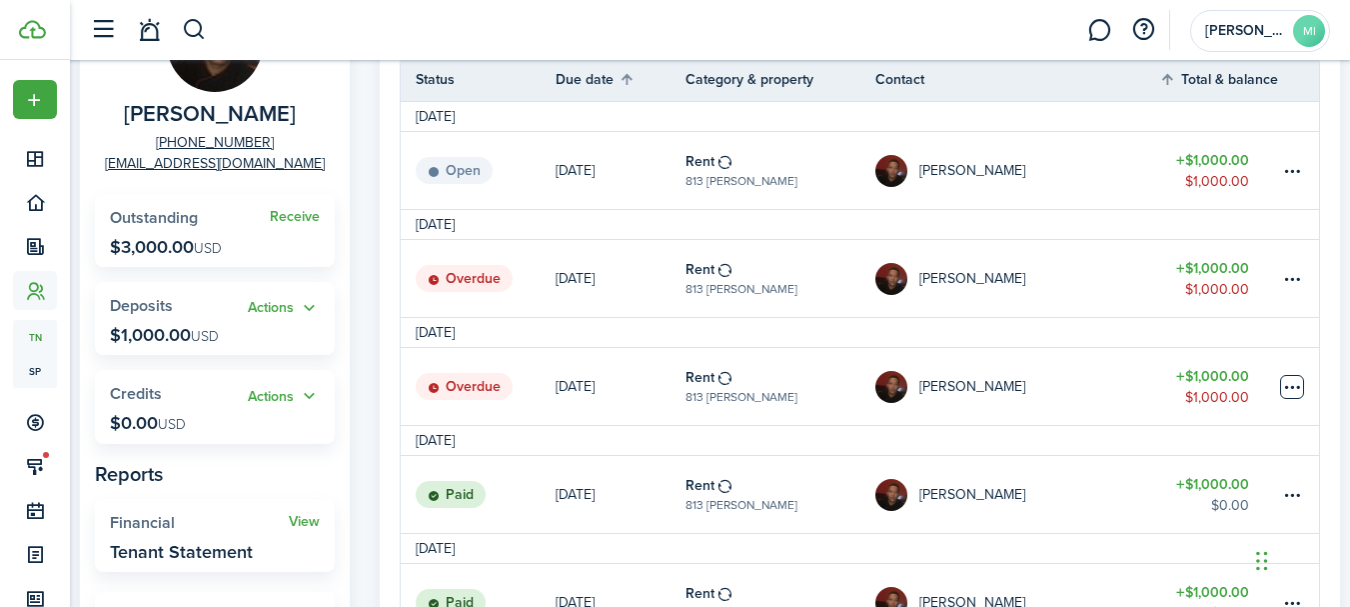
click at [1290, 390] on table-menu-btn-icon at bounding box center [1292, 387] width 24 height 24
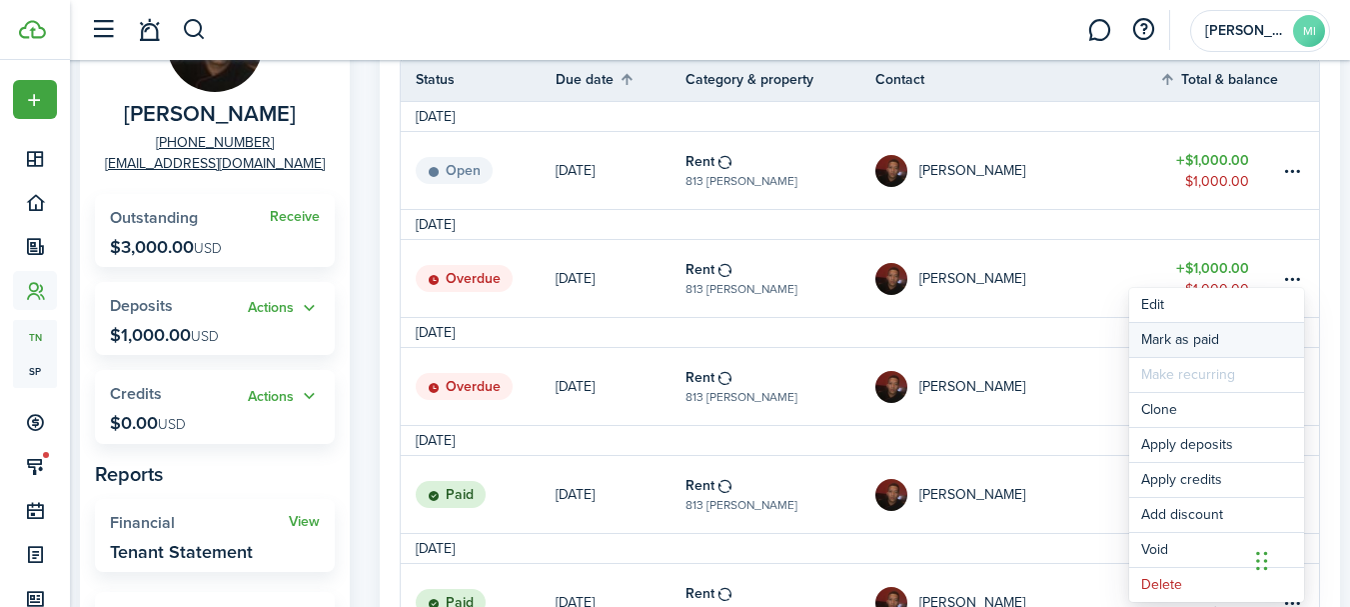
click at [1259, 335] on link "Mark as paid" at bounding box center [1216, 340] width 175 height 34
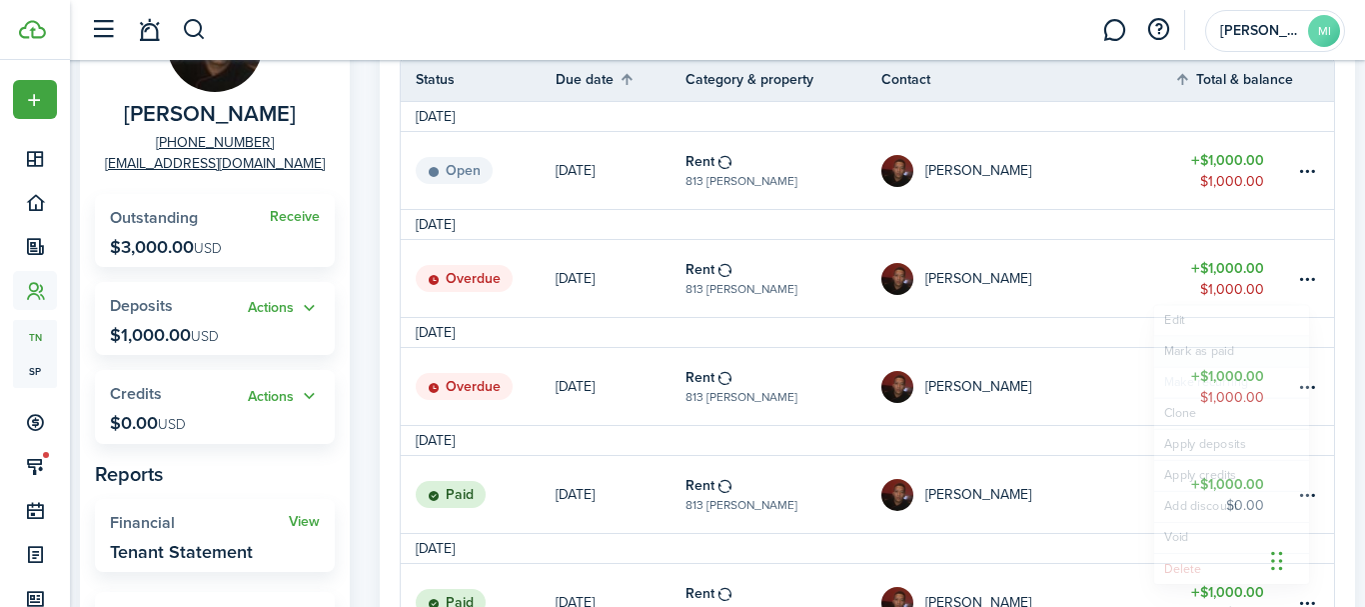
type input "$1,000.00"
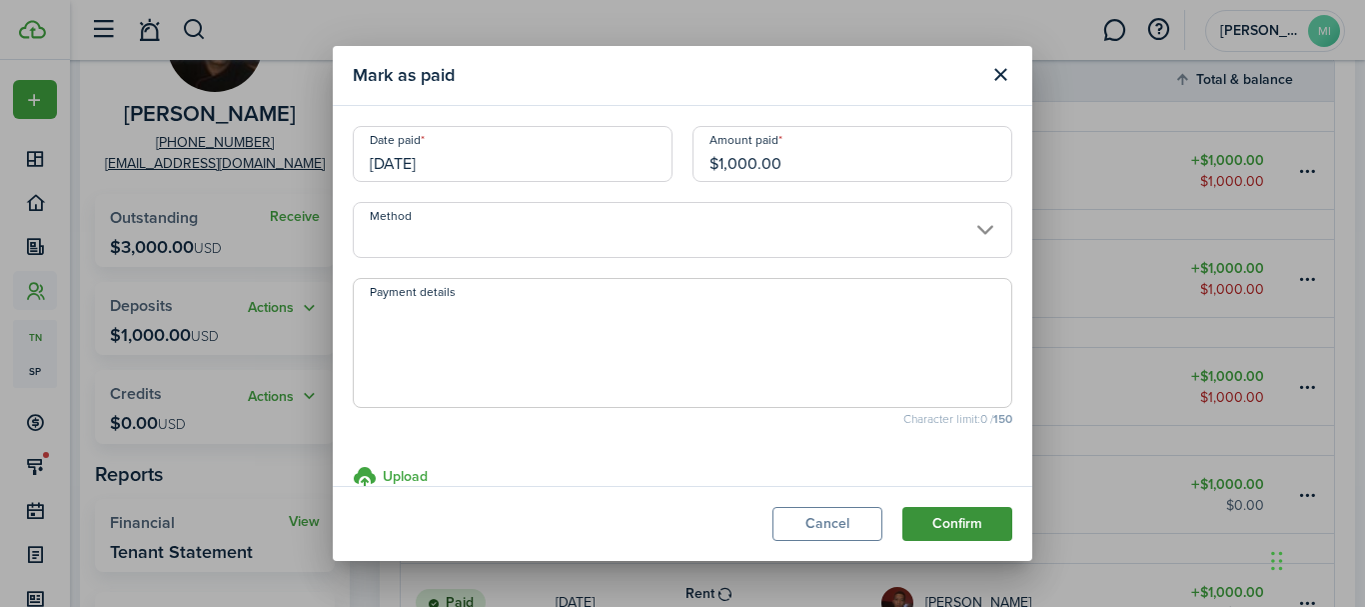
click at [987, 524] on button "Confirm" at bounding box center [957, 524] width 110 height 34
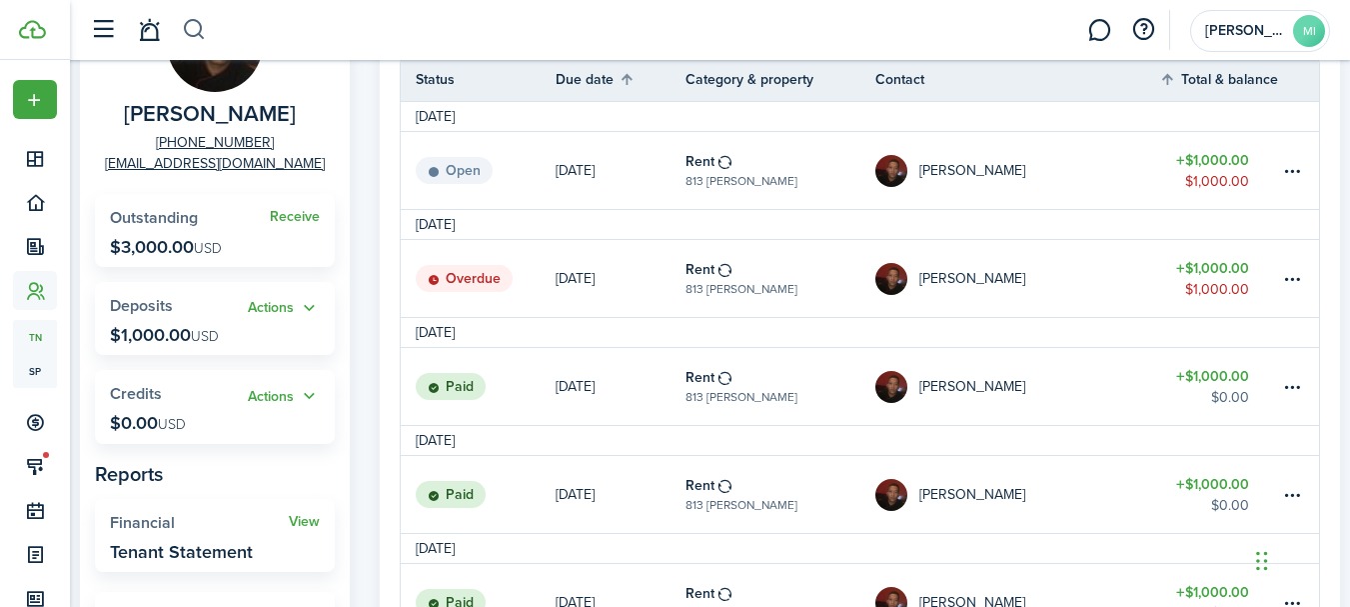
click at [204, 35] on button "button" at bounding box center [194, 30] width 25 height 34
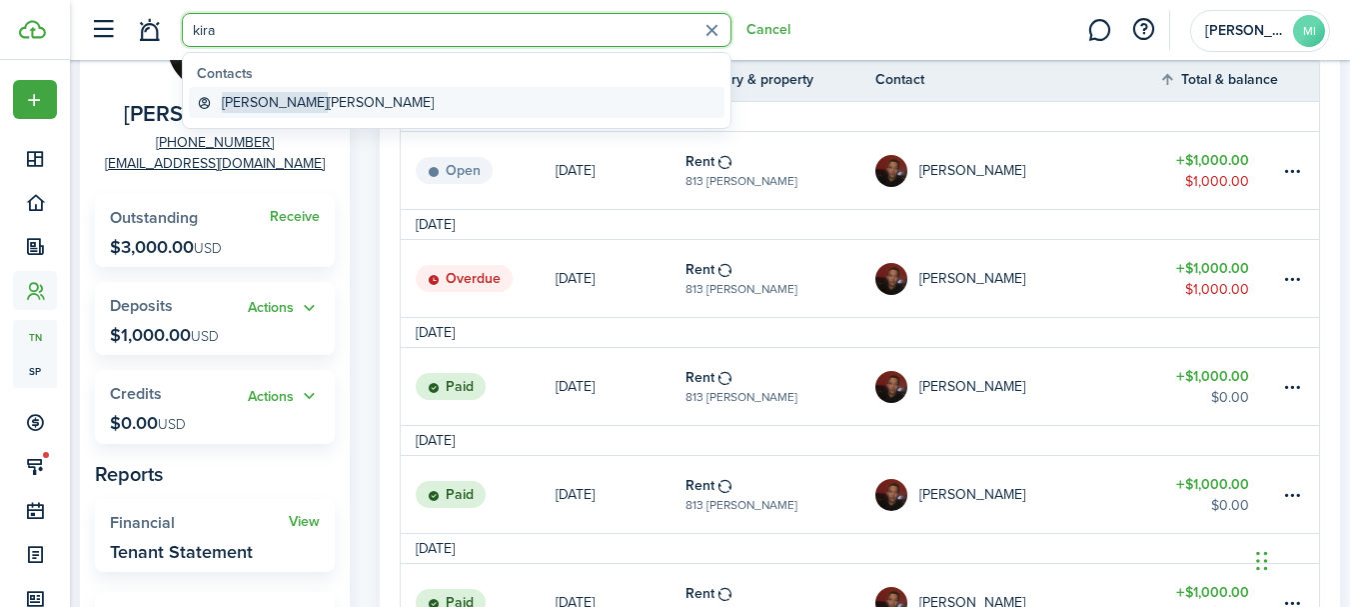
type input "kira"
click at [368, 100] on link "[PERSON_NAME]" at bounding box center [457, 102] width 536 height 31
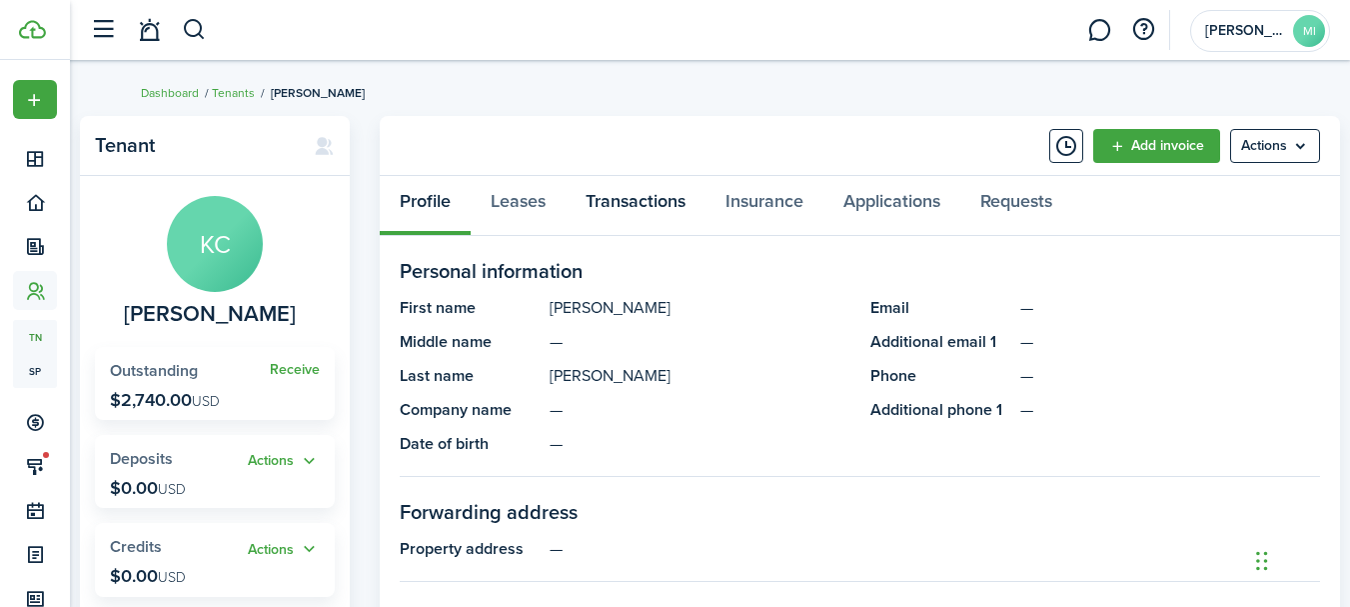
click at [692, 200] on link "Transactions" at bounding box center [636, 206] width 140 height 60
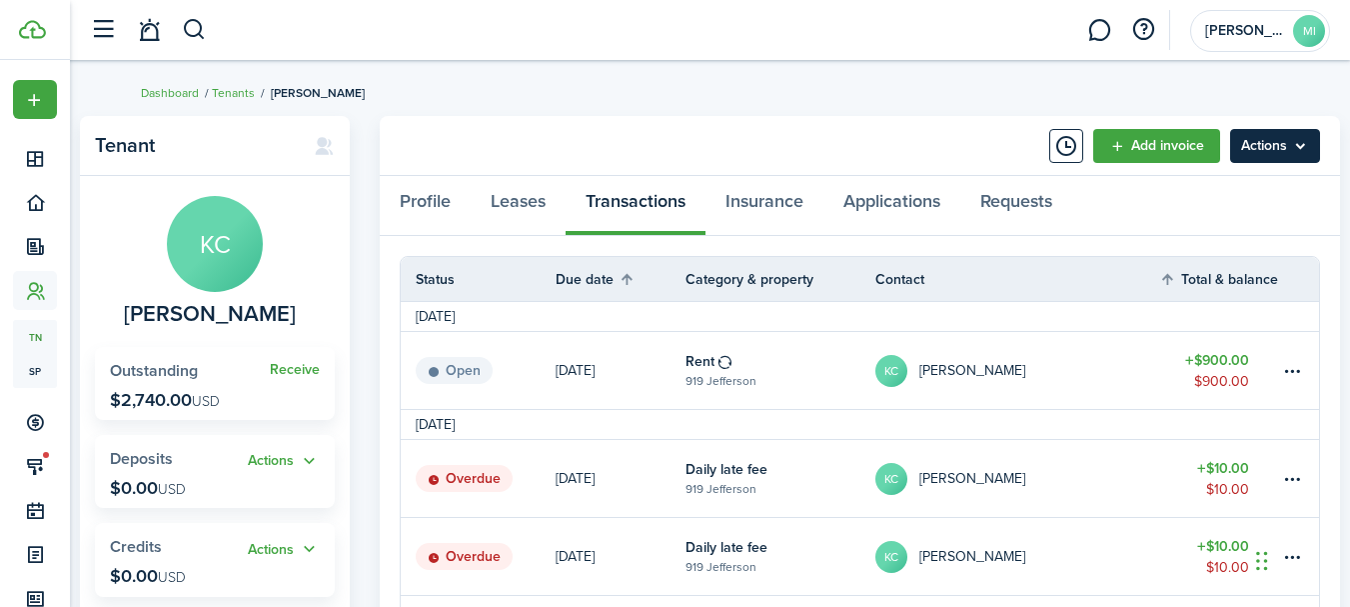
click at [1303, 148] on menu-btn "Actions" at bounding box center [1275, 146] width 90 height 34
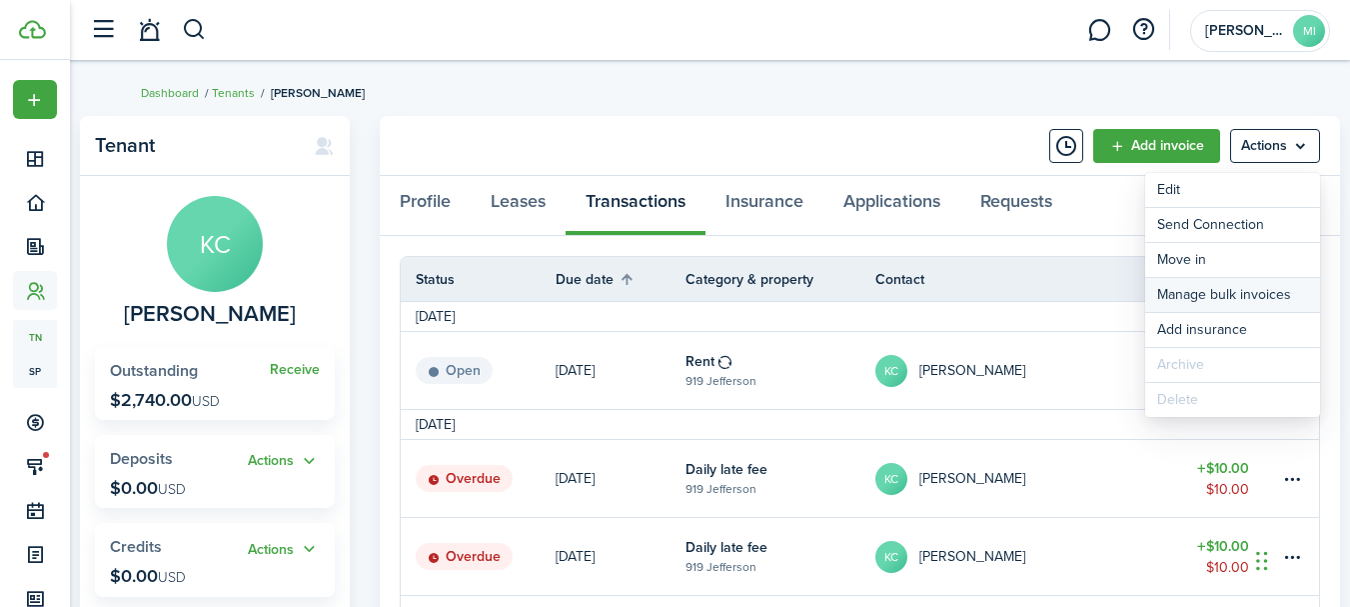
click at [1273, 288] on link "Manage bulk invoices" at bounding box center [1232, 295] width 175 height 34
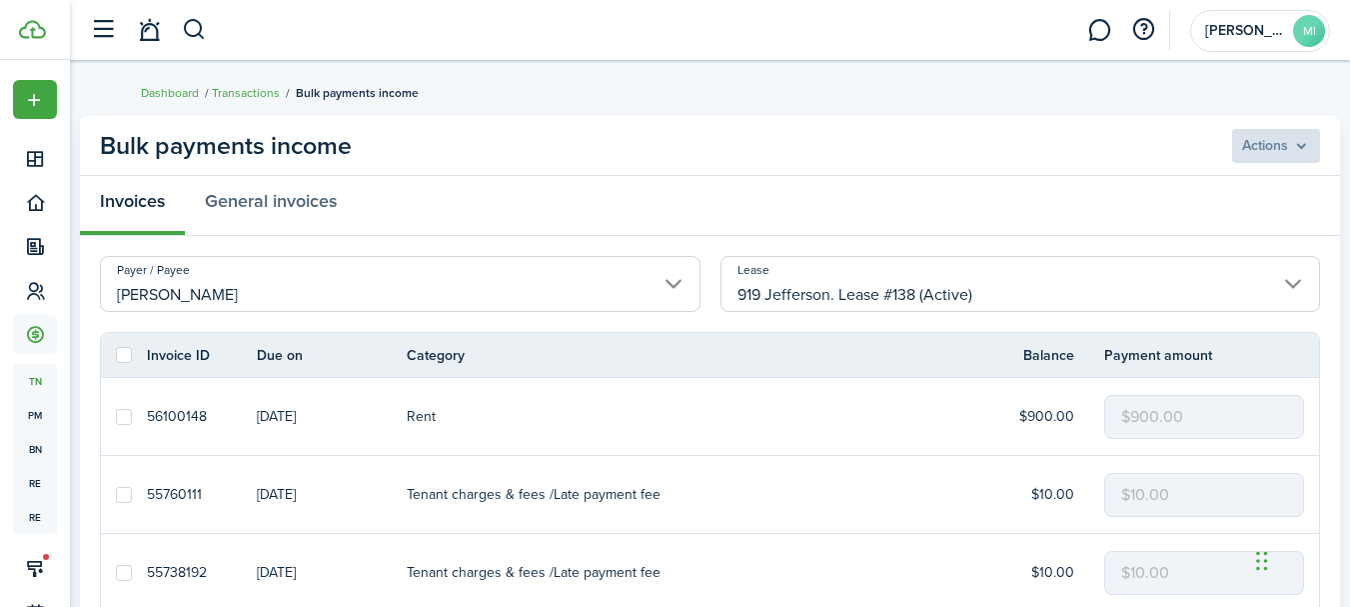
click at [126, 359] on label at bounding box center [124, 355] width 16 height 16
click at [116, 356] on input "checkbox" at bounding box center [115, 355] width 1 height 1
checkbox input "true"
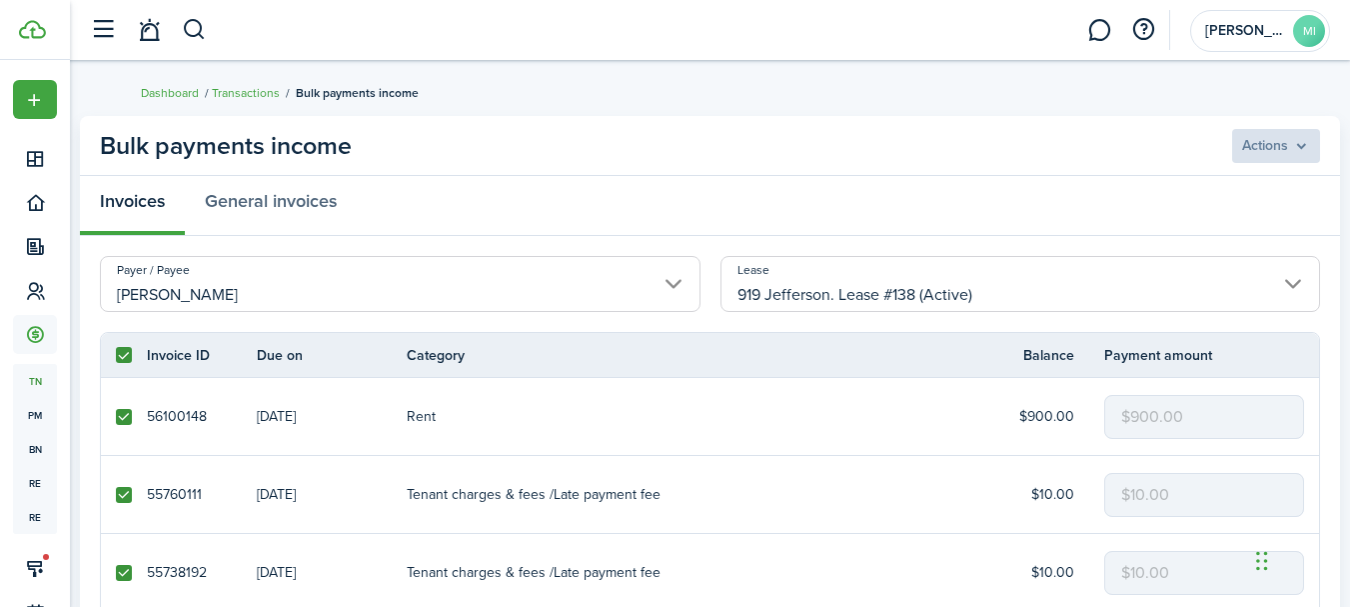
checkbox input "true"
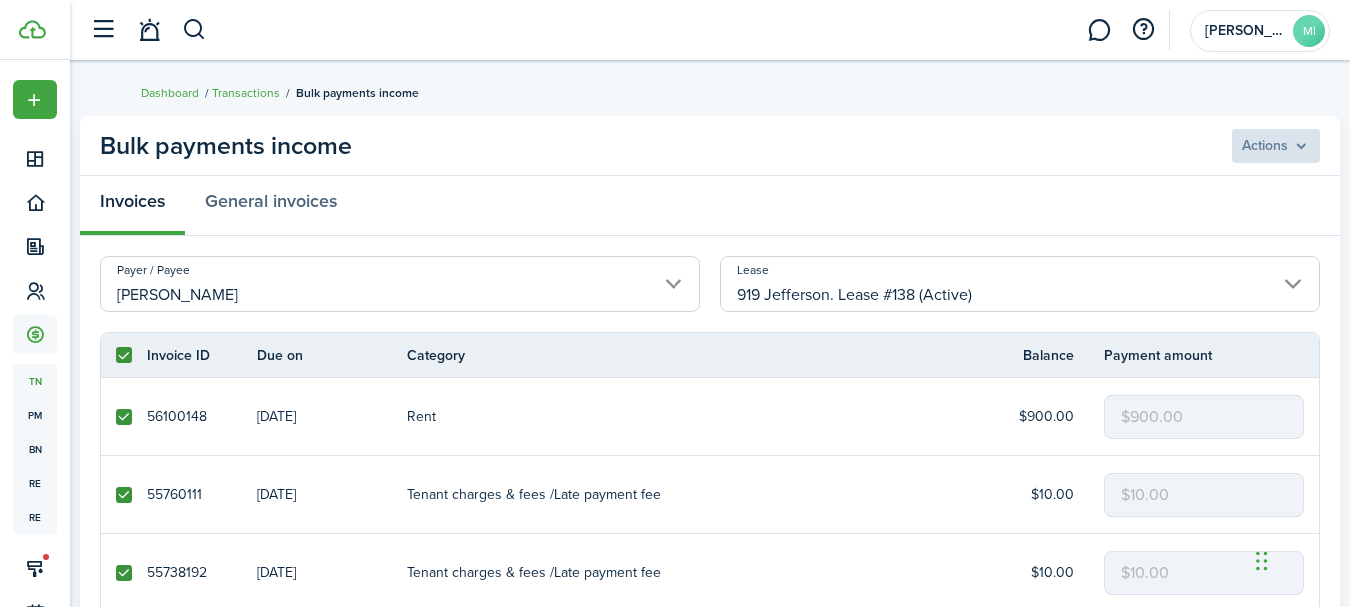
checkbox input "true"
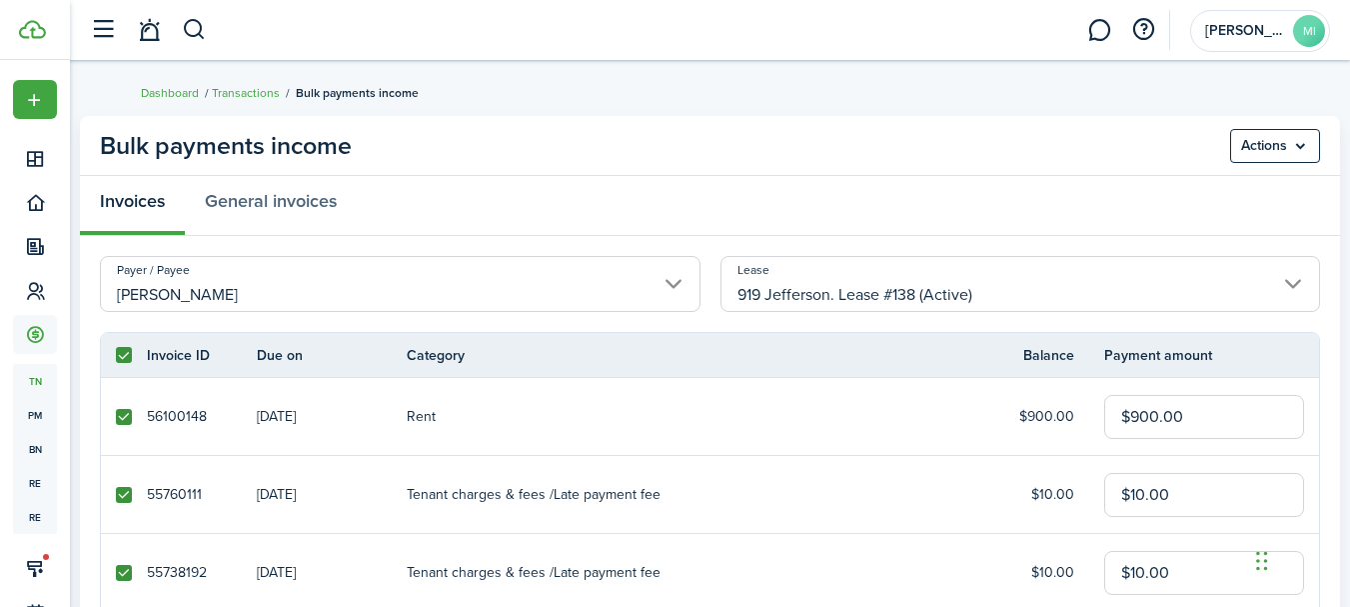
click at [124, 418] on label at bounding box center [124, 417] width 16 height 16
click at [116, 417] on input "checkbox" at bounding box center [115, 416] width 1 height 1
checkbox input "false"
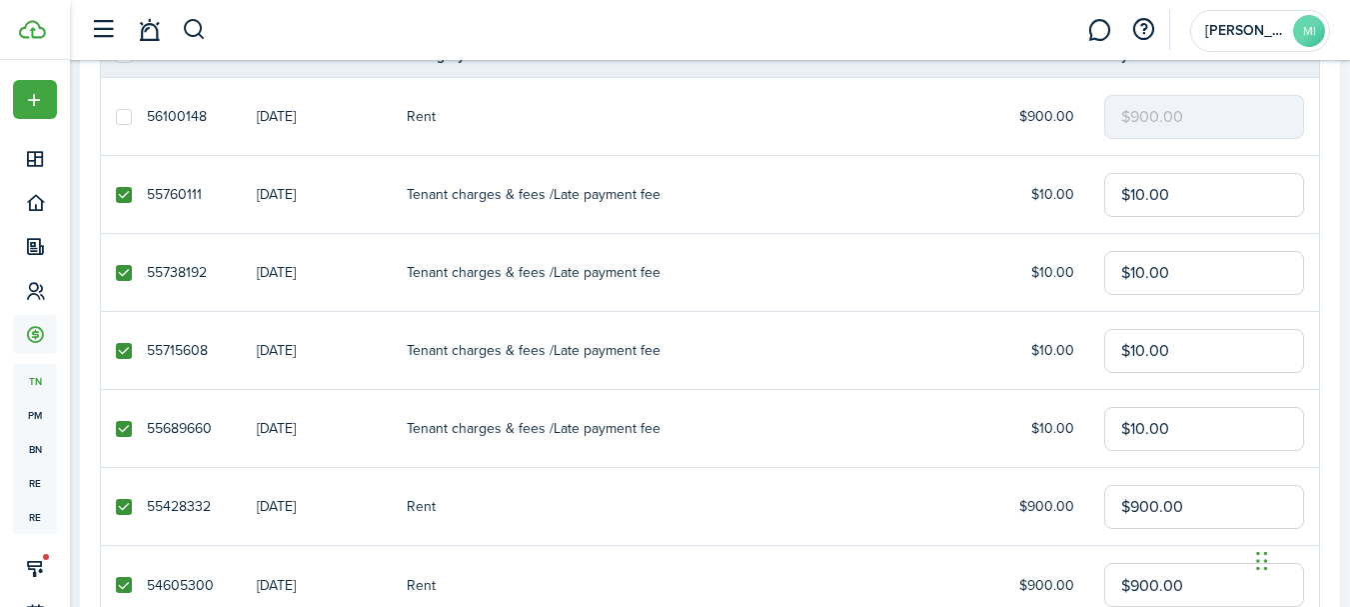
scroll to position [400, 0]
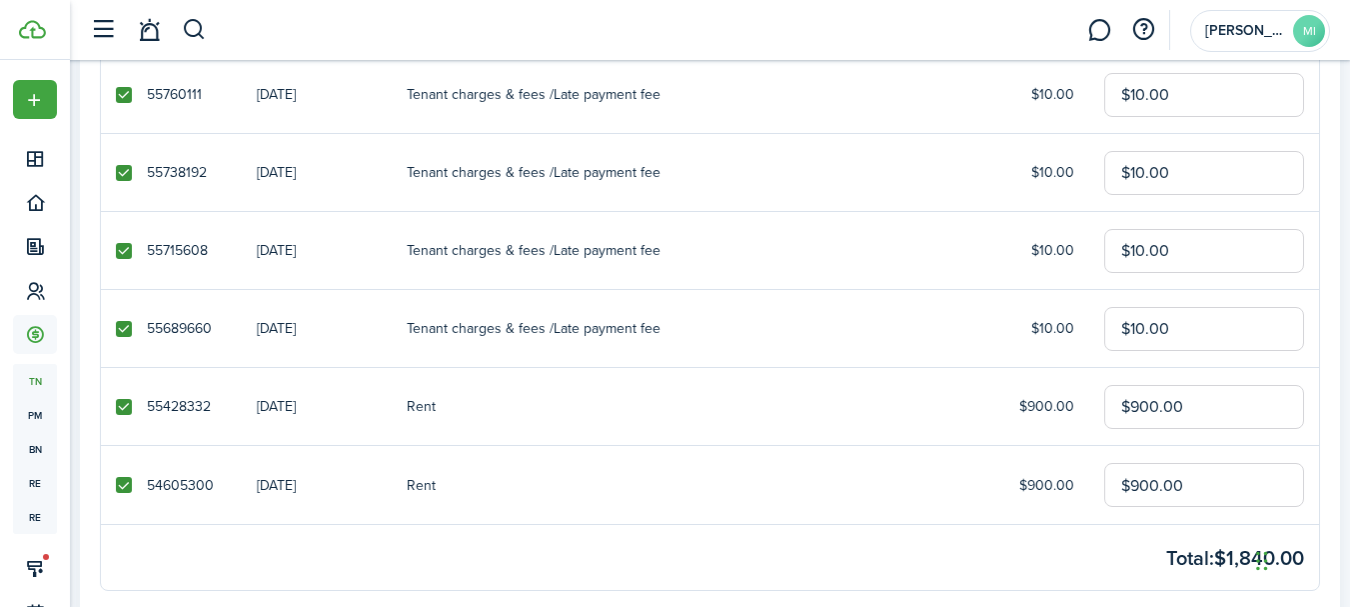
click at [129, 406] on label at bounding box center [124, 407] width 16 height 16
click at [116, 406] on input "checkbox" at bounding box center [115, 406] width 1 height 1
checkbox input "false"
click at [124, 487] on label at bounding box center [124, 485] width 16 height 16
click at [116, 486] on input "checkbox" at bounding box center [115, 485] width 1 height 1
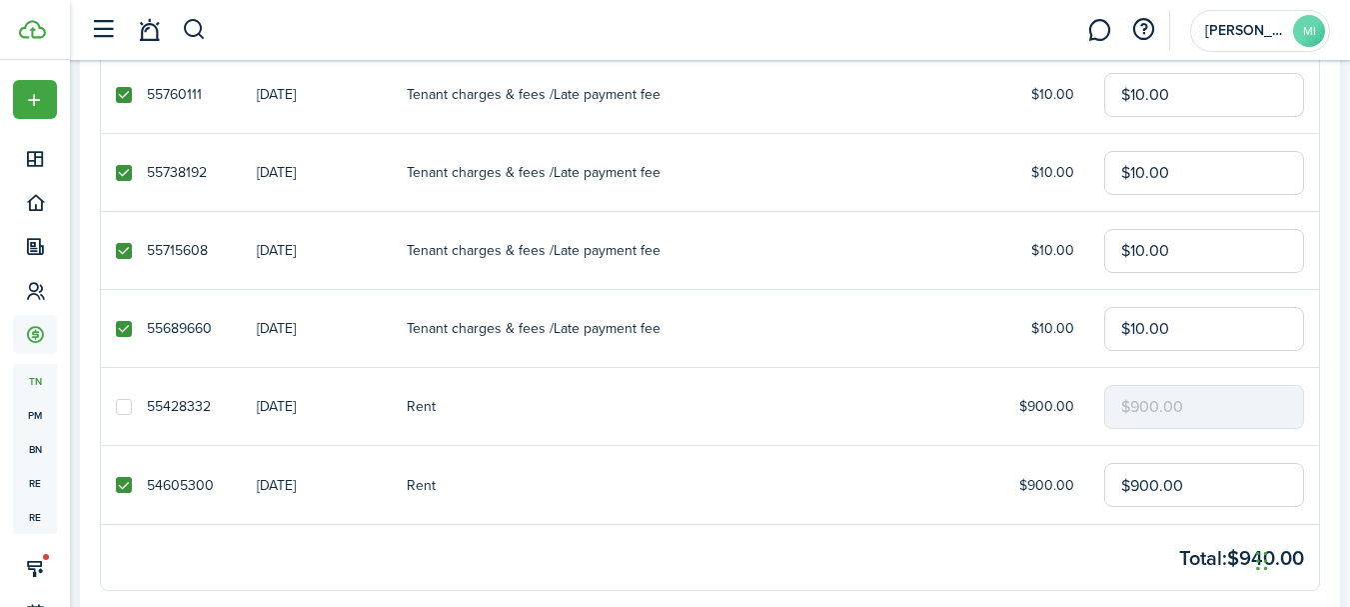
checkbox input "false"
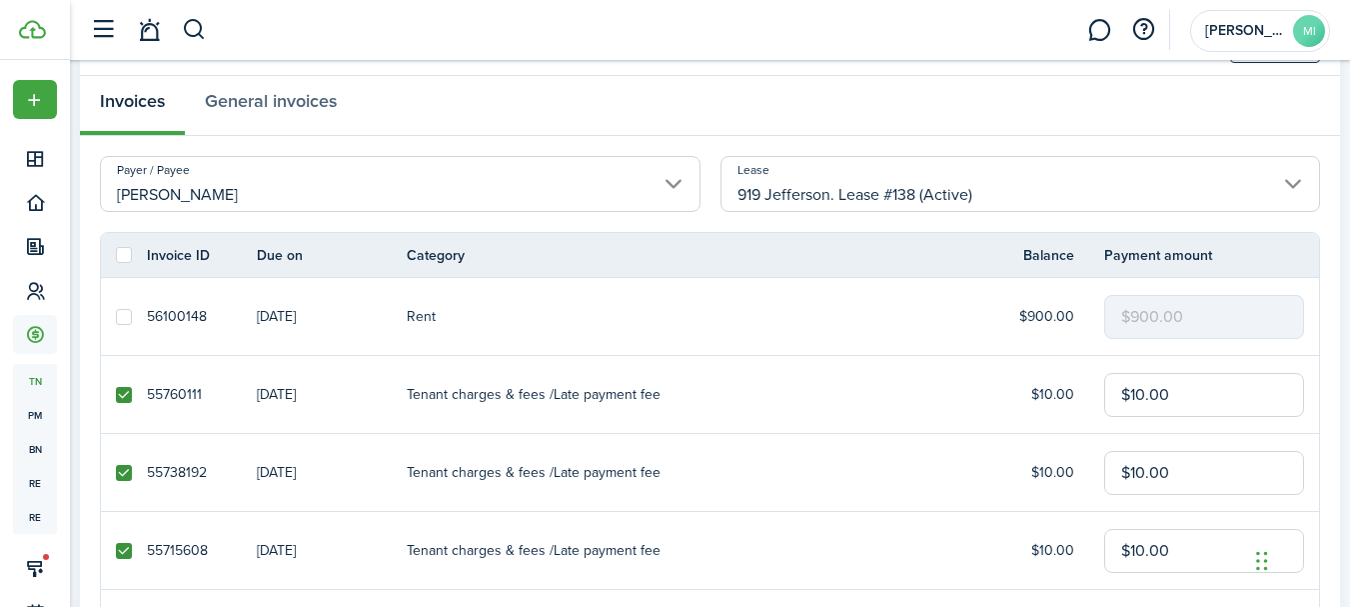
scroll to position [0, 0]
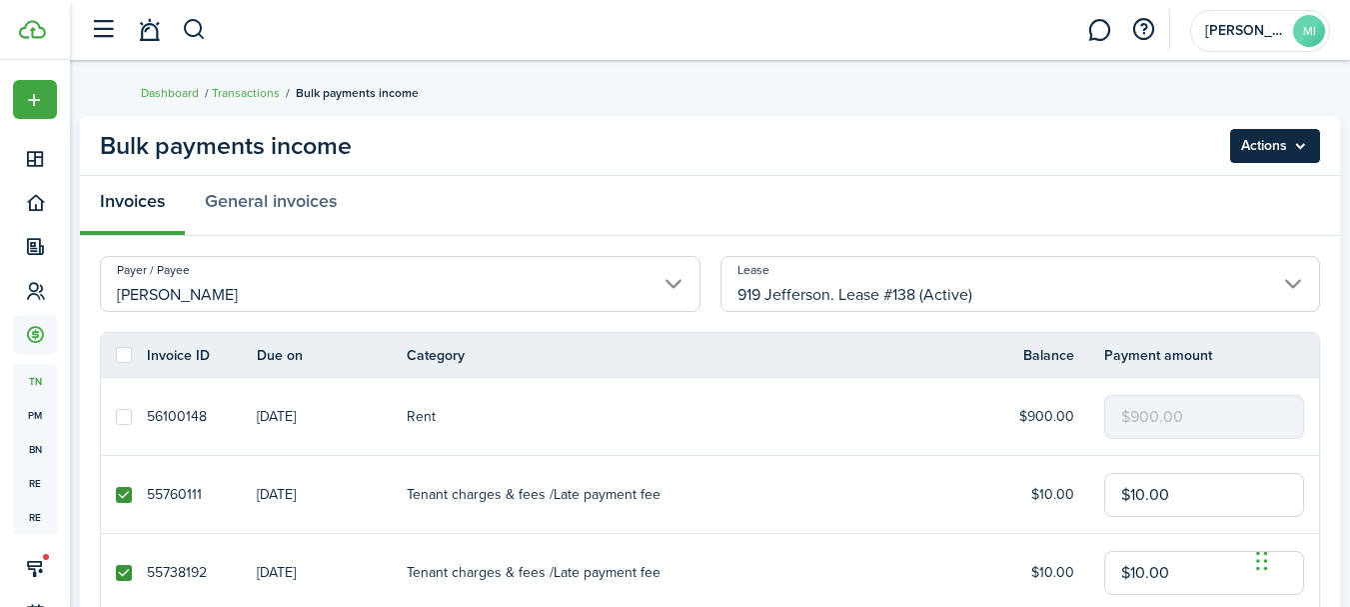
click at [1306, 154] on menu-btn "Actions" at bounding box center [1275, 146] width 90 height 34
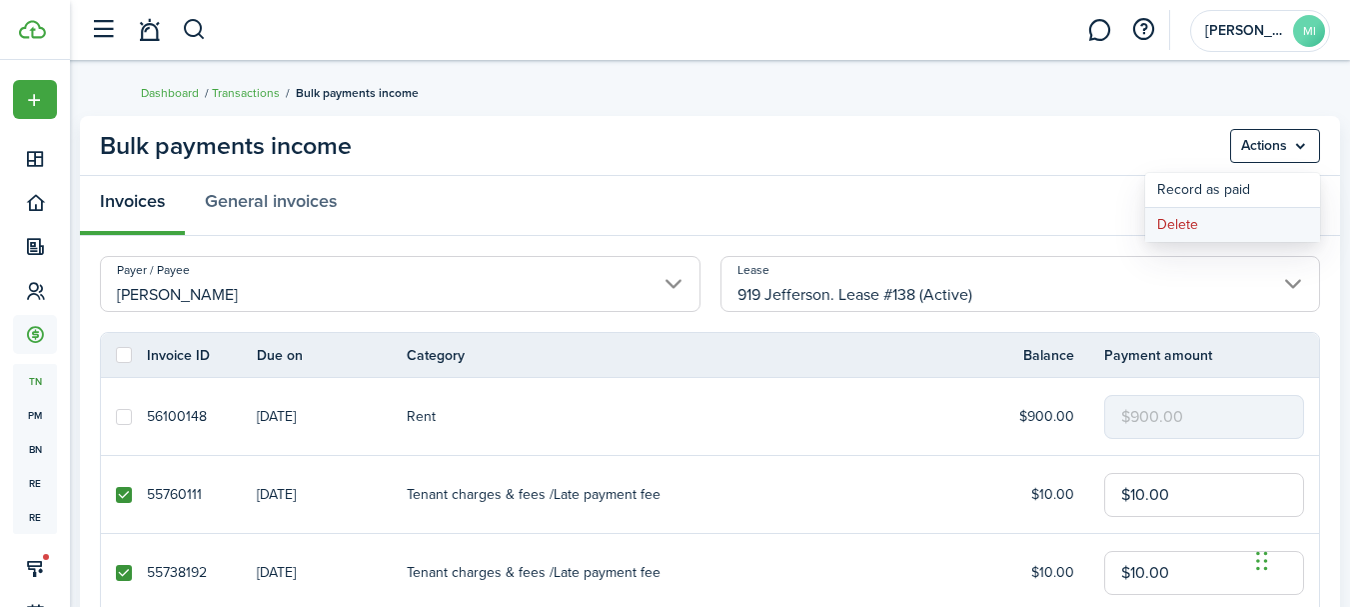
click at [1271, 225] on button "Delete" at bounding box center [1232, 225] width 175 height 34
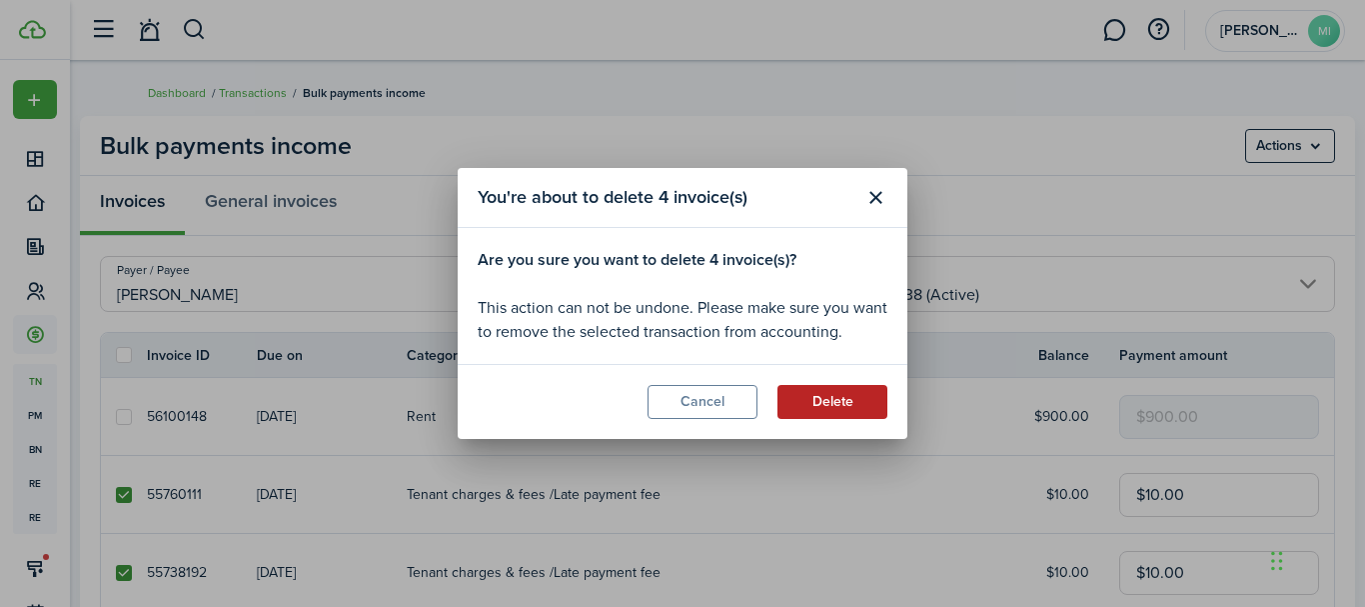
click at [871, 402] on button "Delete" at bounding box center [832, 402] width 110 height 34
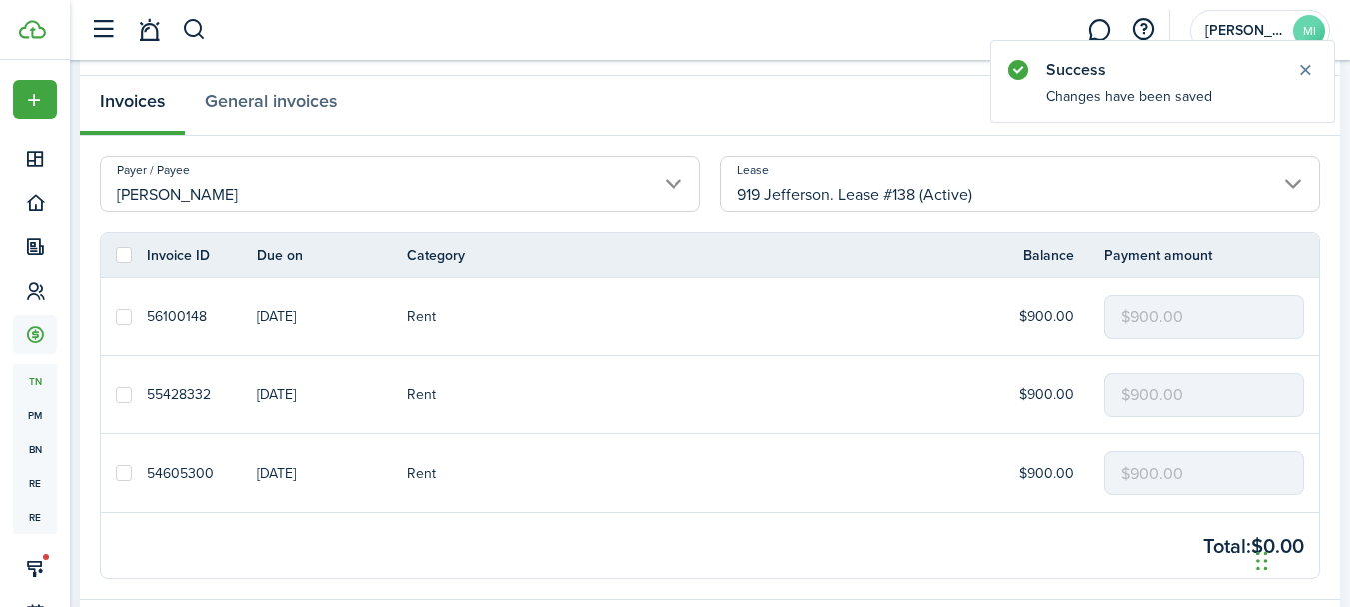
scroll to position [200, 0]
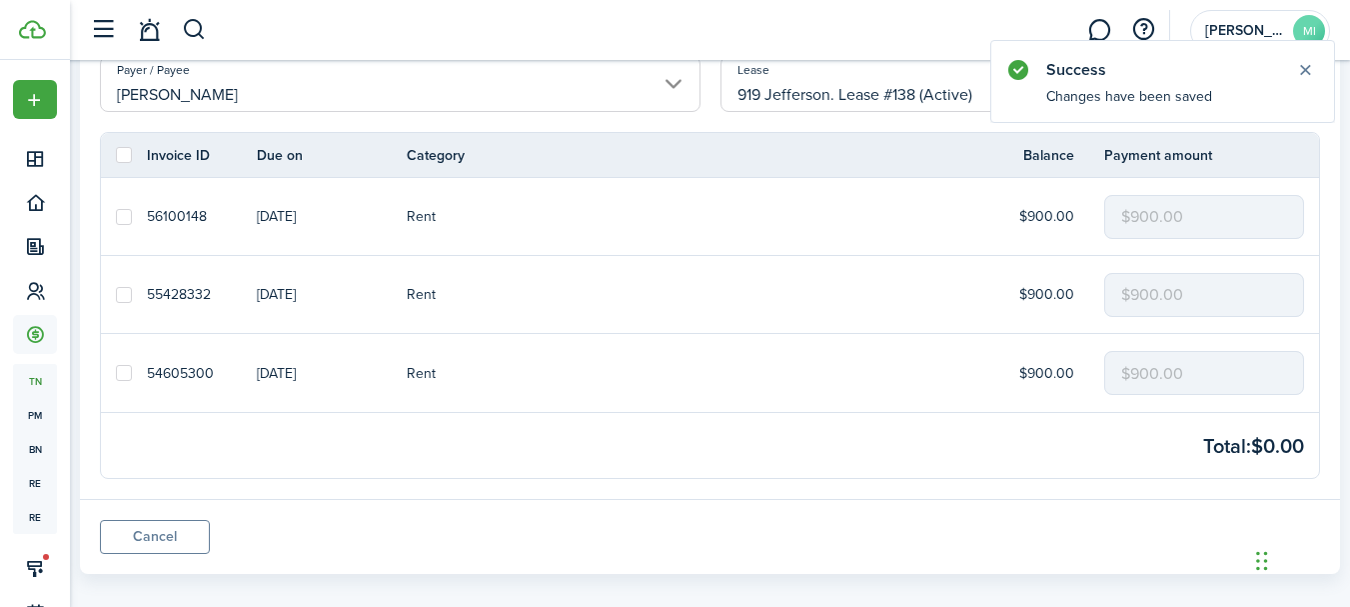
click at [123, 377] on label at bounding box center [124, 373] width 16 height 16
click at [116, 374] on input "checkbox" at bounding box center [115, 373] width 1 height 1
checkbox input "true"
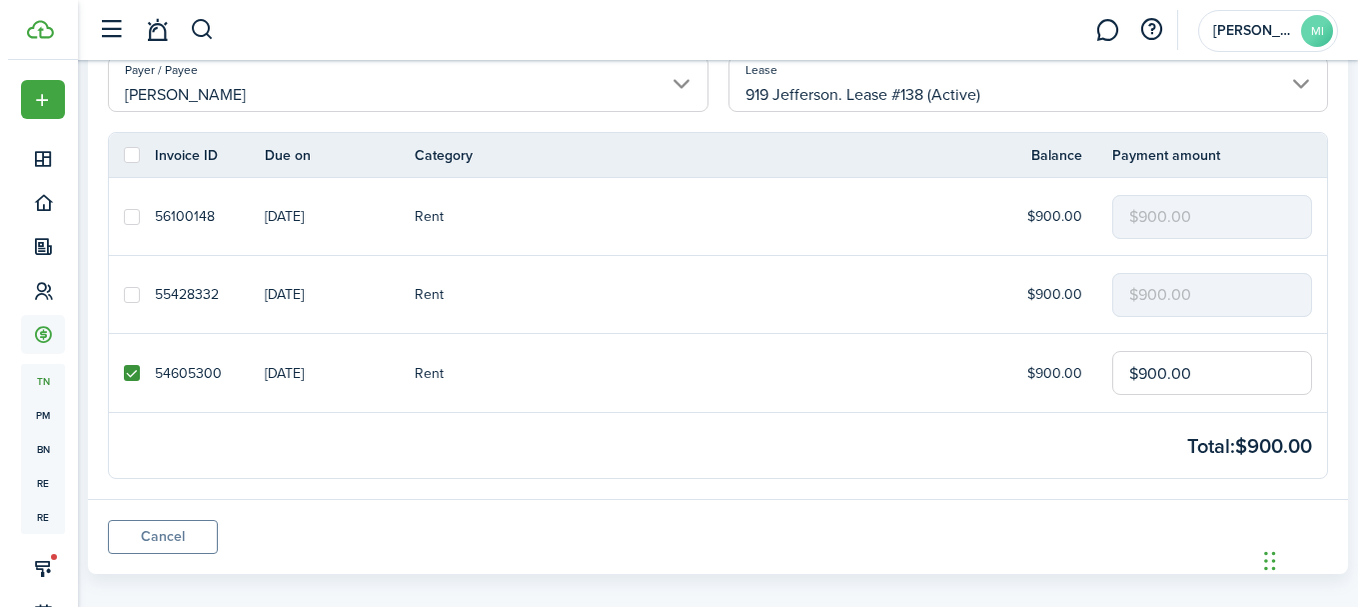
scroll to position [0, 0]
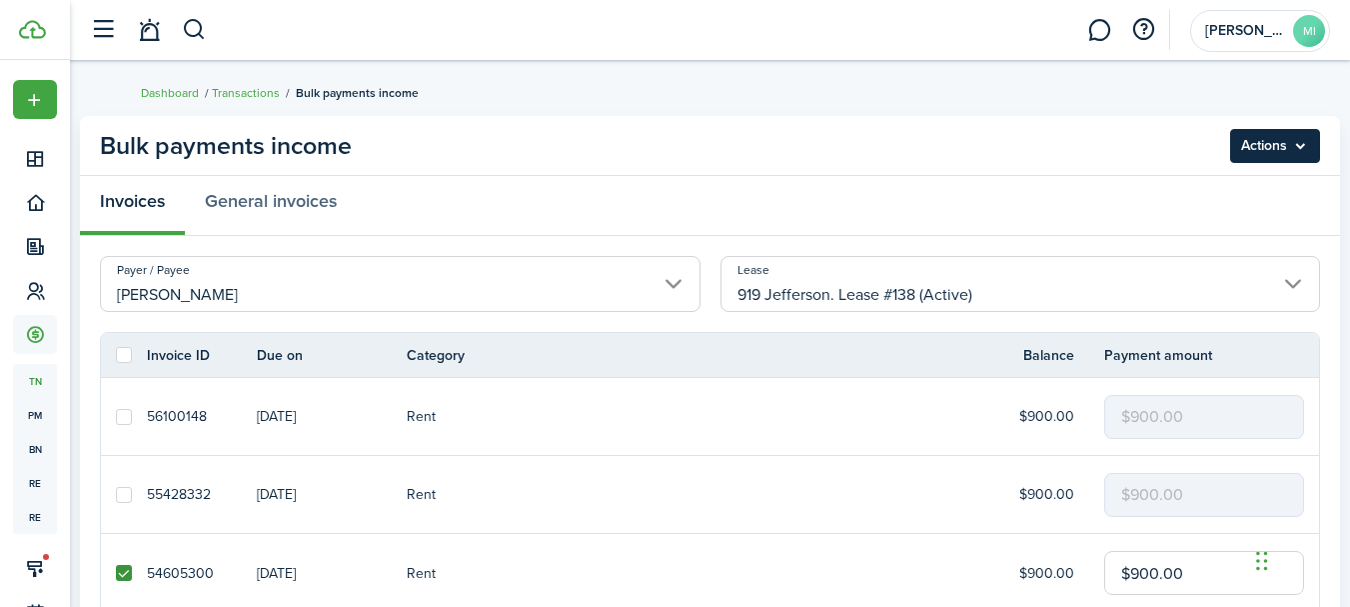
click at [1300, 144] on menu-btn "Actions" at bounding box center [1275, 146] width 90 height 34
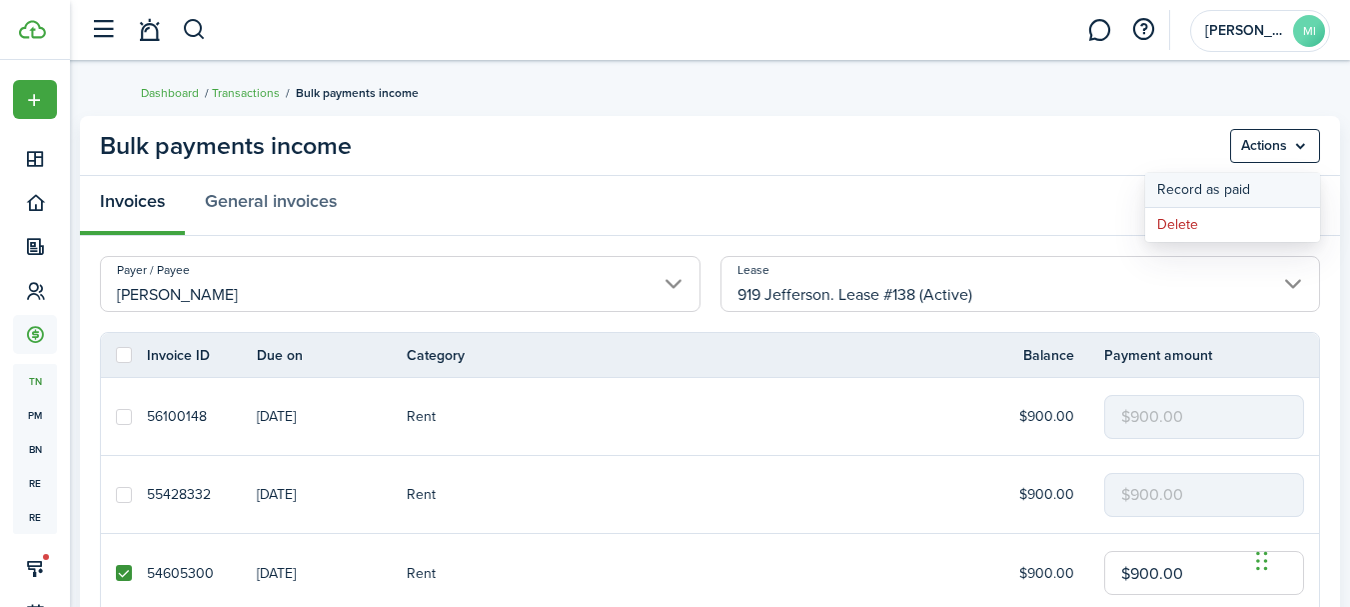
click at [1291, 184] on button "Record as paid" at bounding box center [1232, 190] width 175 height 34
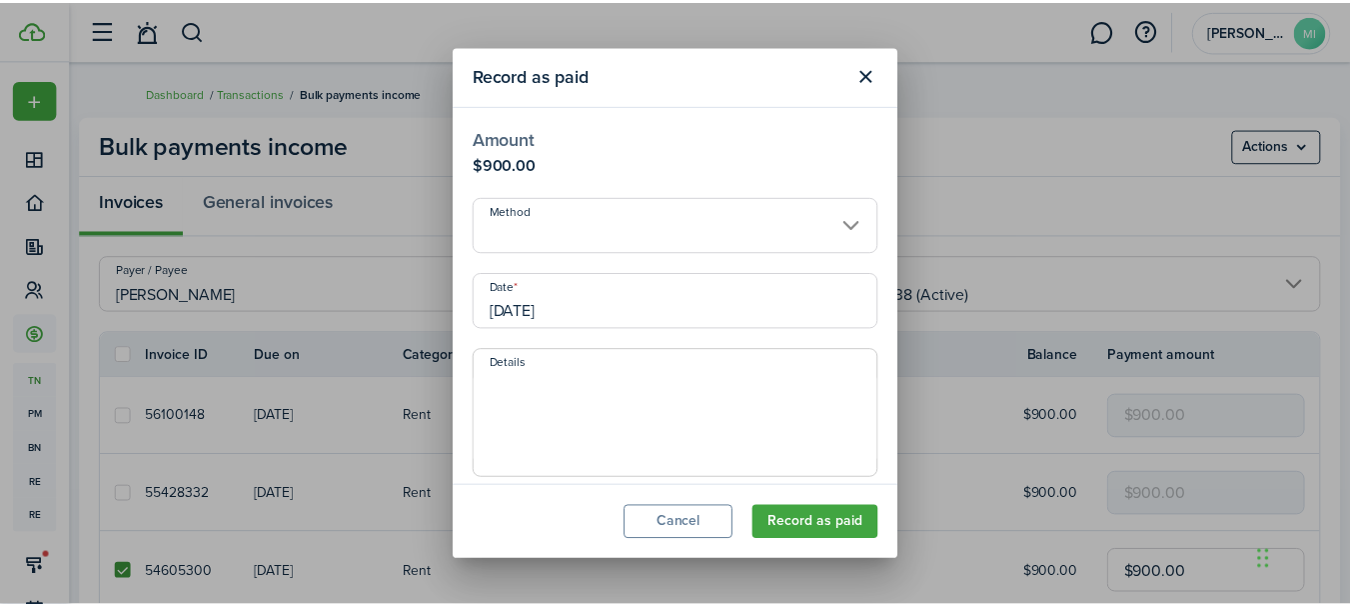
scroll to position [233, 0]
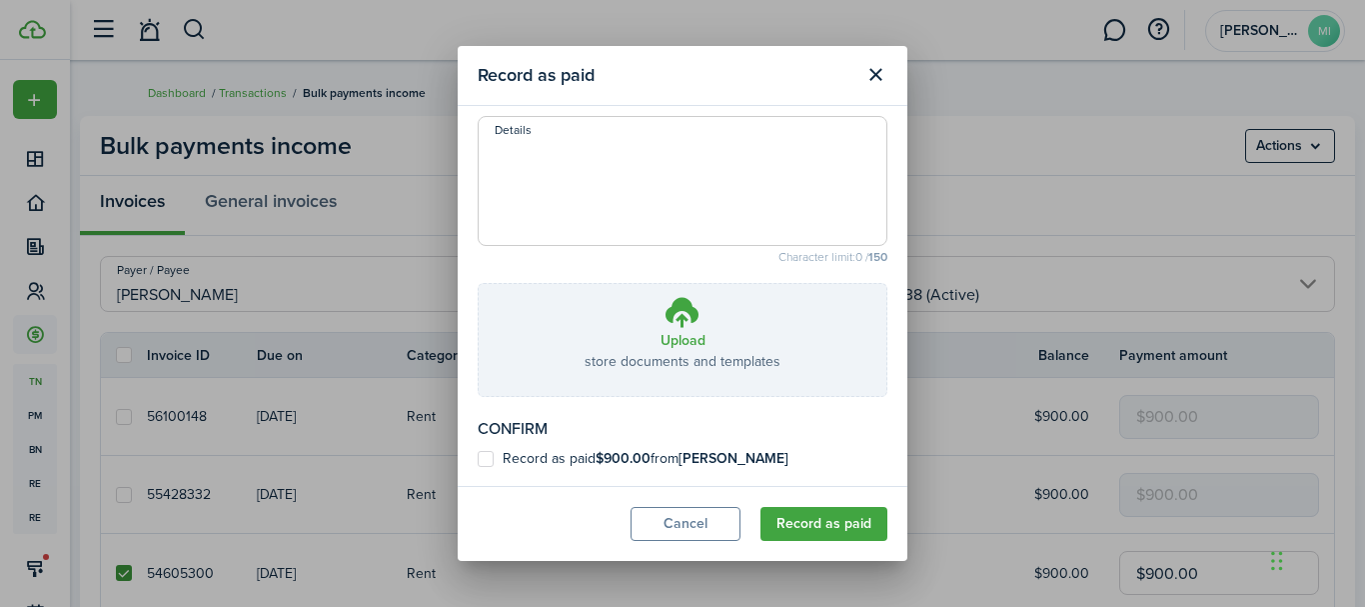
click at [724, 461] on b "[PERSON_NAME]" at bounding box center [734, 458] width 110 height 21
checkbox input "true"
click at [874, 531] on button "Record as paid" at bounding box center [823, 524] width 127 height 34
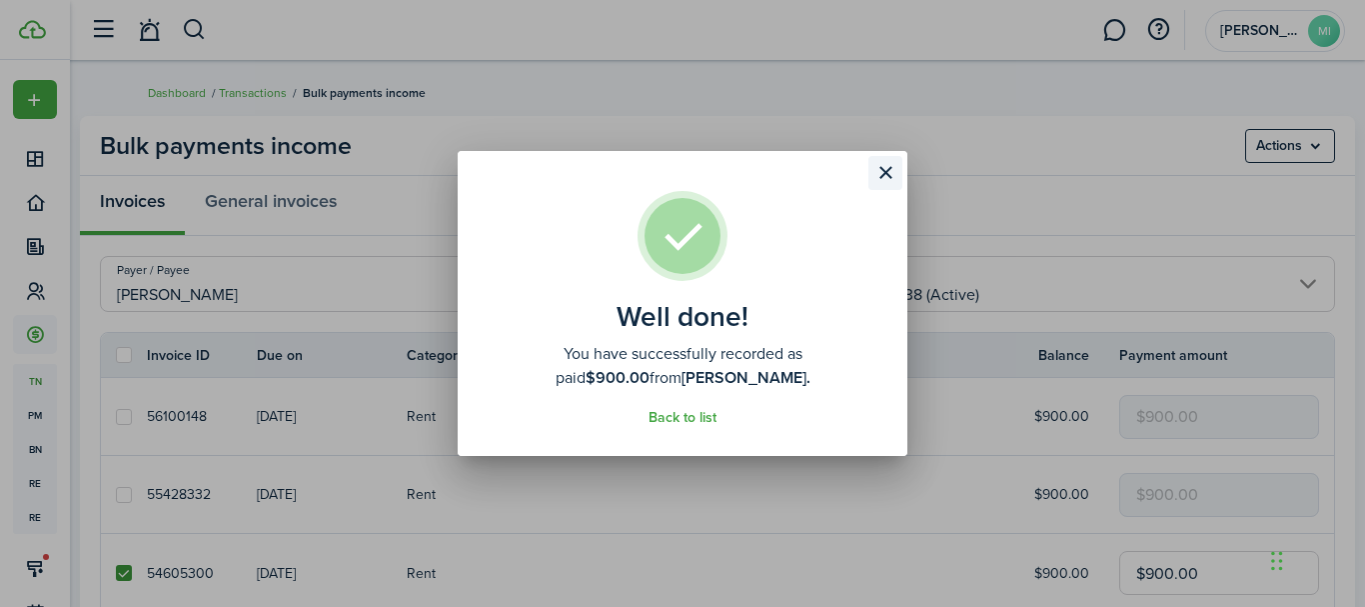
click at [894, 178] on button "Close modal" at bounding box center [885, 173] width 34 height 34
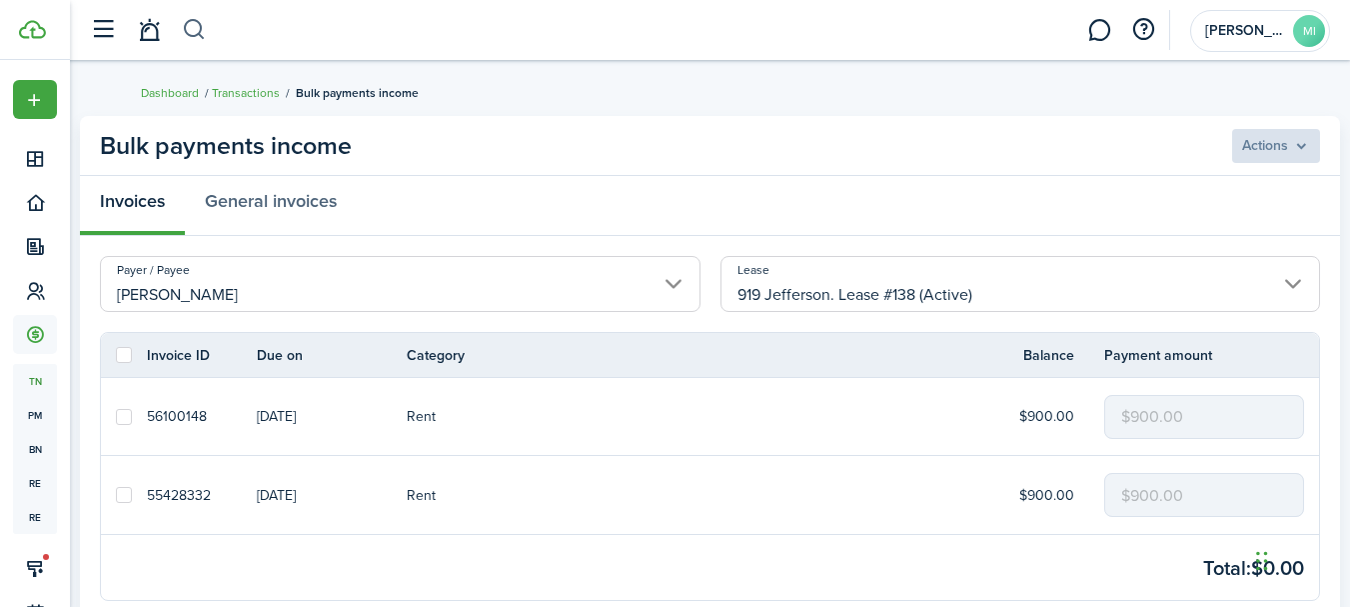
click at [202, 35] on button "button" at bounding box center [194, 30] width 25 height 34
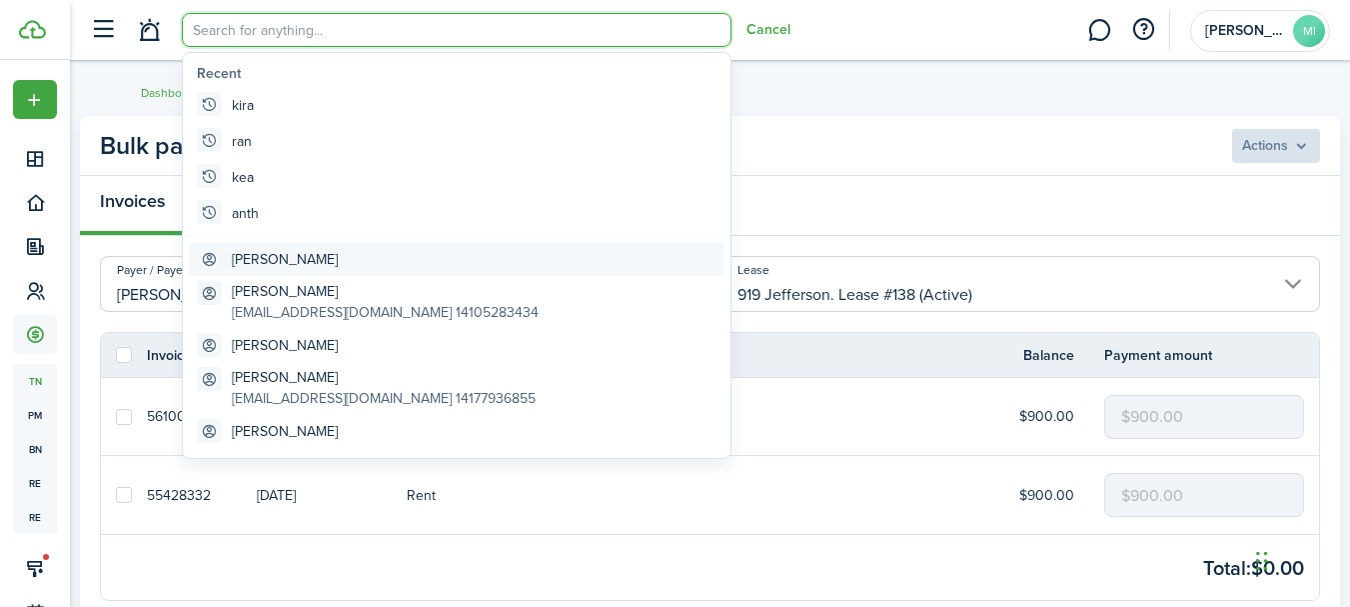
click at [368, 256] on link "[PERSON_NAME]" at bounding box center [457, 259] width 536 height 34
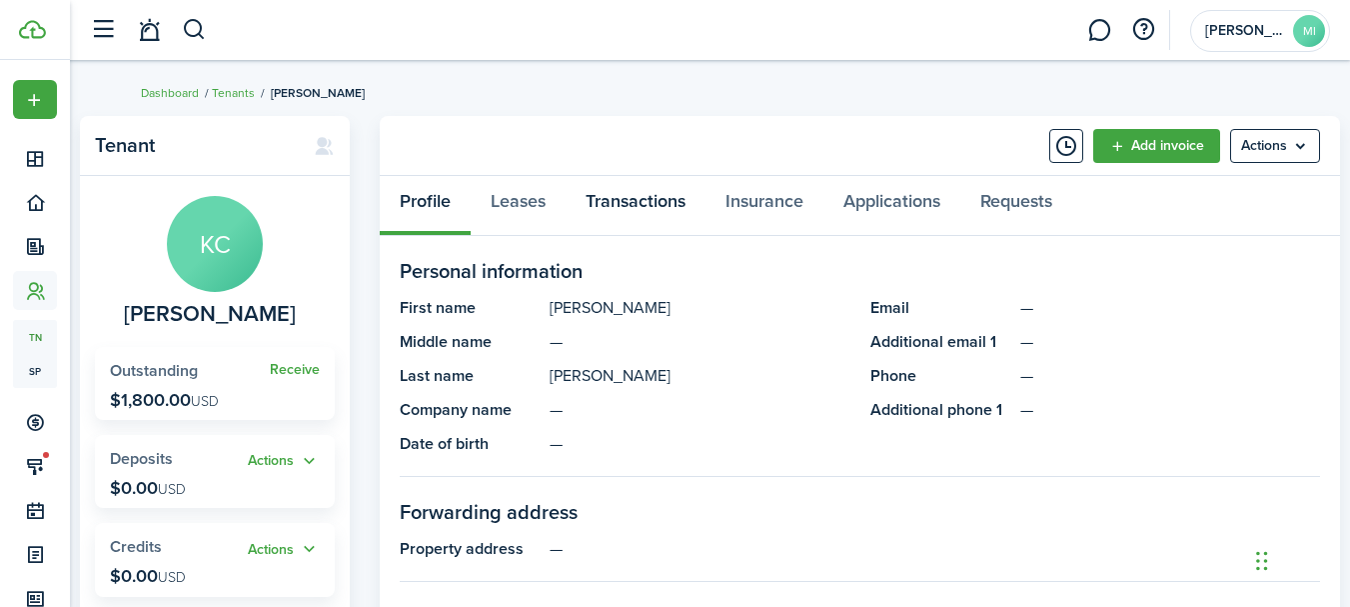
click at [696, 208] on link "Transactions" at bounding box center [636, 206] width 140 height 60
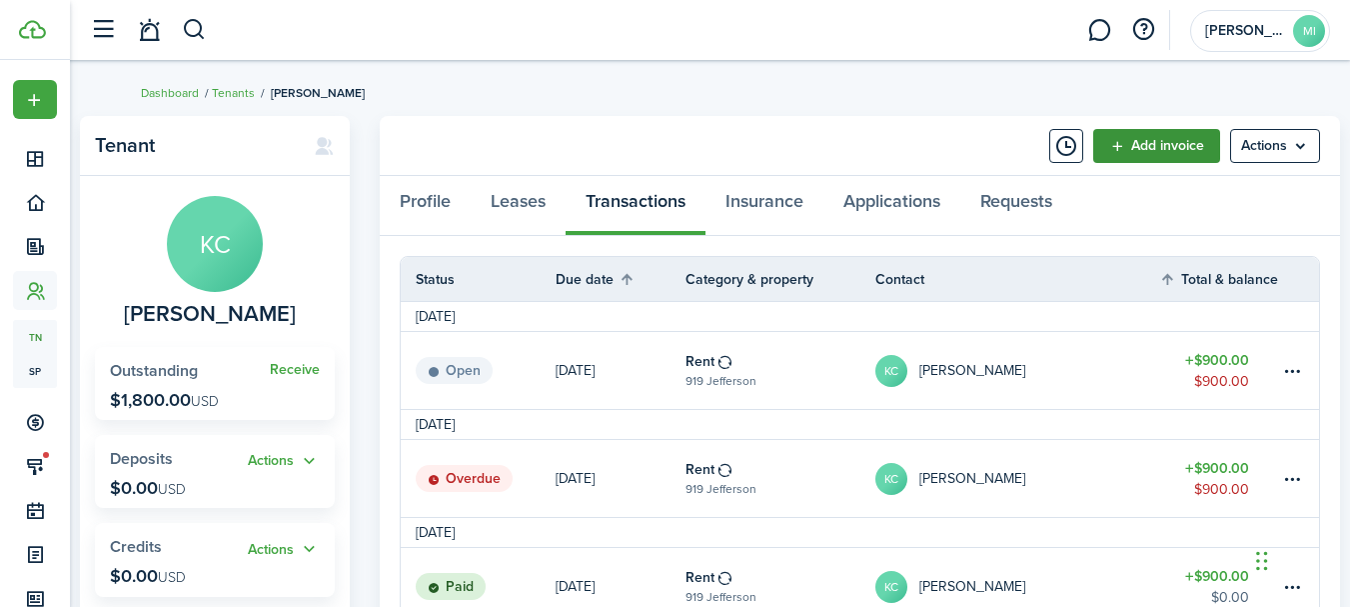
click at [1129, 153] on link "Add invoice" at bounding box center [1156, 146] width 127 height 34
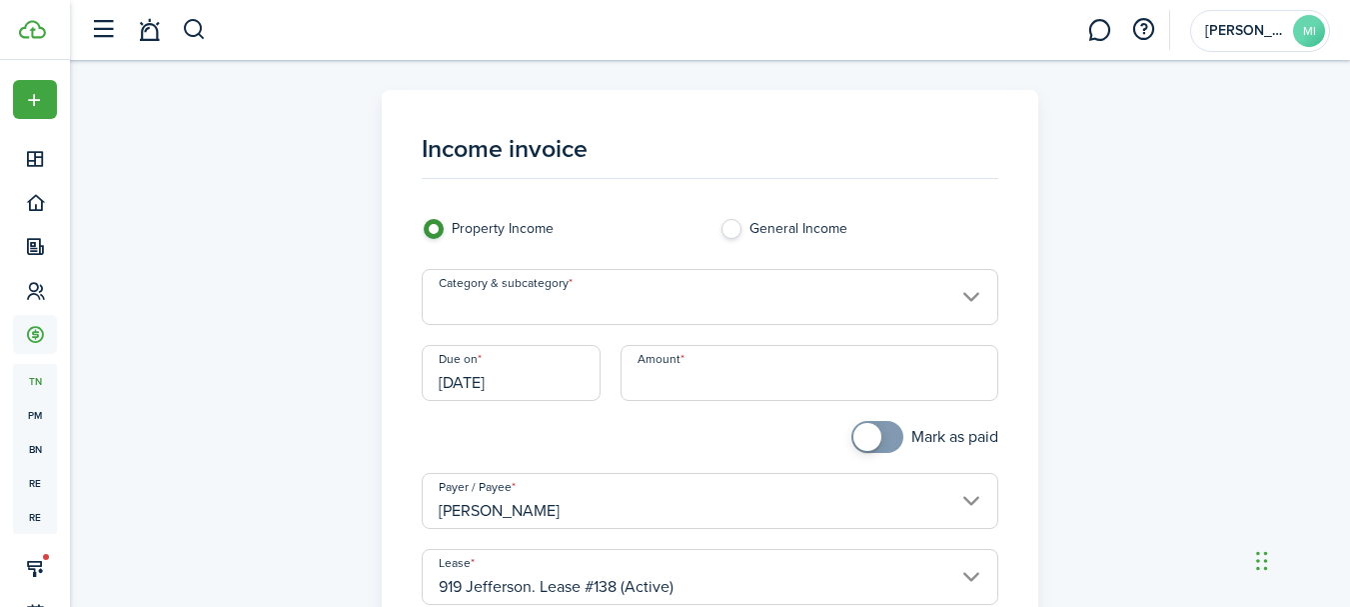
click at [757, 315] on input "Category & subcategory" at bounding box center [710, 297] width 577 height 56
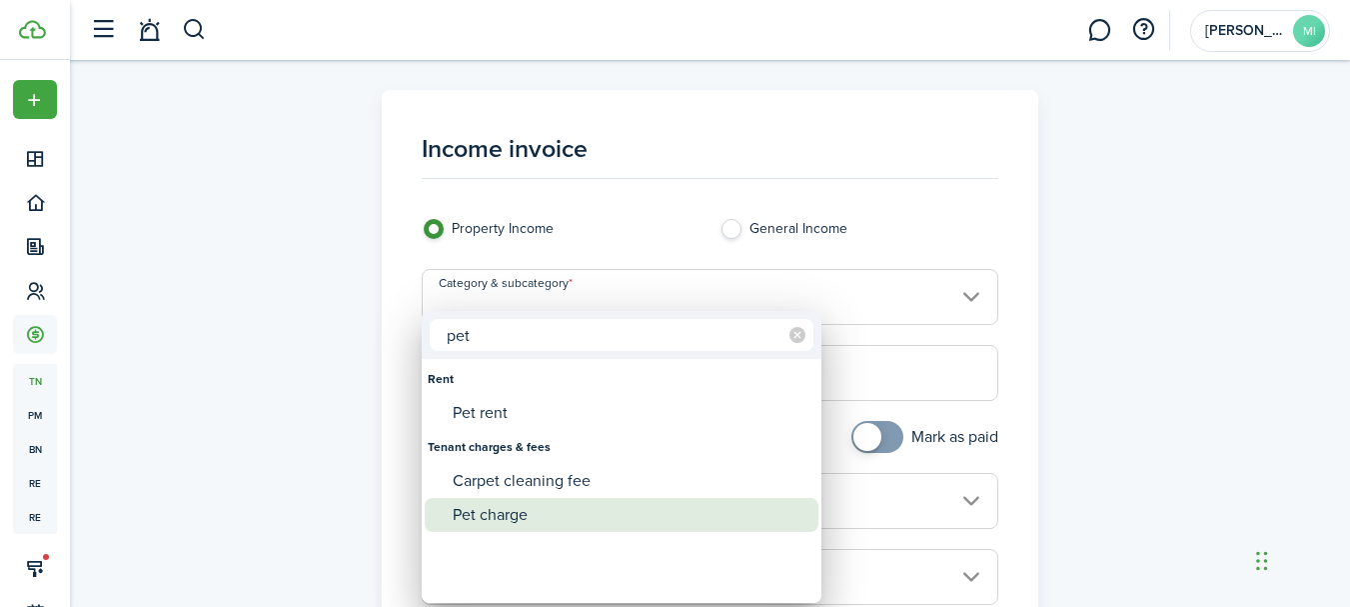
type input "pet"
click at [598, 525] on div "Pet charge" at bounding box center [630, 515] width 354 height 34
type input "Tenant charges & fees / Pet charge"
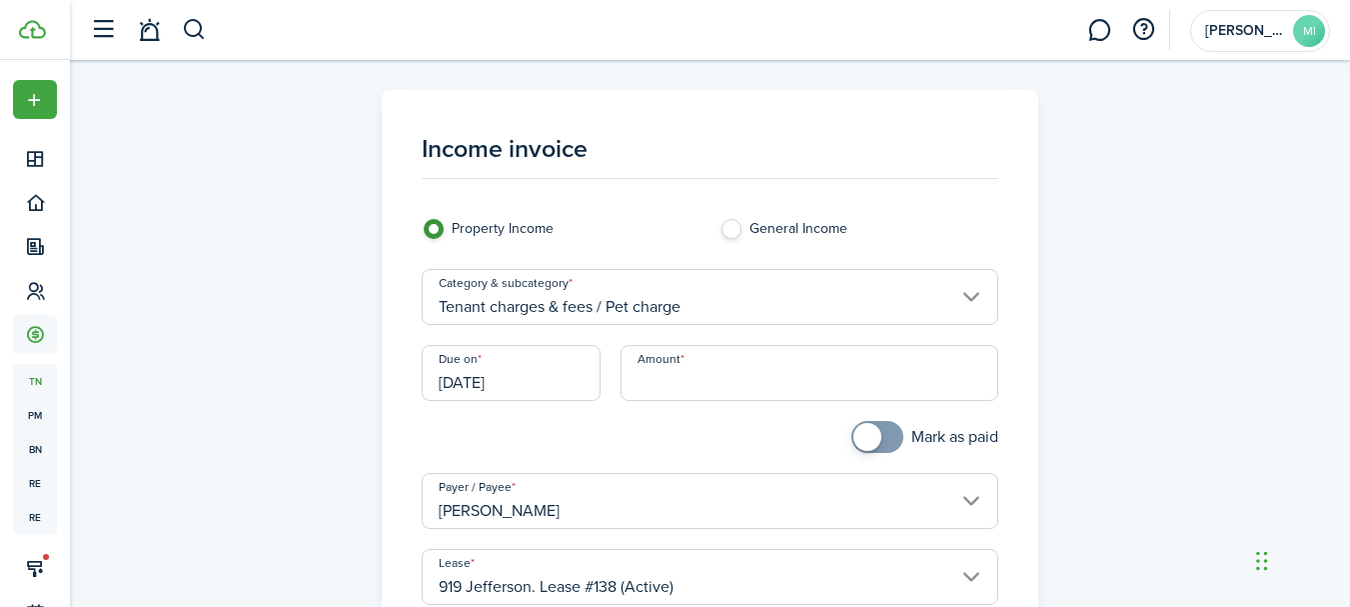
click at [562, 375] on input "[DATE]" at bounding box center [511, 373] width 179 height 56
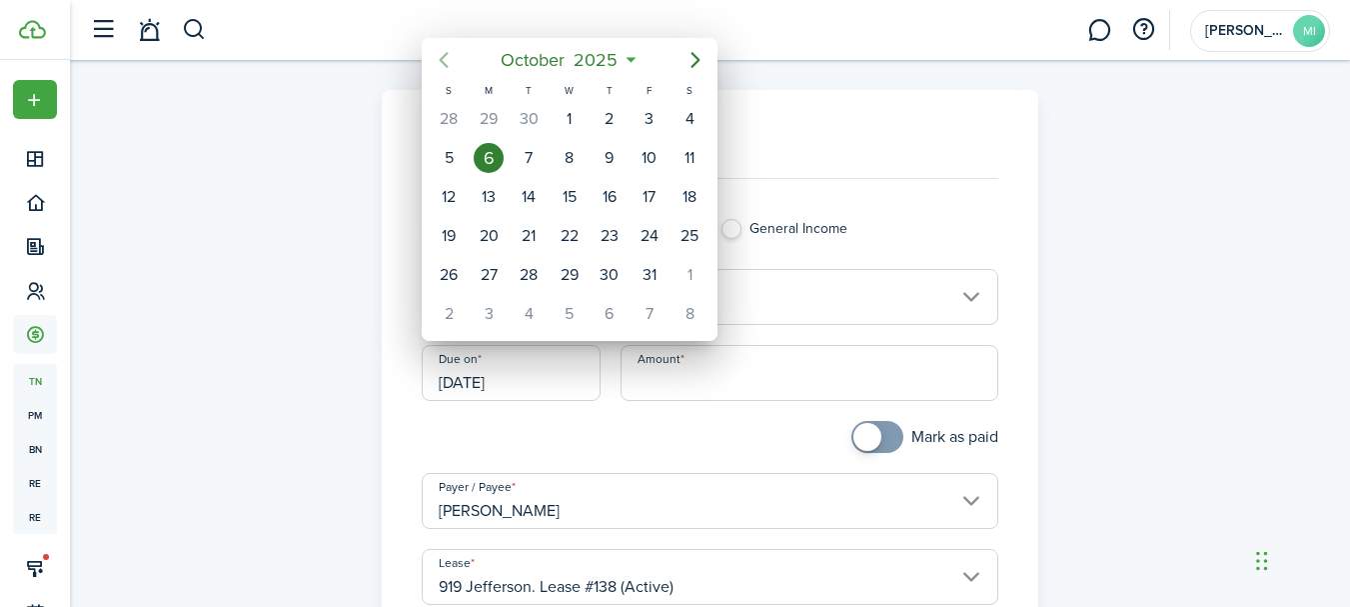
click at [448, 64] on icon "Previous page" at bounding box center [444, 60] width 24 height 24
click at [648, 109] on div "1" at bounding box center [650, 119] width 30 height 30
type input "[DATE]"
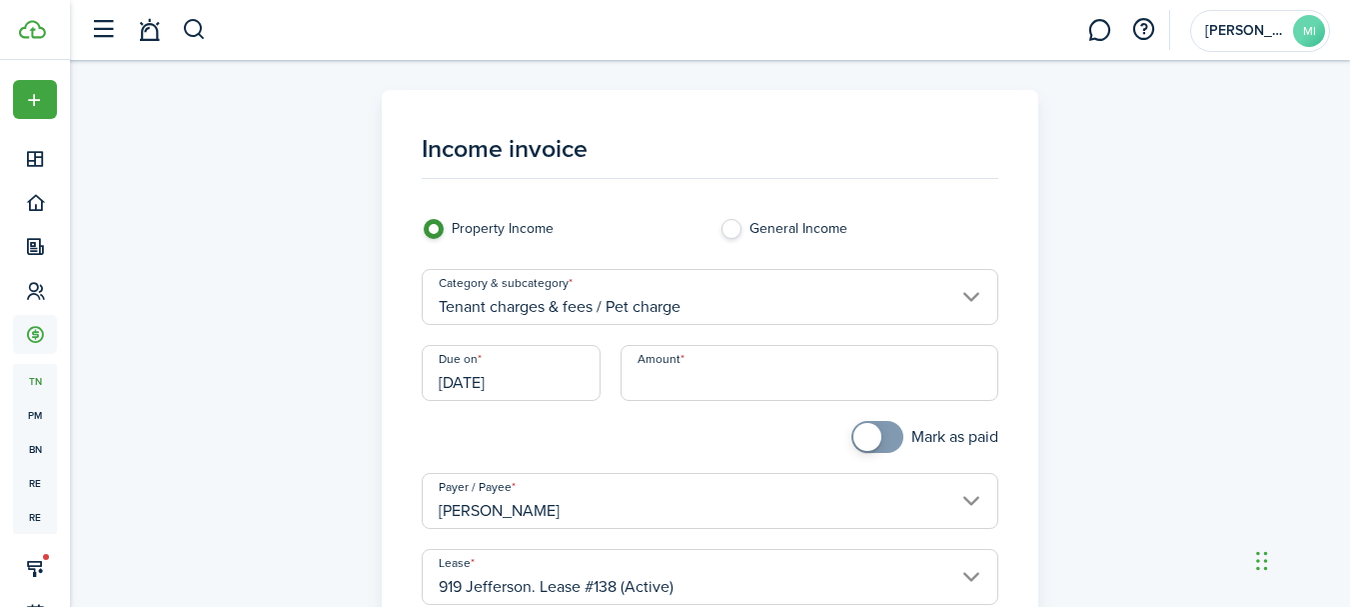
click at [711, 375] on input "Amount" at bounding box center [810, 373] width 378 height 56
type input "$40.00"
click at [653, 432] on div at bounding box center [561, 447] width 298 height 52
checkbox input "true"
click at [863, 428] on span at bounding box center [867, 437] width 28 height 28
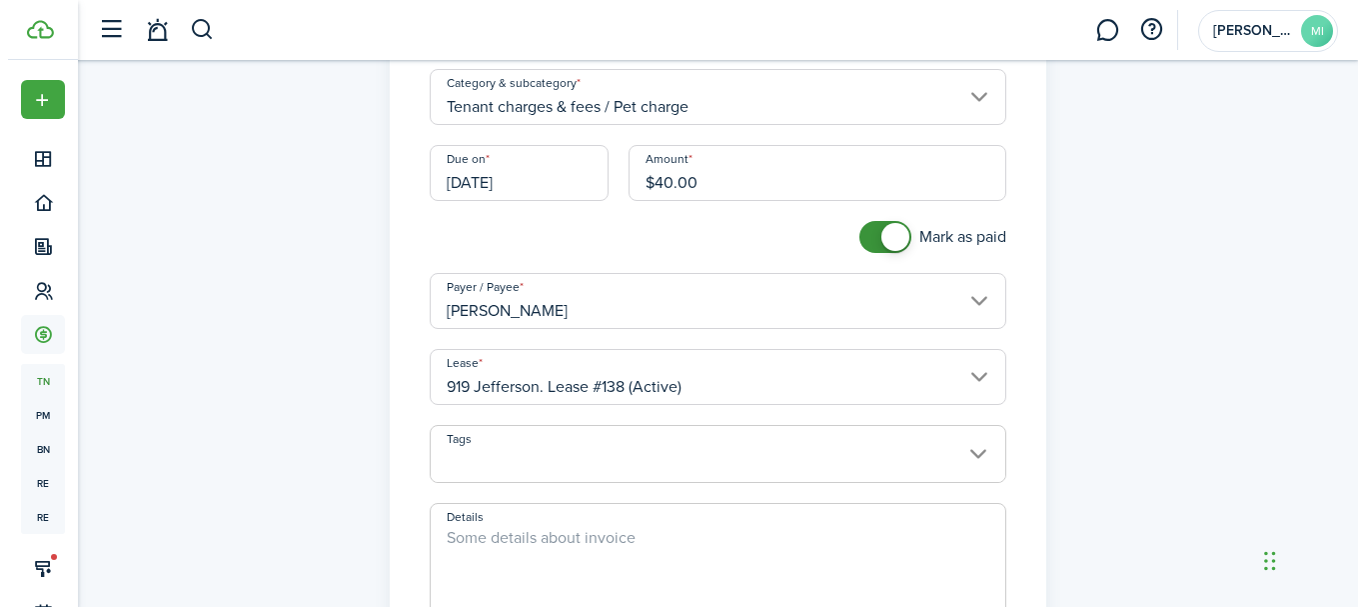
scroll to position [500, 0]
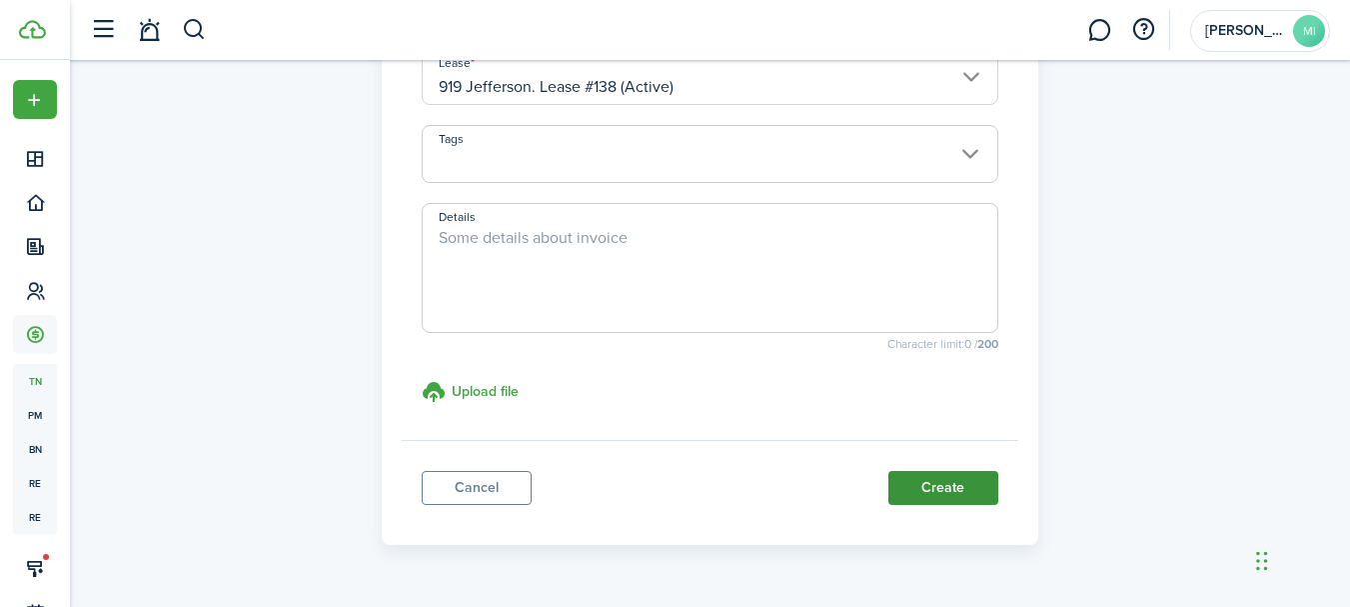
click at [972, 493] on button "Create" at bounding box center [943, 488] width 110 height 34
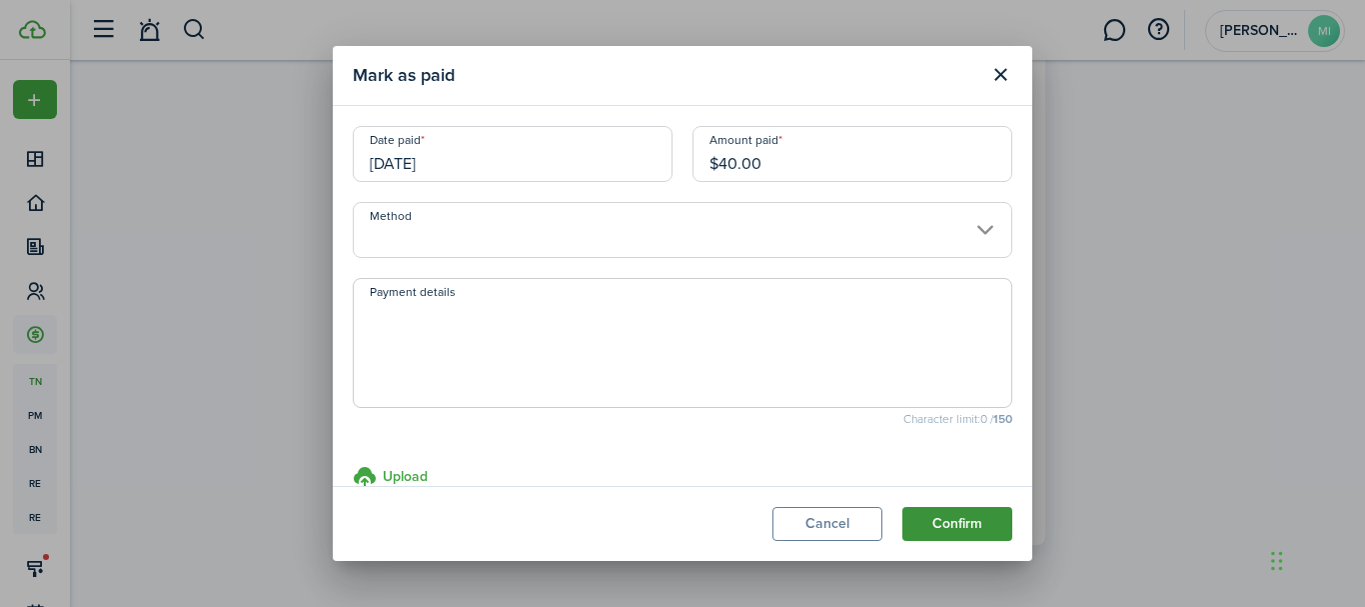
click at [995, 527] on button "Confirm" at bounding box center [957, 524] width 110 height 34
